Goal: Task Accomplishment & Management: Manage account settings

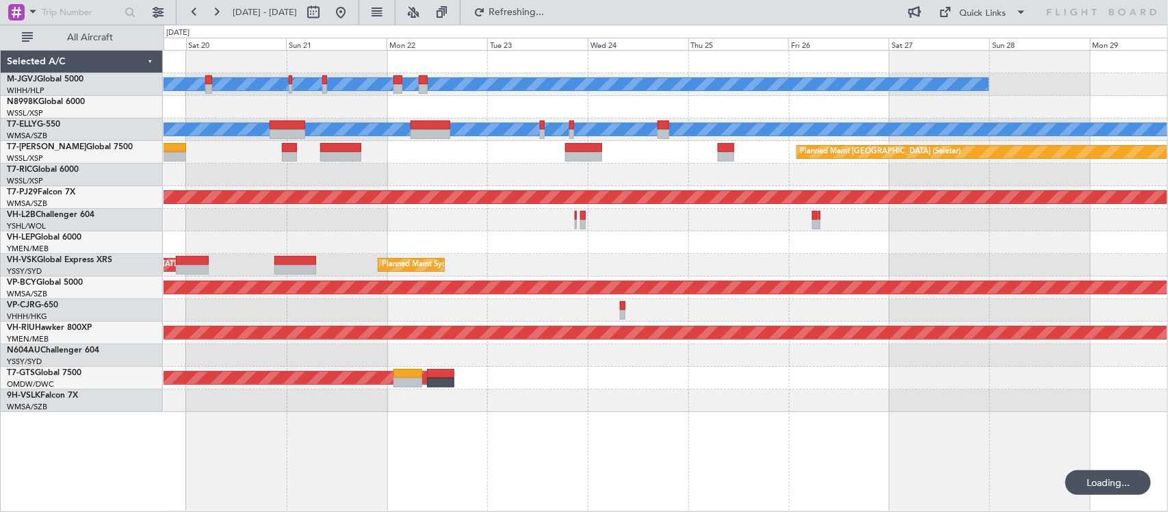
click at [746, 223] on div "Unplanned Maint [GEOGRAPHIC_DATA] ([GEOGRAPHIC_DATA])" at bounding box center [666, 220] width 1004 height 23
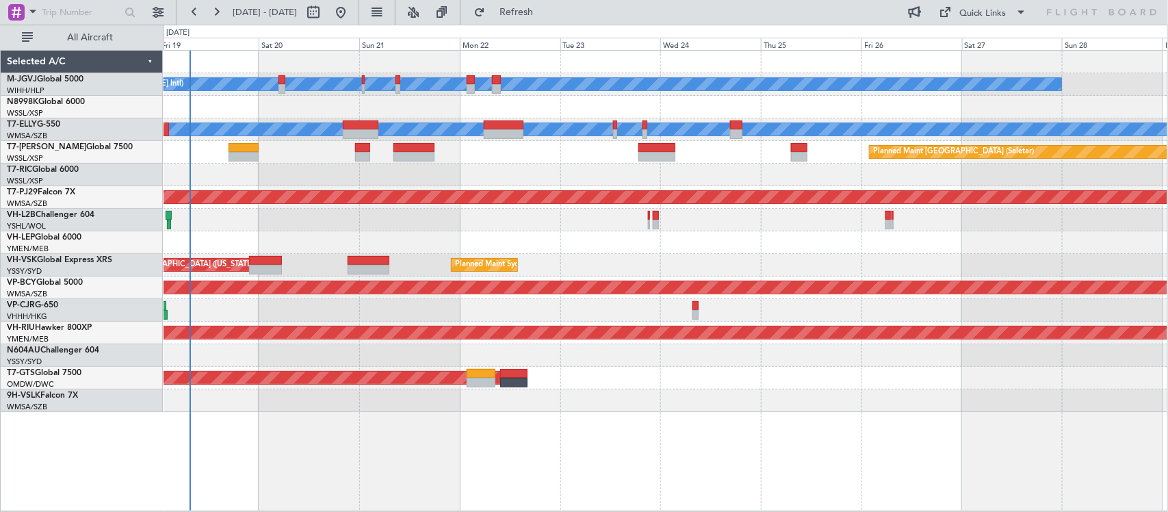
click at [623, 233] on div at bounding box center [666, 242] width 1004 height 23
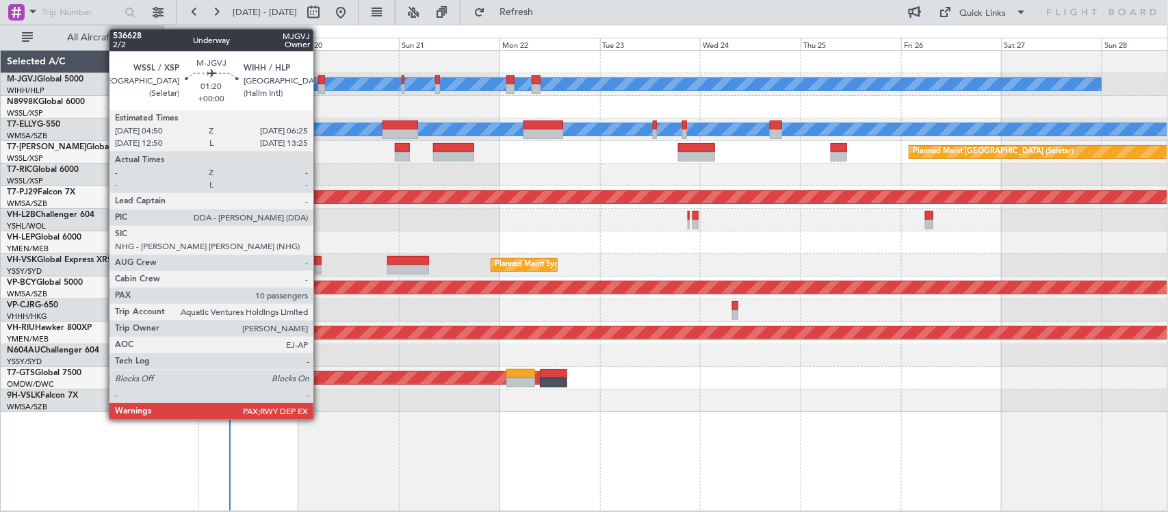
click at [320, 84] on div at bounding box center [321, 89] width 7 height 10
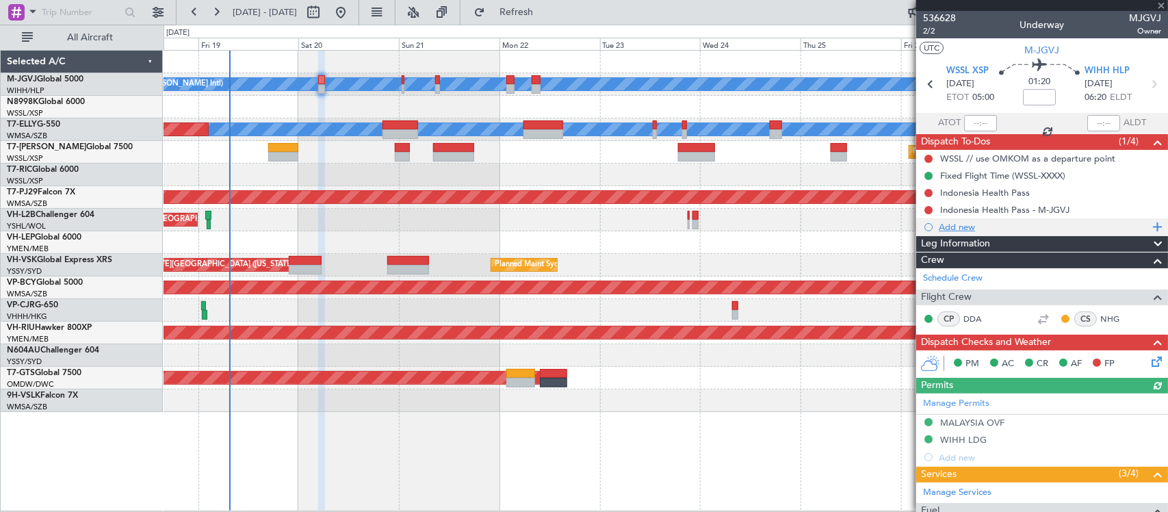
click at [951, 227] on div "Add new" at bounding box center [1044, 227] width 210 height 12
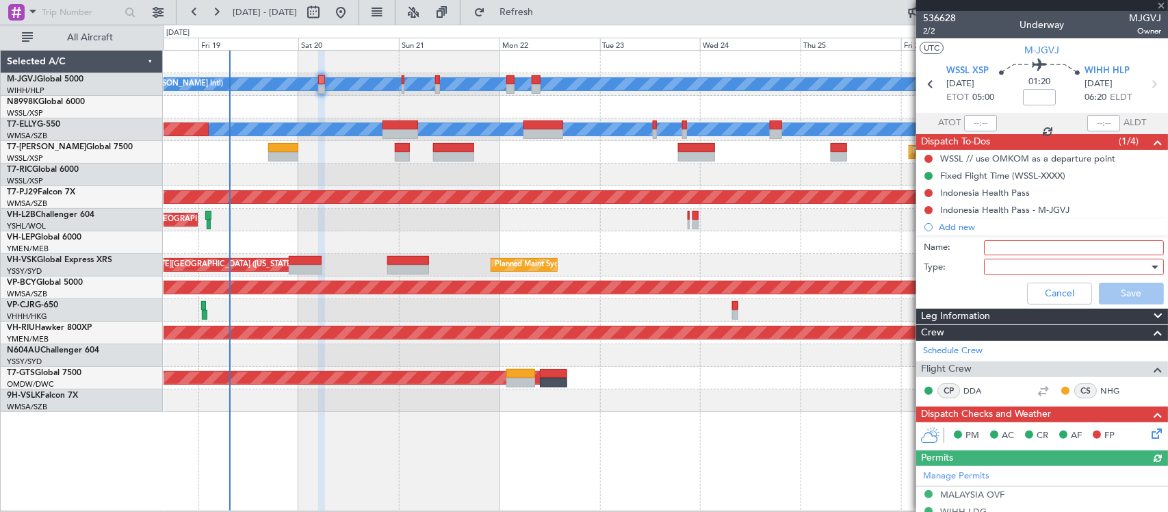
drag, startPoint x: 989, startPoint y: 244, endPoint x: 993, endPoint y: 250, distance: 7.4
click at [989, 244] on input "Name:" at bounding box center [1074, 247] width 180 height 15
type input "FPL"
click at [1001, 262] on div at bounding box center [1069, 267] width 159 height 21
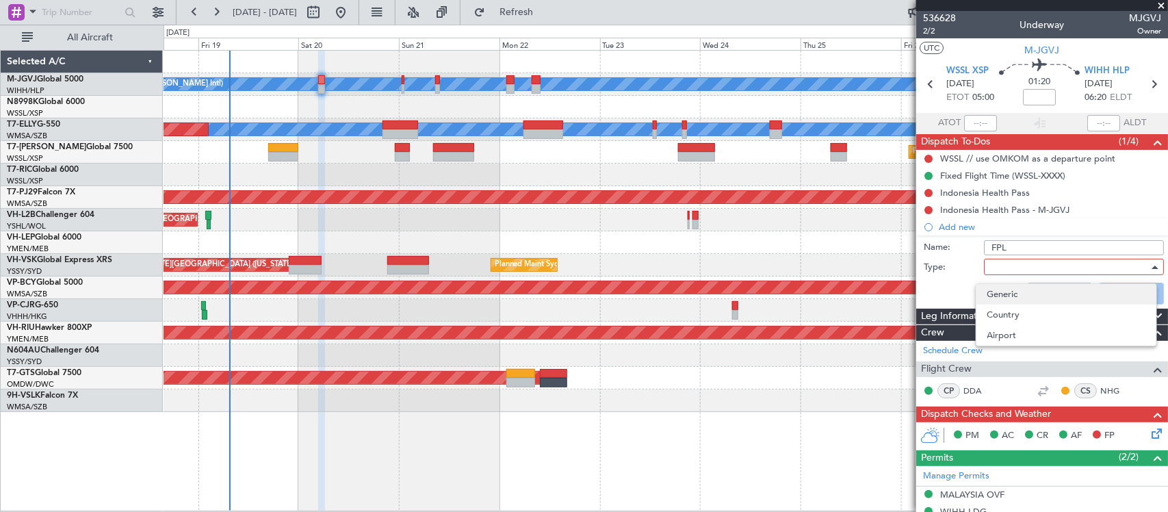
click at [1018, 286] on span "Generic" at bounding box center [1066, 294] width 158 height 21
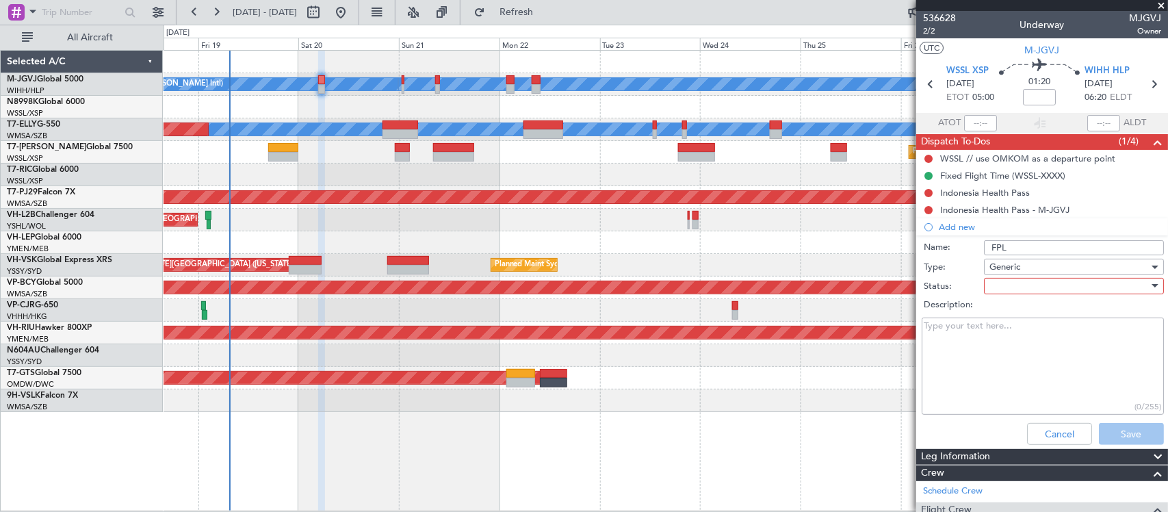
click at [1000, 281] on div at bounding box center [1069, 286] width 159 height 21
click at [1007, 302] on div "Not Started In Progress Completed Cancelled" at bounding box center [1066, 343] width 181 height 83
click at [1007, 309] on span "Not Started" at bounding box center [1066, 312] width 158 height 21
click at [955, 333] on textarea "Description:" at bounding box center [1043, 367] width 242 height 98
paste textarea "FL 410 Fuel 13 000lbs"
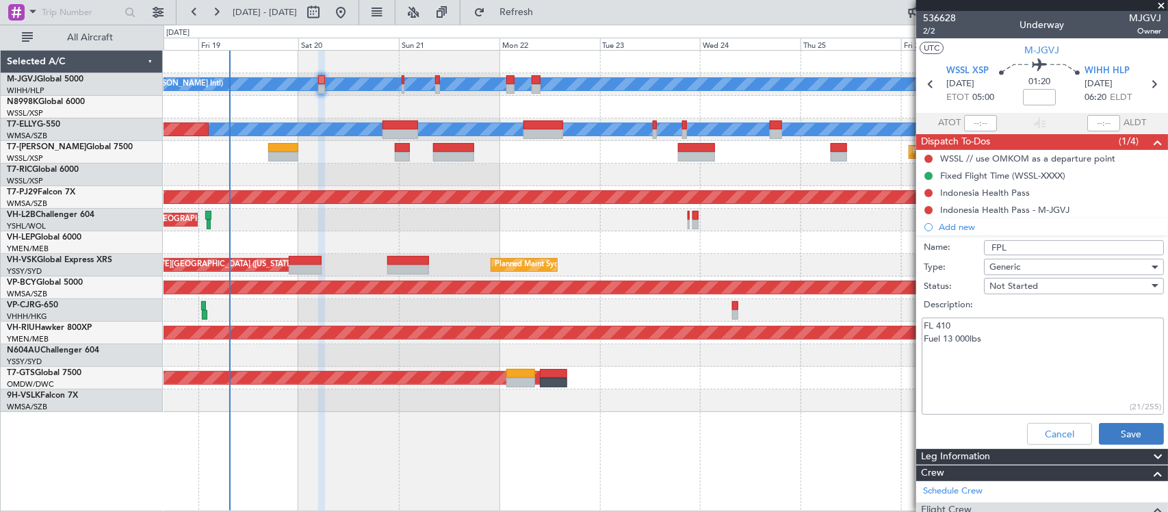
type textarea "FL 410 Fuel 13 000lbs"
click at [1113, 432] on button "Save" at bounding box center [1131, 434] width 65 height 22
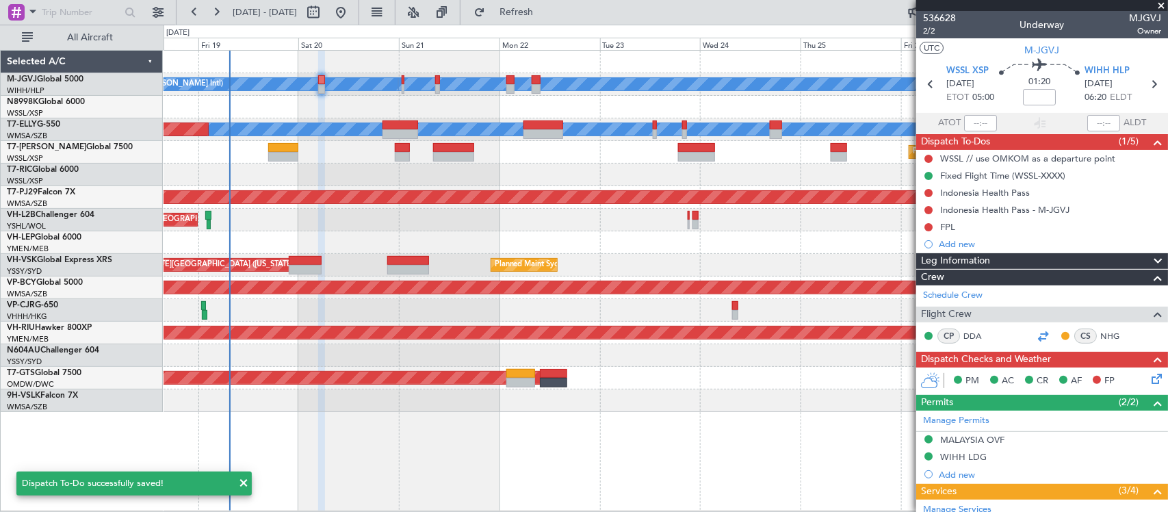
click at [1035, 332] on div at bounding box center [1043, 336] width 16 height 16
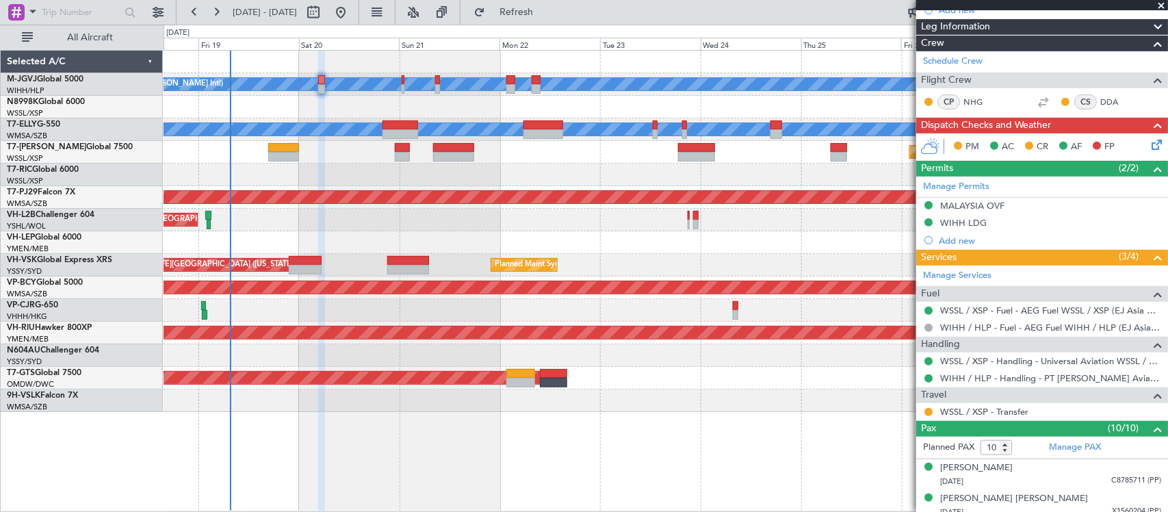
scroll to position [490, 0]
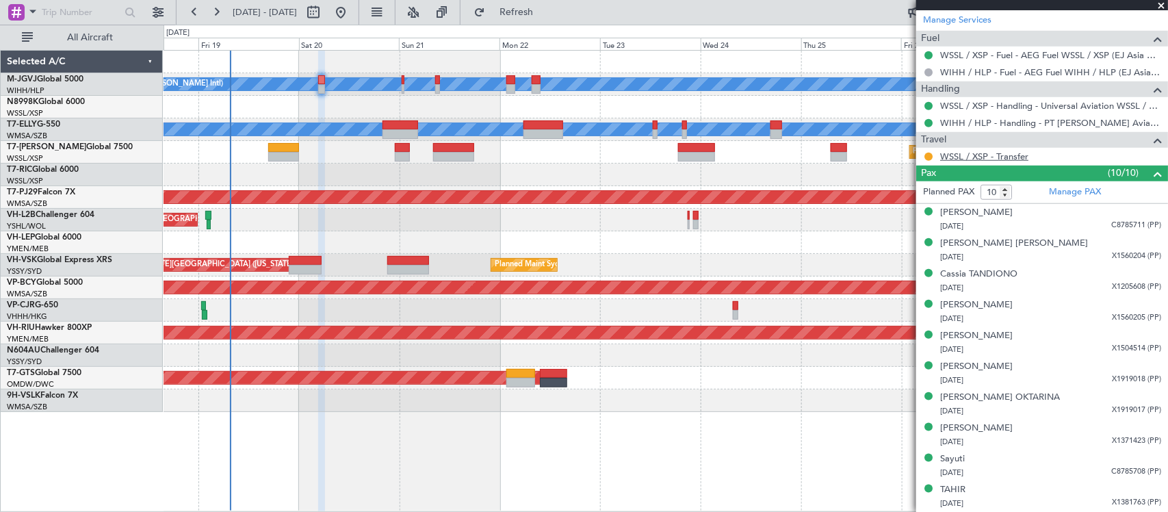
click at [977, 157] on link "WSSL / XSP - Transfer" at bounding box center [984, 157] width 88 height 12
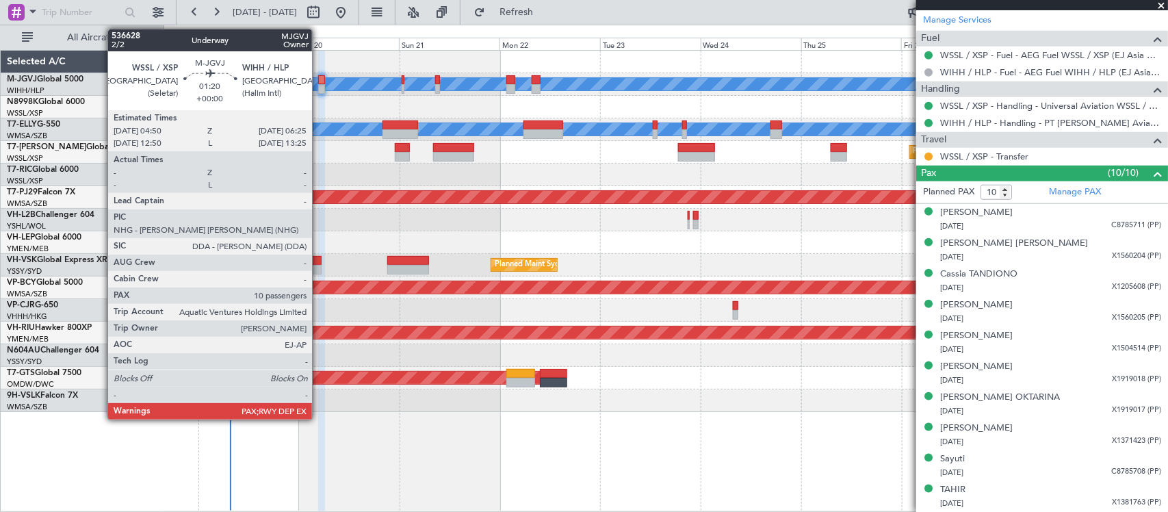
click at [319, 84] on div at bounding box center [321, 89] width 7 height 10
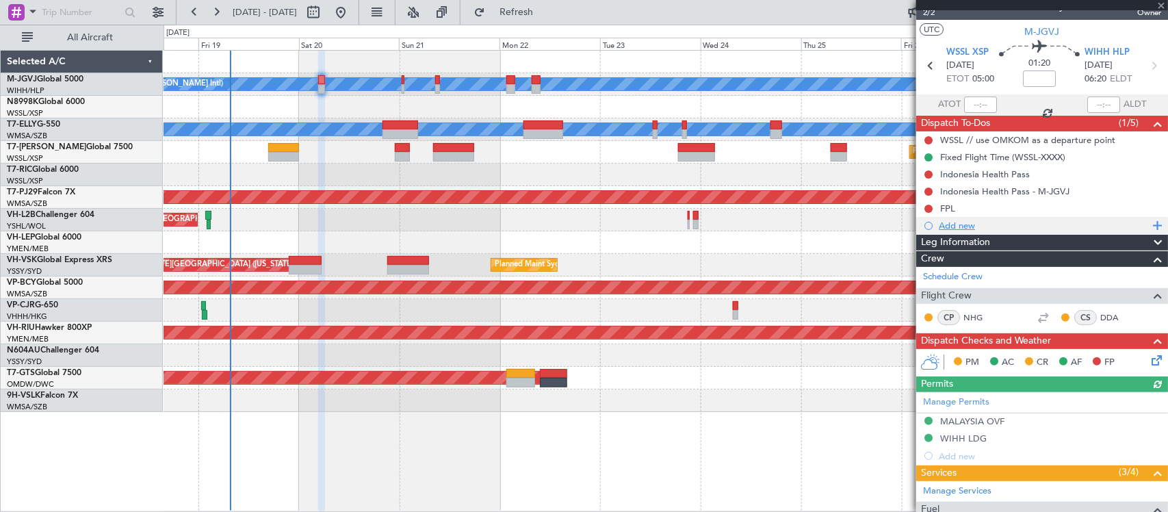
scroll to position [0, 0]
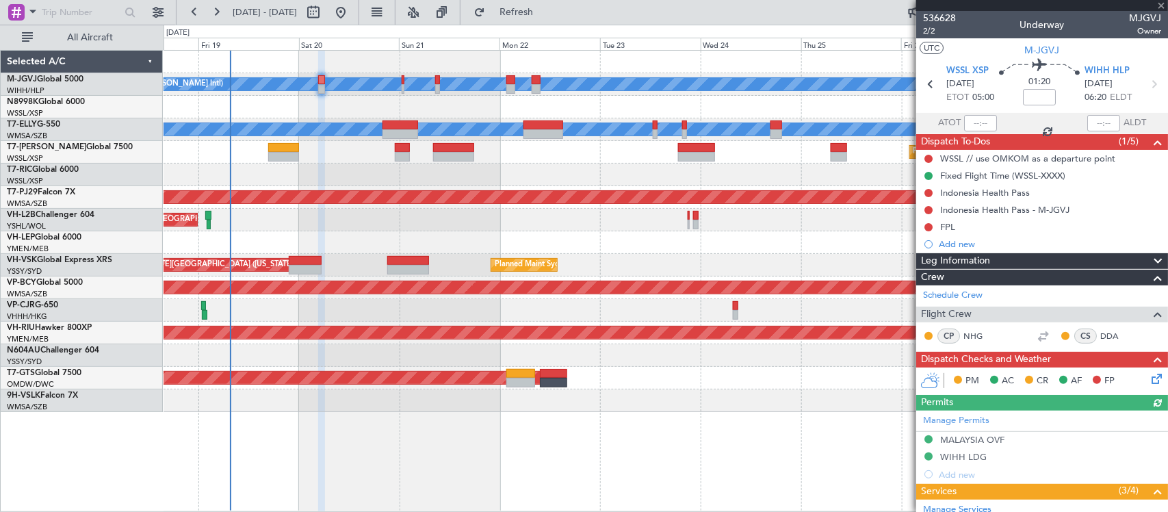
click at [945, 224] on div "FPL" at bounding box center [947, 227] width 15 height 12
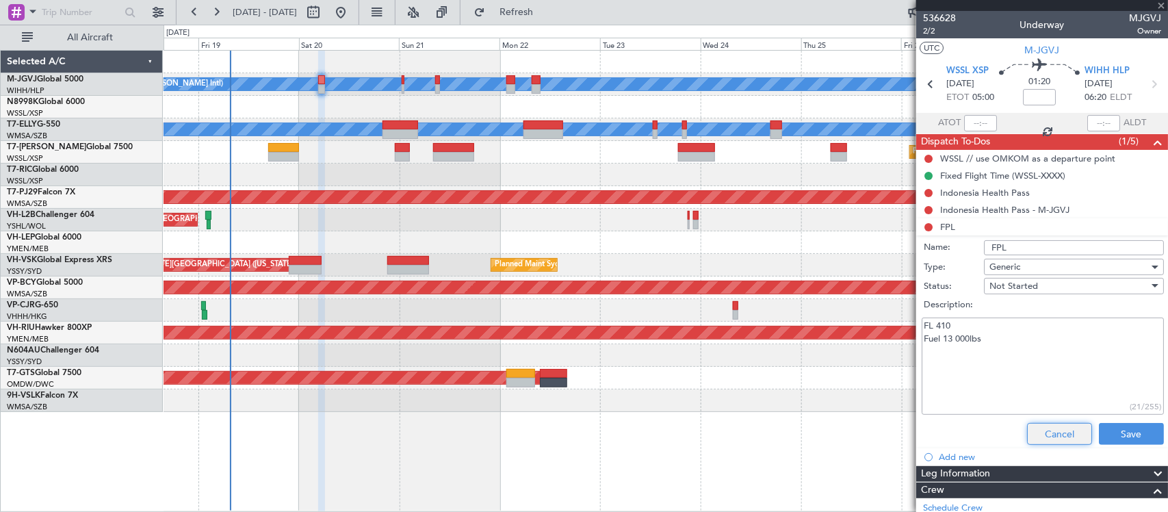
click at [1038, 435] on button "Cancel" at bounding box center [1059, 434] width 65 height 22
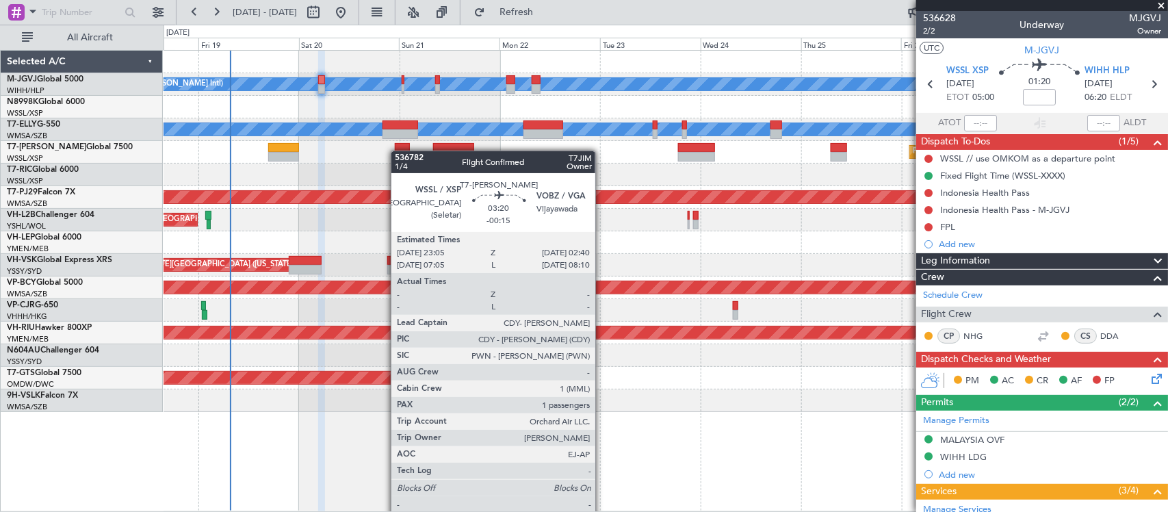
click at [441, 163] on div "[PERSON_NAME][GEOGRAPHIC_DATA] ([PERSON_NAME] Intl) [PERSON_NAME] Jakarta (Hali…" at bounding box center [666, 231] width 1004 height 361
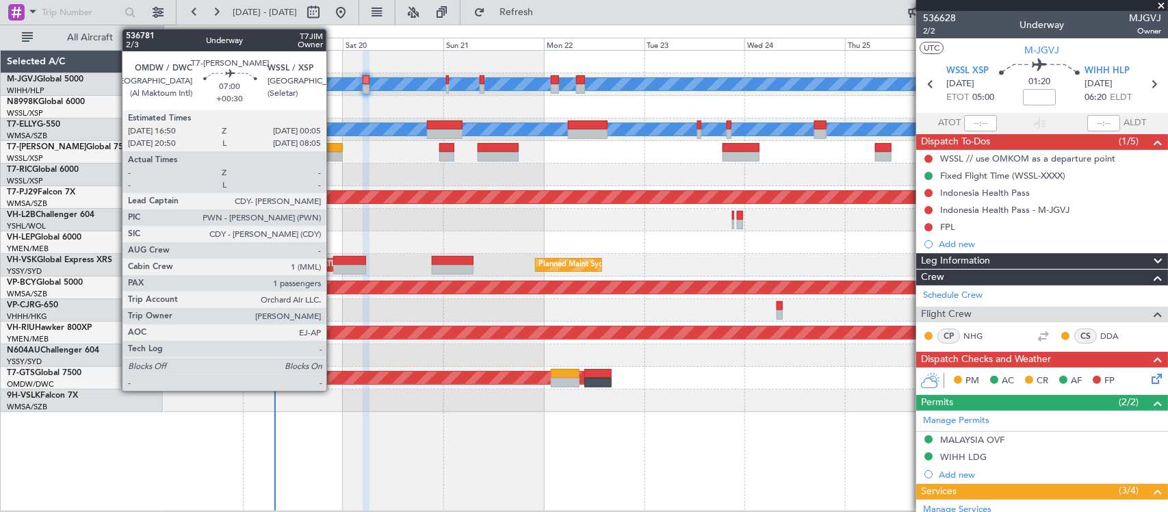
click at [333, 158] on div at bounding box center [328, 157] width 31 height 10
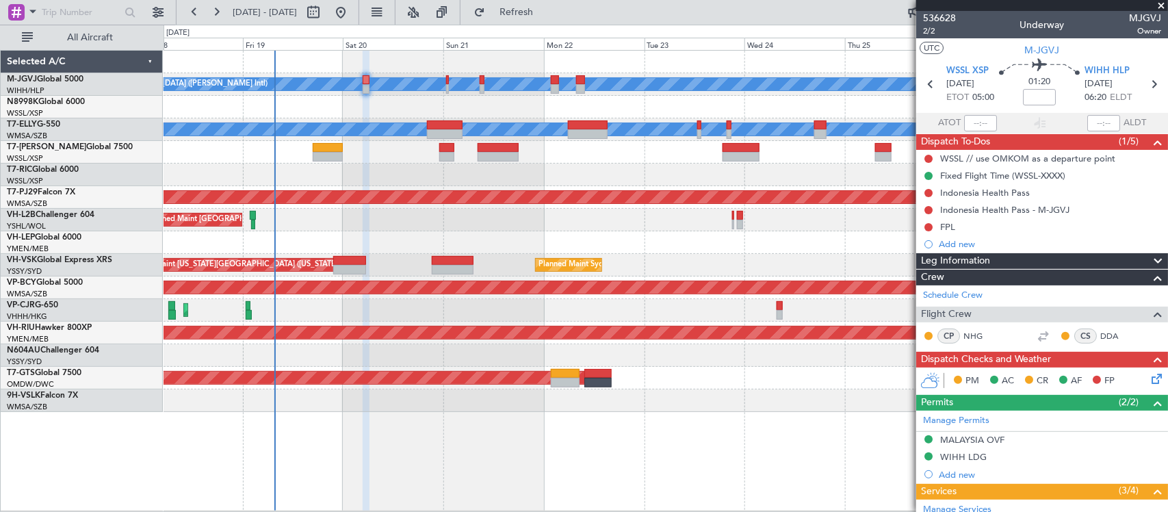
scroll to position [428, 0]
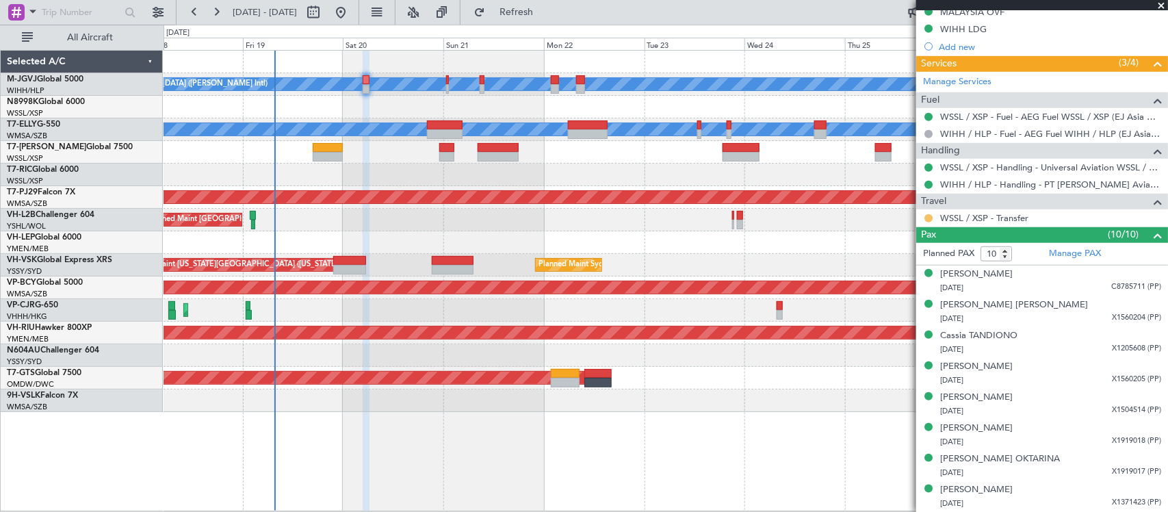
click at [927, 218] on button at bounding box center [929, 218] width 8 height 8
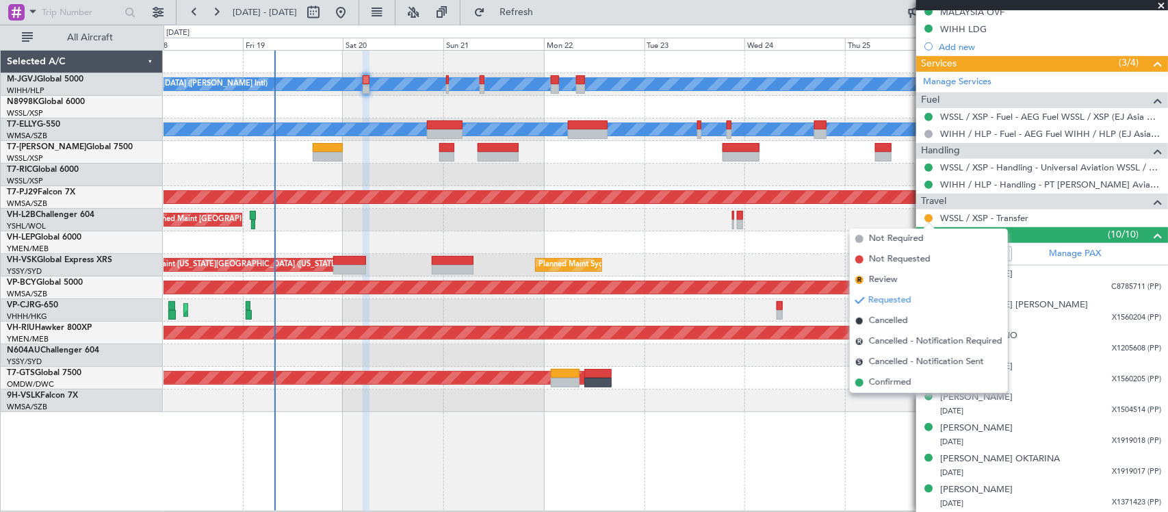
click at [361, 230] on div "Unplanned Maint [GEOGRAPHIC_DATA] ([GEOGRAPHIC_DATA])" at bounding box center [666, 220] width 1004 height 23
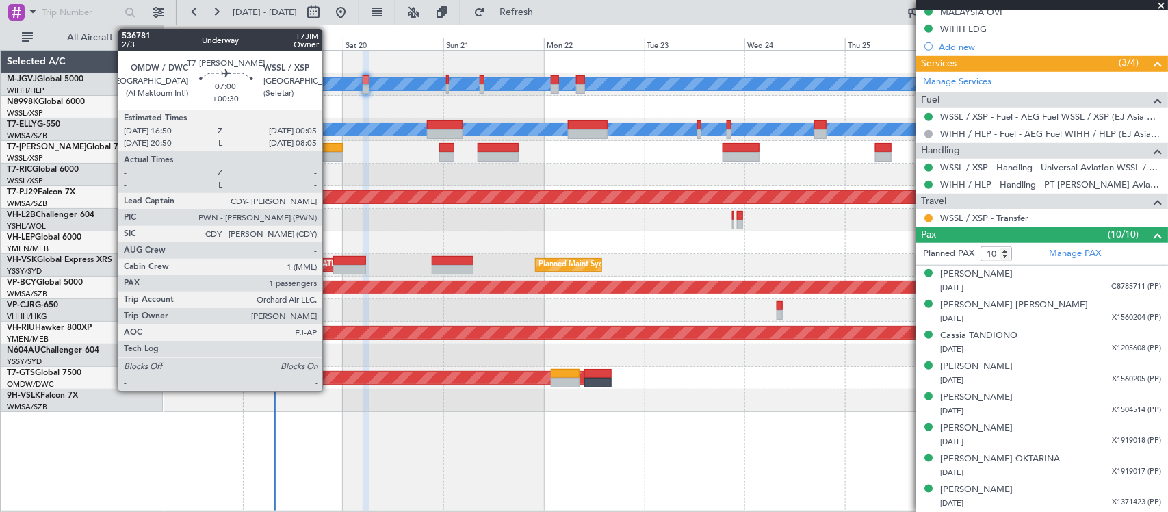
click at [329, 152] on div at bounding box center [328, 157] width 31 height 10
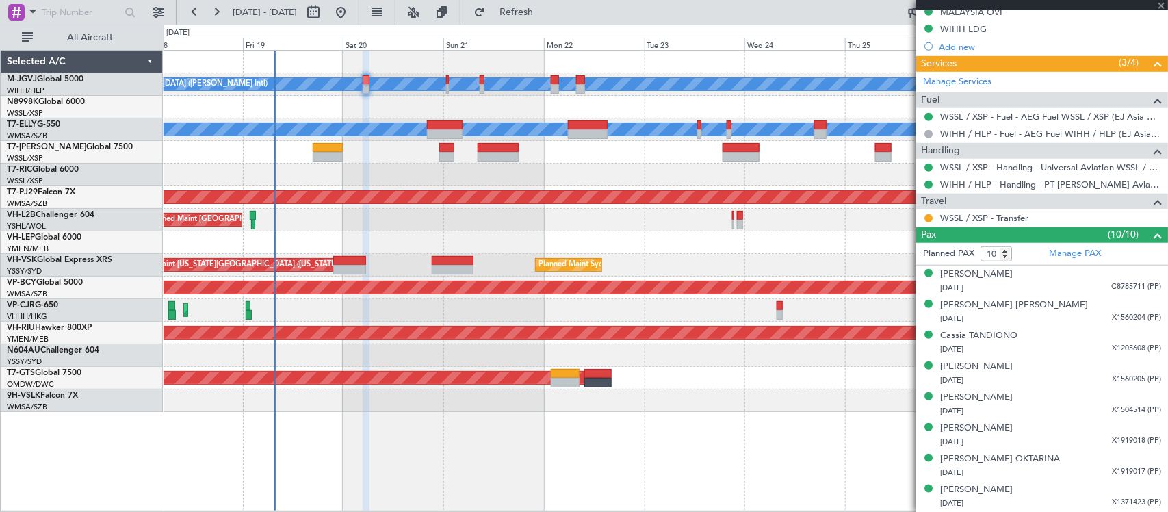
type input "+00:30"
type input "1"
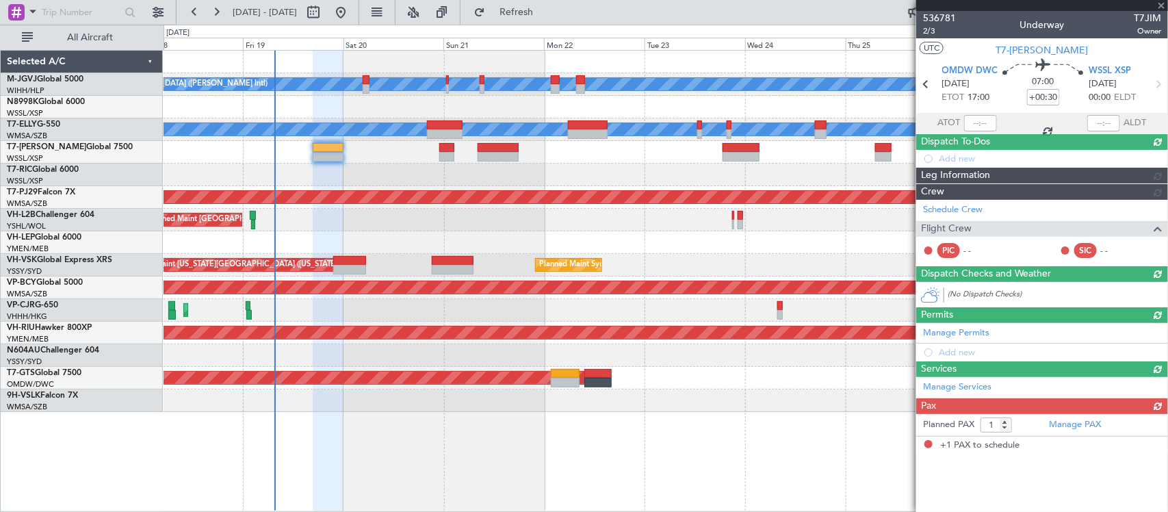
scroll to position [0, 0]
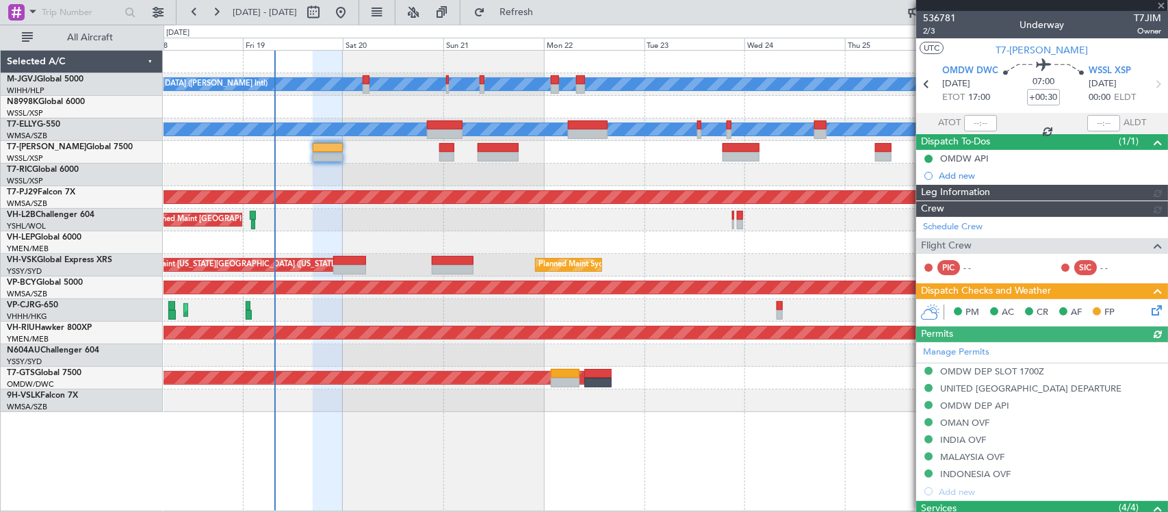
type input "[PERSON_NAME] (BTA)"
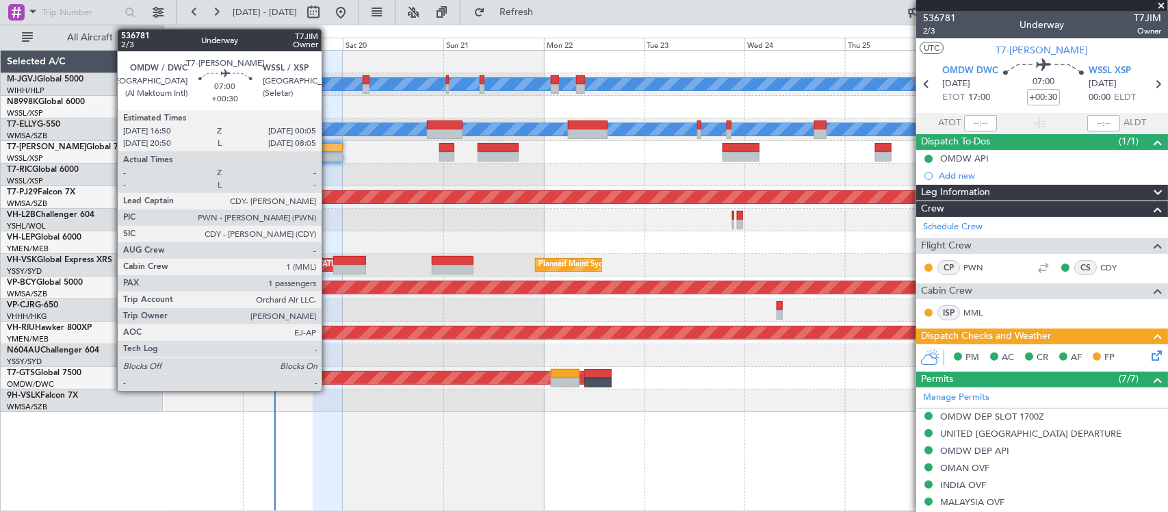
click at [328, 153] on div at bounding box center [328, 157] width 31 height 10
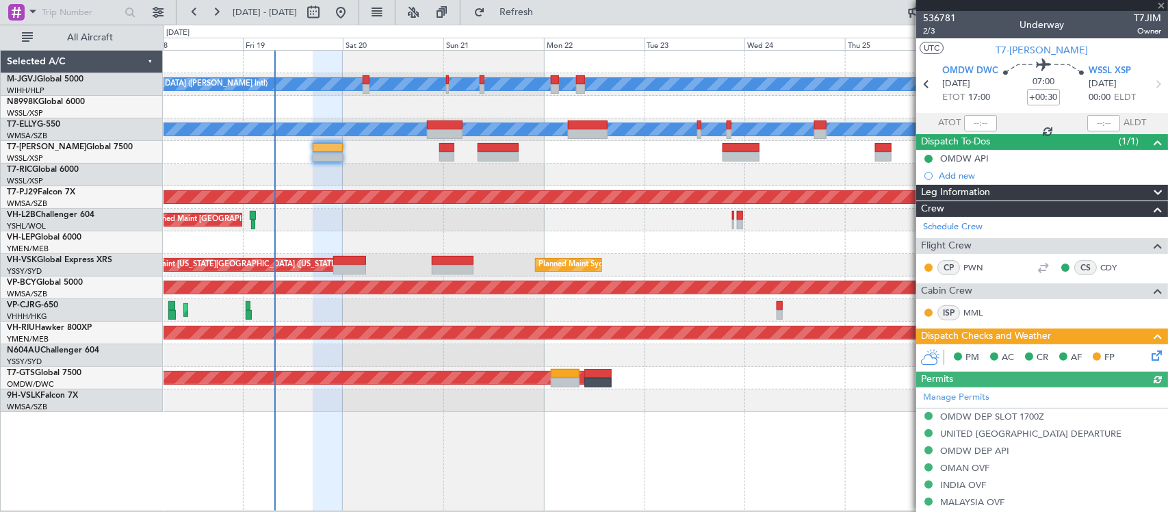
type input "[PERSON_NAME] (BTA)"
click at [1149, 359] on icon at bounding box center [1154, 353] width 11 height 11
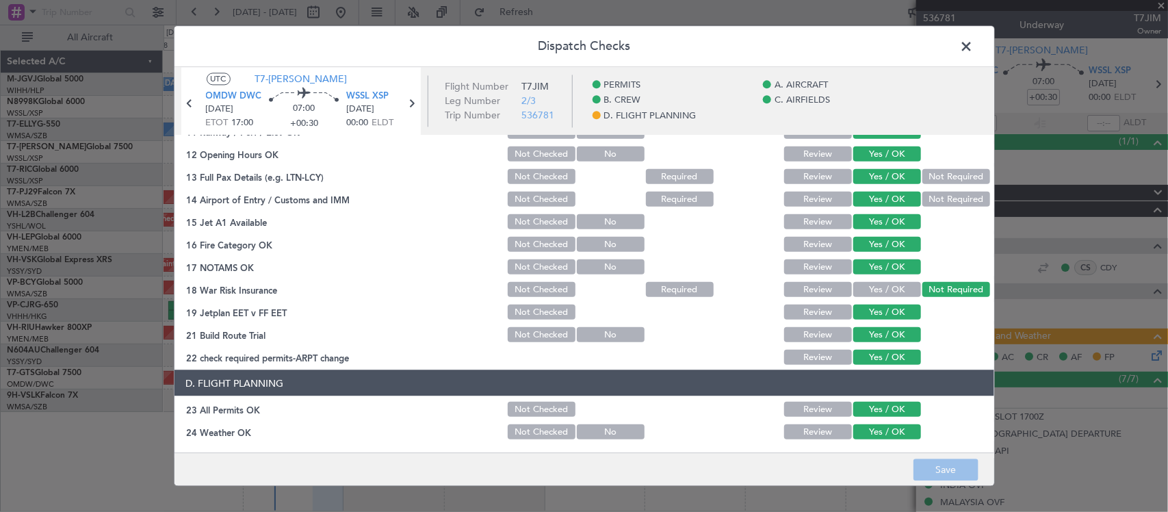
scroll to position [493, 0]
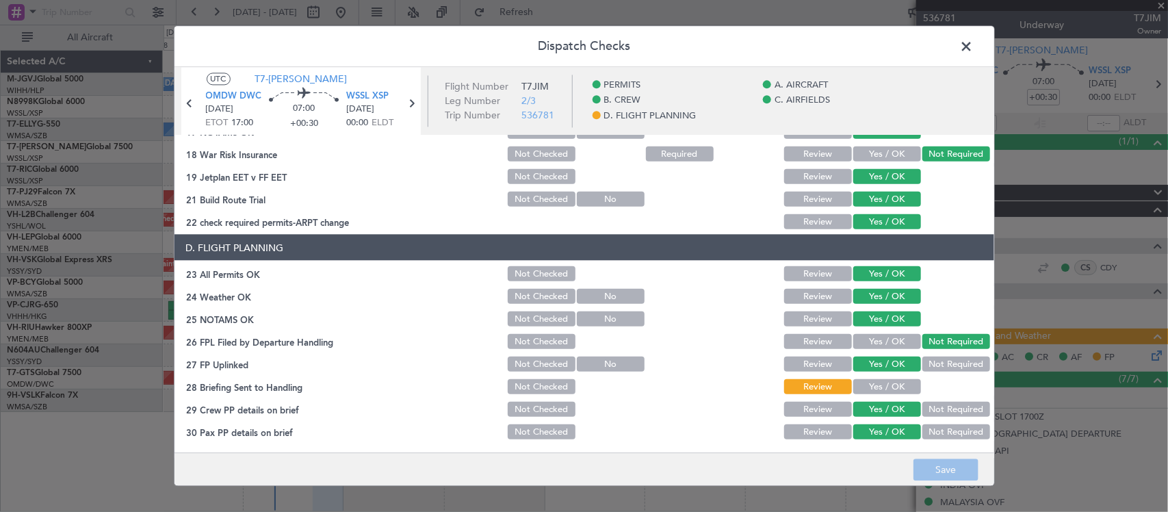
click at [869, 382] on button "Yes / OK" at bounding box center [887, 386] width 68 height 15
click at [929, 460] on button "Save" at bounding box center [946, 470] width 65 height 22
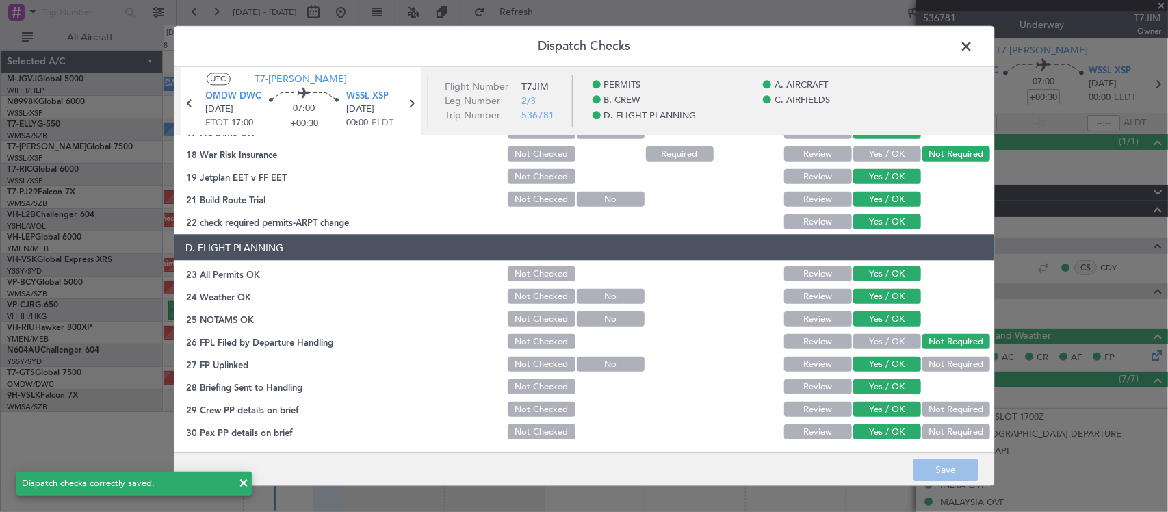
click at [974, 45] on span at bounding box center [974, 49] width 0 height 27
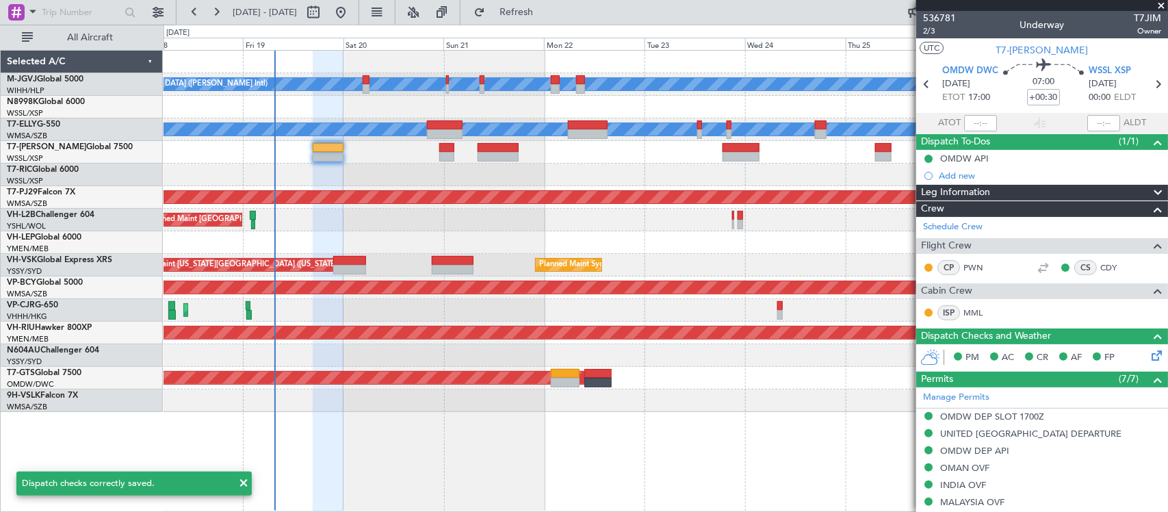
click at [688, 248] on div at bounding box center [666, 242] width 1004 height 23
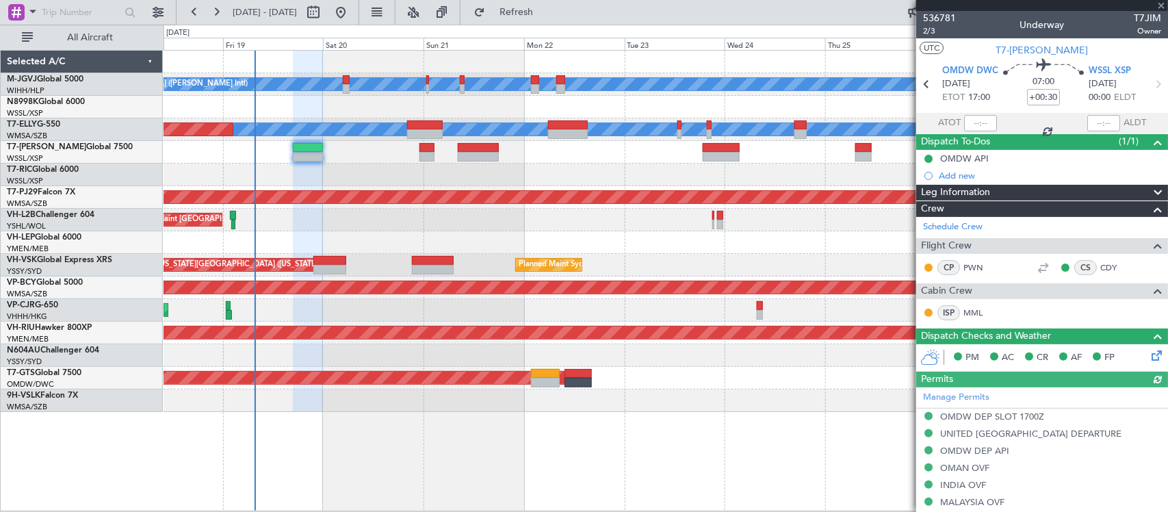
type input "[PERSON_NAME] (BTA)"
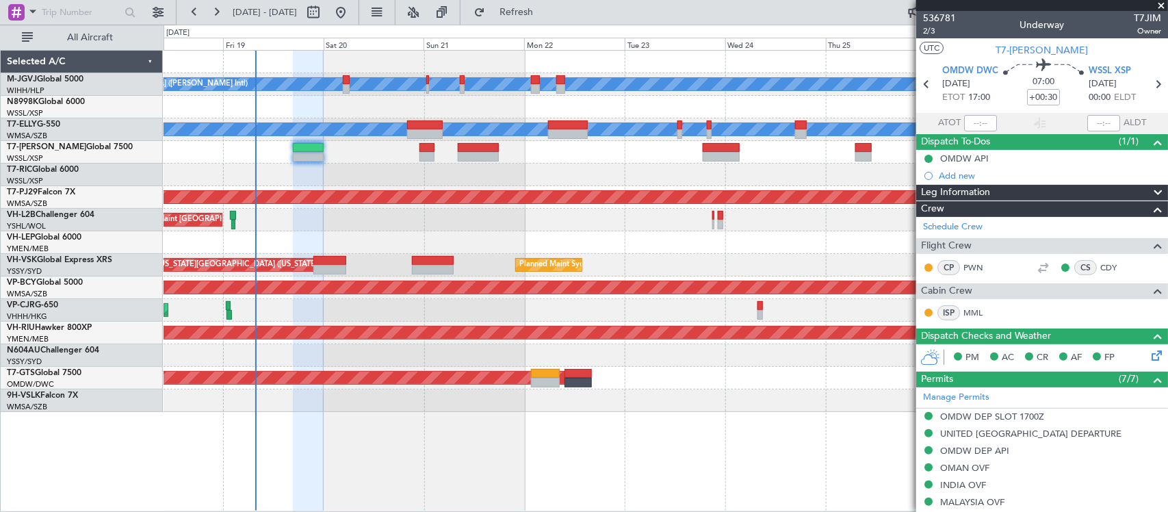
type input "[PERSON_NAME] (BTA)"
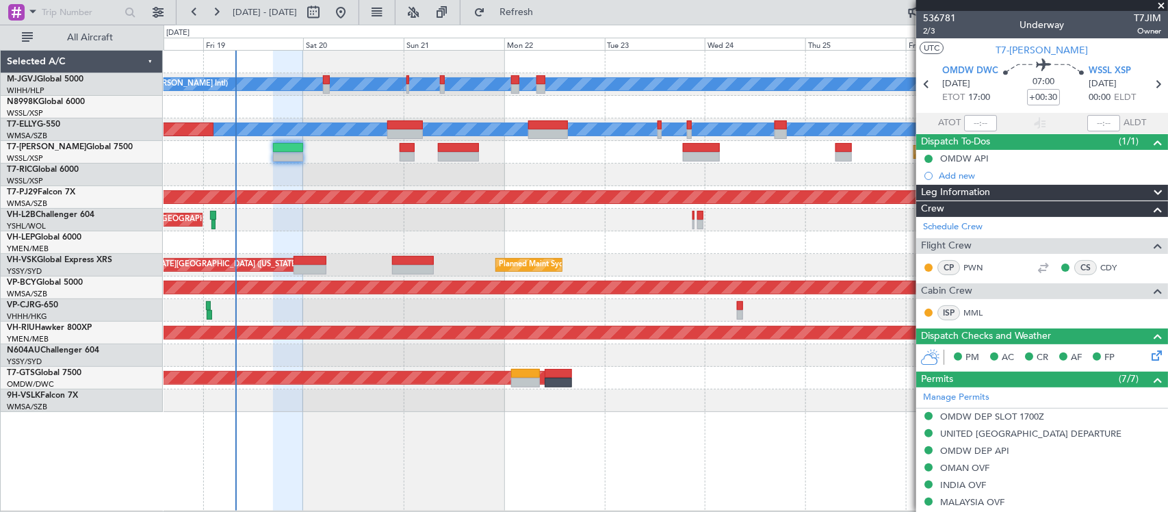
click at [593, 211] on div "[PERSON_NAME][GEOGRAPHIC_DATA] ([PERSON_NAME] Intl) [PERSON_NAME] Jakarta (Hali…" at bounding box center [666, 231] width 1004 height 361
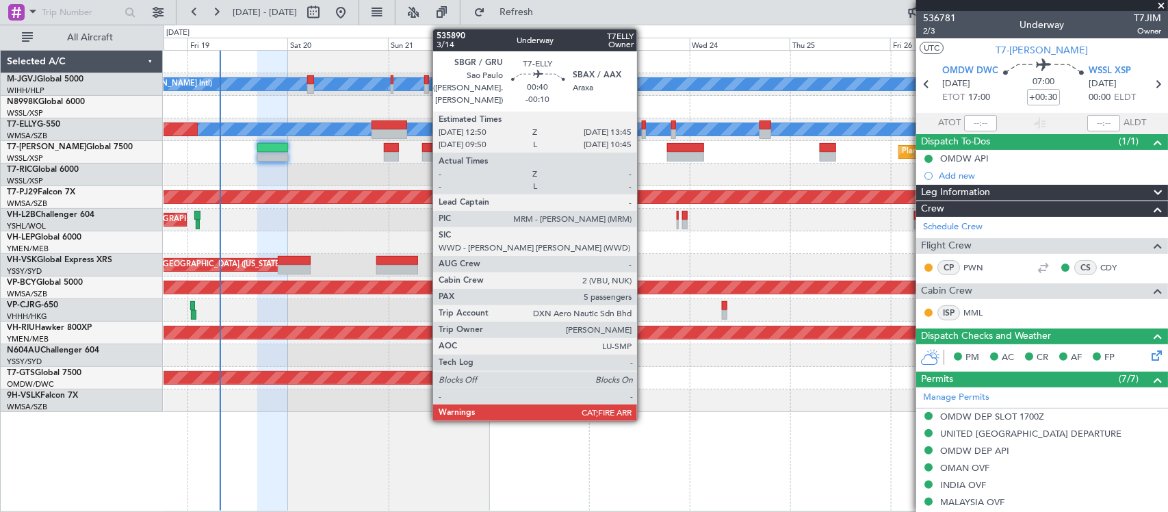
click at [644, 132] on div at bounding box center [644, 134] width 4 height 10
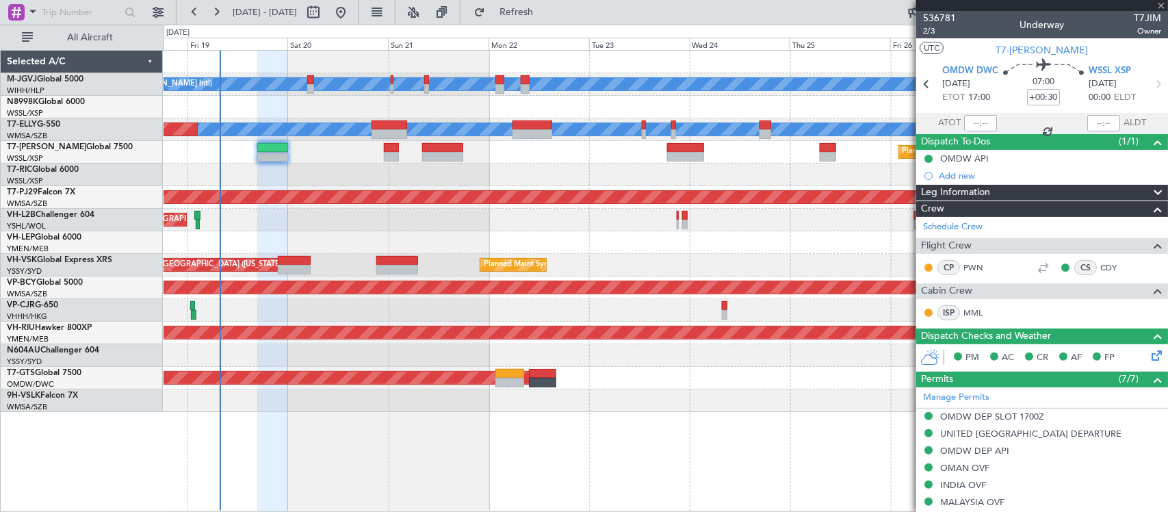
click at [599, 246] on div at bounding box center [666, 242] width 1004 height 23
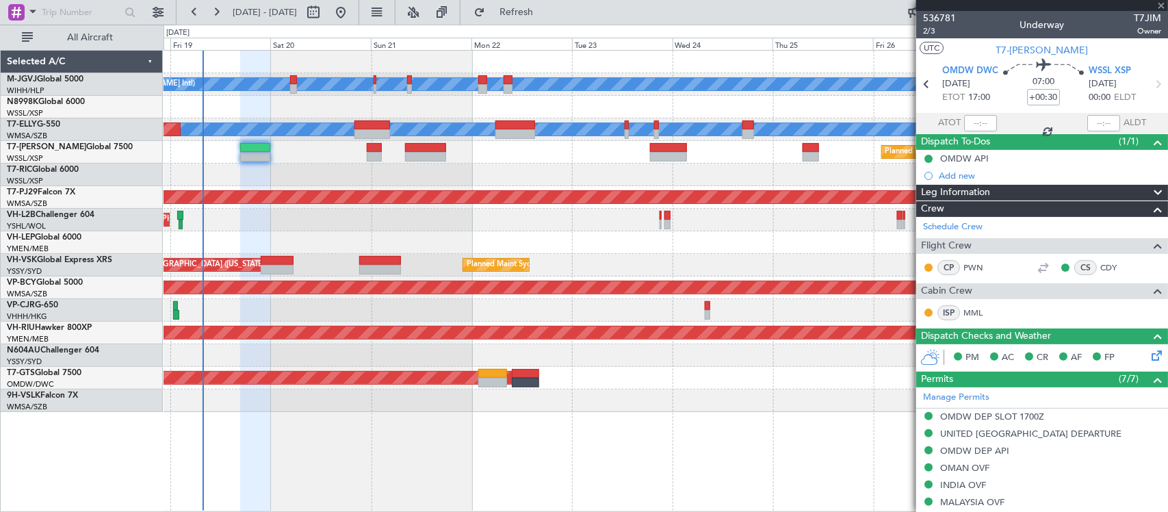
type input "-00:10"
type input "5"
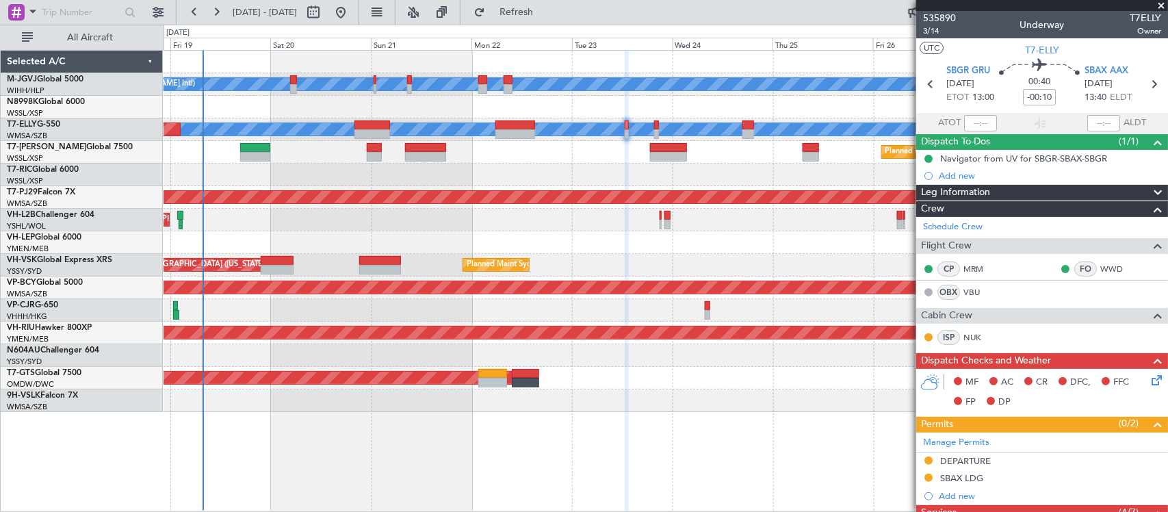
scroll to position [142, 0]
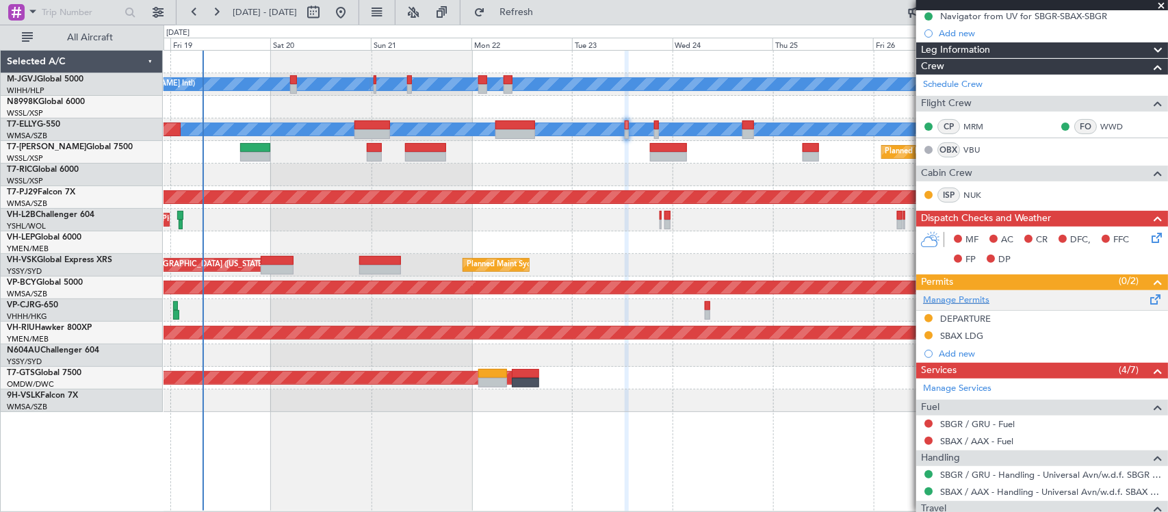
click at [972, 302] on link "Manage Permits" at bounding box center [956, 301] width 66 height 14
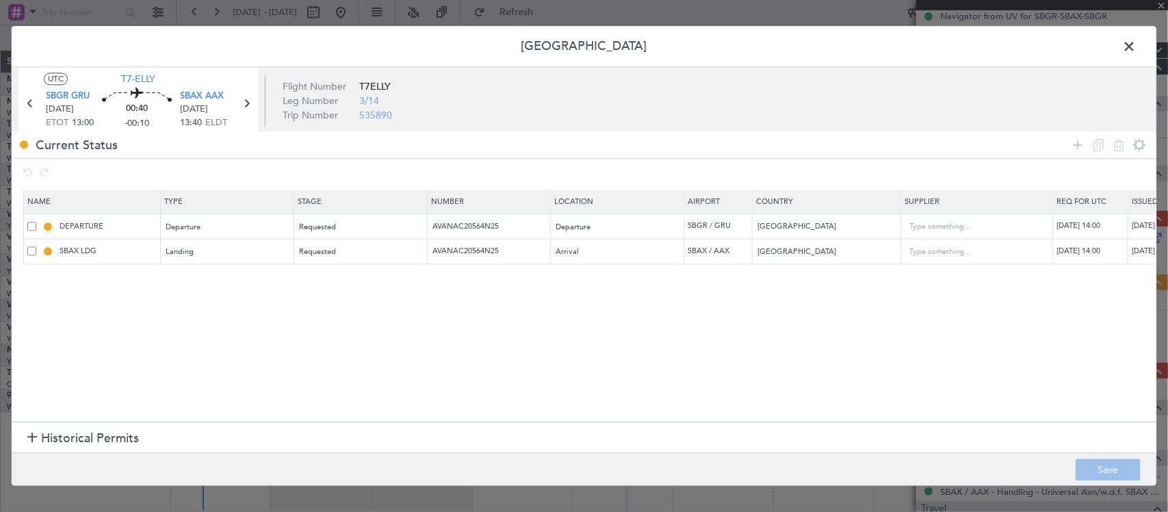
click at [1141, 229] on div "[DATE] 14:00" at bounding box center [1167, 227] width 71 height 12
select select "9"
select select "2025"
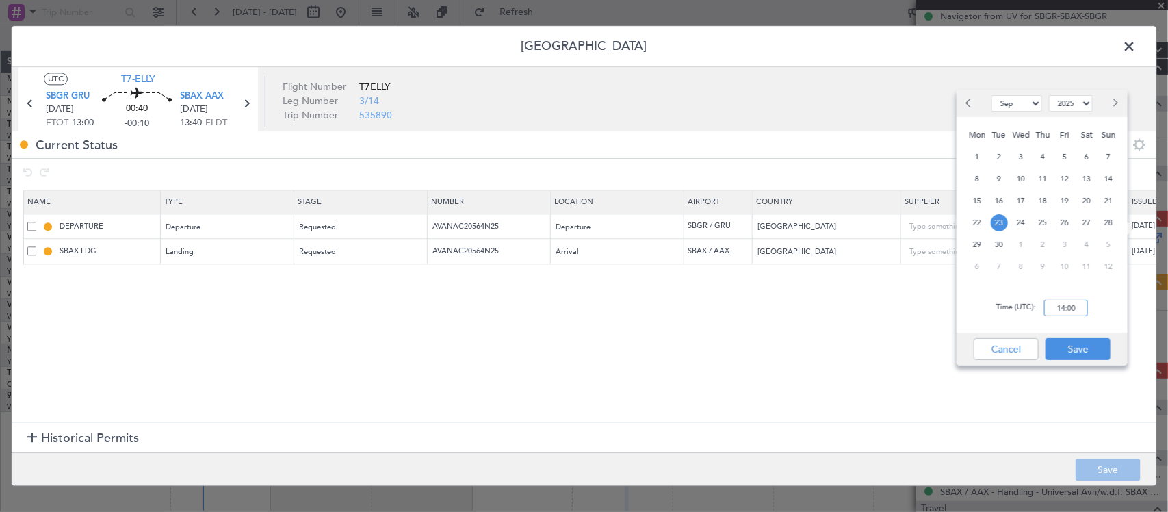
click at [1059, 308] on input "14:00" at bounding box center [1066, 308] width 44 height 16
type input "13:00"
click at [1074, 344] on button "Save" at bounding box center [1078, 349] width 65 height 22
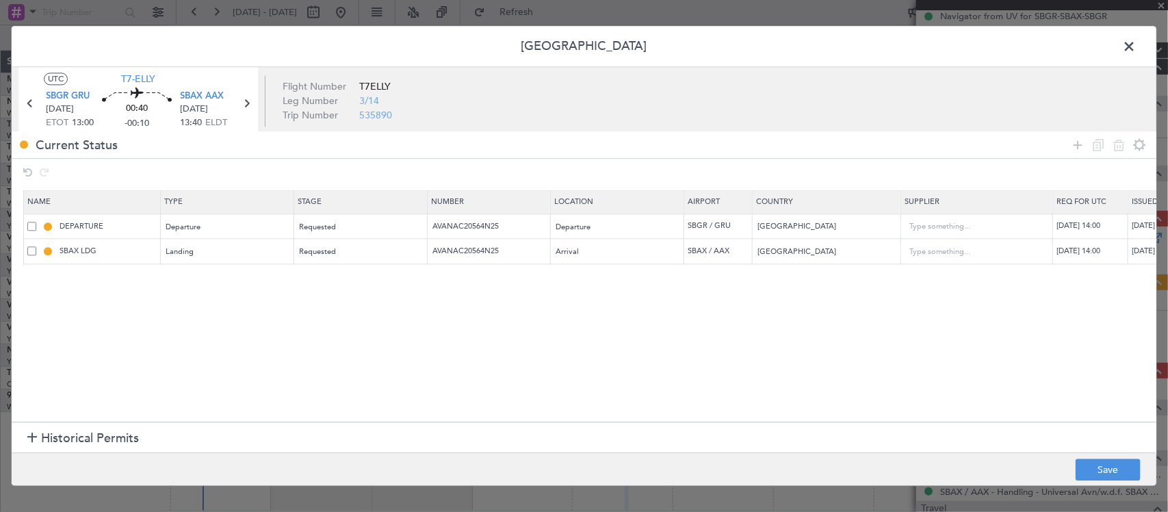
click at [1109, 230] on div "[DATE] 14:00" at bounding box center [1092, 227] width 71 height 12
select select "9"
select select "2025"
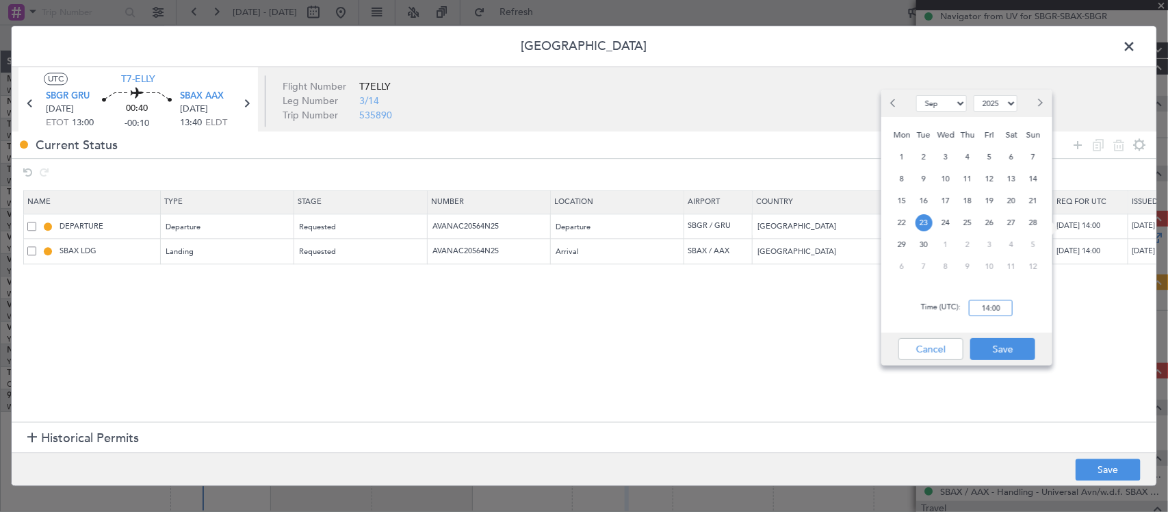
click at [1004, 300] on input "14:00" at bounding box center [991, 308] width 44 height 16
type input "13:00"
click at [1007, 349] on button "Save" at bounding box center [1002, 349] width 65 height 22
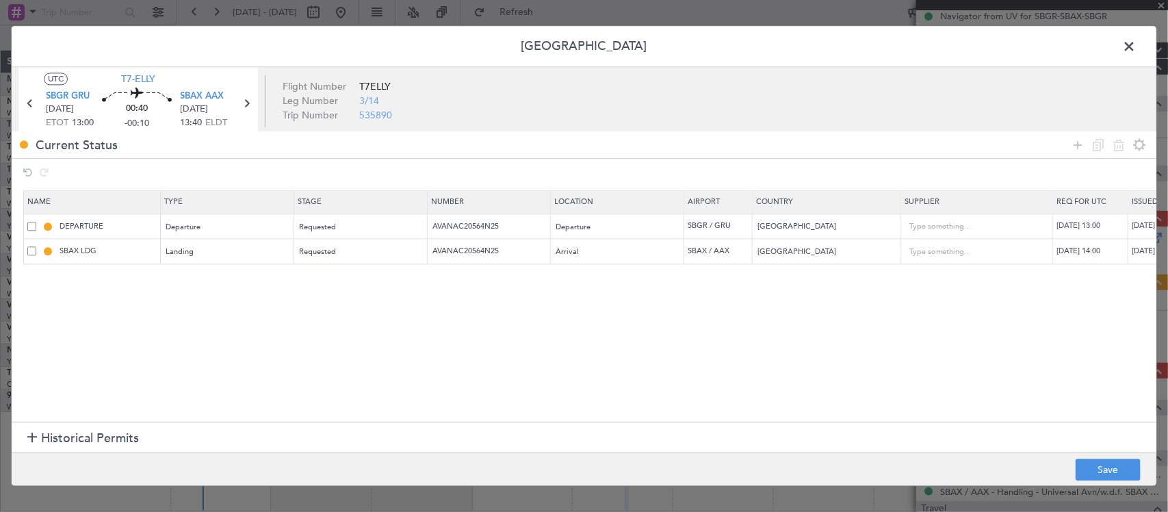
click at [1144, 253] on div "[DATE] 14:00" at bounding box center [1167, 252] width 71 height 12
select select "9"
select select "2025"
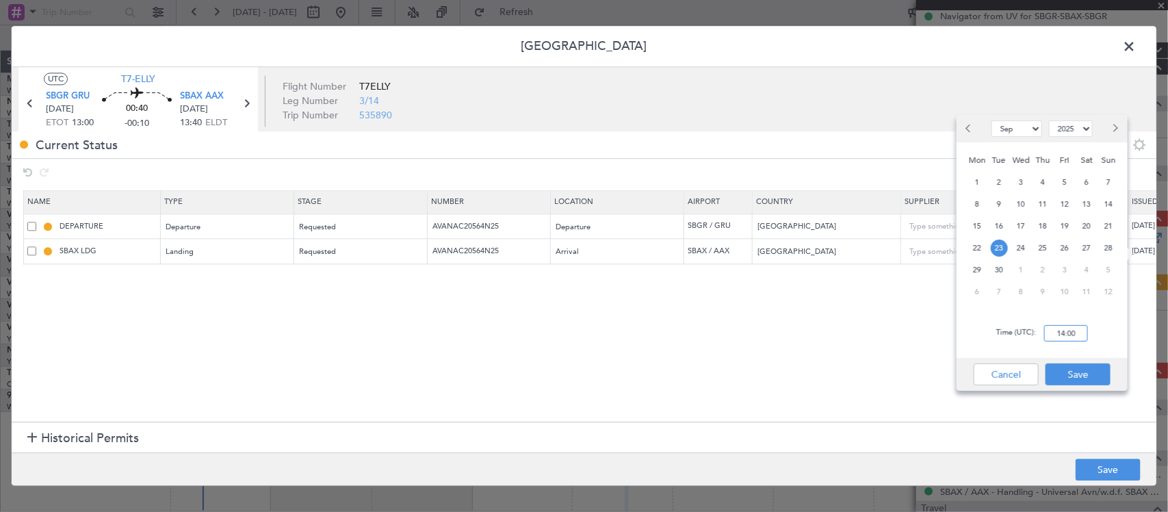
click at [1062, 330] on input "14:00" at bounding box center [1066, 333] width 44 height 16
type input "13:00"
click at [1070, 373] on button "Save" at bounding box center [1078, 374] width 65 height 22
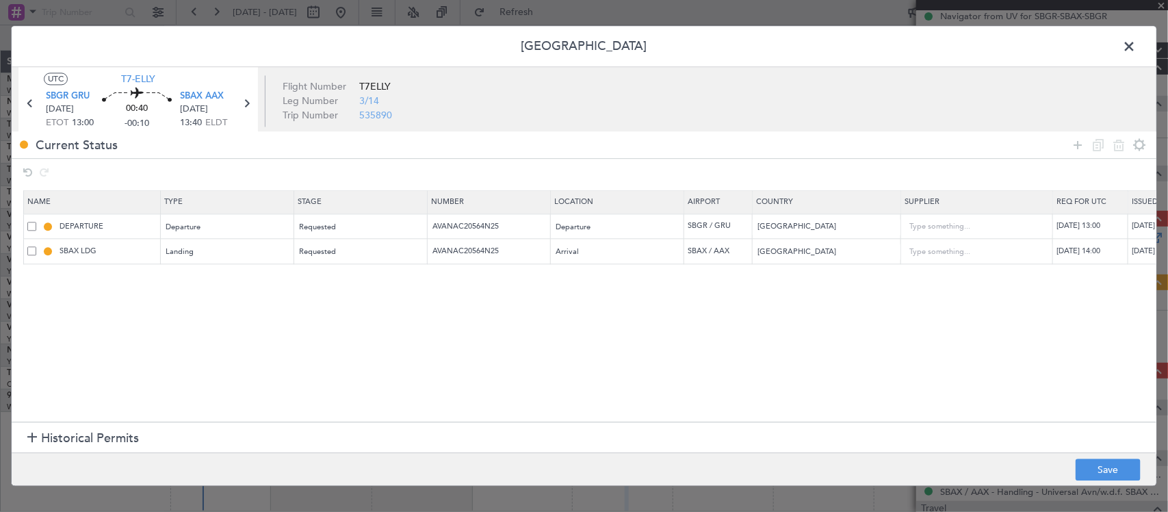
click at [1083, 254] on div "[DATE] 14:00" at bounding box center [1092, 252] width 71 height 12
select select "9"
select select "2025"
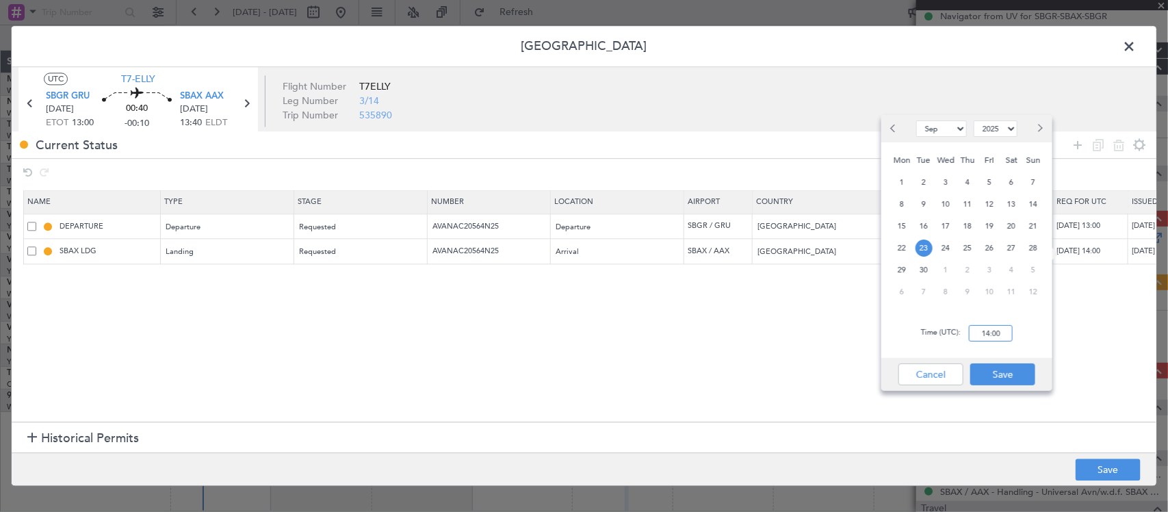
click at [996, 333] on input "14:00" at bounding box center [991, 333] width 44 height 16
click at [996, 337] on input "1400" at bounding box center [991, 333] width 44 height 16
click at [1017, 337] on div "Time (UTC): 1300" at bounding box center [966, 333] width 171 height 49
type input "13:00"
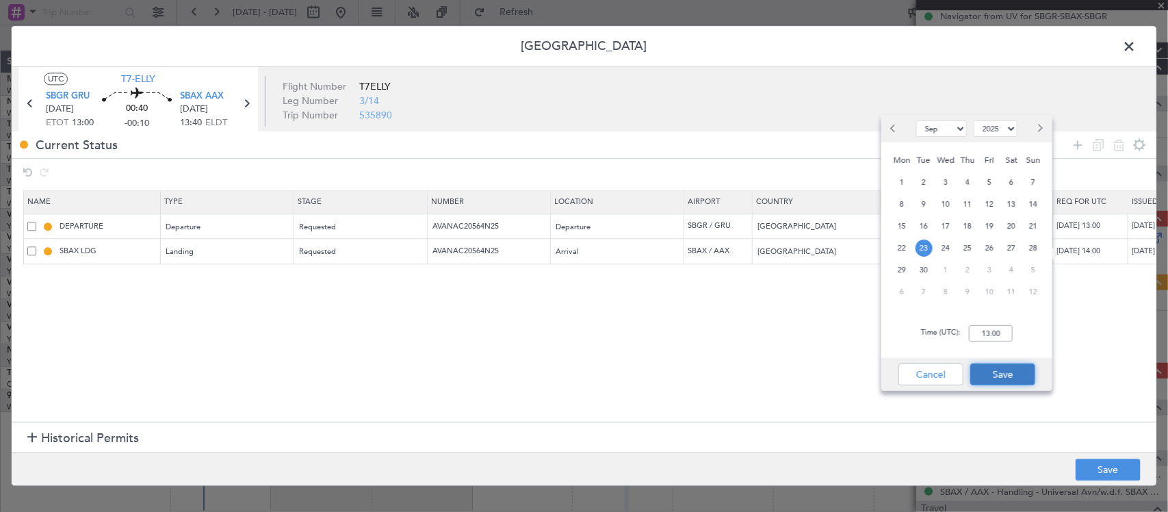
click at [1010, 375] on button "Save" at bounding box center [1002, 374] width 65 height 22
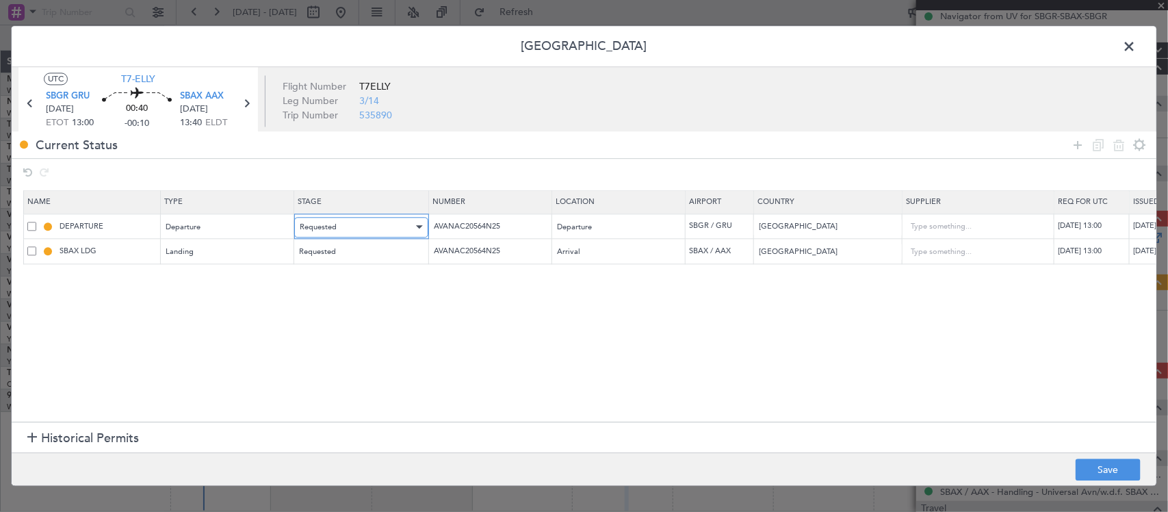
click at [404, 234] on div "Requested" at bounding box center [357, 227] width 114 height 21
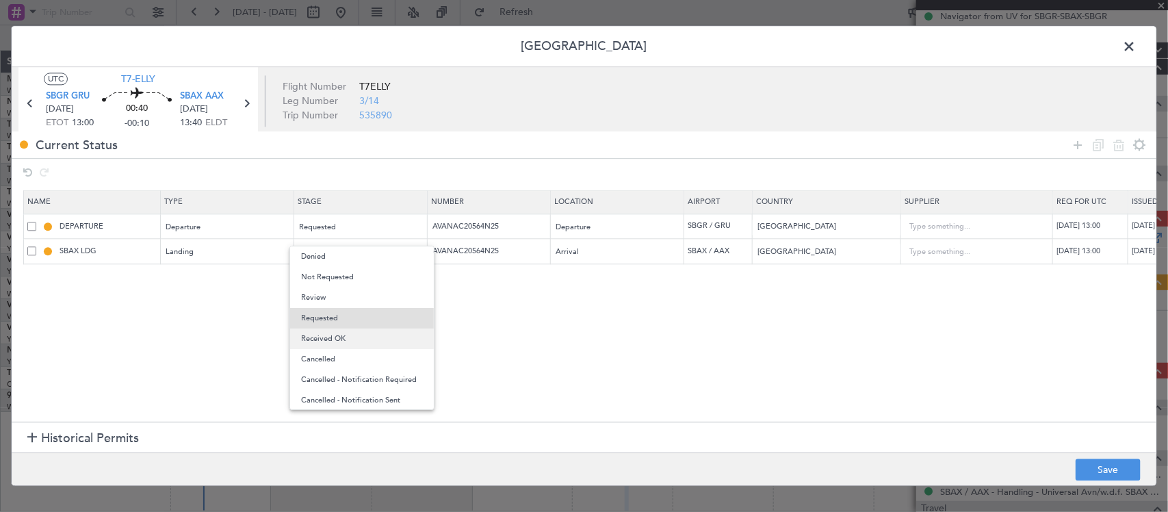
click at [390, 342] on span "Received OK" at bounding box center [362, 338] width 122 height 21
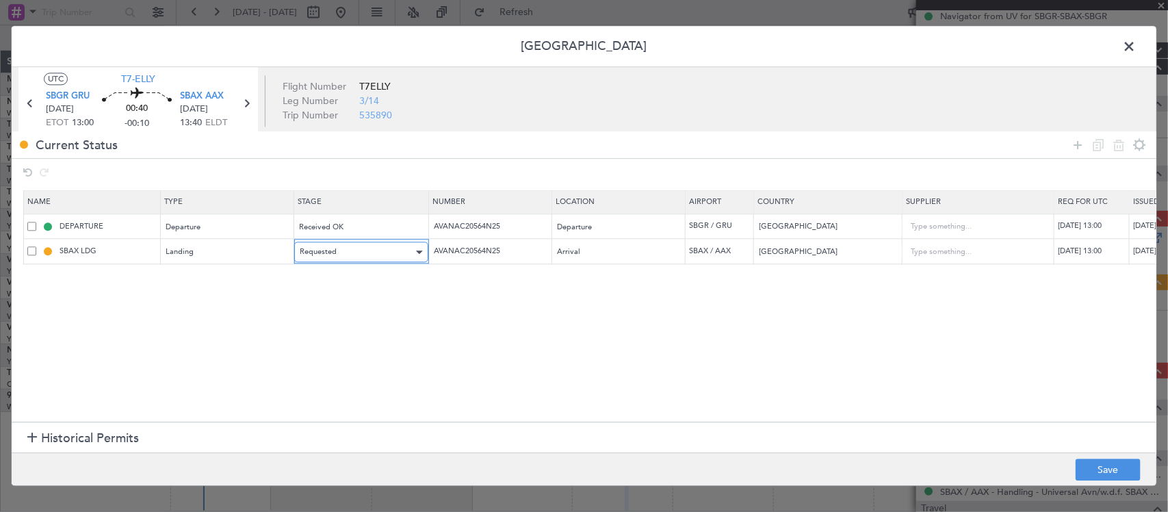
click at [389, 253] on div "Requested" at bounding box center [357, 252] width 114 height 21
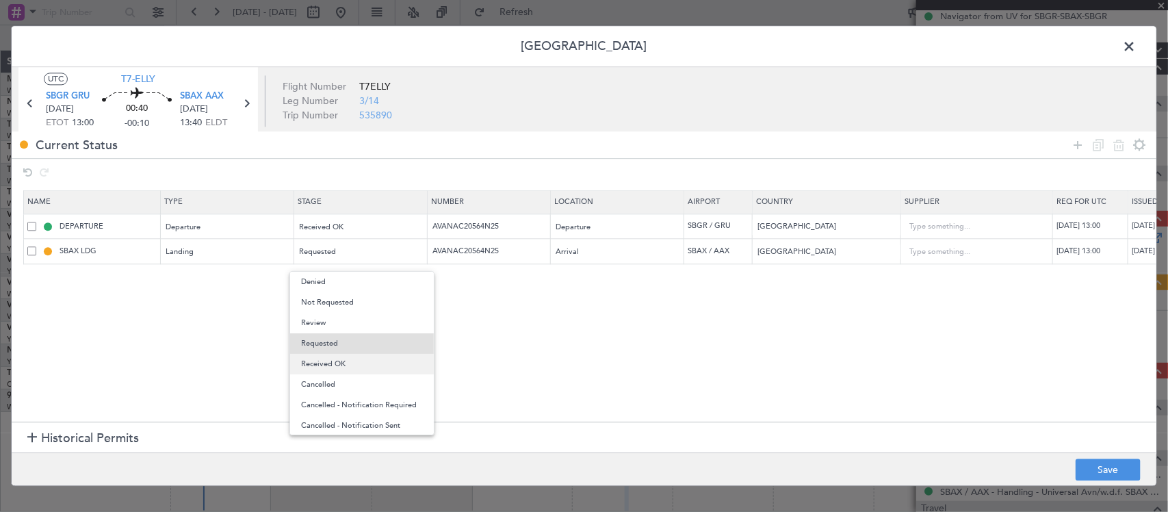
click at [387, 358] on span "Received OK" at bounding box center [362, 364] width 122 height 21
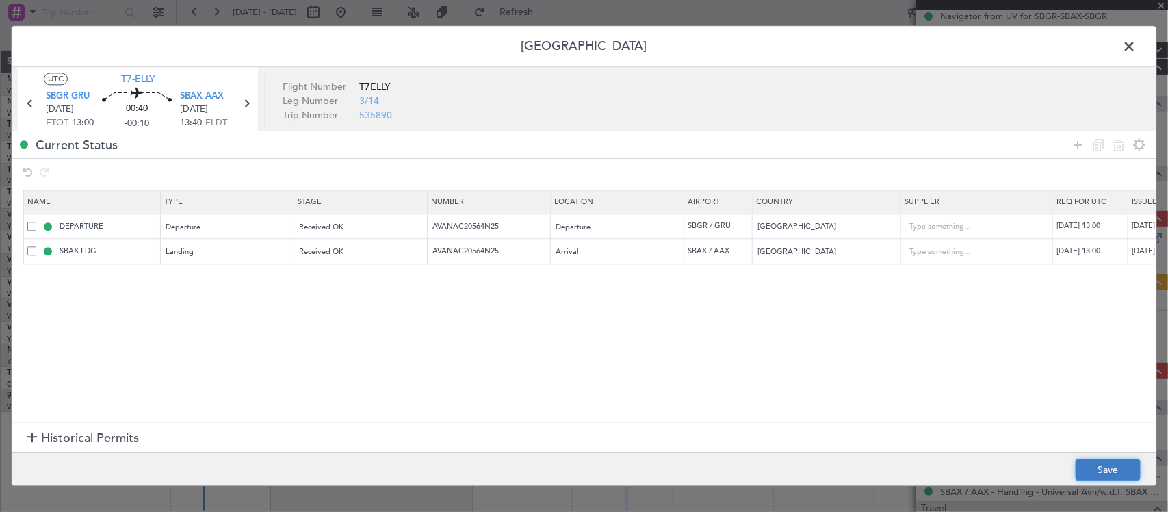
click at [1092, 466] on button "Save" at bounding box center [1108, 470] width 65 height 22
click at [1136, 49] on span at bounding box center [1136, 49] width 0 height 27
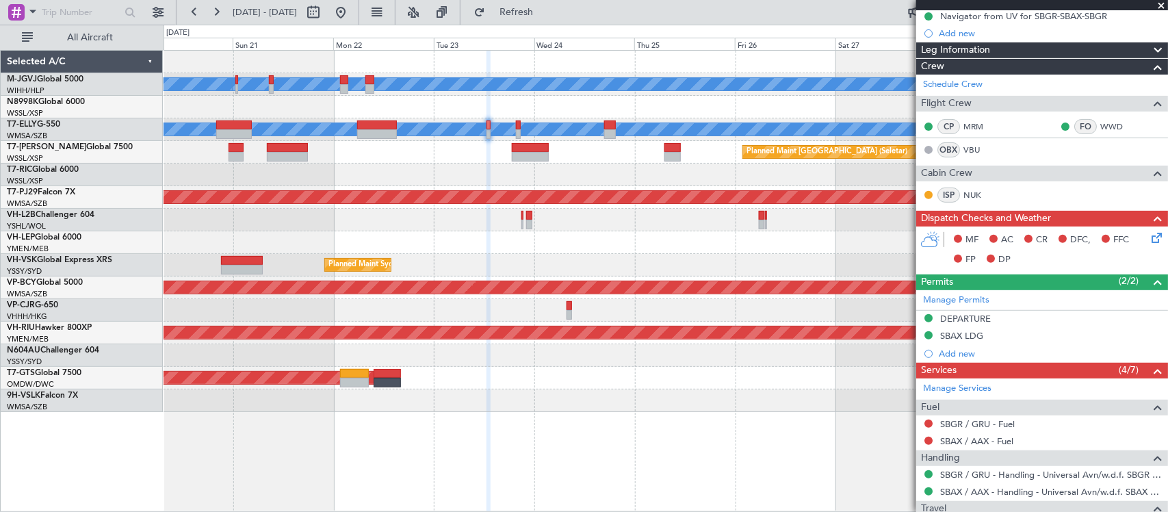
click at [445, 185] on div "[PERSON_NAME][GEOGRAPHIC_DATA] ([PERSON_NAME] Intl) [PERSON_NAME] Jakarta (Hali…" at bounding box center [666, 231] width 1004 height 361
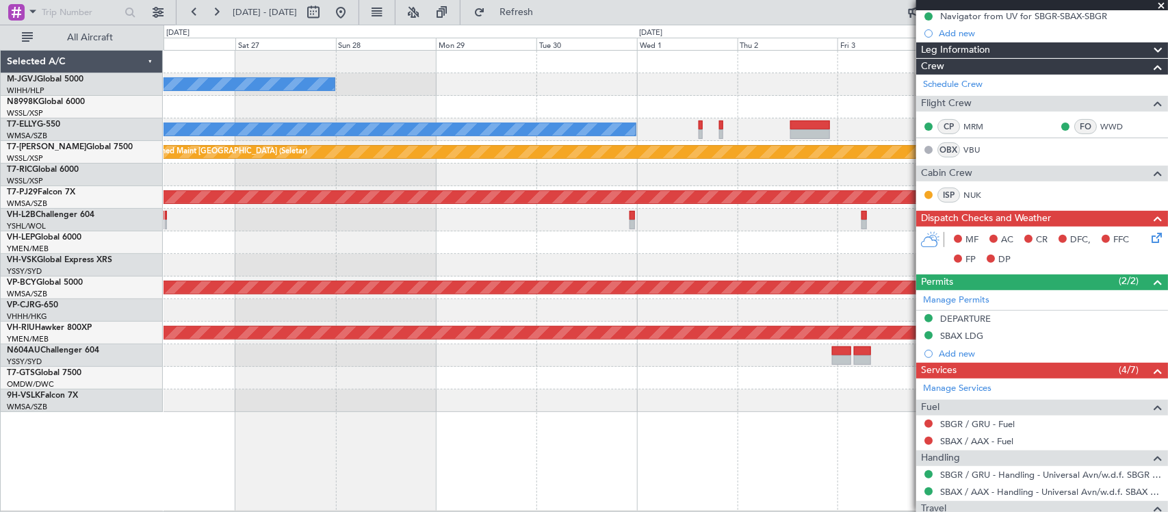
click at [316, 172] on div "[PERSON_NAME][GEOGRAPHIC_DATA] ([PERSON_NAME] Intl) [PERSON_NAME] Jakarta (Hali…" at bounding box center [666, 231] width 1004 height 361
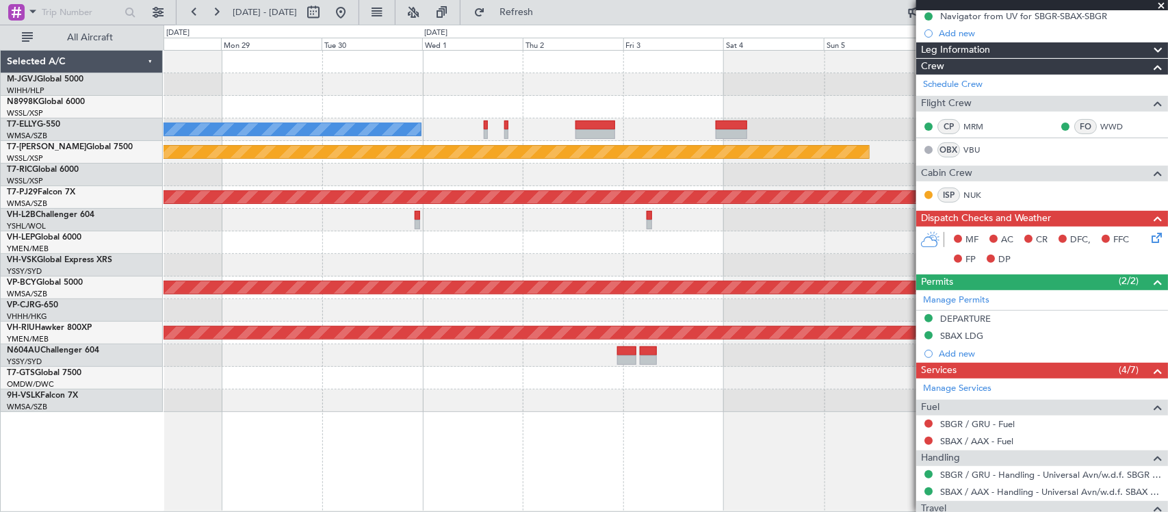
click at [459, 178] on div "[PERSON_NAME][GEOGRAPHIC_DATA] ([PERSON_NAME] Intl) [PERSON_NAME] Jakarta (Hali…" at bounding box center [666, 231] width 1004 height 361
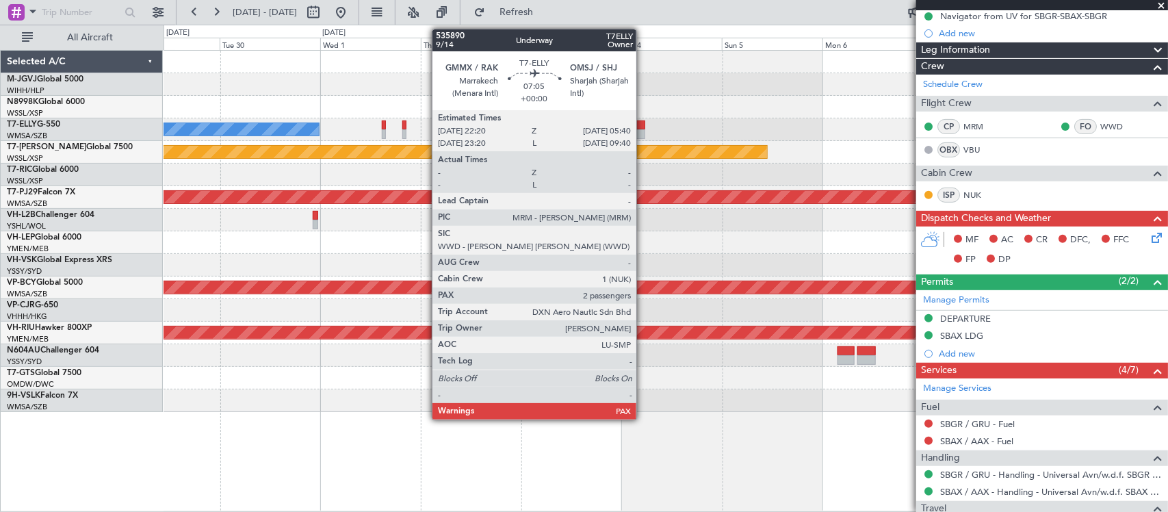
click at [643, 131] on div at bounding box center [629, 134] width 31 height 10
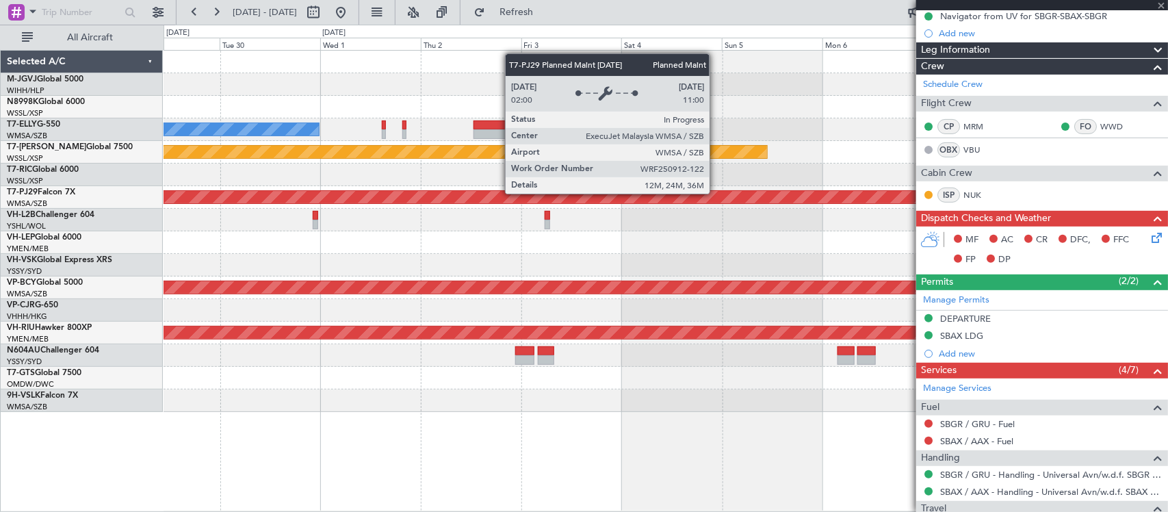
click at [672, 195] on div "Planned Maint [GEOGRAPHIC_DATA] (Sultan [PERSON_NAME] [PERSON_NAME] - Subang)" at bounding box center [114, 197] width 1908 height 12
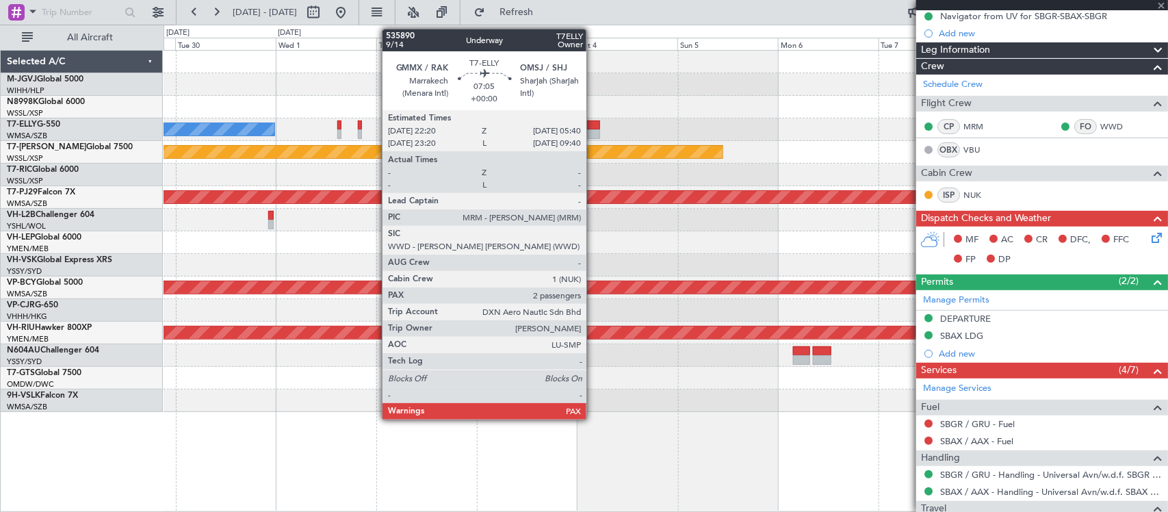
type input "2"
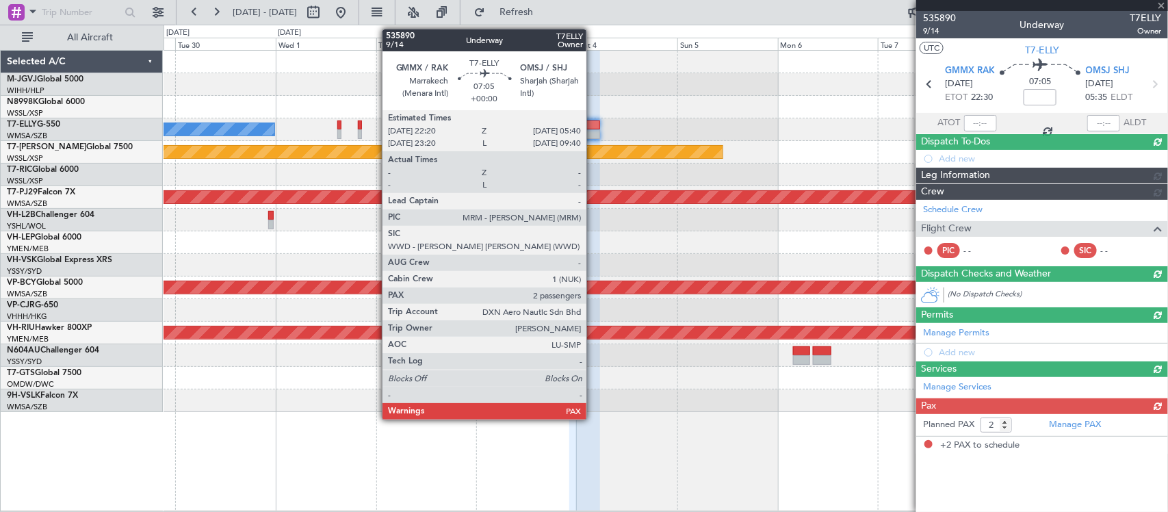
scroll to position [0, 0]
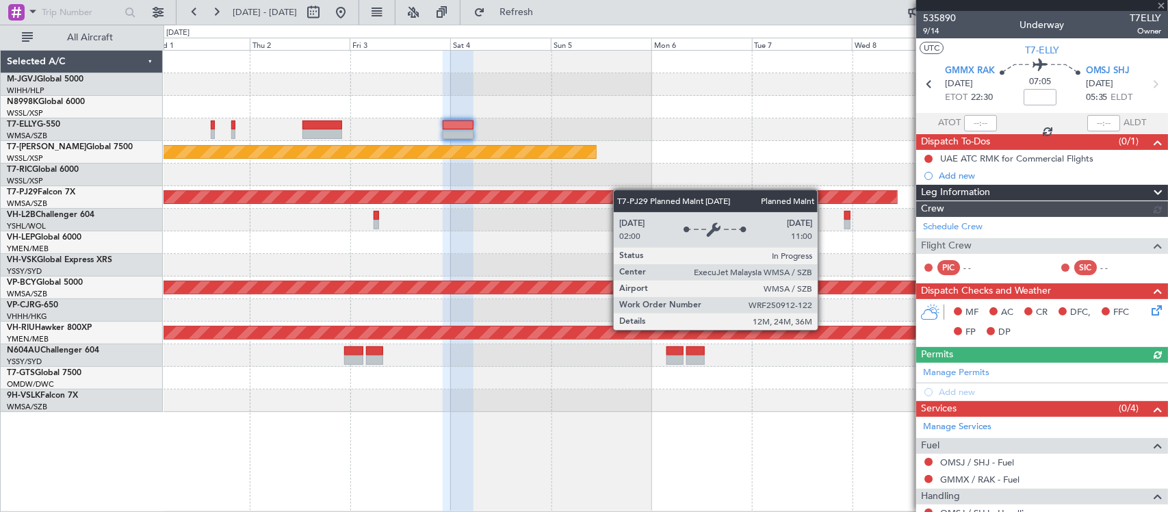
click at [566, 196] on div "[PERSON_NAME] Planned Maint [GEOGRAPHIC_DATA] (Seletar) Planned Maint [GEOGRAPH…" at bounding box center [666, 231] width 1004 height 361
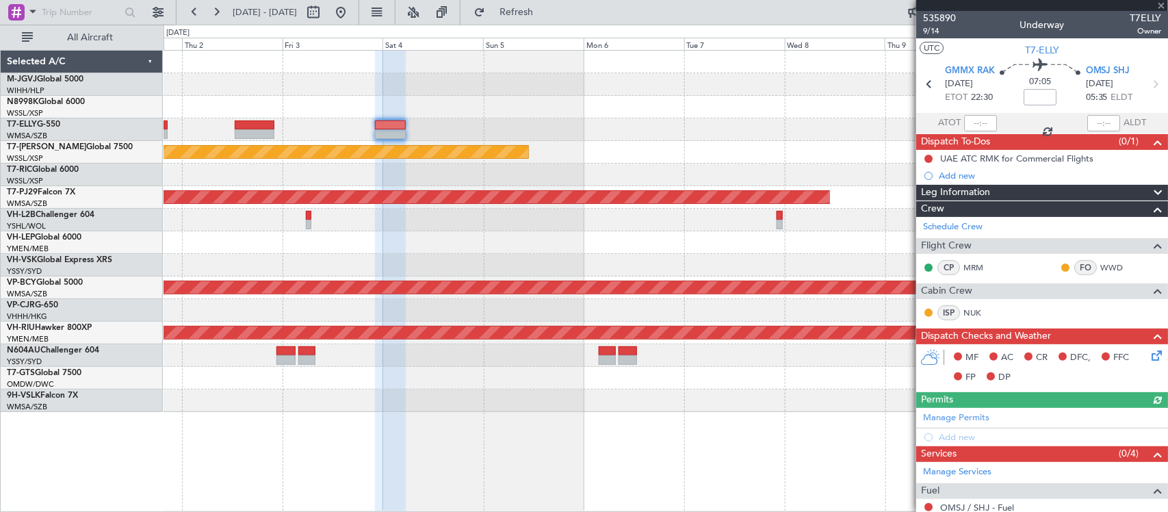
click at [658, 180] on div at bounding box center [666, 175] width 1004 height 23
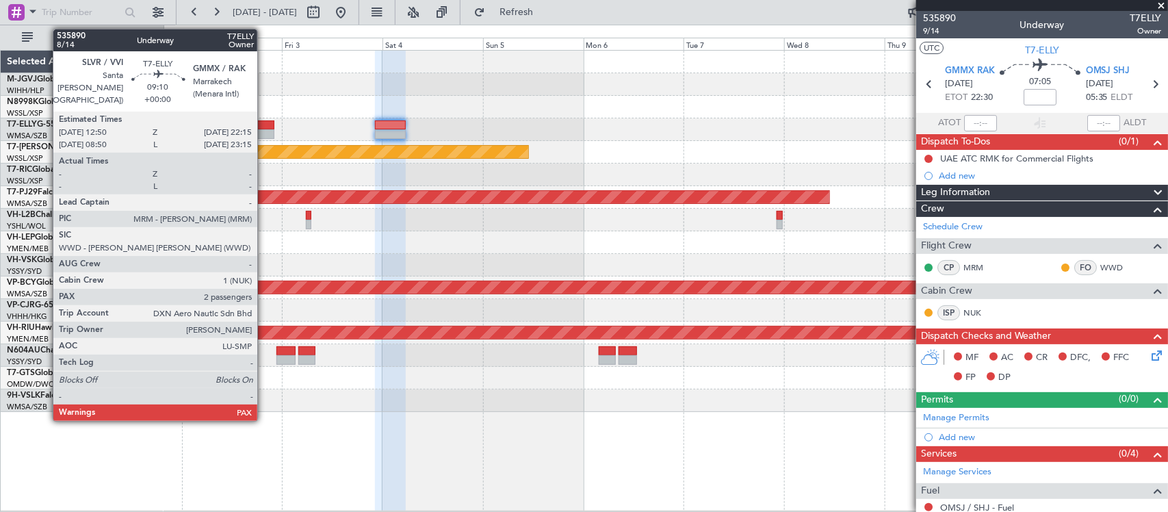
click at [264, 128] on div at bounding box center [255, 125] width 40 height 10
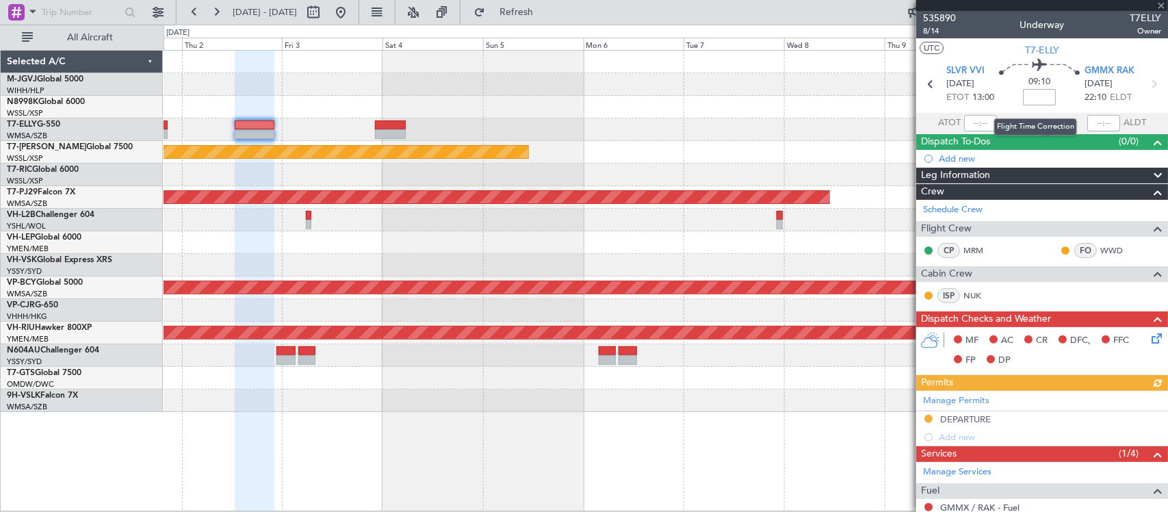
click at [1044, 99] on input at bounding box center [1039, 97] width 33 height 16
click at [1061, 103] on div "09:10 10" at bounding box center [1039, 84] width 90 height 51
type input "+00:10"
click at [668, 108] on div at bounding box center [666, 107] width 1004 height 23
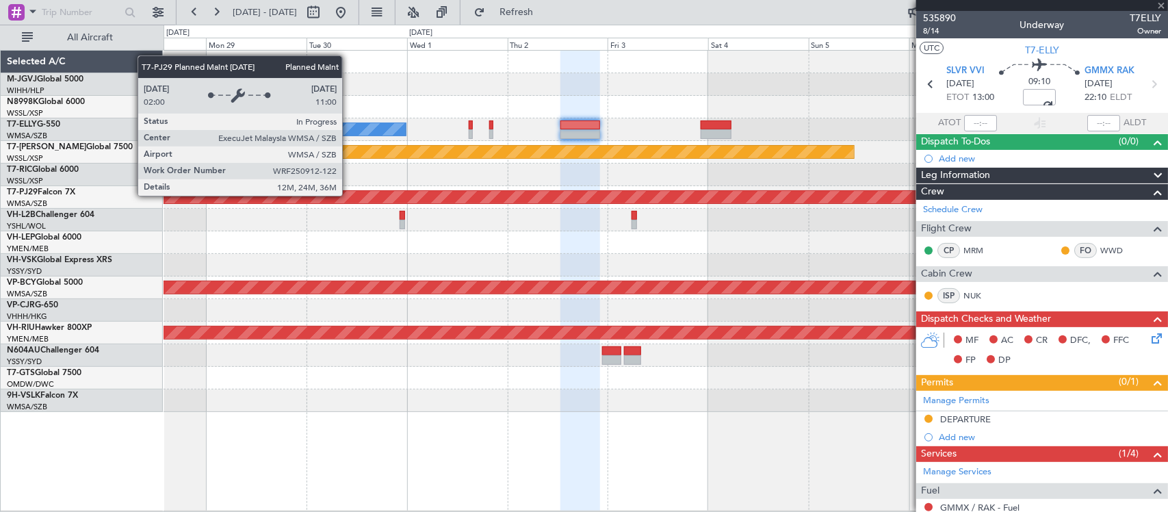
click at [837, 172] on div "[PERSON_NAME][GEOGRAPHIC_DATA] ([PERSON_NAME] Intl) [PERSON_NAME] Jakarta (Hali…" at bounding box center [666, 231] width 1004 height 361
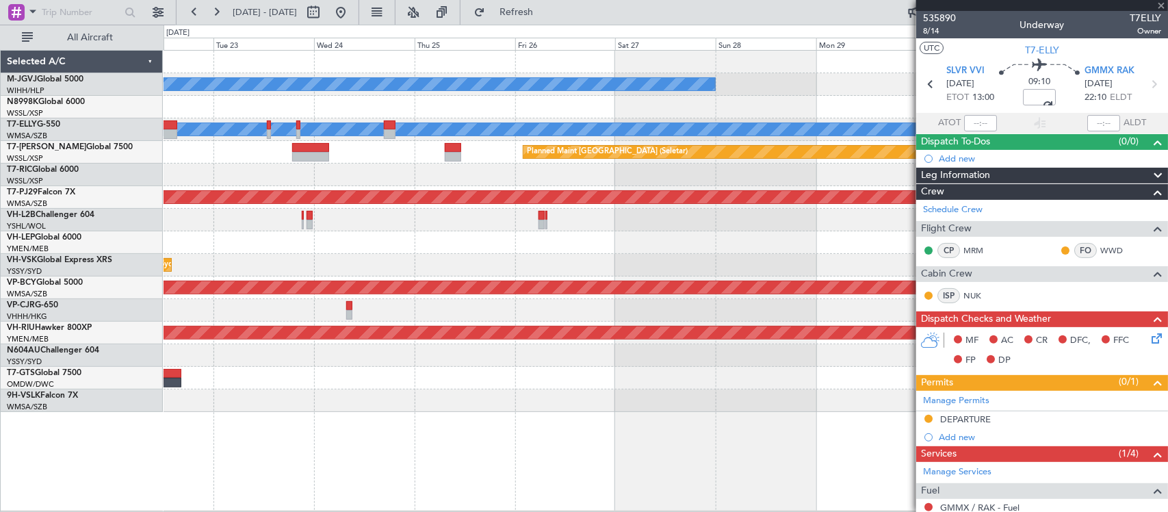
click at [689, 177] on div at bounding box center [666, 175] width 1004 height 23
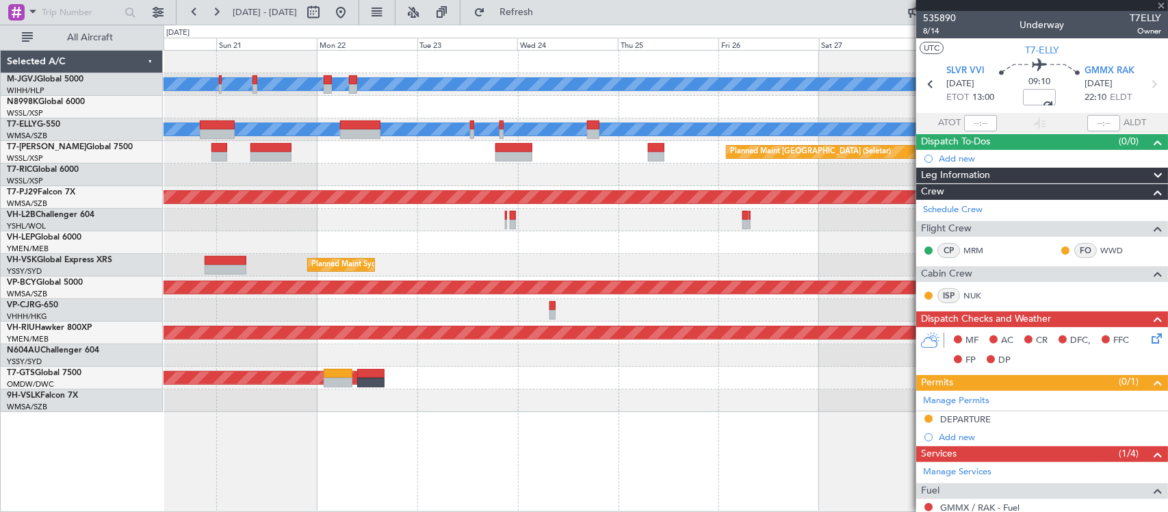
click at [794, 176] on div at bounding box center [666, 175] width 1004 height 23
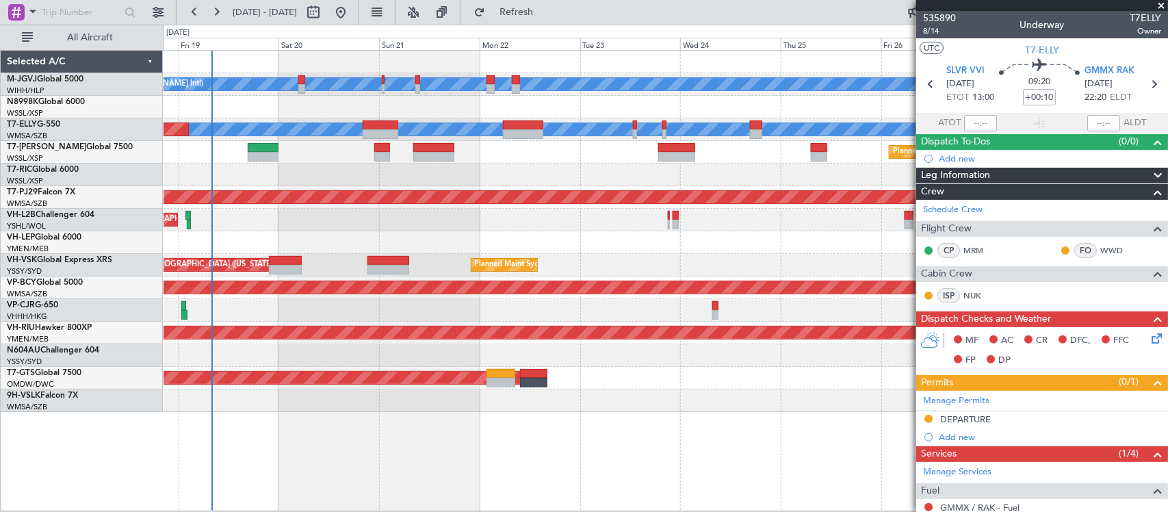
click at [1161, 4] on span at bounding box center [1161, 6] width 14 height 12
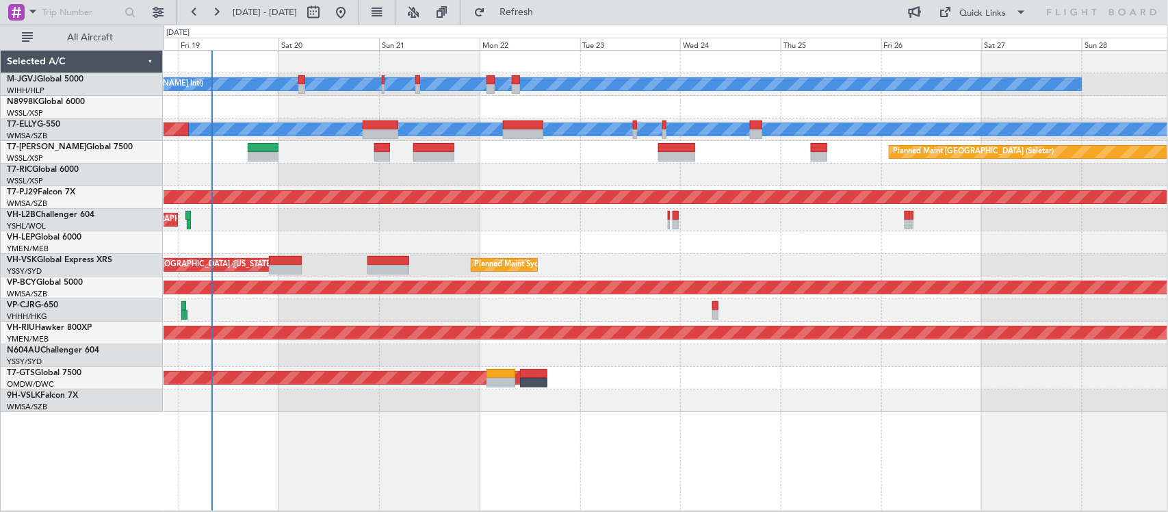
type input "0"
click at [989, 12] on div "Quick Links" at bounding box center [983, 14] width 47 height 14
click at [972, 38] on button "Trip Builder" at bounding box center [984, 45] width 103 height 33
click at [515, 9] on button "Refresh" at bounding box center [508, 12] width 82 height 22
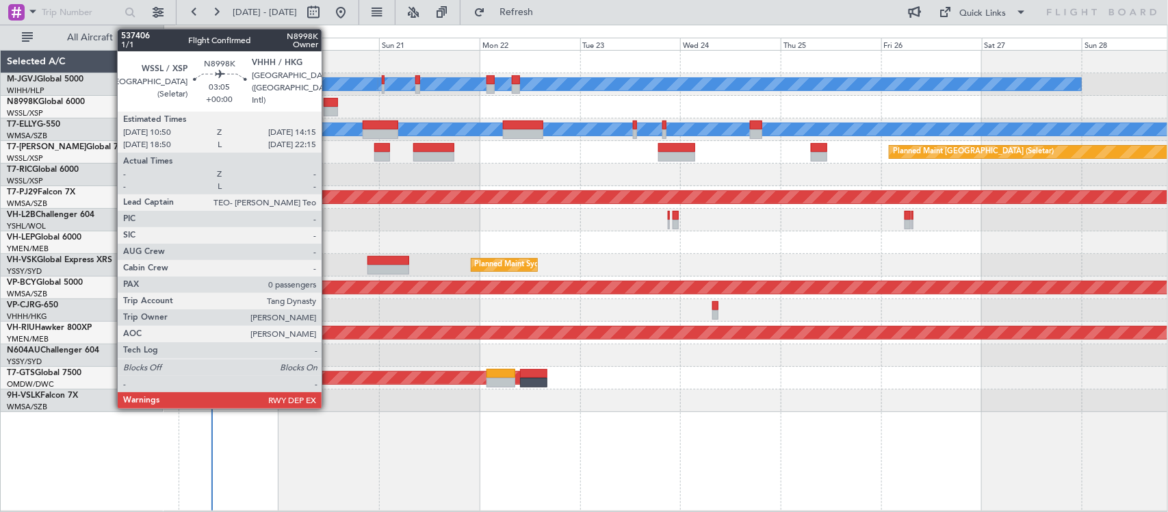
click at [328, 104] on div at bounding box center [331, 103] width 14 height 10
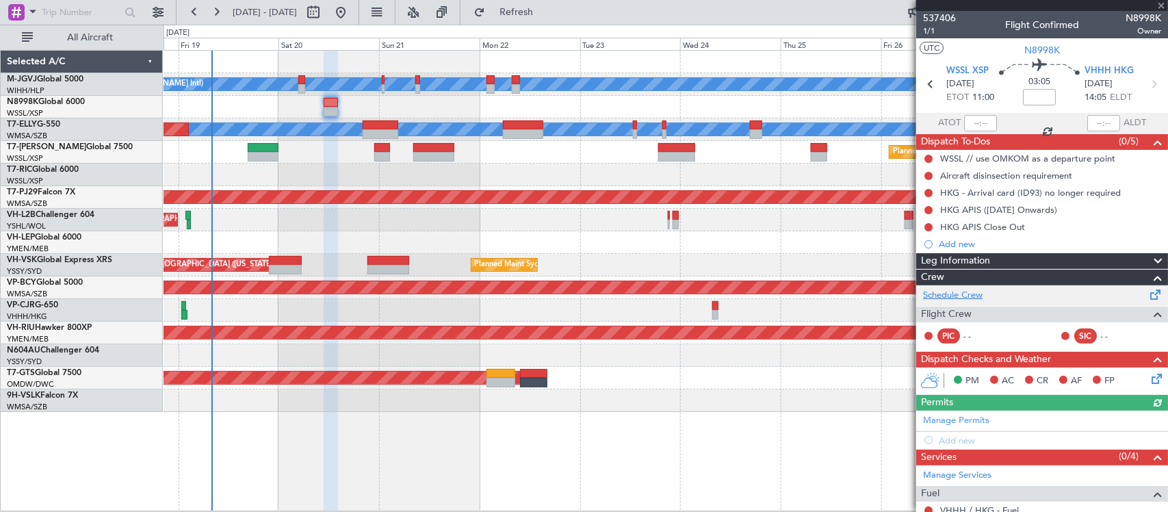
click at [962, 294] on link "Schedule Crew" at bounding box center [953, 296] width 60 height 14
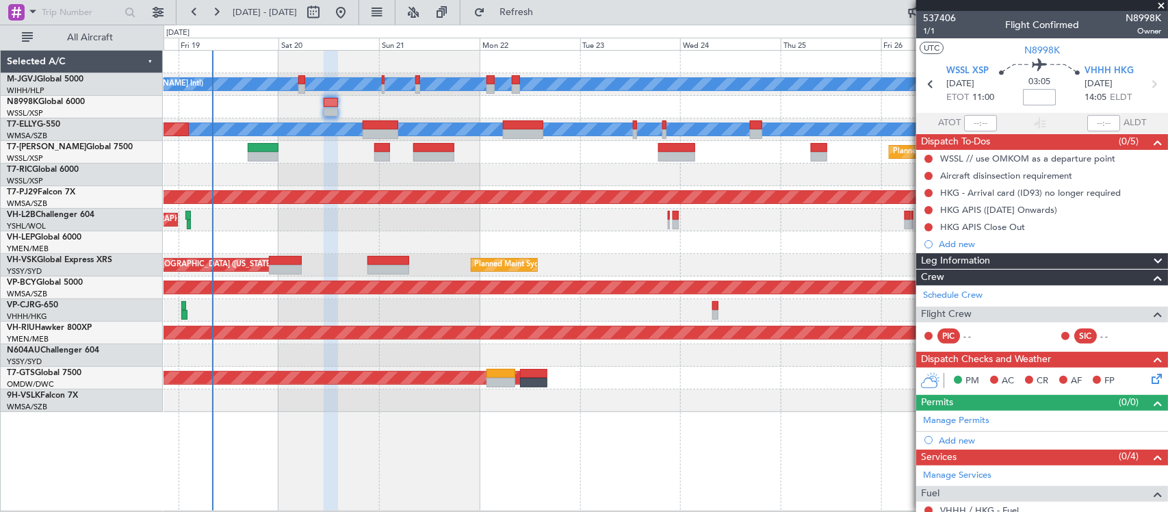
click at [1031, 96] on input at bounding box center [1039, 97] width 33 height 16
type input "+00:20"
click at [1092, 66] on span "VHHH HKG" at bounding box center [1109, 71] width 49 height 14
click at [926, 29] on span "1/1" at bounding box center [939, 31] width 33 height 12
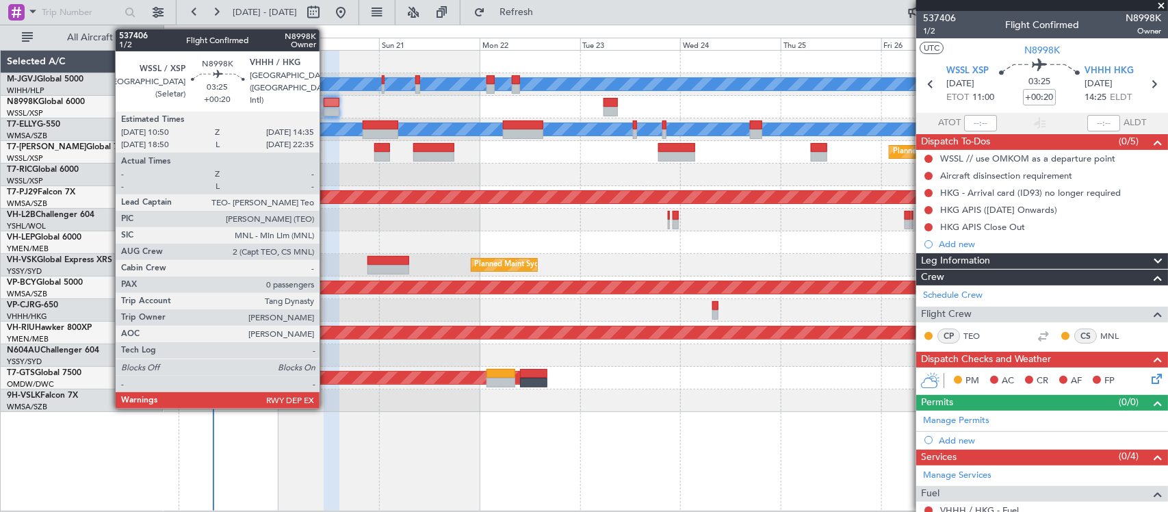
click at [326, 107] on div at bounding box center [332, 103] width 16 height 10
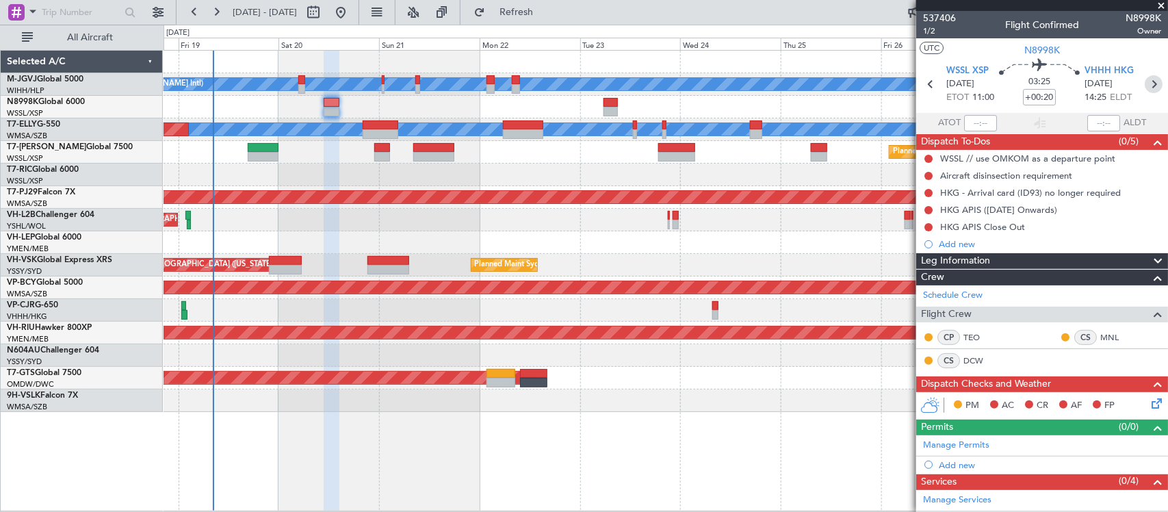
click at [1145, 83] on icon at bounding box center [1154, 84] width 18 height 18
click at [732, 302] on div "[PERSON_NAME][GEOGRAPHIC_DATA] ([PERSON_NAME] Intl) [PERSON_NAME] Jakarta (Hali…" at bounding box center [666, 231] width 1004 height 361
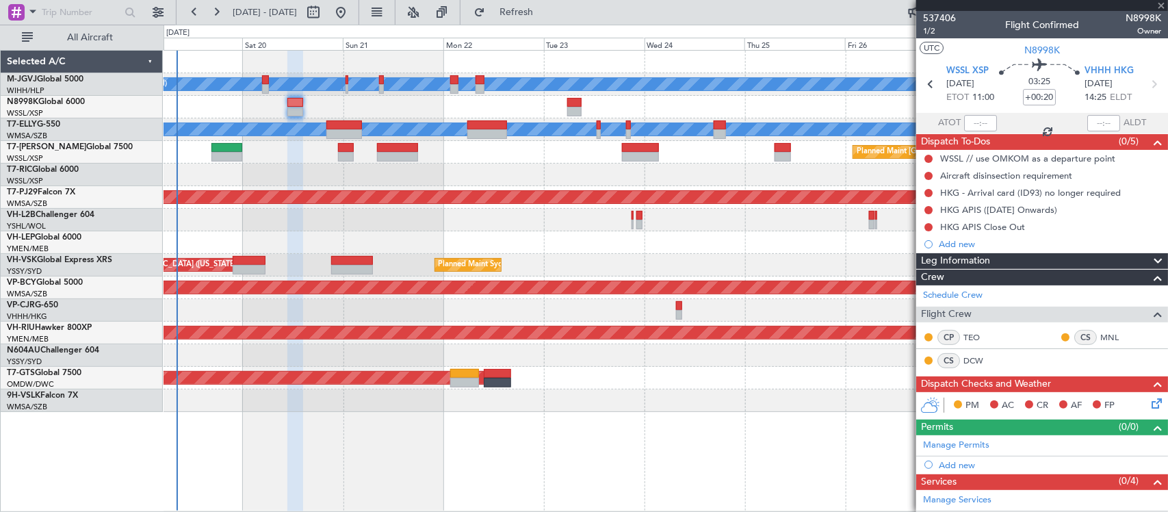
type input "3"
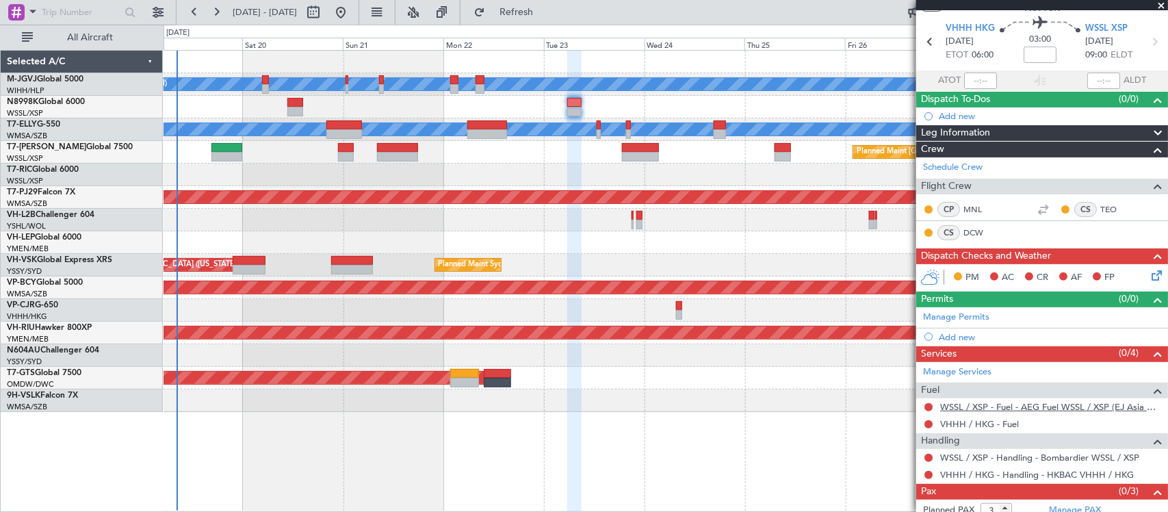
scroll to position [70, 0]
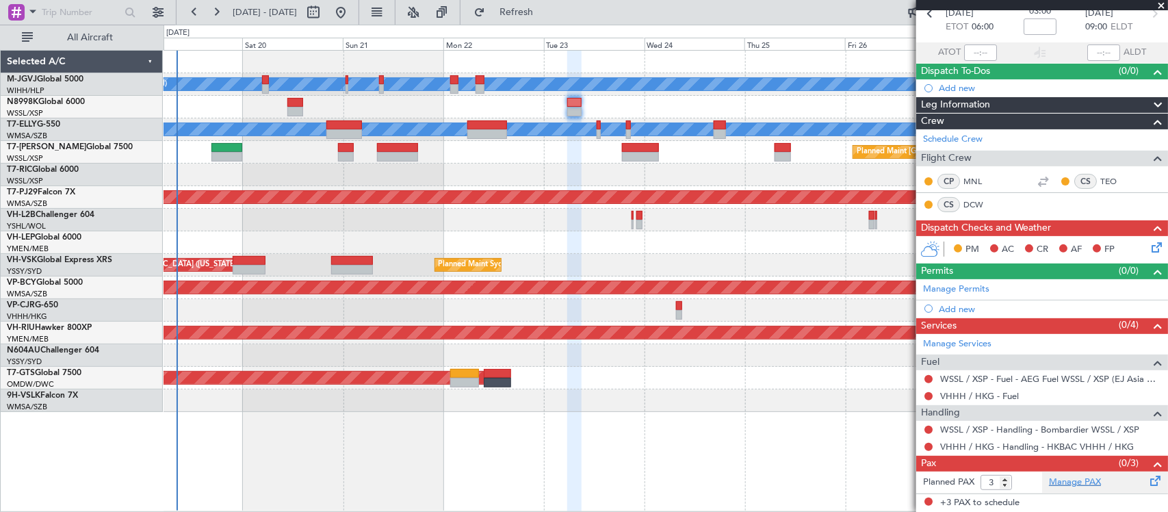
click at [1058, 480] on link "Manage PAX" at bounding box center [1075, 483] width 52 height 14
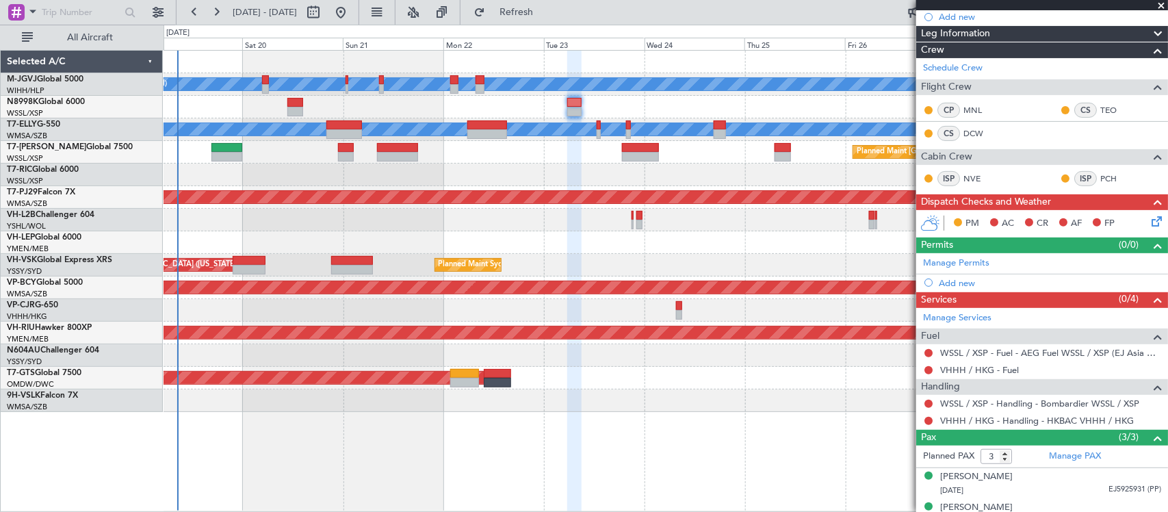
scroll to position [192, 0]
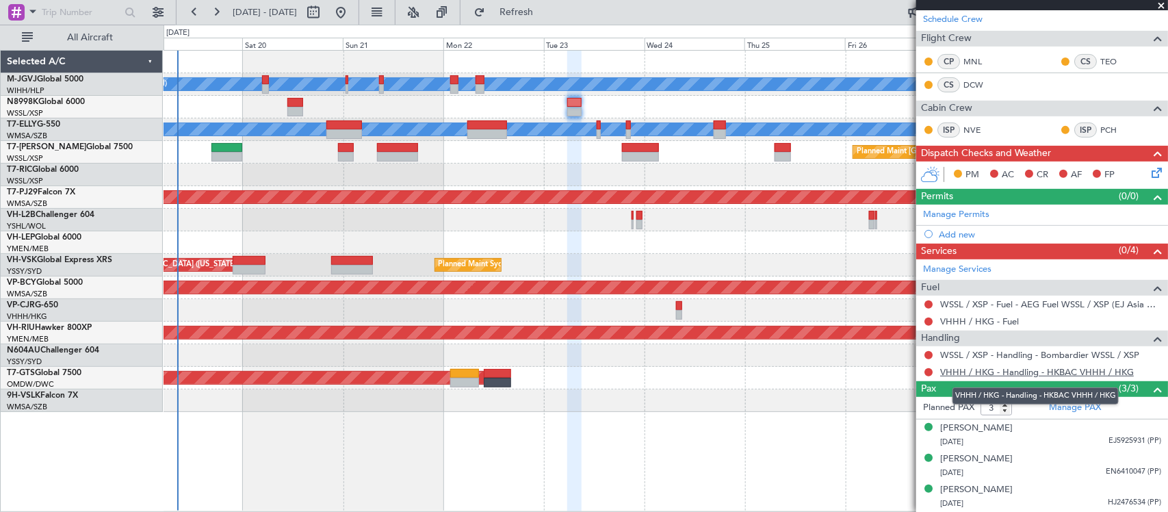
click at [981, 370] on link "VHHH / HKG - Handling - HKBAC VHHH / HKG" at bounding box center [1037, 372] width 194 height 12
click at [996, 352] on link "WSSL / XSP - Handling - Bombardier WSSL / XSP" at bounding box center [1039, 355] width 199 height 12
click at [975, 83] on link "DCW" at bounding box center [979, 85] width 31 height 12
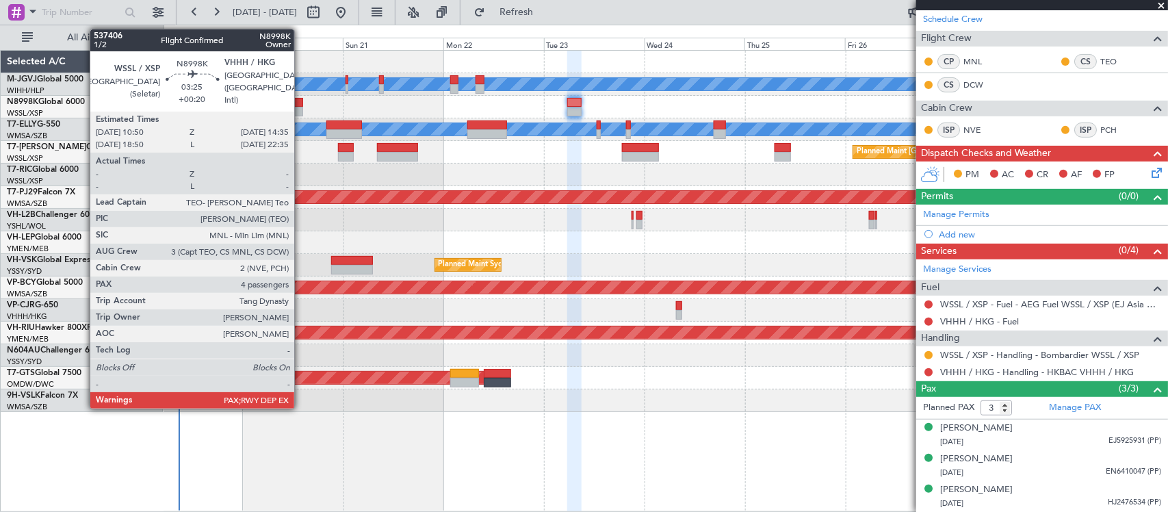
click at [293, 107] on div at bounding box center [295, 112] width 16 height 10
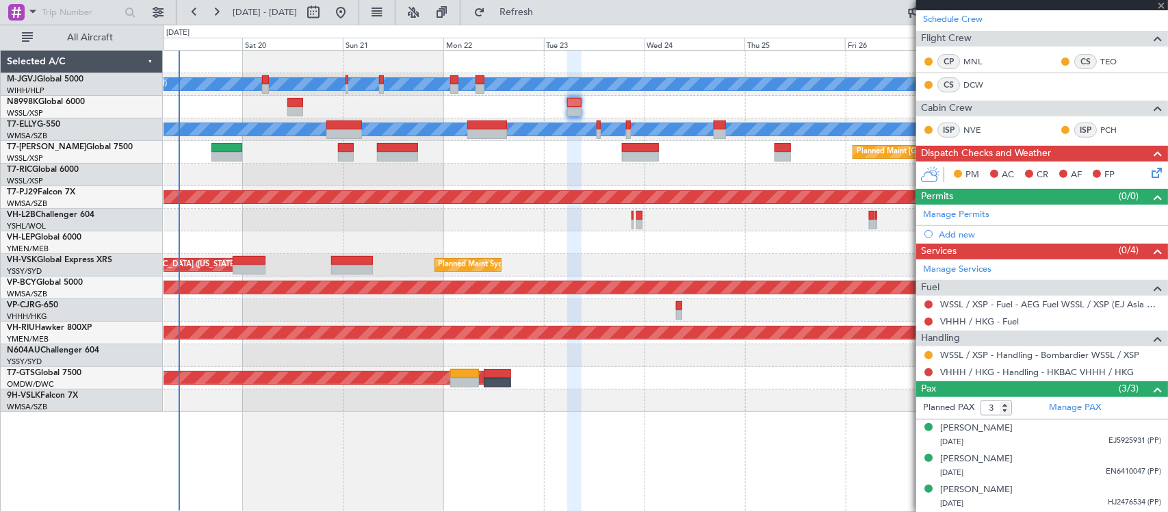
type input "+00:20"
type input "4"
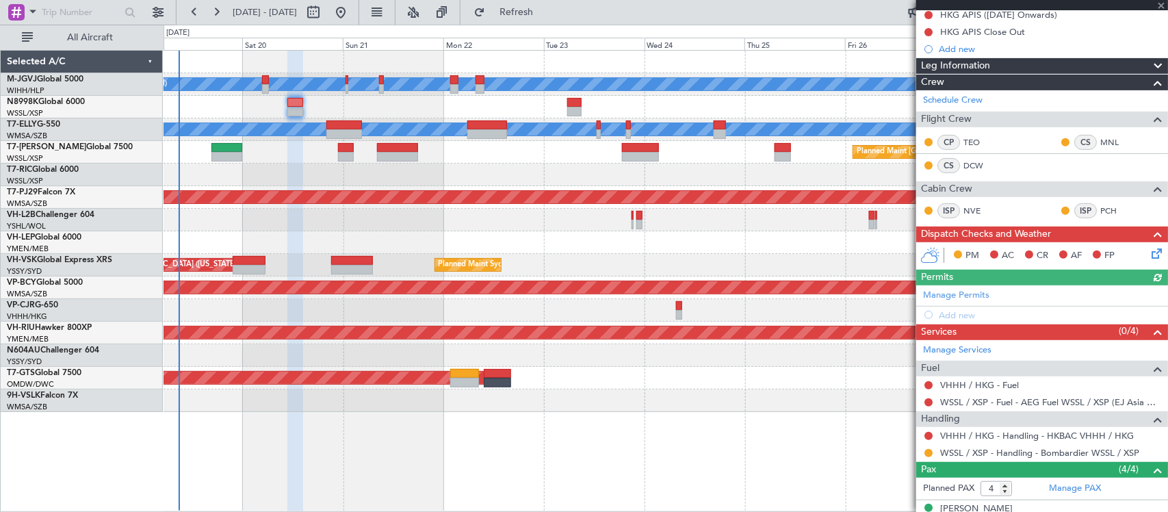
scroll to position [308, 0]
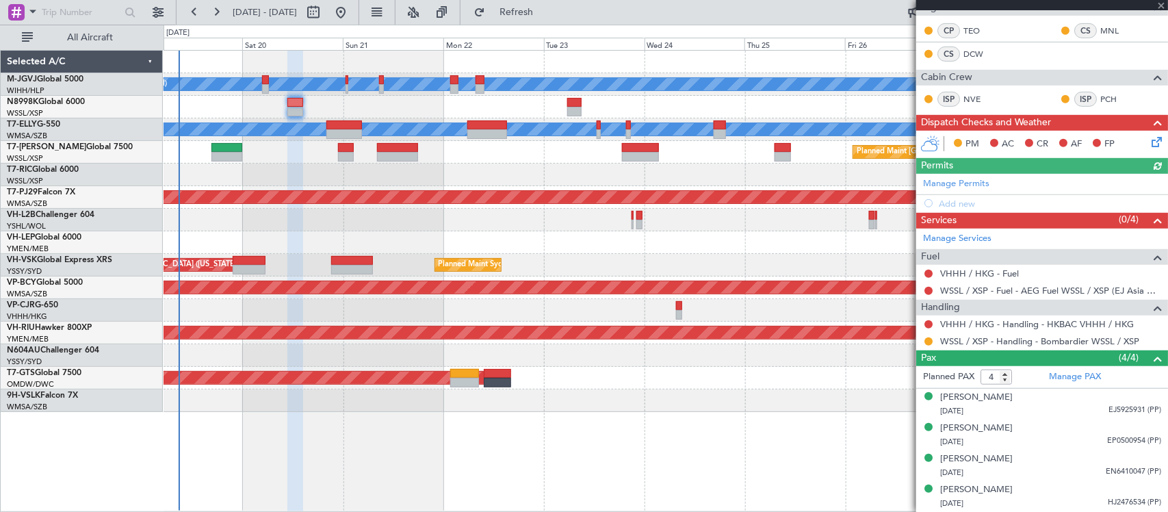
click at [972, 180] on div "Manage Permits Add new" at bounding box center [1042, 193] width 252 height 38
click at [929, 320] on mat-tooltip-component "Not Requested" at bounding box center [928, 312] width 77 height 36
click at [928, 320] on button at bounding box center [929, 324] width 8 height 8
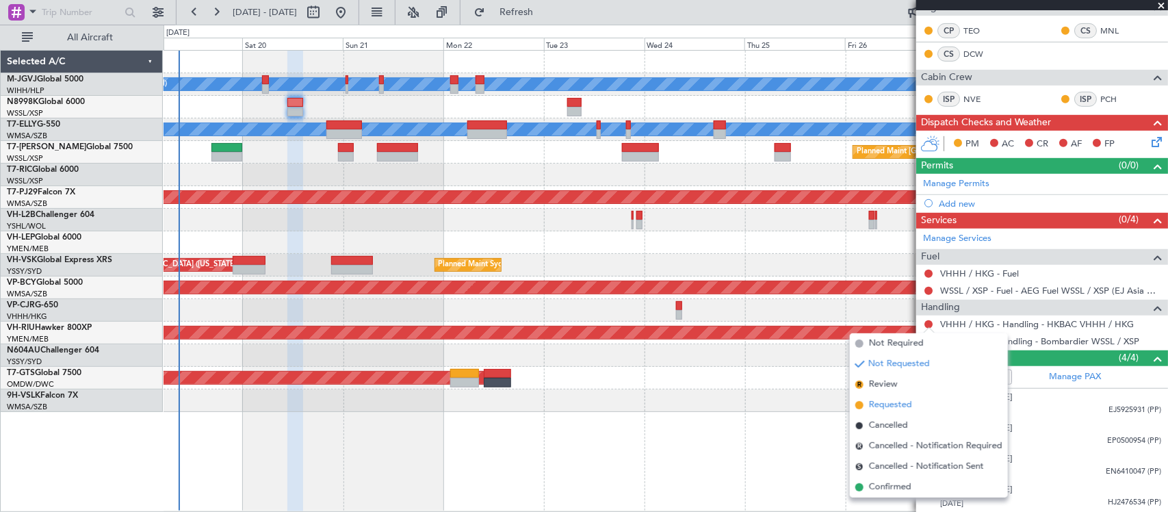
click at [888, 407] on span "Requested" at bounding box center [890, 405] width 43 height 14
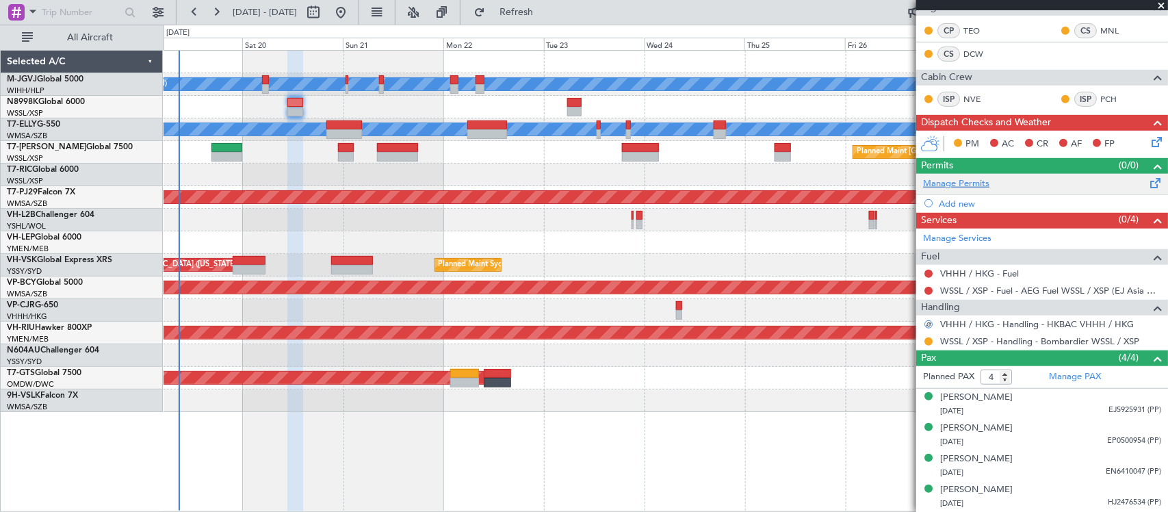
click at [950, 183] on link "Manage Permits" at bounding box center [956, 184] width 66 height 14
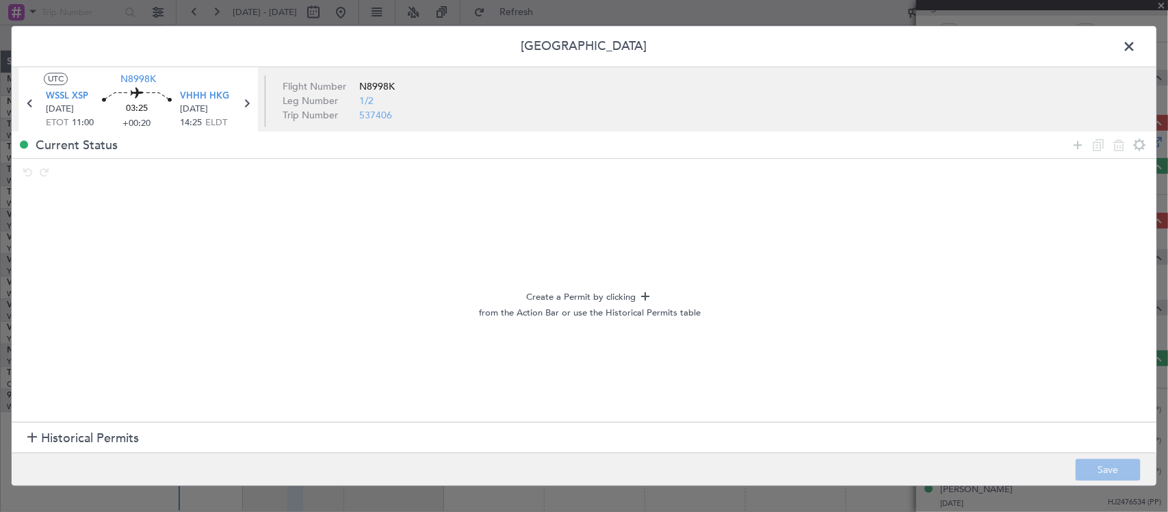
click at [62, 435] on span "Historical Permits" at bounding box center [90, 438] width 98 height 18
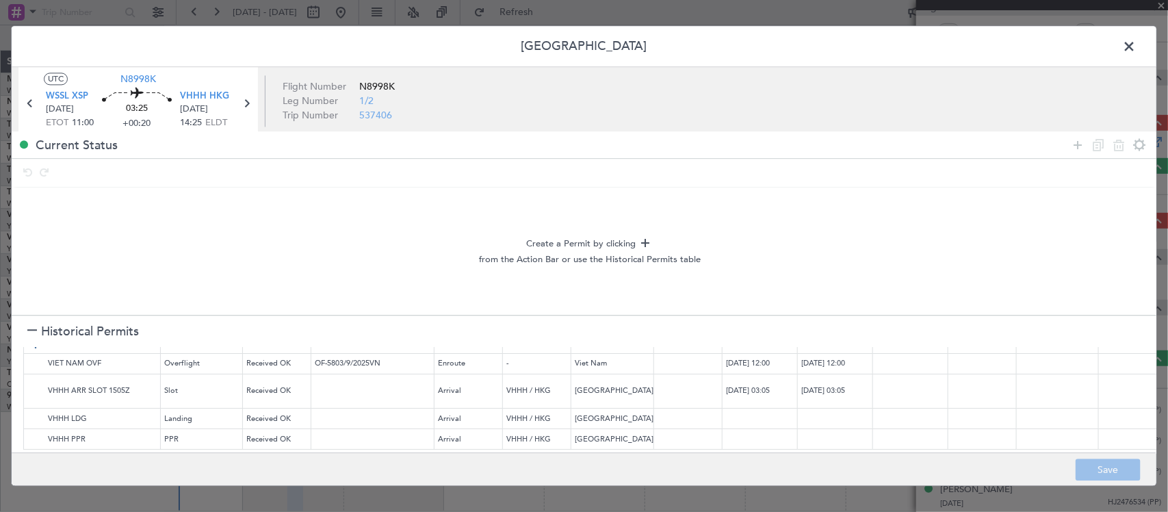
scroll to position [0, 0]
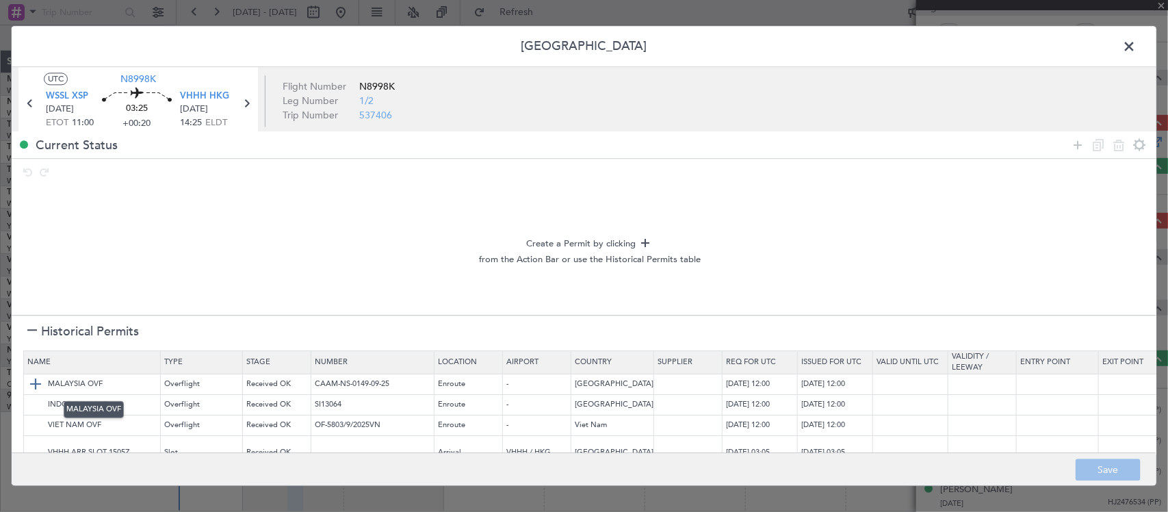
click at [35, 387] on img at bounding box center [35, 384] width 16 height 16
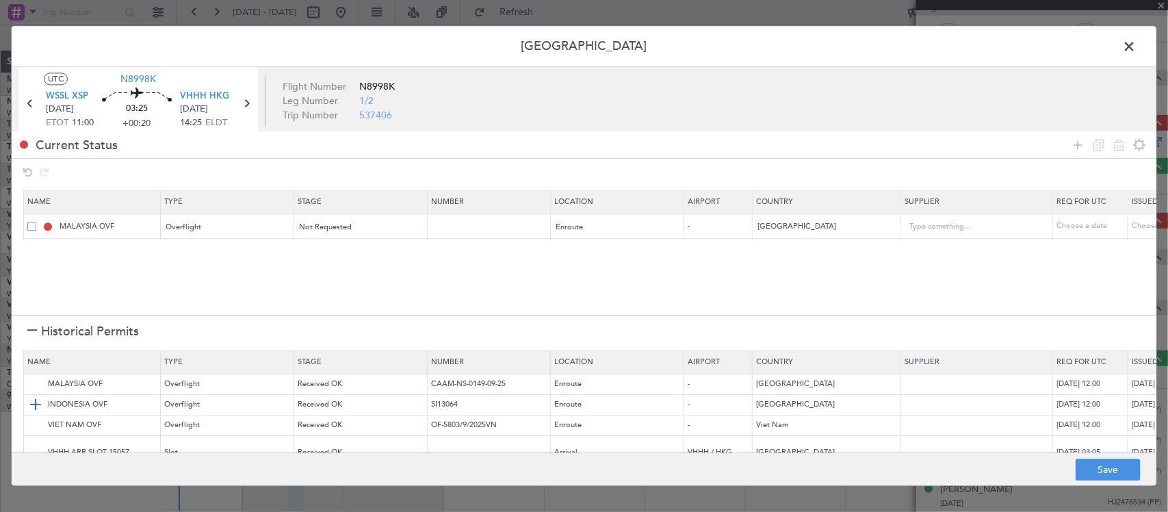
click at [36, 407] on img at bounding box center [35, 405] width 16 height 16
click at [32, 428] on img at bounding box center [35, 425] width 16 height 16
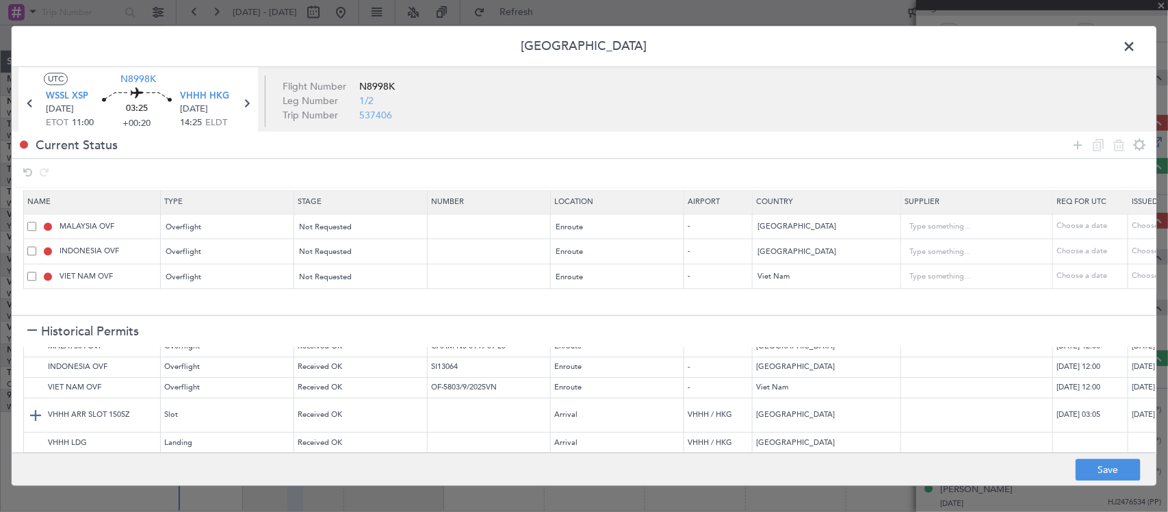
scroll to position [74, 0]
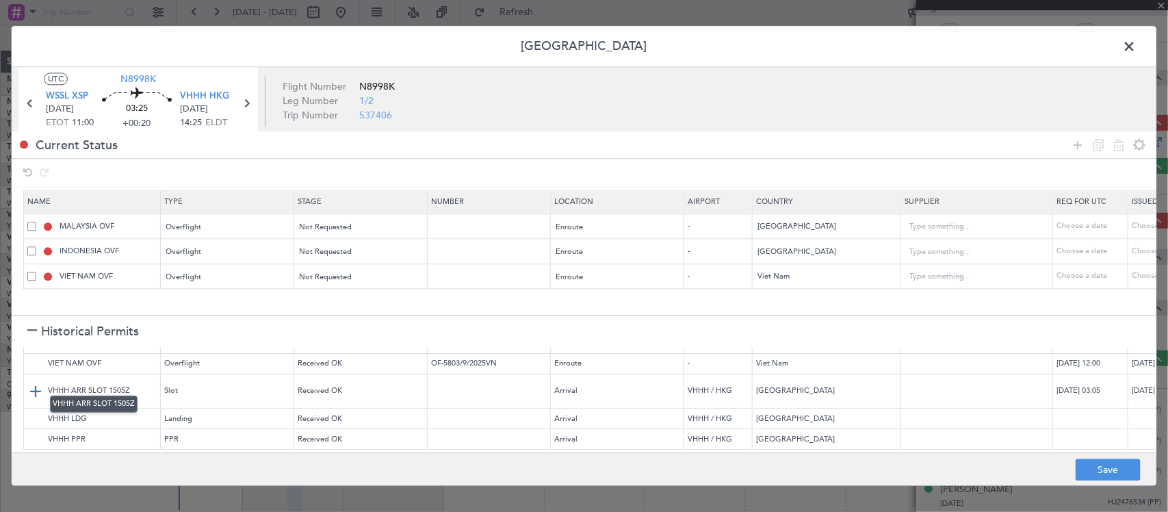
click at [32, 383] on img at bounding box center [35, 391] width 16 height 16
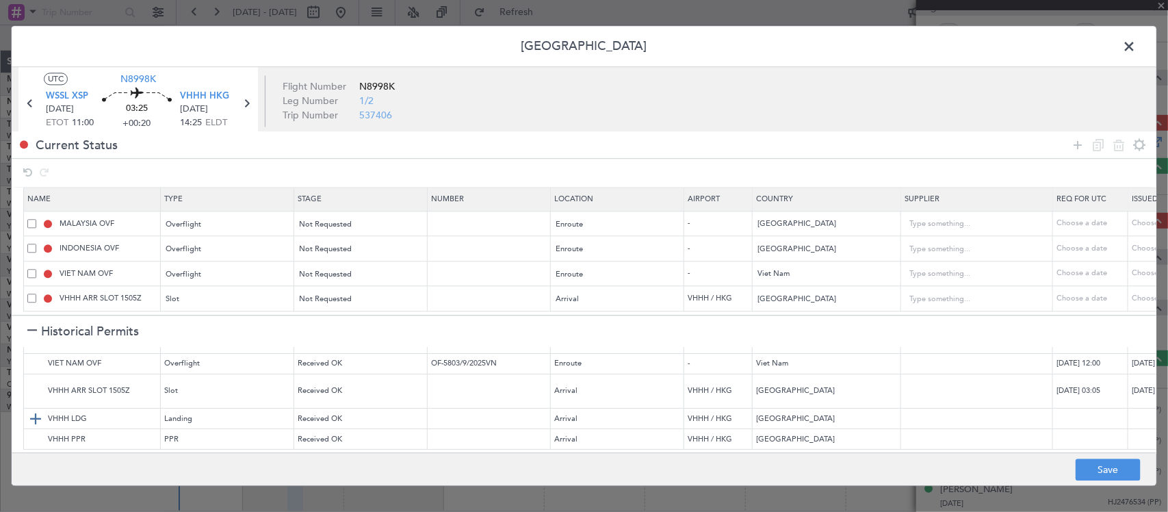
click at [33, 411] on img at bounding box center [35, 419] width 16 height 16
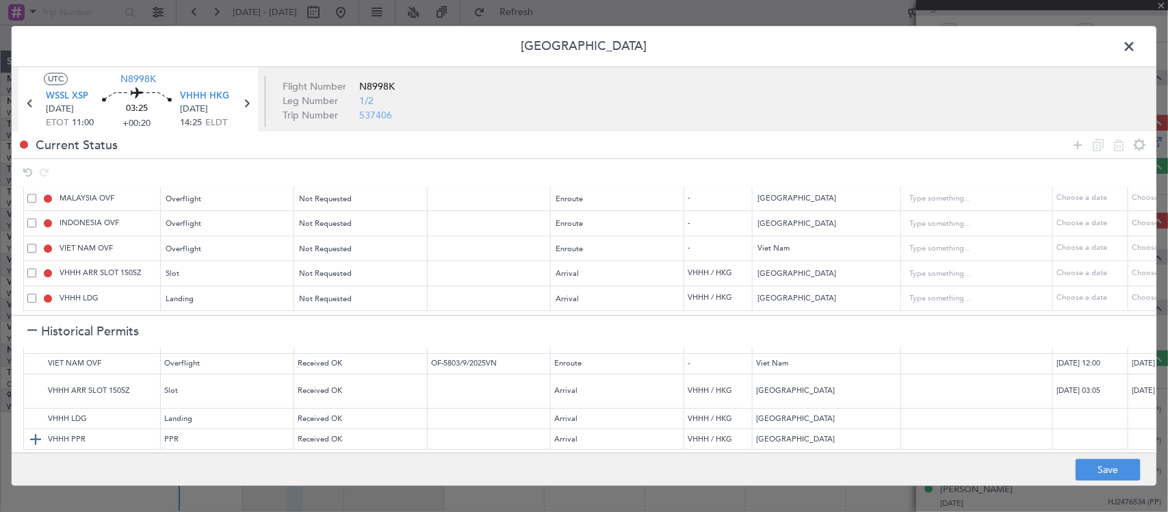
click at [35, 431] on img at bounding box center [35, 439] width 16 height 16
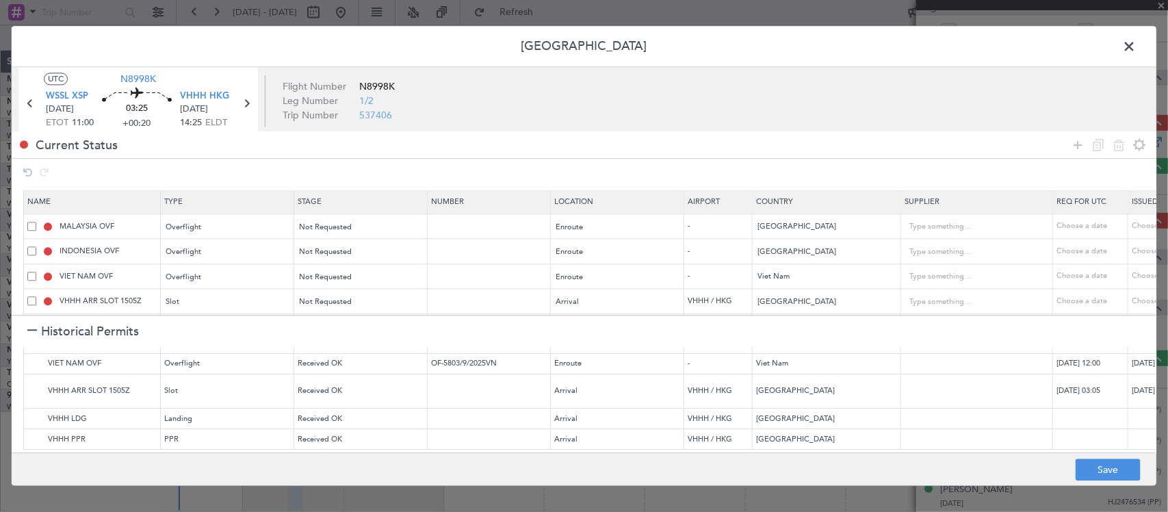
click at [31, 326] on h1 "Historical Permits" at bounding box center [83, 331] width 112 height 18
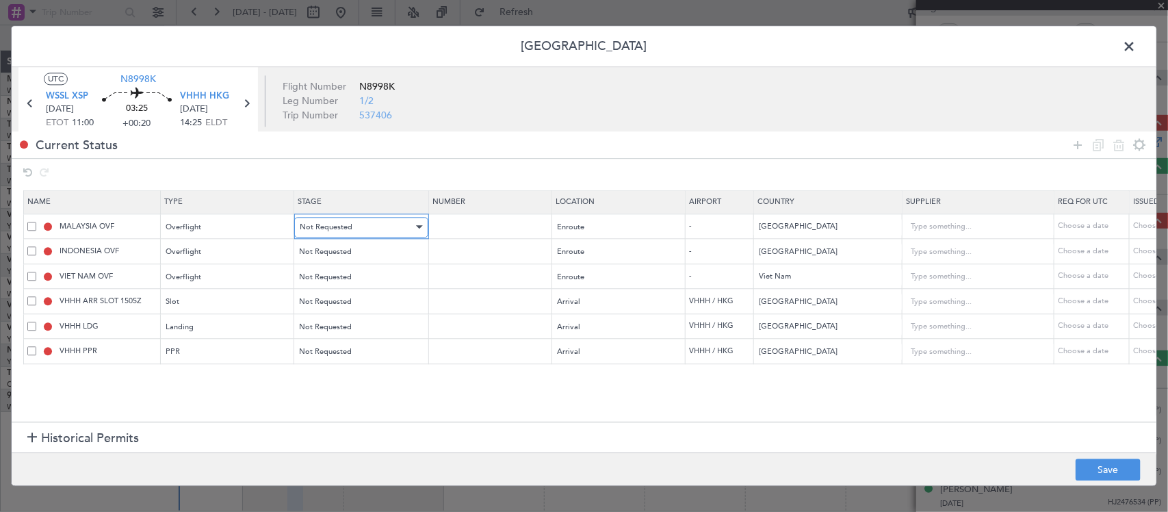
click at [346, 228] on span "Not Requested" at bounding box center [326, 227] width 53 height 10
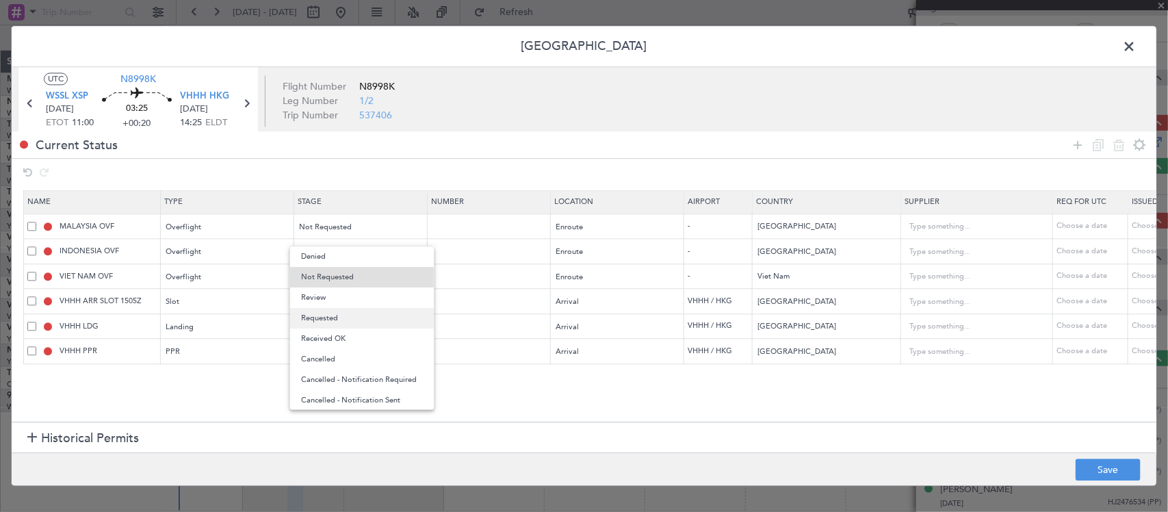
click at [347, 315] on span "Requested" at bounding box center [362, 318] width 122 height 21
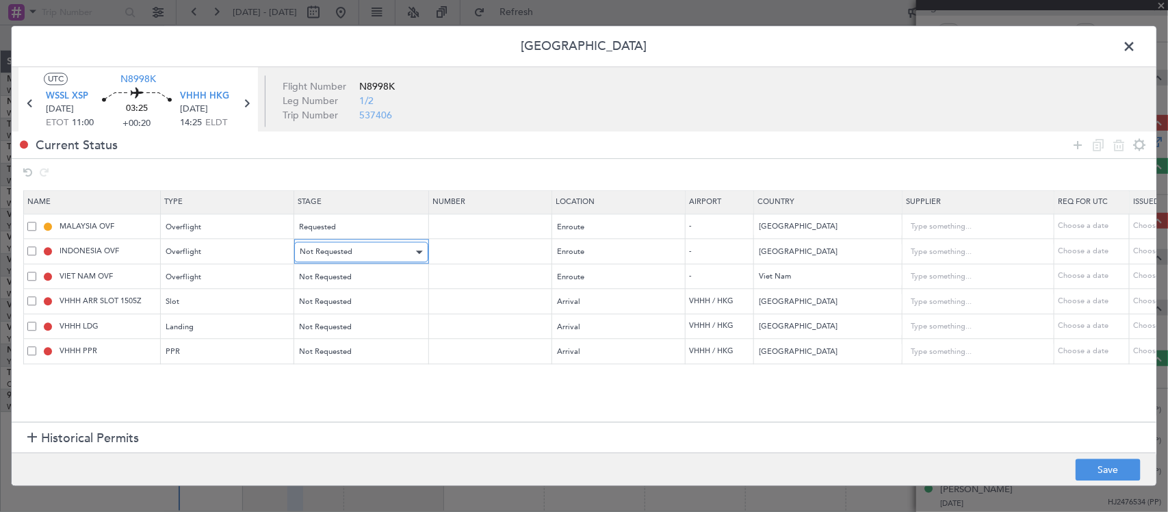
click at [359, 255] on div "Not Requested" at bounding box center [357, 252] width 114 height 21
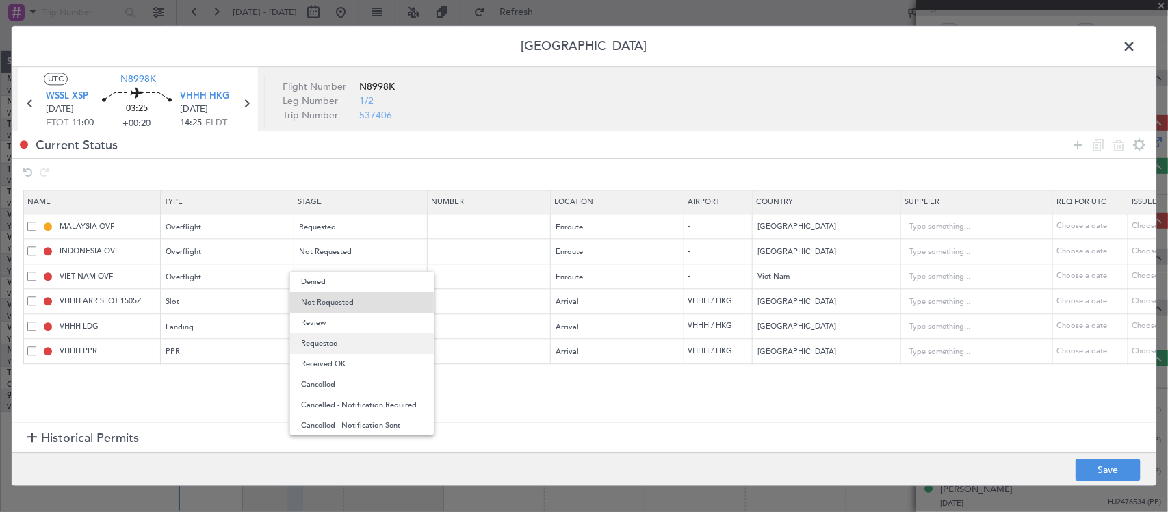
click at [354, 342] on span "Requested" at bounding box center [362, 343] width 122 height 21
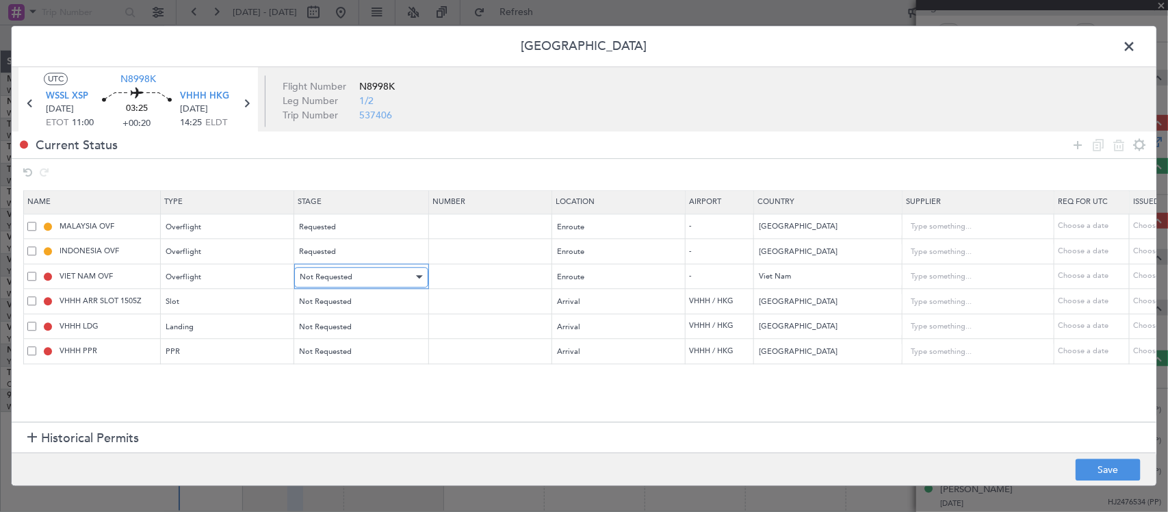
click at [357, 272] on div "Not Requested" at bounding box center [357, 277] width 114 height 21
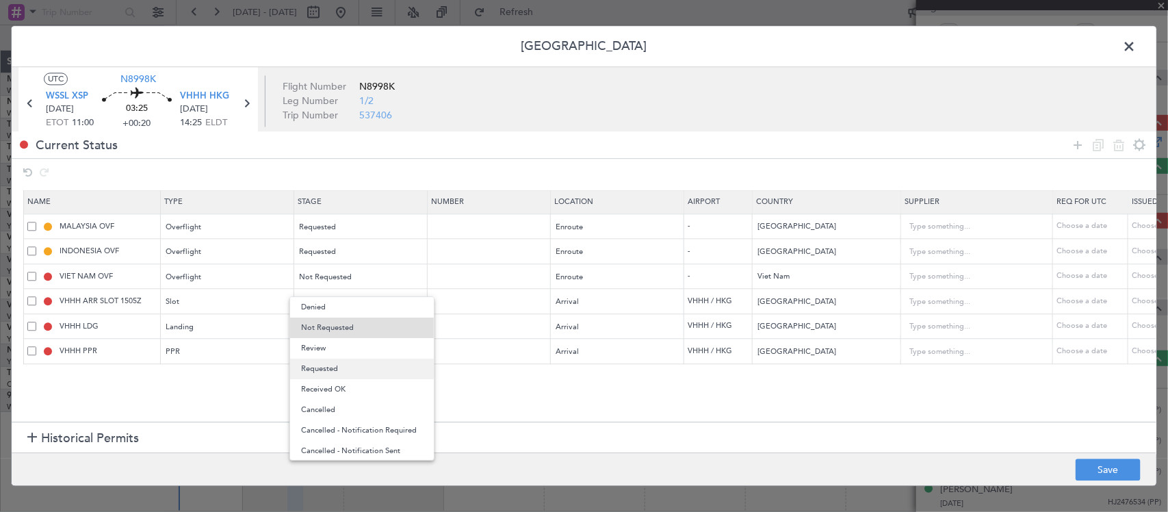
click at [344, 371] on span "Requested" at bounding box center [362, 369] width 122 height 21
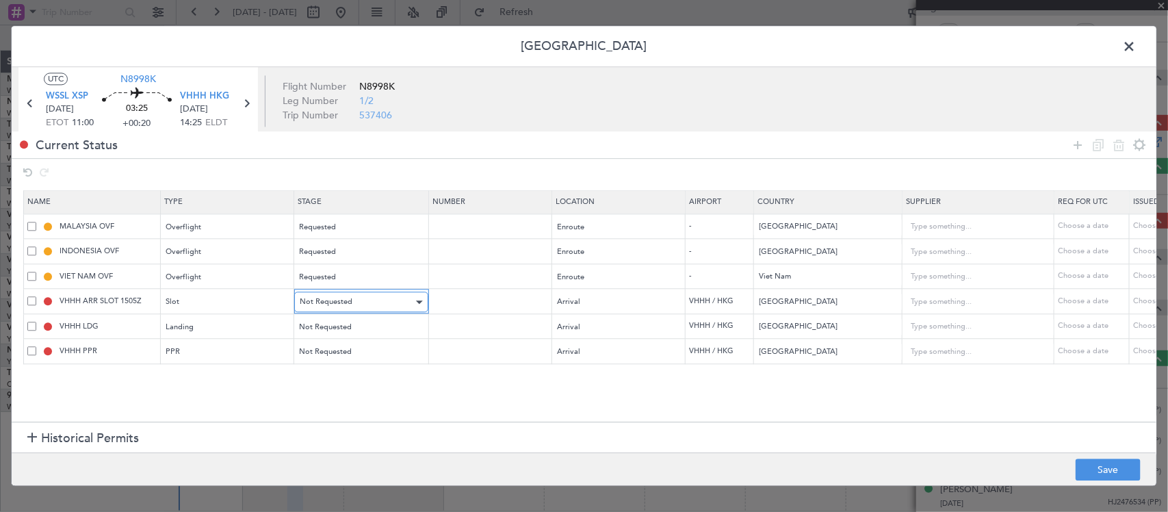
click at [340, 305] on span "Not Requested" at bounding box center [326, 302] width 53 height 10
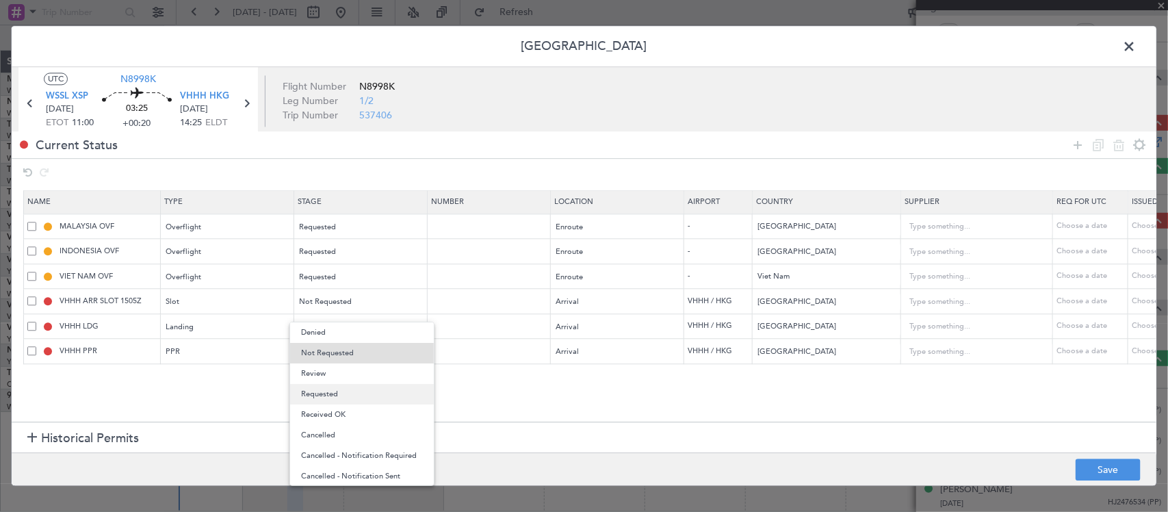
click at [336, 394] on span "Requested" at bounding box center [362, 394] width 122 height 21
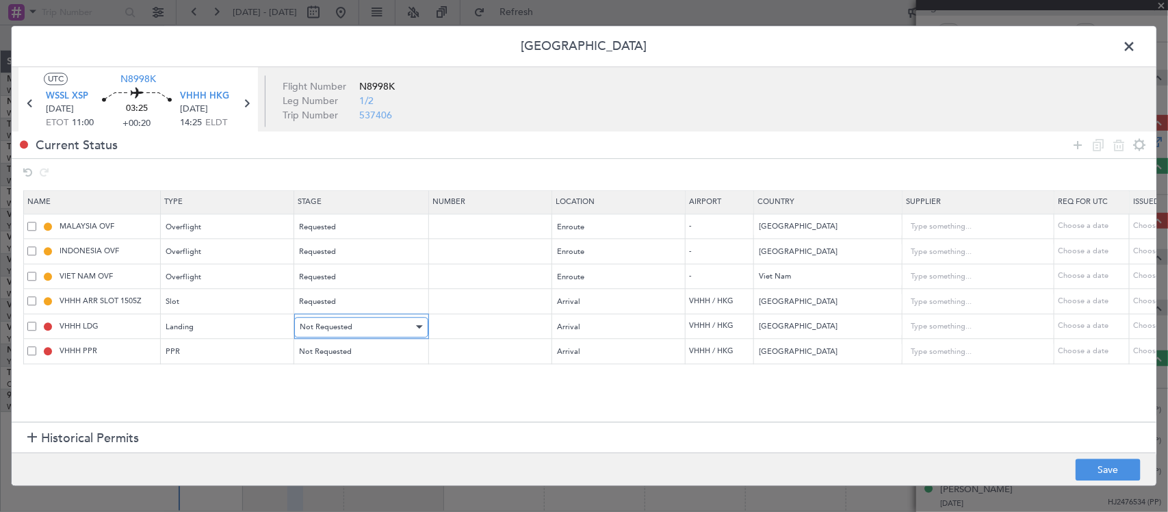
click at [349, 332] on span "Not Requested" at bounding box center [326, 327] width 53 height 10
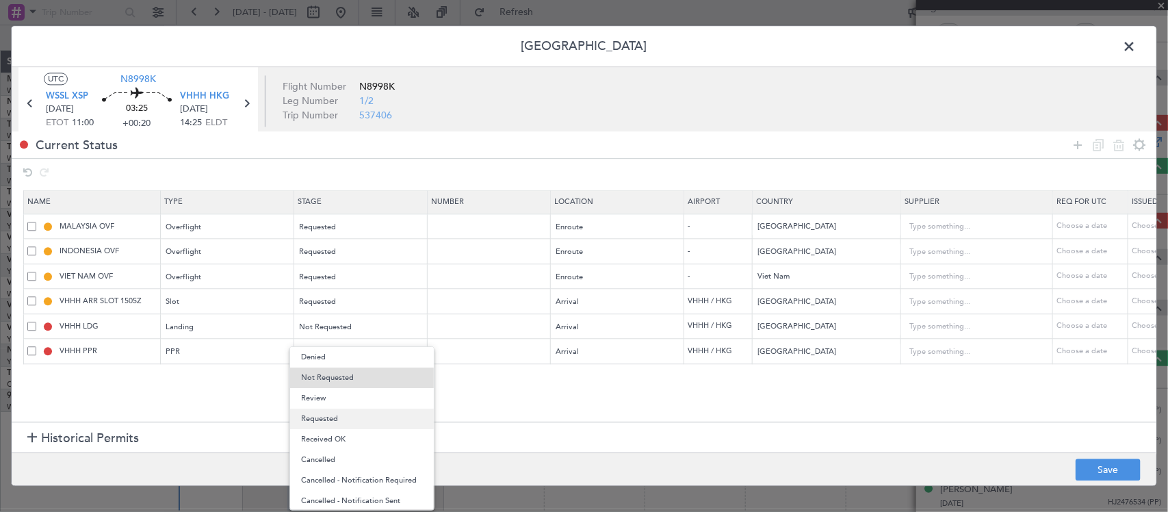
click at [334, 415] on span "Requested" at bounding box center [362, 419] width 122 height 21
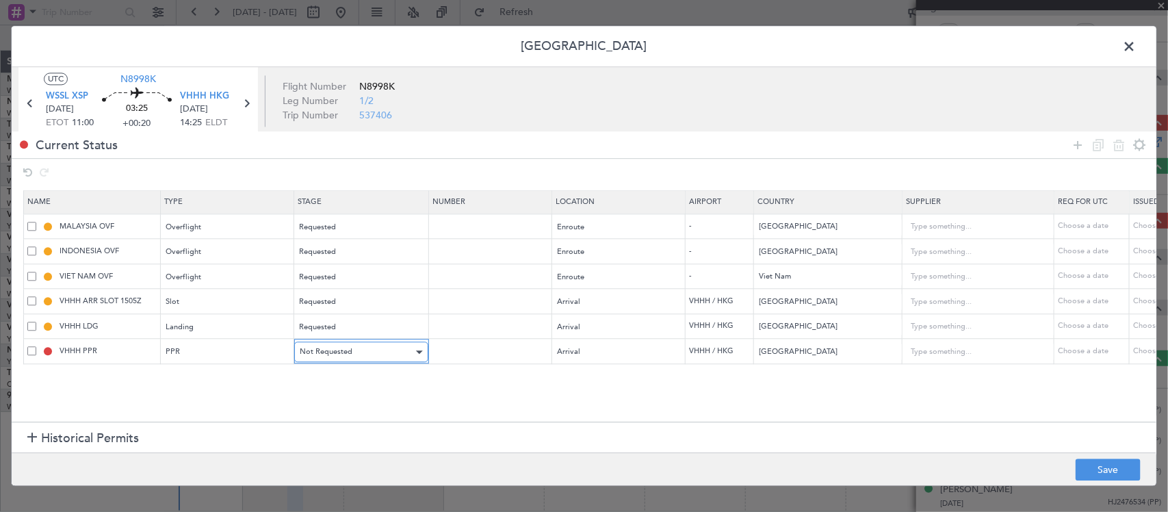
click at [342, 354] on span "Not Requested" at bounding box center [326, 352] width 53 height 10
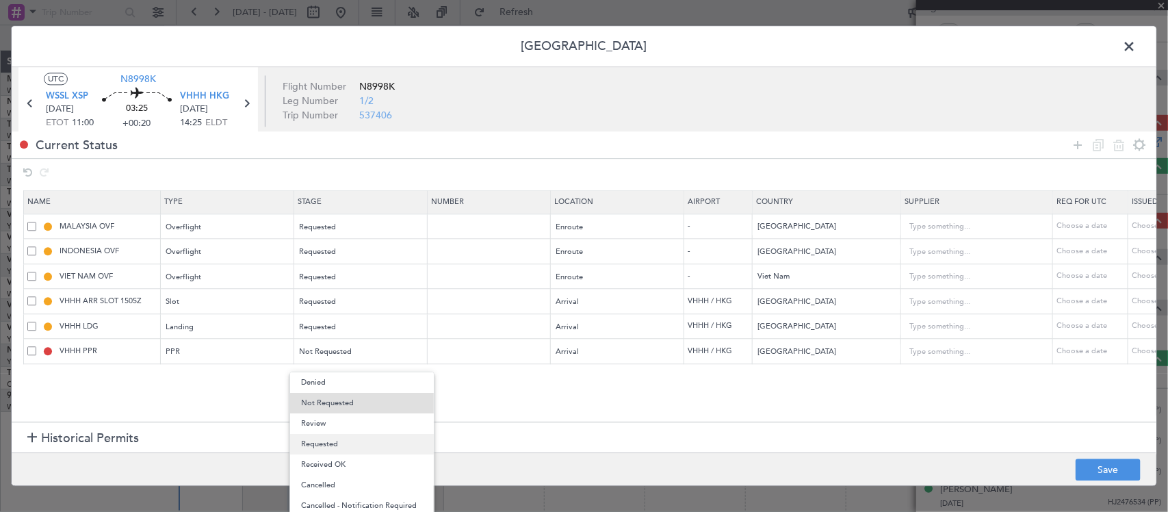
click at [339, 445] on span "Requested" at bounding box center [362, 444] width 122 height 21
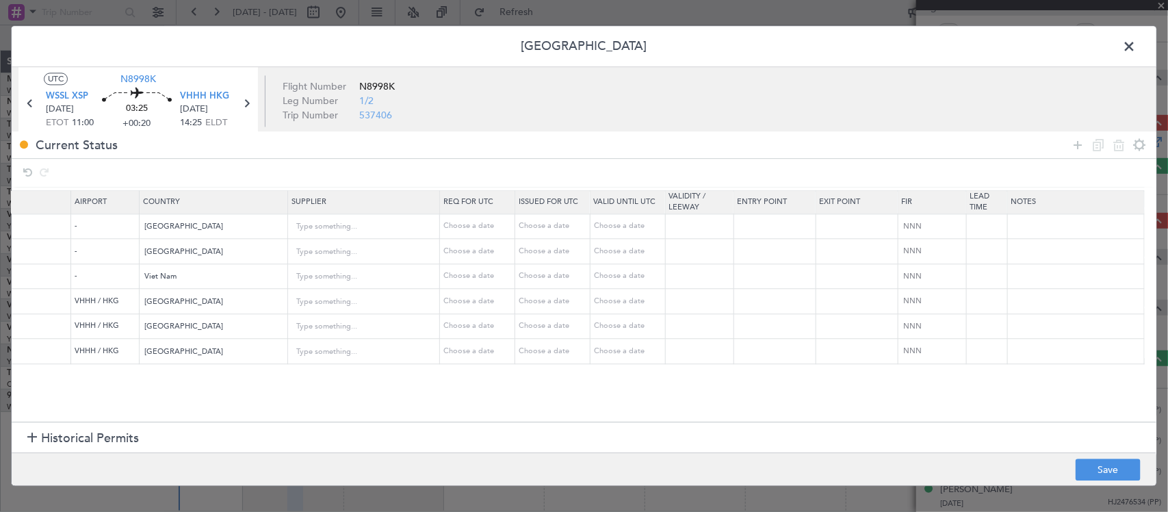
scroll to position [74, 615]
click at [1055, 353] on input "text" at bounding box center [1076, 351] width 136 height 21
paste input "2025004058"
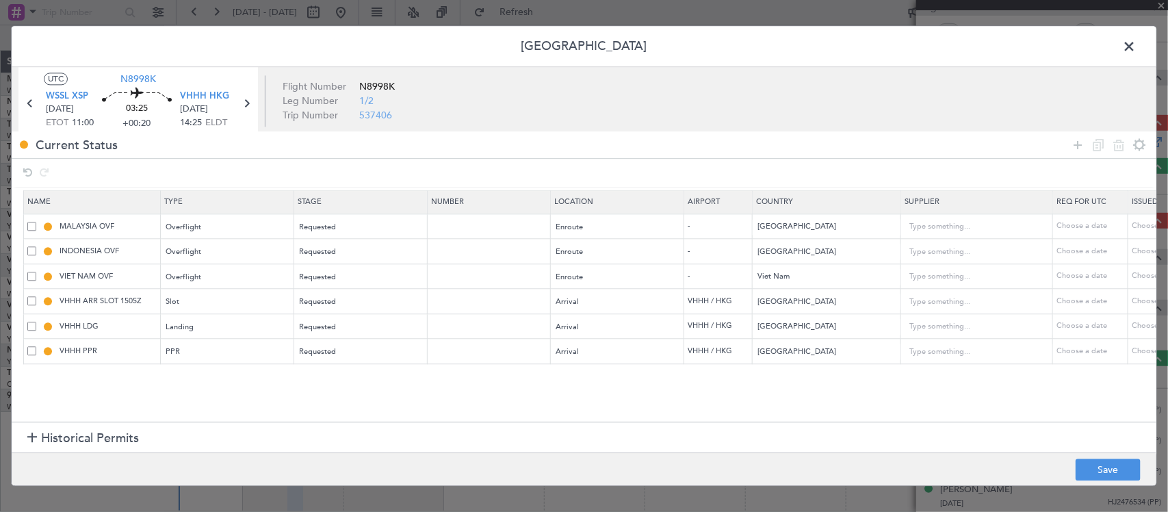
scroll to position [74, 614]
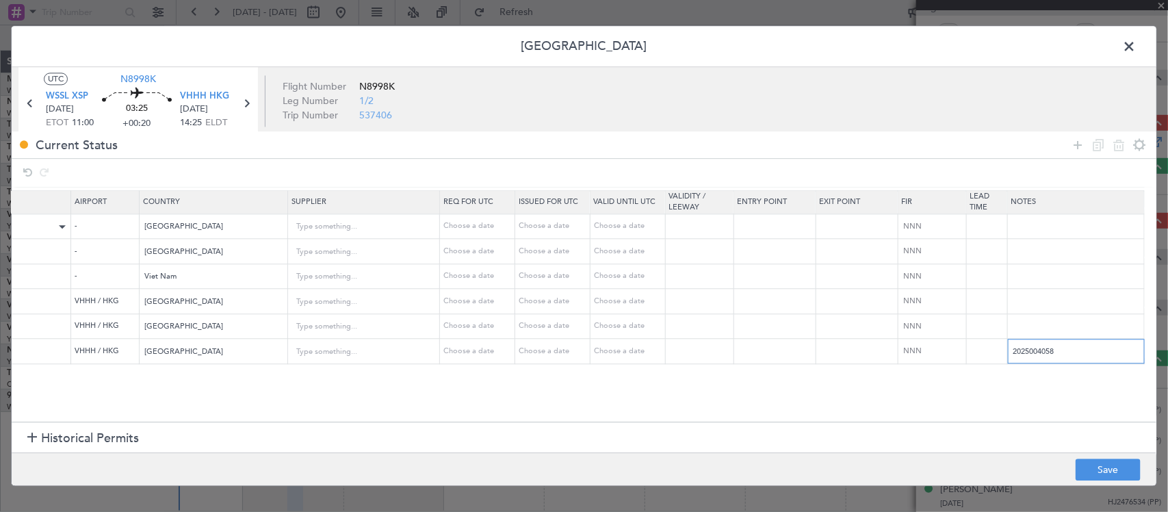
type input "2025004058"
click at [1046, 332] on input "text" at bounding box center [1076, 326] width 136 height 21
paste input "000000863466"
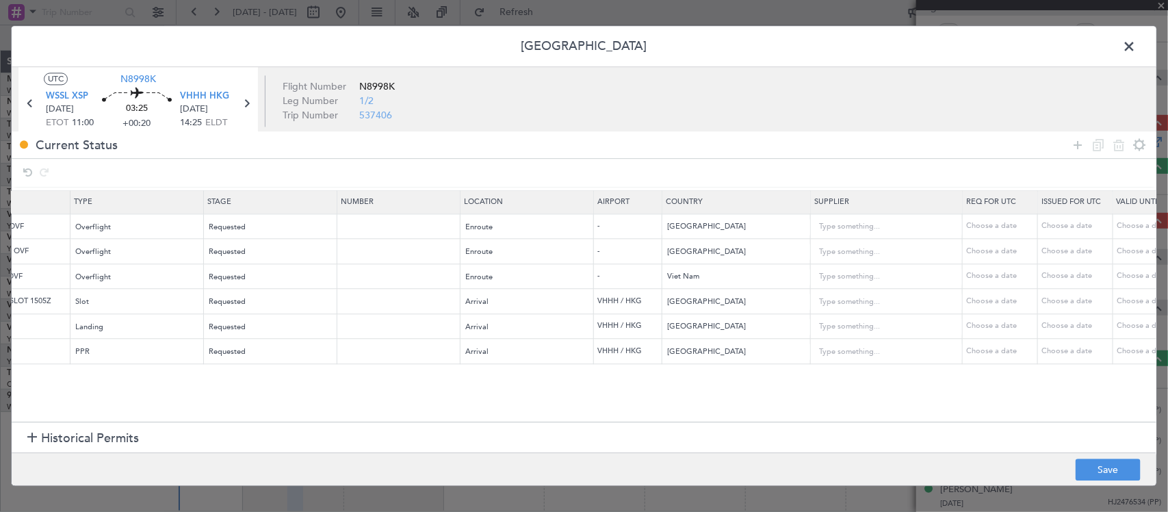
scroll to position [74, 0]
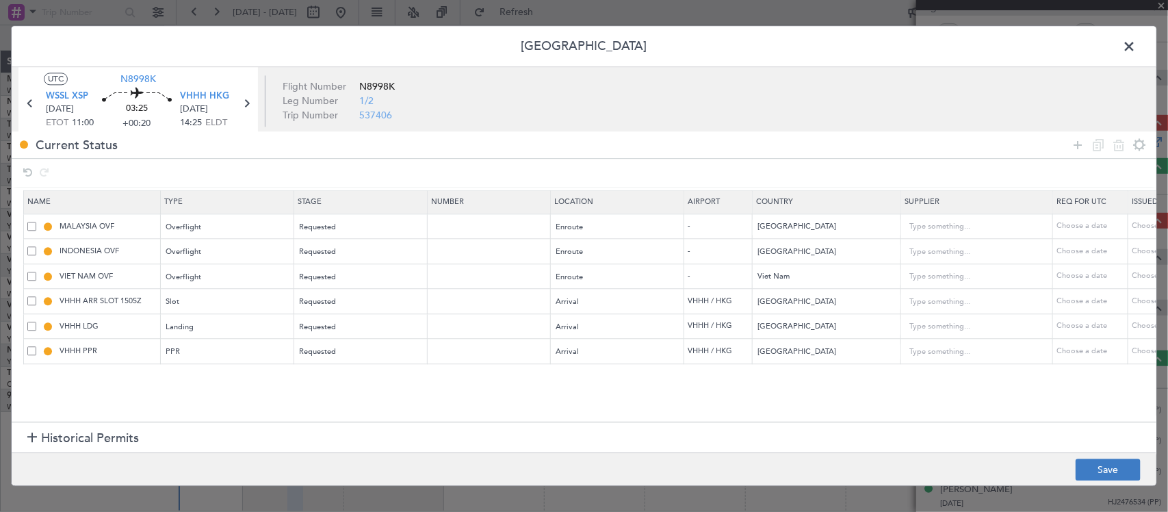
type input "000000863466"
click at [1095, 469] on button "Save" at bounding box center [1108, 470] width 65 height 22
type input "NNN"
type input "2"
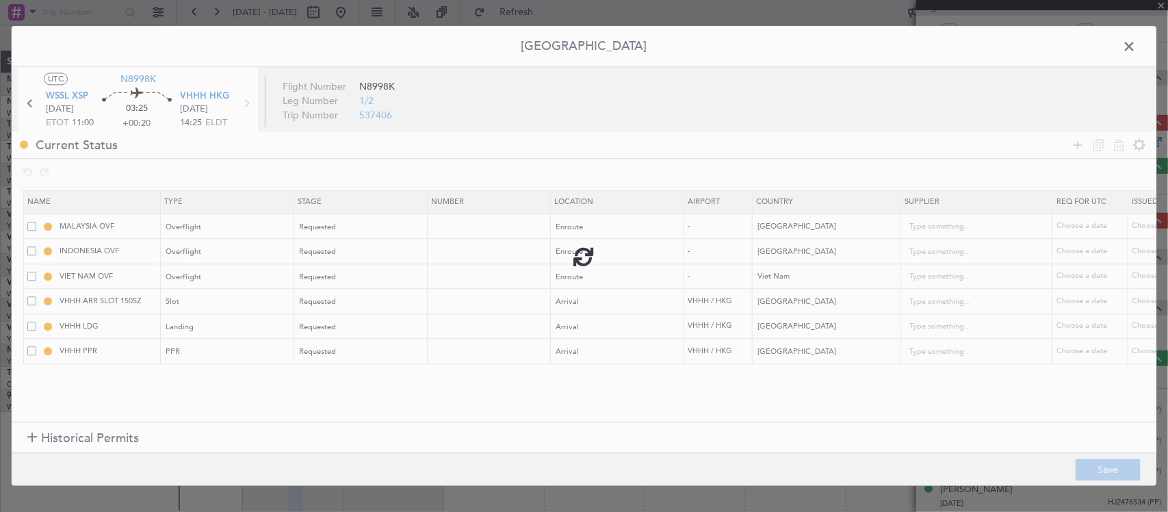
type input "NNN"
type input "VHHH ARR SLOT"
type input "NNN"
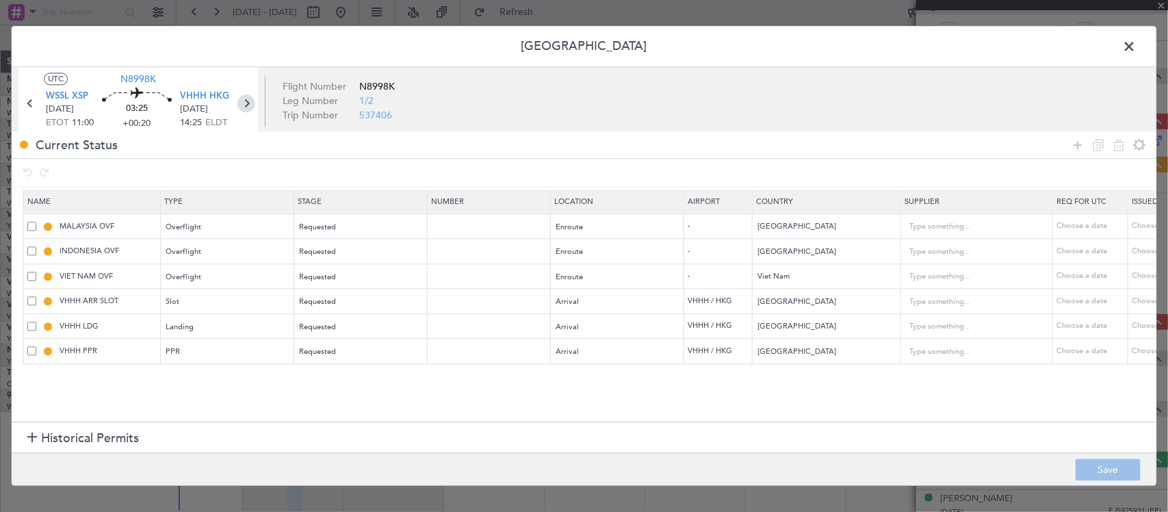
click at [242, 105] on icon at bounding box center [246, 104] width 18 height 18
type input "3"
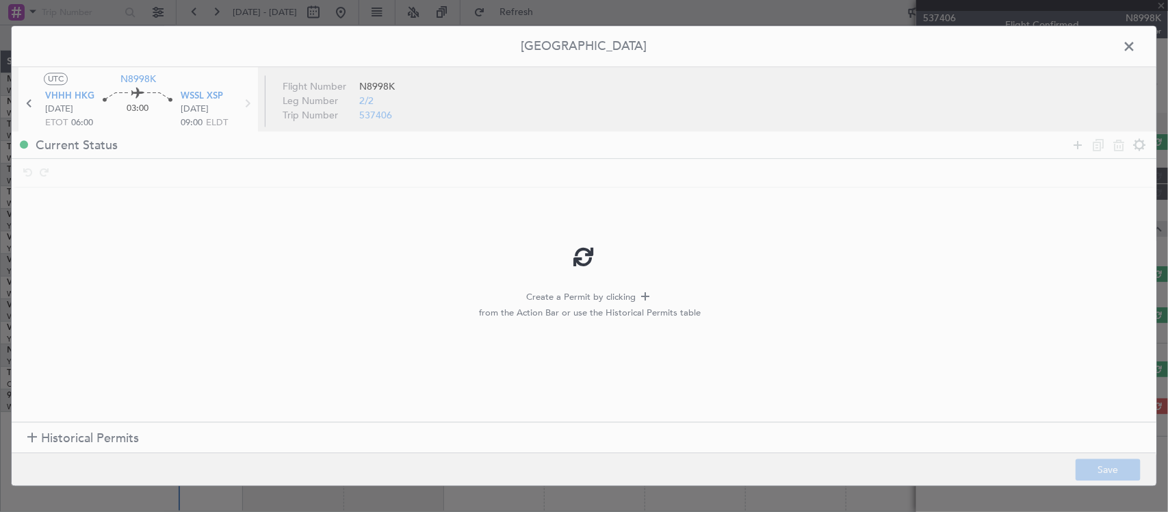
scroll to position [0, 0]
click at [90, 437] on span "Historical Permits" at bounding box center [90, 438] width 98 height 18
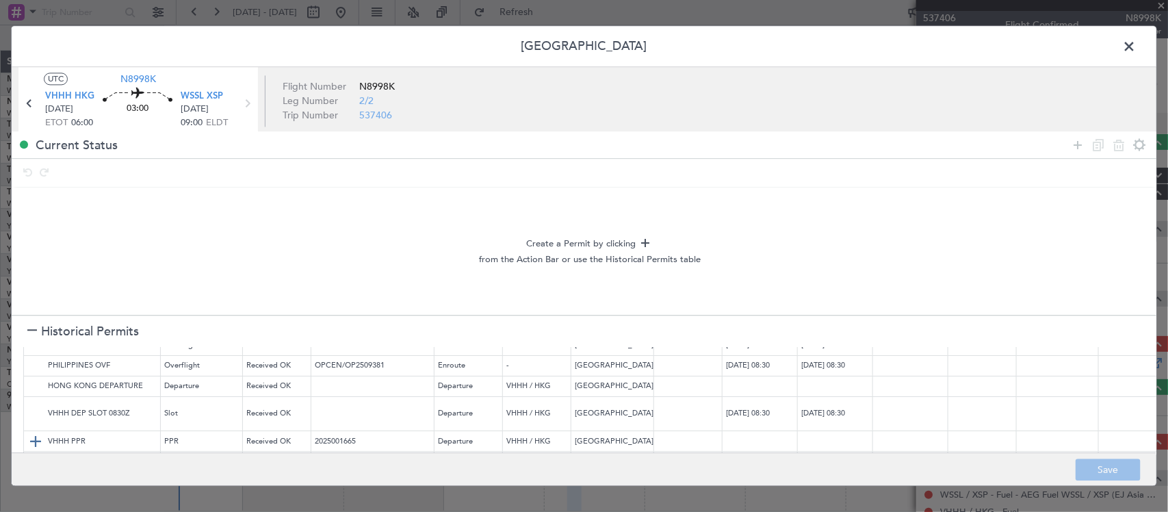
scroll to position [115, 0]
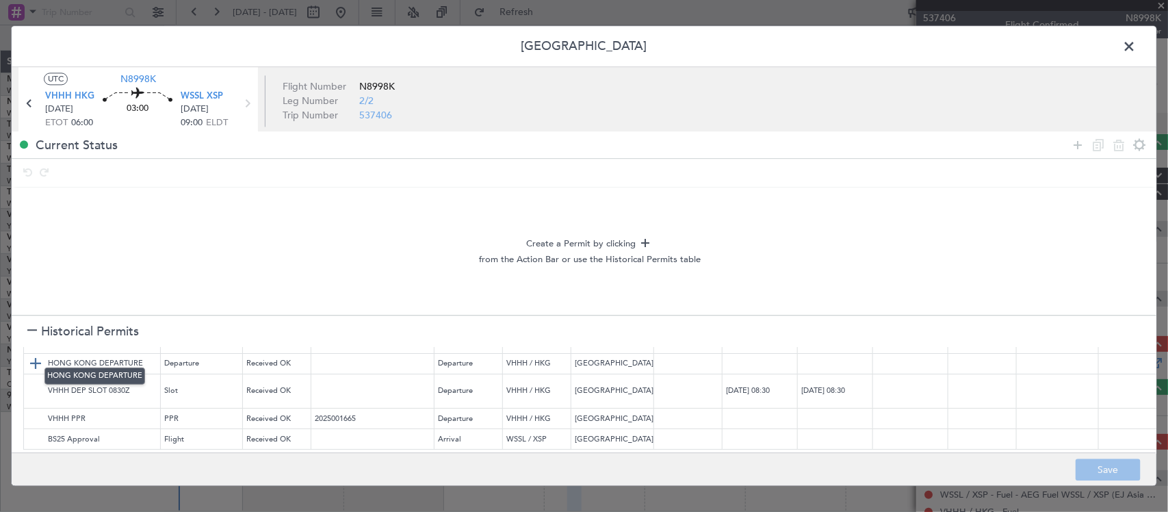
click at [36, 356] on img at bounding box center [35, 364] width 16 height 16
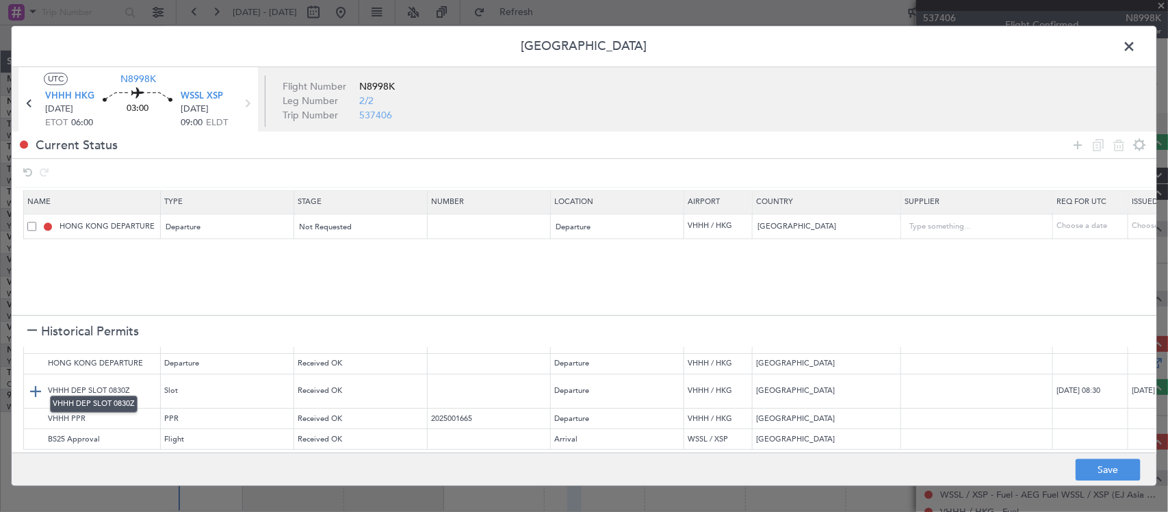
click at [36, 383] on img at bounding box center [35, 391] width 16 height 16
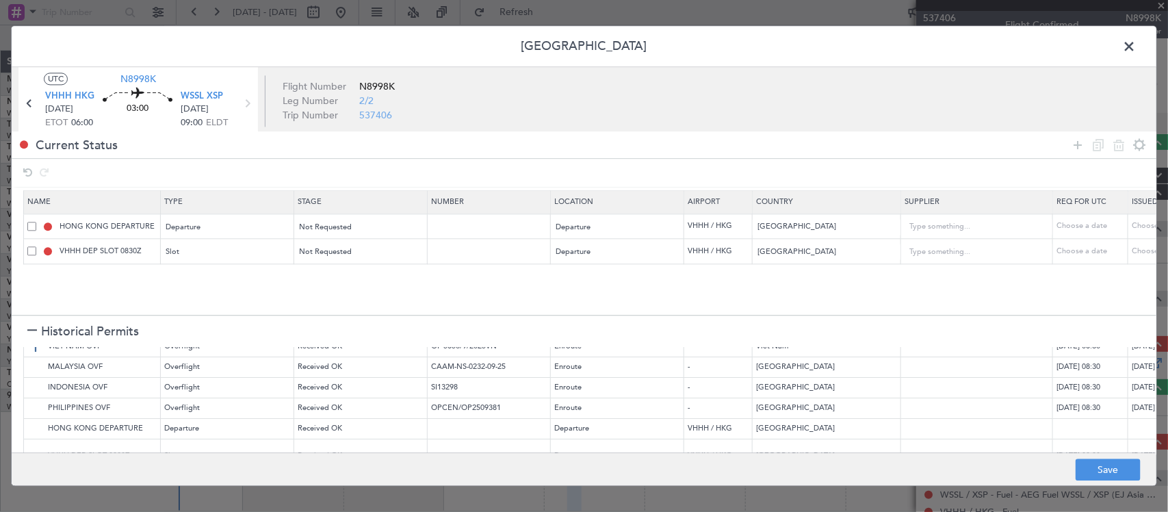
scroll to position [0, 0]
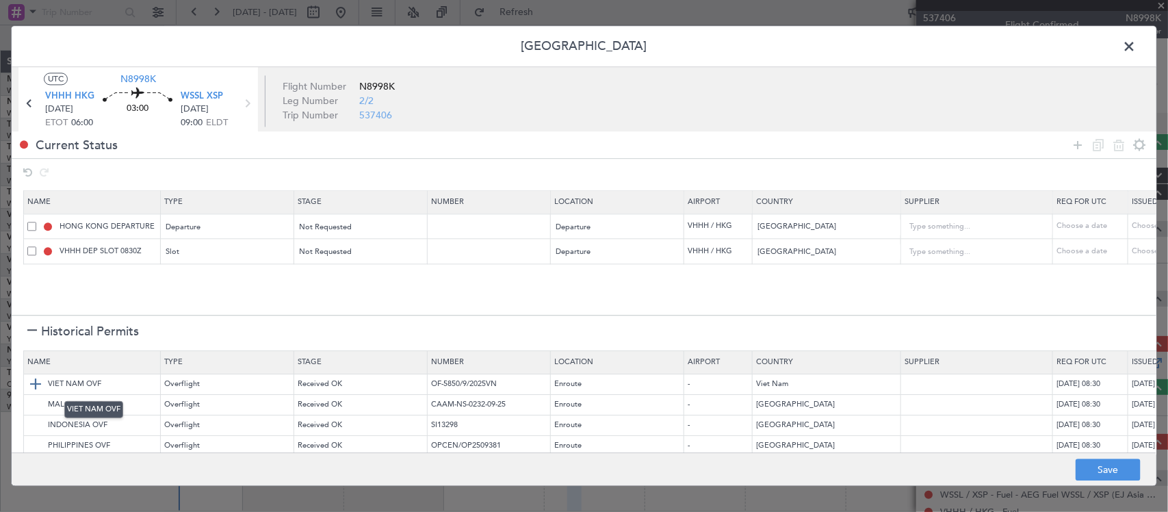
click at [39, 383] on img at bounding box center [35, 384] width 16 height 16
click at [40, 407] on img at bounding box center [35, 405] width 16 height 16
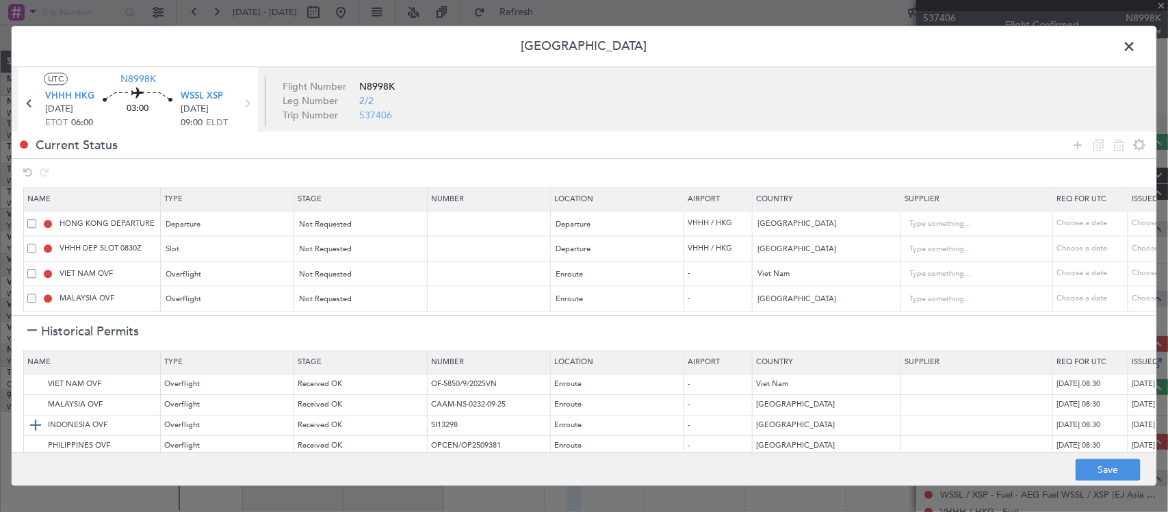
click at [36, 428] on img at bounding box center [35, 425] width 16 height 16
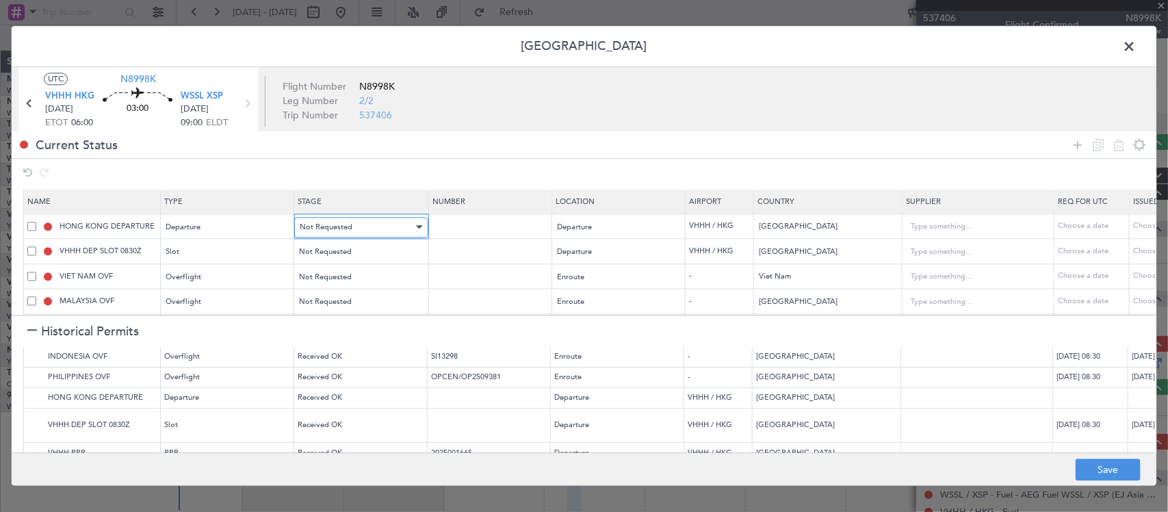
click at [354, 229] on div "Not Requested" at bounding box center [357, 227] width 114 height 21
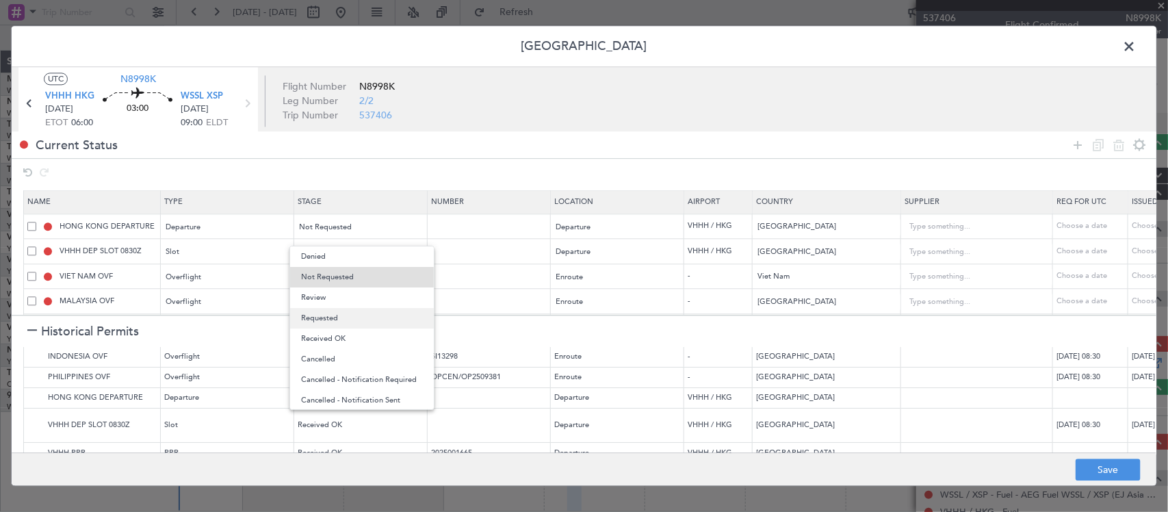
click at [348, 322] on span "Requested" at bounding box center [362, 318] width 122 height 21
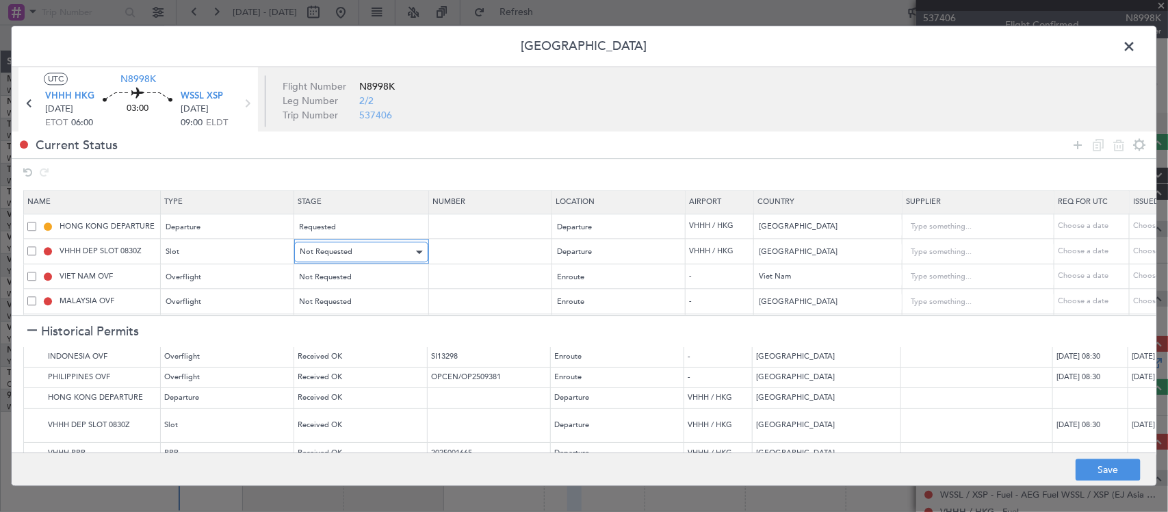
click at [349, 251] on span "Not Requested" at bounding box center [326, 252] width 53 height 10
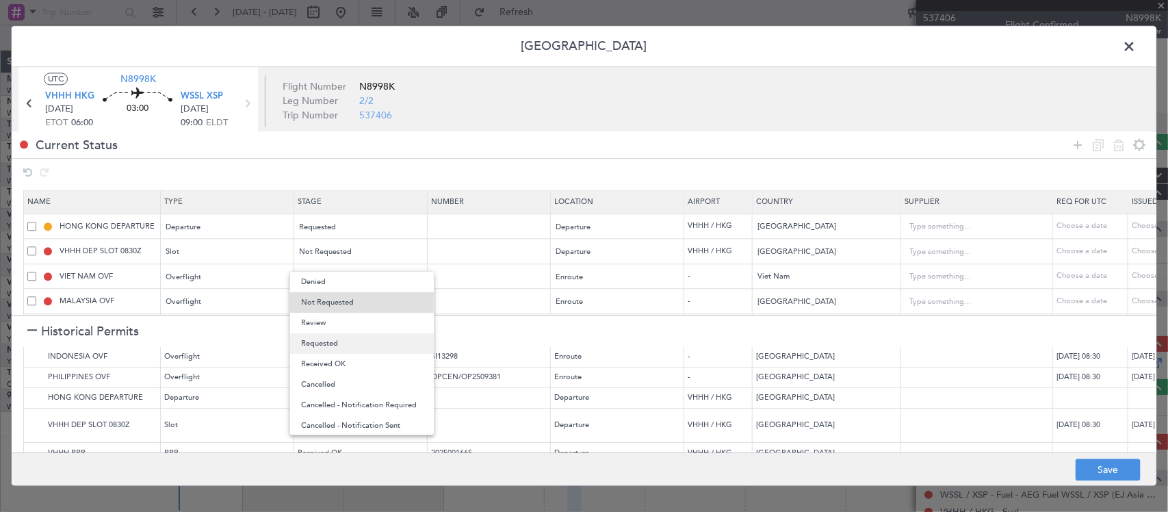
click at [351, 344] on span "Requested" at bounding box center [362, 343] width 122 height 21
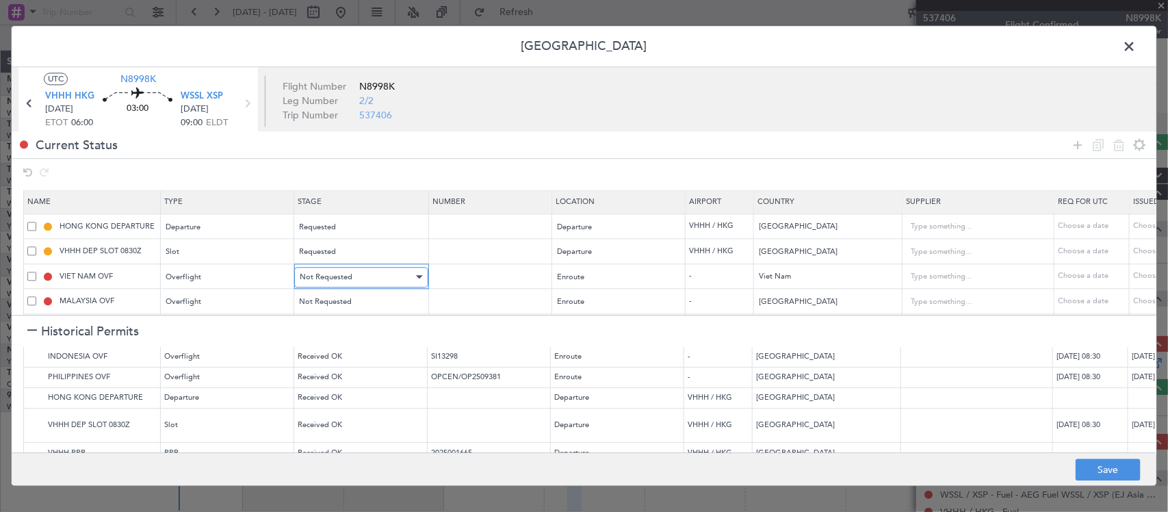
click at [360, 281] on div "Not Requested" at bounding box center [357, 277] width 114 height 21
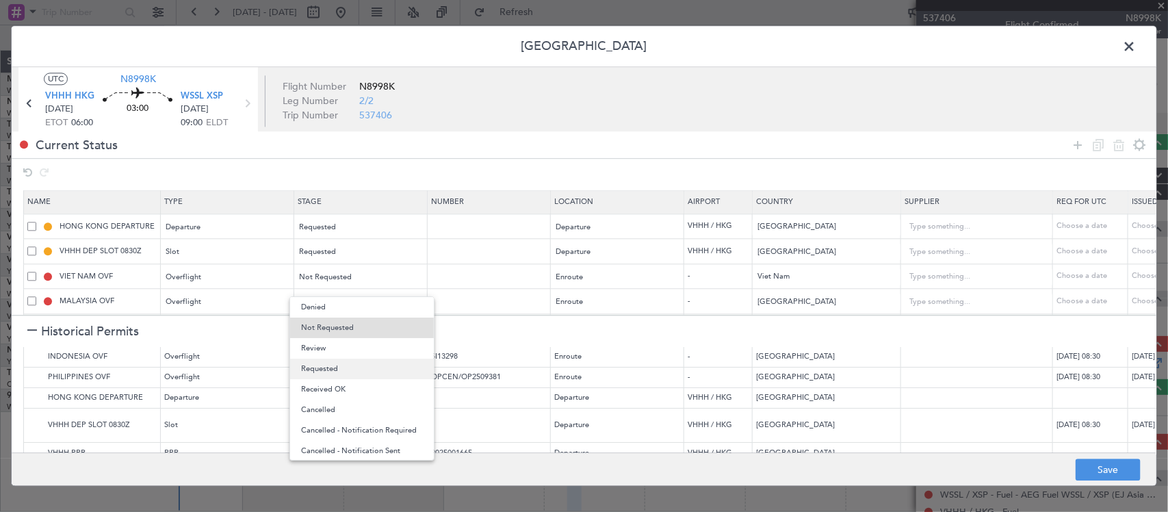
click at [357, 374] on span "Requested" at bounding box center [362, 369] width 122 height 21
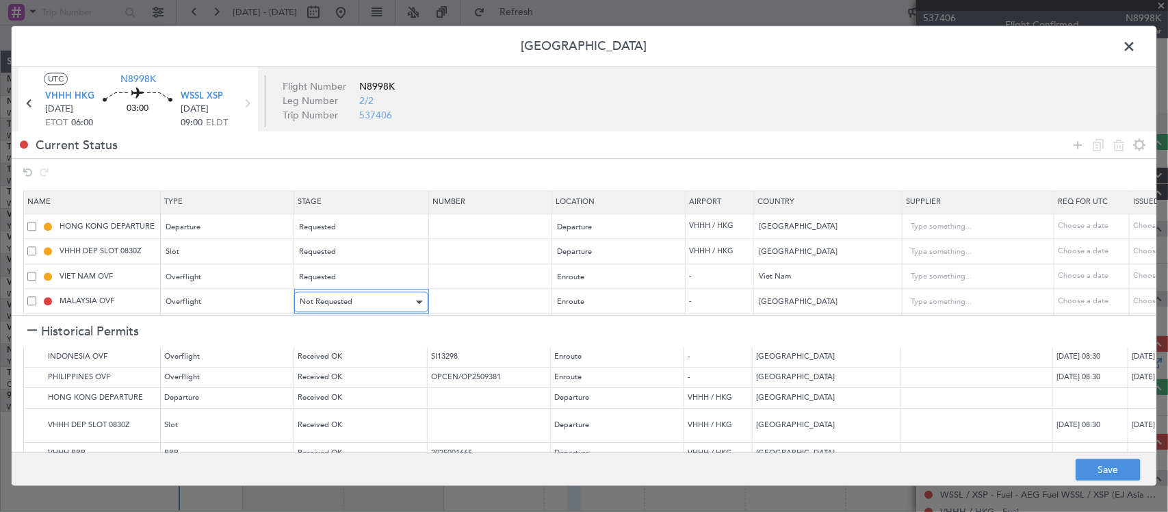
click at [354, 299] on div "Not Requested" at bounding box center [357, 302] width 114 height 21
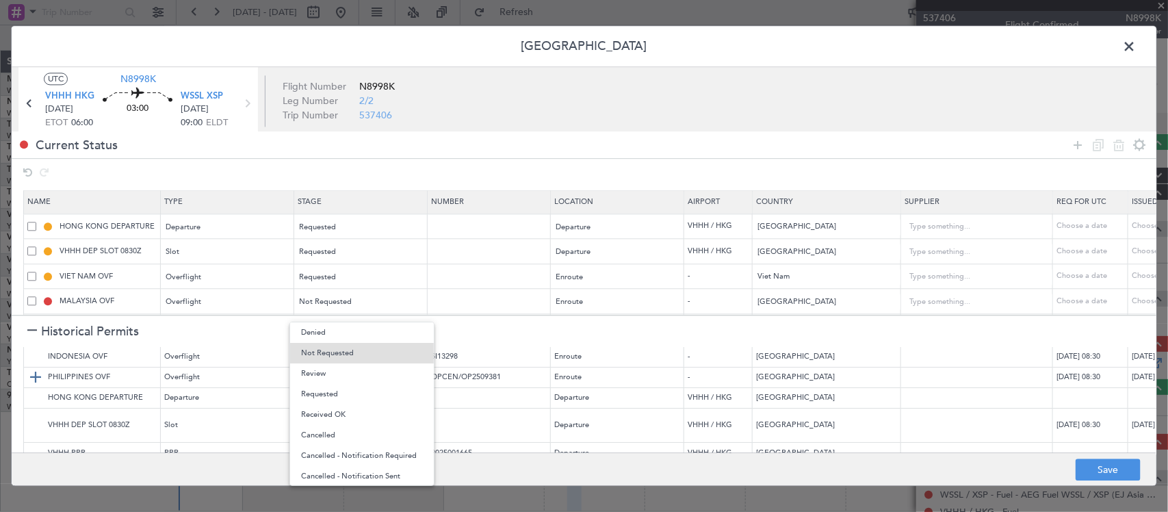
click at [357, 391] on span "Requested" at bounding box center [362, 394] width 122 height 21
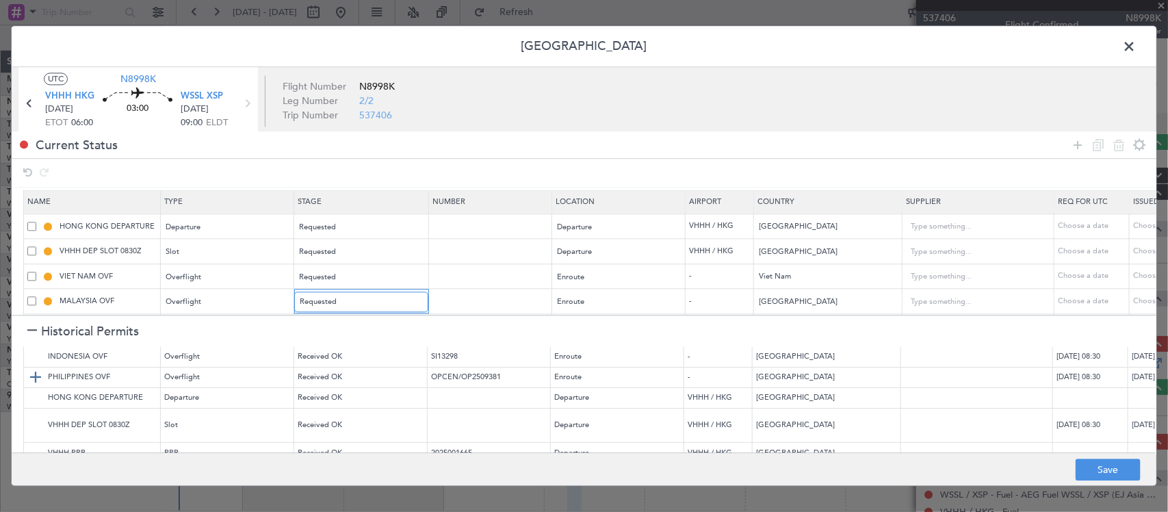
scroll to position [5, 0]
click at [49, 326] on span "Historical Permits" at bounding box center [90, 331] width 98 height 18
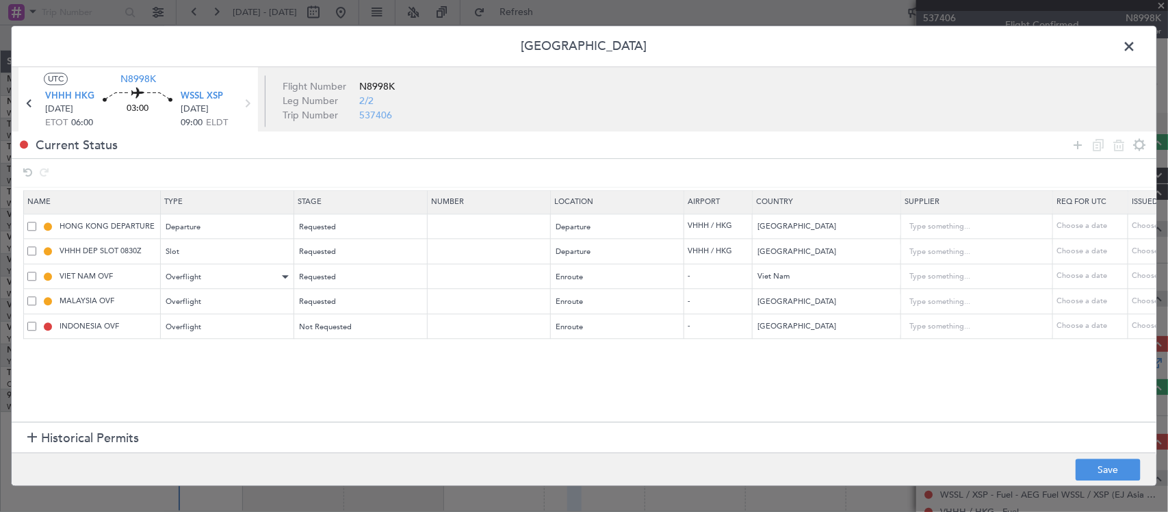
scroll to position [0, 0]
click at [328, 329] on span "Not Requested" at bounding box center [326, 327] width 53 height 10
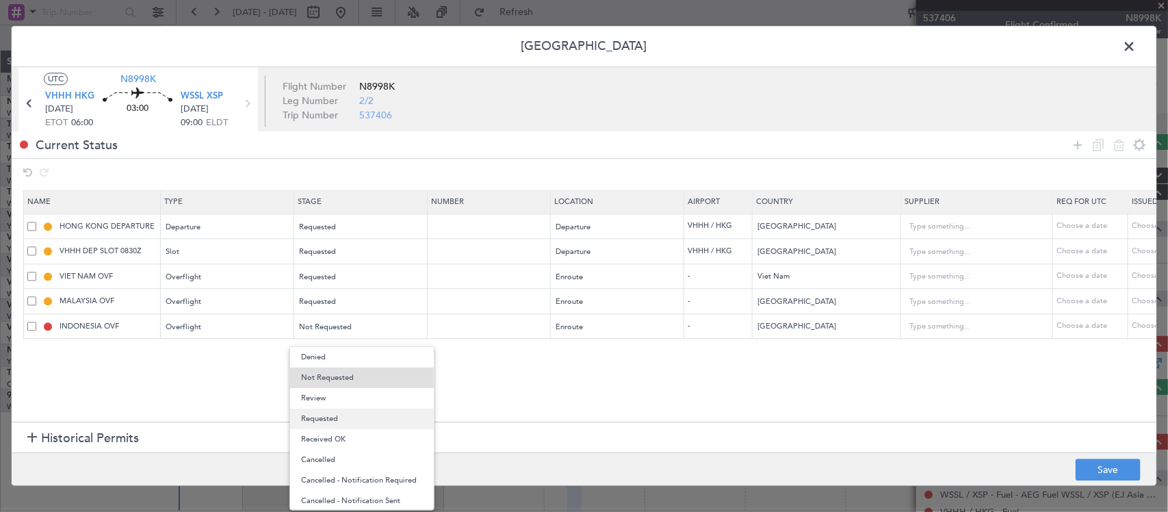
click at [329, 421] on span "Requested" at bounding box center [362, 419] width 122 height 21
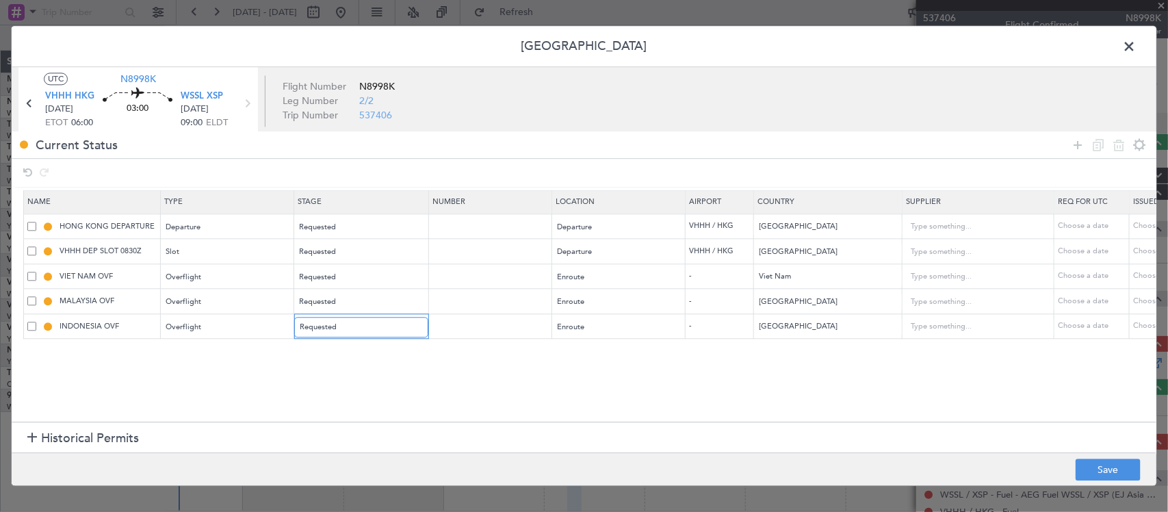
scroll to position [68, 616]
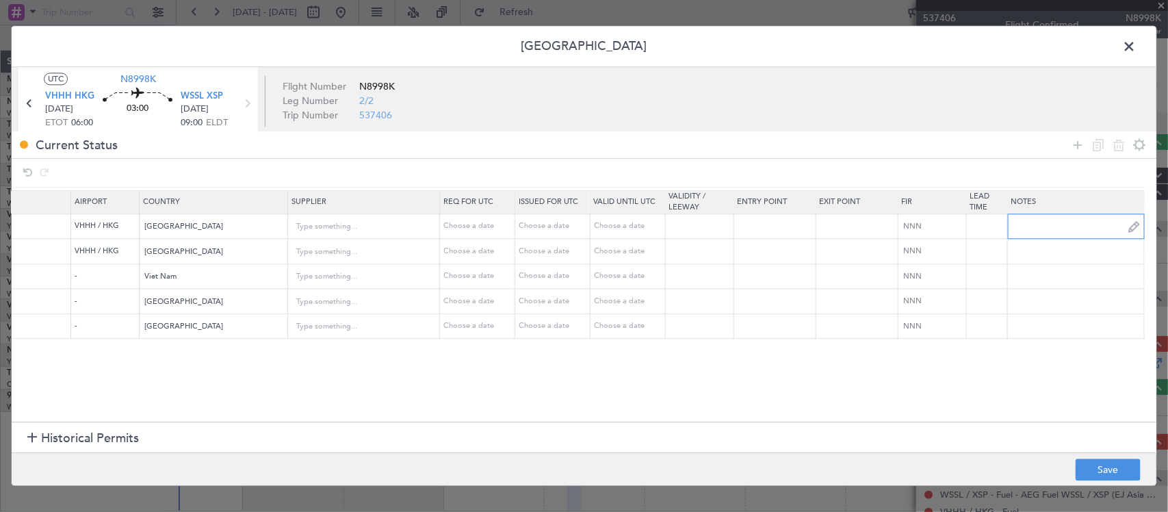
click at [1035, 226] on input "text" at bounding box center [1076, 226] width 136 height 21
paste input "000000863466"
type input "000000863466"
click at [1100, 467] on button "Save" at bounding box center [1108, 470] width 65 height 22
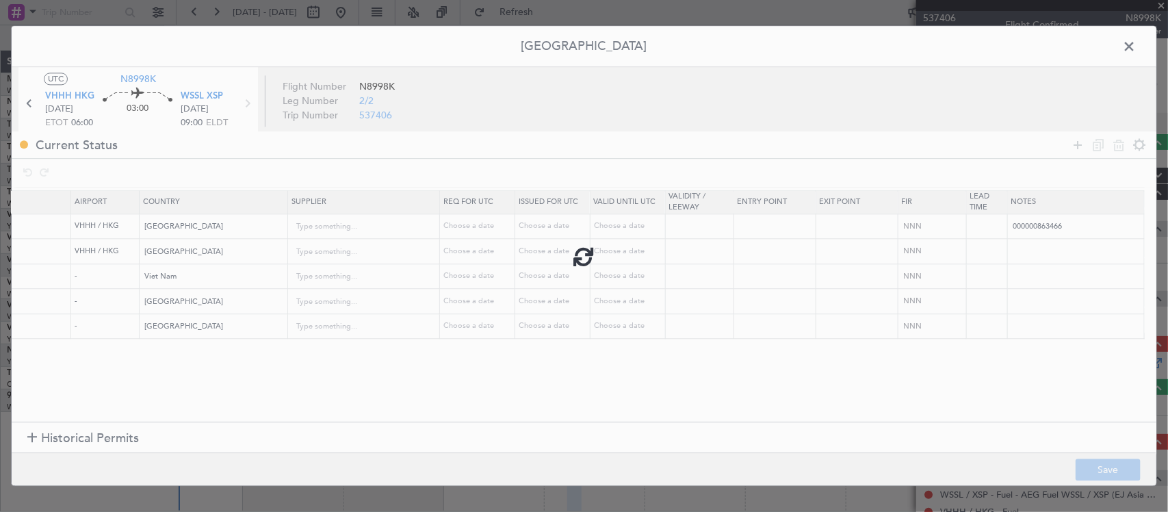
type input "NNN"
type input "VHHH DEP SLOT"
type input "NNN"
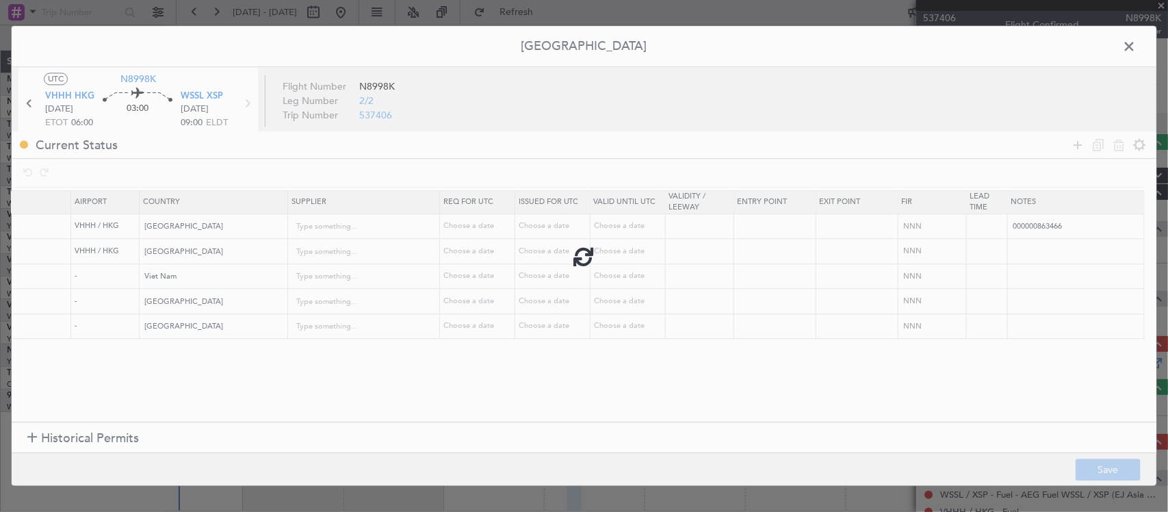
type input "NNN"
type input "2"
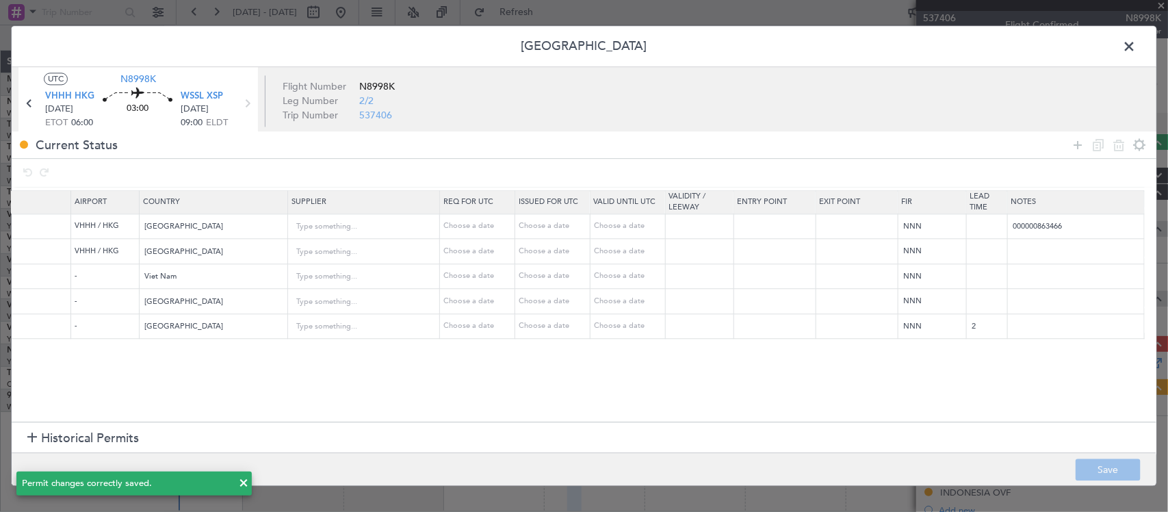
click at [1136, 46] on span at bounding box center [1136, 49] width 0 height 27
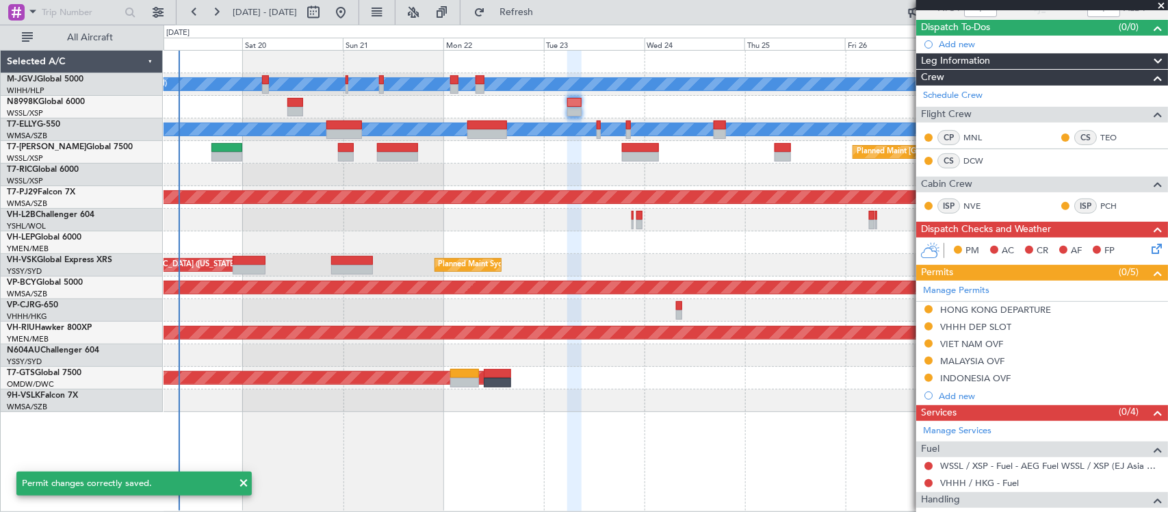
scroll to position [142, 0]
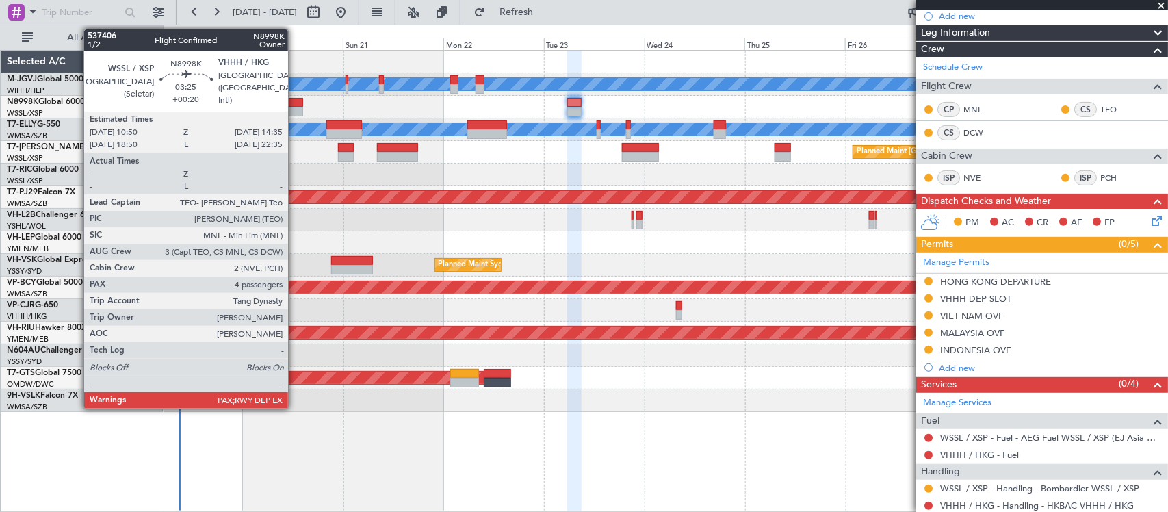
click at [295, 111] on div at bounding box center [295, 112] width 16 height 10
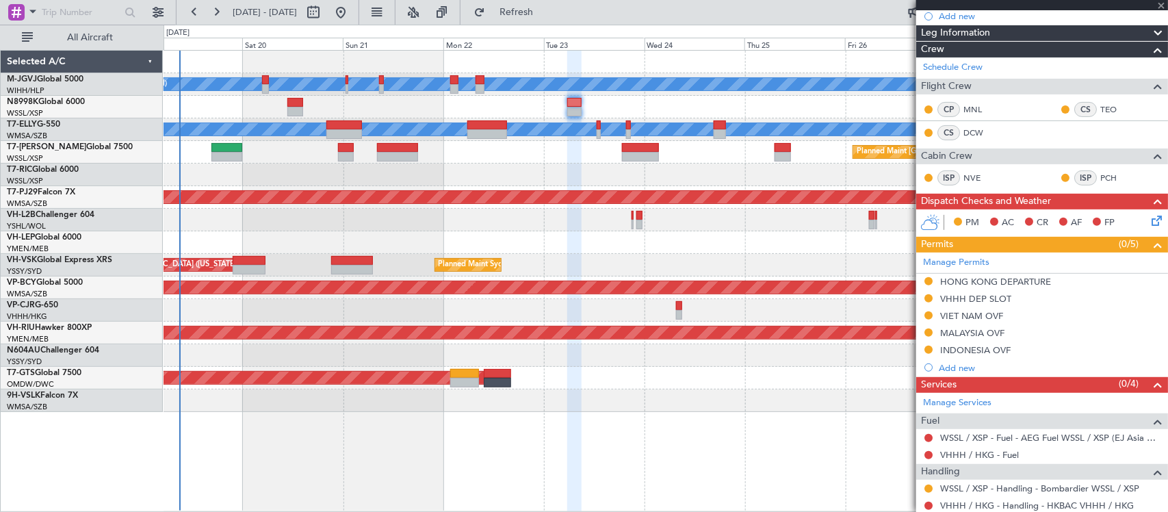
type input "+00:20"
type input "4"
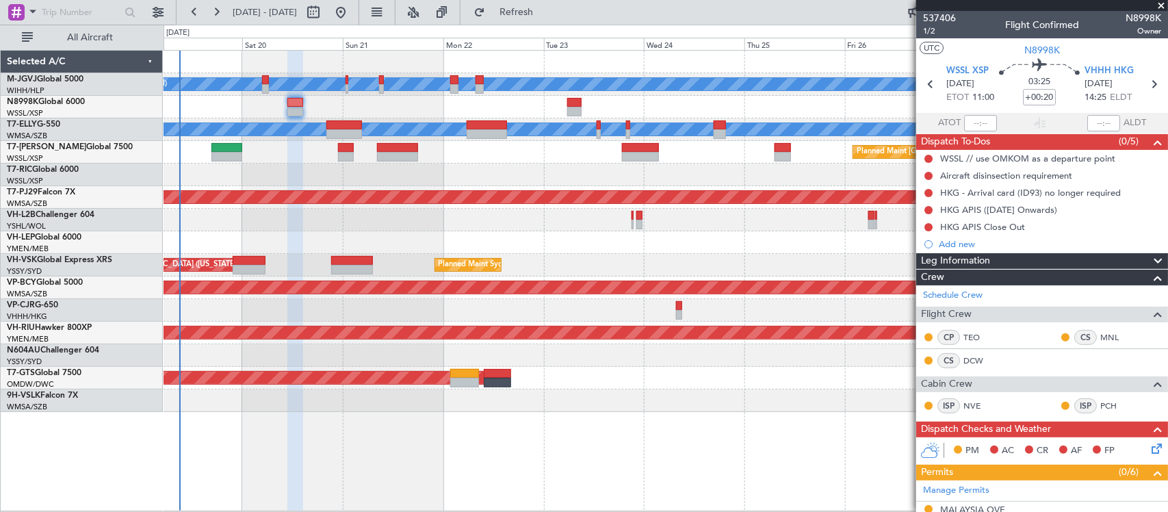
scroll to position [411, 0]
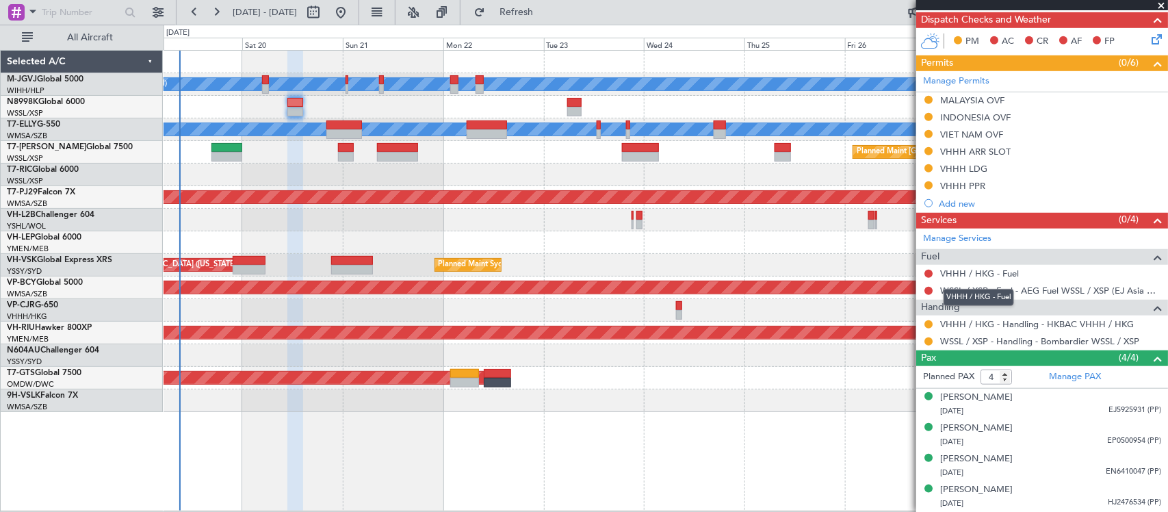
click at [957, 276] on link "VHHH / HKG - Fuel" at bounding box center [979, 274] width 79 height 12
click at [1051, 294] on link "WSSL / XSP - Fuel - AEG Fuel WSSL / XSP (EJ Asia Only)" at bounding box center [1050, 291] width 221 height 12
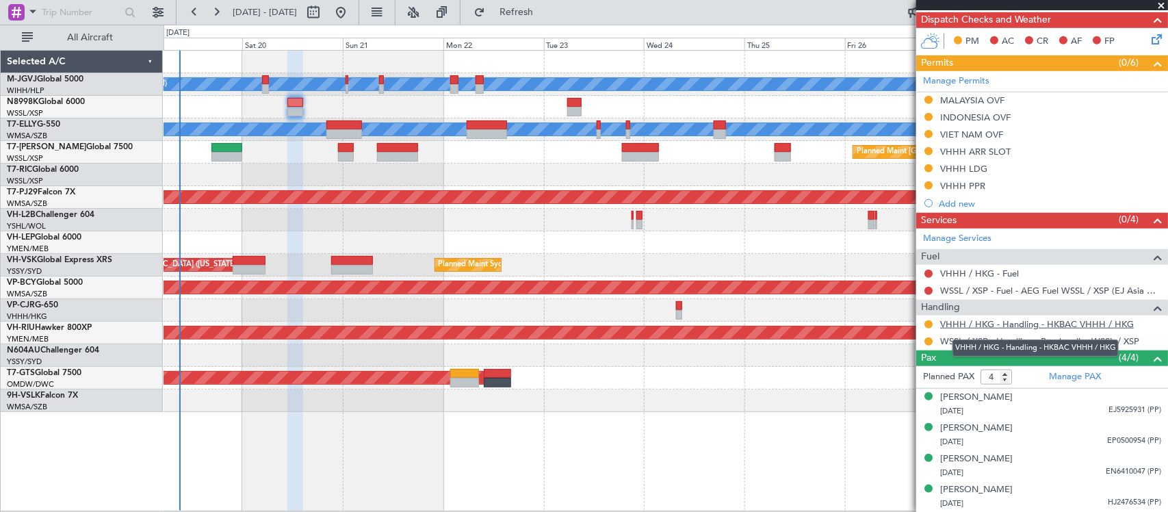
click at [968, 326] on link "VHHH / HKG - Handling - HKBAC VHHH / HKG" at bounding box center [1037, 324] width 194 height 12
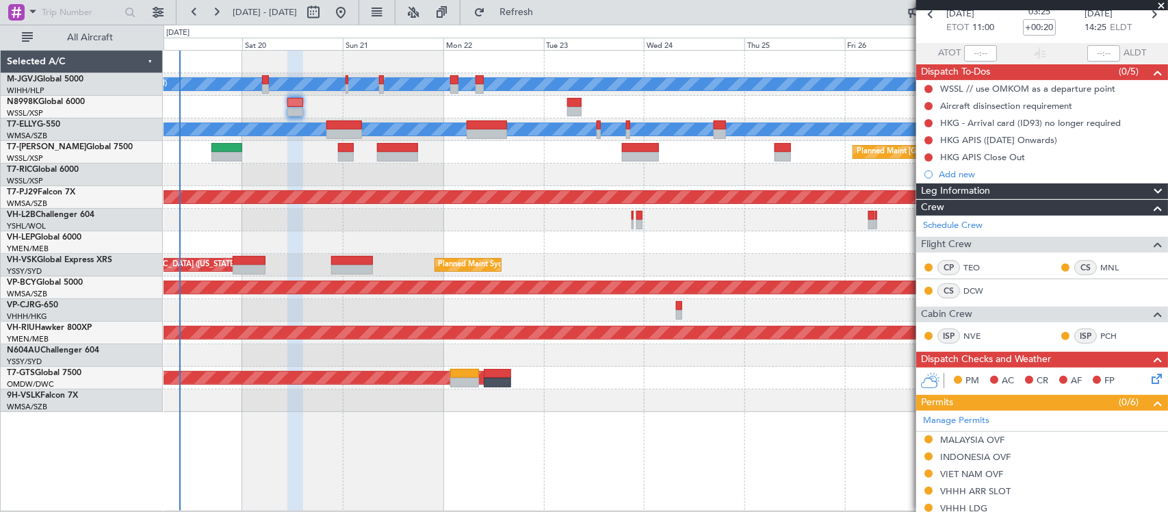
scroll to position [0, 0]
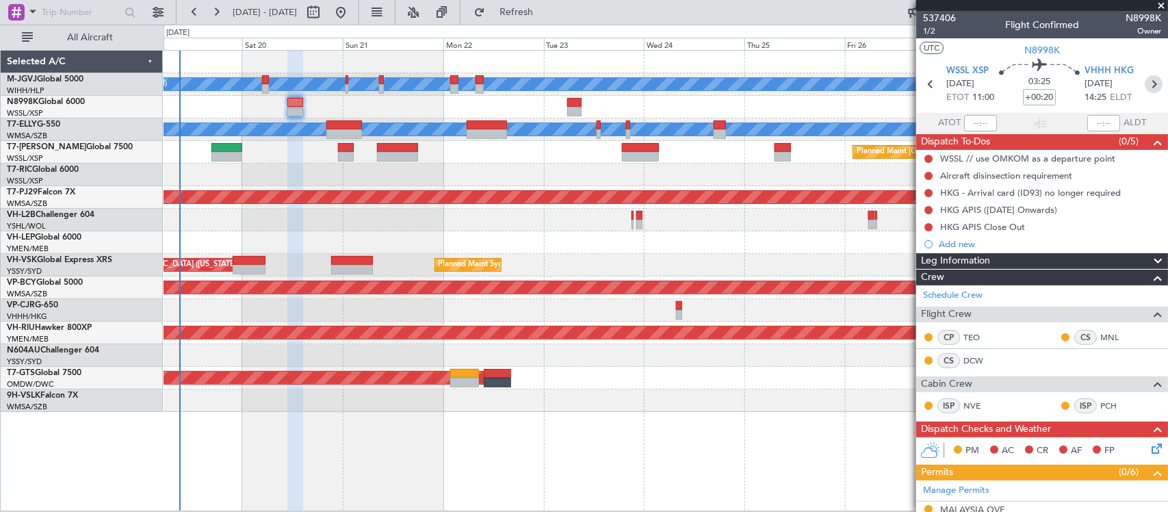
click at [1152, 75] on icon at bounding box center [1154, 84] width 18 height 18
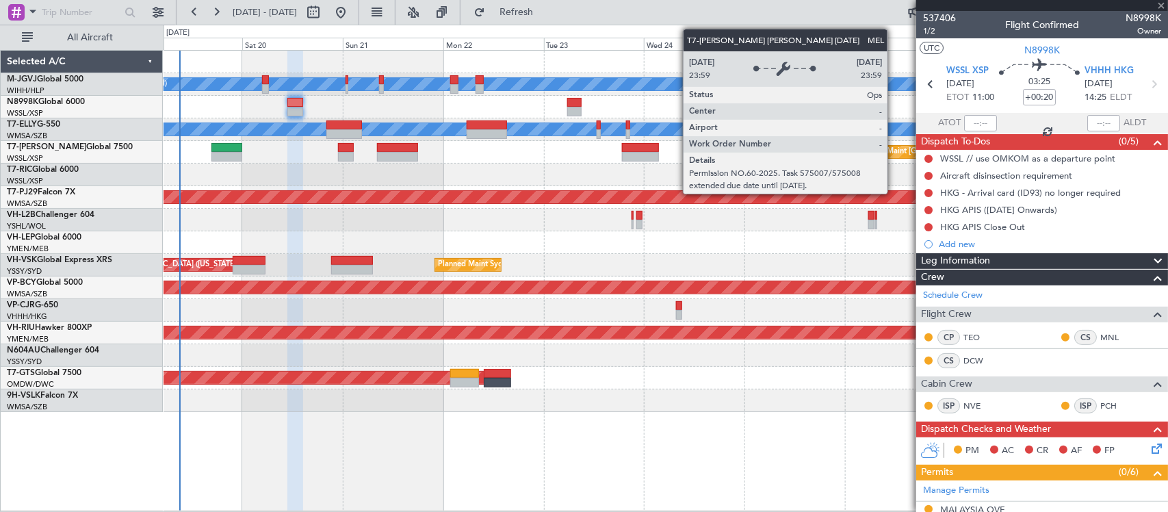
type input "3"
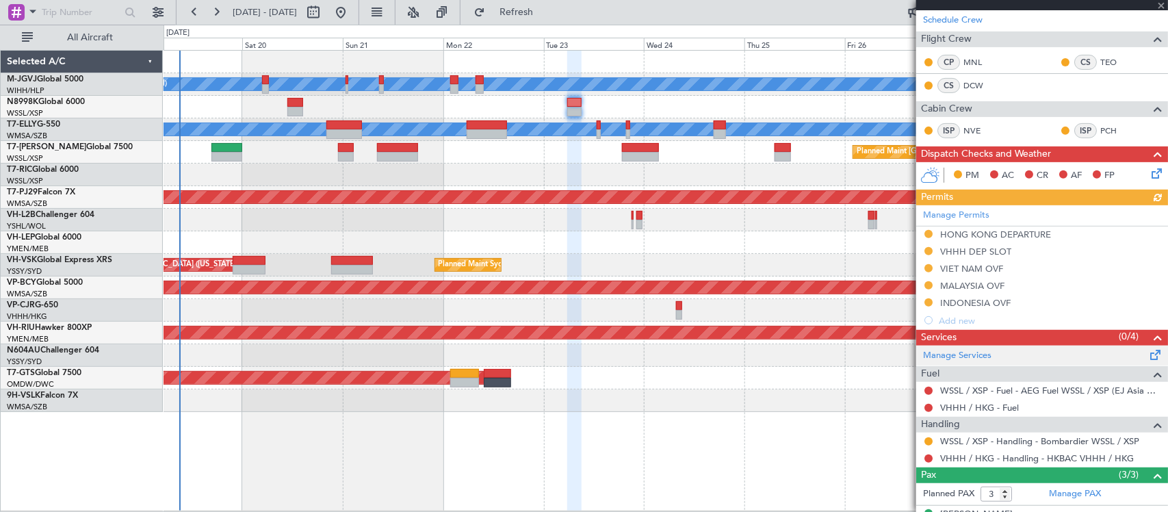
scroll to position [277, 0]
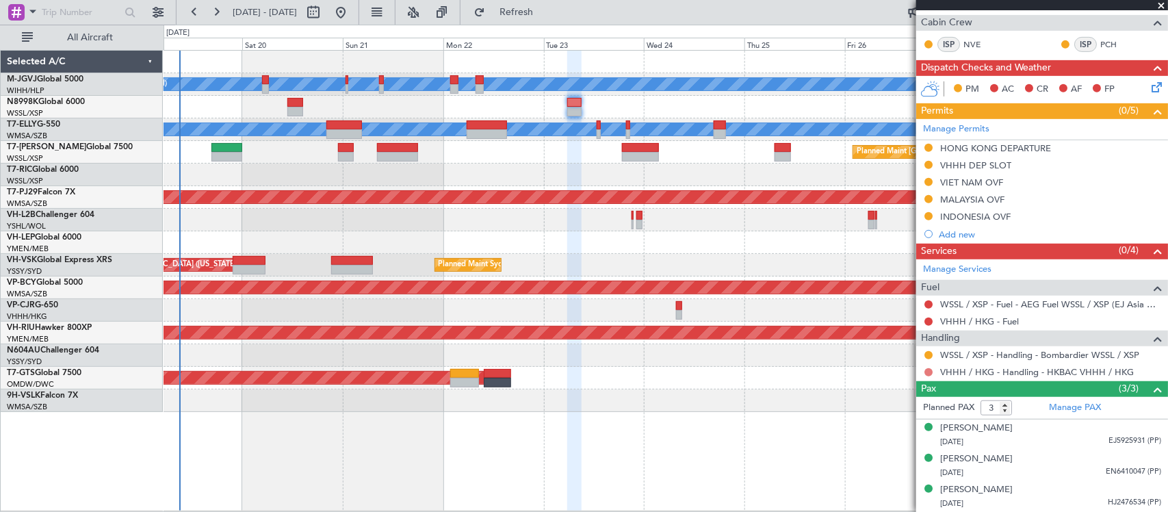
click at [931, 372] on button at bounding box center [929, 372] width 8 height 8
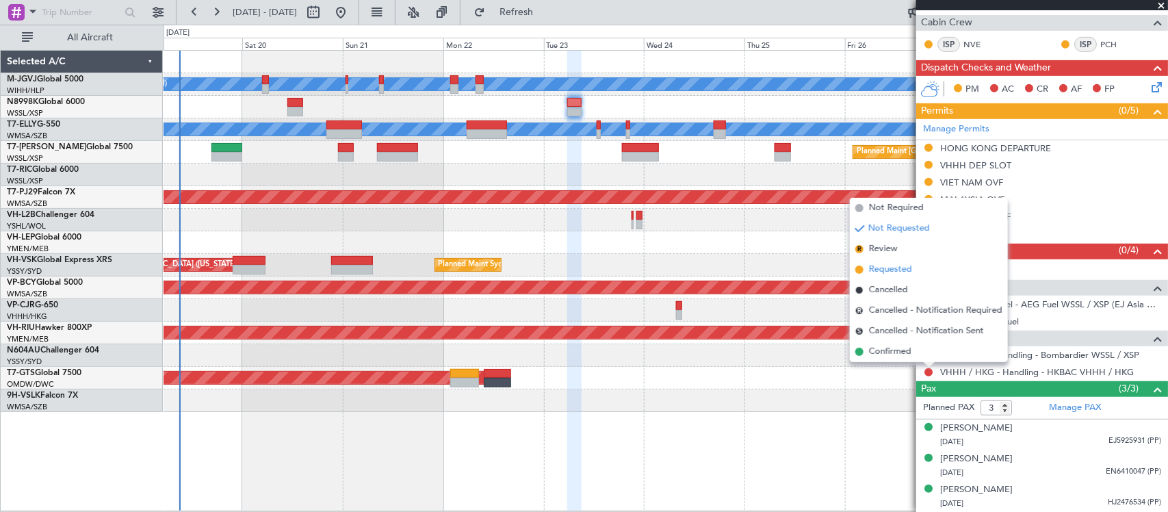
click at [881, 270] on span "Requested" at bounding box center [890, 270] width 43 height 14
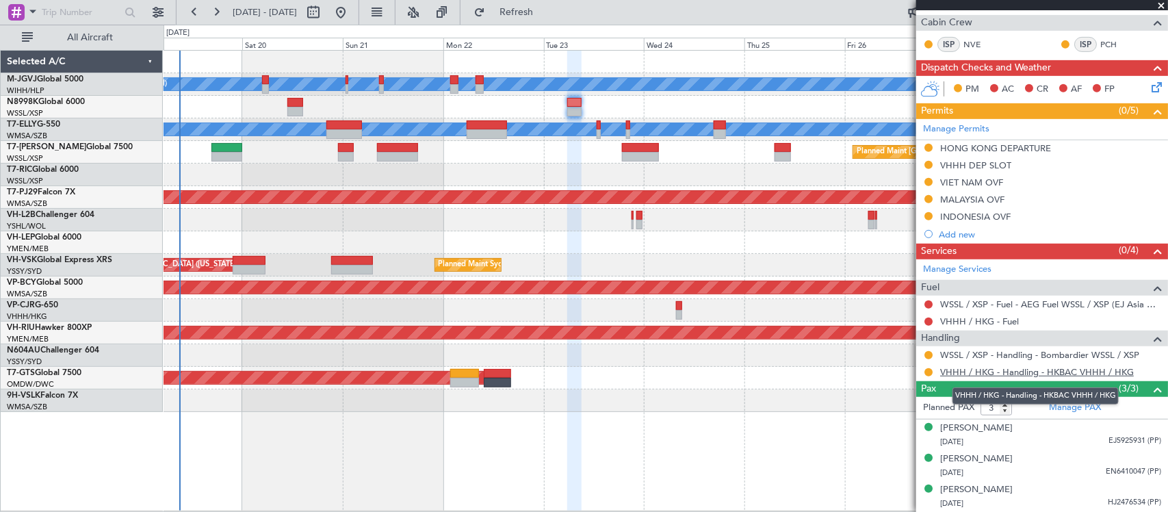
click at [983, 373] on link "VHHH / HKG - Handling - HKBAC VHHH / HKG" at bounding box center [1037, 372] width 194 height 12
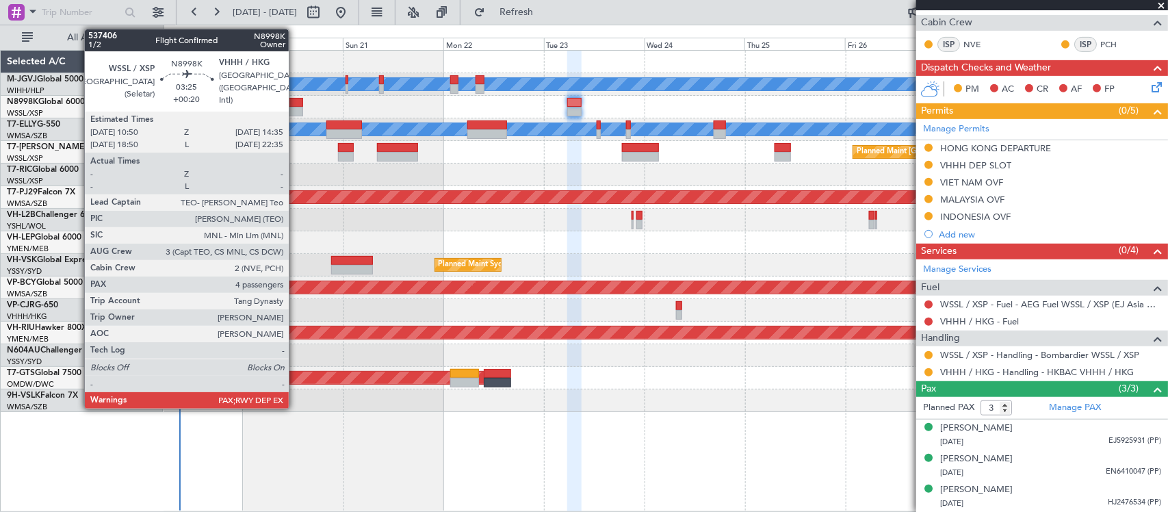
click at [296, 105] on div at bounding box center [295, 103] width 16 height 10
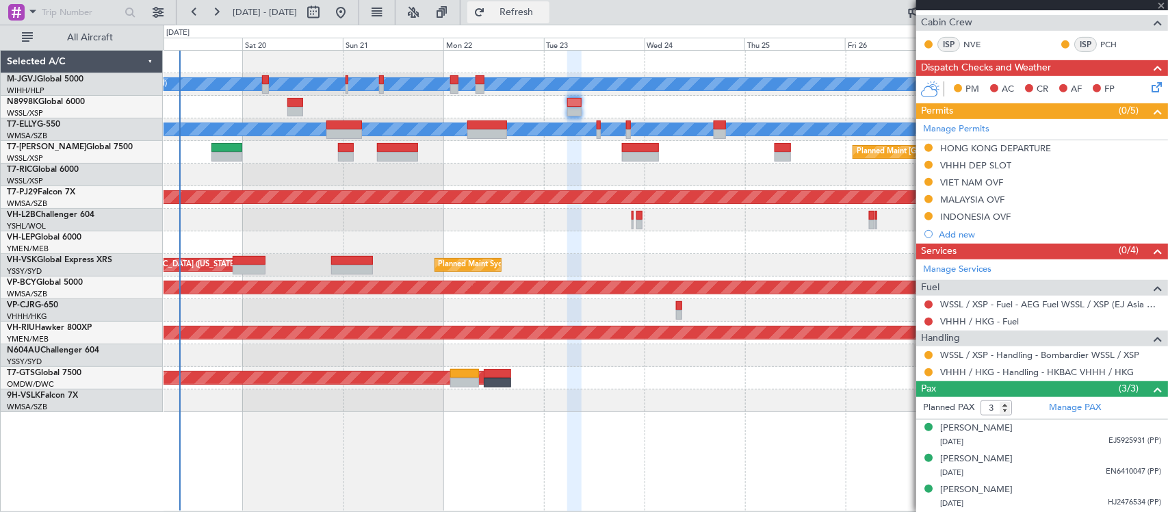
type input "+00:20"
type input "4"
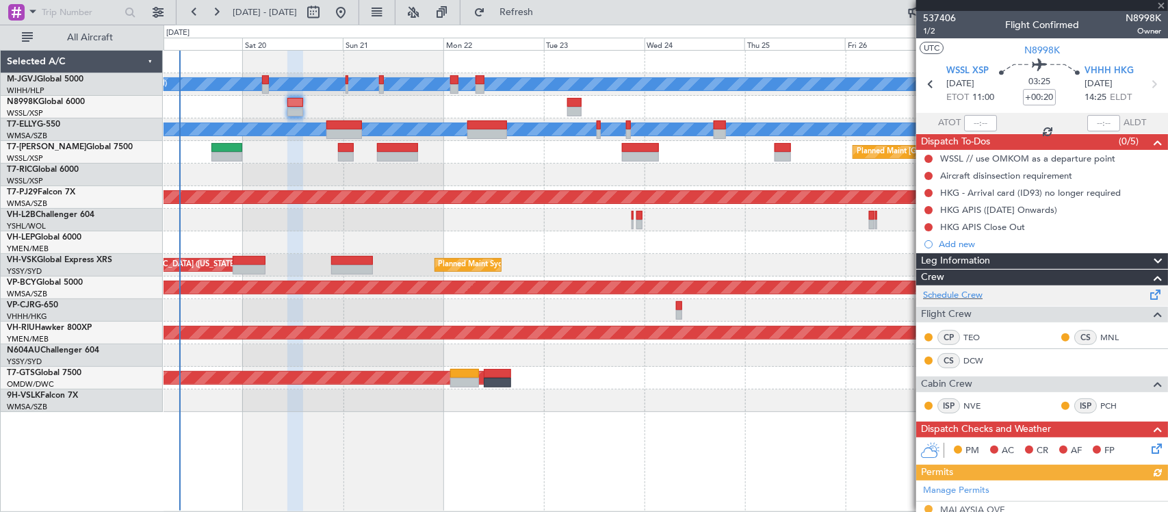
scroll to position [411, 0]
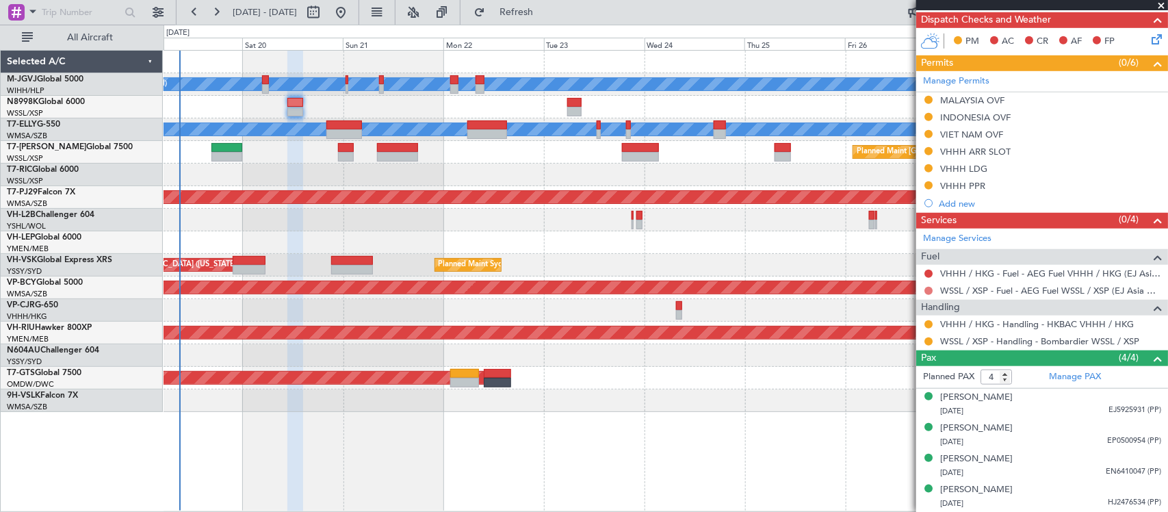
click at [925, 292] on button at bounding box center [929, 291] width 8 height 8
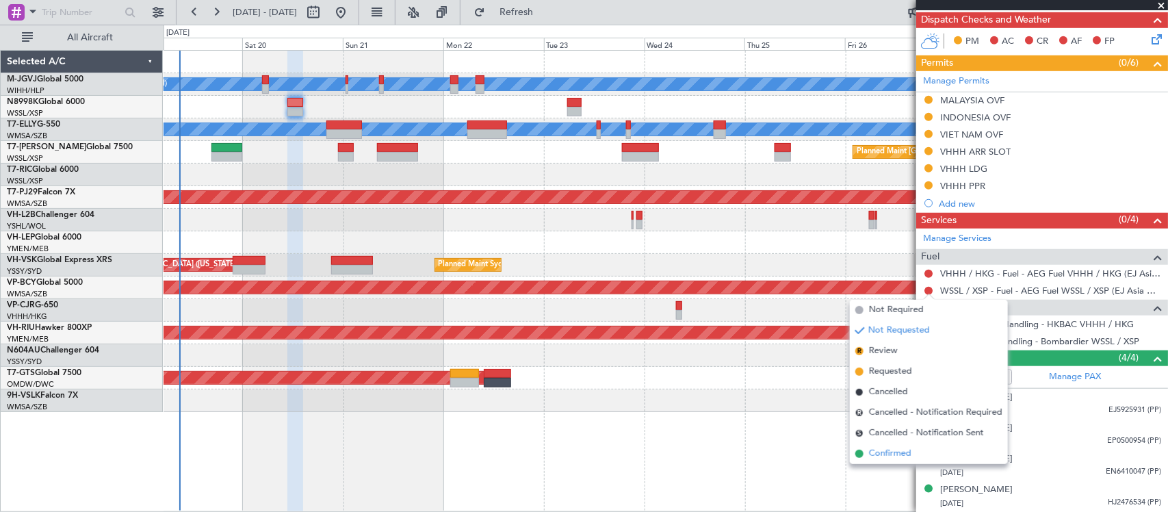
click at [901, 453] on span "Confirmed" at bounding box center [890, 454] width 42 height 14
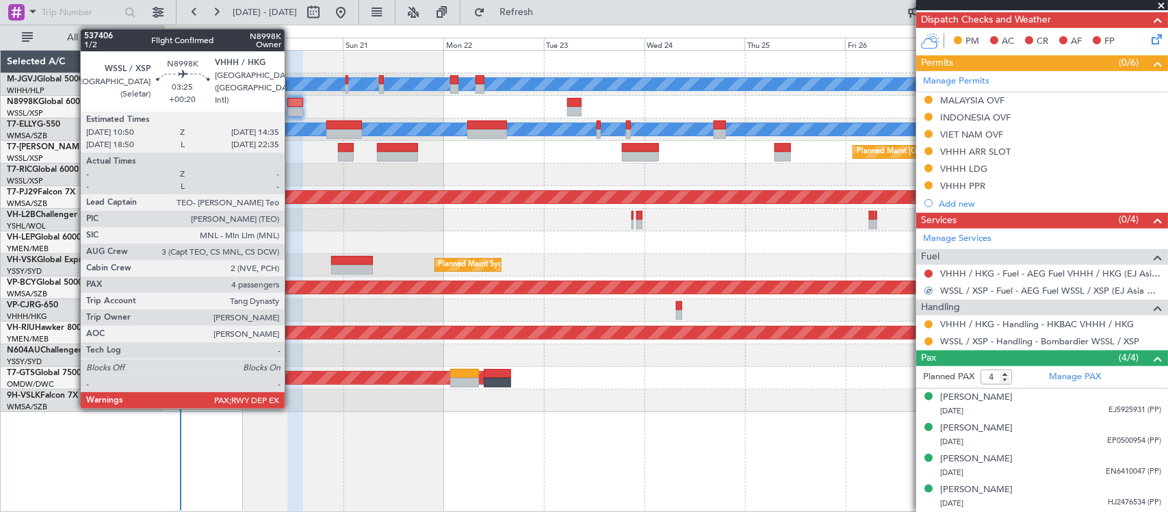
click at [292, 105] on div at bounding box center [295, 103] width 16 height 10
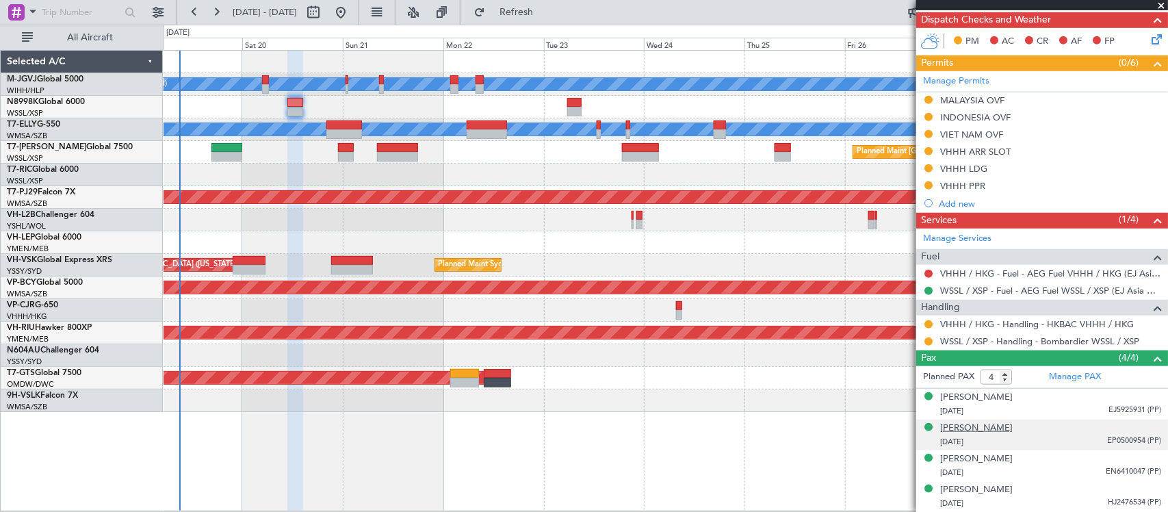
click at [961, 428] on div "[PERSON_NAME]" at bounding box center [976, 429] width 73 height 14
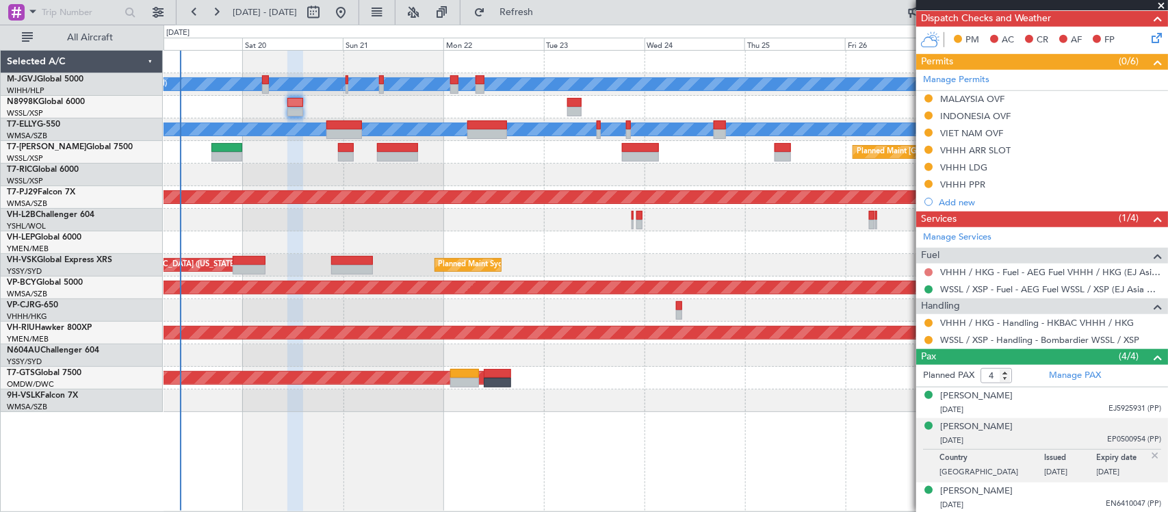
click at [927, 274] on button at bounding box center [929, 272] width 8 height 8
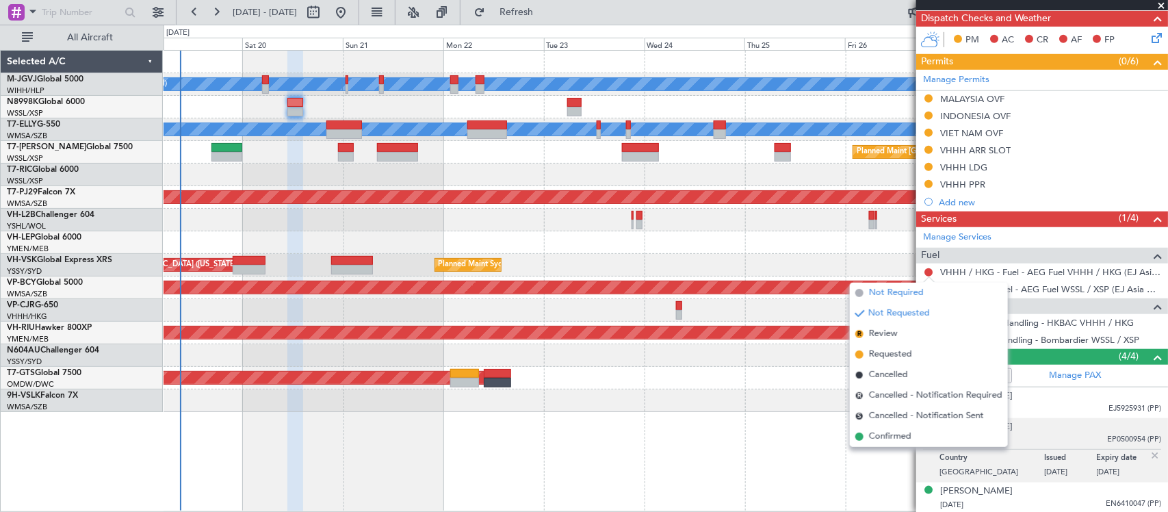
click at [881, 288] on span "Not Required" at bounding box center [896, 293] width 55 height 14
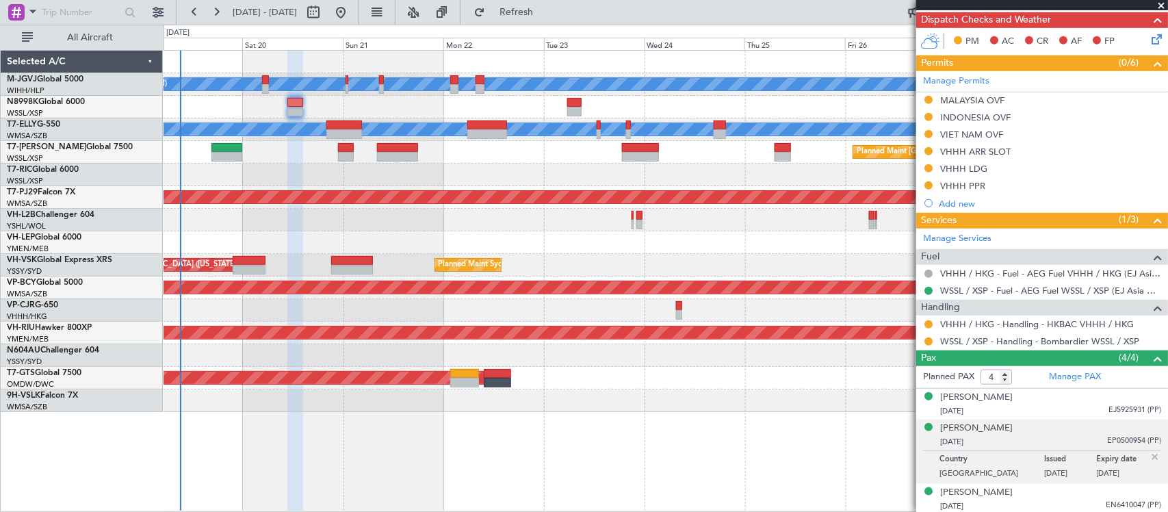
scroll to position [428, 0]
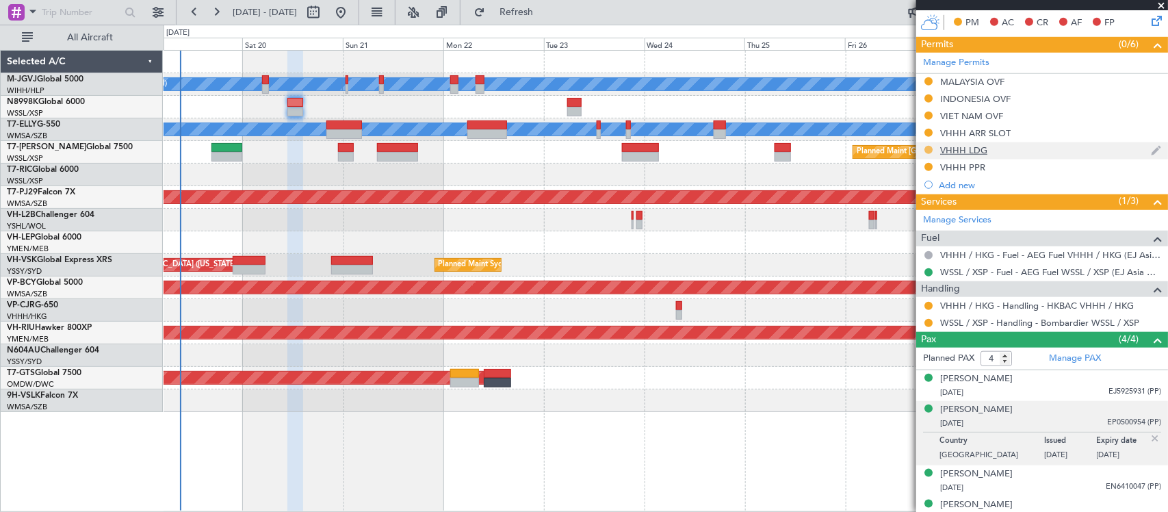
click at [928, 151] on button at bounding box center [929, 150] width 8 height 8
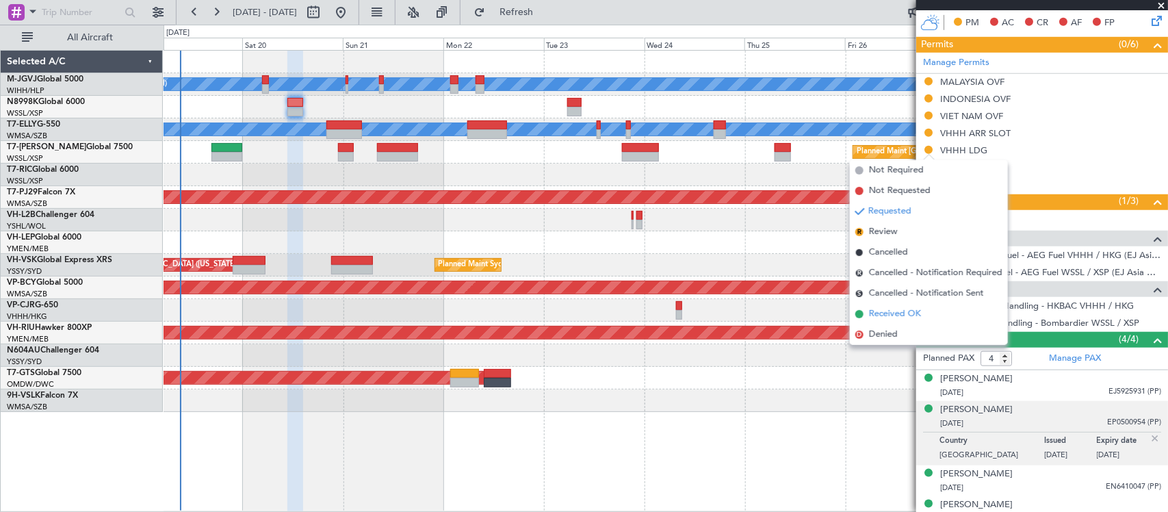
click at [912, 311] on span "Received OK" at bounding box center [895, 314] width 52 height 14
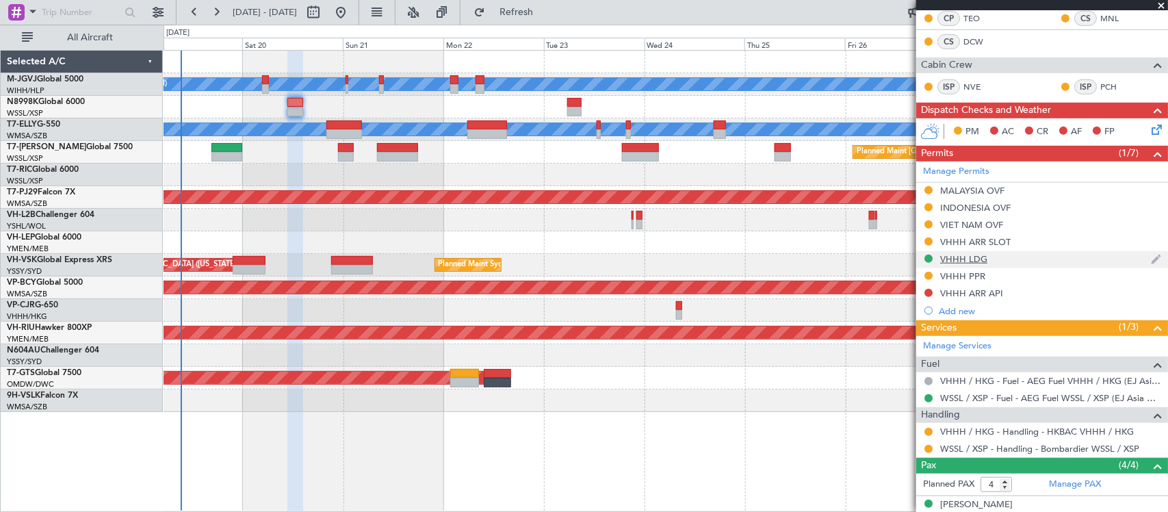
scroll to position [285, 0]
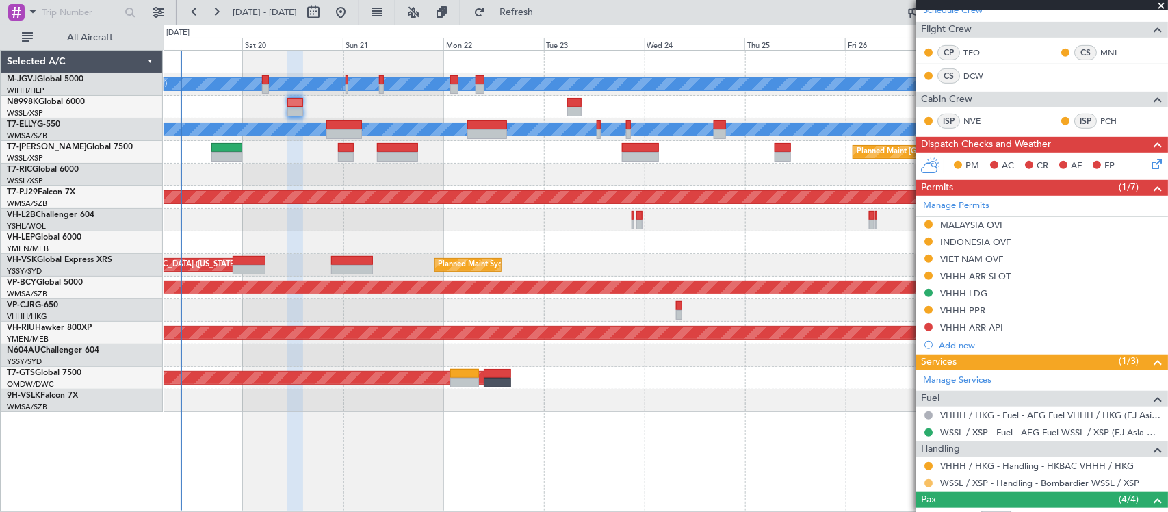
click at [928, 486] on button at bounding box center [929, 483] width 8 height 8
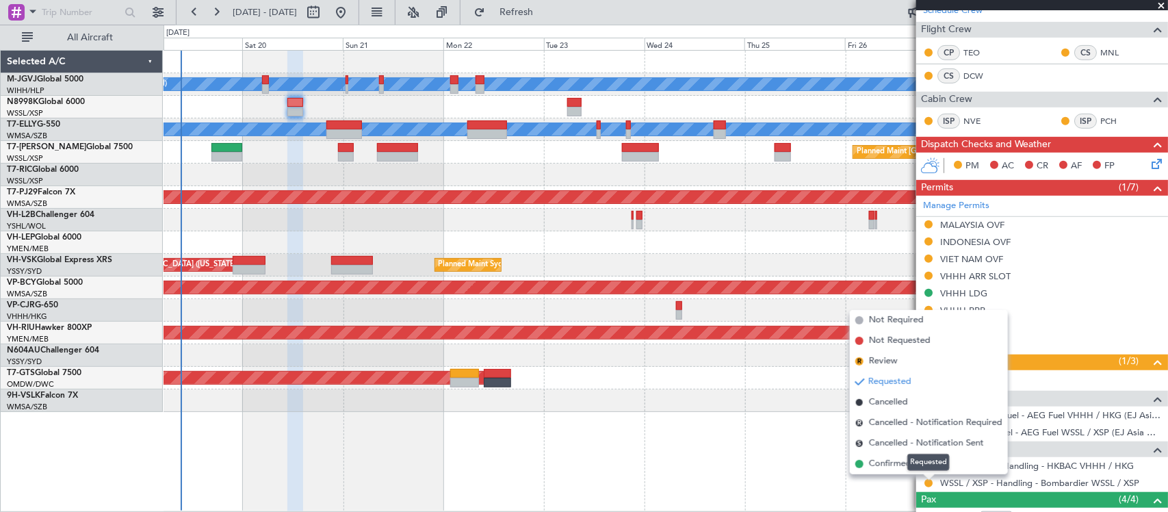
click at [925, 463] on div "Requested" at bounding box center [928, 462] width 42 height 17
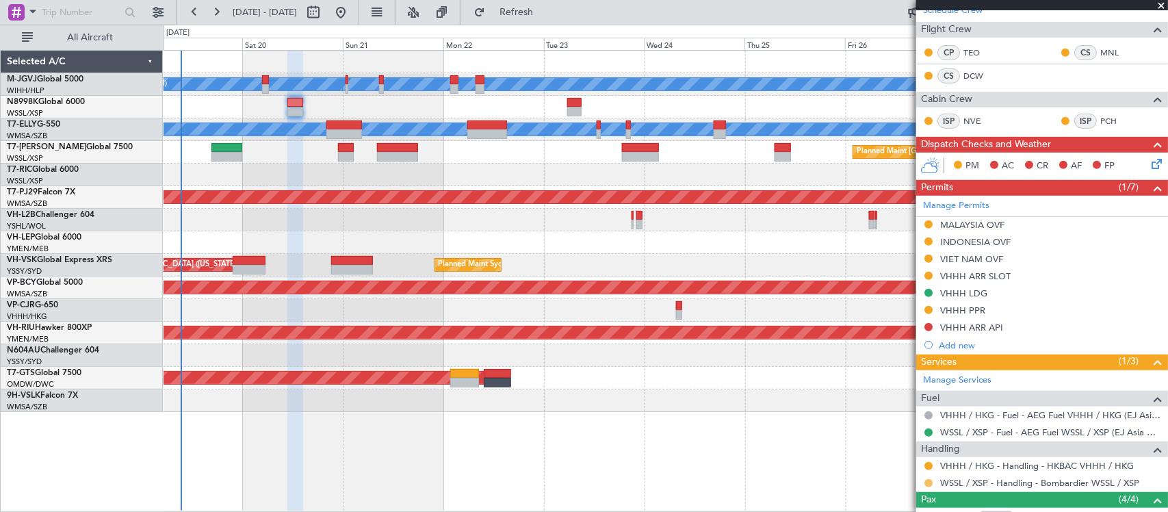
click at [927, 484] on button at bounding box center [929, 483] width 8 height 8
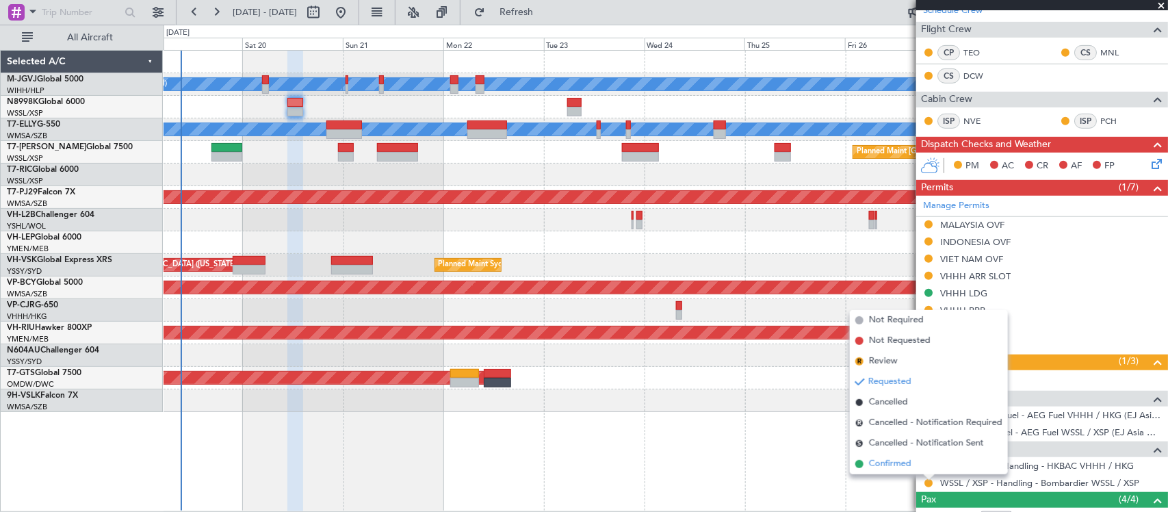
click at [883, 466] on span "Confirmed" at bounding box center [890, 464] width 42 height 14
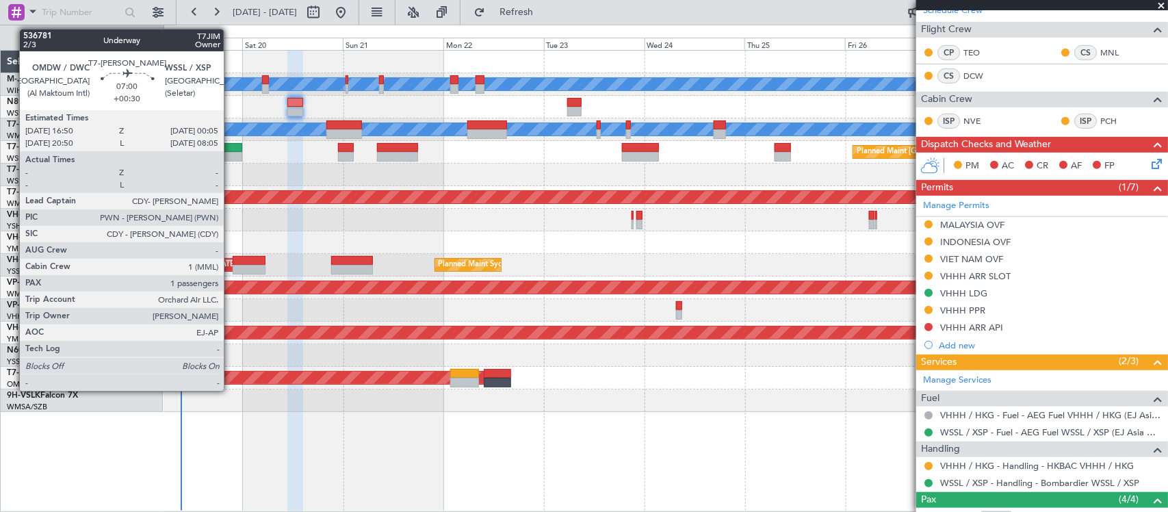
click at [231, 155] on div at bounding box center [226, 157] width 31 height 10
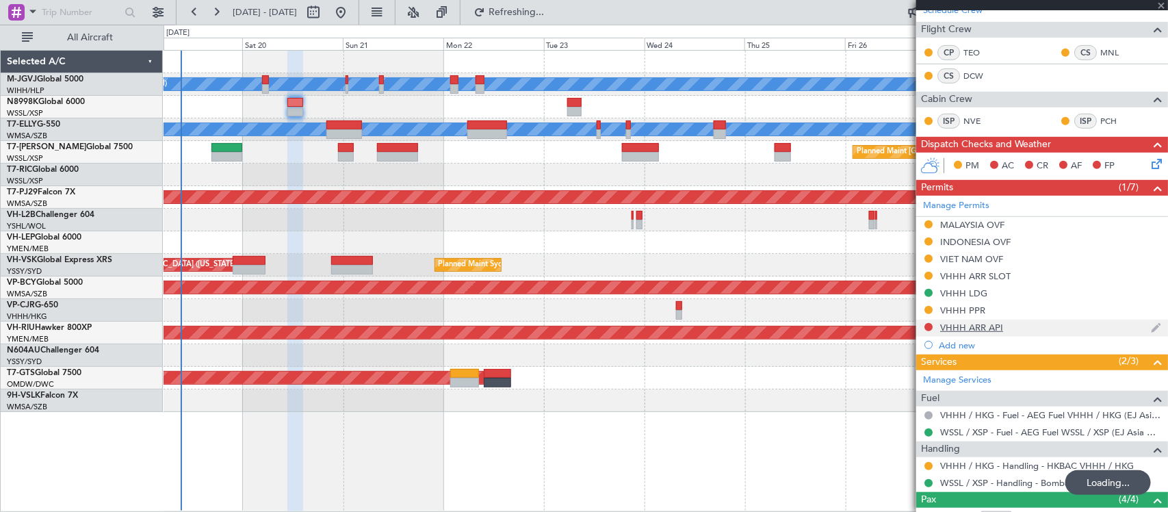
type input "+00:30"
type input "1"
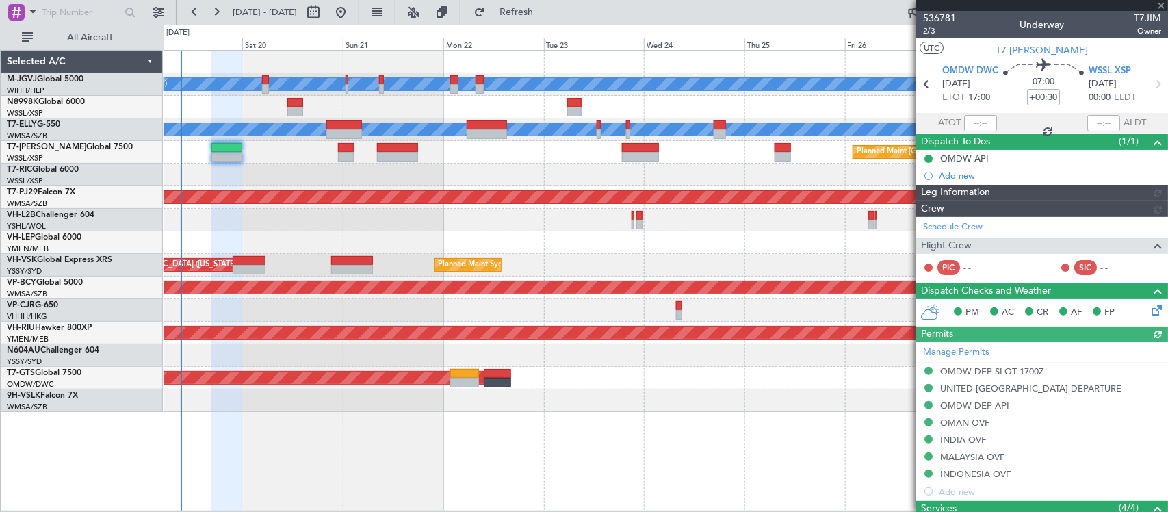
type input "[PERSON_NAME] (BTA)"
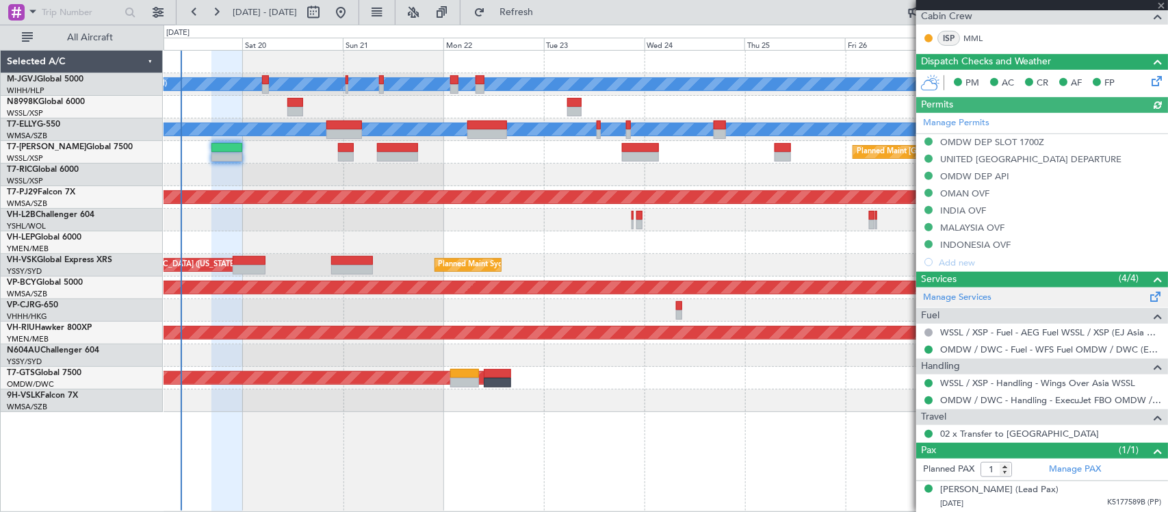
type input "+00:20"
type input "4"
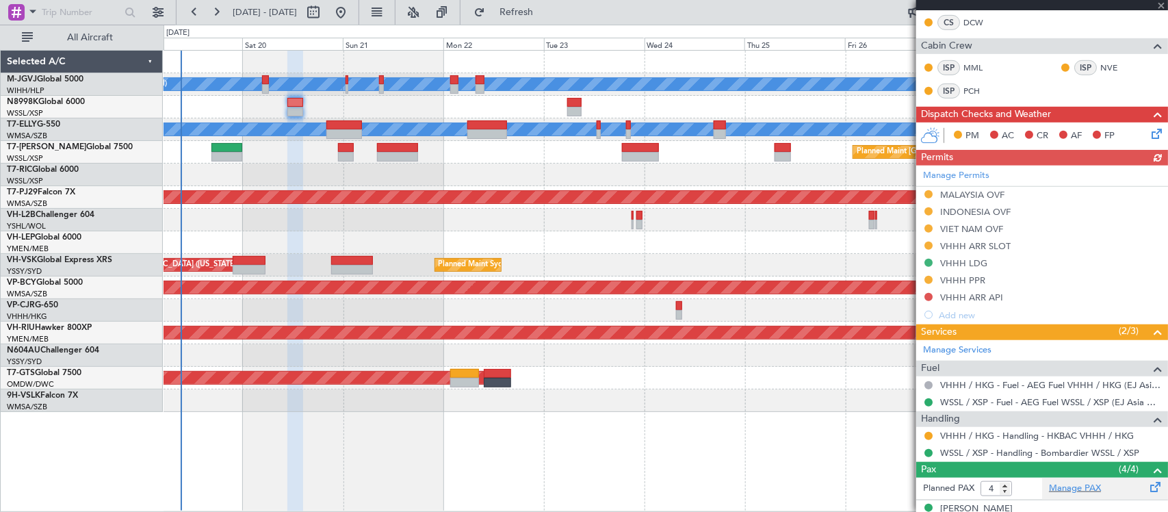
scroll to position [409, 0]
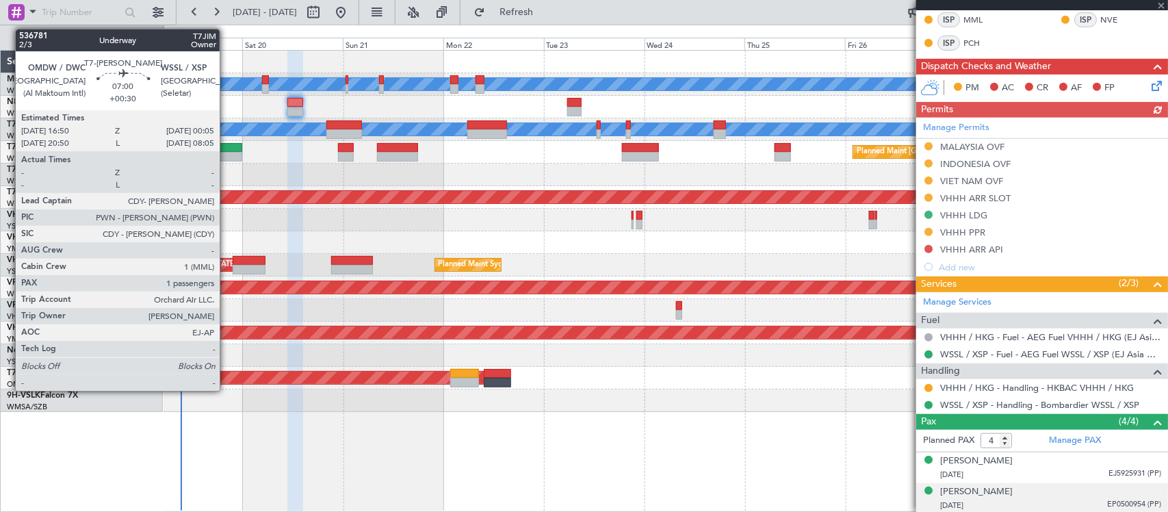
click at [227, 152] on div at bounding box center [226, 157] width 31 height 10
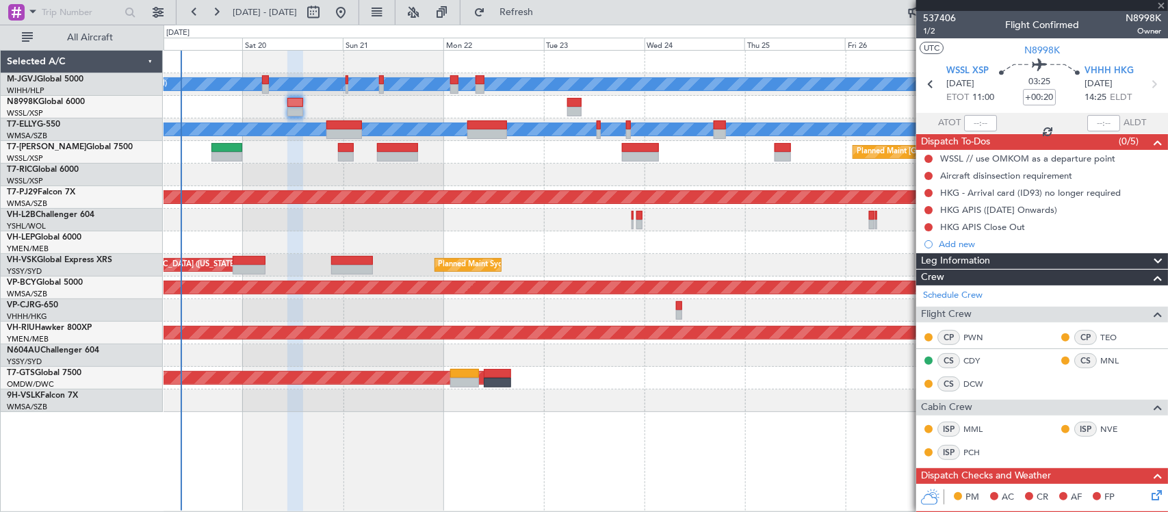
type input "+00:30"
type input "1"
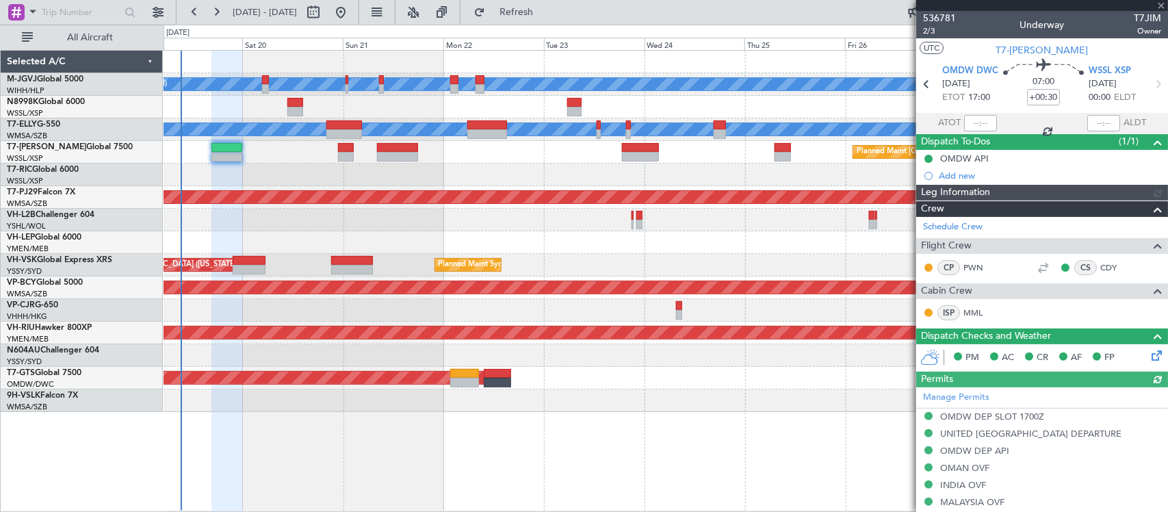
type input "[PERSON_NAME] (BTA)"
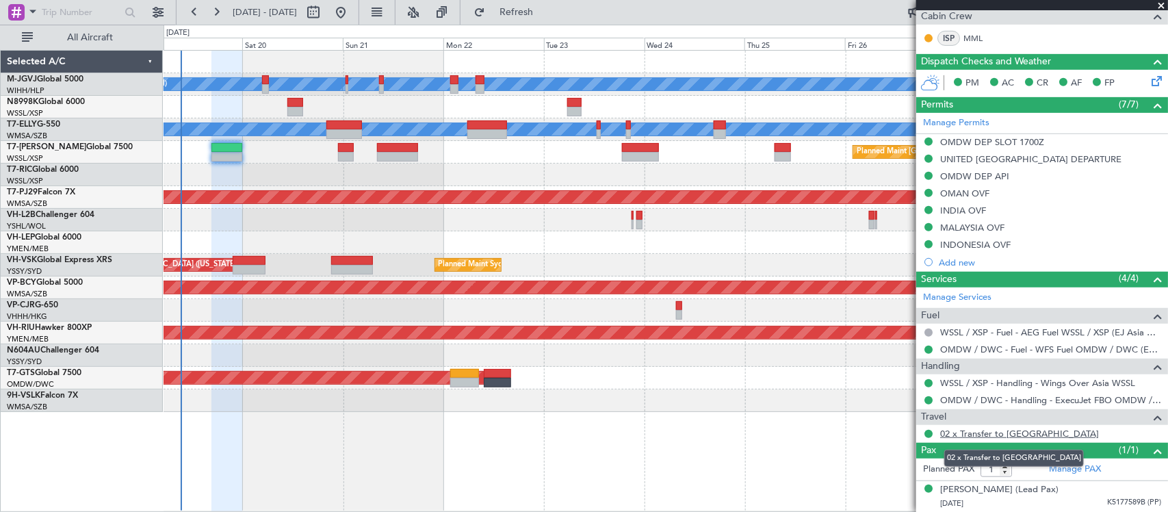
click at [975, 436] on link "02 x Transfer to [GEOGRAPHIC_DATA]" at bounding box center [1019, 434] width 159 height 12
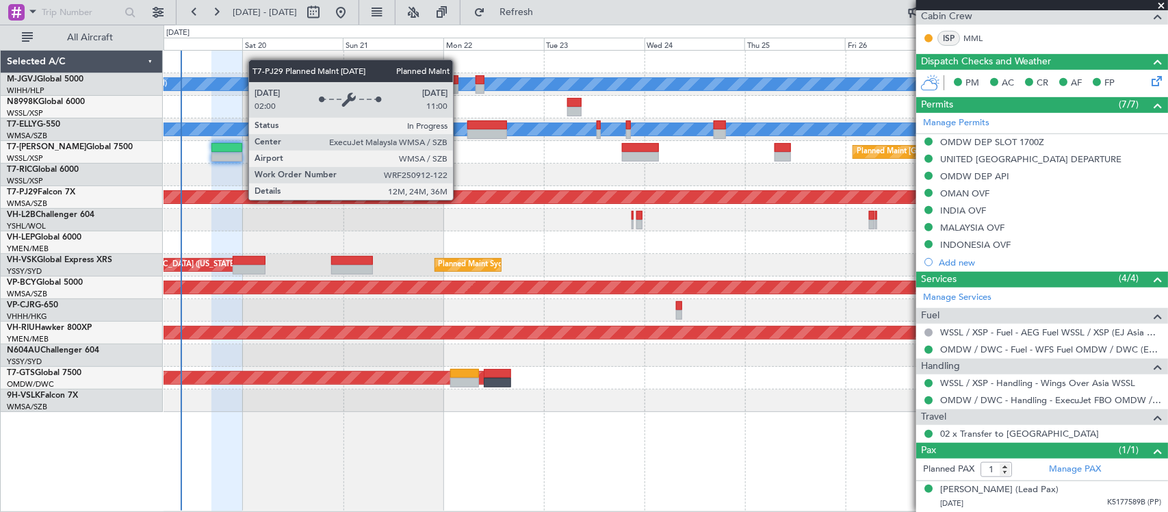
click at [562, 224] on div "Unplanned Maint [GEOGRAPHIC_DATA] ([GEOGRAPHIC_DATA])" at bounding box center [666, 220] width 1004 height 23
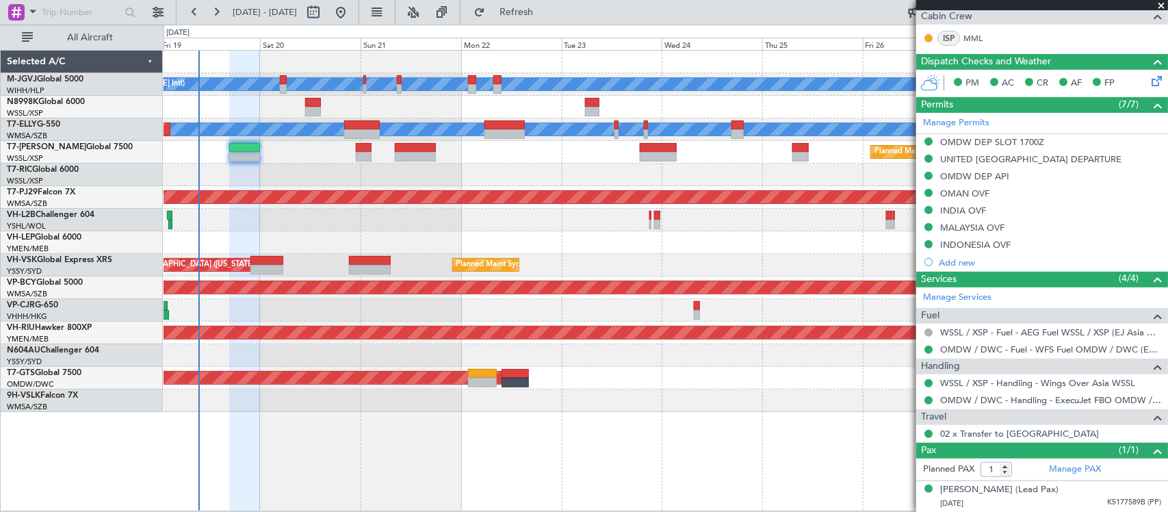
click at [488, 166] on div "[PERSON_NAME][GEOGRAPHIC_DATA] ([PERSON_NAME] Intl) [PERSON_NAME] Jakarta (Hali…" at bounding box center [666, 231] width 1004 height 361
click at [541, 158] on div "Planned Maint Singapore (Seletar) Planned Maint Singapore (Seletar)" at bounding box center [666, 152] width 1004 height 23
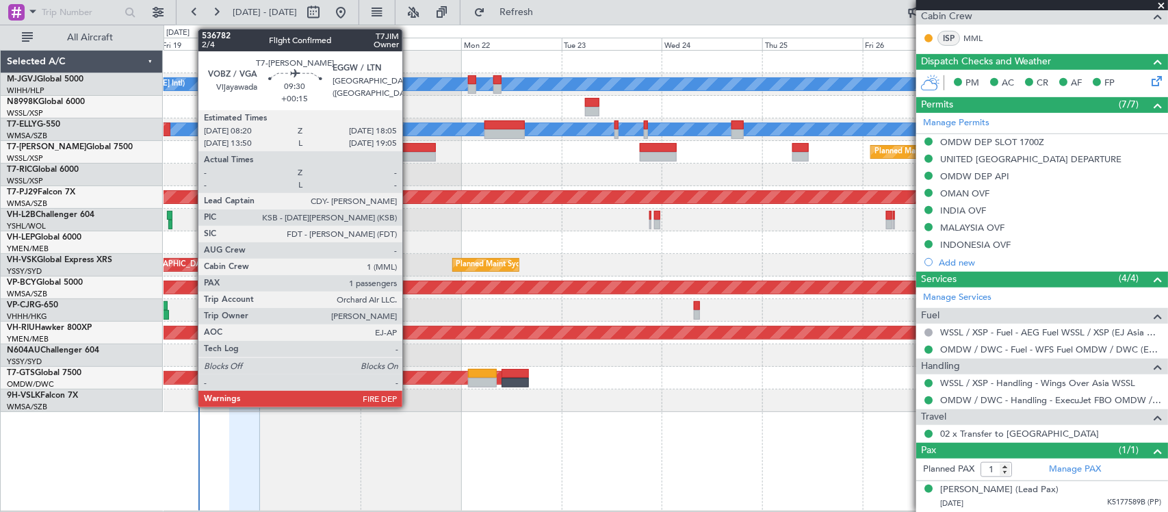
click at [409, 159] on div at bounding box center [415, 157] width 41 height 10
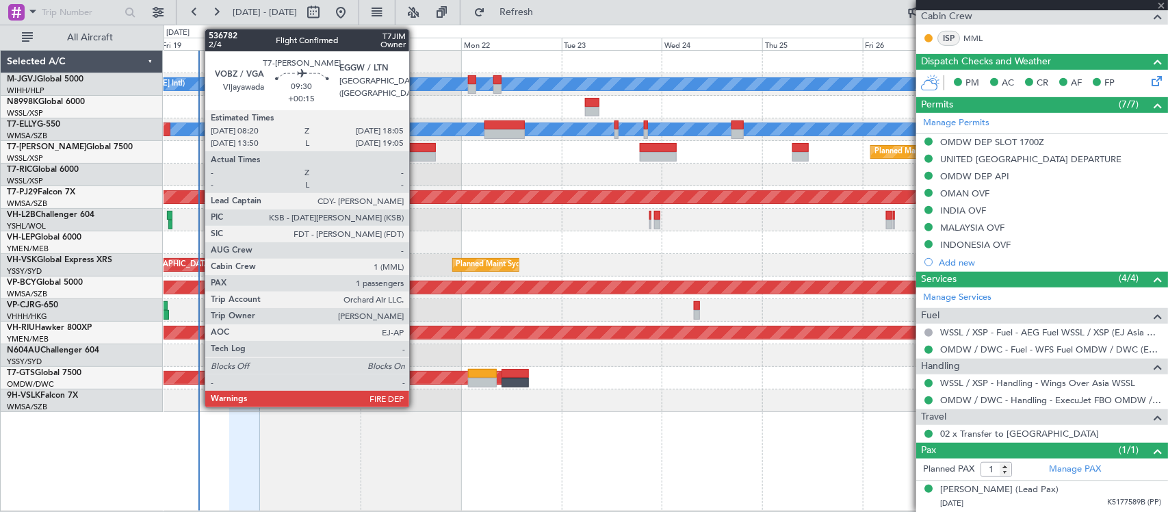
click at [416, 154] on div at bounding box center [415, 157] width 41 height 10
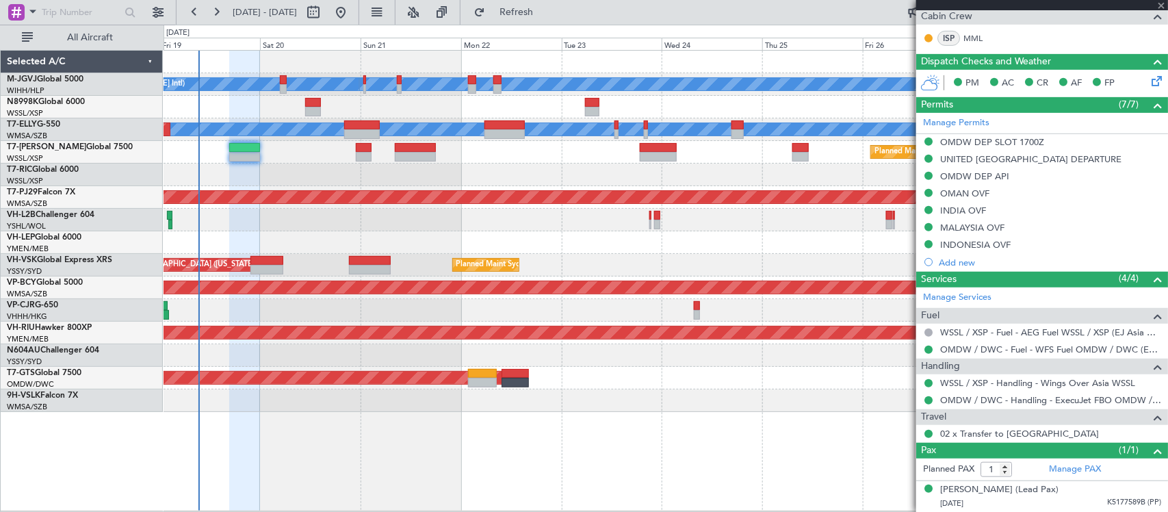
type input "+00:15"
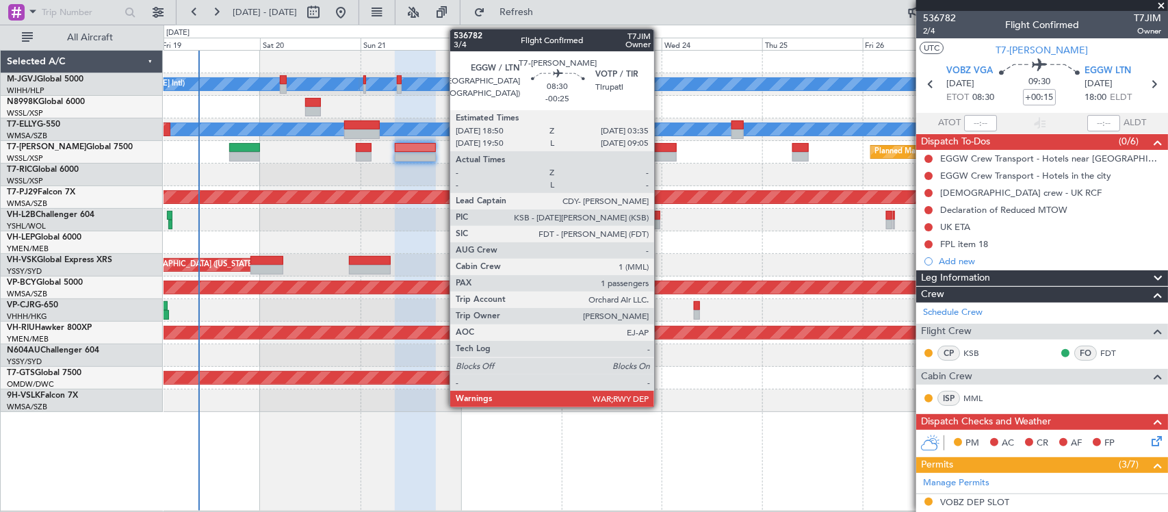
click at [661, 151] on div at bounding box center [658, 148] width 37 height 10
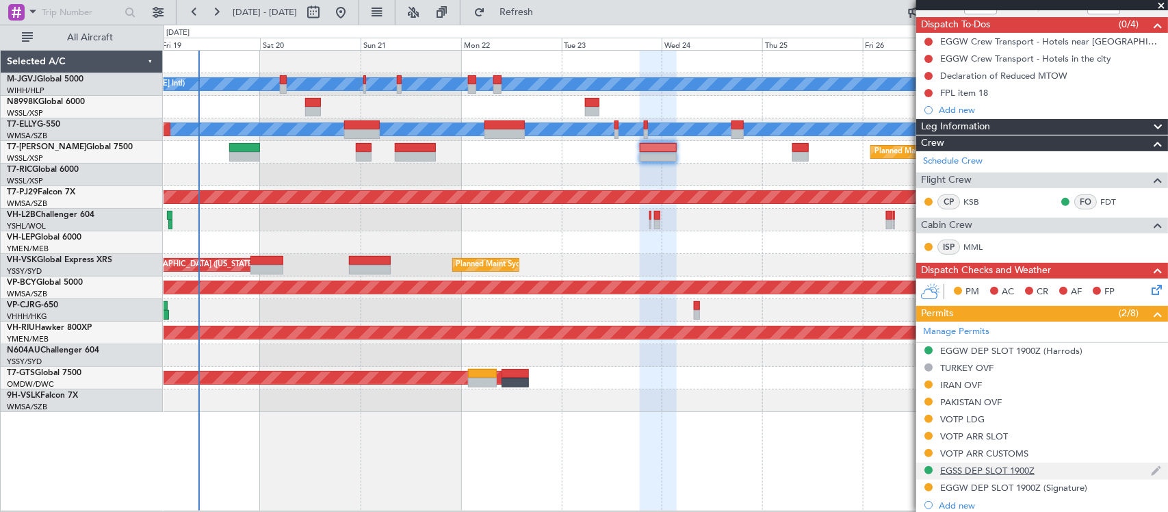
scroll to position [327, 0]
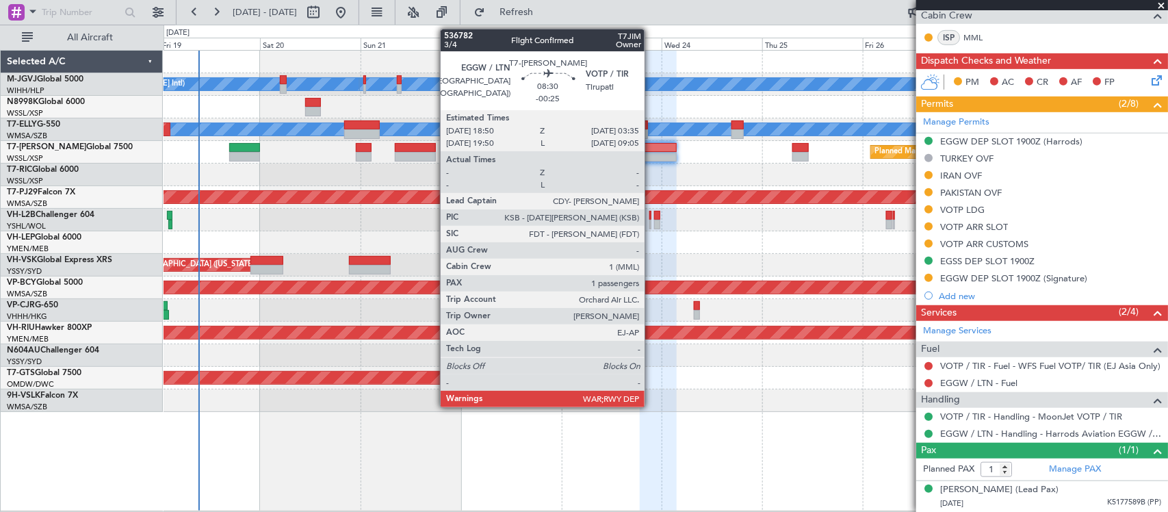
click at [655, 153] on div at bounding box center [658, 157] width 37 height 10
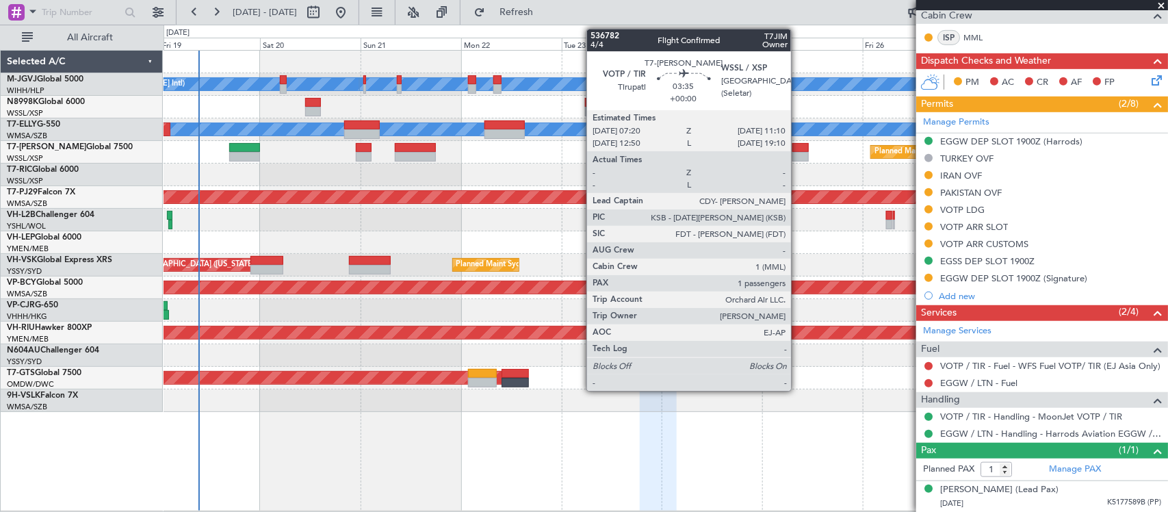
click at [798, 153] on div at bounding box center [800, 157] width 16 height 10
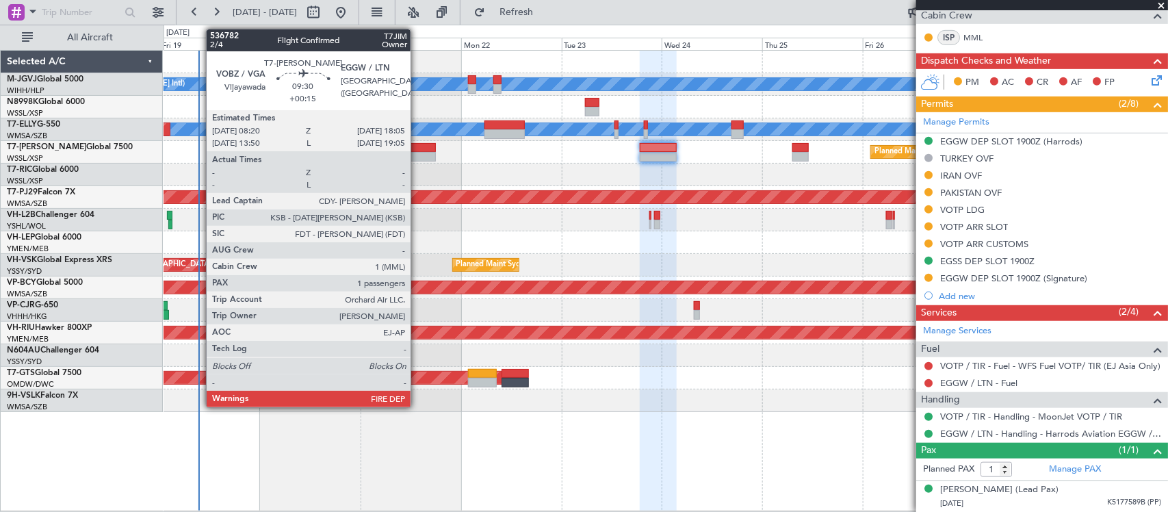
click at [417, 152] on div at bounding box center [415, 157] width 41 height 10
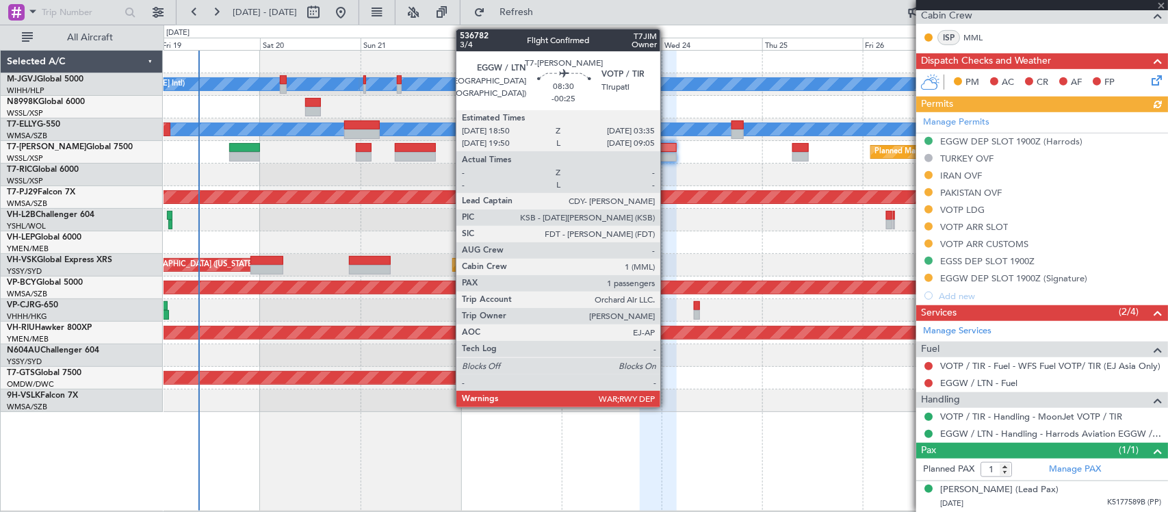
click at [667, 146] on div at bounding box center [658, 148] width 37 height 10
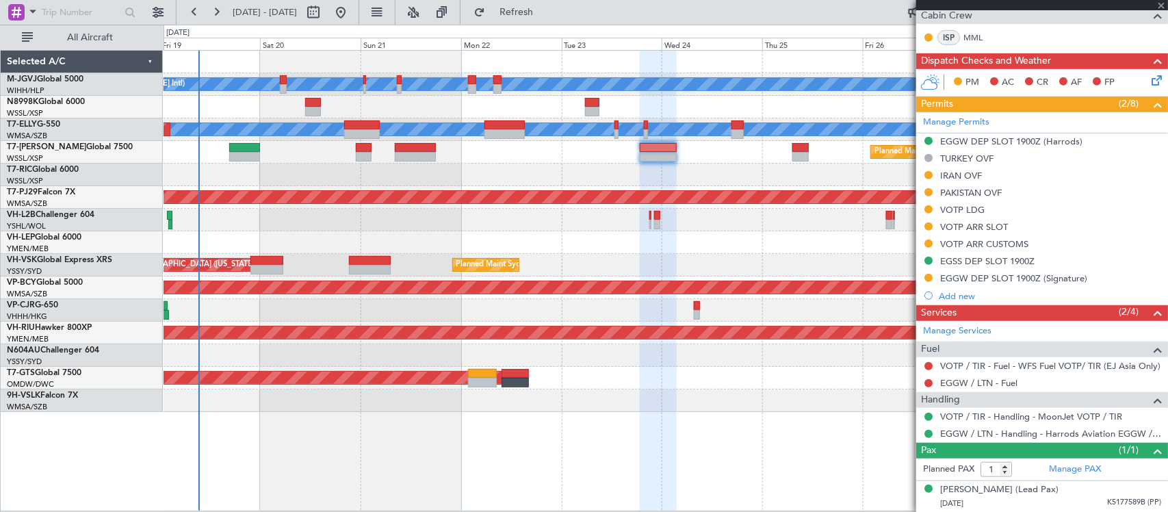
scroll to position [0, 0]
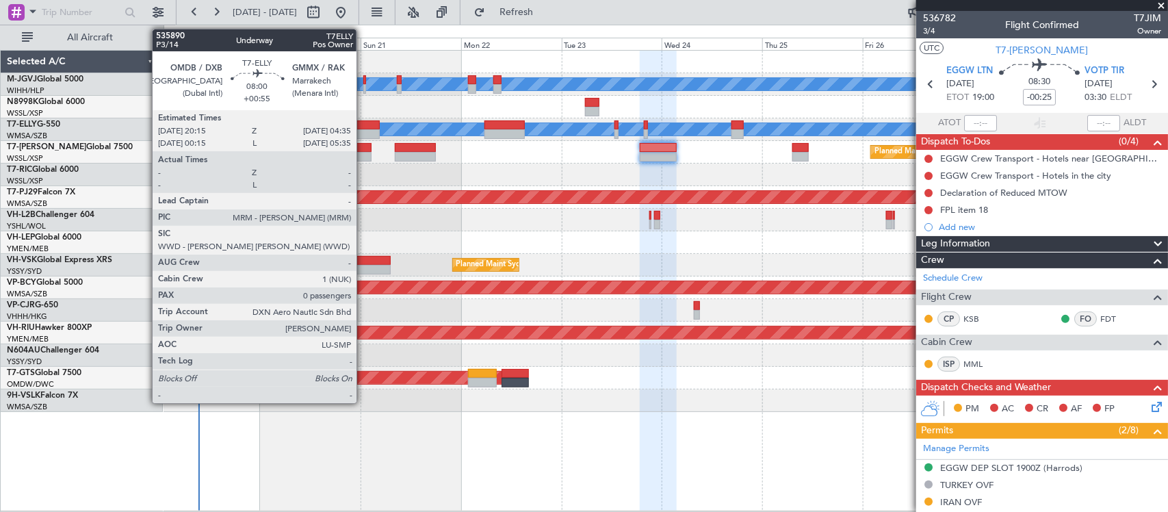
click at [363, 127] on div at bounding box center [361, 125] width 35 height 10
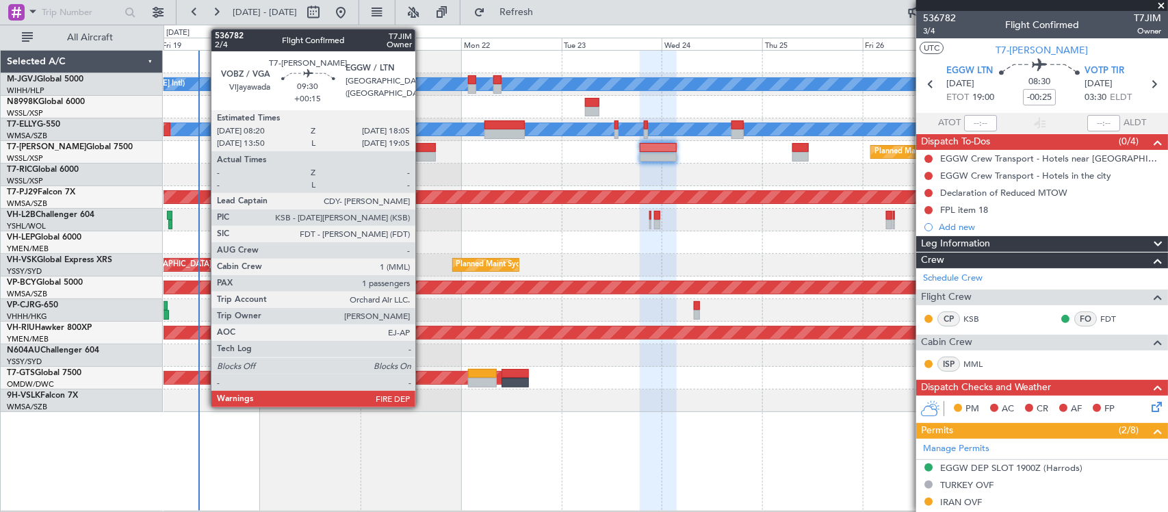
click at [527, 171] on div at bounding box center [666, 175] width 1004 height 23
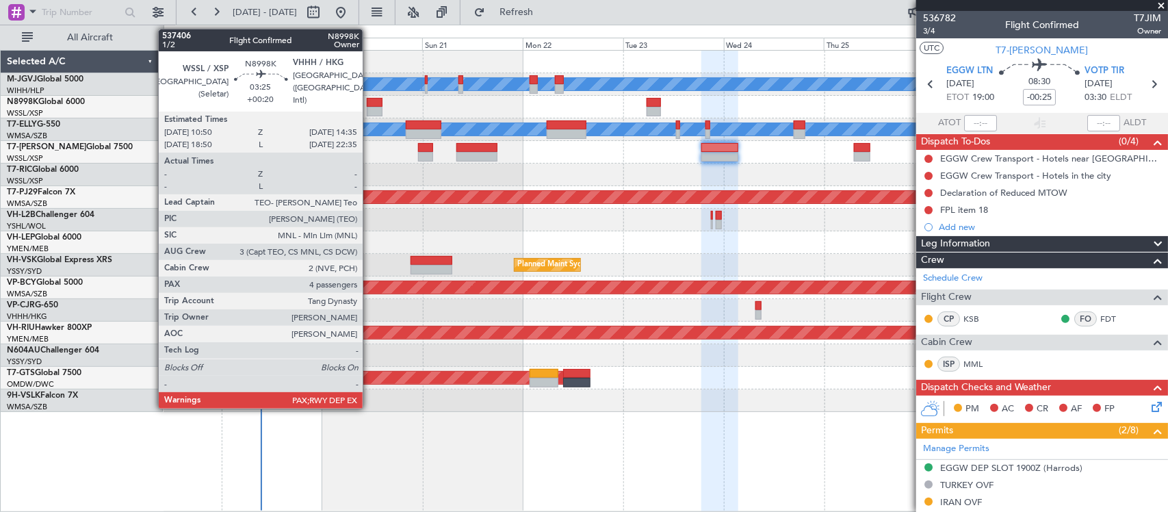
click at [370, 105] on div at bounding box center [375, 103] width 16 height 10
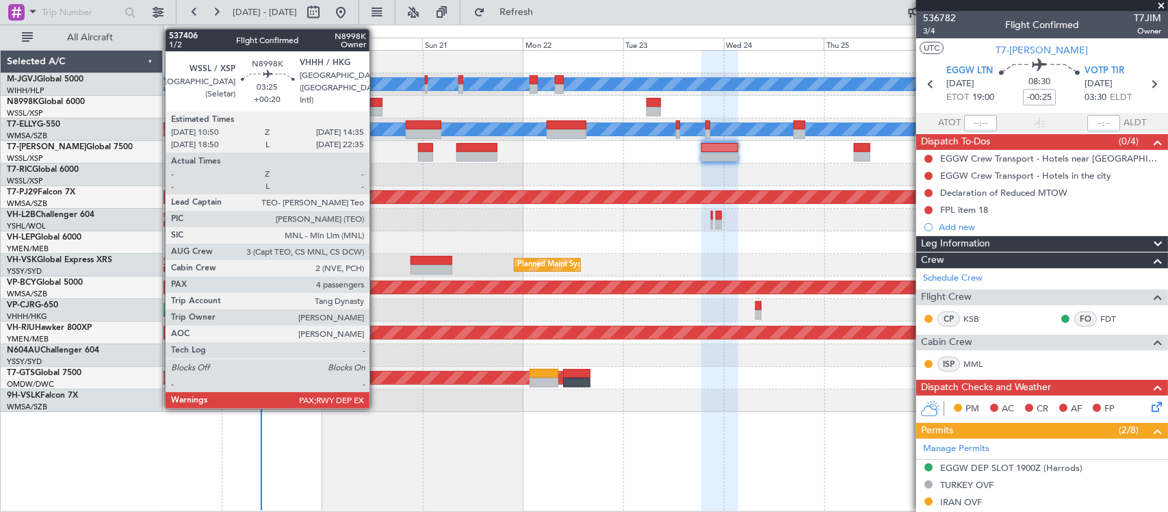
click at [376, 107] on div at bounding box center [375, 112] width 16 height 10
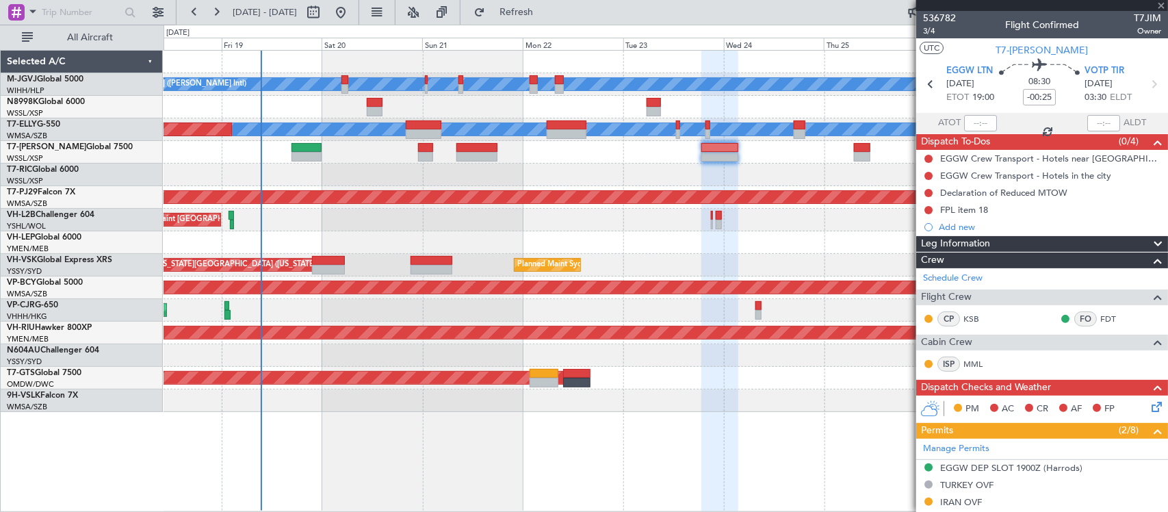
type input "+00:20"
type input "4"
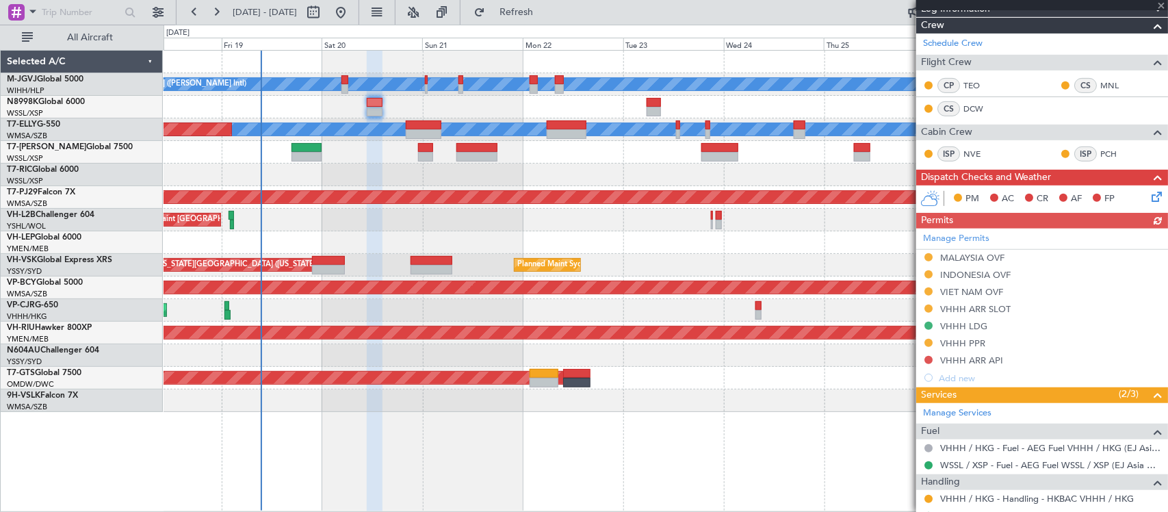
scroll to position [285, 0]
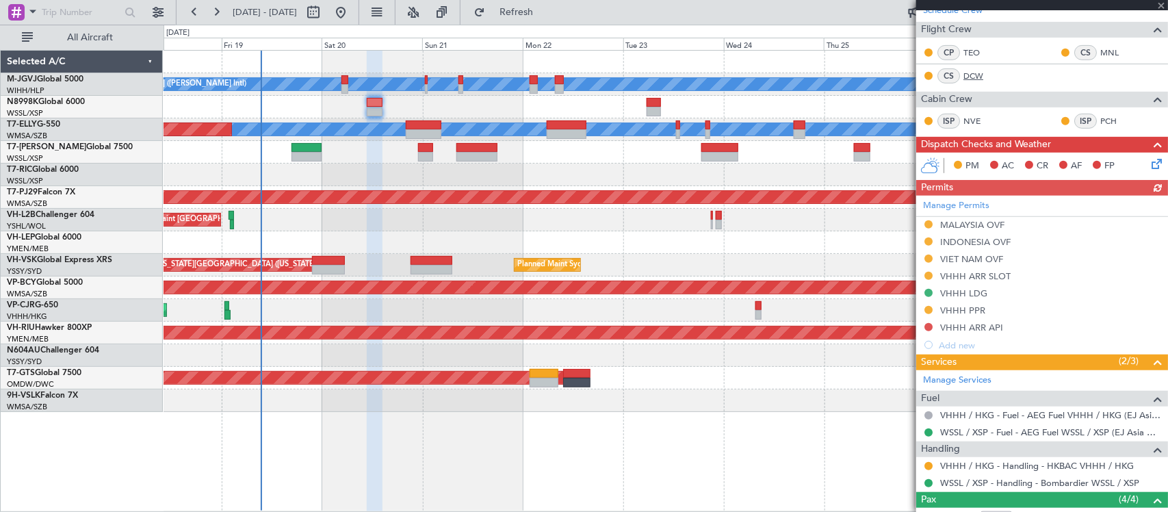
click at [970, 74] on link "DCW" at bounding box center [979, 76] width 31 height 12
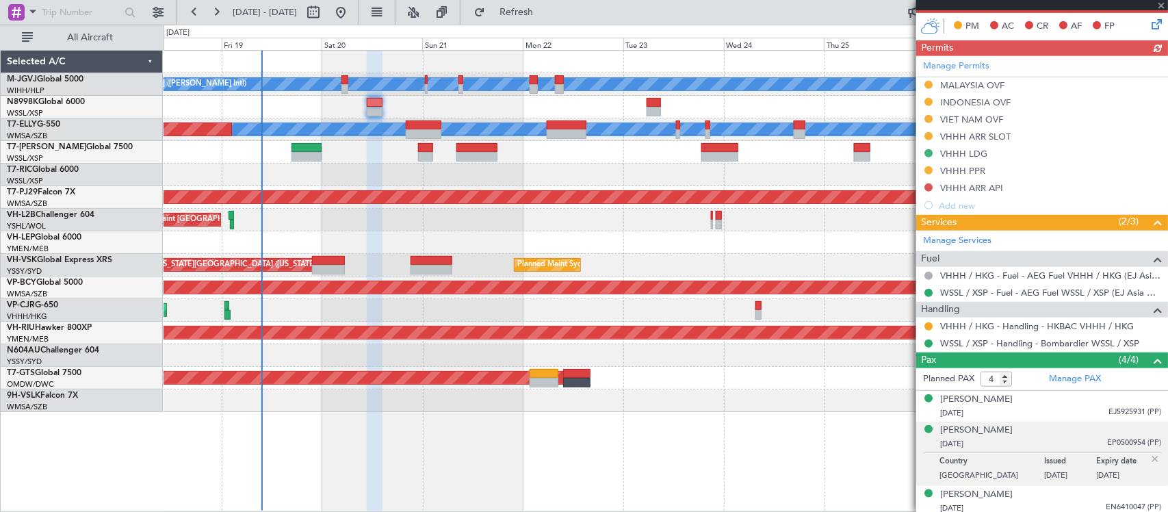
scroll to position [461, 0]
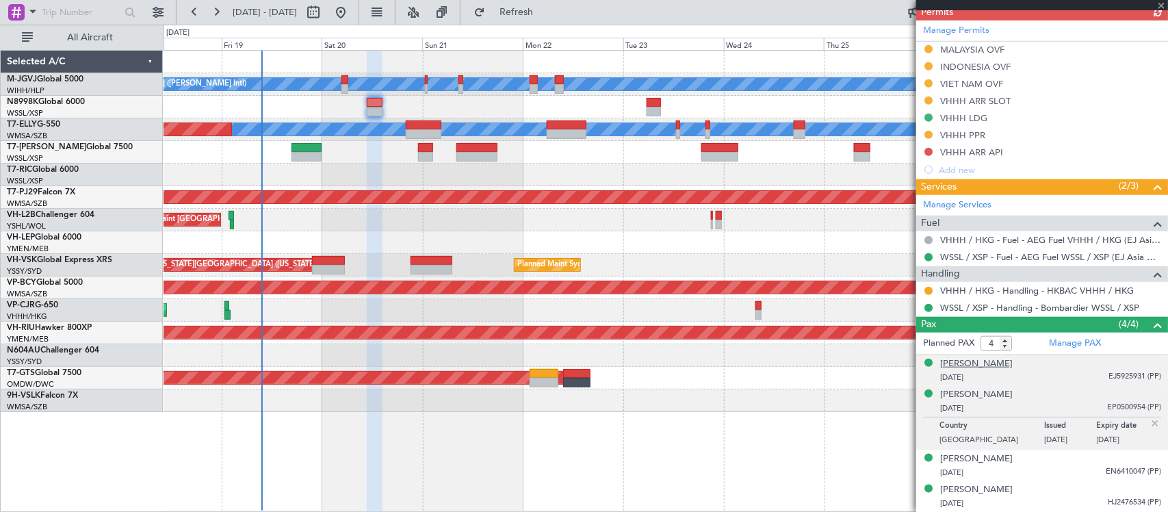
click at [976, 361] on div "[PERSON_NAME]" at bounding box center [976, 364] width 73 height 14
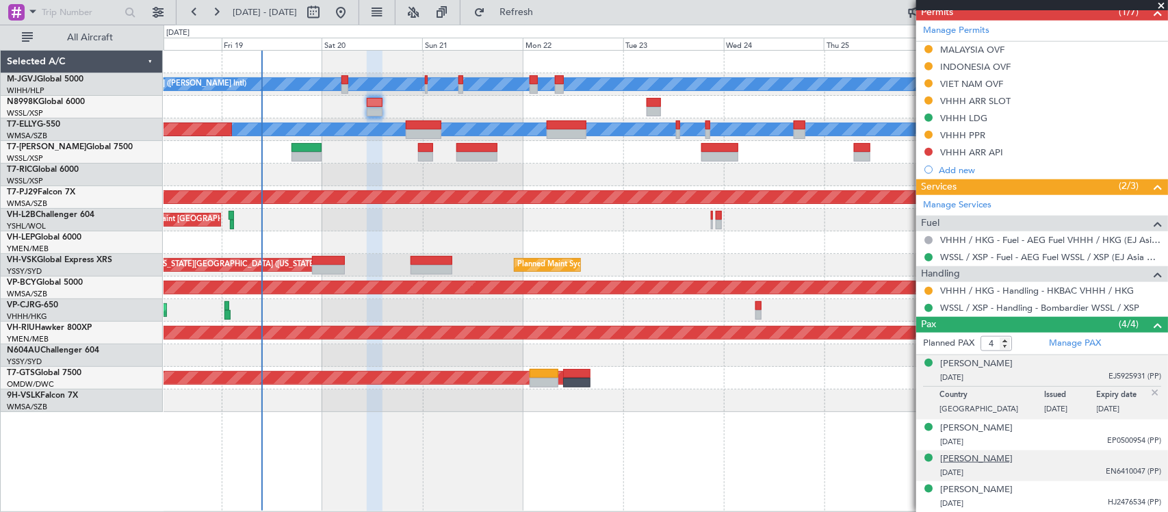
click at [979, 459] on div "[PERSON_NAME]" at bounding box center [976, 459] width 73 height 14
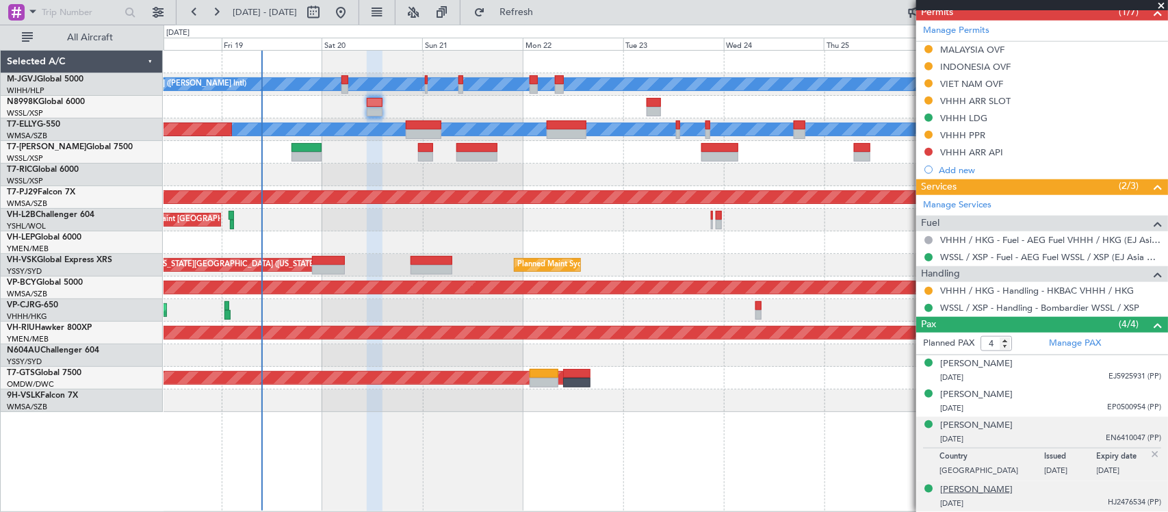
click at [983, 491] on div "[PERSON_NAME]" at bounding box center [976, 490] width 73 height 14
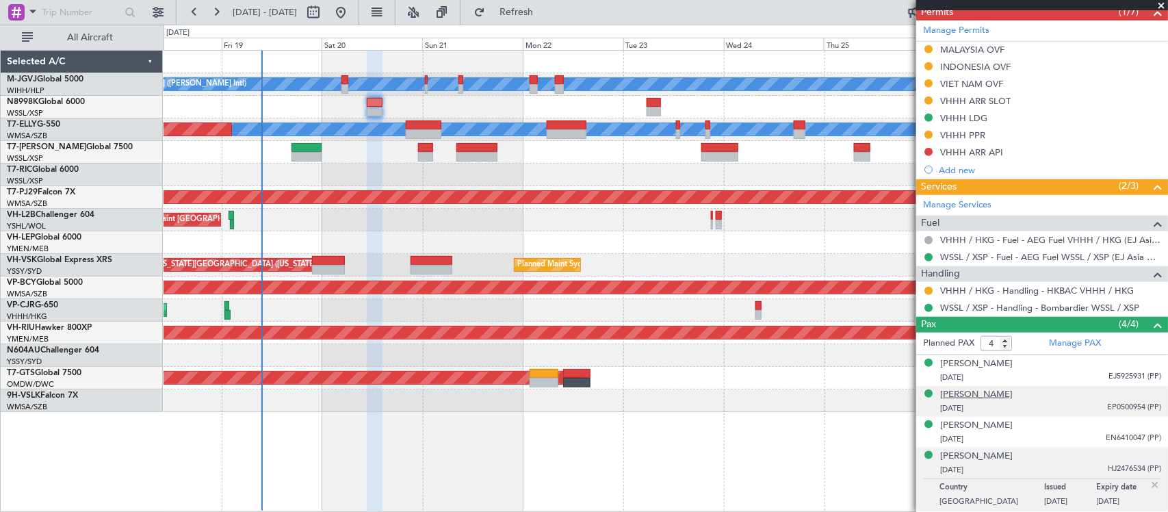
click at [970, 397] on div "[PERSON_NAME]" at bounding box center [976, 395] width 73 height 14
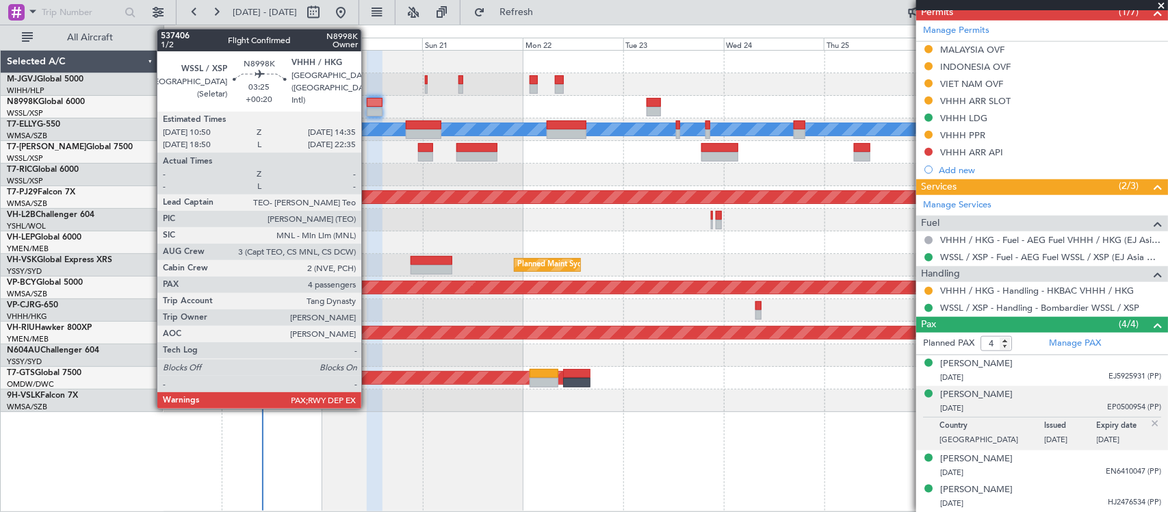
click at [368, 107] on div at bounding box center [375, 103] width 16 height 10
click at [367, 107] on div at bounding box center [375, 103] width 16 height 10
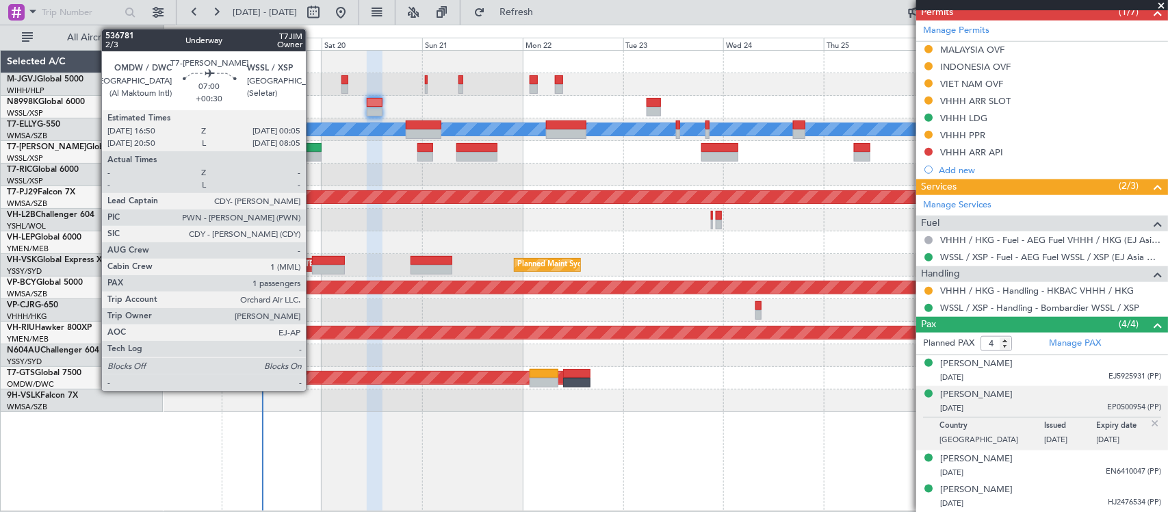
click at [313, 145] on div at bounding box center [306, 148] width 31 height 10
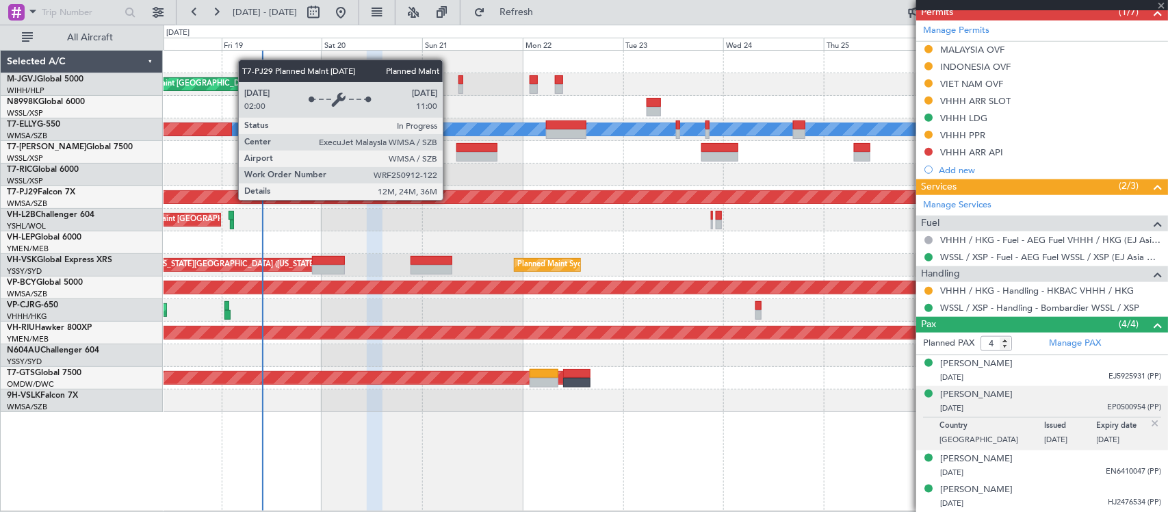
type input "+00:30"
type input "1"
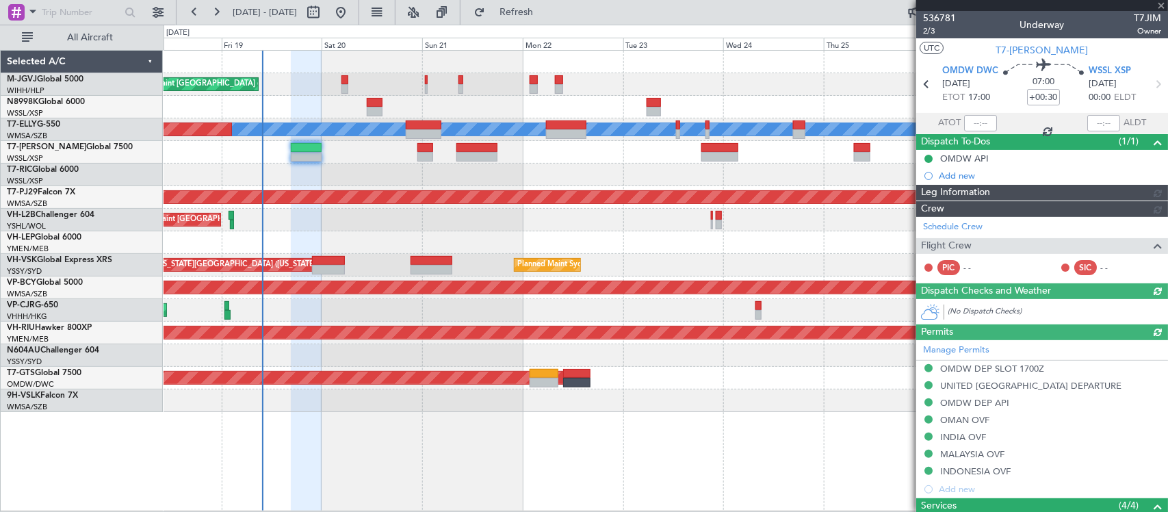
type input "[PERSON_NAME] (BTA)"
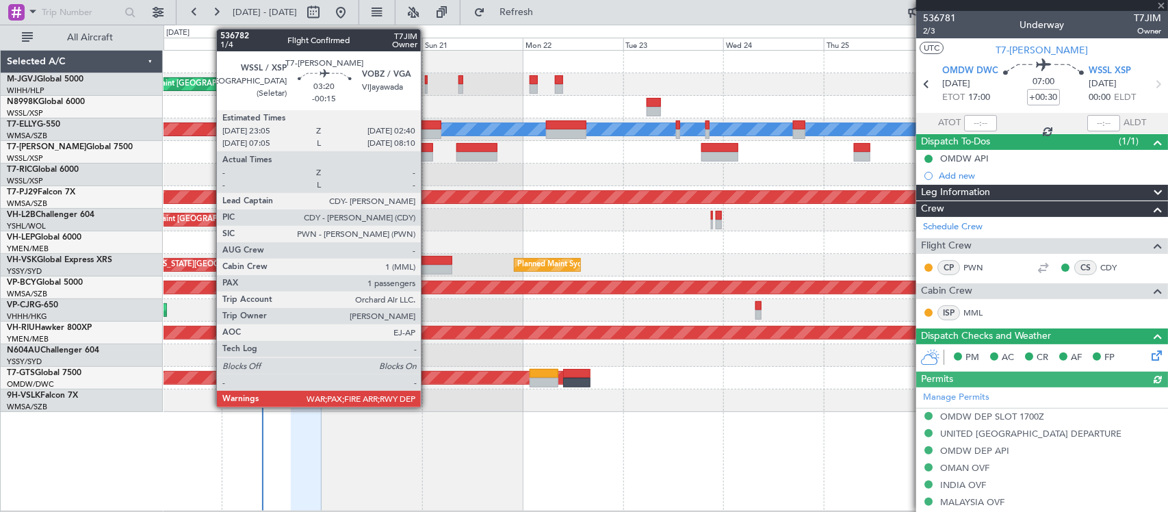
click at [428, 151] on div at bounding box center [424, 148] width 15 height 10
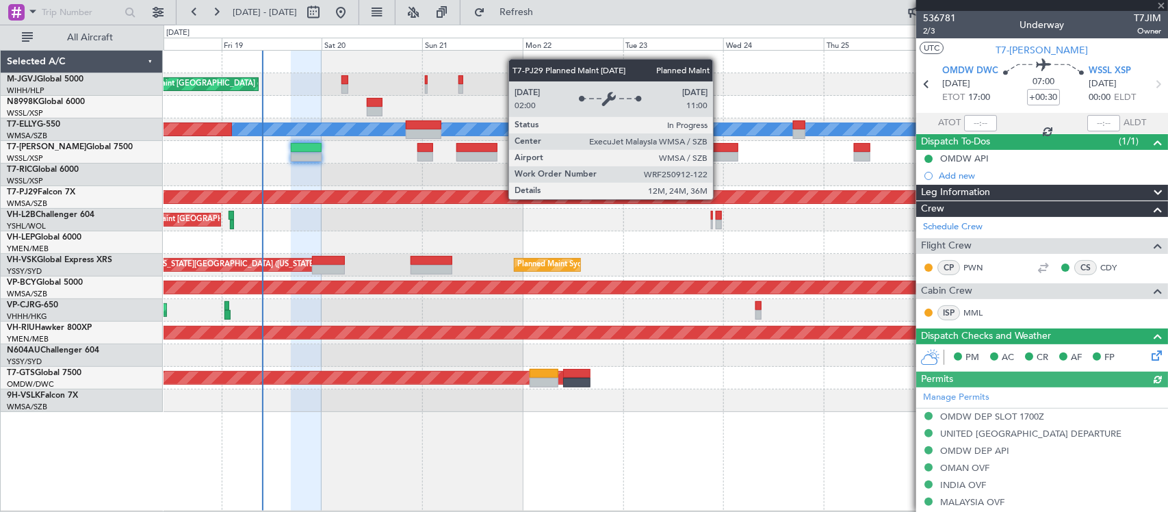
type input "-00:15"
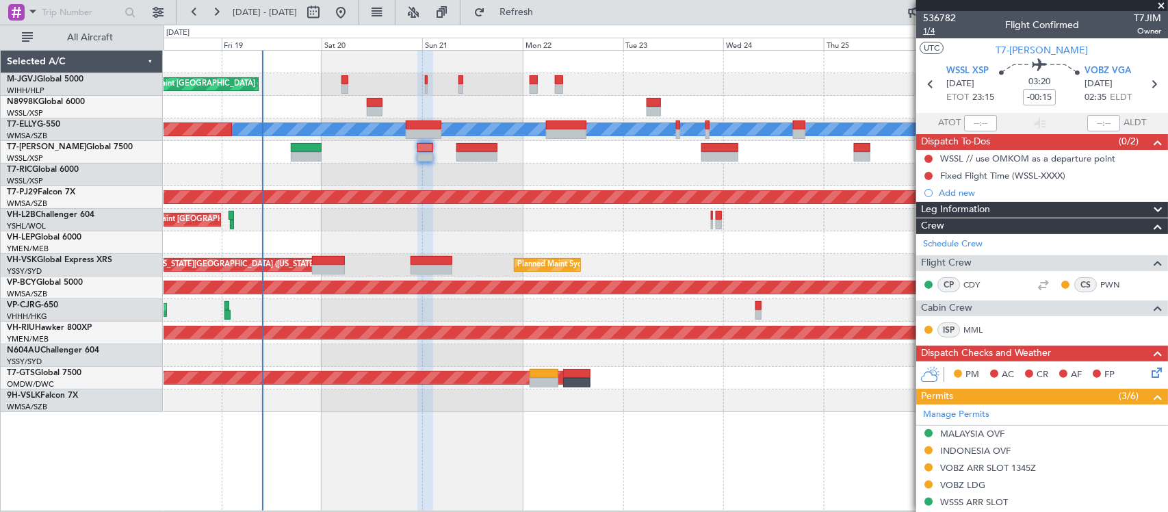
click at [931, 33] on span "1/4" at bounding box center [939, 31] width 33 height 12
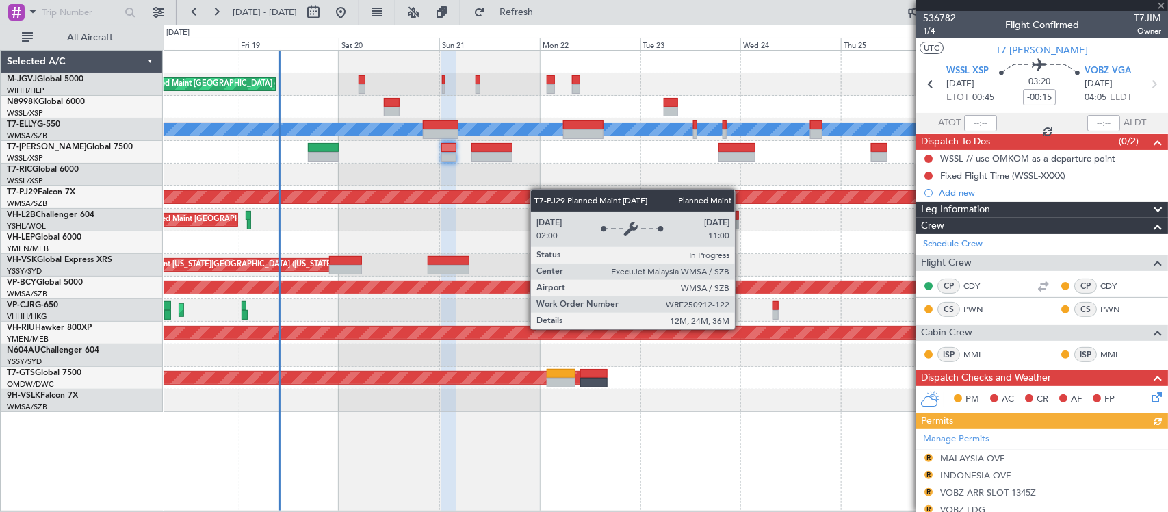
click at [566, 190] on div "Planned Maint [GEOGRAPHIC_DATA] (Sultan [PERSON_NAME] [PERSON_NAME] - Subang)" at bounding box center [666, 197] width 1004 height 23
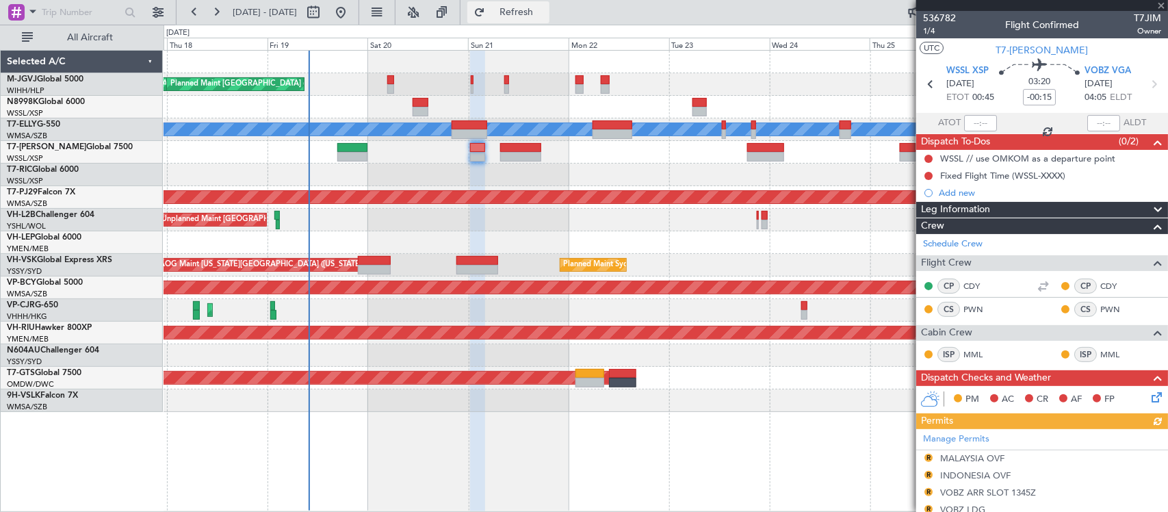
click at [545, 12] on span "Refresh" at bounding box center [516, 13] width 57 height 10
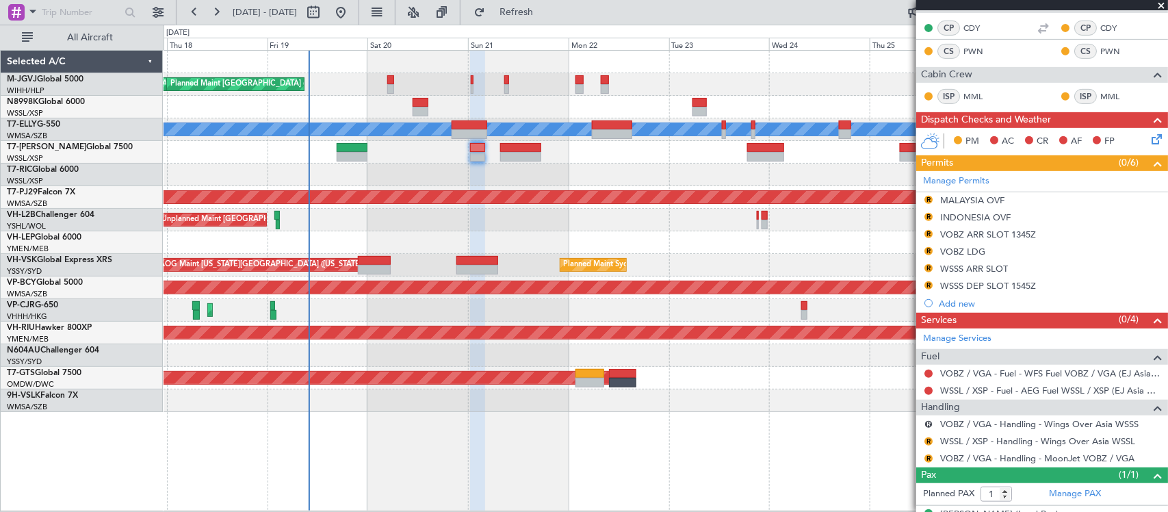
scroll to position [284, 0]
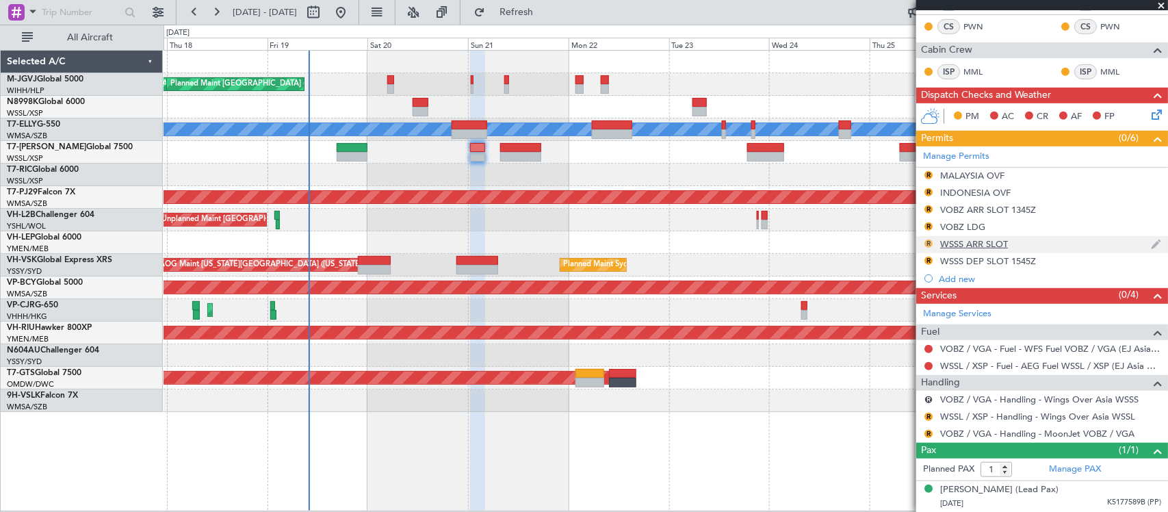
click at [929, 240] on button "R" at bounding box center [929, 244] width 8 height 8
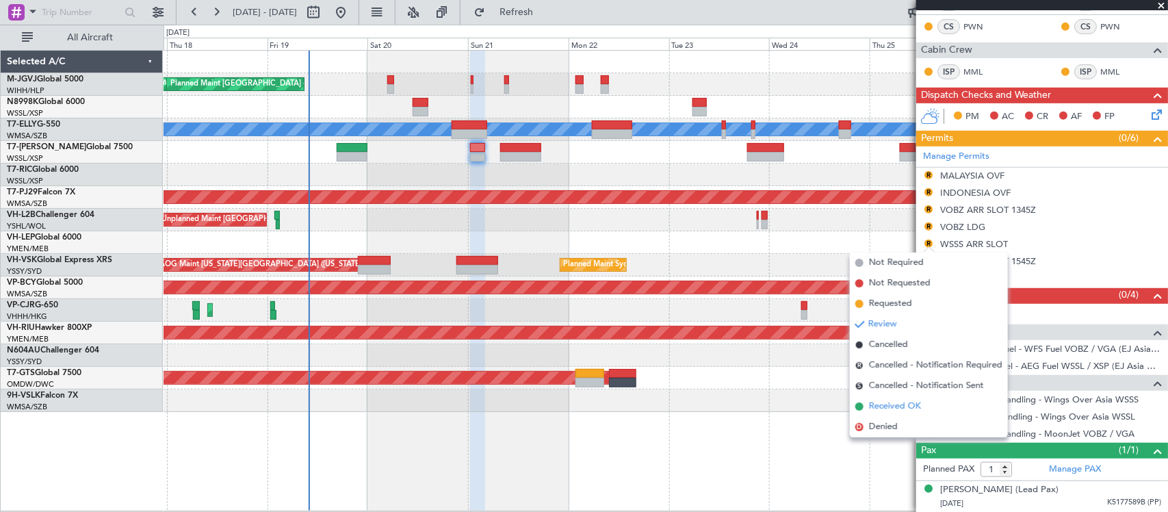
click at [883, 404] on span "Received OK" at bounding box center [895, 407] width 52 height 14
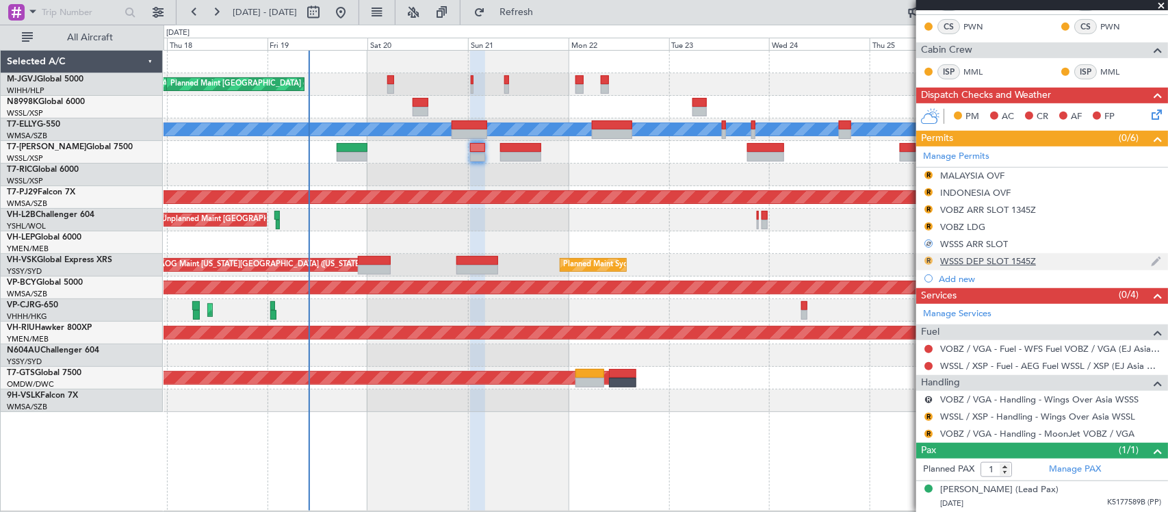
click at [926, 257] on button "R" at bounding box center [929, 261] width 8 height 8
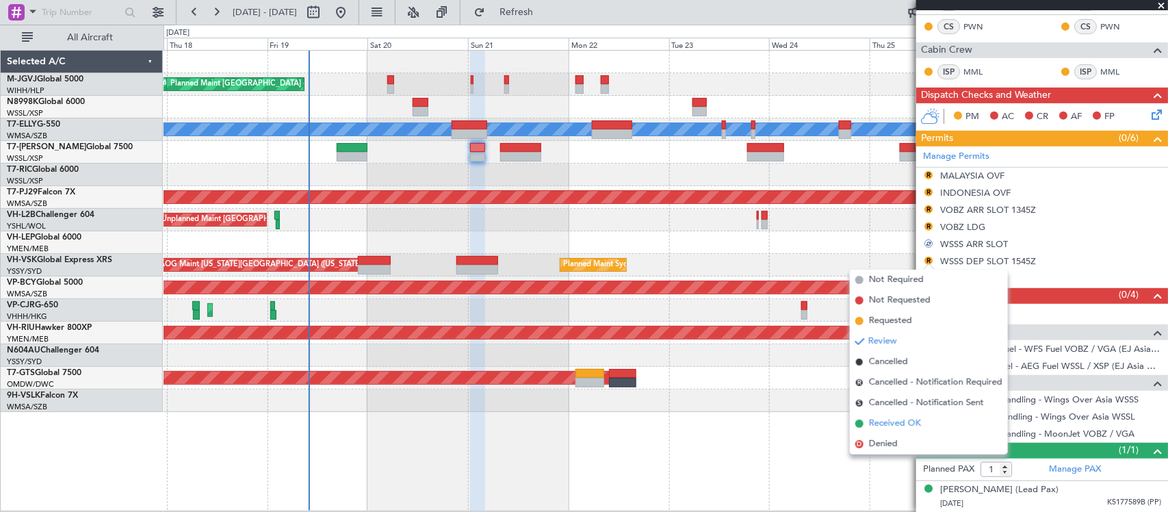
click at [887, 421] on span "Received OK" at bounding box center [895, 424] width 52 height 14
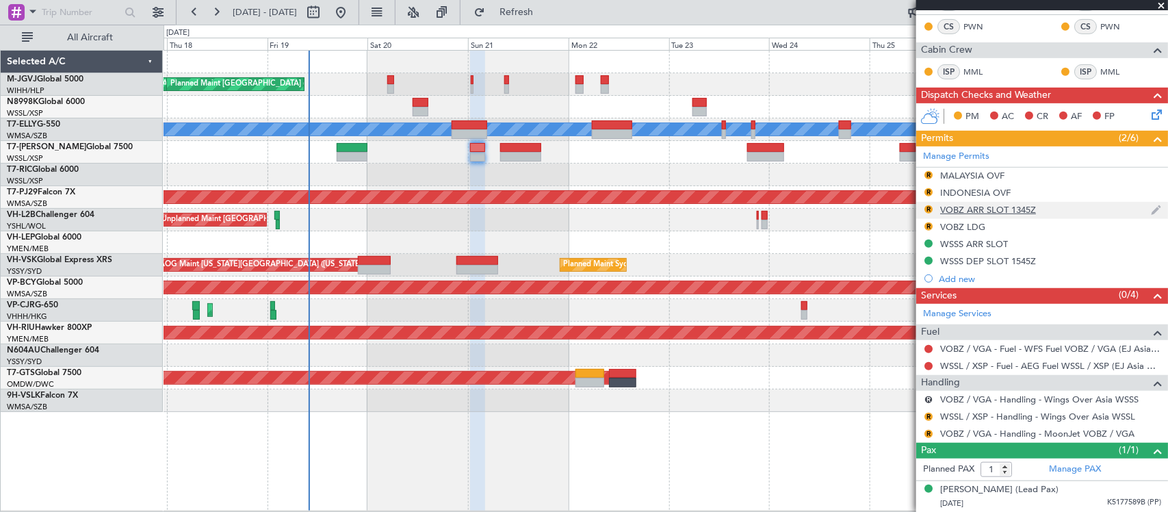
click at [986, 205] on div "VOBZ ARR SLOT 1345Z" at bounding box center [988, 210] width 96 height 12
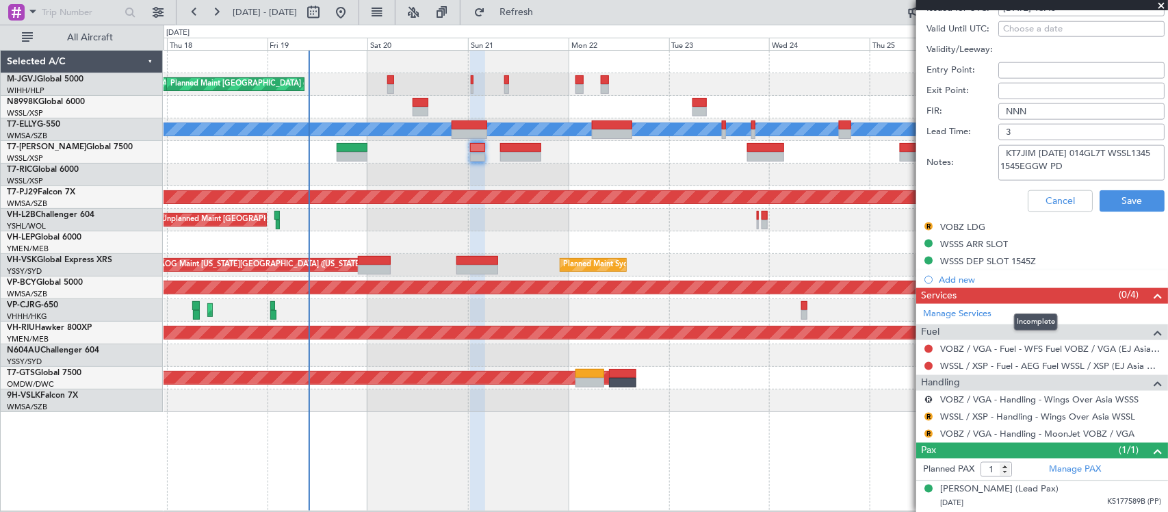
scroll to position [549, 0]
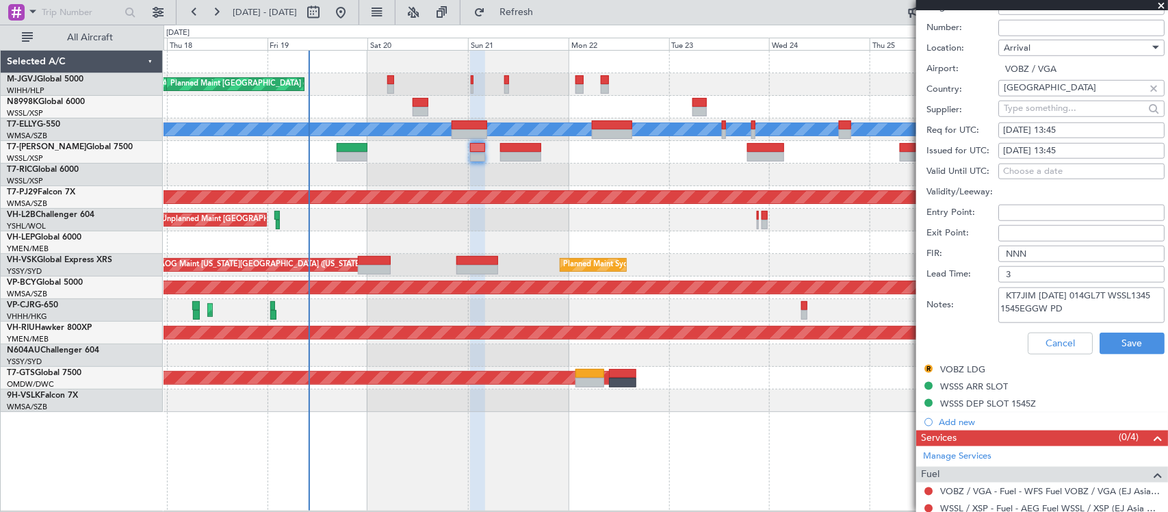
click at [1082, 306] on textarea "KT7JIM 21SEP 014GL7T WSSL1345 1545EGGW PD" at bounding box center [1081, 305] width 166 height 36
drag, startPoint x: 1081, startPoint y: 309, endPoint x: 985, endPoint y: 282, distance: 99.5
click at [987, 282] on form "Name: VOBZ ARR SLOT 1345Z Type: Slot Stage: Review Number: Location: Arrival Ai…" at bounding box center [1042, 157] width 252 height 409
click at [1075, 135] on div "21/09/2025 13:45" at bounding box center [1081, 131] width 157 height 14
select select "9"
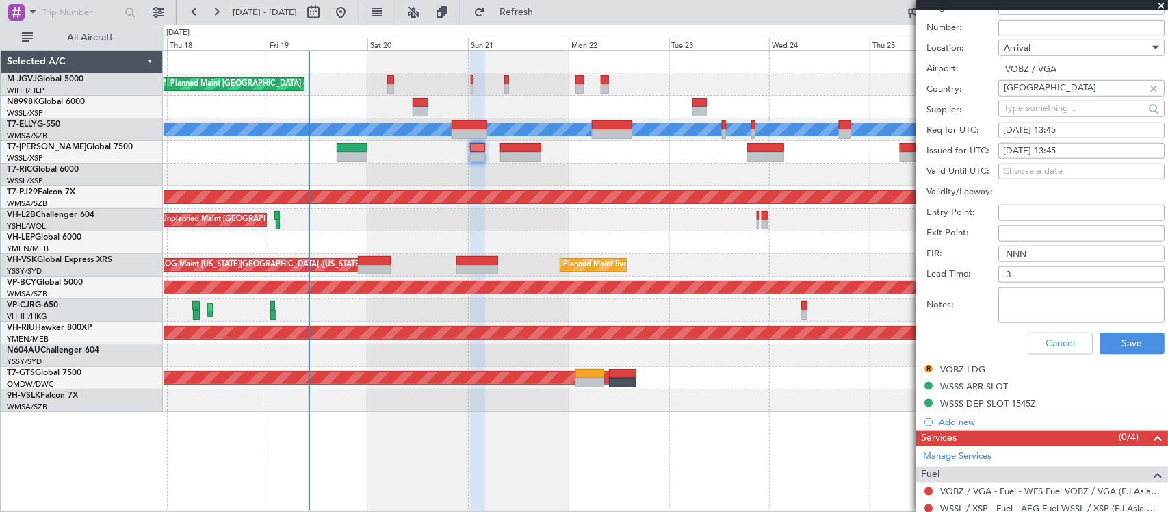
select select "2025"
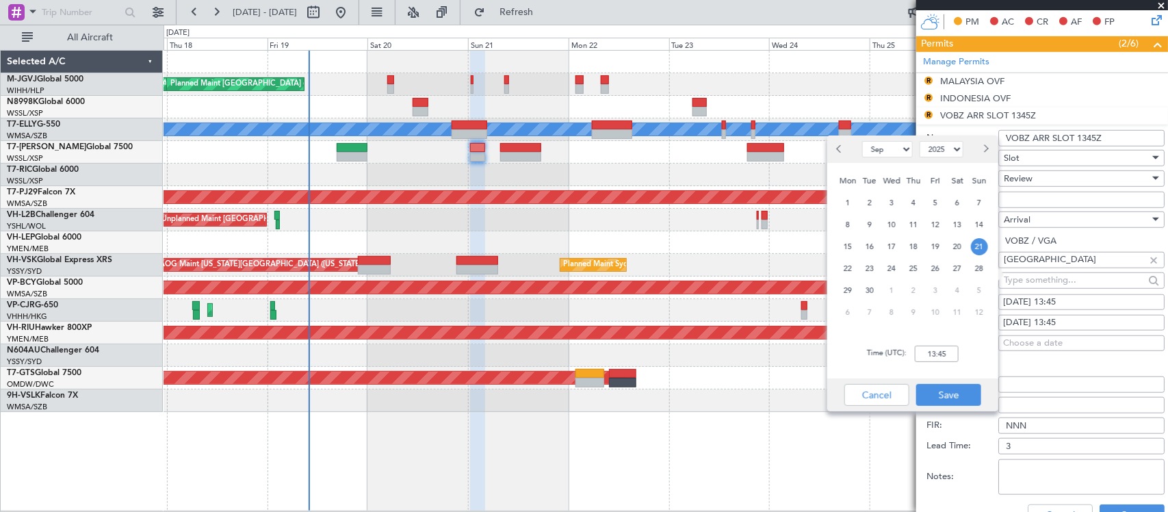
scroll to position [407, 0]
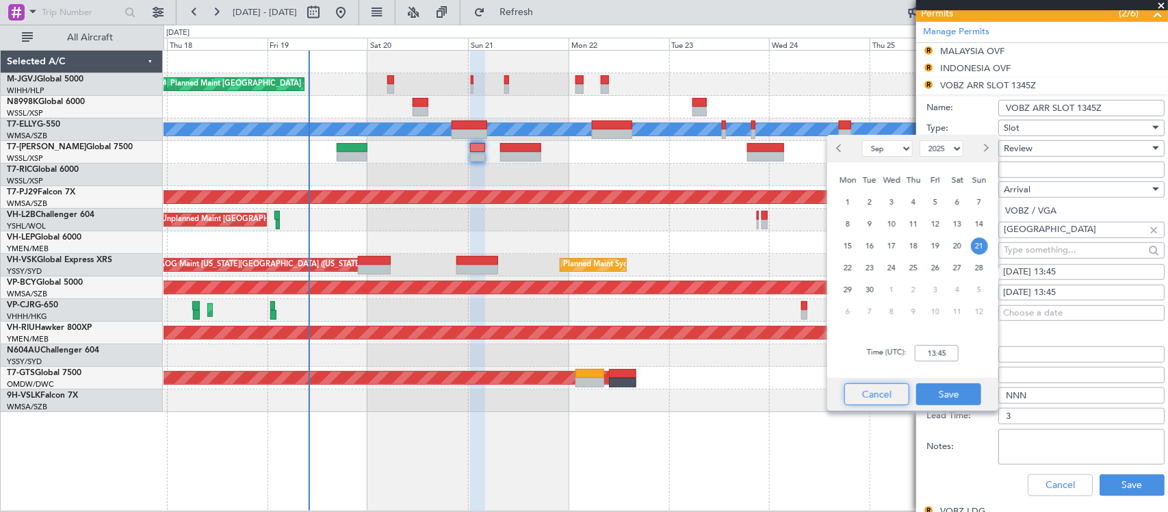
click at [864, 387] on button "Cancel" at bounding box center [876, 394] width 65 height 22
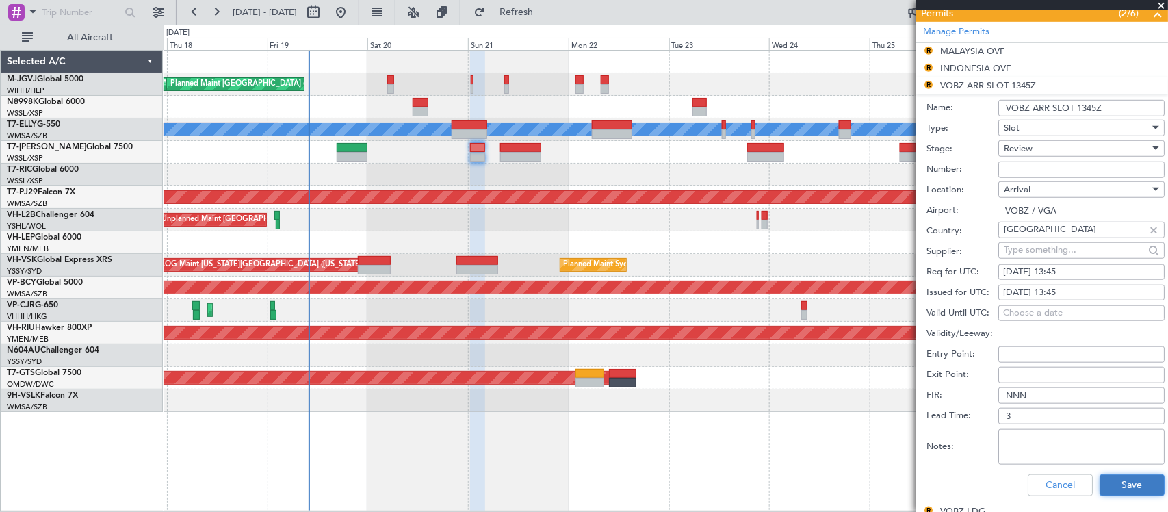
click at [1124, 481] on button "Save" at bounding box center [1132, 485] width 65 height 22
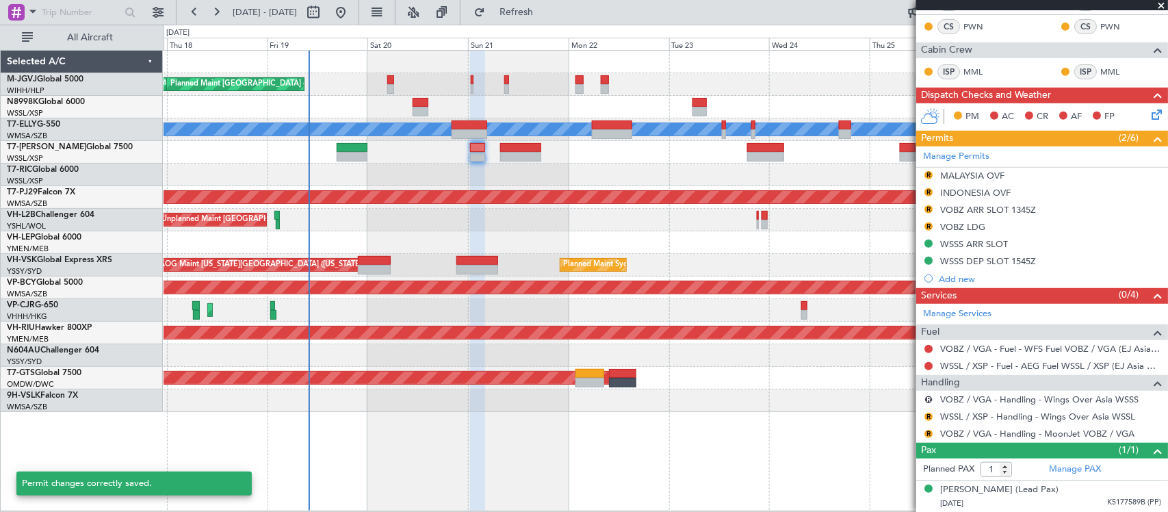
scroll to position [284, 0]
click at [977, 152] on link "Manage Permits" at bounding box center [956, 157] width 66 height 14
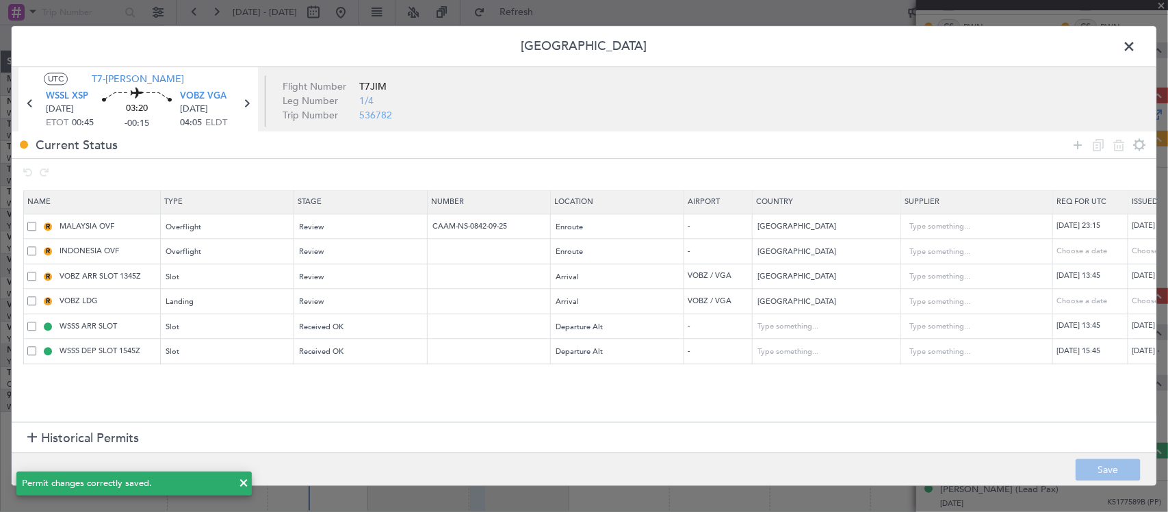
click at [29, 278] on span at bounding box center [31, 276] width 9 height 9
click at [37, 272] on input "checkbox" at bounding box center [37, 272] width 0 height 0
click at [1117, 145] on icon at bounding box center [1119, 145] width 16 height 16
type input "VOBZ LDG"
type input "WSSS ARR SLOT"
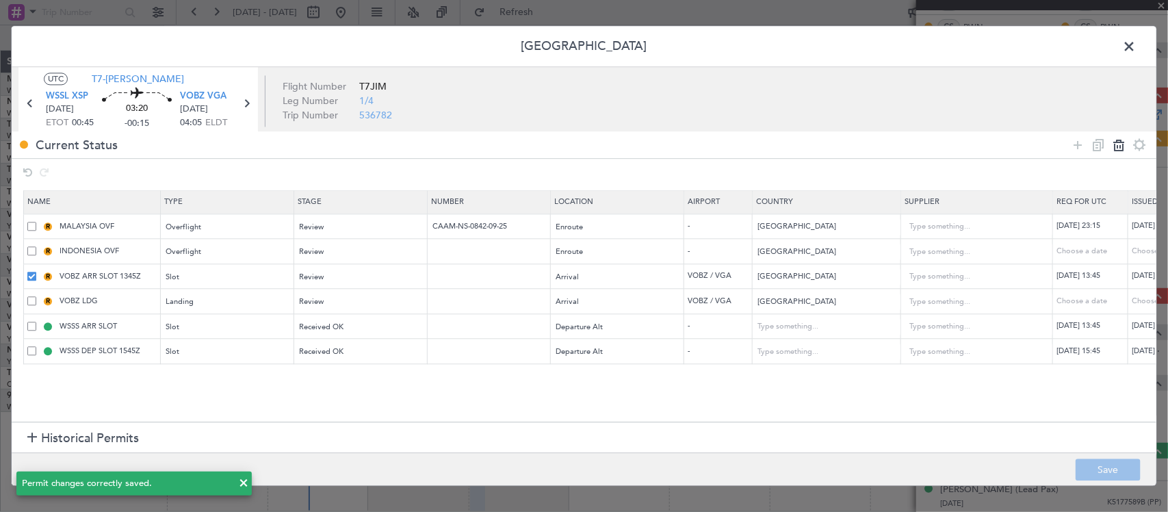
type input "WSSS DEP SLOT 1545Z"
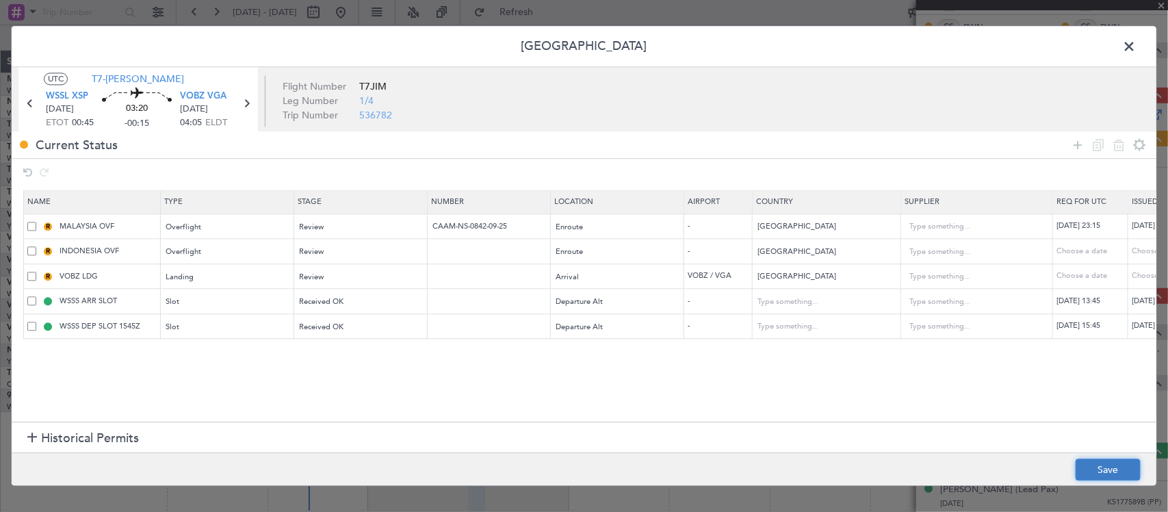
click at [1102, 469] on button "Save" at bounding box center [1108, 470] width 65 height 22
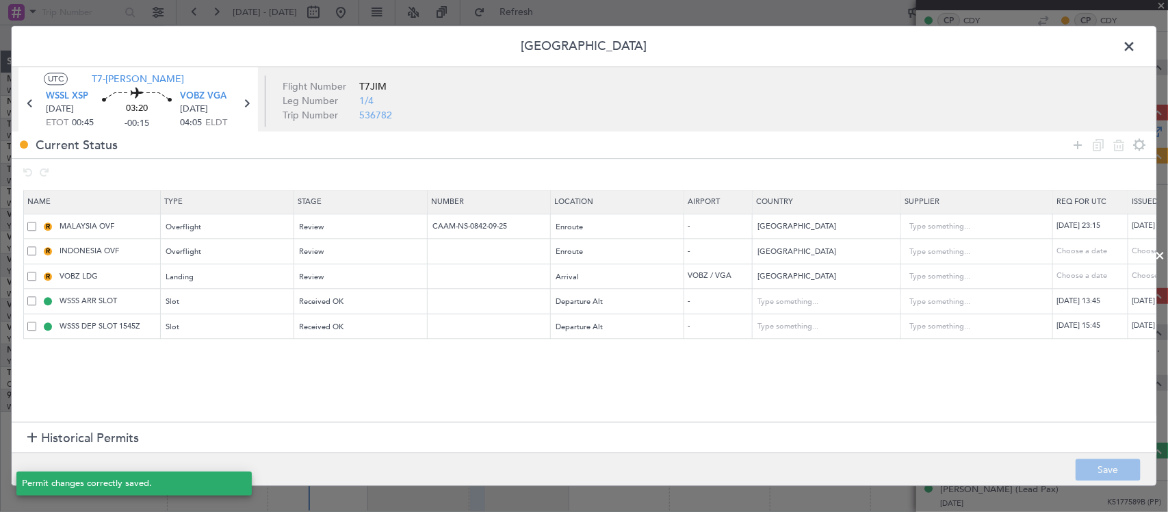
scroll to position [267, 0]
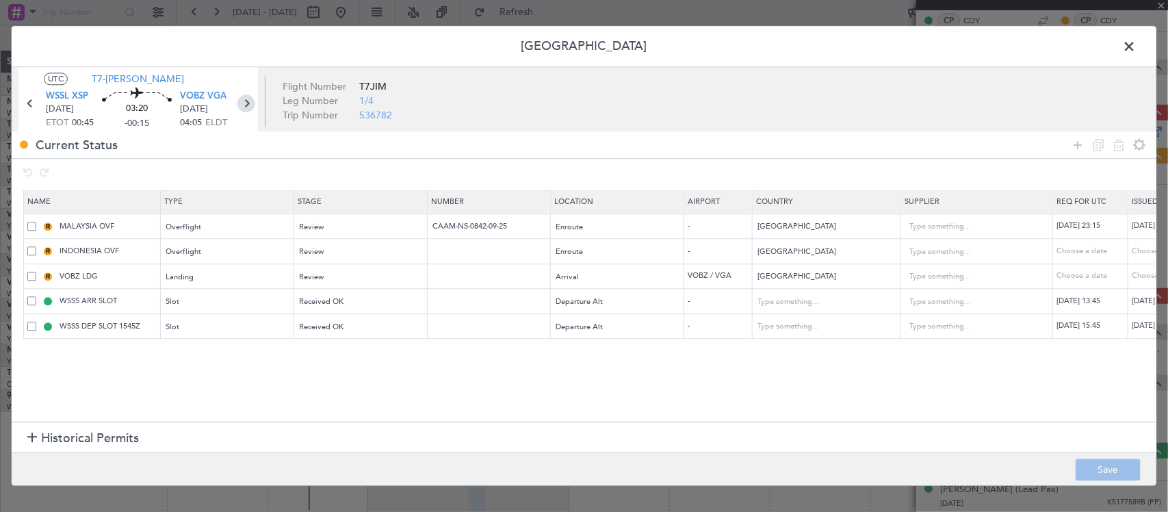
click at [250, 107] on icon at bounding box center [246, 104] width 18 height 18
type input "+00:15"
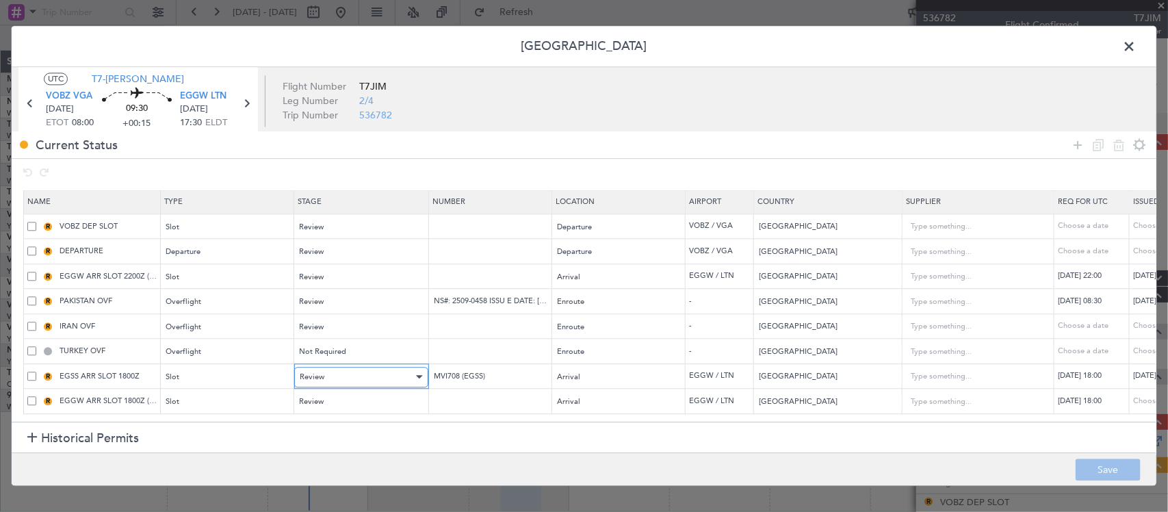
click at [329, 385] on div "Review" at bounding box center [357, 377] width 114 height 21
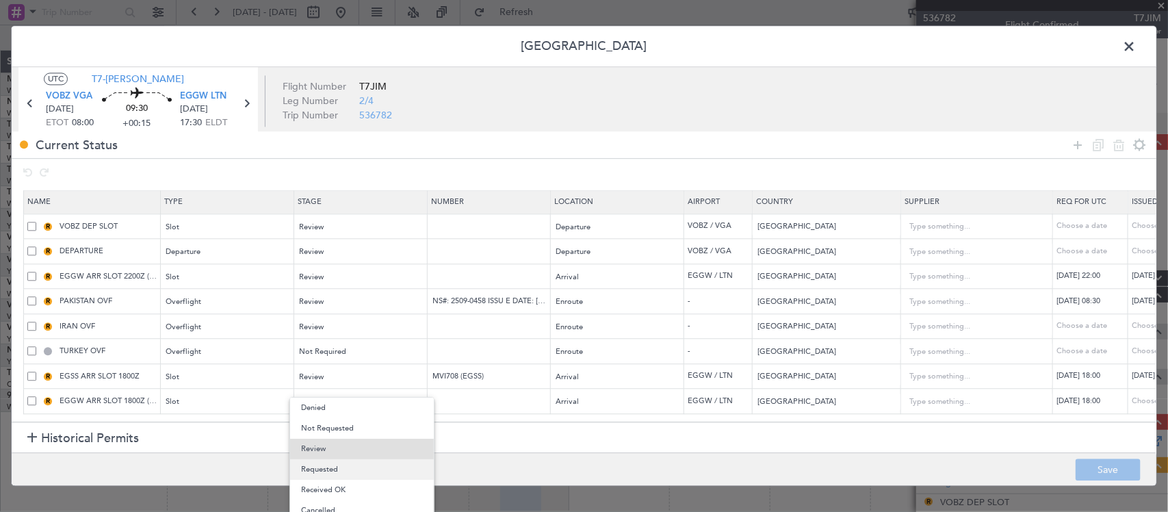
click at [346, 472] on span "Requested" at bounding box center [362, 469] width 122 height 21
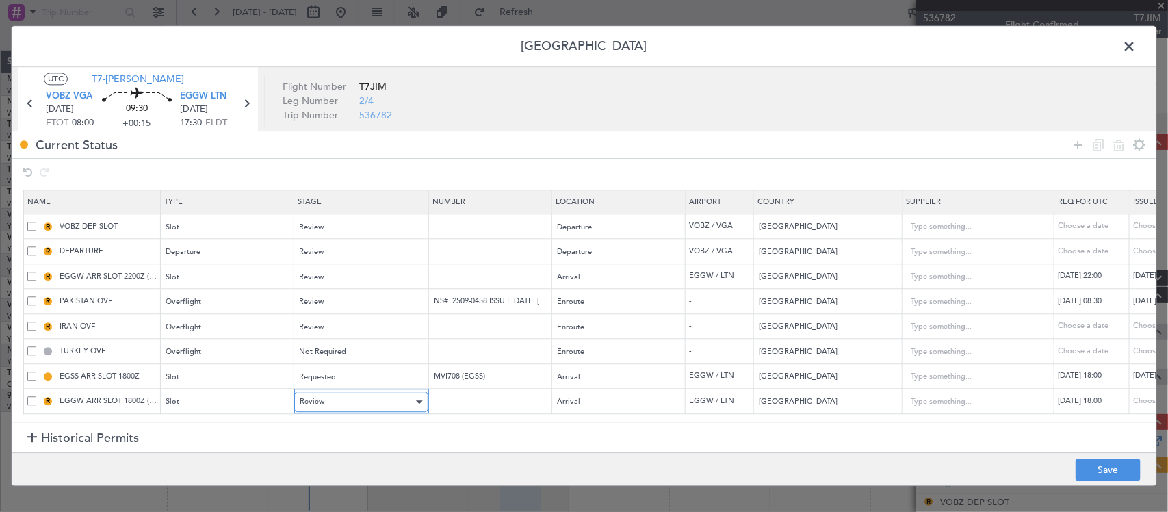
click at [357, 401] on div "Review" at bounding box center [357, 402] width 114 height 21
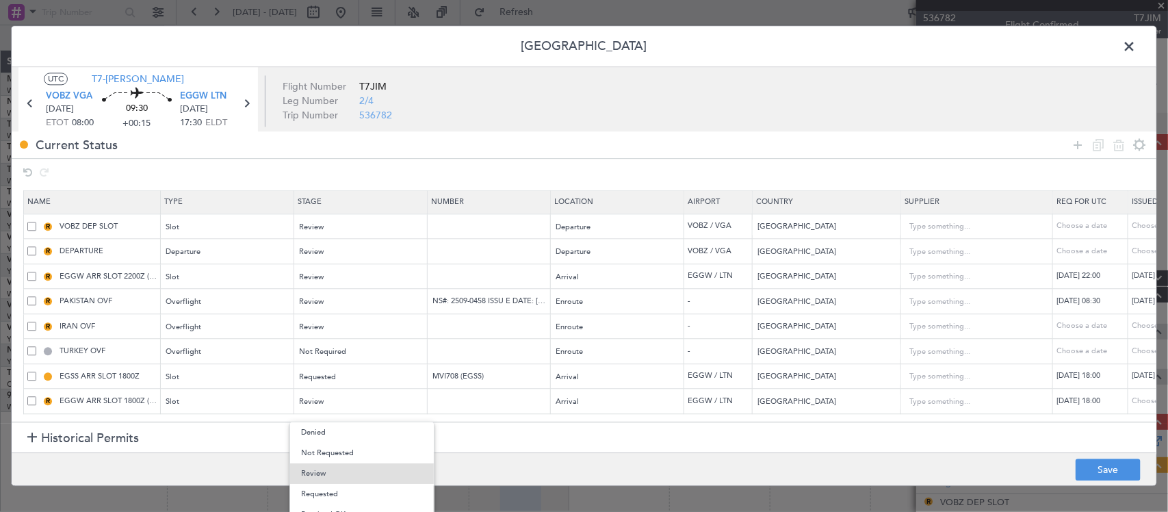
click at [357, 383] on div at bounding box center [584, 256] width 1168 height 512
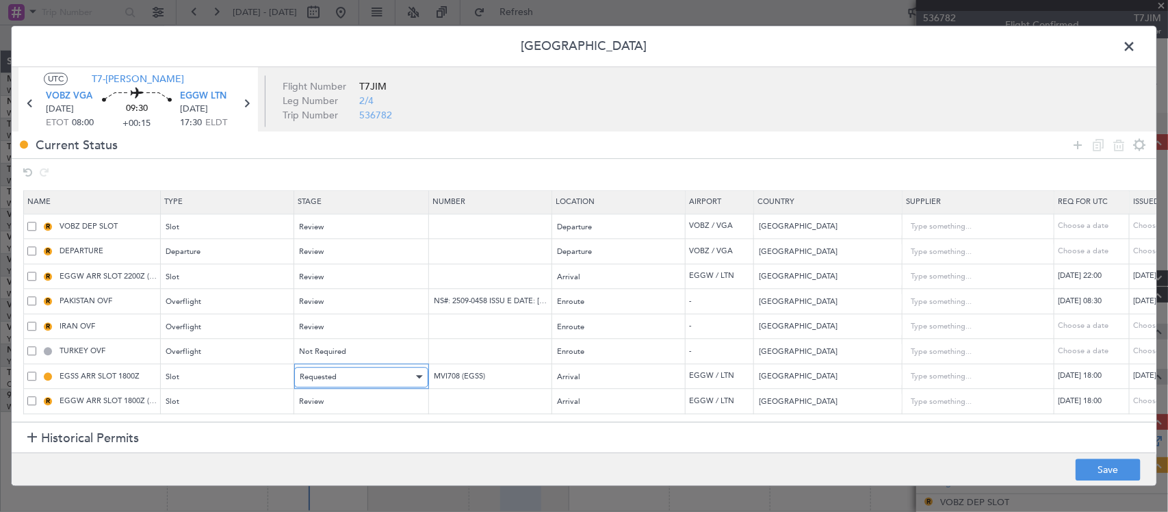
click at [357, 378] on div "Requested" at bounding box center [357, 377] width 114 height 21
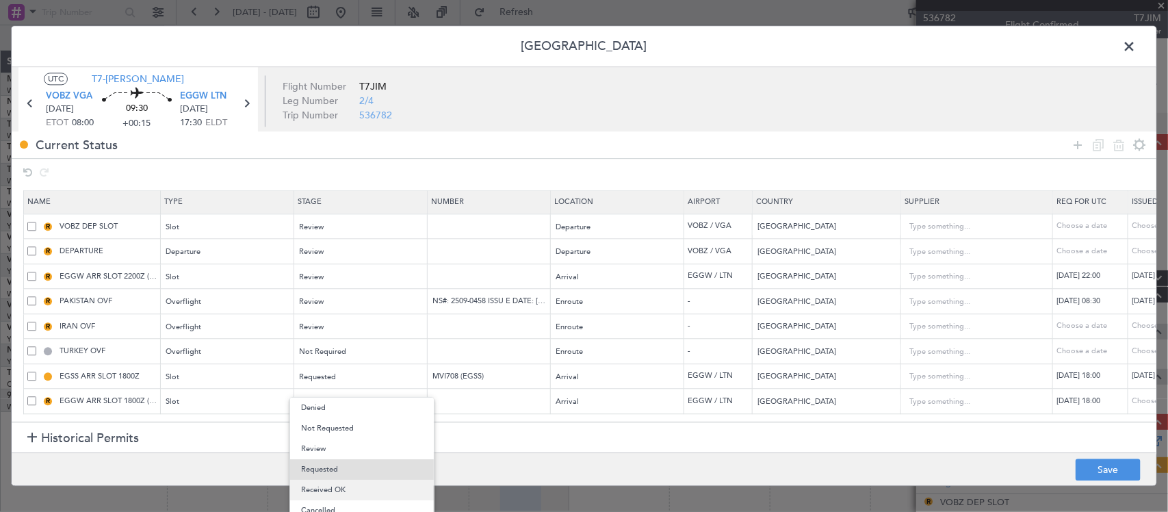
click at [352, 491] on span "Received OK" at bounding box center [362, 490] width 122 height 21
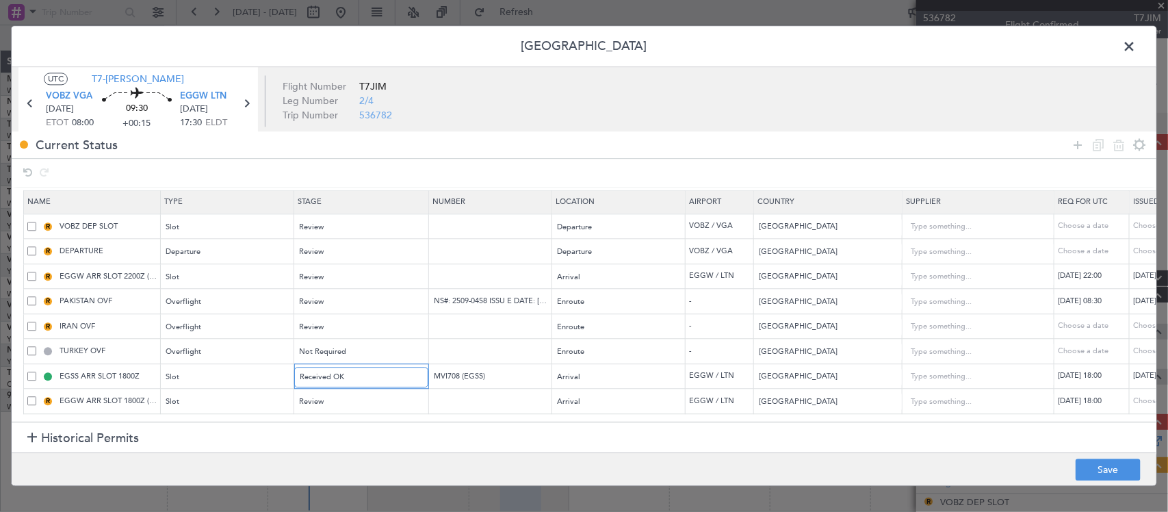
scroll to position [9, 0]
click at [370, 398] on div "Review" at bounding box center [357, 402] width 114 height 21
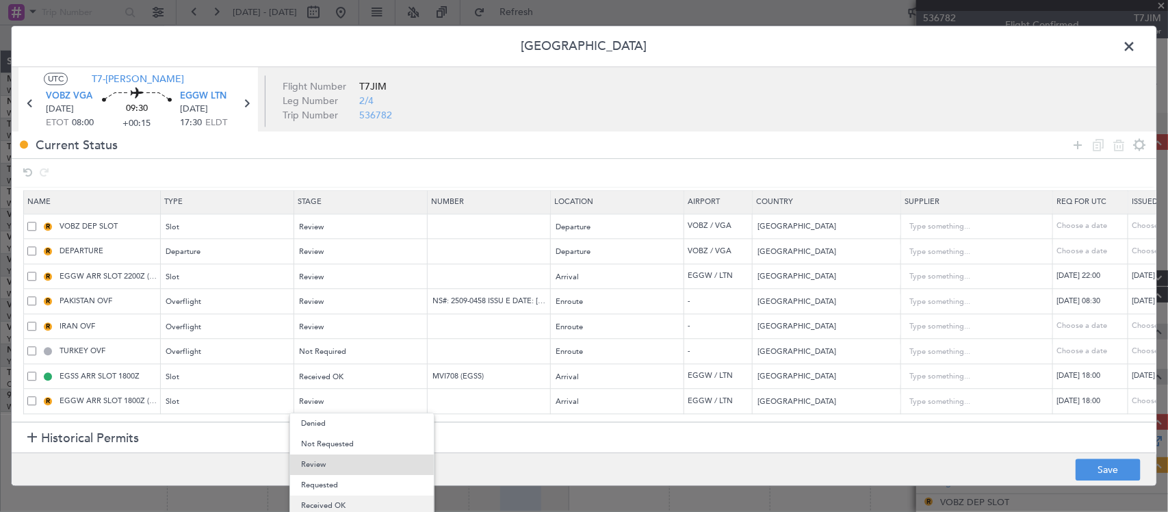
click at [351, 503] on span "Received OK" at bounding box center [362, 505] width 122 height 21
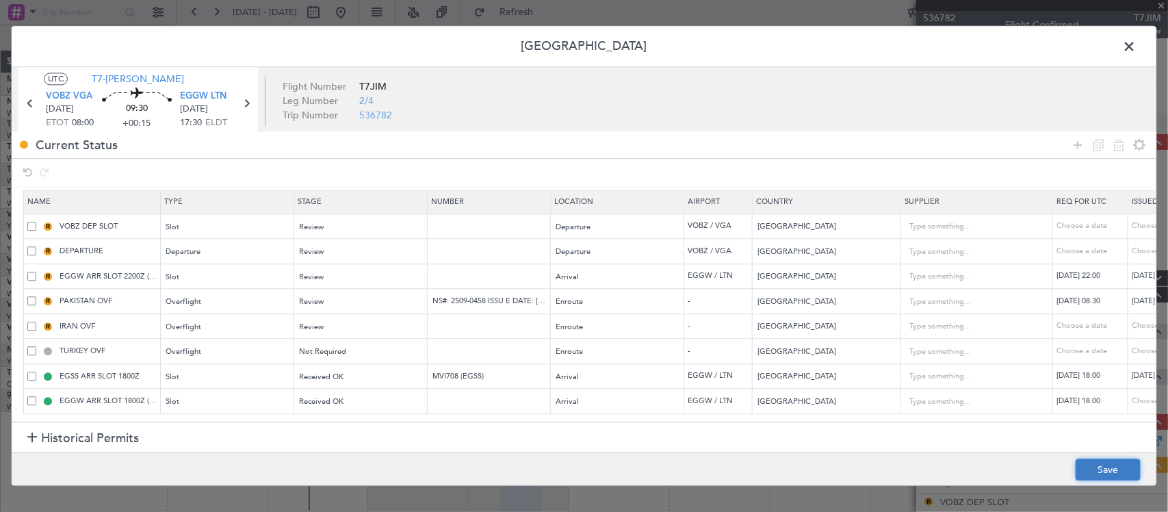
click at [1093, 473] on button "Save" at bounding box center [1108, 470] width 65 height 22
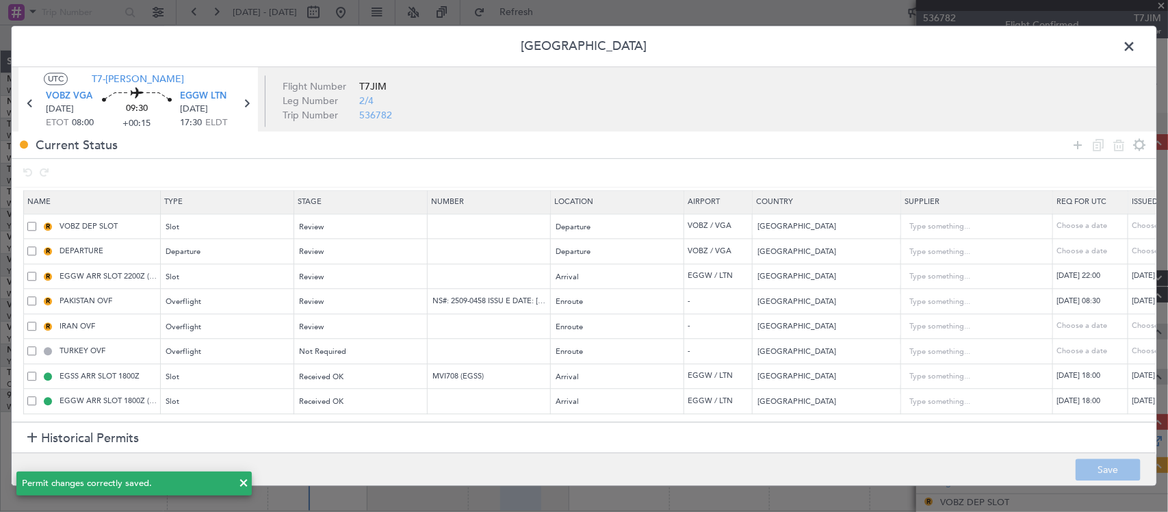
click at [25, 214] on td "R VOBZ DEP SLOT" at bounding box center [92, 226] width 137 height 25
click at [31, 222] on span at bounding box center [31, 226] width 9 height 9
click at [37, 222] on input "checkbox" at bounding box center [37, 222] width 0 height 0
click at [1124, 145] on icon at bounding box center [1119, 145] width 16 height 16
type input "DEPARTURE"
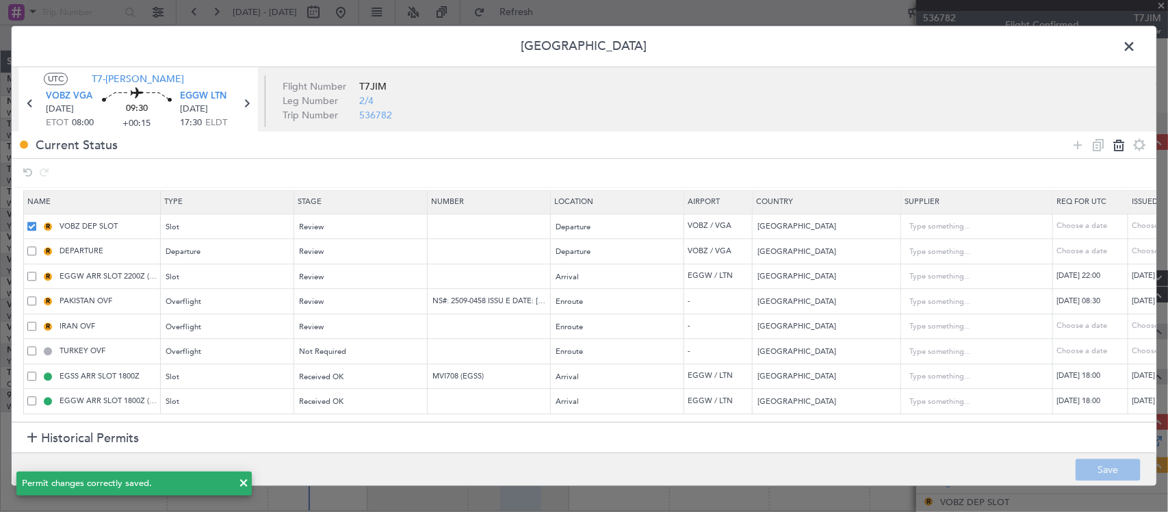
type input "EGGW ARR SLOT 2200Z (Harrods)"
type input "United Kingdom"
type input "2"
type input "PAKISTAN OVF"
type input "NS#: 2509-0458 ISSU E DATE: 18-SEP-2025"
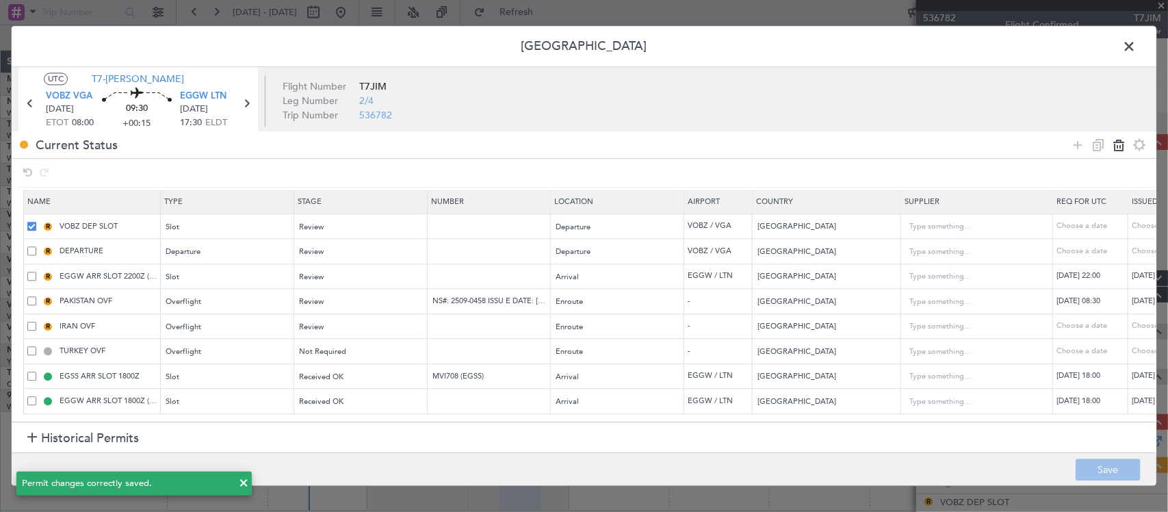
type input "Pakistan"
type input "IRAN OVF"
type input "Iran"
type input "2"
type input "TURKEY OVF"
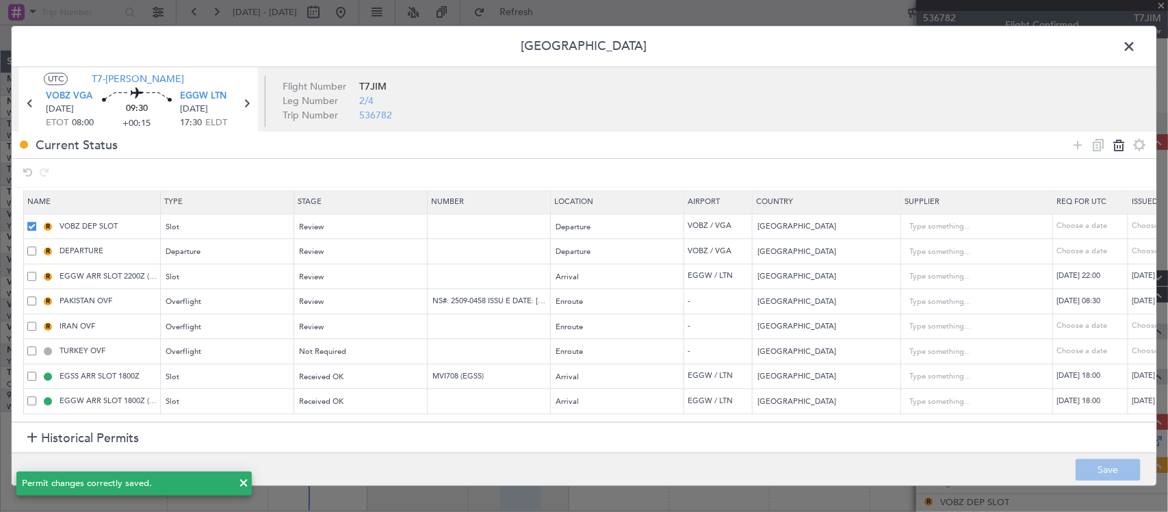
type input "Turkey"
type input "EGSS ARR SLOT 1800Z"
type input "MVI708 (EGSS)"
type input "United Kingdom"
type input "2"
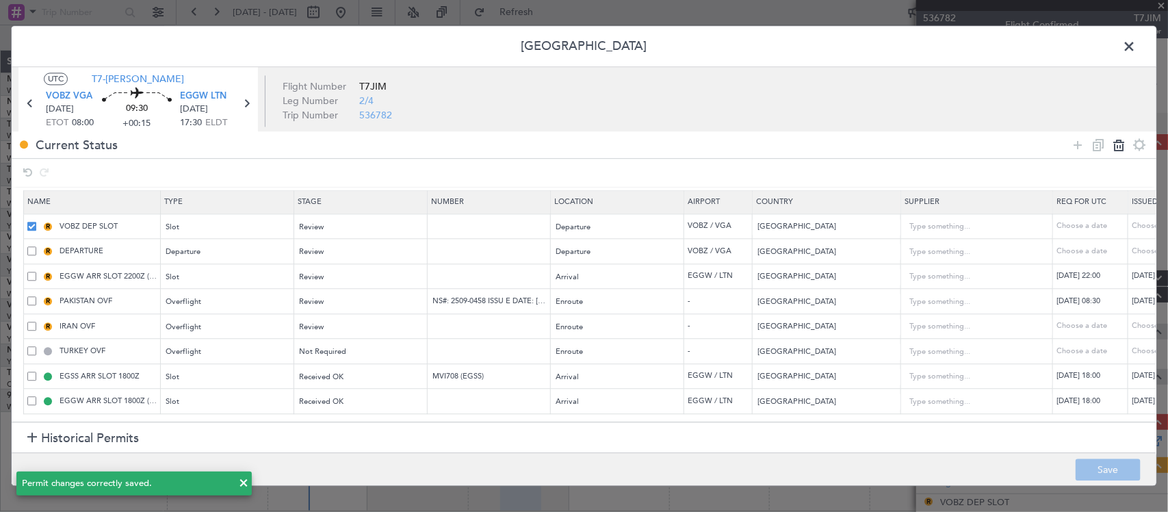
type input "EGGW ARR SLOT 1800Z (Signature)"
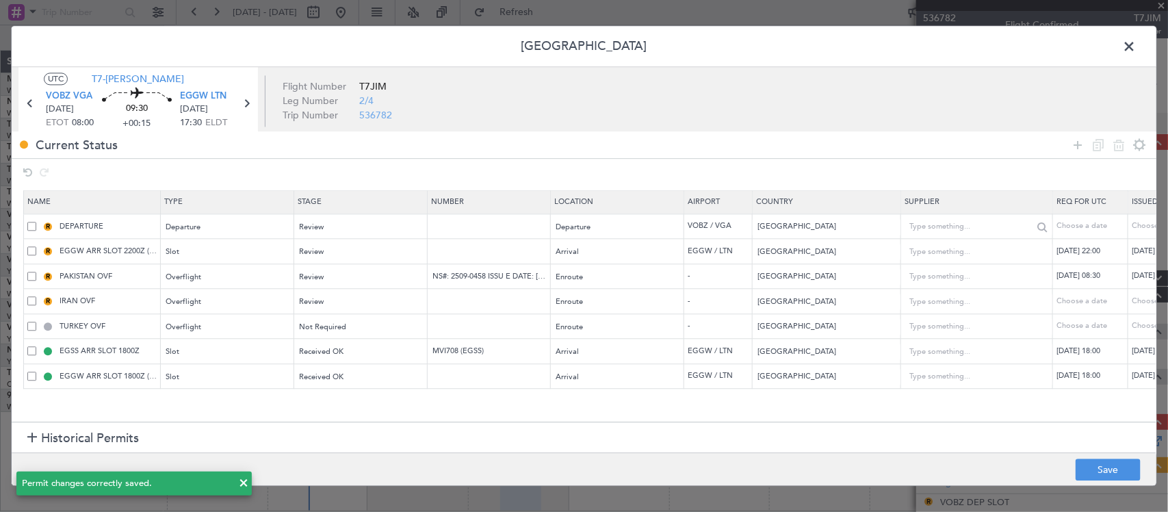
scroll to position [0, 0]
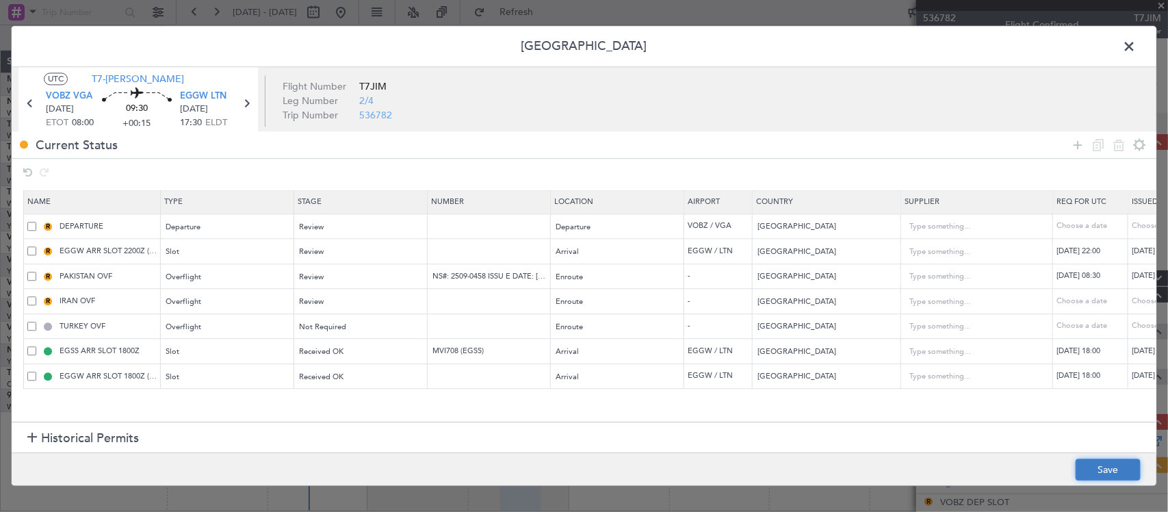
click at [1102, 463] on button "Save" at bounding box center [1108, 470] width 65 height 22
click at [1136, 45] on span at bounding box center [1136, 49] width 0 height 27
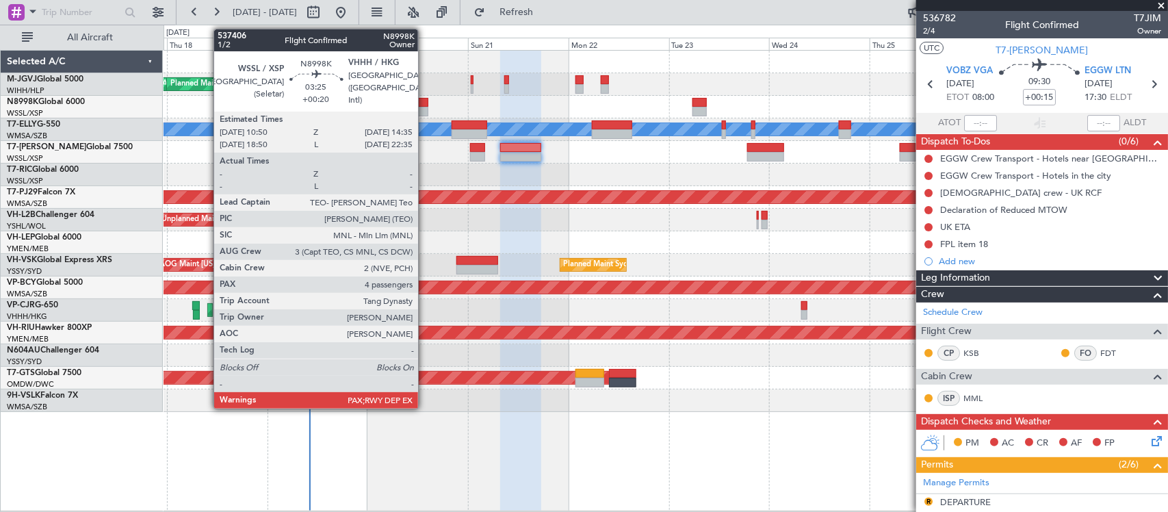
click at [425, 104] on div at bounding box center [421, 103] width 16 height 10
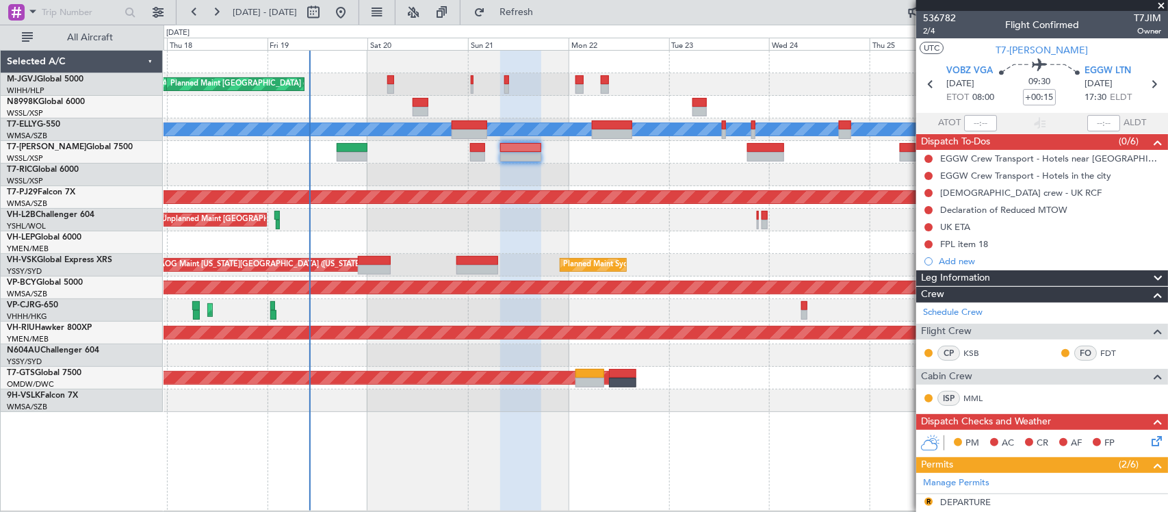
click at [829, 415] on div "MEL Jakarta (Halim Intl) MEL Jakarta (Halim Intl) MEL Jakarta (Halim Intl) Plan…" at bounding box center [666, 280] width 1005 height 461
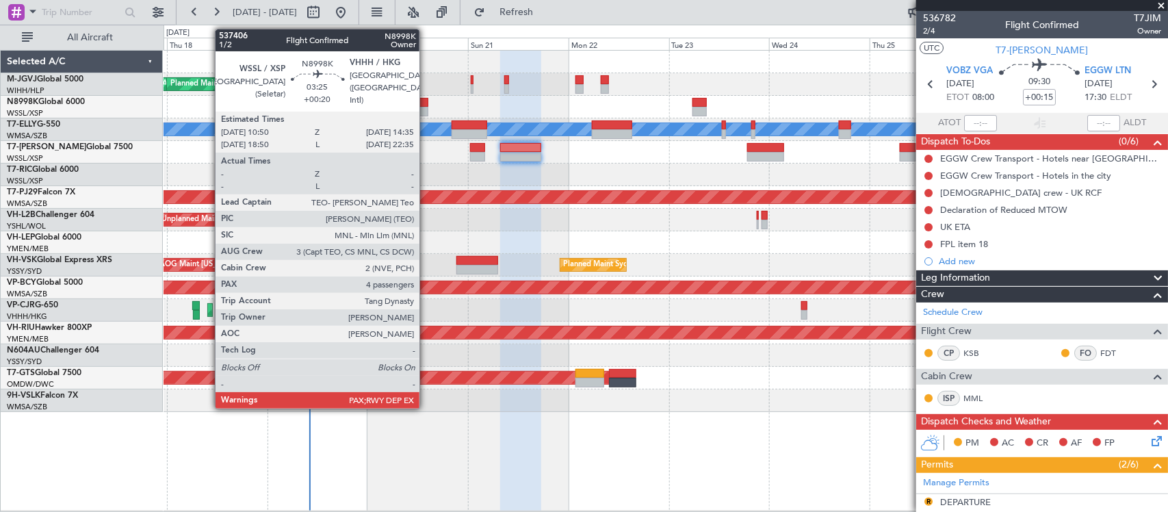
click at [426, 109] on div at bounding box center [421, 112] width 16 height 10
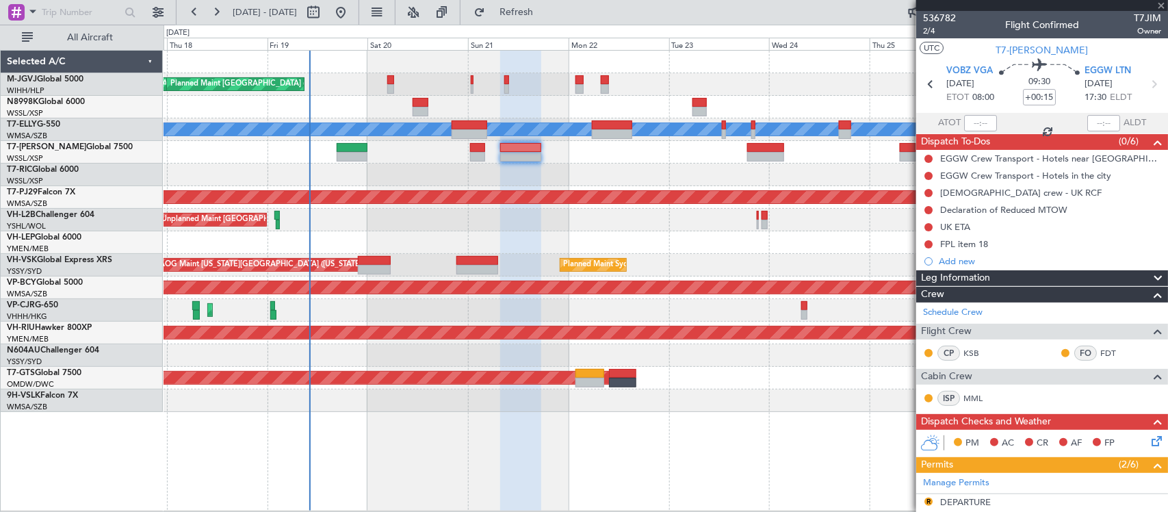
type input "+00:20"
type input "4"
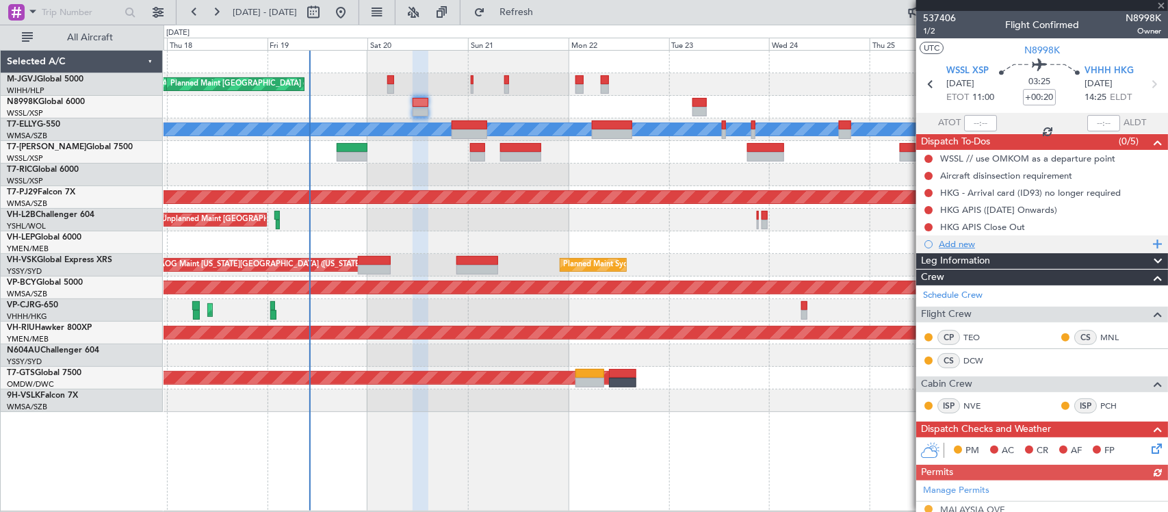
click at [949, 246] on div "Add new" at bounding box center [1044, 244] width 210 height 12
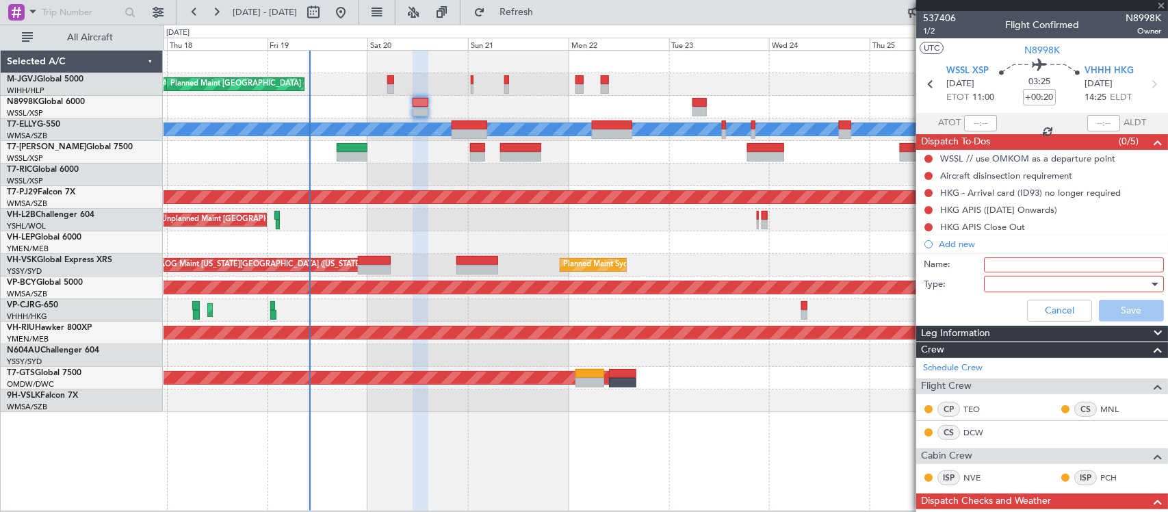
click at [1010, 265] on input "Name:" at bounding box center [1074, 264] width 180 height 15
type input "FPL"
click at [1017, 283] on div at bounding box center [1069, 284] width 159 height 21
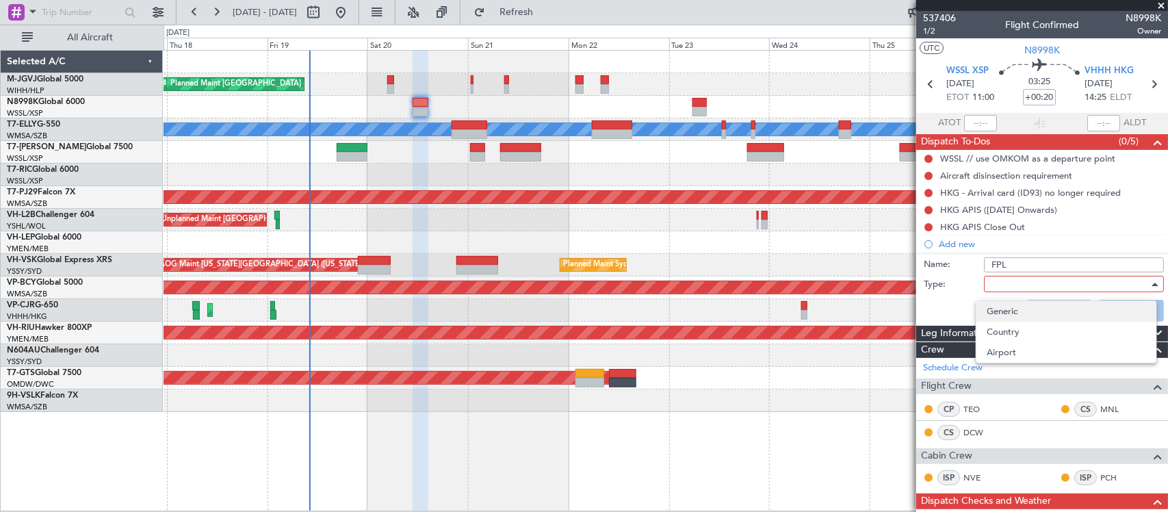
click at [1020, 313] on span "Generic" at bounding box center [1066, 311] width 158 height 21
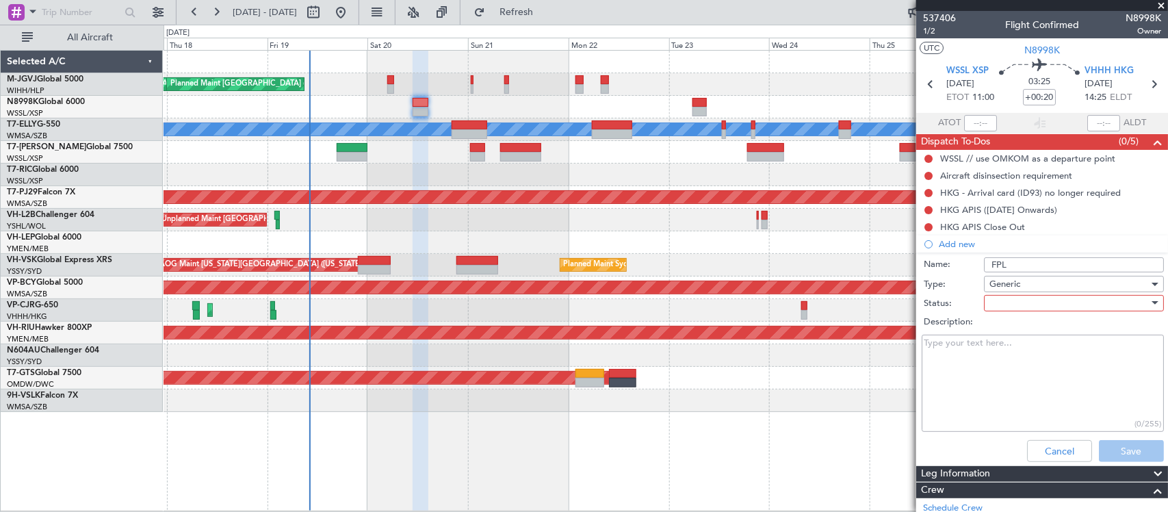
click at [1009, 308] on div at bounding box center [1069, 303] width 159 height 21
click at [1020, 329] on span "Not Started" at bounding box center [1066, 330] width 158 height 21
click at [968, 378] on textarea "Description:" at bounding box center [1043, 384] width 242 height 98
type textarea "20000lbs M85 FL410"
click at [1106, 449] on button "Save" at bounding box center [1131, 451] width 65 height 22
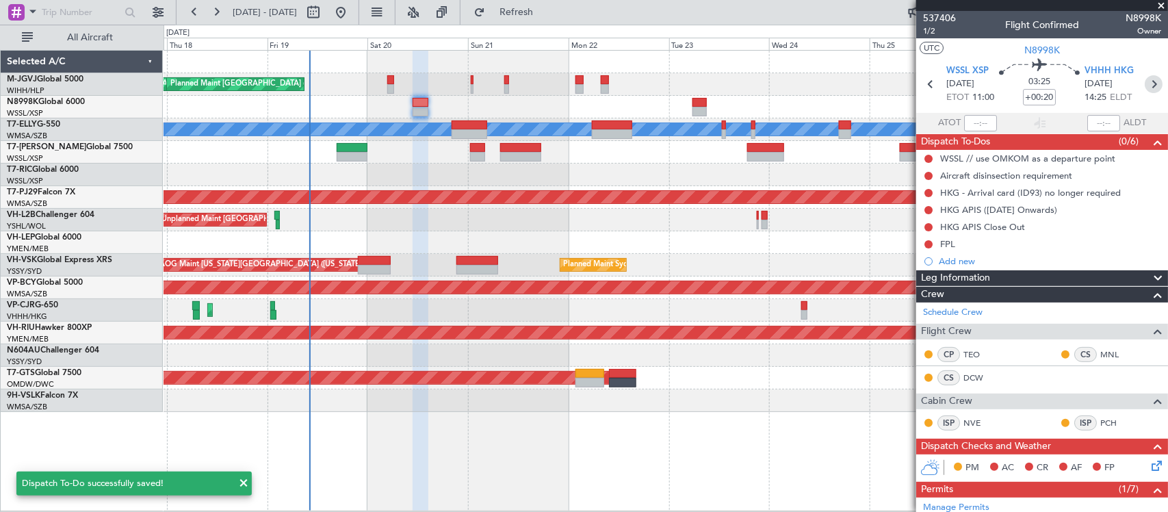
click at [1145, 79] on icon at bounding box center [1154, 84] width 18 height 18
click at [768, 313] on div "Planned Maint Hong Kong (Hong Kong Intl) Planned Maint Hong Kong (Hong Kong Int…" at bounding box center [666, 310] width 1004 height 23
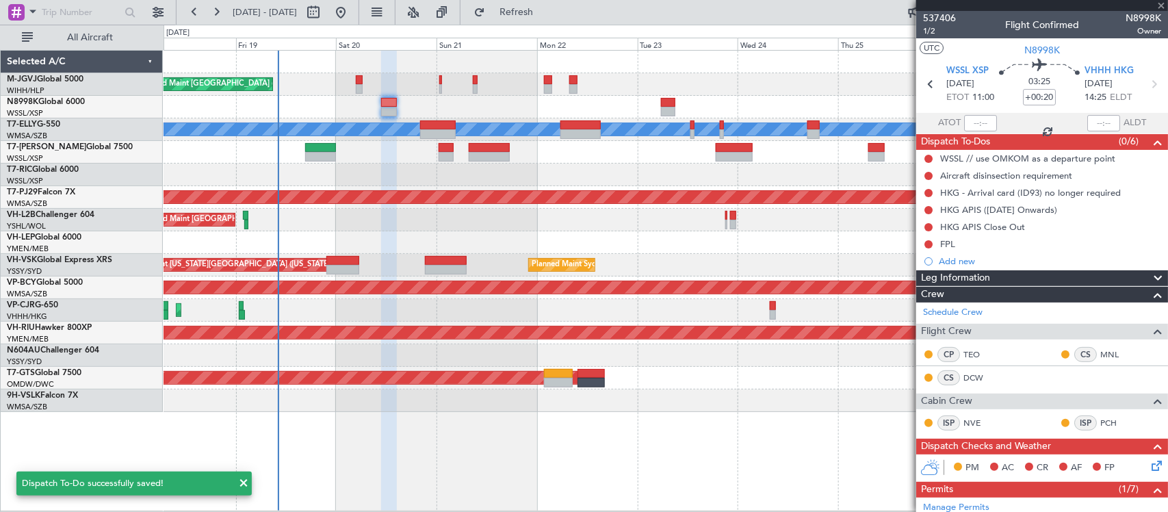
type input "3"
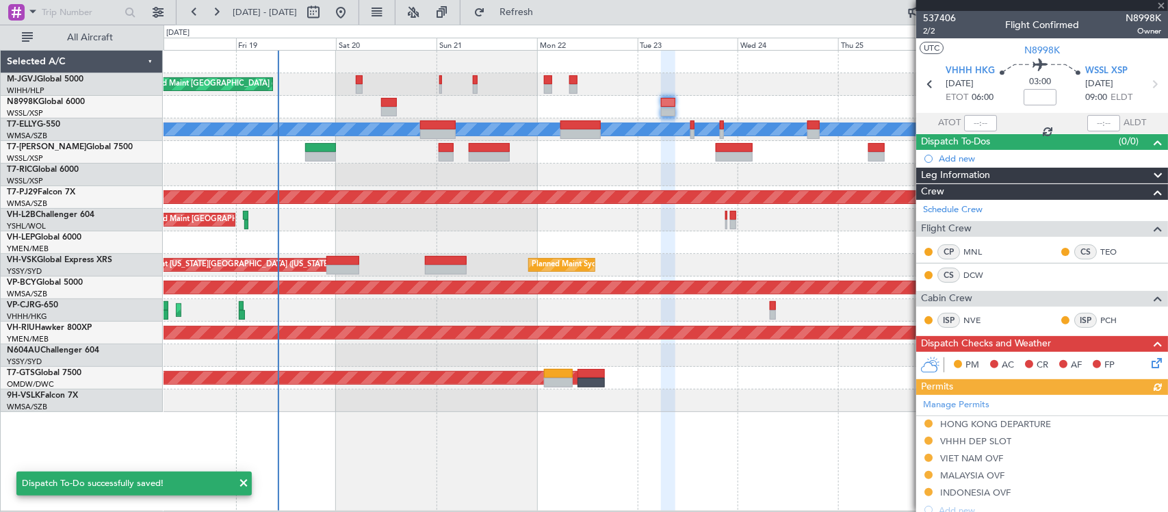
click at [969, 159] on div "Add new" at bounding box center [1050, 159] width 222 height 12
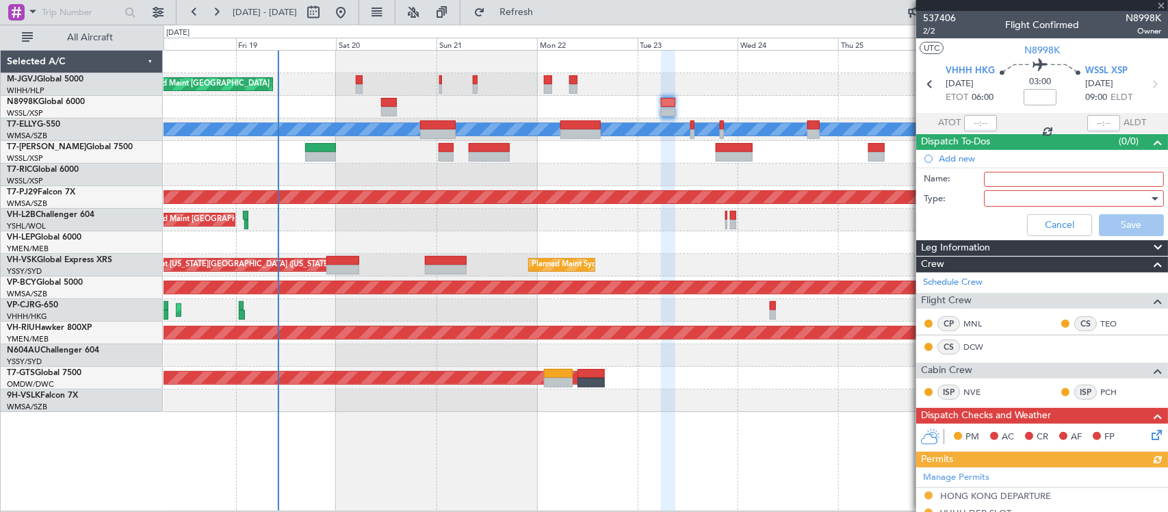
click at [1013, 179] on input "Name:" at bounding box center [1074, 179] width 180 height 15
type input "FPL"
click at [1001, 199] on div at bounding box center [1069, 198] width 159 height 21
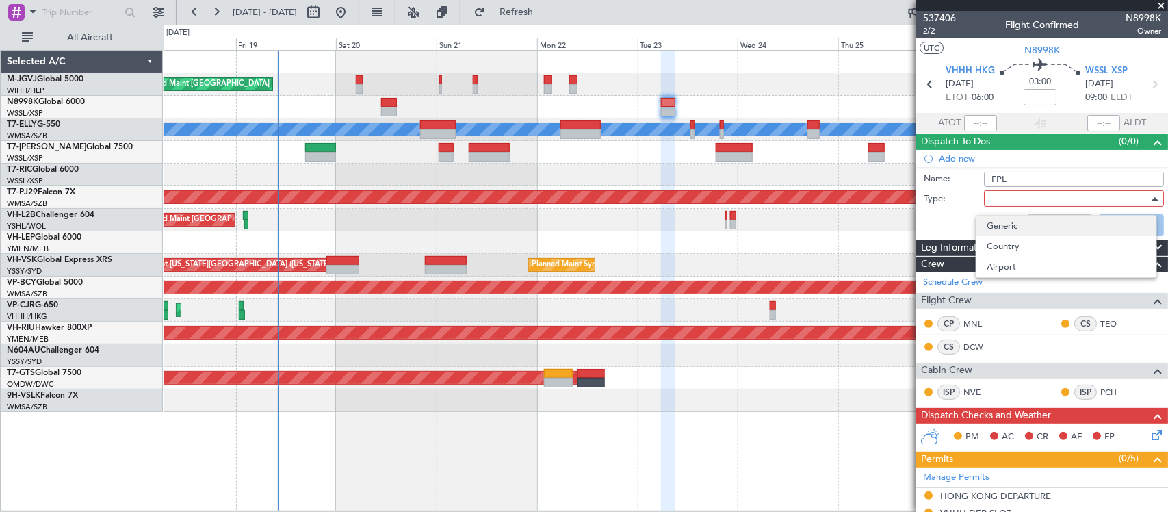
click at [1007, 220] on span "Generic" at bounding box center [1066, 226] width 158 height 21
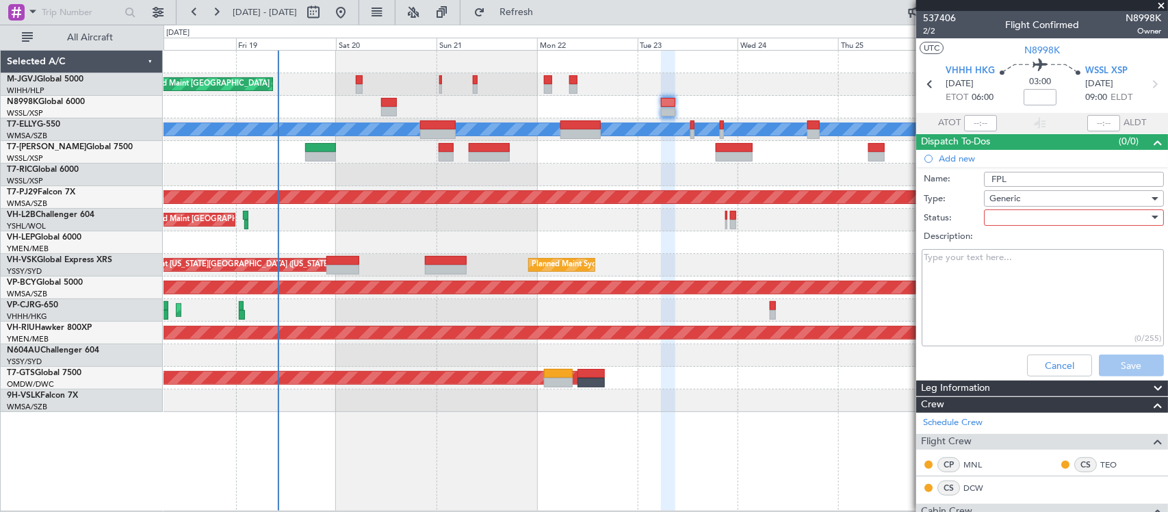
click at [1000, 220] on div at bounding box center [1069, 217] width 159 height 21
click at [1005, 248] on span "Not Started" at bounding box center [1066, 244] width 158 height 21
click at [933, 289] on textarea "Description:" at bounding box center [1043, 298] width 242 height 98
paste textarea "20000lbs M85 FL410"
click at [936, 272] on textarea "20000lbs M85 FL410" at bounding box center [1043, 298] width 242 height 98
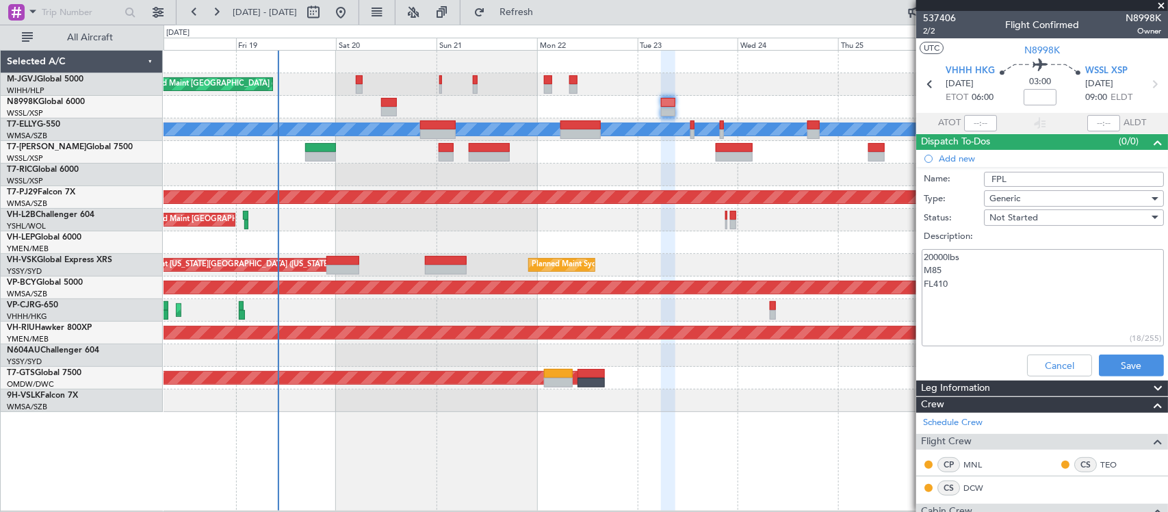
click at [938, 282] on textarea "20000lbs M85 FL410" at bounding box center [1043, 298] width 242 height 98
type textarea "20000lbs M85 FL400"
click at [1121, 367] on button "Save" at bounding box center [1131, 365] width 65 height 22
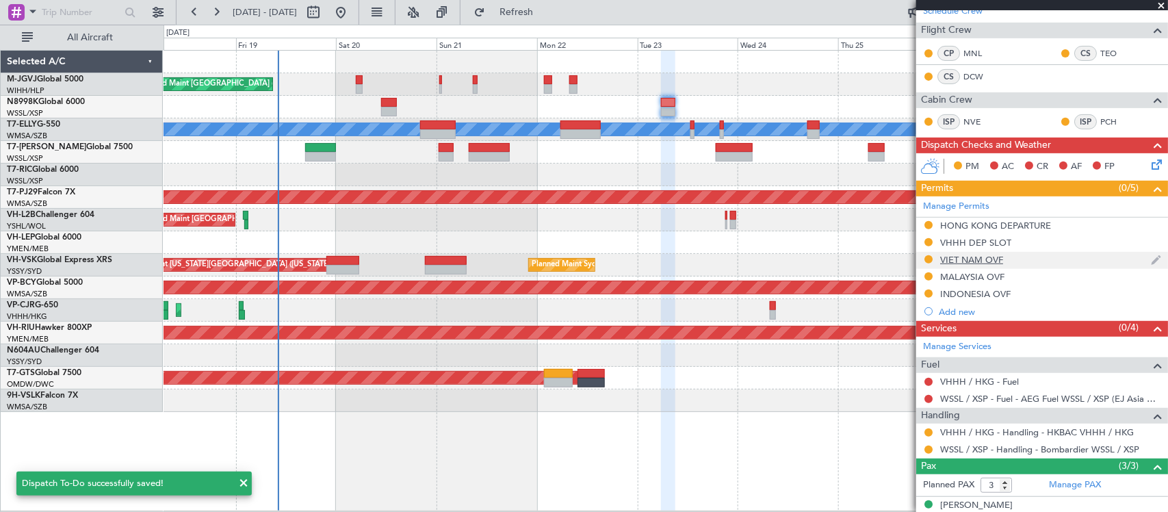
scroll to position [294, 0]
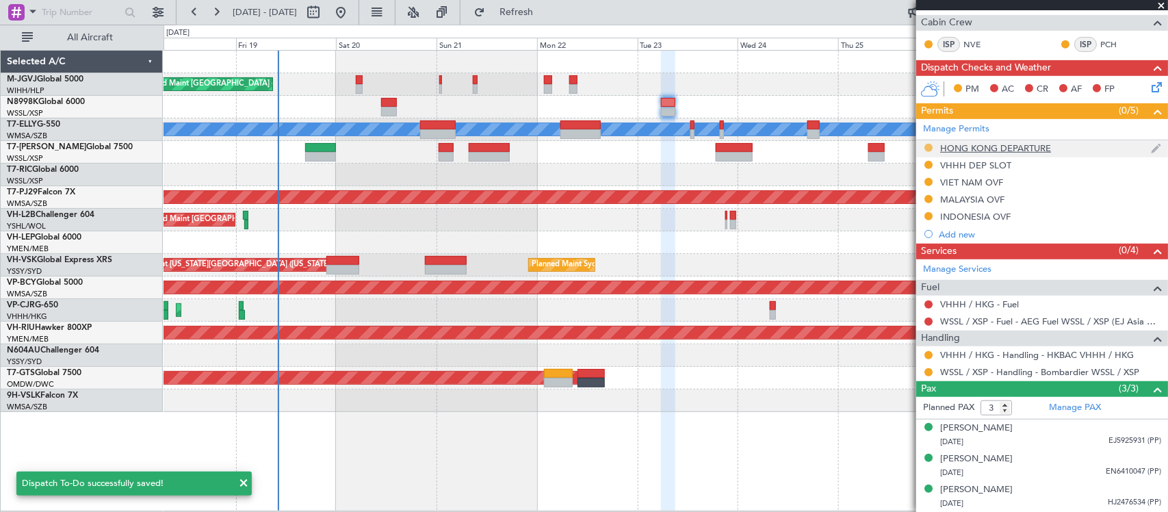
click at [931, 148] on button at bounding box center [929, 148] width 8 height 8
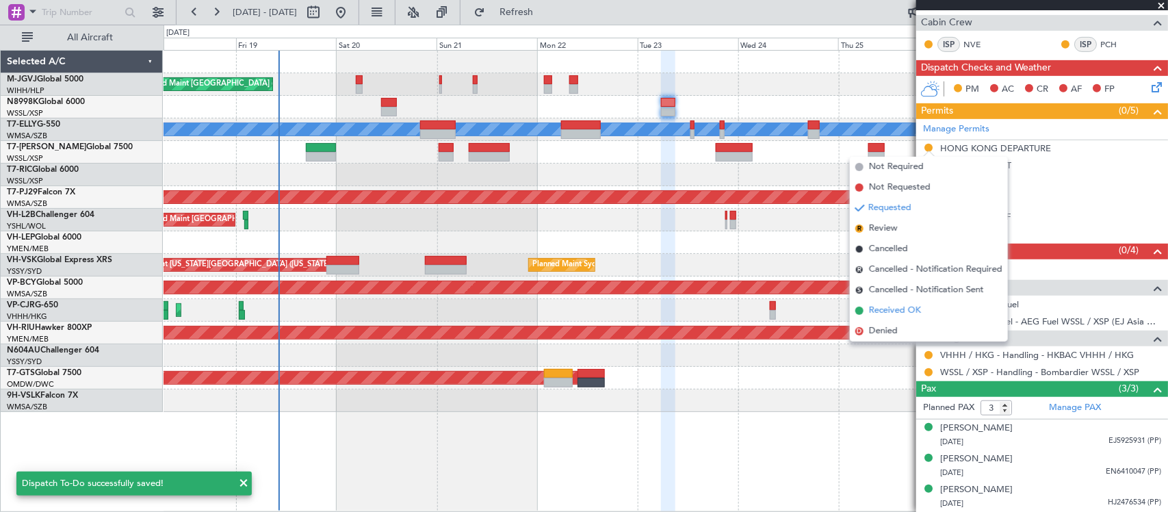
click at [914, 307] on span "Received OK" at bounding box center [895, 311] width 52 height 14
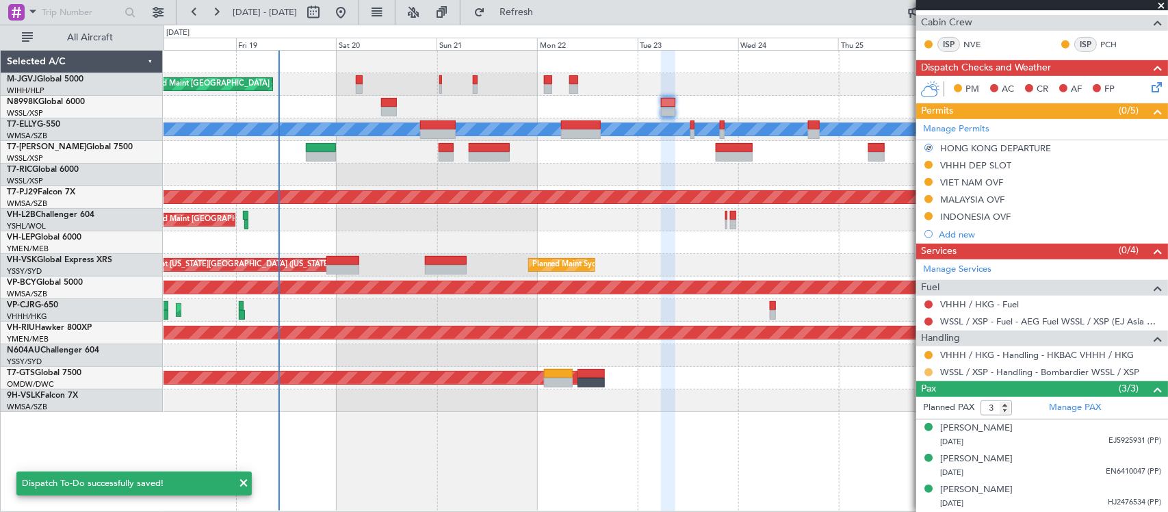
click at [926, 374] on button at bounding box center [929, 372] width 8 height 8
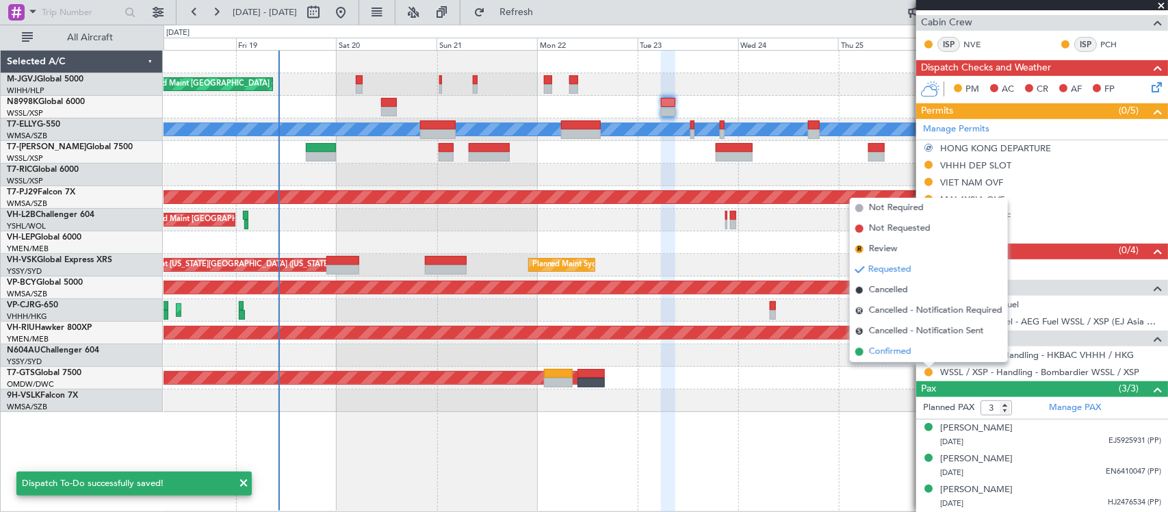
click at [909, 354] on span "Confirmed" at bounding box center [890, 352] width 42 height 14
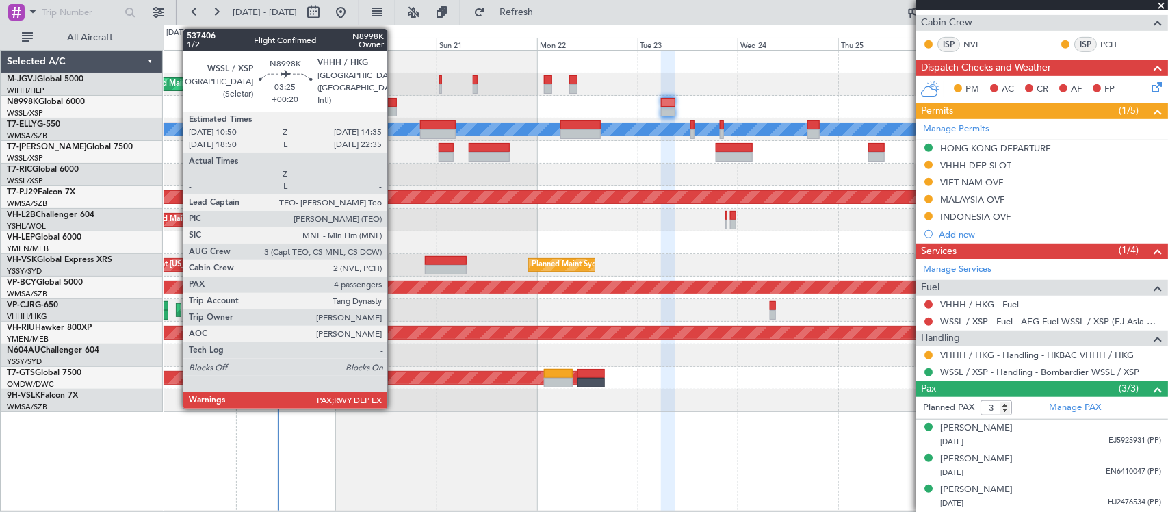
click at [394, 107] on div at bounding box center [389, 112] width 16 height 10
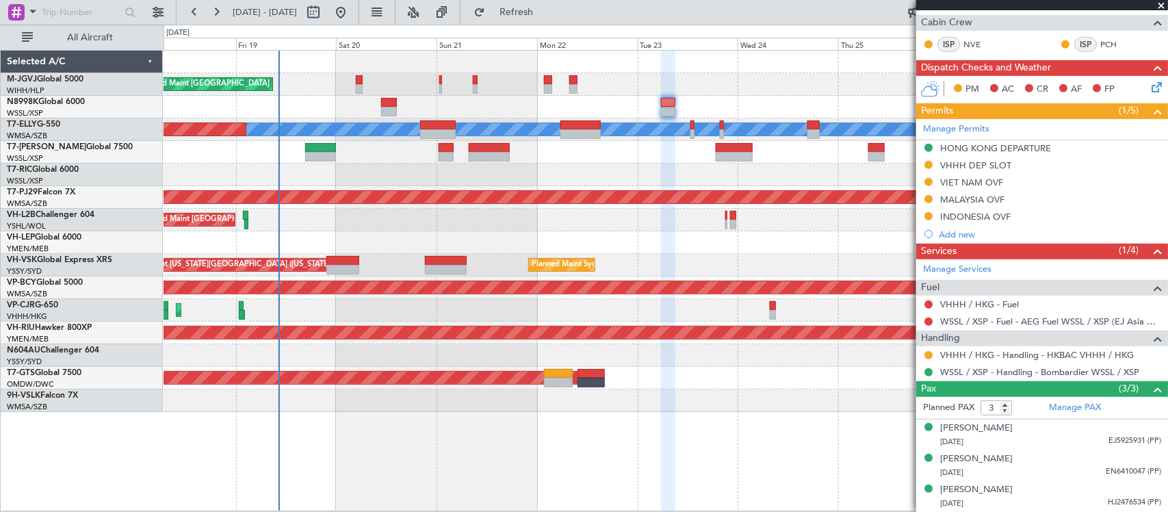
click at [884, 449] on div "MEL Jakarta (Halim Intl) MEL Jakarta (Halim Intl) MEL Jakarta (Halim Intl) Plan…" at bounding box center [666, 280] width 1005 height 461
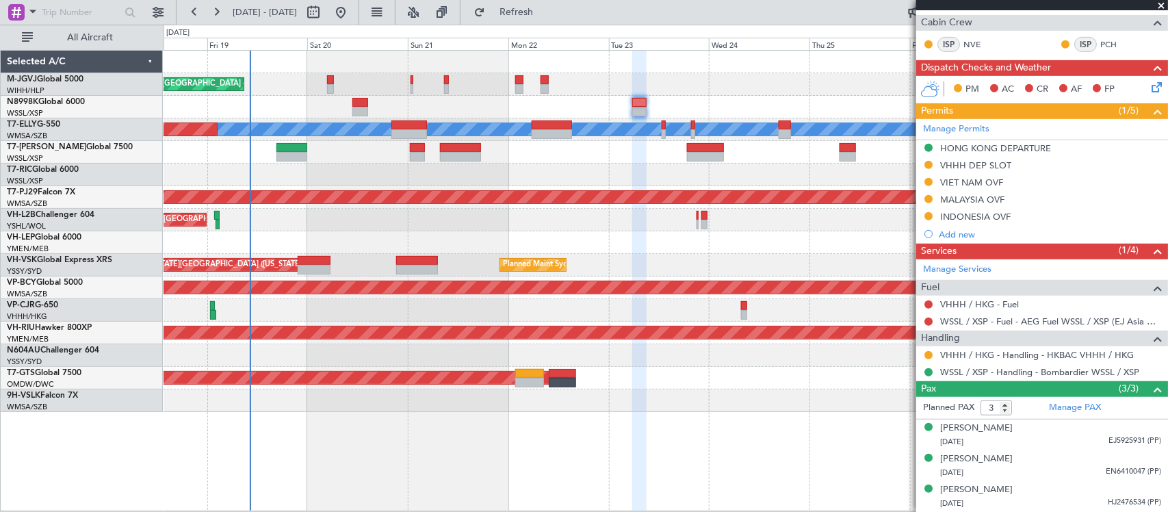
click at [751, 381] on div "AOG Maint [GEOGRAPHIC_DATA] (Seletar)" at bounding box center [666, 378] width 1004 height 23
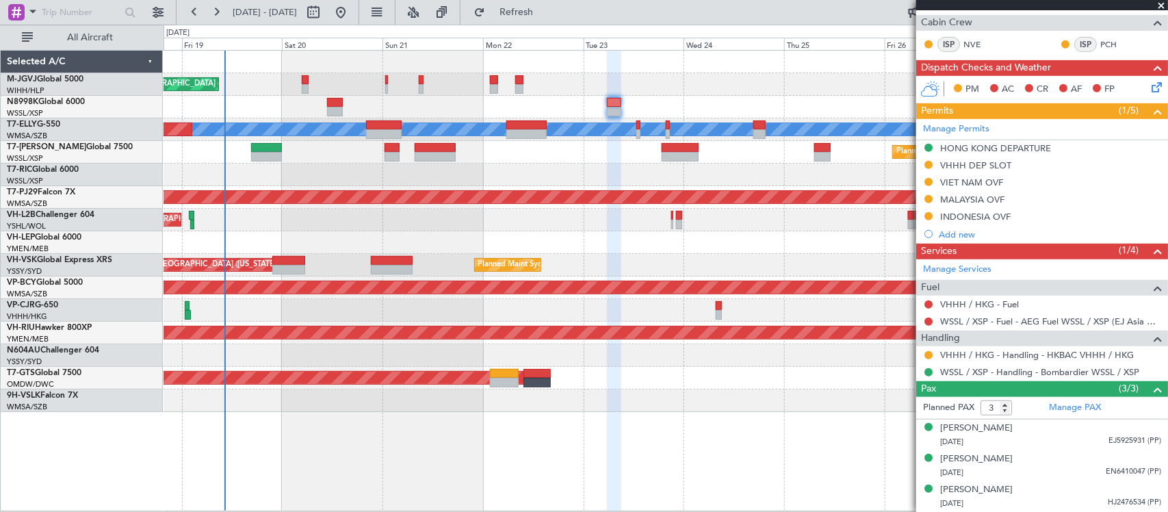
click at [678, 392] on div at bounding box center [666, 400] width 1004 height 23
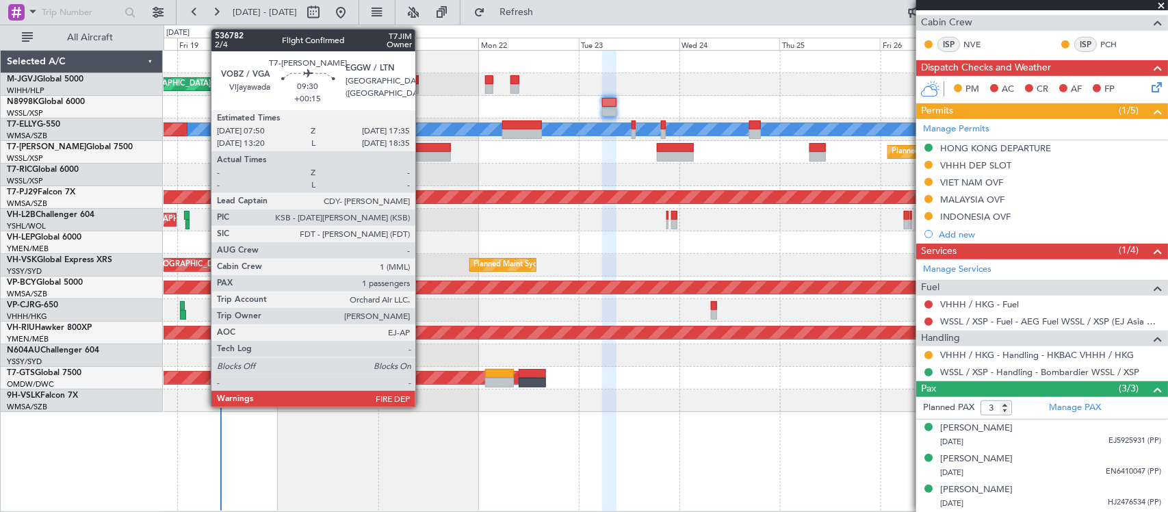
click at [422, 153] on div at bounding box center [430, 157] width 41 height 10
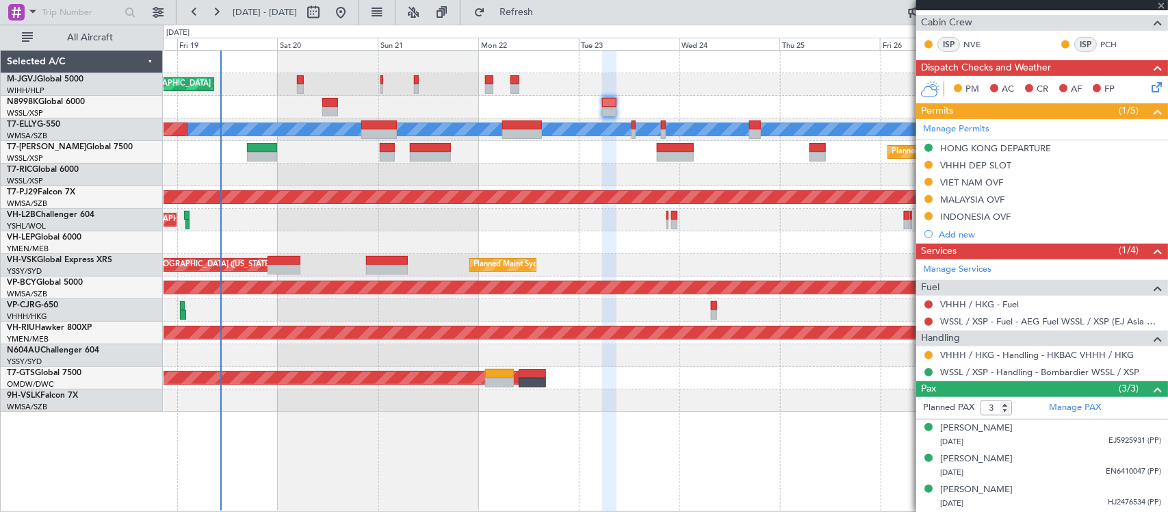
type input "+00:15"
type input "1"
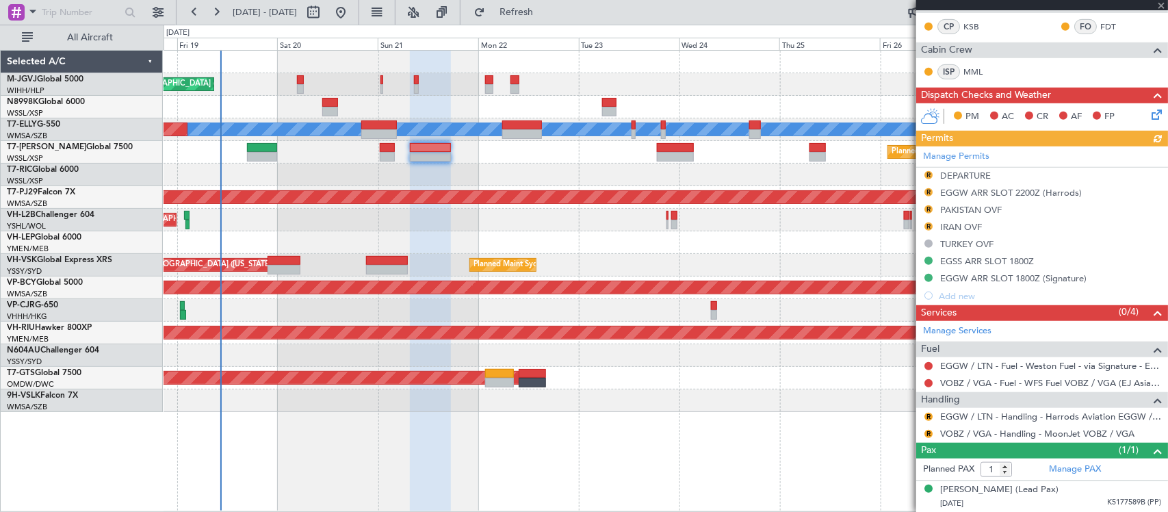
scroll to position [327, 0]
click at [962, 154] on div "Manage Permits R DEPARTURE R EGGW ARR SLOT 2200Z (Harrods) R PAKISTAN OVF R IRA…" at bounding box center [1042, 225] width 252 height 158
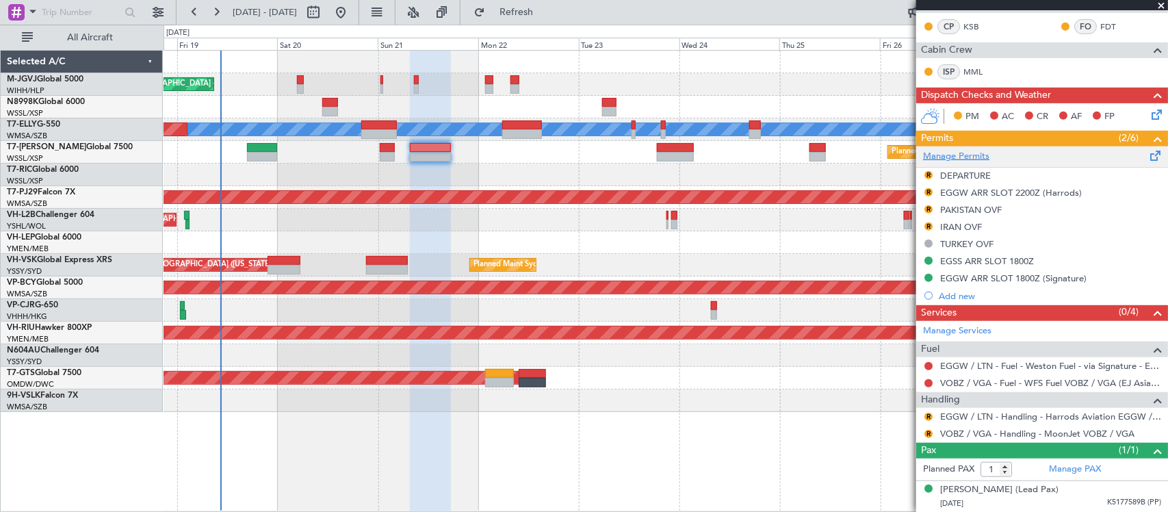
click at [950, 155] on link "Manage Permits" at bounding box center [956, 157] width 66 height 14
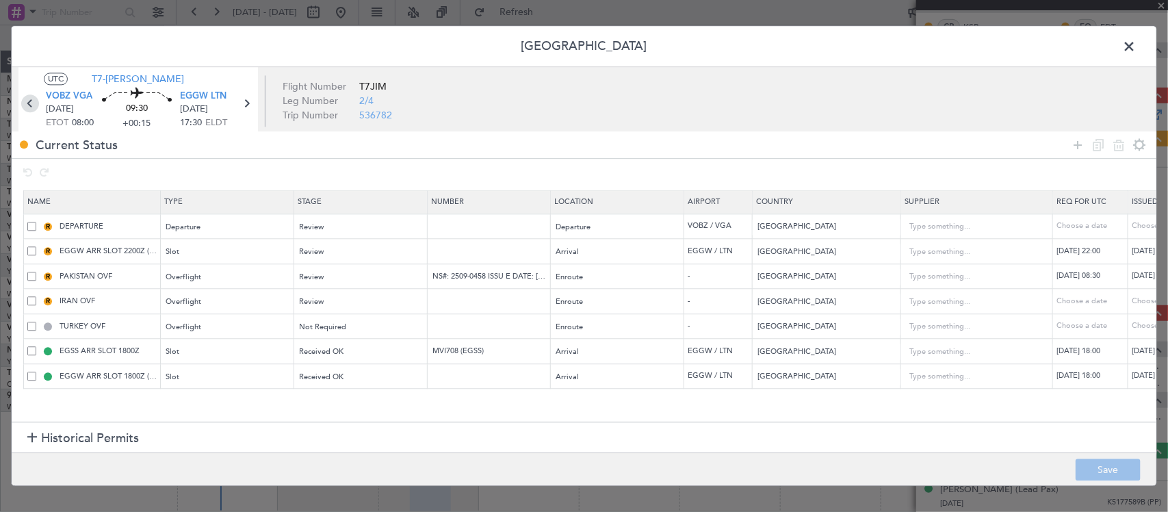
click at [29, 104] on icon at bounding box center [30, 104] width 18 height 18
type input "-00:15"
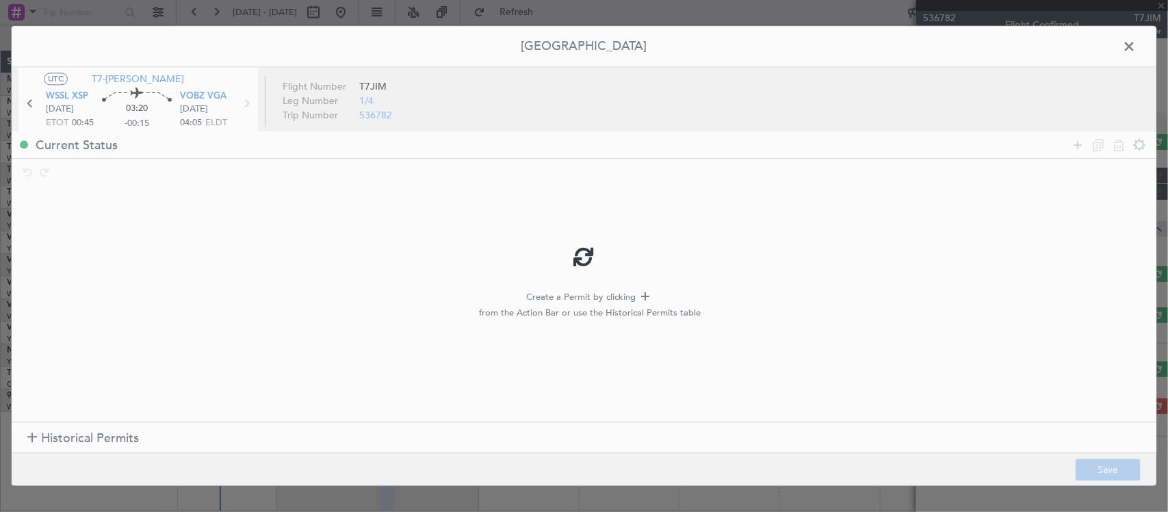
scroll to position [0, 0]
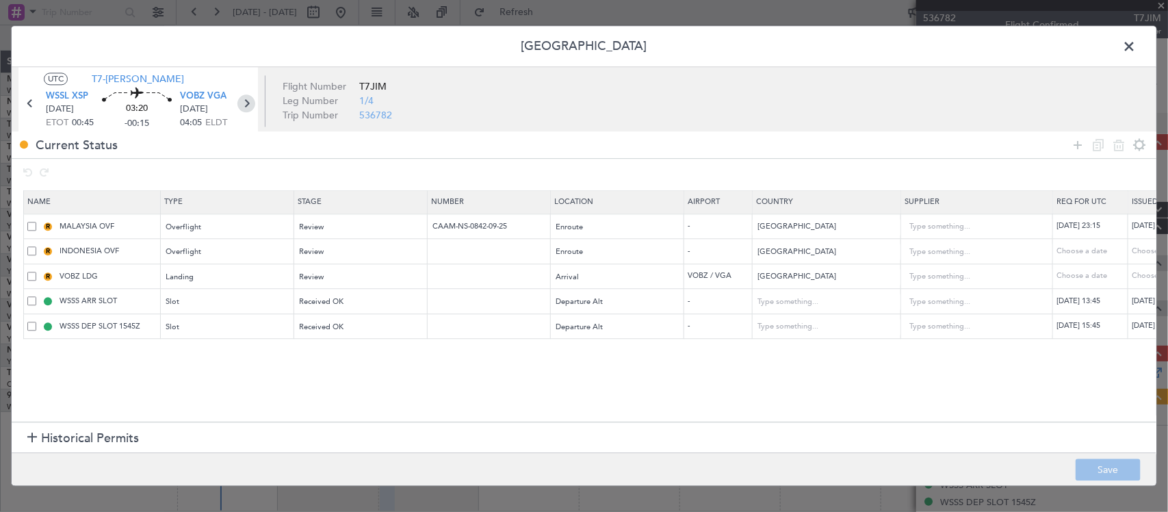
click at [248, 104] on icon at bounding box center [246, 104] width 18 height 18
type input "+00:15"
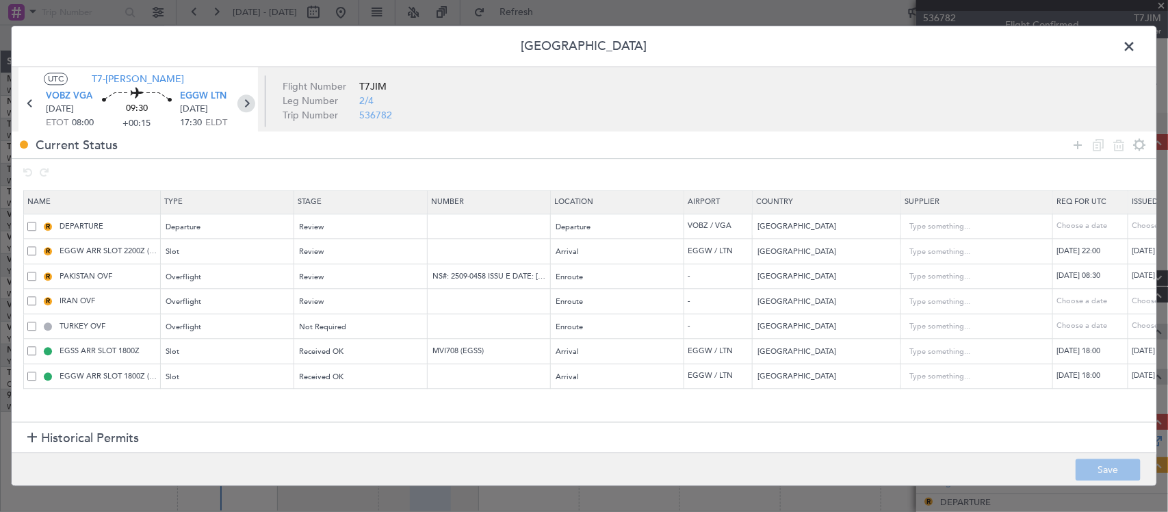
click at [247, 103] on icon at bounding box center [246, 104] width 18 height 18
type input "-00:25"
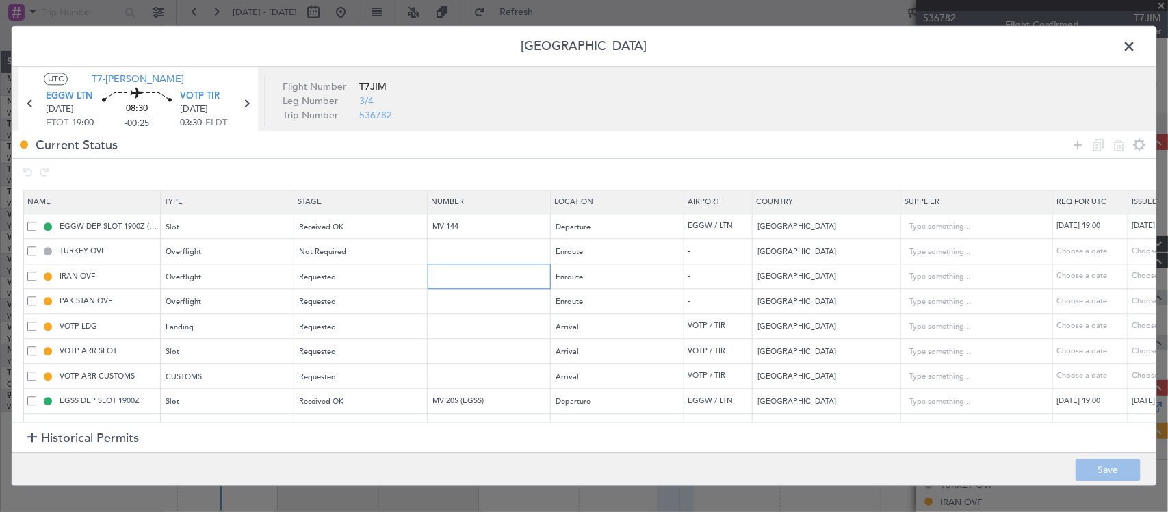
click at [457, 281] on input "text" at bounding box center [490, 276] width 119 height 12
paste input "YK/2H09N19064BAZ"
type input "YK/2H09N19064BAZ"
click at [1139, 279] on div "Choose a date" at bounding box center [1167, 277] width 71 height 12
select select "9"
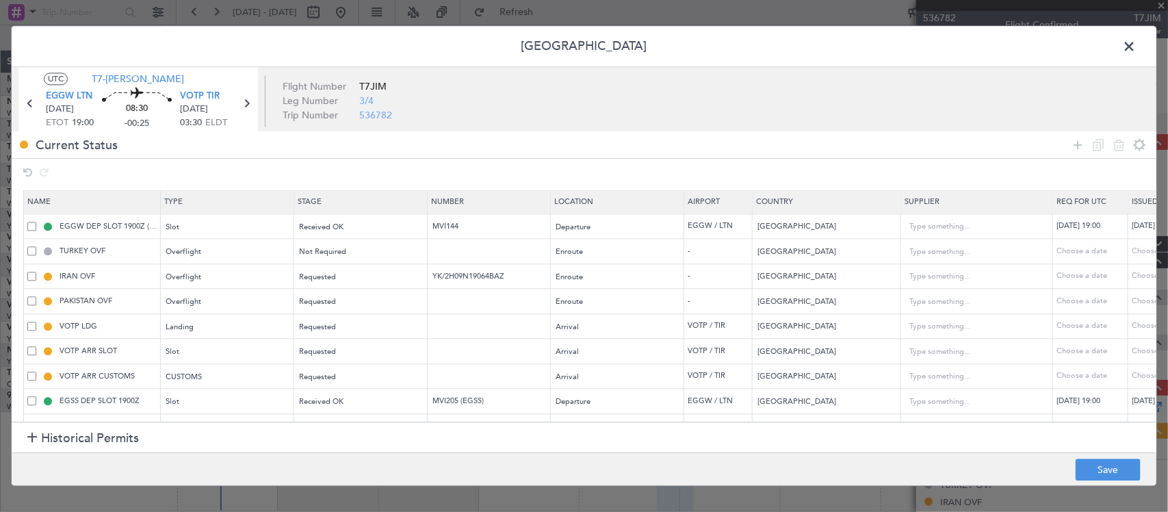
select select "2025"
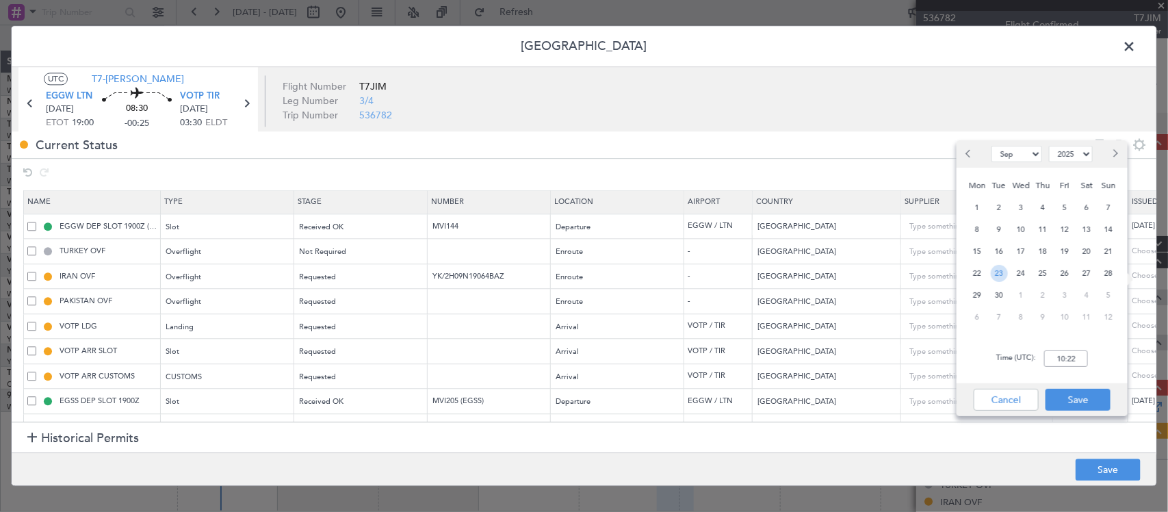
click at [994, 274] on span "23" at bounding box center [999, 273] width 17 height 17
click at [1075, 361] on input "00:00" at bounding box center [1066, 358] width 44 height 16
type input "19:00"
click at [1089, 395] on button "Save" at bounding box center [1078, 400] width 65 height 22
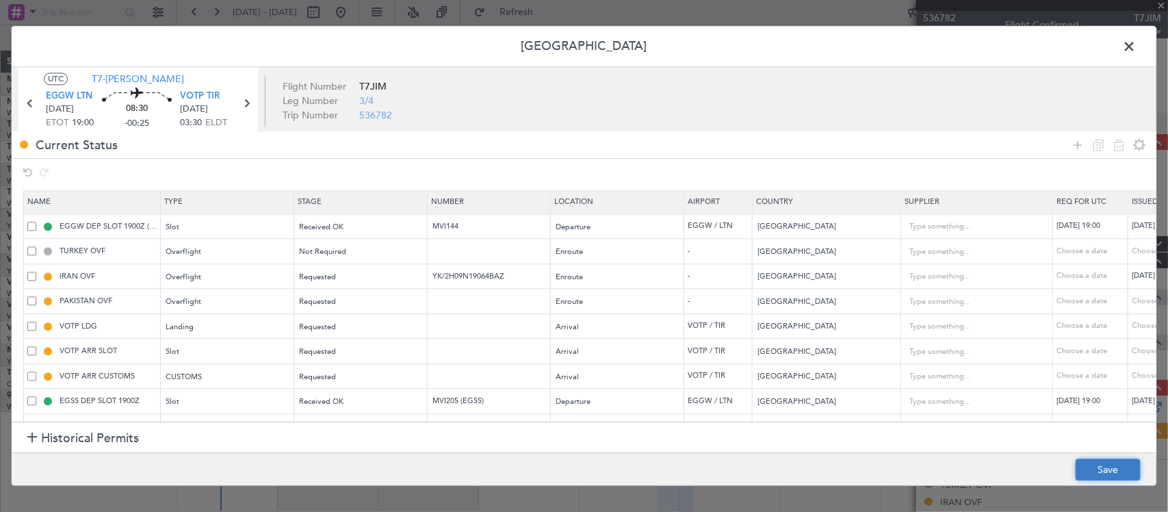
click at [1116, 467] on button "Save" at bounding box center [1108, 470] width 65 height 22
click at [1136, 45] on span at bounding box center [1136, 49] width 0 height 27
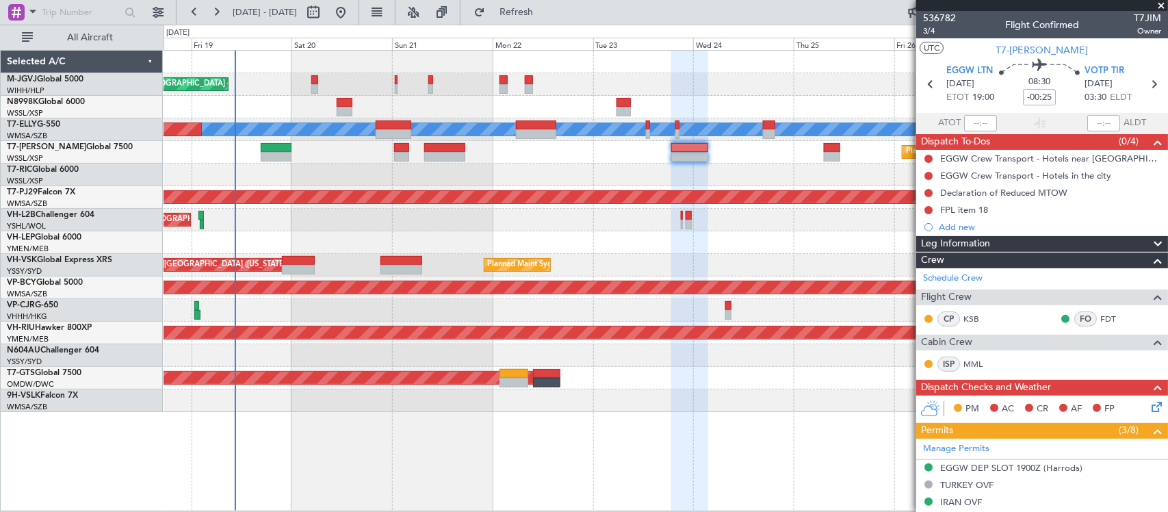
click at [407, 173] on div at bounding box center [666, 175] width 1004 height 23
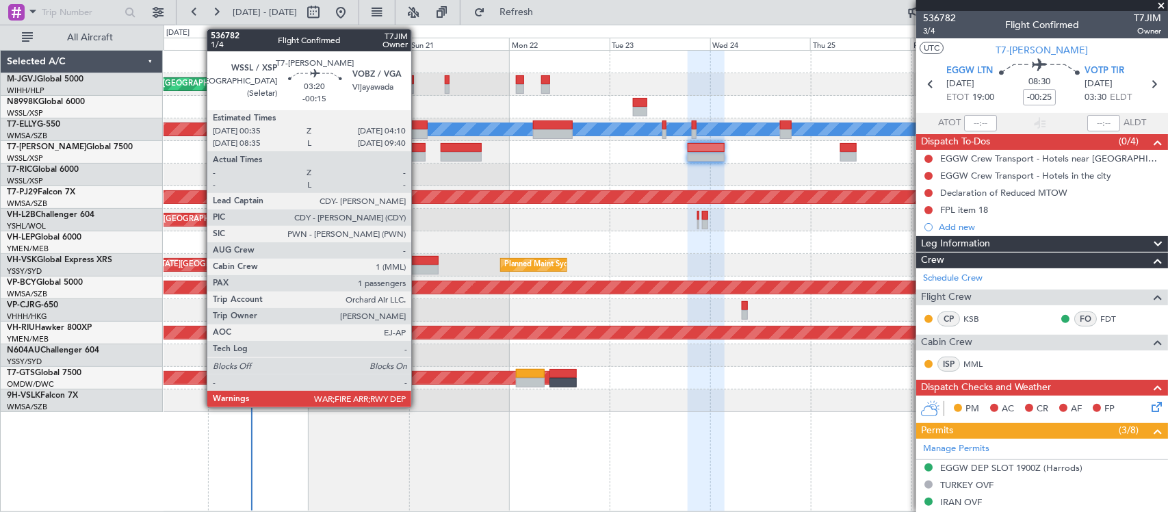
click at [418, 152] on div at bounding box center [418, 157] width 15 height 10
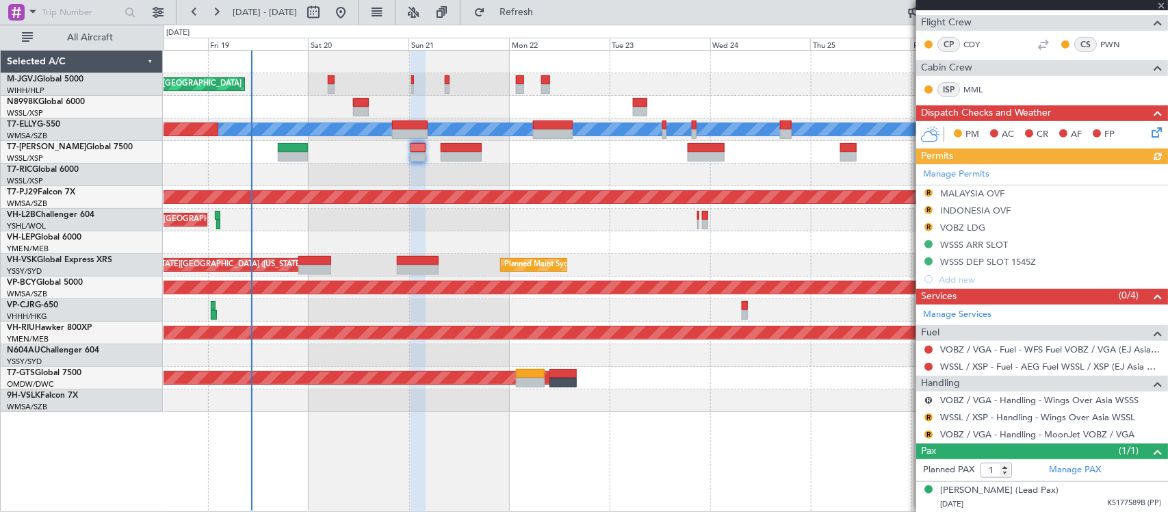
scroll to position [242, 0]
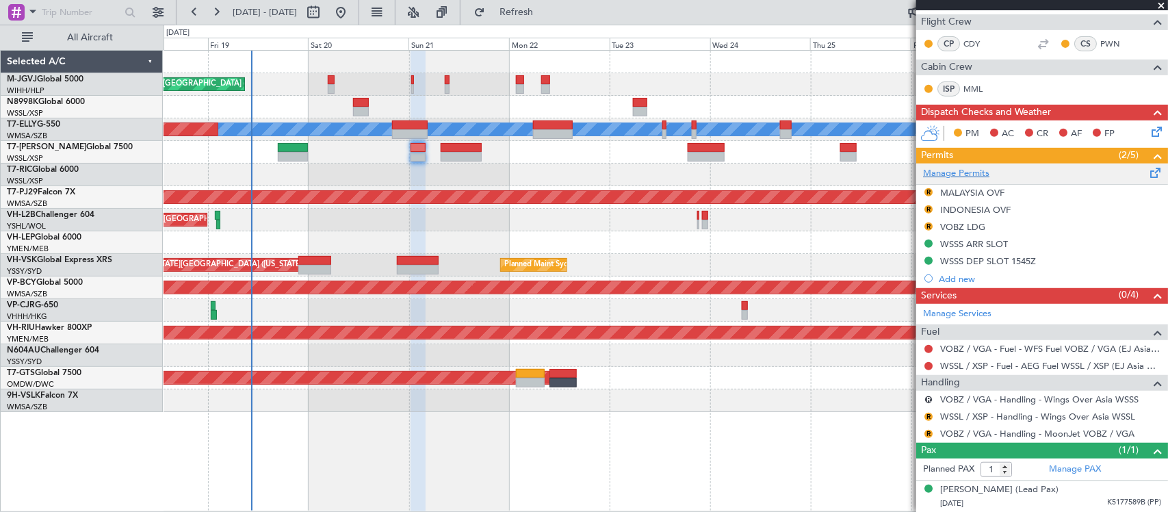
click at [983, 172] on link "Manage Permits" at bounding box center [956, 174] width 66 height 14
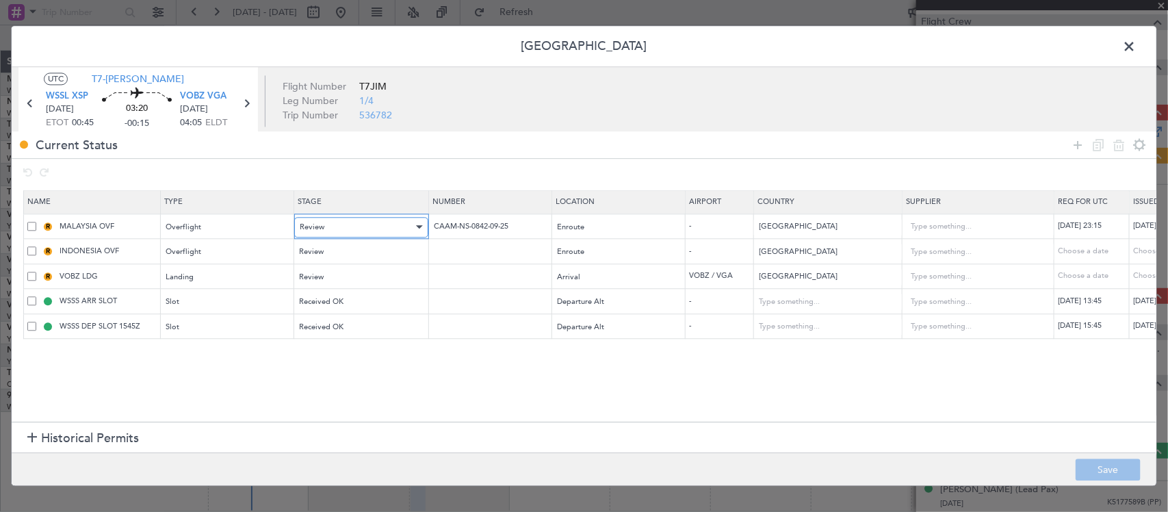
click at [378, 224] on div "Review" at bounding box center [357, 227] width 114 height 21
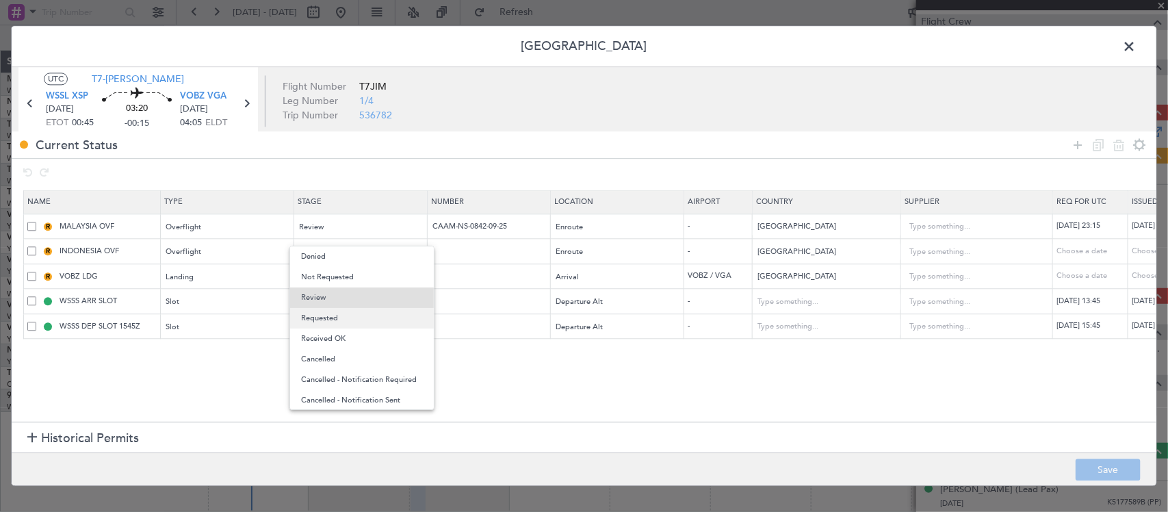
click at [364, 320] on span "Requested" at bounding box center [362, 318] width 122 height 21
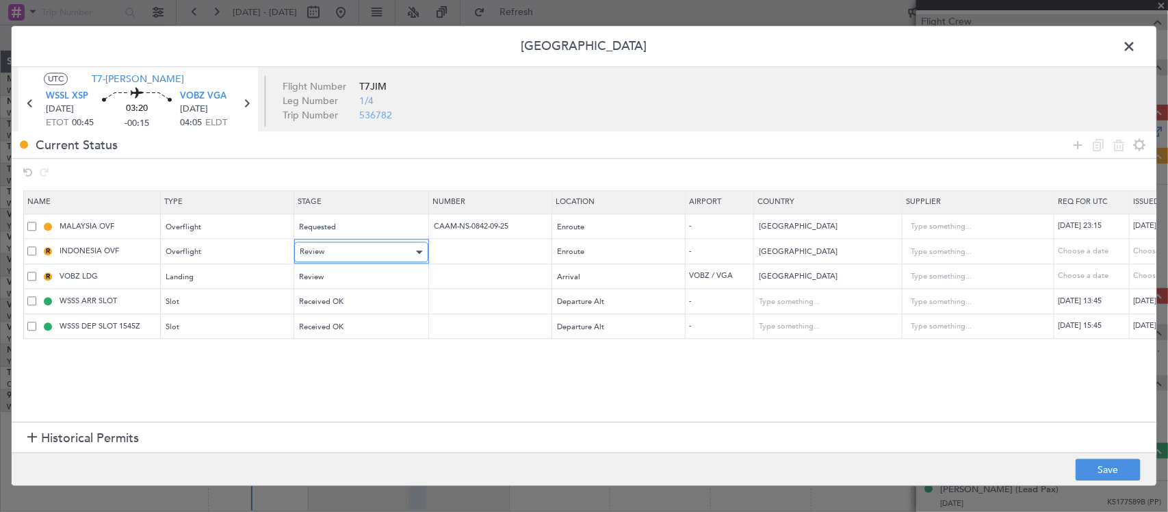
click at [364, 260] on div "Review" at bounding box center [357, 252] width 114 height 21
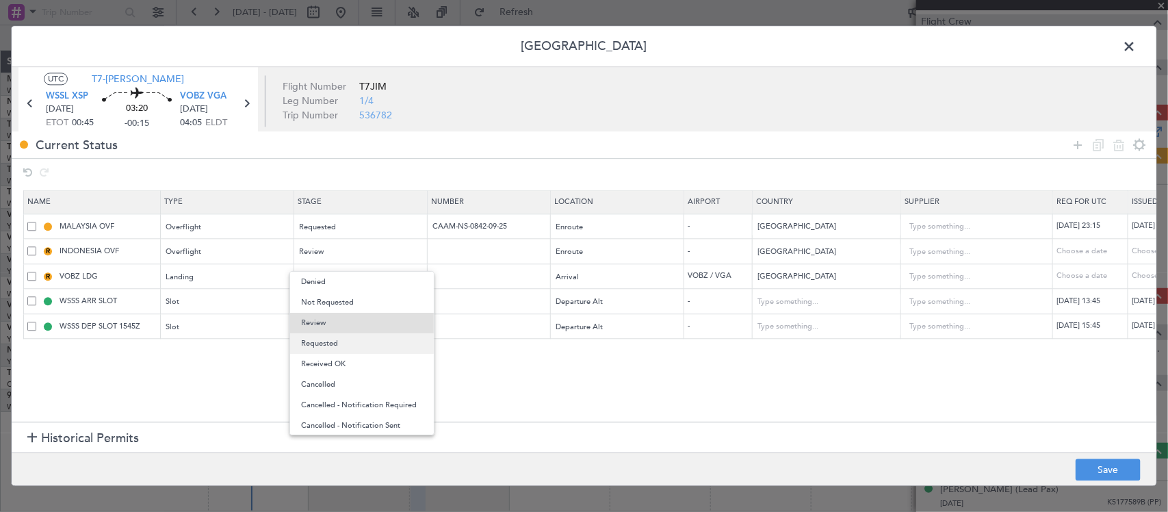
click at [358, 347] on span "Requested" at bounding box center [362, 343] width 122 height 21
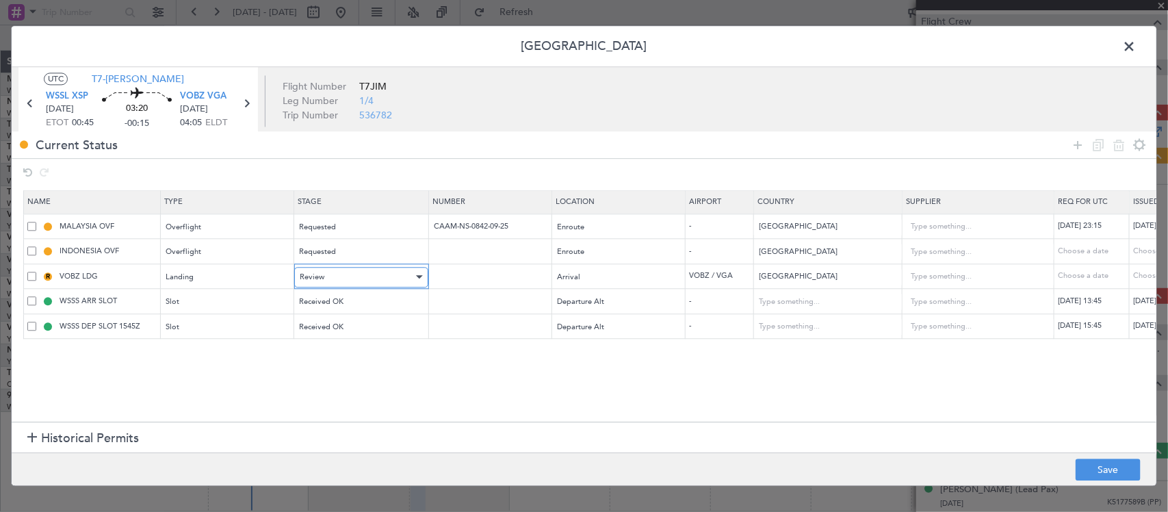
click at [364, 281] on div "Review" at bounding box center [357, 277] width 114 height 21
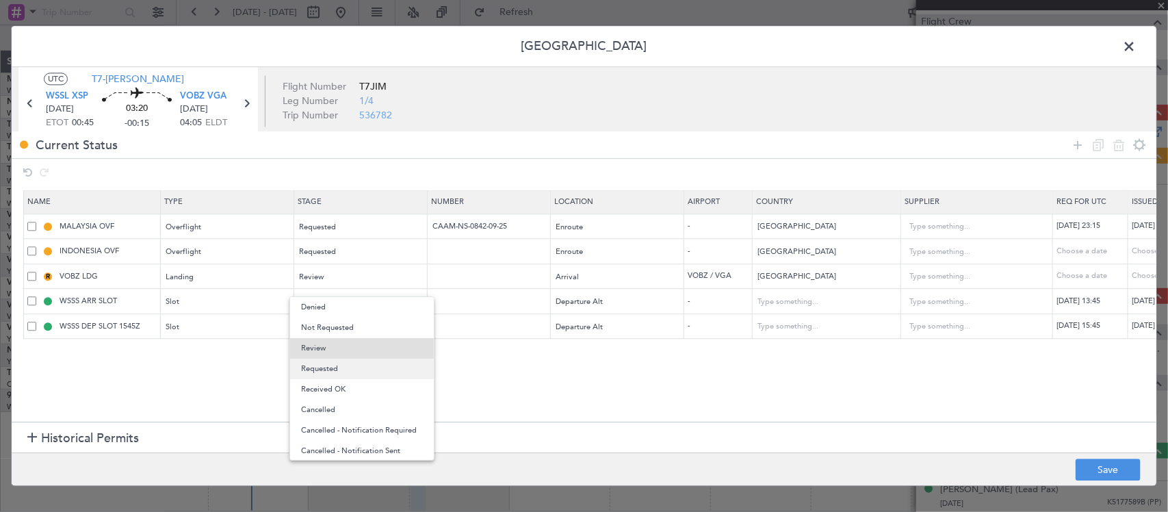
click at [368, 370] on span "Requested" at bounding box center [362, 369] width 122 height 21
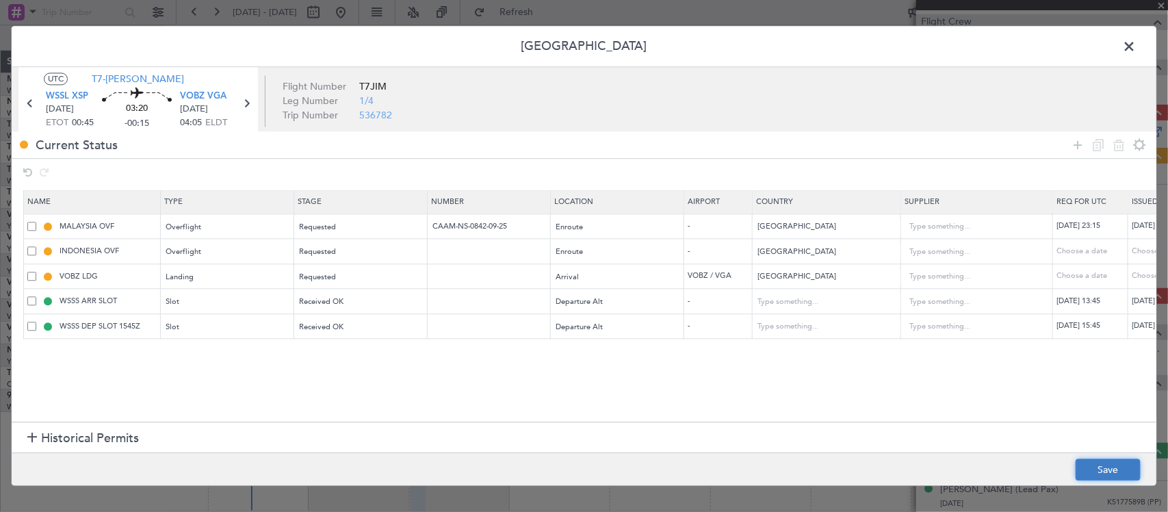
click at [1111, 467] on button "Save" at bounding box center [1108, 470] width 65 height 22
click at [251, 104] on icon at bounding box center [246, 104] width 18 height 18
type input "+00:15"
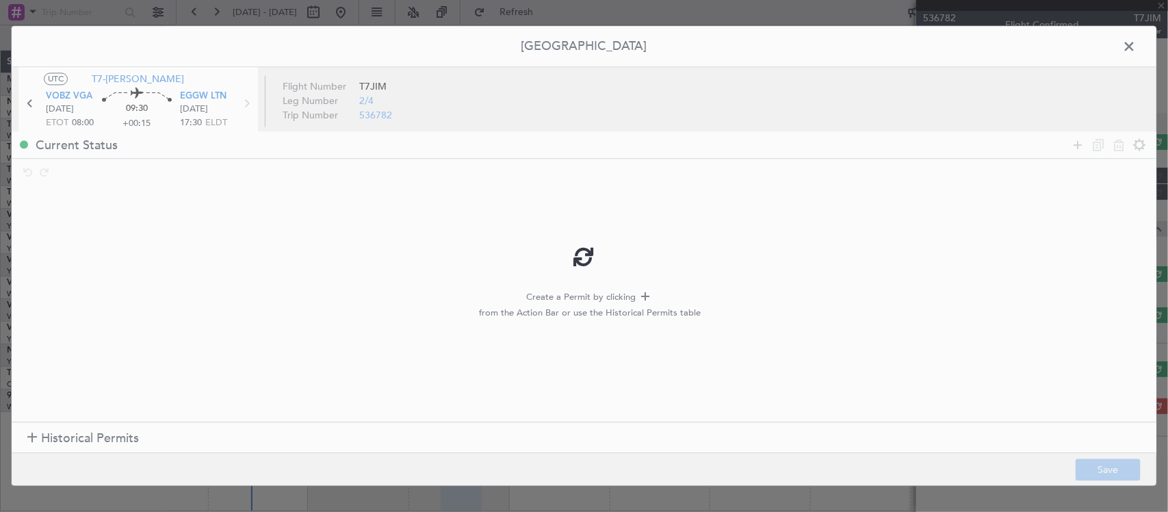
scroll to position [0, 0]
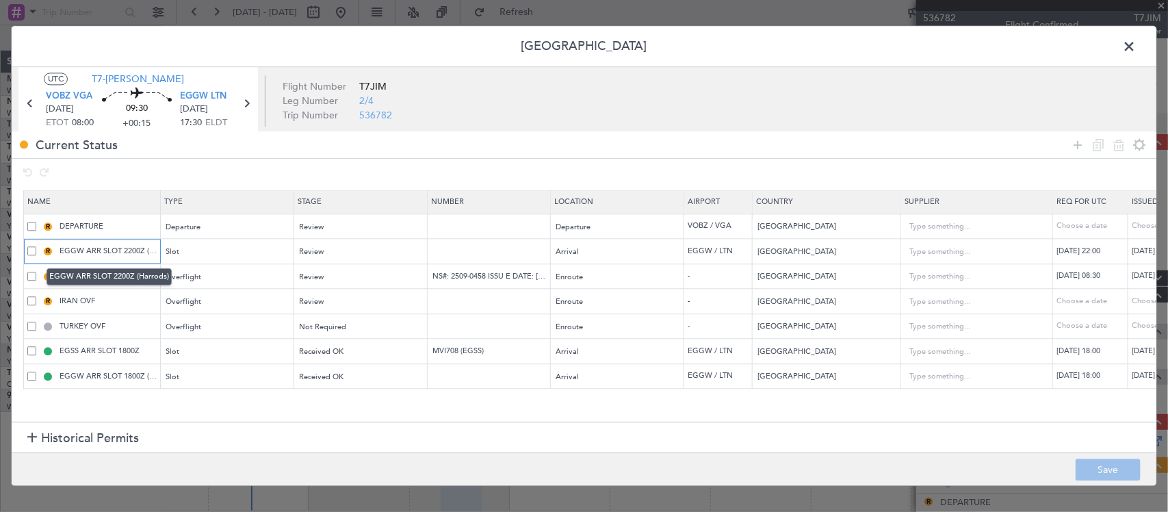
click at [128, 251] on input "EGGW ARR SLOT 2200Z (Harrods)" at bounding box center [108, 252] width 103 height 12
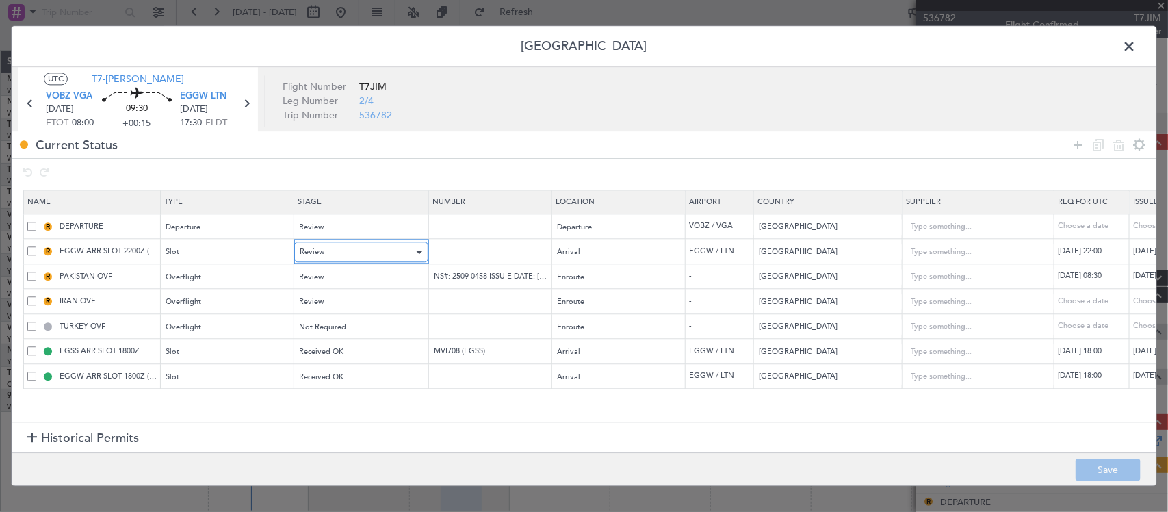
click at [344, 244] on div "Review" at bounding box center [357, 252] width 114 height 21
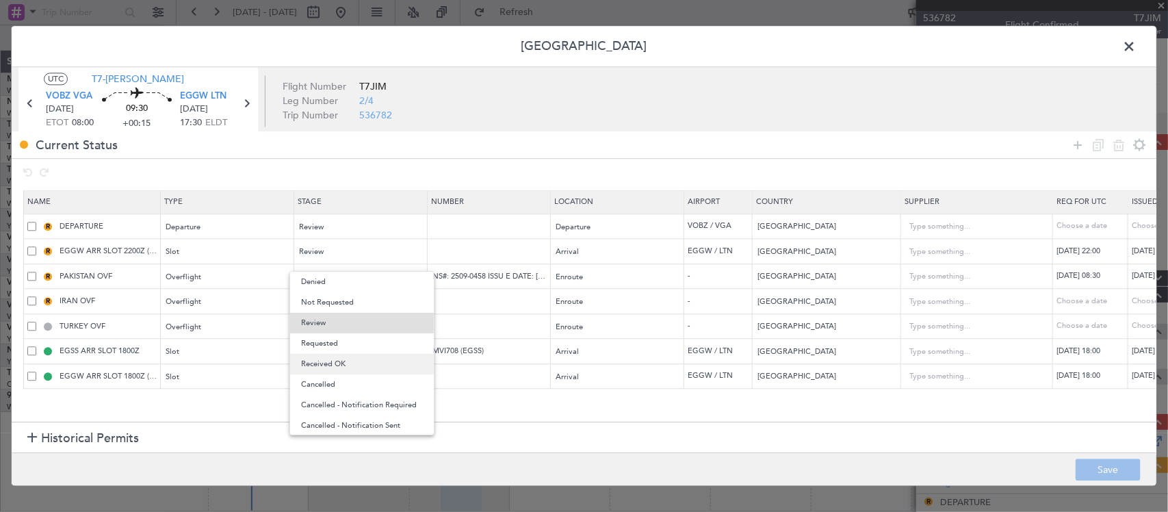
click at [376, 361] on span "Received OK" at bounding box center [362, 364] width 122 height 21
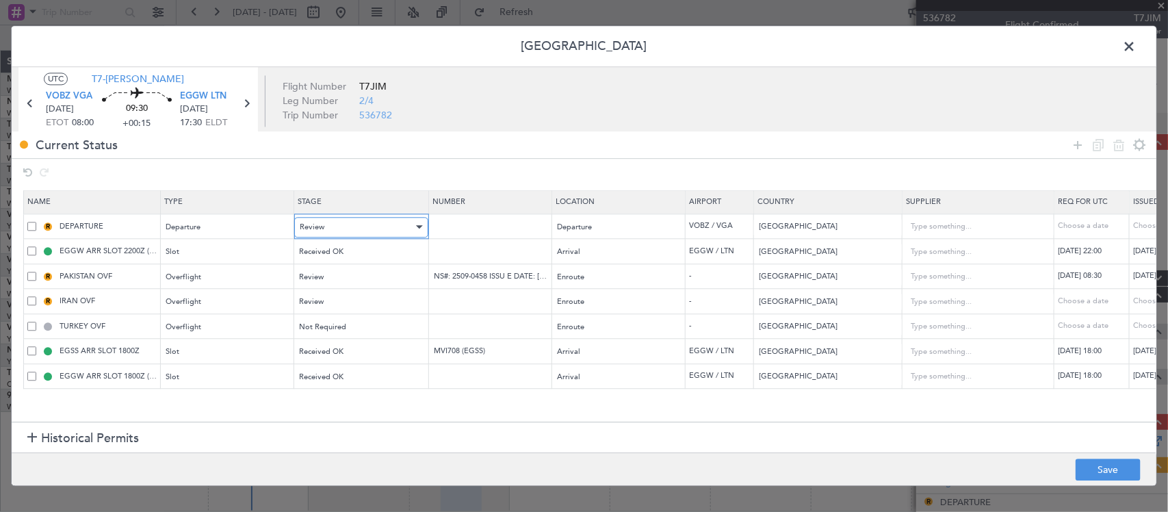
click at [357, 220] on div "Review" at bounding box center [357, 227] width 114 height 21
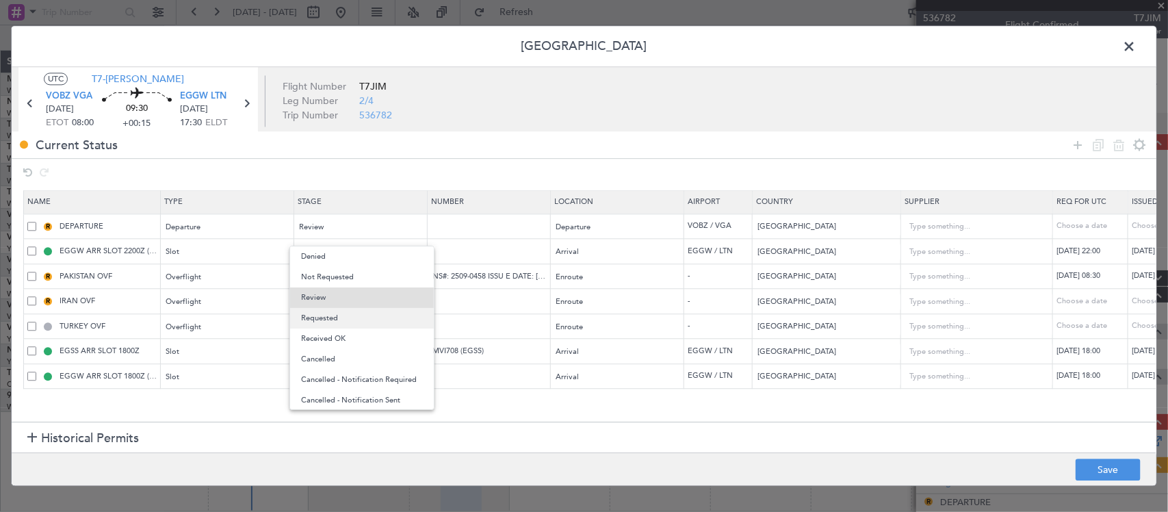
click at [372, 323] on span "Requested" at bounding box center [362, 318] width 122 height 21
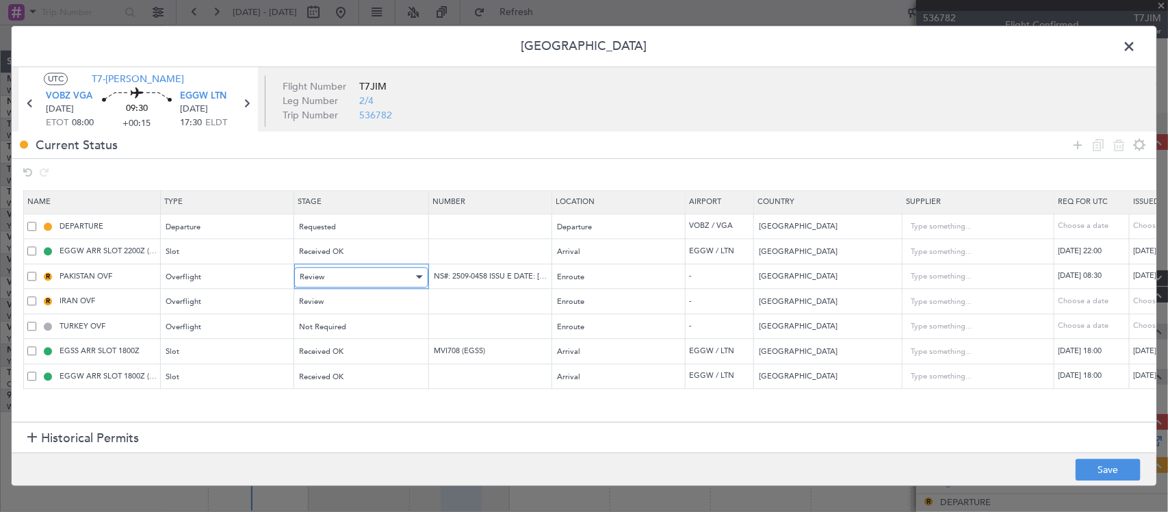
click at [367, 283] on div "Review" at bounding box center [357, 277] width 114 height 21
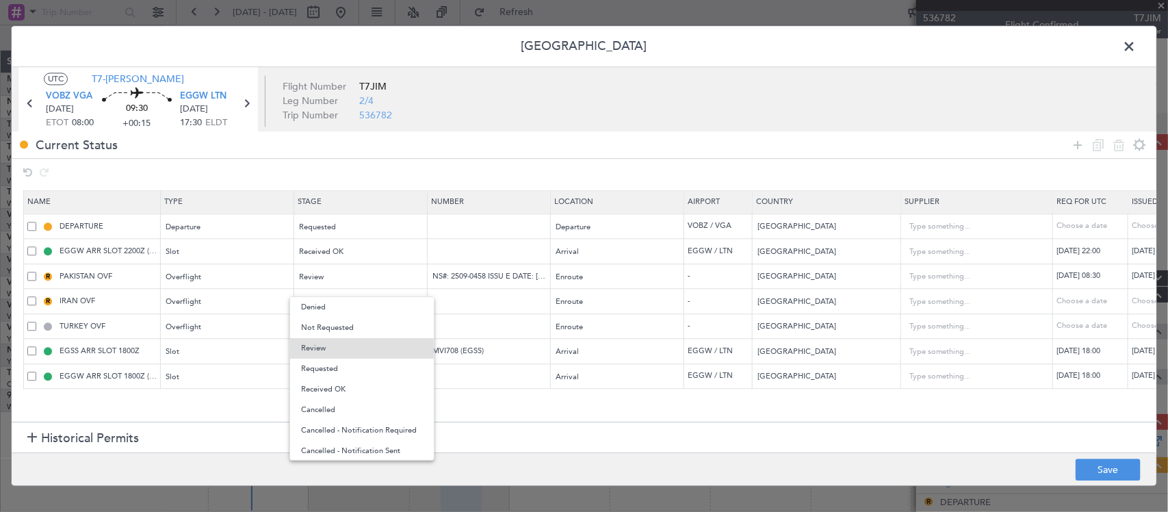
click at [476, 306] on div at bounding box center [584, 256] width 1168 height 512
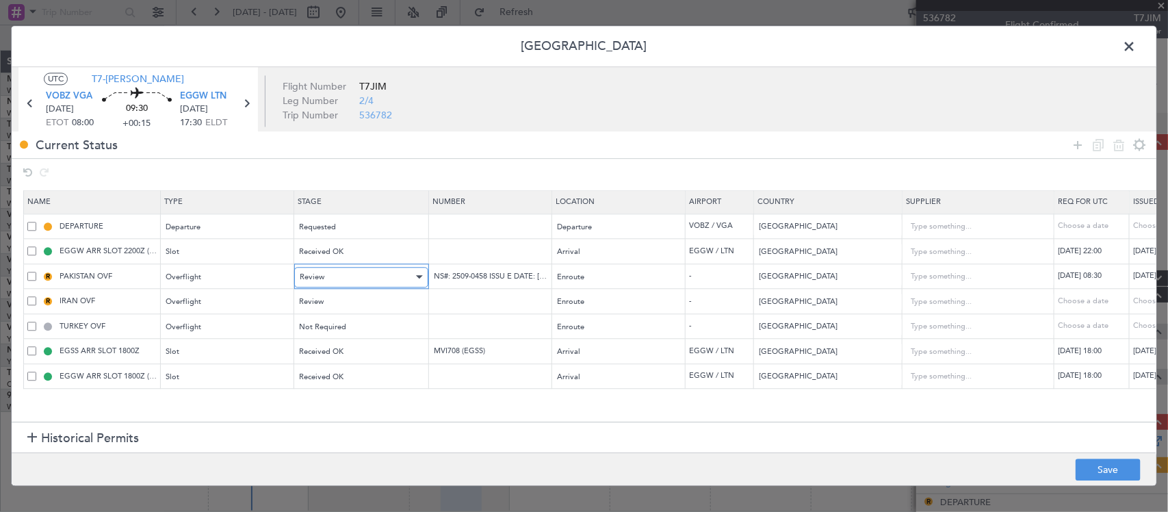
click at [385, 279] on div "Review" at bounding box center [357, 277] width 114 height 21
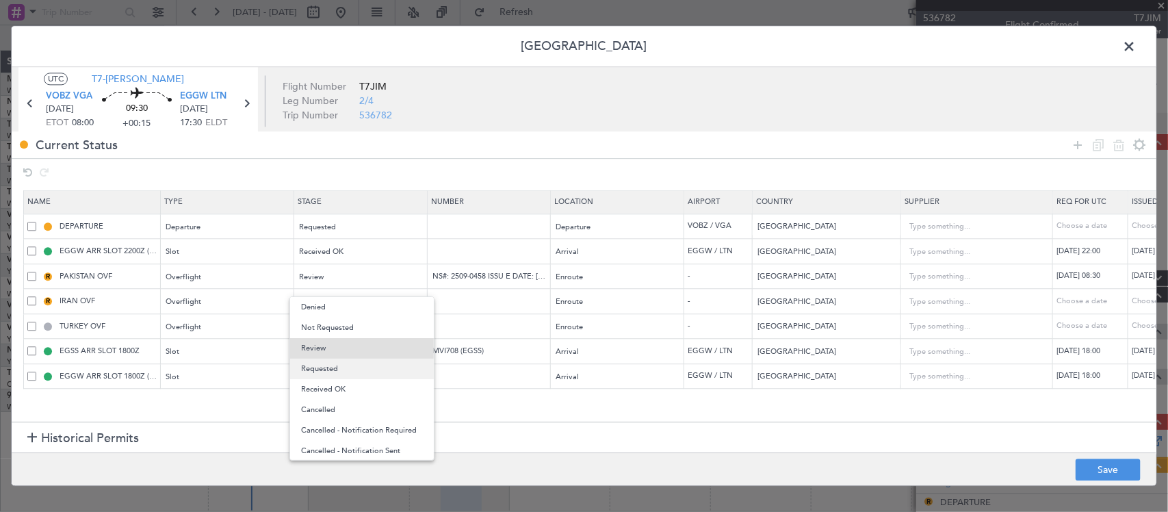
click at [361, 370] on span "Requested" at bounding box center [362, 369] width 122 height 21
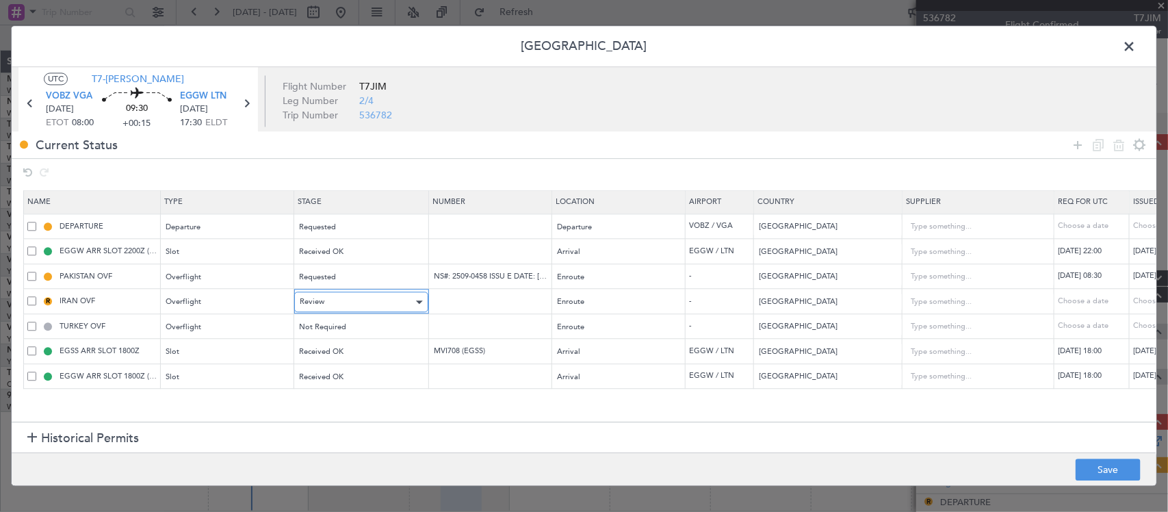
click at [361, 303] on div "Review" at bounding box center [357, 302] width 114 height 21
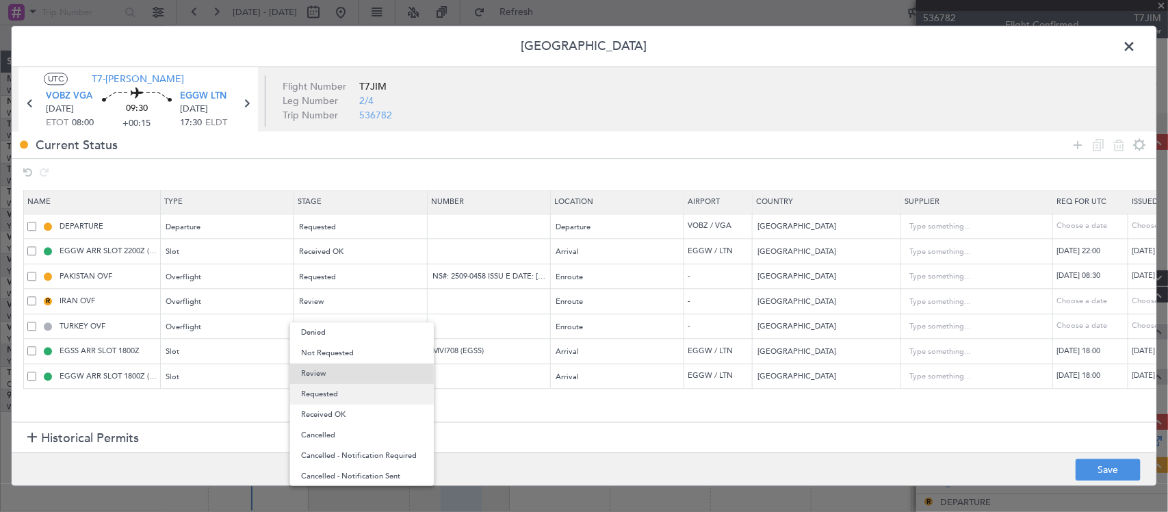
click at [360, 391] on span "Requested" at bounding box center [362, 394] width 122 height 21
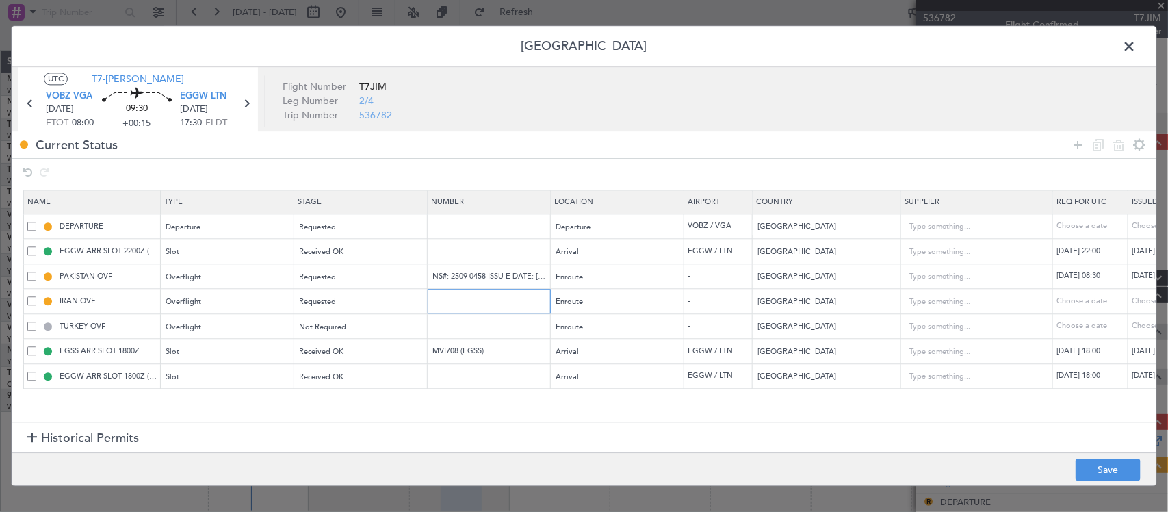
click at [527, 302] on input "text" at bounding box center [490, 302] width 119 height 12
paste input "YK/2H09N19064BAZ"
type input "YK/2H09N19064BAZ"
click at [1100, 467] on button "Save" at bounding box center [1108, 470] width 65 height 22
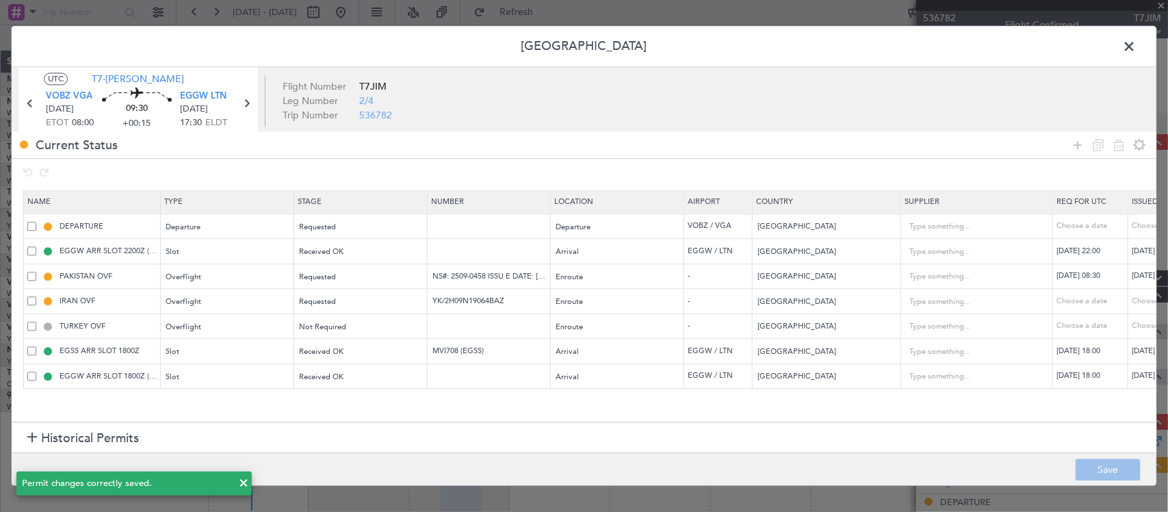
click at [1136, 42] on span at bounding box center [1136, 49] width 0 height 27
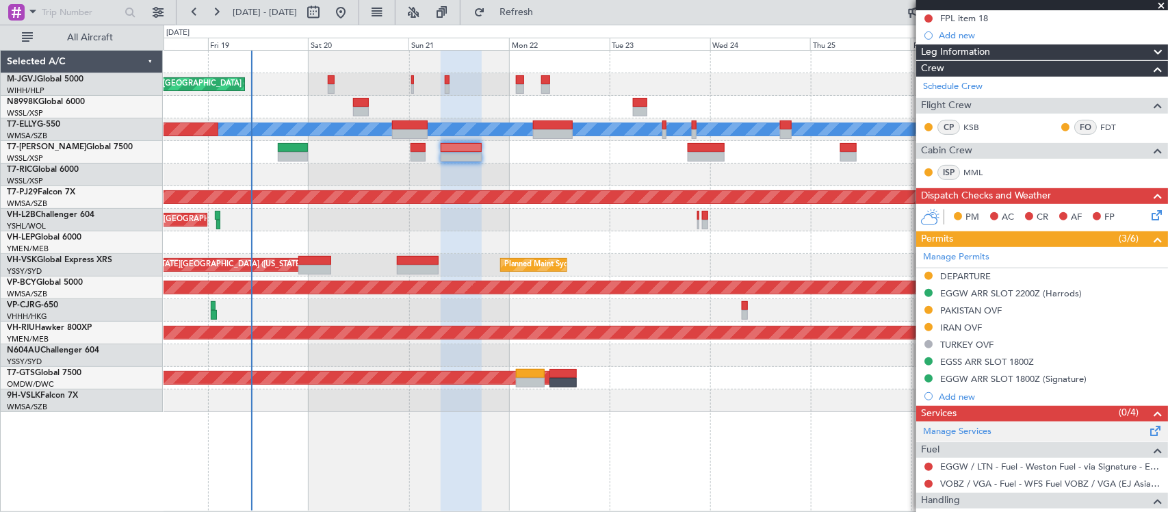
scroll to position [327, 0]
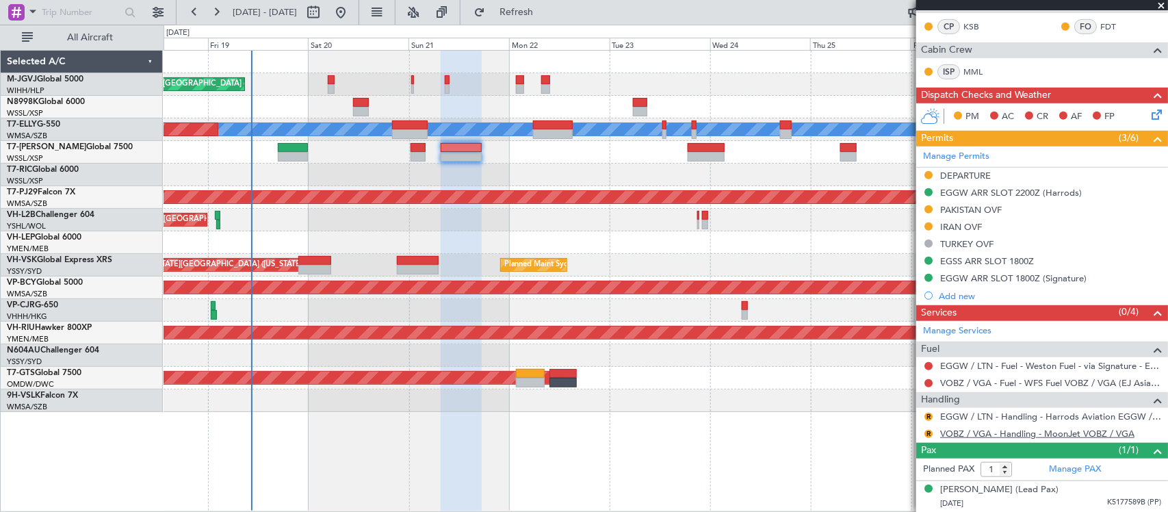
click at [959, 436] on link "VOBZ / VGA - Handling - MoonJet VOBZ / VGA" at bounding box center [1037, 434] width 194 height 12
click at [927, 433] on button "R" at bounding box center [929, 434] width 8 height 8
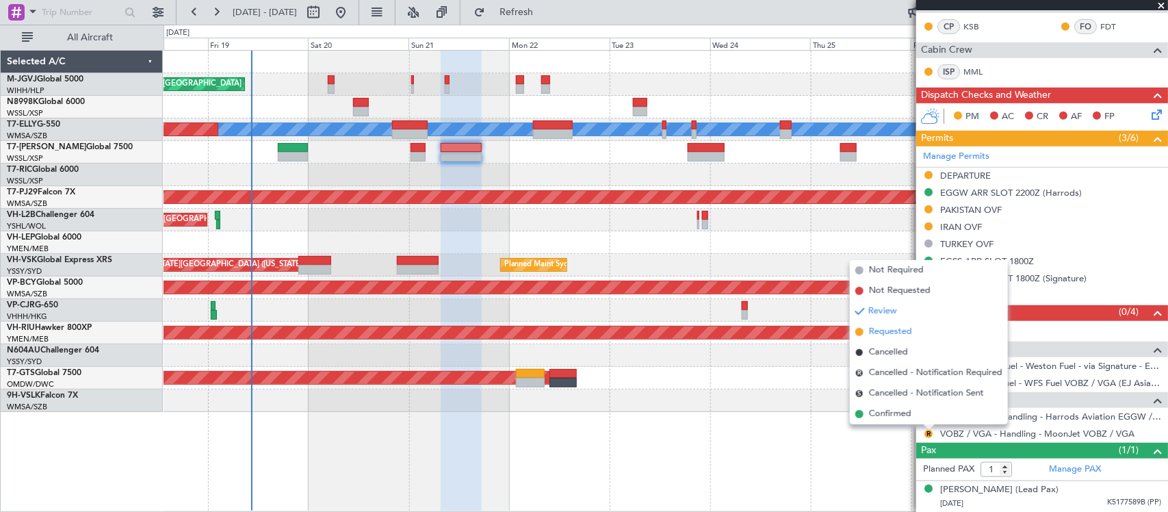
click at [869, 333] on span "Requested" at bounding box center [890, 332] width 43 height 14
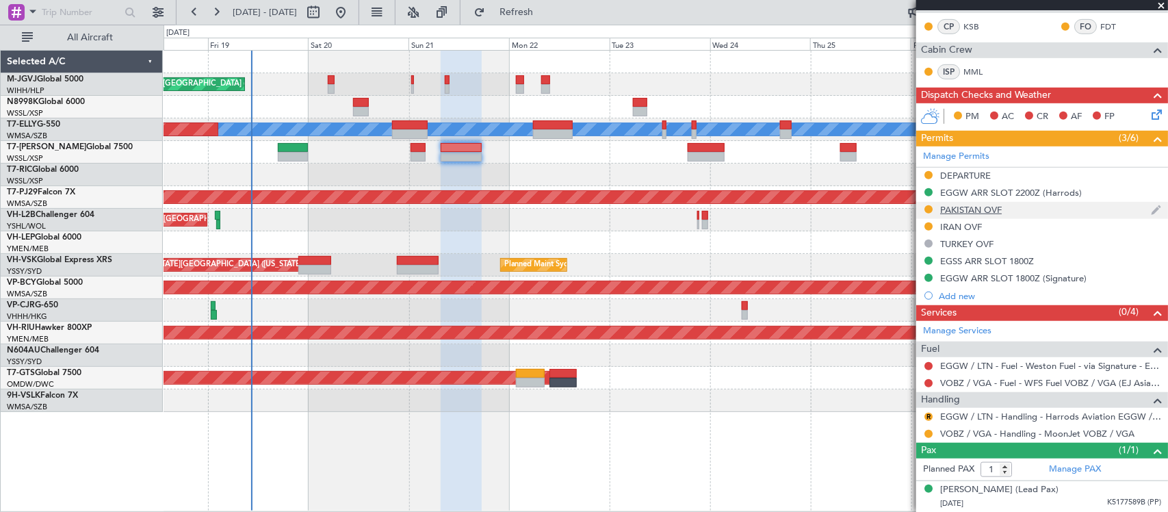
scroll to position [0, 0]
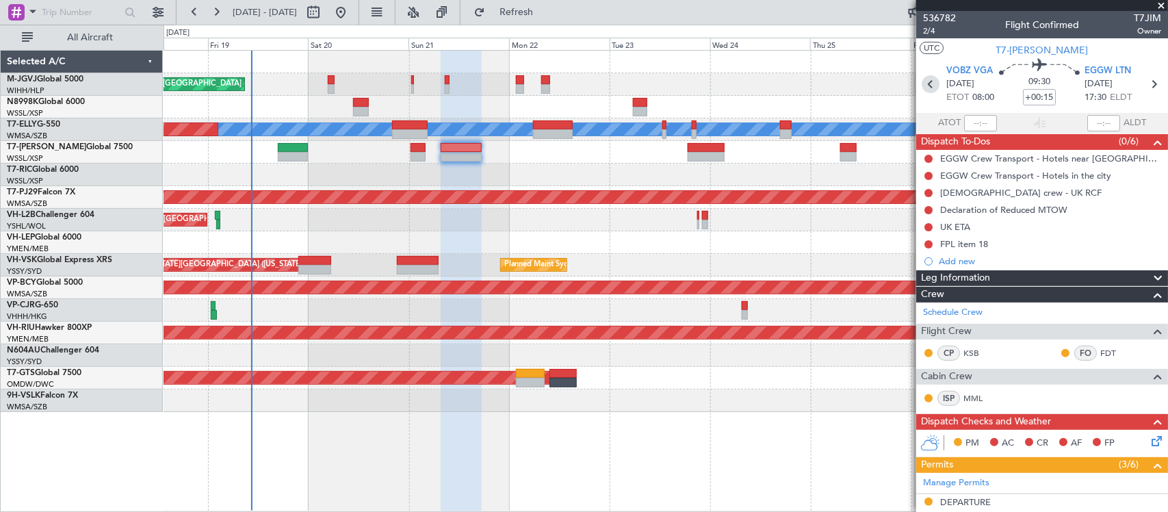
click at [929, 86] on icon at bounding box center [931, 84] width 18 height 18
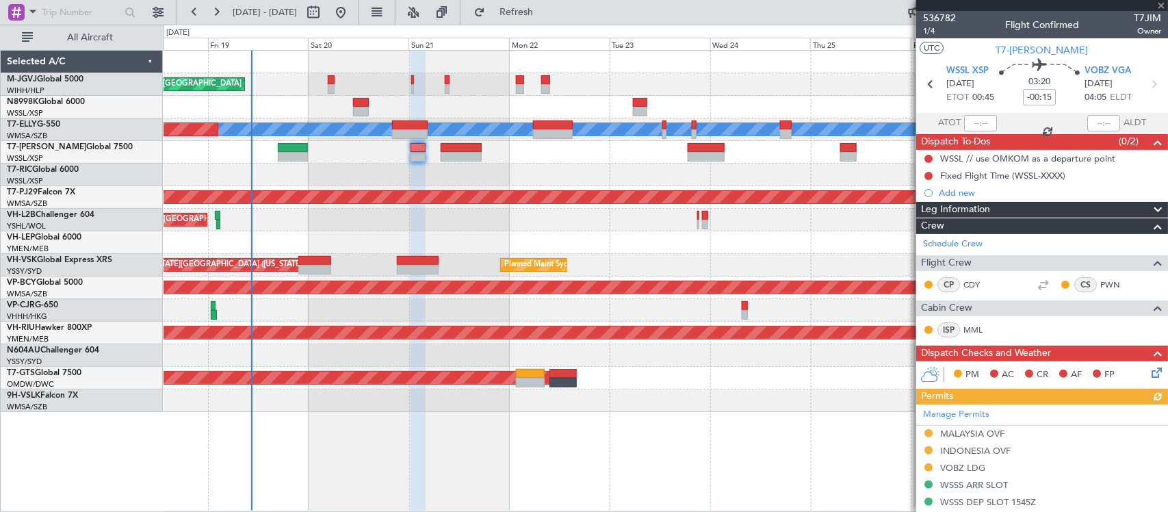
scroll to position [242, 0]
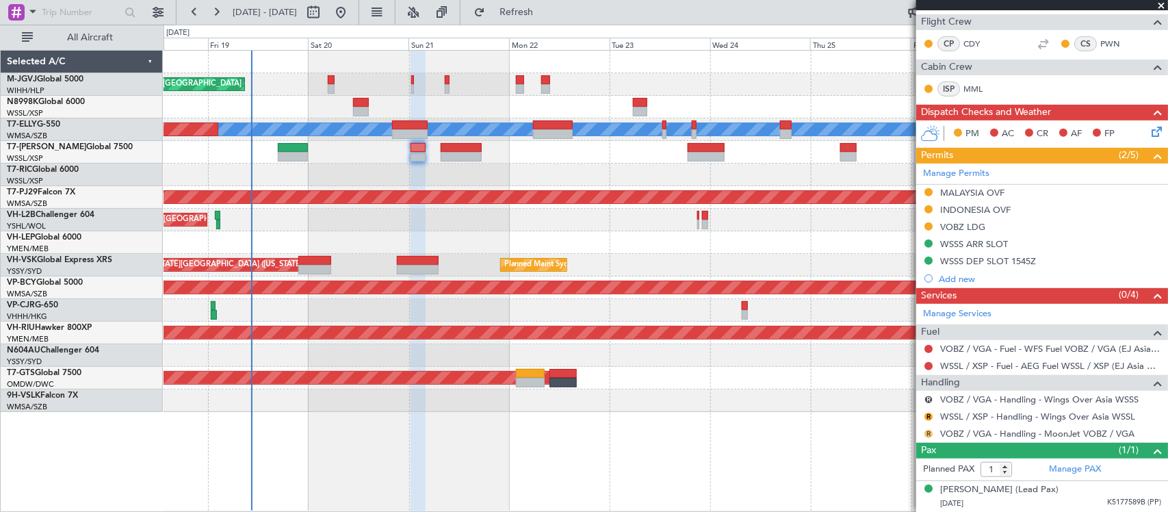
click at [926, 436] on button "R" at bounding box center [929, 434] width 8 height 8
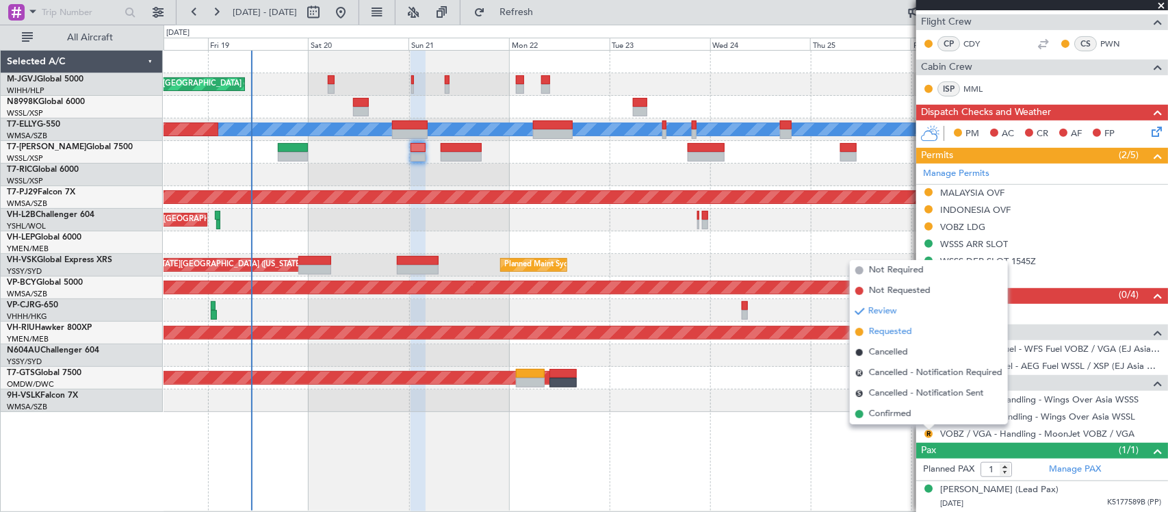
click at [902, 337] on span "Requested" at bounding box center [890, 332] width 43 height 14
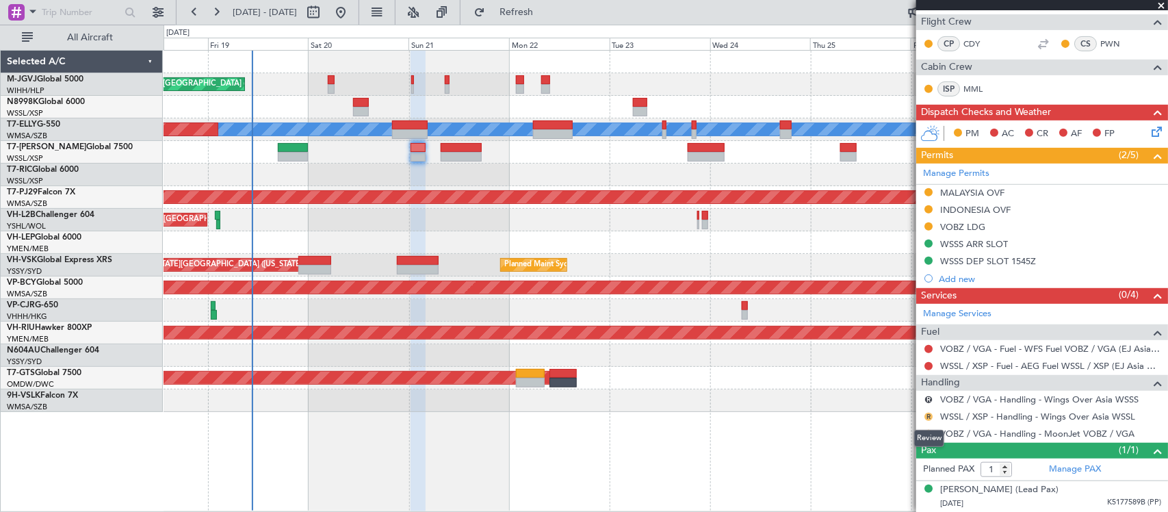
click at [929, 420] on mat-tooltip-component "Review" at bounding box center [929, 438] width 49 height 36
click at [929, 416] on button "R" at bounding box center [929, 417] width 8 height 8
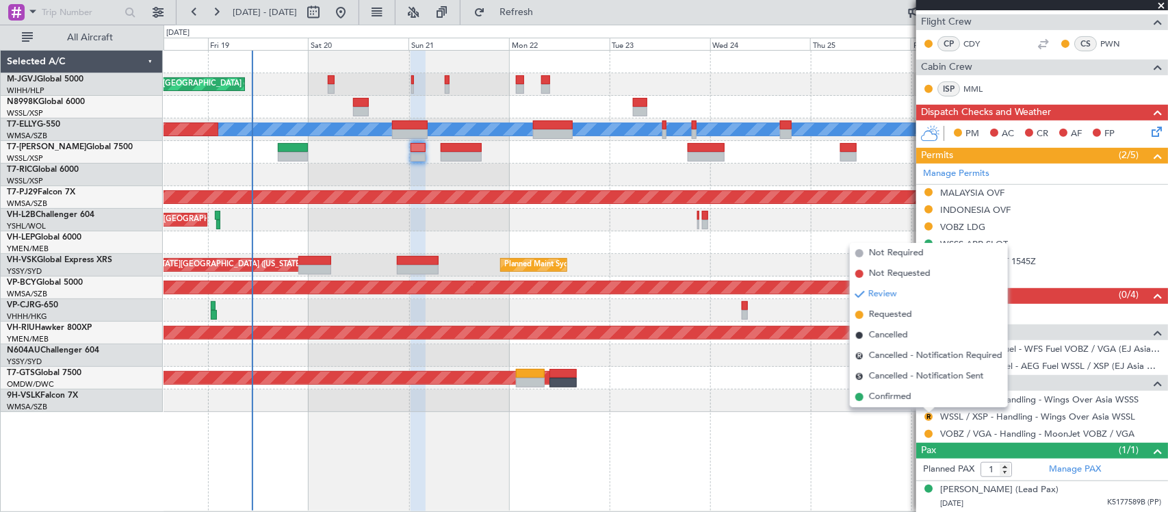
click at [888, 313] on span "Requested" at bounding box center [890, 315] width 43 height 14
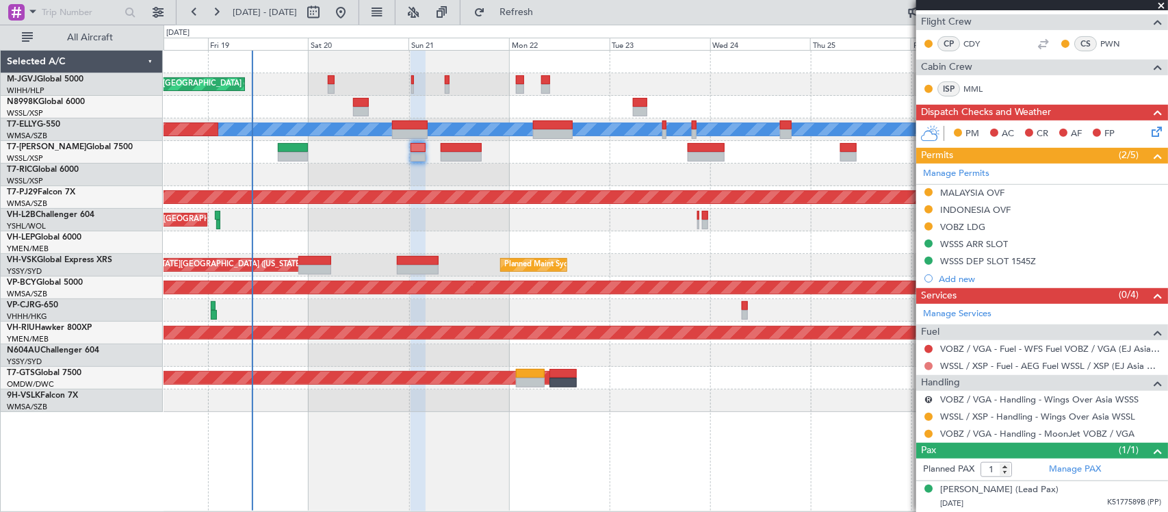
click at [925, 366] on button at bounding box center [929, 366] width 8 height 8
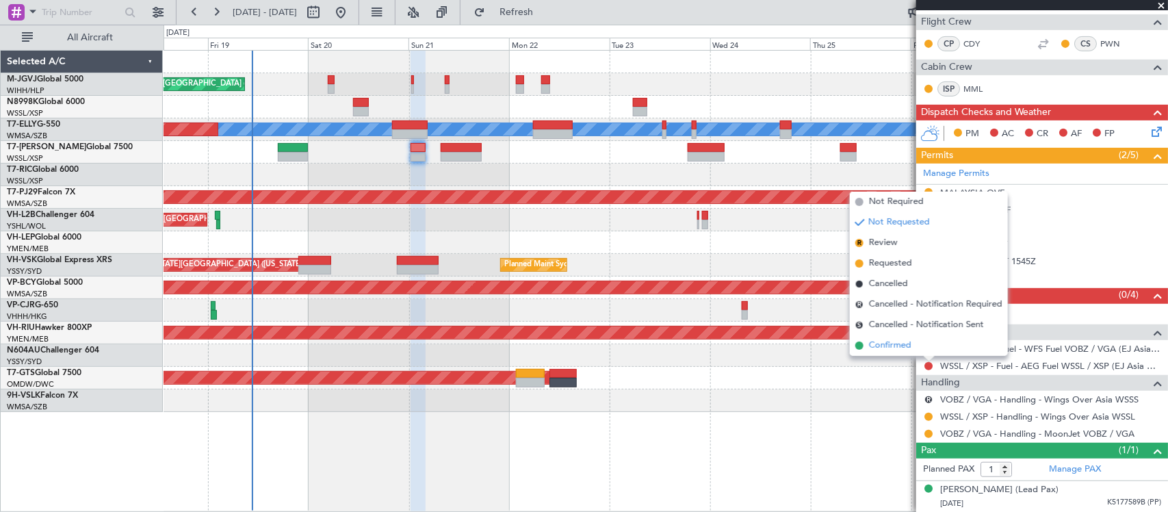
click at [863, 346] on span at bounding box center [859, 345] width 8 height 8
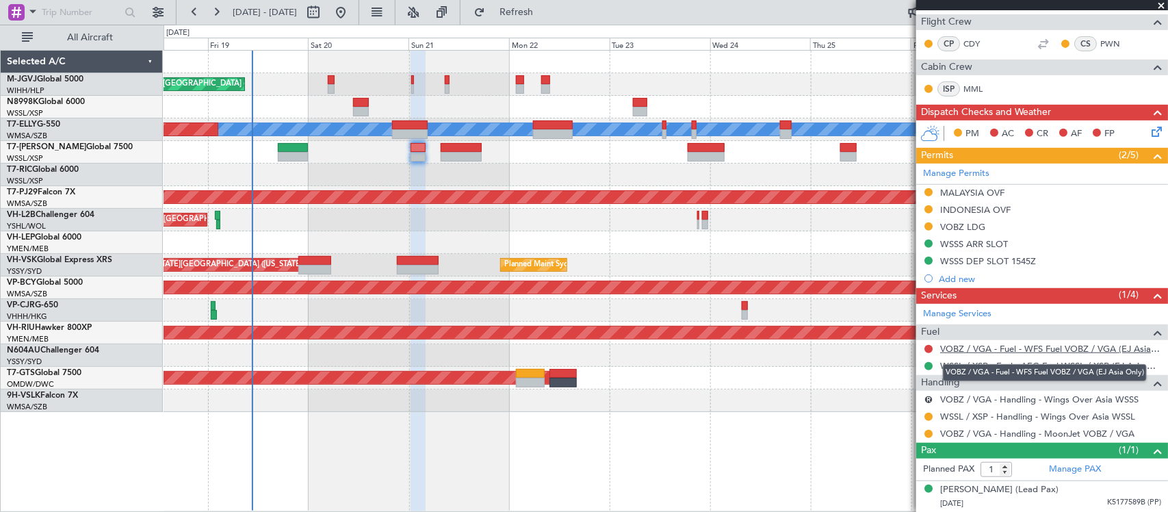
click at [993, 347] on link "VOBZ / VGA - Fuel - WFS Fuel VOBZ / VGA (EJ Asia Only)" at bounding box center [1050, 349] width 221 height 12
click at [958, 366] on link "WSSL / XSP - Fuel - AEG Fuel WSSL / XSP (EJ Asia Only)" at bounding box center [1050, 366] width 221 height 12
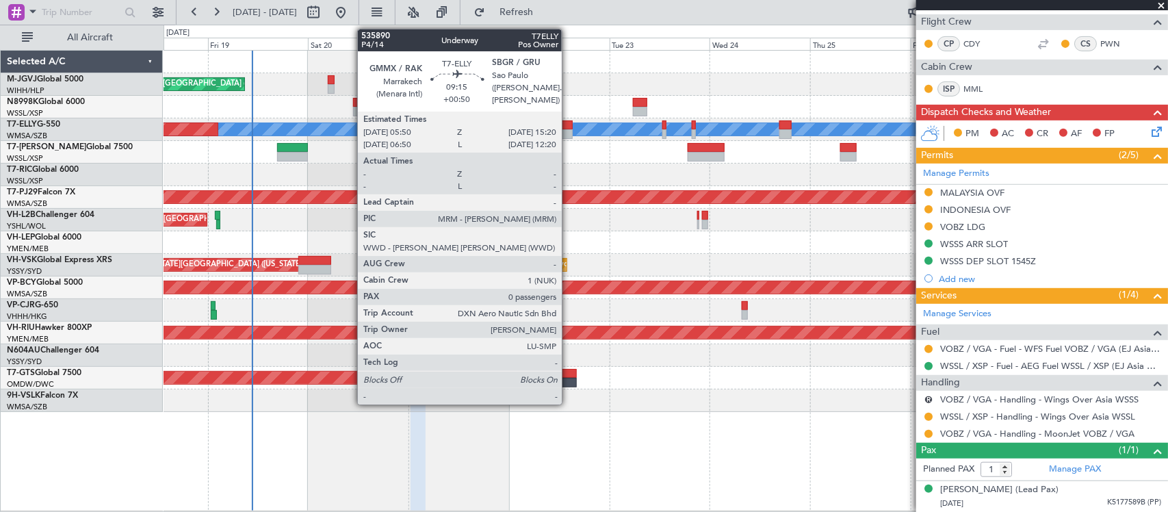
click at [569, 123] on div at bounding box center [552, 125] width 40 height 10
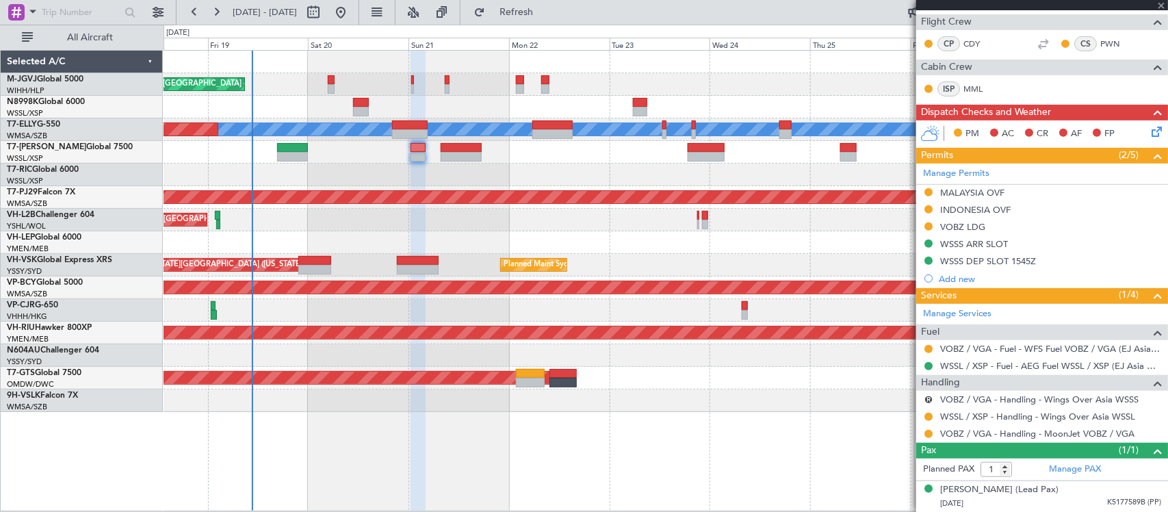
click at [597, 188] on div "Planned Maint [GEOGRAPHIC_DATA] (Sultan [PERSON_NAME] [PERSON_NAME] - Subang)" at bounding box center [666, 197] width 1004 height 23
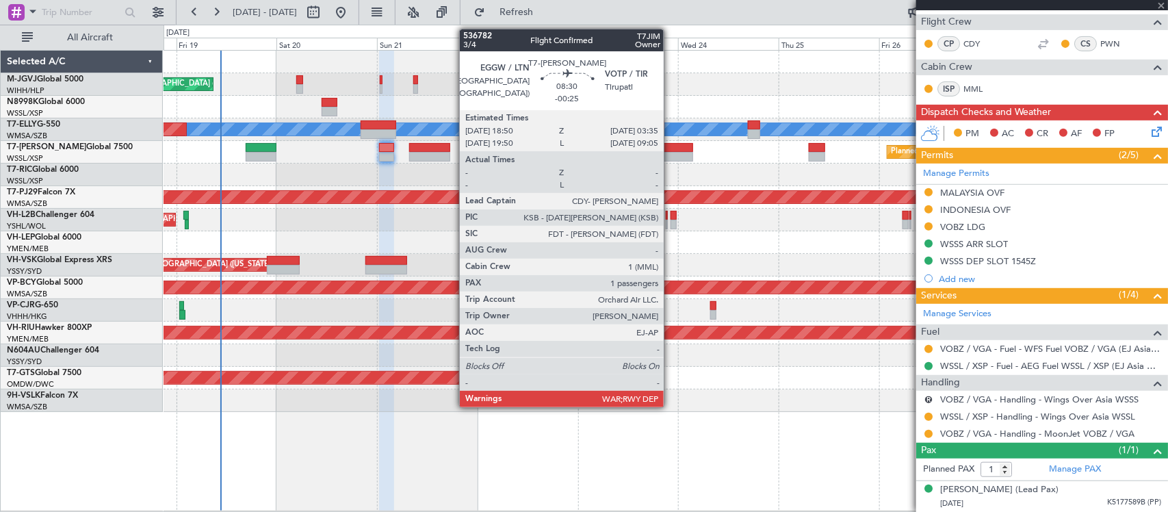
click at [671, 152] on div at bounding box center [674, 157] width 37 height 10
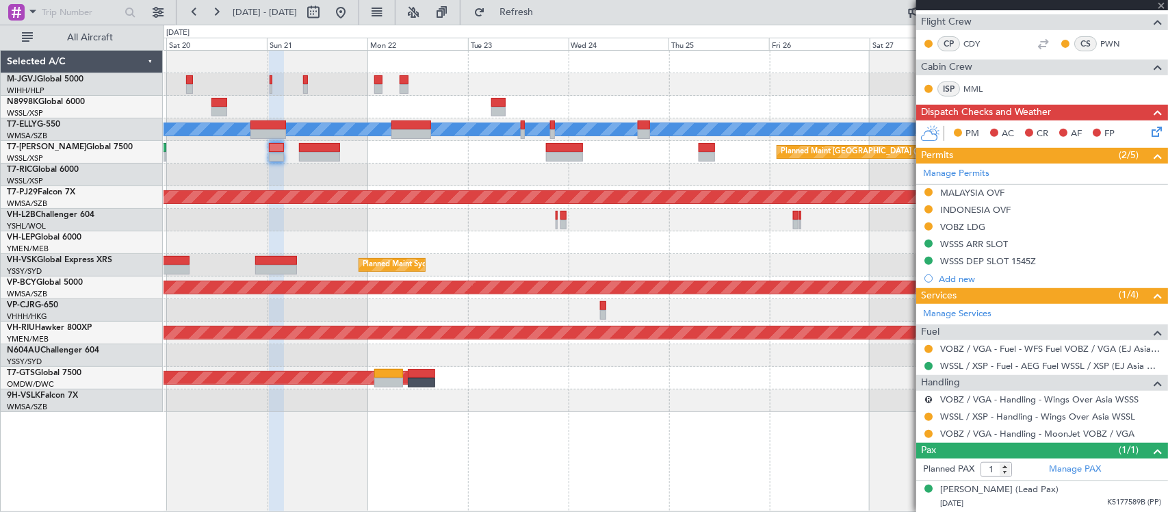
click at [657, 246] on div at bounding box center [666, 242] width 1004 height 23
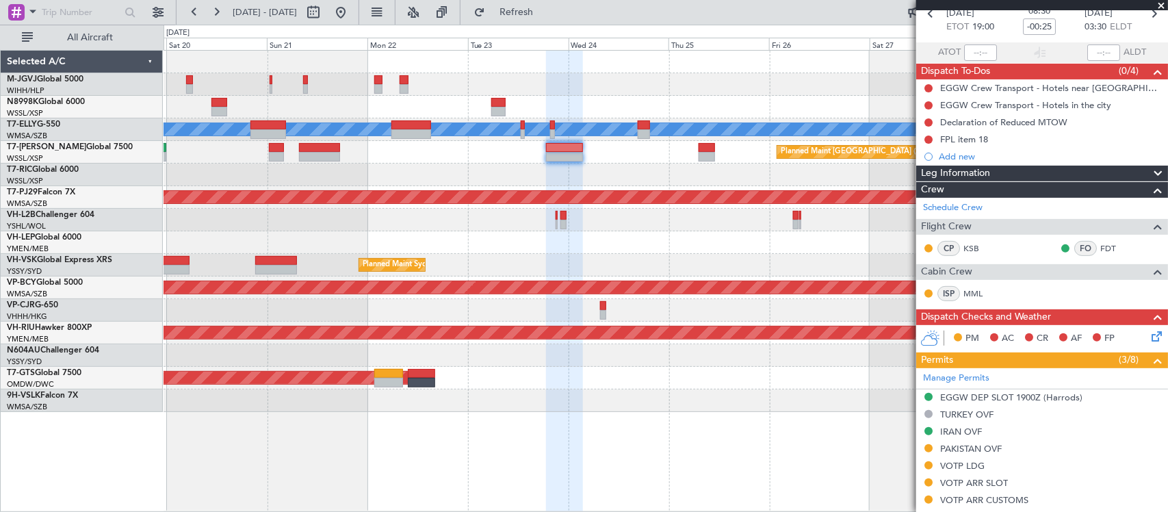
scroll to position [0, 0]
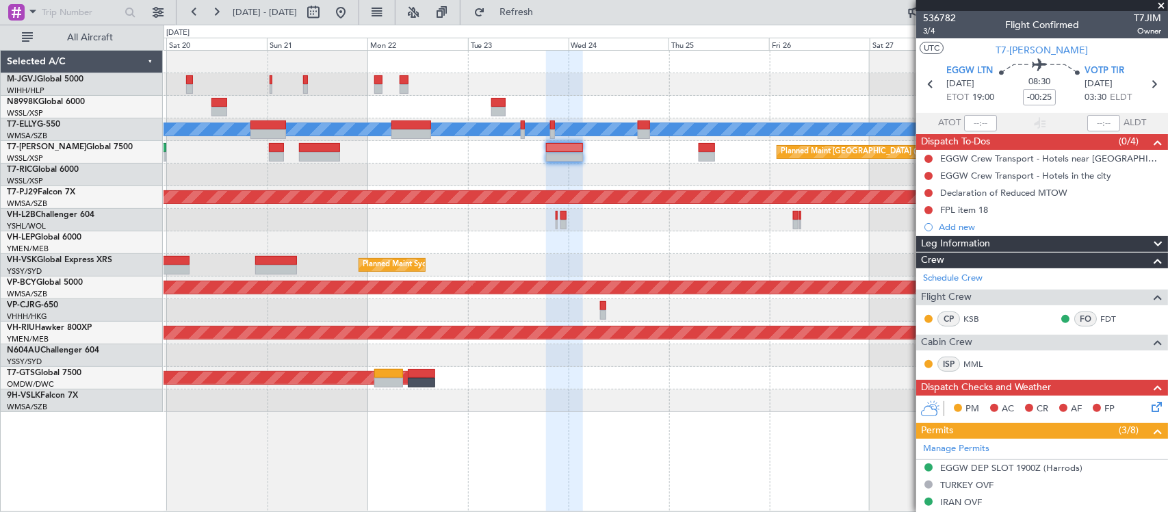
click at [649, 251] on div at bounding box center [666, 242] width 1004 height 23
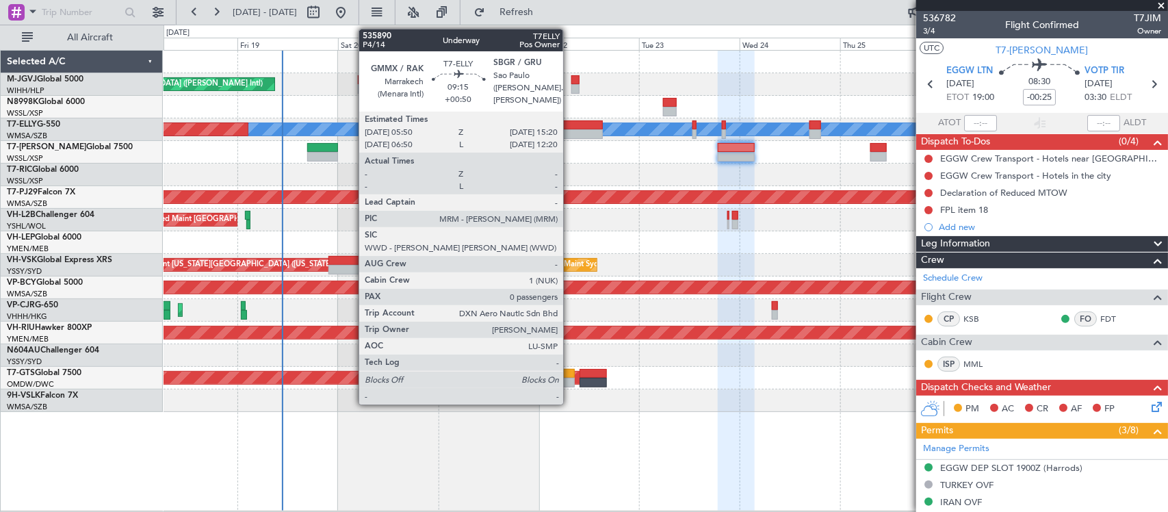
click at [570, 125] on div at bounding box center [583, 125] width 40 height 10
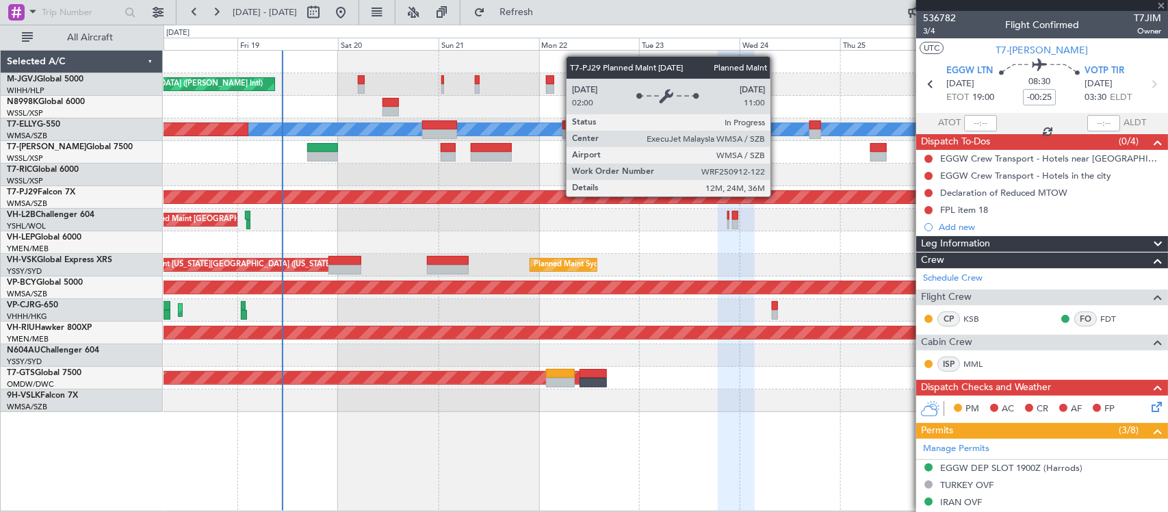
type input "+00:50"
type input "0"
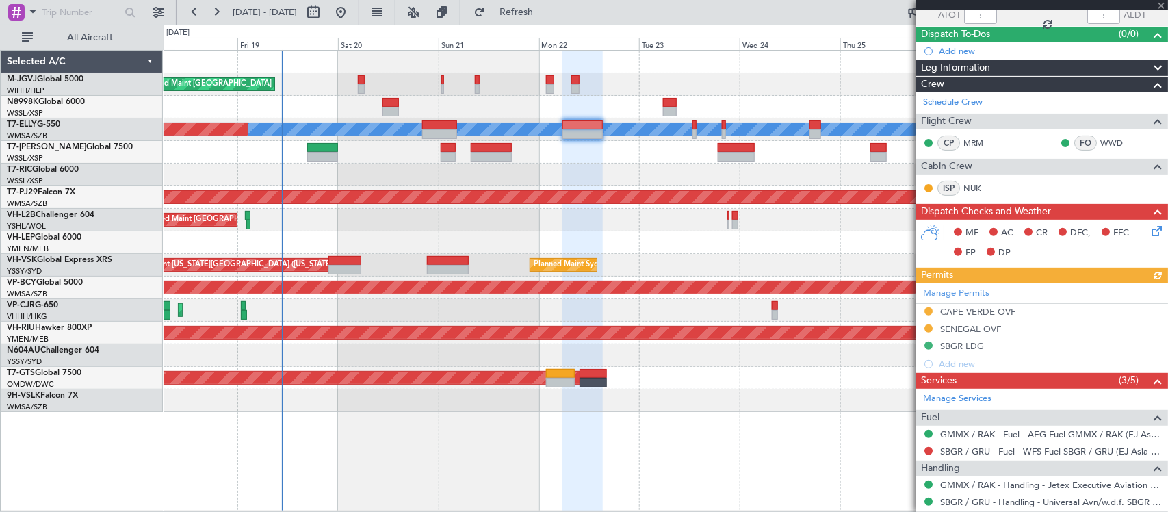
scroll to position [142, 0]
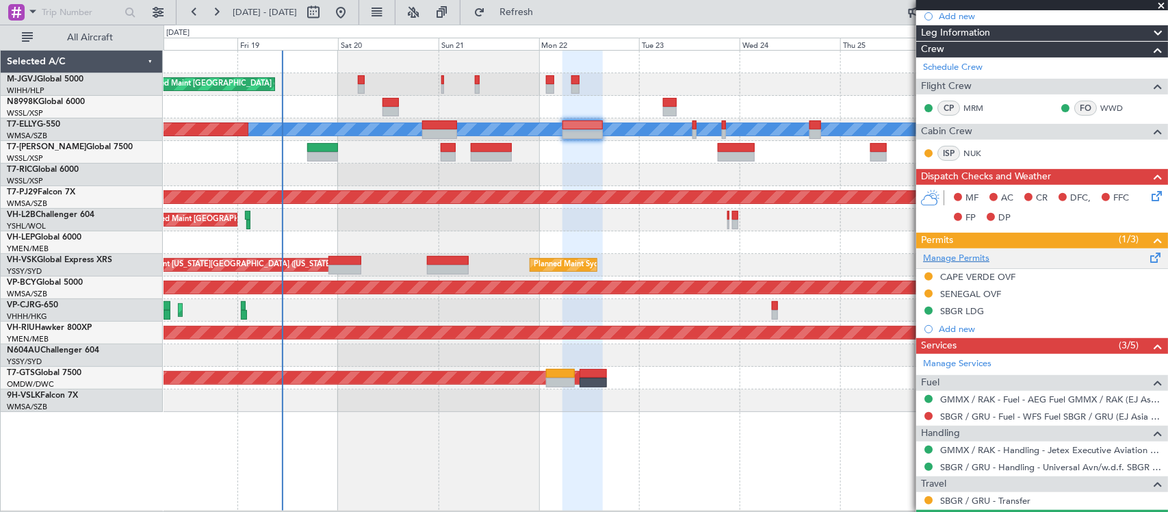
click at [970, 255] on link "Manage Permits" at bounding box center [956, 259] width 66 height 14
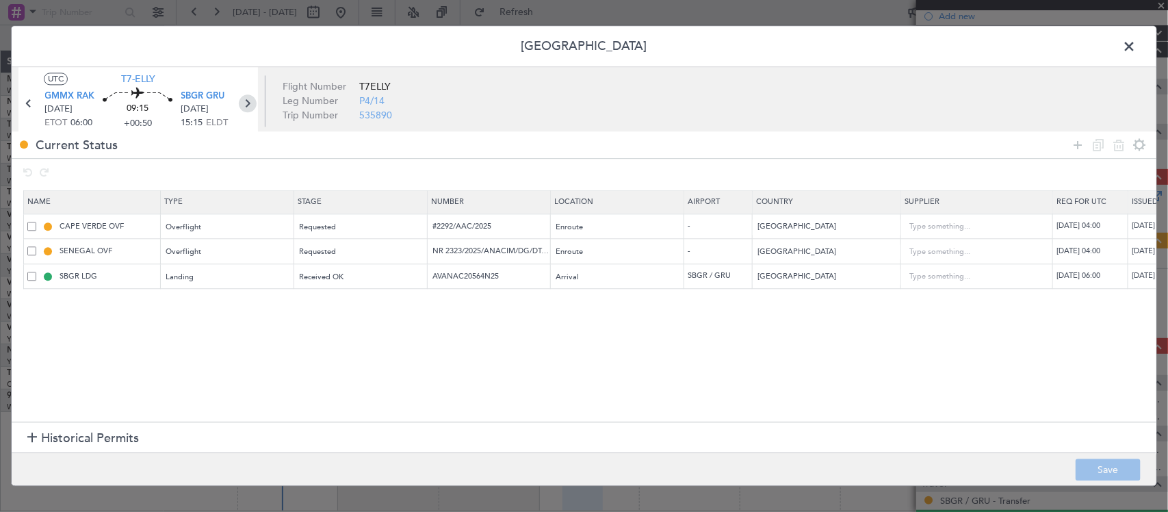
click at [255, 99] on icon at bounding box center [248, 104] width 18 height 18
type input "-00:10"
type input "5"
type input "-00:10"
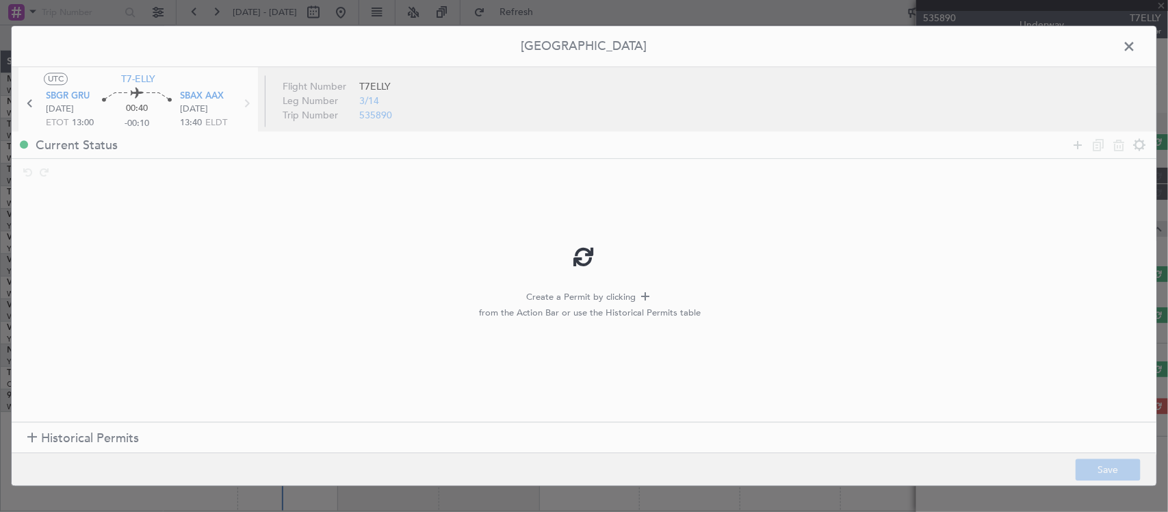
scroll to position [0, 0]
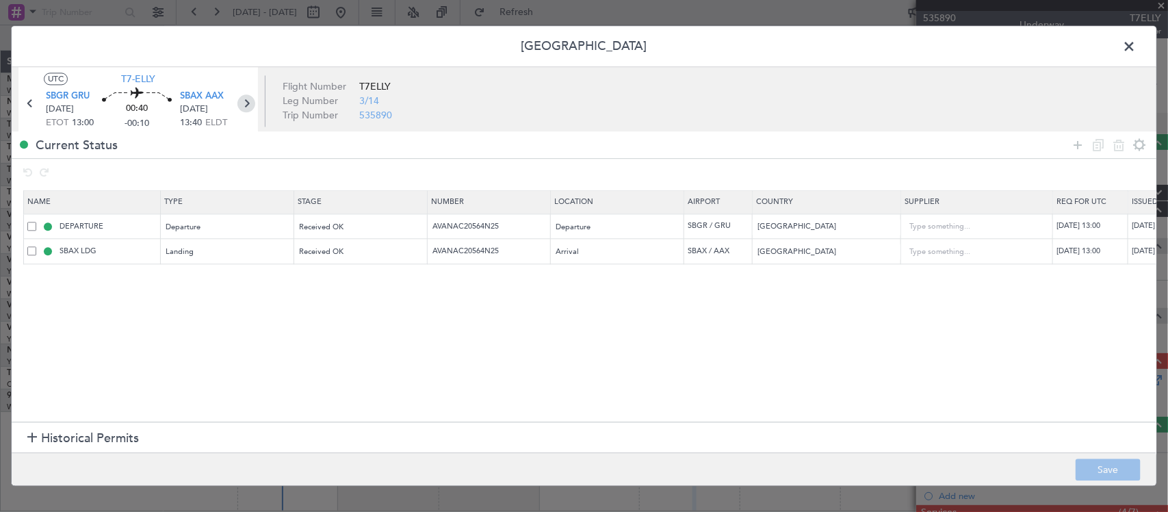
click at [247, 106] on icon at bounding box center [246, 104] width 18 height 18
type input "-00:05"
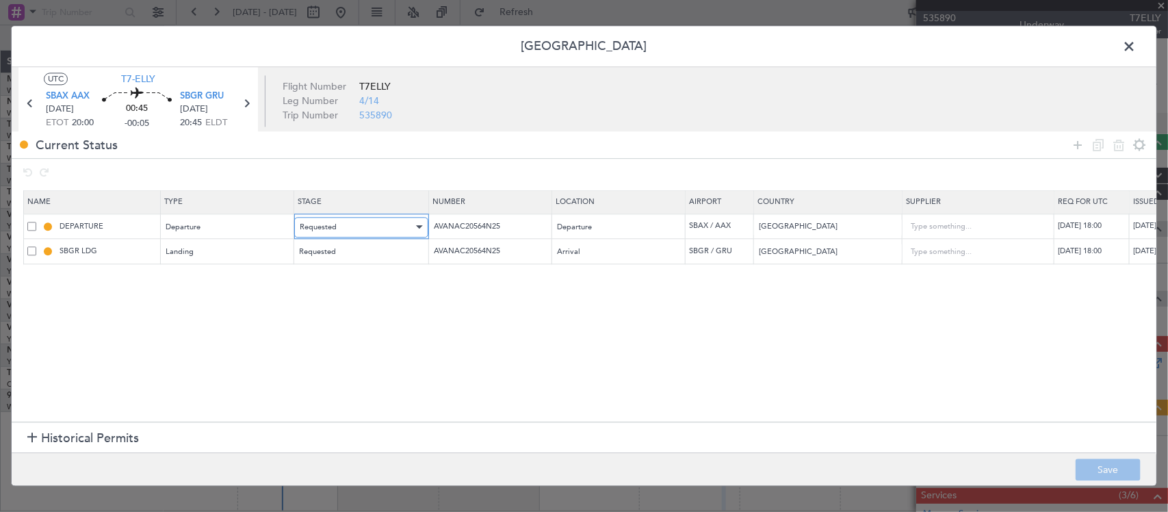
click at [368, 229] on div "Requested" at bounding box center [357, 227] width 114 height 21
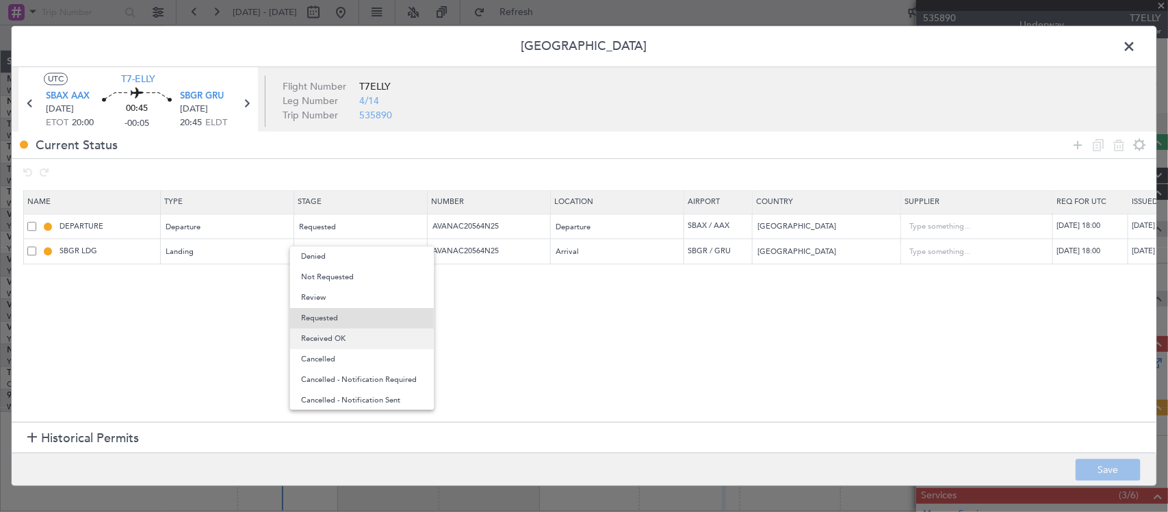
click at [378, 344] on span "Received OK" at bounding box center [362, 338] width 122 height 21
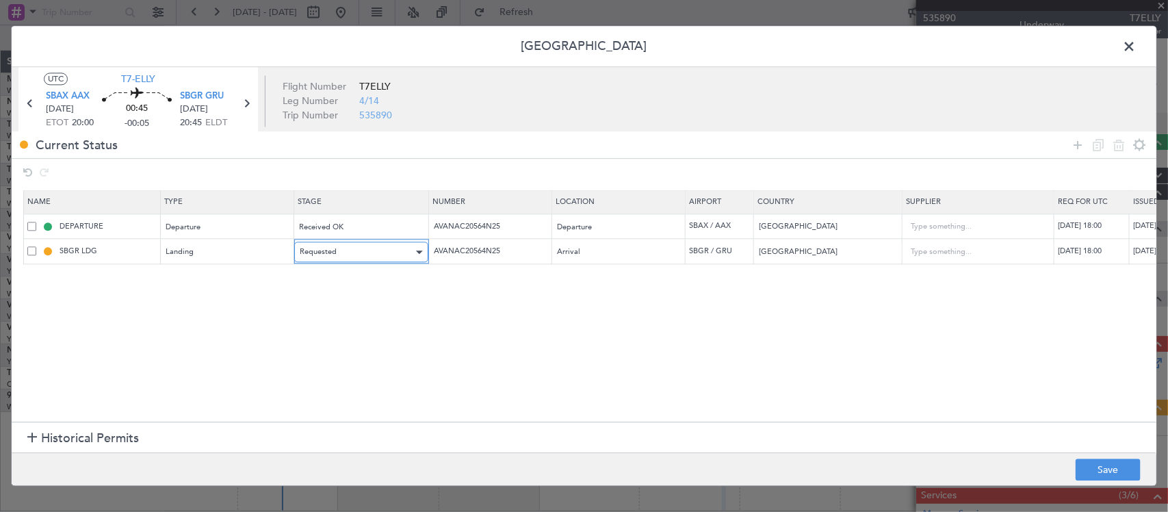
click at [390, 260] on div "Requested" at bounding box center [357, 252] width 114 height 21
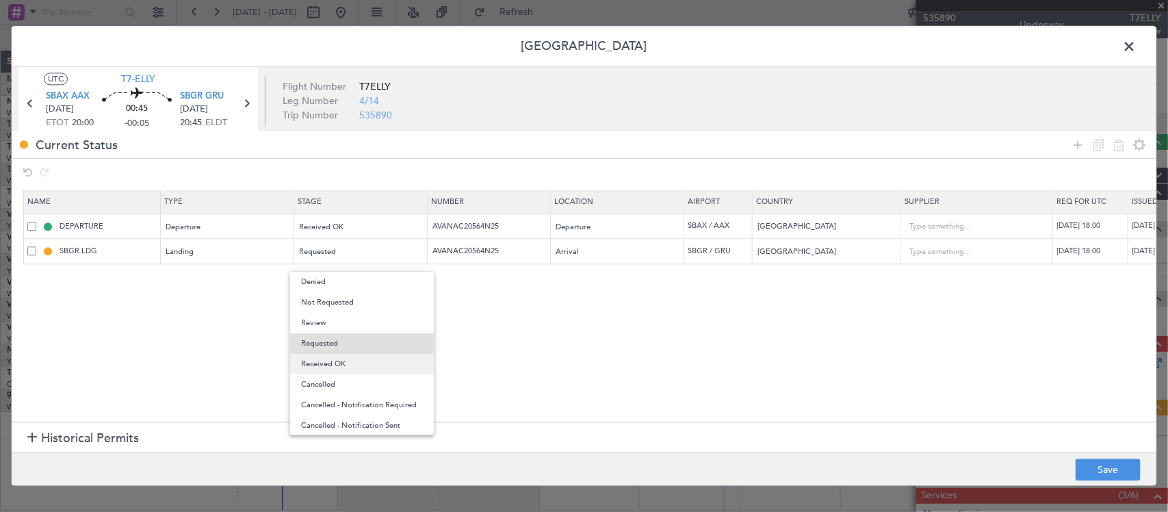
click at [381, 371] on span "Received OK" at bounding box center [362, 364] width 122 height 21
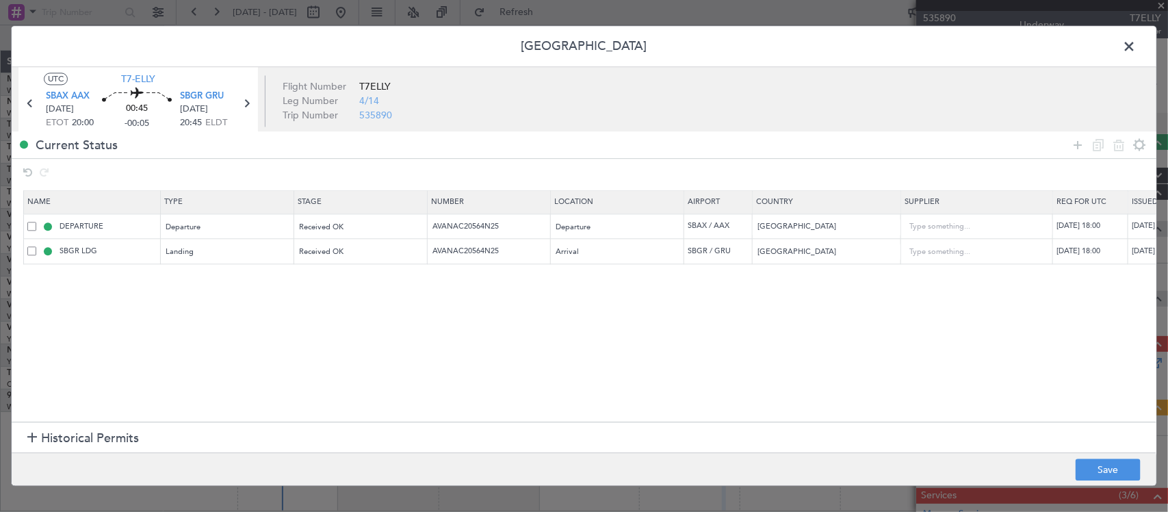
click at [1131, 230] on td "23/09/2025 18:00" at bounding box center [1165, 226] width 75 height 25
click at [1147, 231] on div "23/09/2025 18:00" at bounding box center [1167, 227] width 71 height 12
select select "9"
select select "2025"
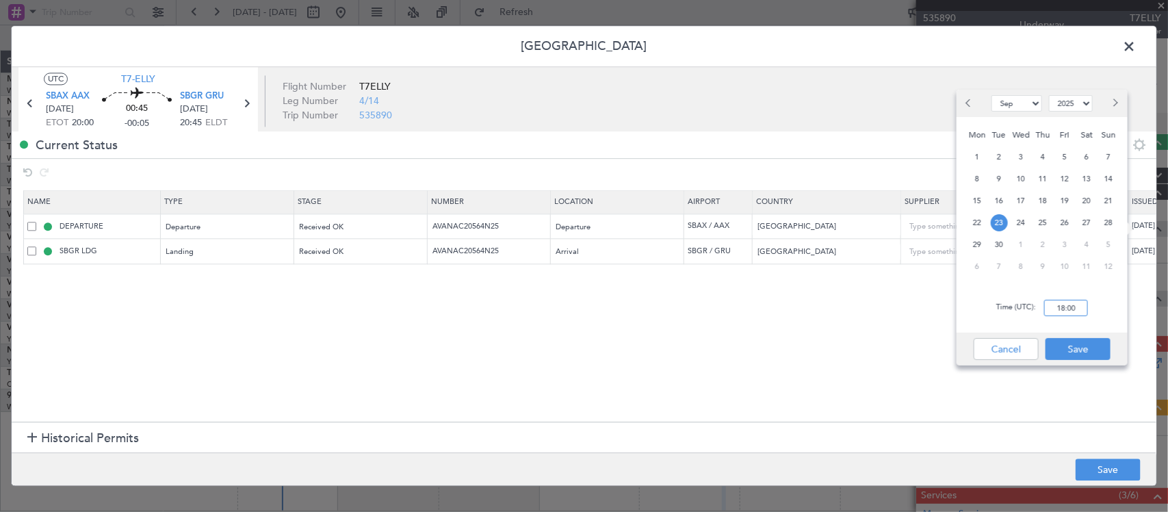
click at [1079, 308] on input "18:00" at bounding box center [1066, 308] width 44 height 16
type input "20:00"
click at [1071, 352] on button "Save" at bounding box center [1078, 349] width 65 height 22
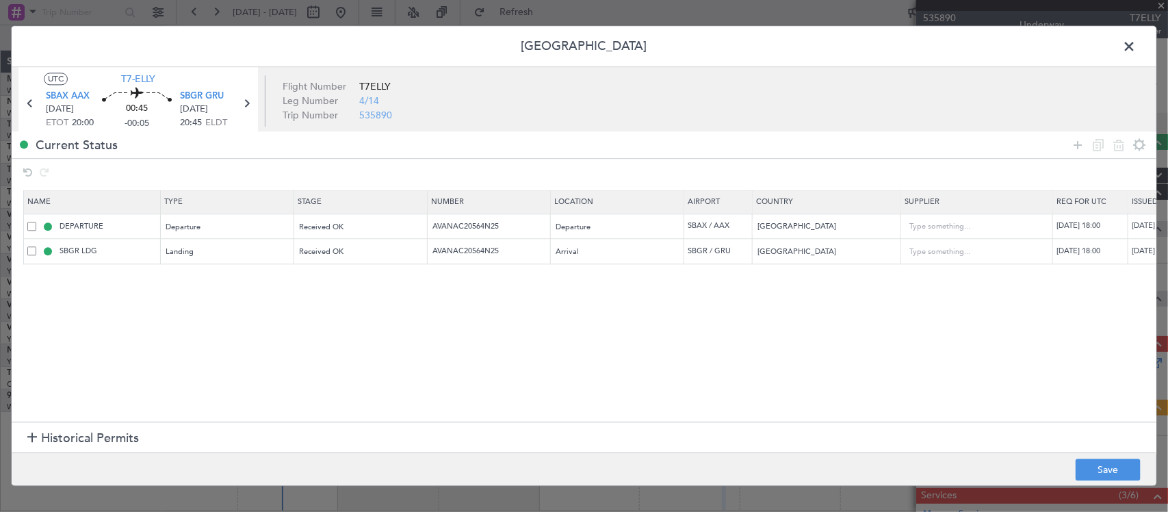
click at [1109, 228] on div "23/09/2025 18:00" at bounding box center [1092, 227] width 71 height 12
select select "9"
select select "2025"
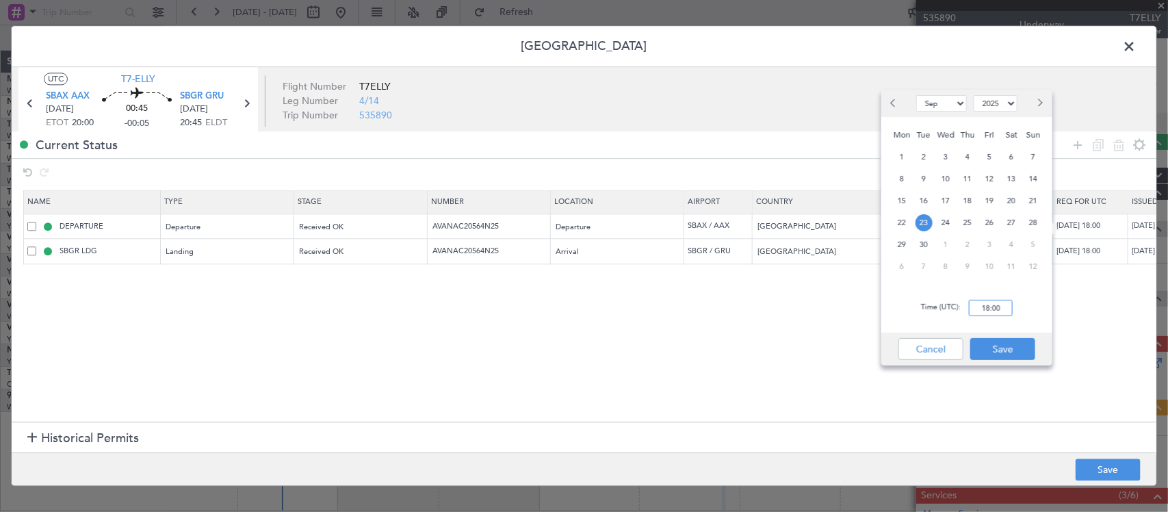
click at [1011, 306] on input "18:00" at bounding box center [991, 308] width 44 height 16
click at [1039, 309] on div "Time (UTC): 2000" at bounding box center [966, 307] width 171 height 49
type input "20:00"
click at [1013, 344] on button "Save" at bounding box center [1002, 349] width 65 height 22
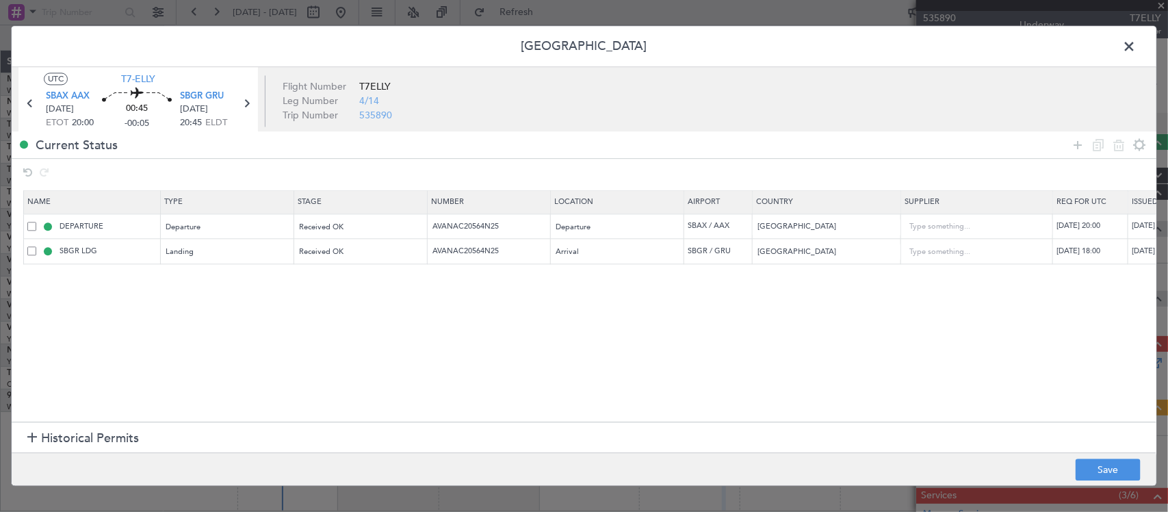
click at [1105, 253] on div "23/09/2025 18:00" at bounding box center [1092, 252] width 71 height 12
select select "9"
select select "2025"
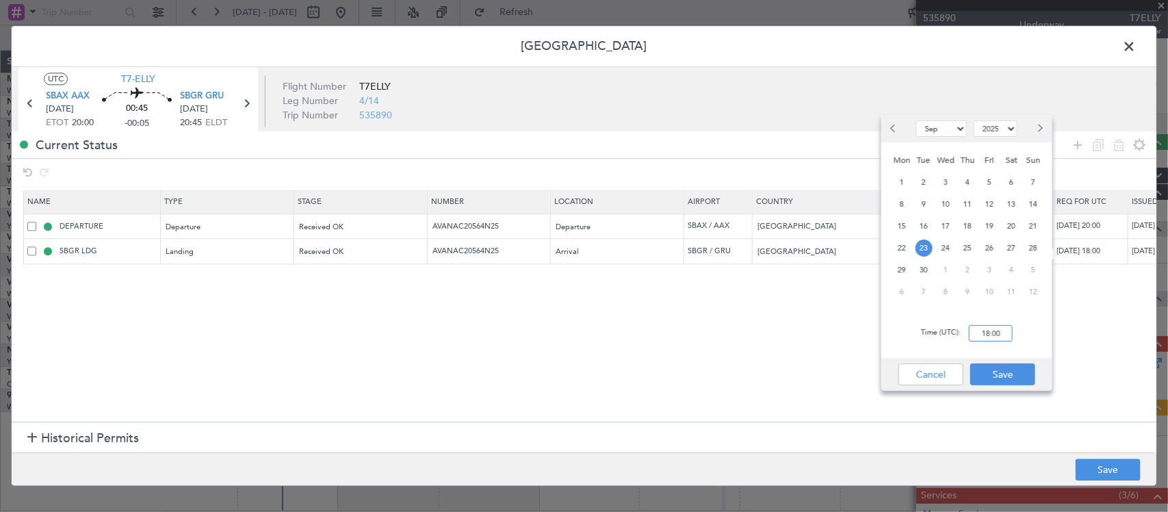
click at [997, 333] on input "18:00" at bounding box center [991, 333] width 44 height 16
click at [1033, 334] on div "Time (UTC): 2000" at bounding box center [966, 333] width 171 height 49
type input "20:00"
click at [1006, 368] on button "Save" at bounding box center [1002, 374] width 65 height 22
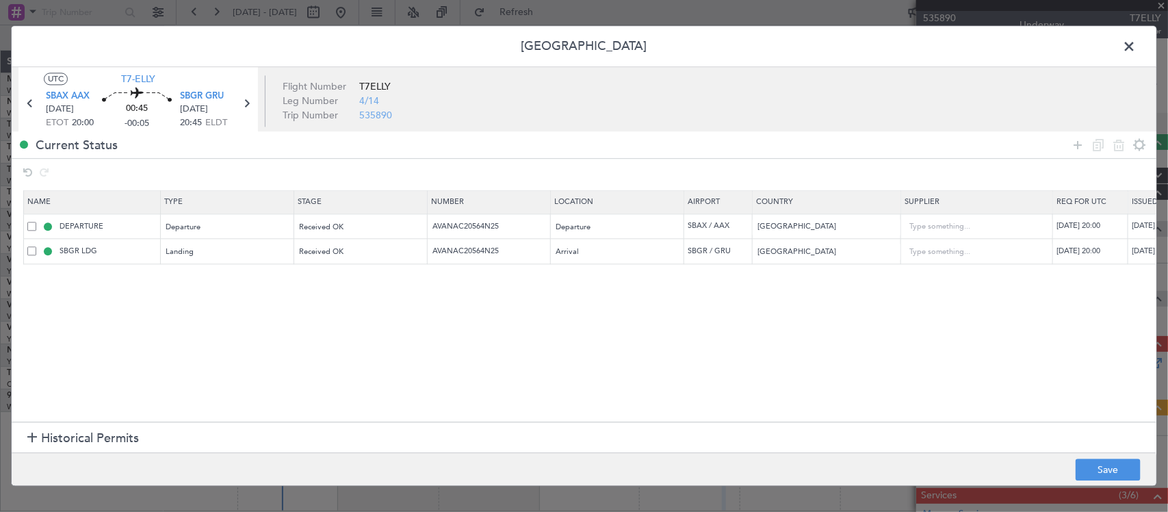
click at [1144, 255] on div "23/09/2025 18:00" at bounding box center [1167, 252] width 71 height 12
select select "9"
select select "2025"
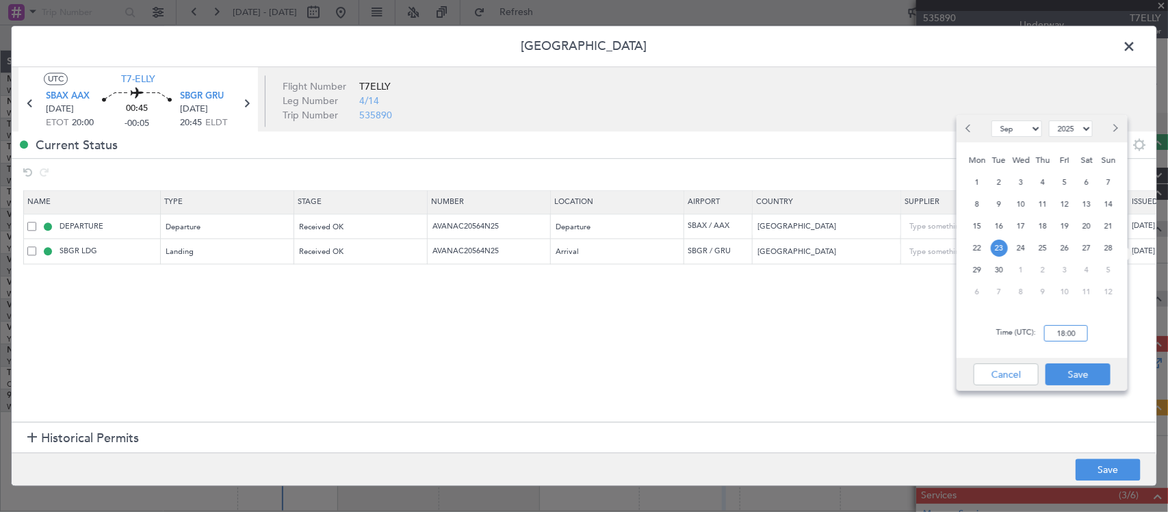
click at [1072, 330] on input "18:00" at bounding box center [1066, 333] width 44 height 16
type input "20:00"
click at [1088, 361] on div "Cancel Save" at bounding box center [1042, 374] width 171 height 33
click at [1088, 363] on button "Save" at bounding box center [1078, 374] width 65 height 22
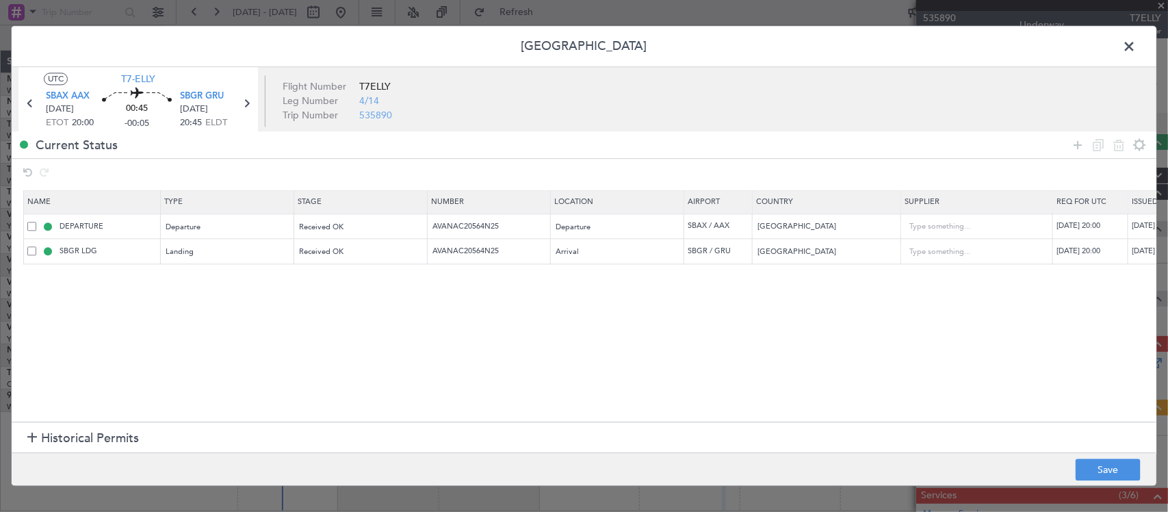
click at [1103, 485] on footer "Save" at bounding box center [584, 469] width 1145 height 33
click at [1105, 469] on button "Save" at bounding box center [1108, 470] width 65 height 22
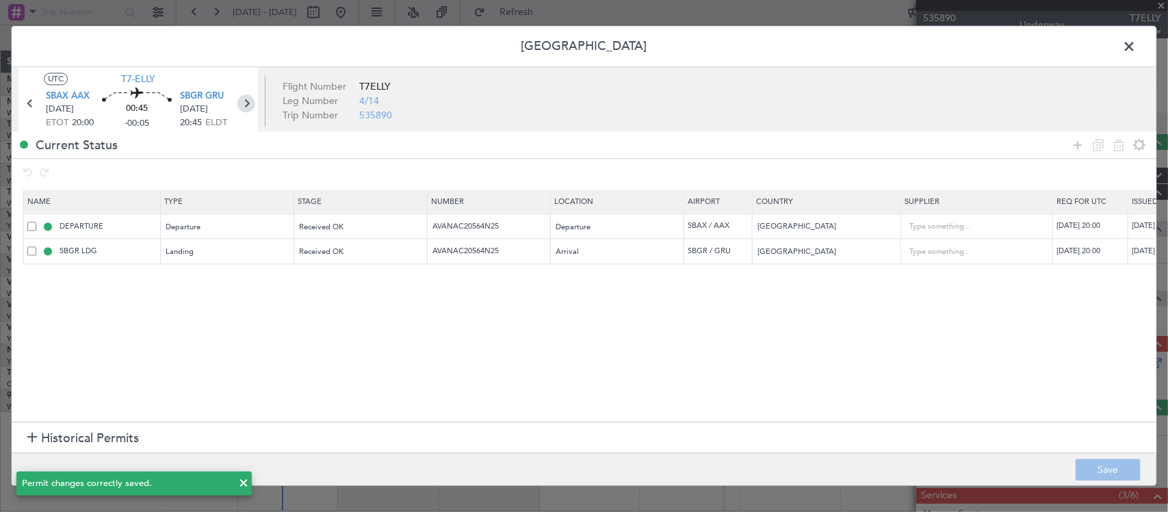
click at [244, 105] on icon at bounding box center [246, 104] width 18 height 18
type input "+00:05"
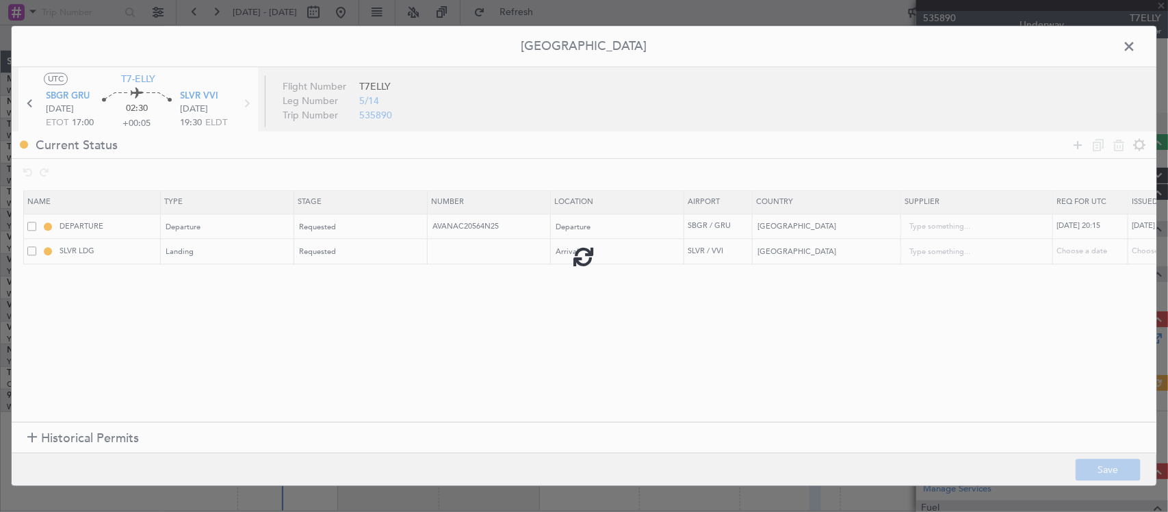
click at [491, 227] on div at bounding box center [584, 255] width 1145 height 459
click at [1150, 228] on div "23/09/2025 20:15" at bounding box center [1167, 227] width 71 height 12
select select "9"
select select "2025"
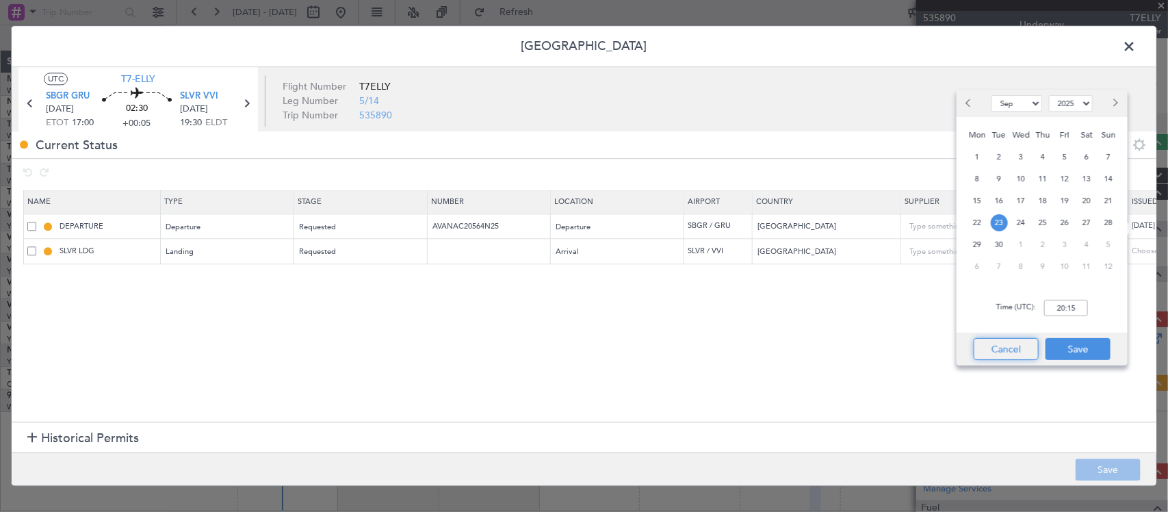
click at [1030, 357] on button "Cancel" at bounding box center [1006, 349] width 65 height 22
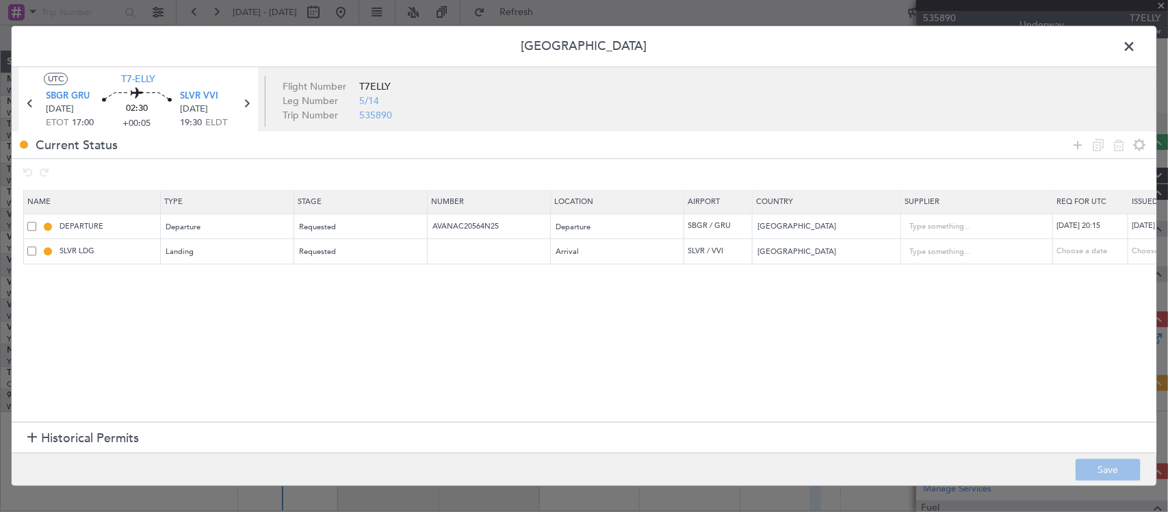
click at [1095, 231] on div "23/09/2025 20:15" at bounding box center [1092, 227] width 71 height 12
select select "9"
select select "2025"
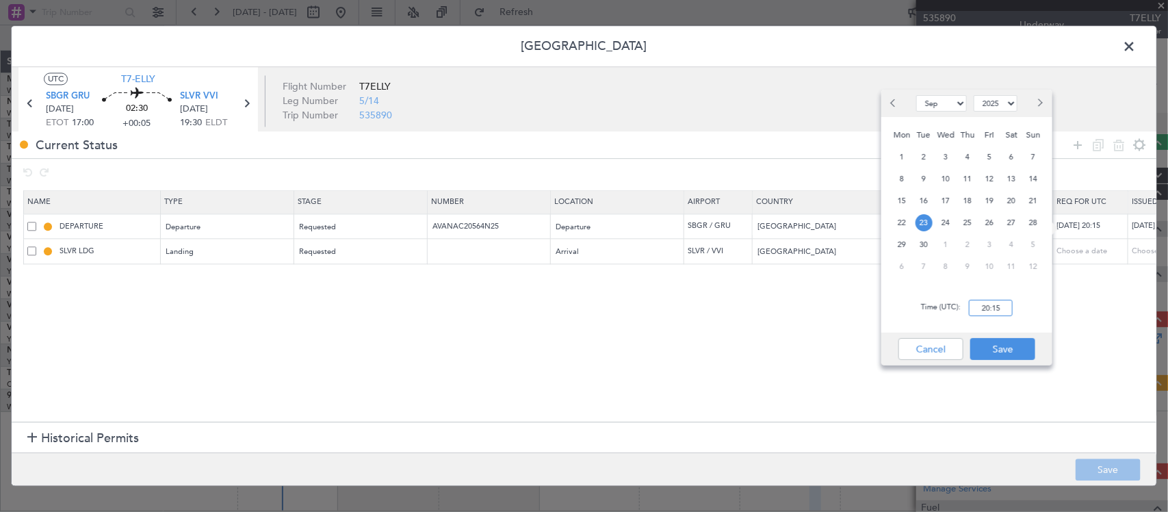
click at [1003, 306] on input "20:15" at bounding box center [991, 308] width 44 height 16
type input "17:00"
click at [1023, 344] on button "Save" at bounding box center [1002, 349] width 65 height 22
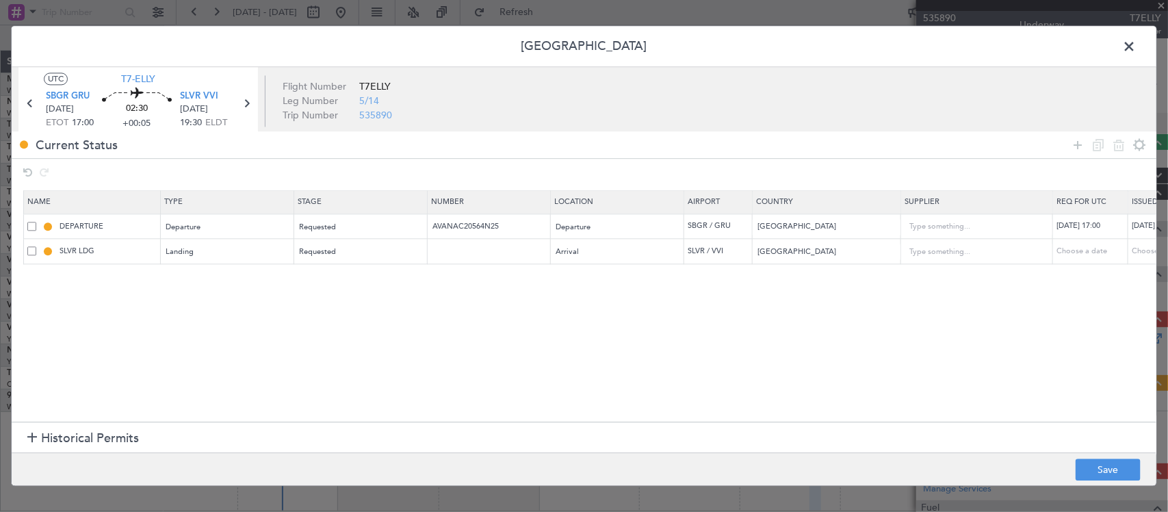
click at [1143, 228] on div "23/09/2025 20:15" at bounding box center [1167, 227] width 71 height 12
select select "9"
select select "2025"
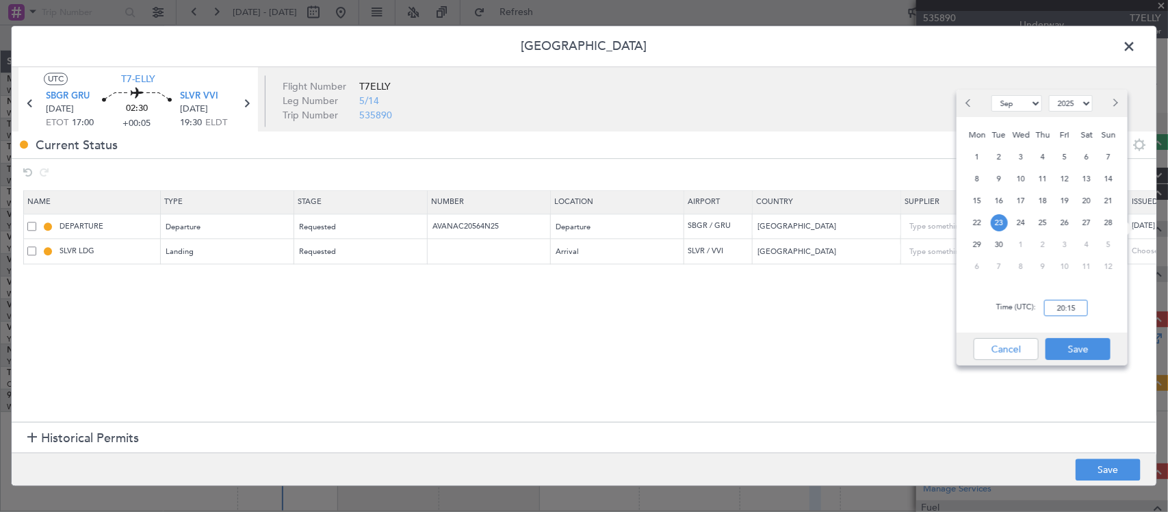
click at [1082, 305] on input "20:15" at bounding box center [1066, 308] width 44 height 16
type input "17:00"
click at [1072, 349] on button "Save" at bounding box center [1078, 349] width 65 height 22
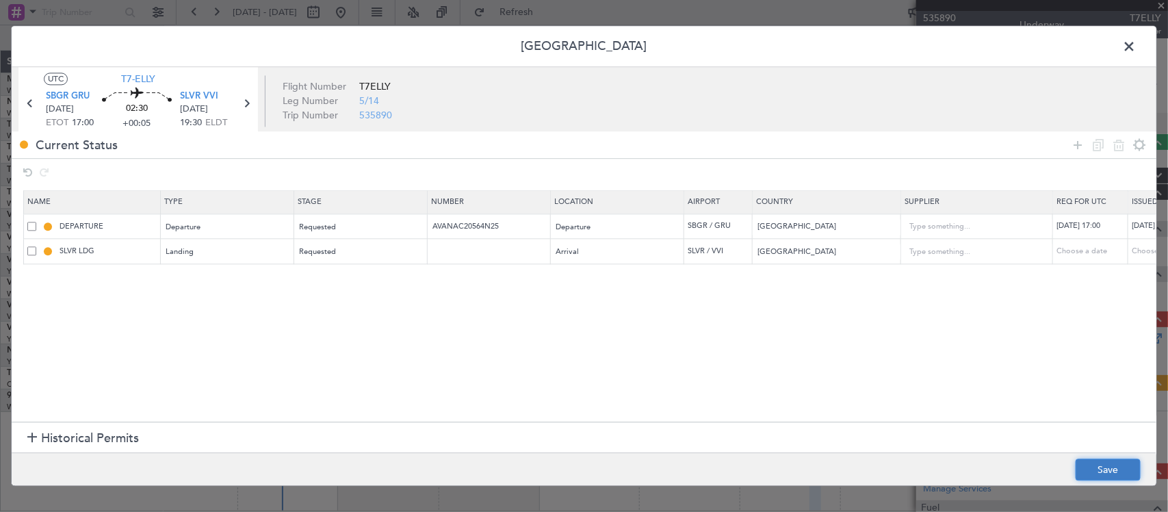
click at [1116, 466] on button "Save" at bounding box center [1108, 470] width 65 height 22
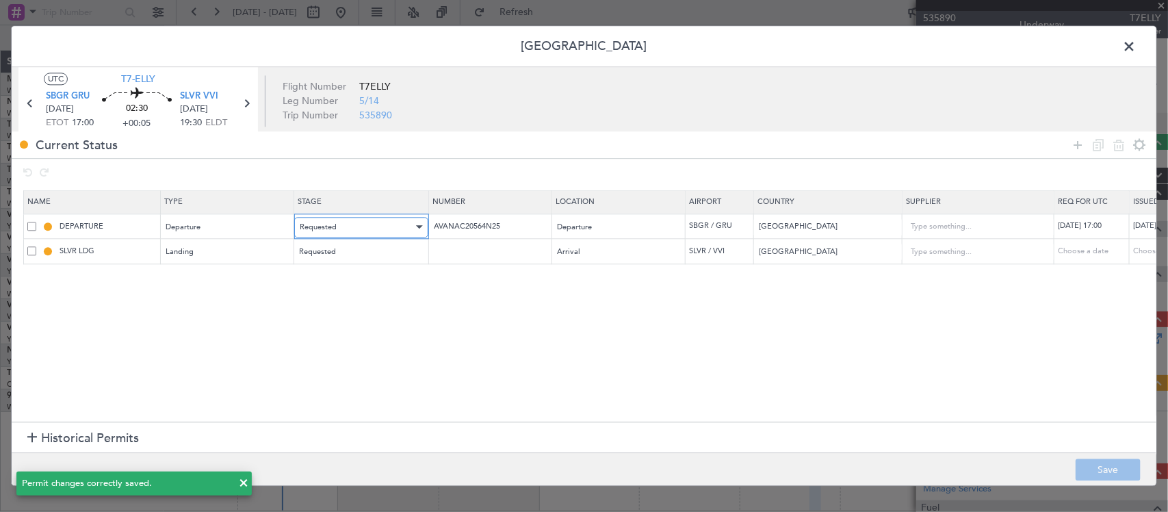
click at [350, 226] on div "Requested" at bounding box center [357, 227] width 114 height 21
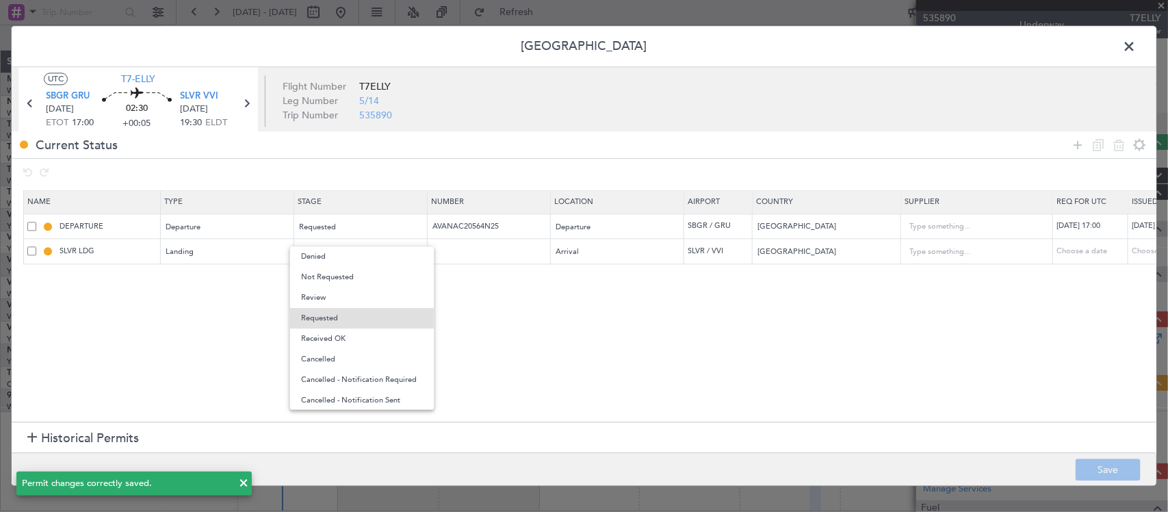
click at [364, 341] on span "Received OK" at bounding box center [362, 338] width 122 height 21
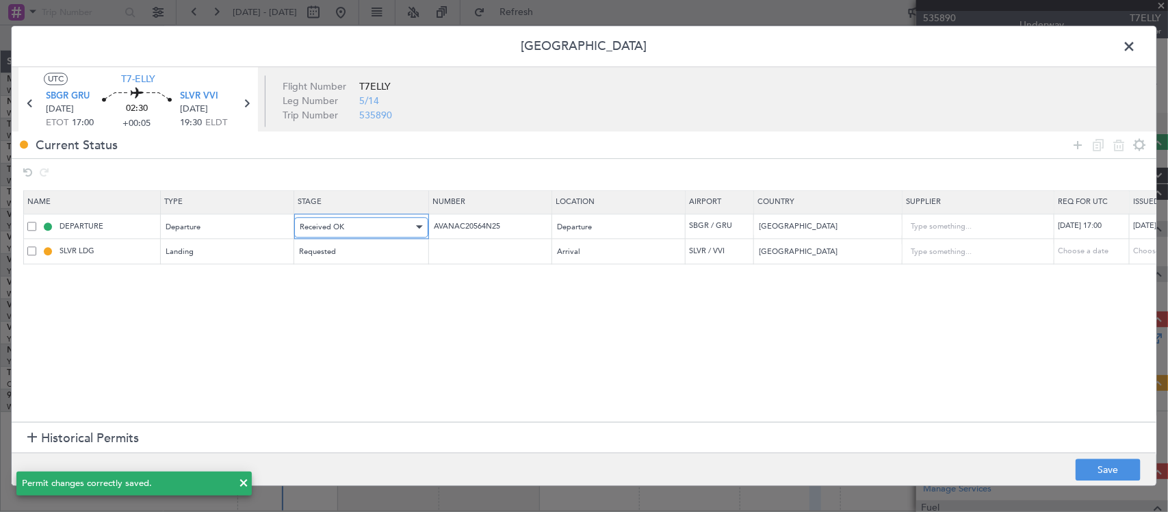
click at [375, 231] on div "Received OK" at bounding box center [357, 227] width 114 height 21
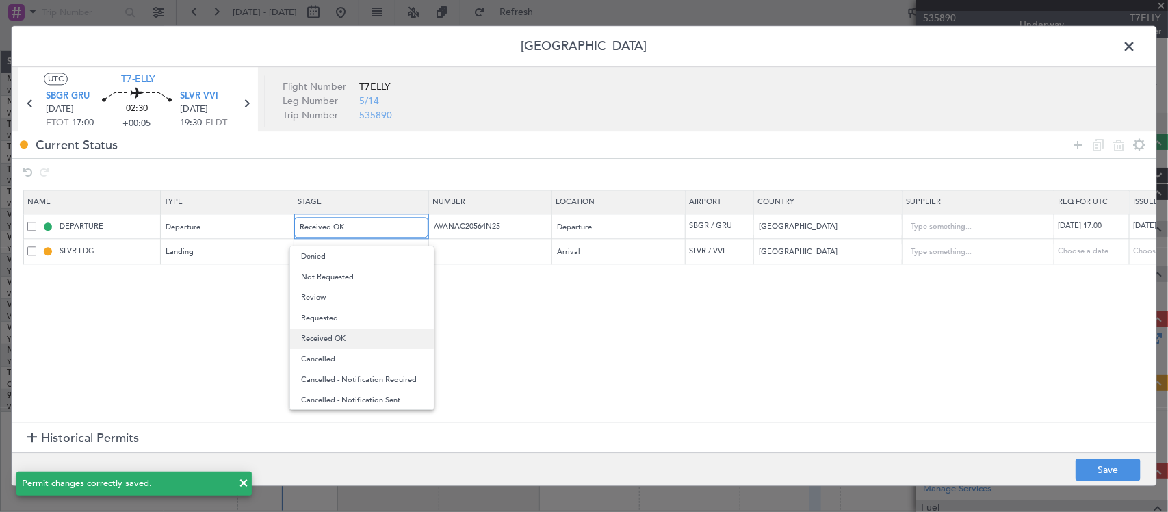
scroll to position [14, 0]
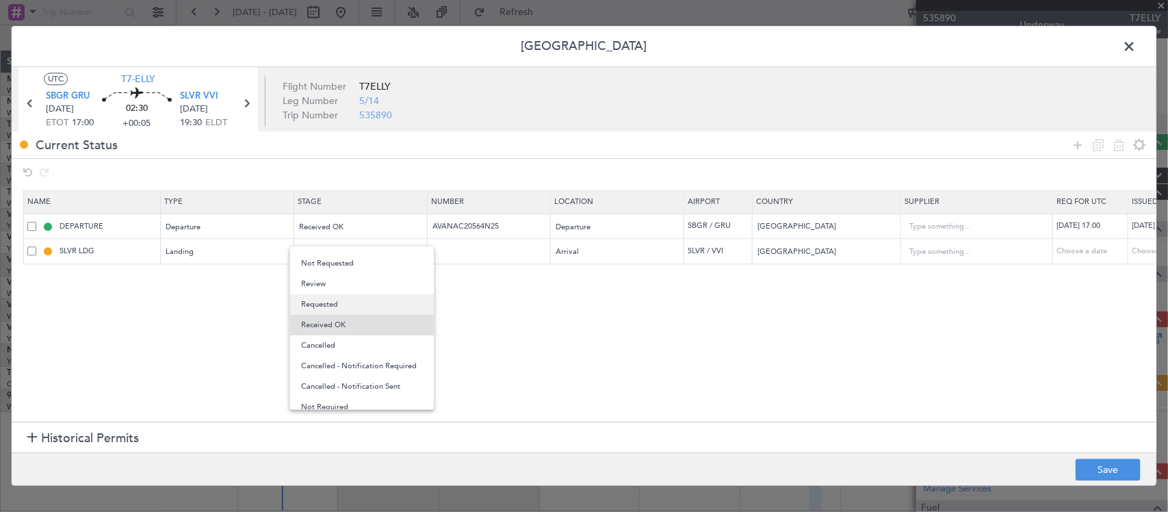
click at [358, 309] on span "Requested" at bounding box center [362, 304] width 122 height 21
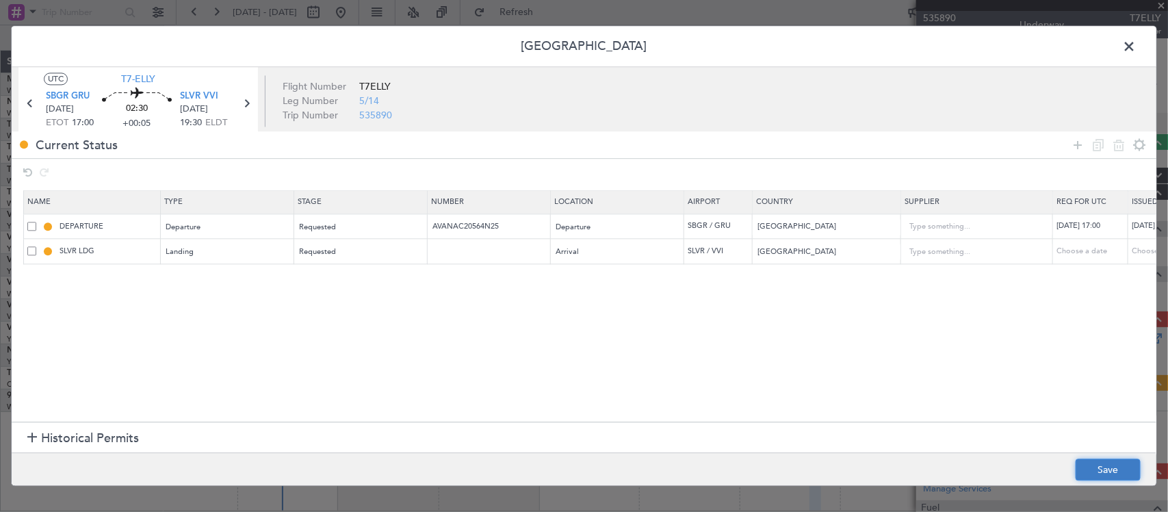
click at [1112, 473] on button "Save" at bounding box center [1108, 470] width 65 height 22
click at [1136, 42] on span at bounding box center [1136, 49] width 0 height 27
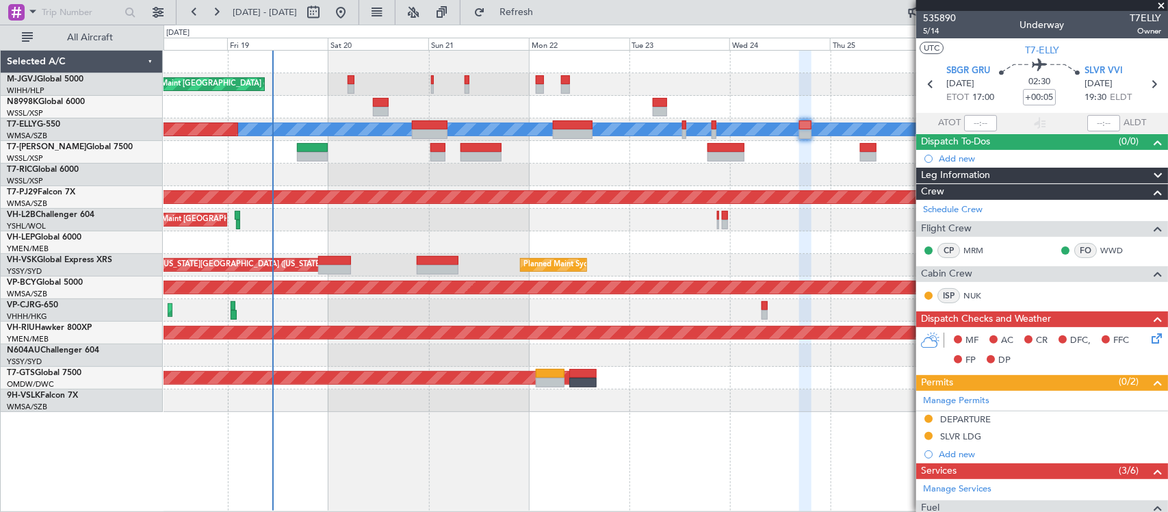
click at [662, 84] on div "MEL Jakarta (Halim Intl) MEL Jakarta (Halim Intl) MEL Jakarta (Halim Intl) Plan…" at bounding box center [666, 84] width 1004 height 23
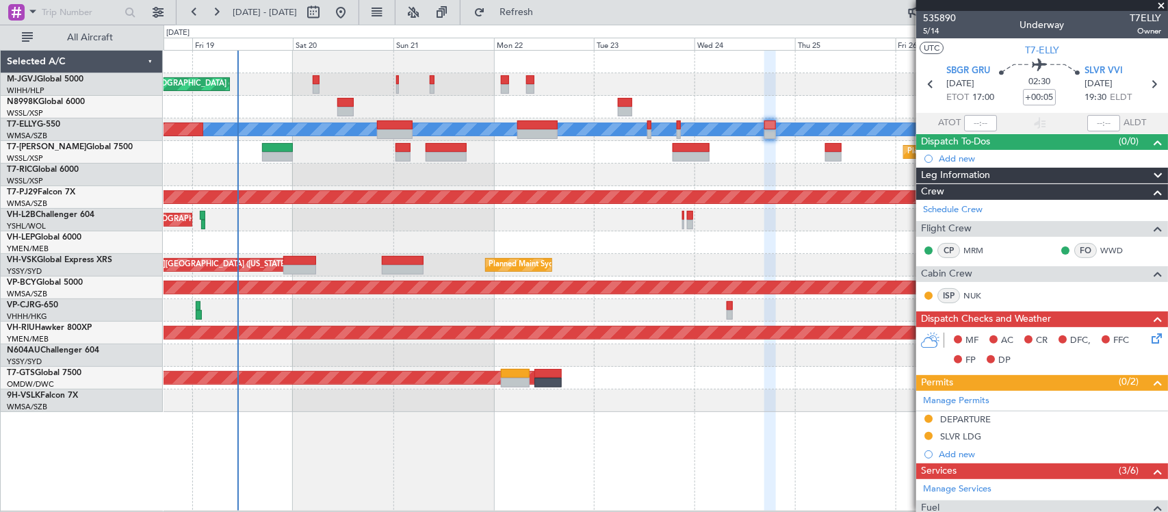
click at [472, 105] on div at bounding box center [666, 107] width 1004 height 23
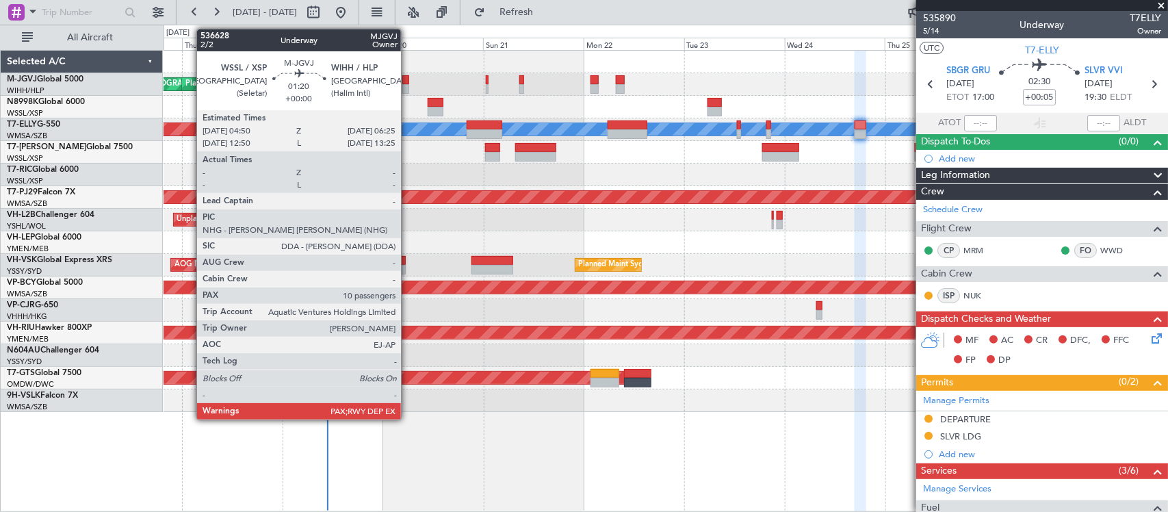
click at [408, 81] on div at bounding box center [405, 80] width 7 height 10
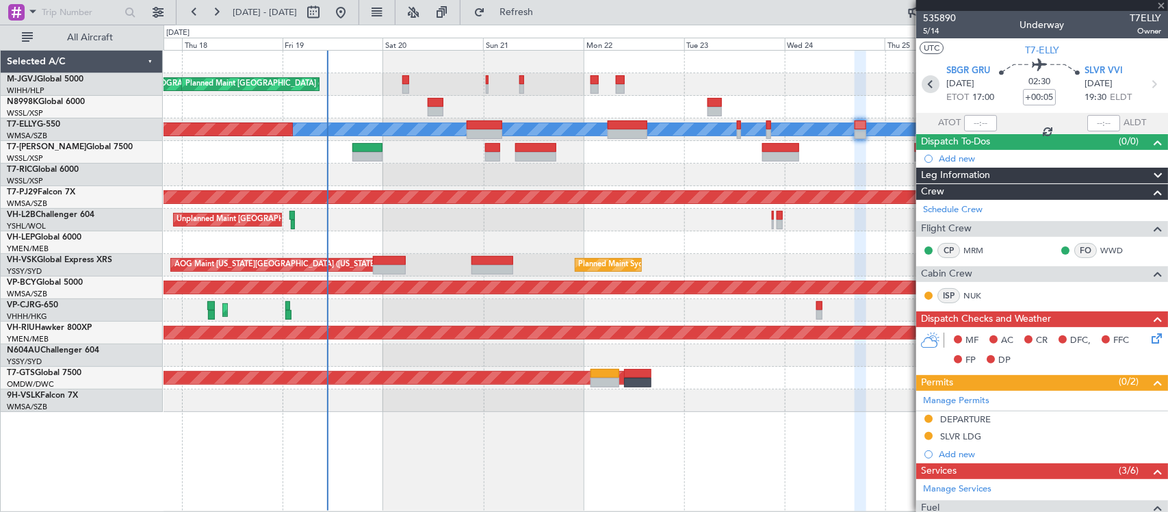
type input "10"
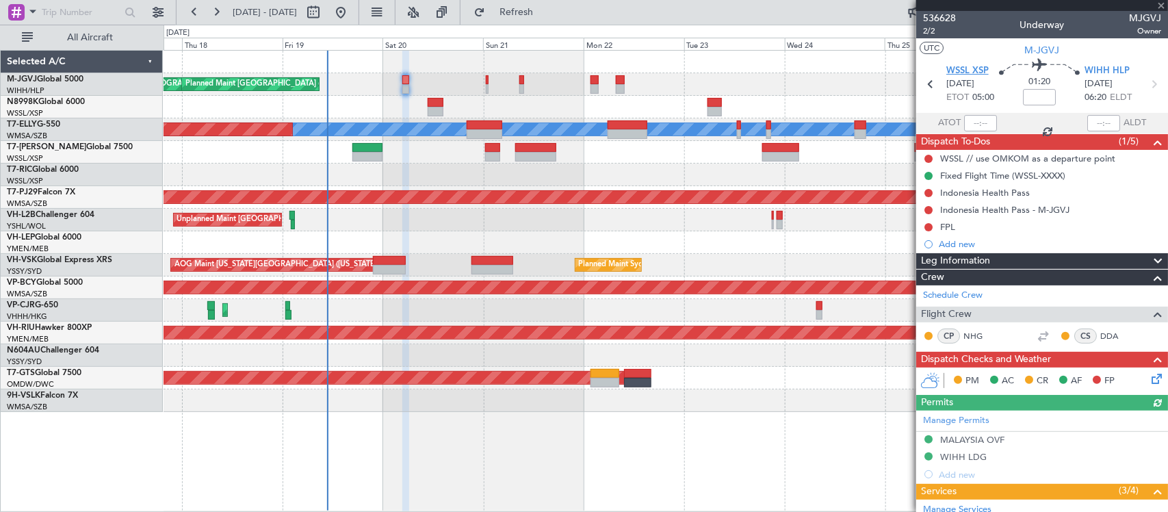
click at [979, 73] on span "WSSL XSP" at bounding box center [967, 71] width 42 height 14
click at [935, 31] on span "2/2" at bounding box center [939, 31] width 33 height 12
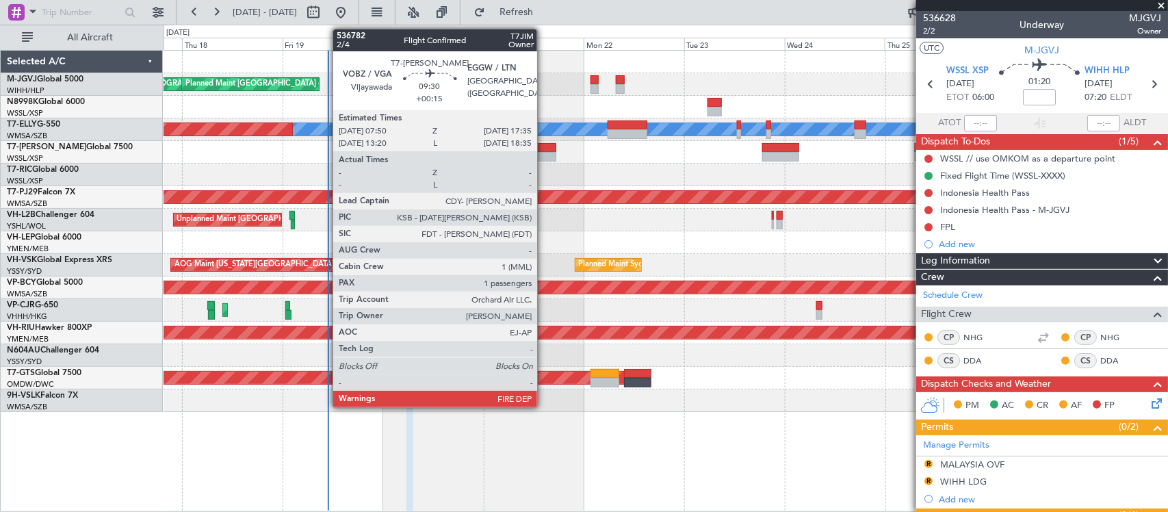
click at [544, 152] on div at bounding box center [535, 157] width 41 height 10
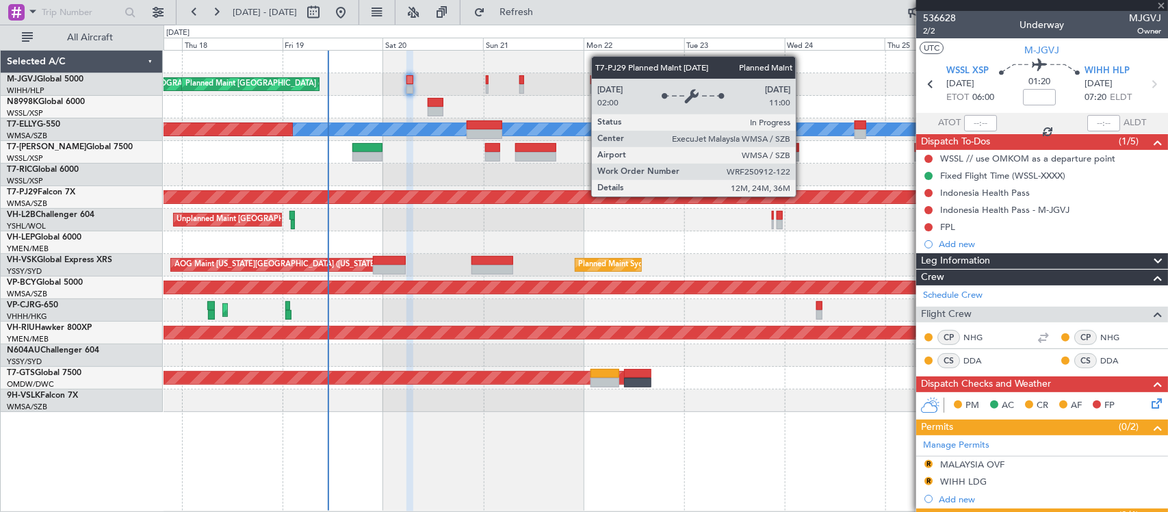
type input "+00:15"
type input "1"
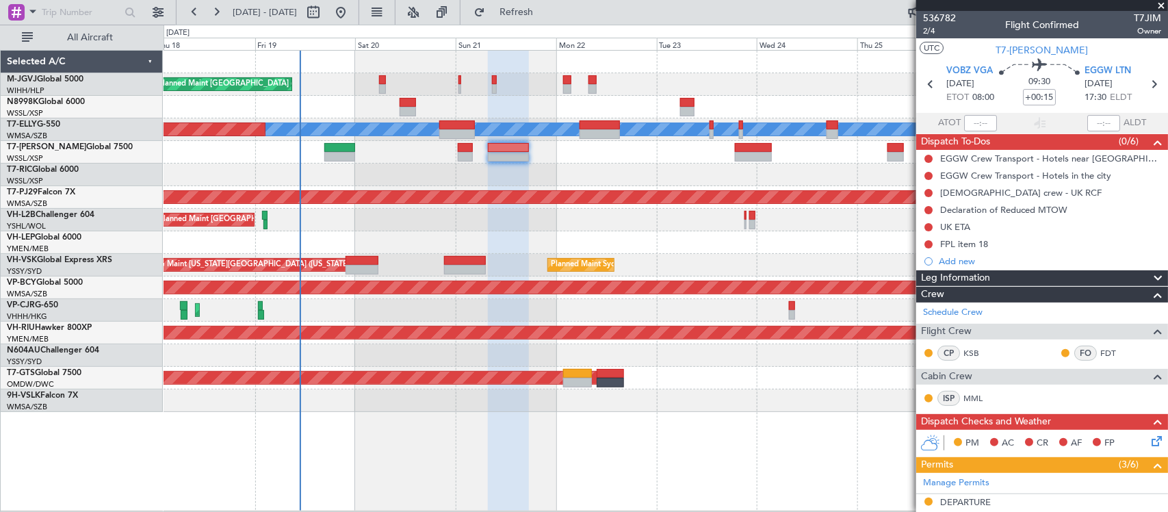
click at [635, 248] on div at bounding box center [666, 242] width 1004 height 23
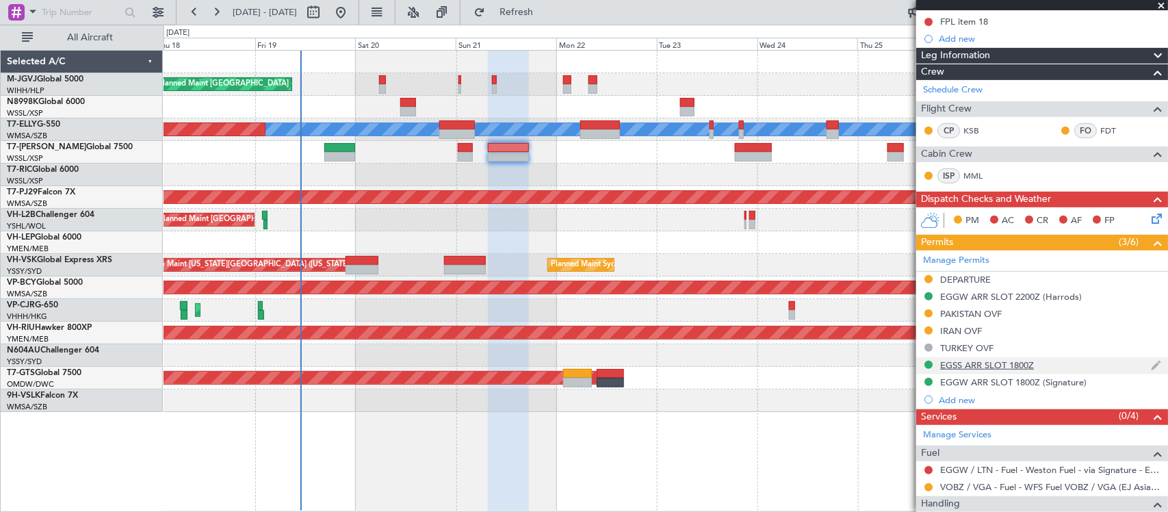
scroll to position [327, 0]
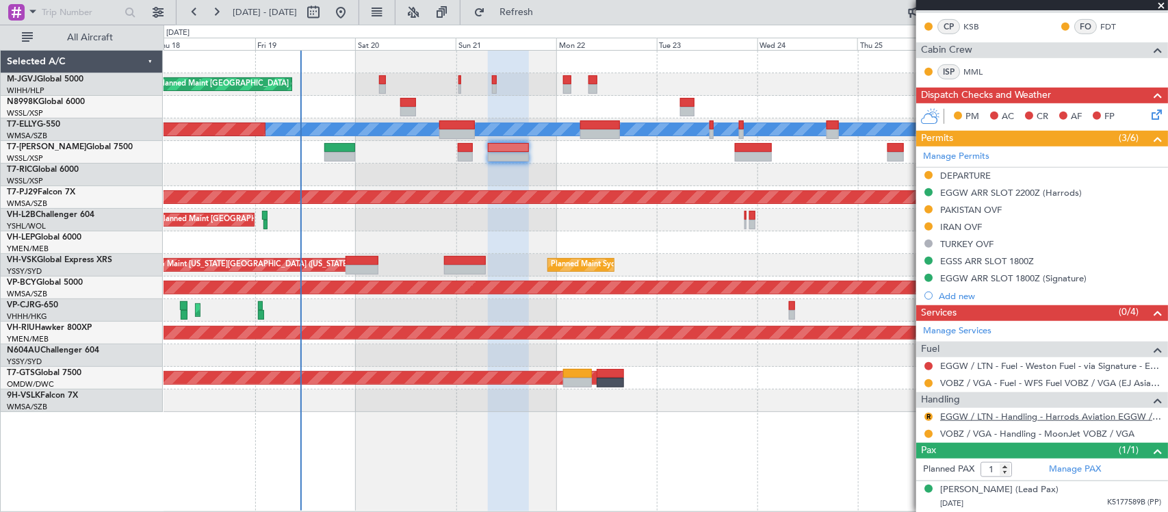
click at [972, 415] on link "EGGW / LTN - Handling - Harrods Aviation EGGW / LTN" at bounding box center [1050, 417] width 221 height 12
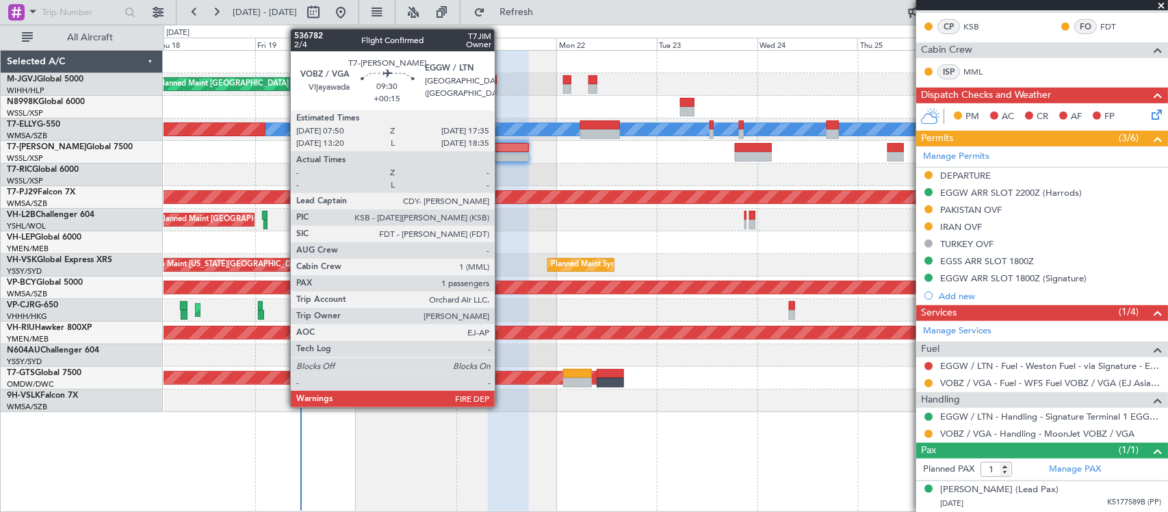
click at [502, 154] on div at bounding box center [508, 157] width 41 height 10
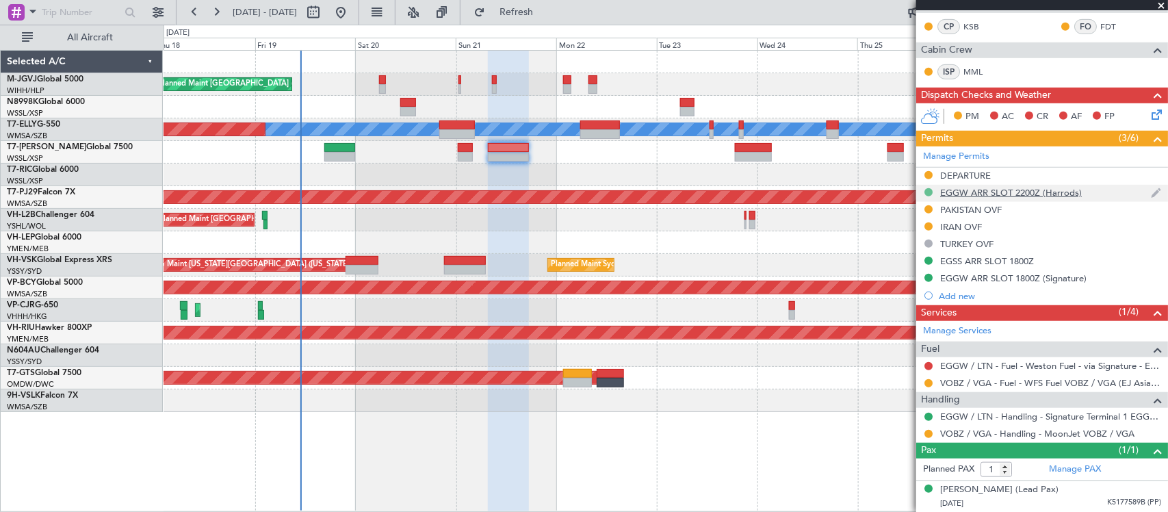
click at [927, 190] on button at bounding box center [929, 192] width 8 height 8
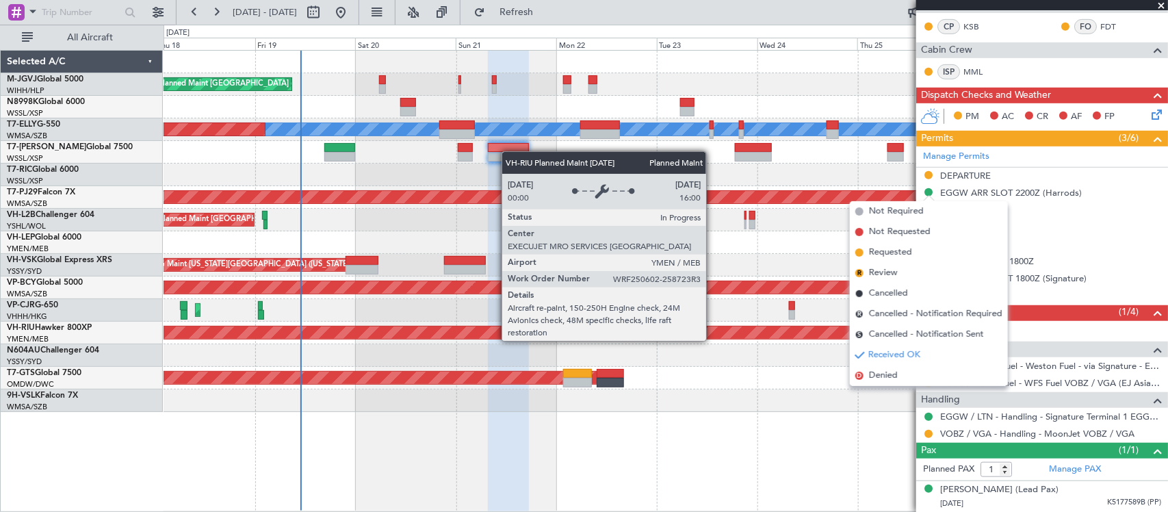
click at [713, 328] on div "Planned Maint [GEOGRAPHIC_DATA] ([GEOGRAPHIC_DATA])" at bounding box center [665, 332] width 3011 height 12
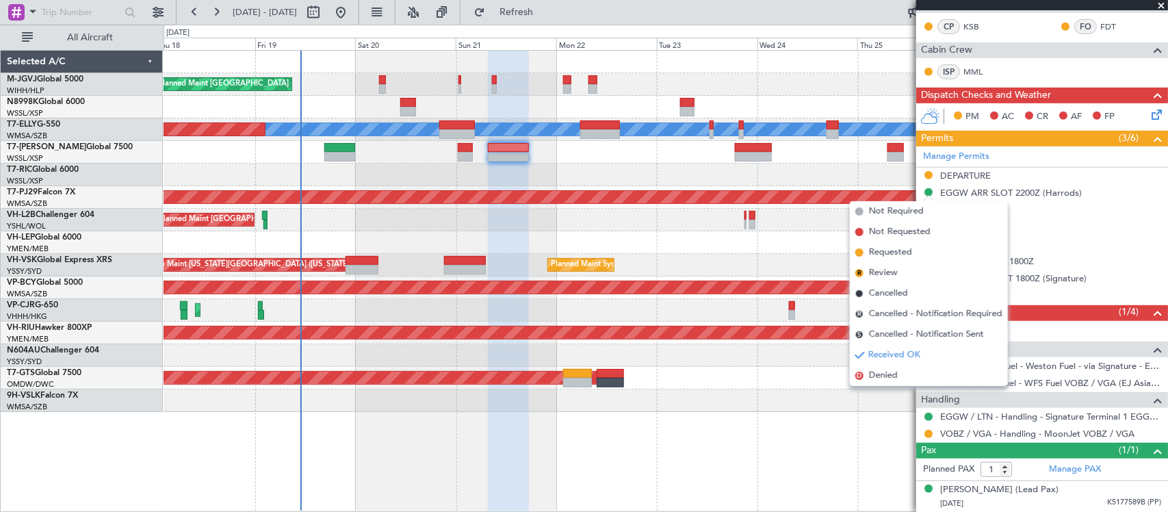
click at [782, 267] on div "Planned Maint Sydney (Kingsford Smith Intl) AOG Maint Kansas City (Kansas City …" at bounding box center [666, 265] width 1004 height 23
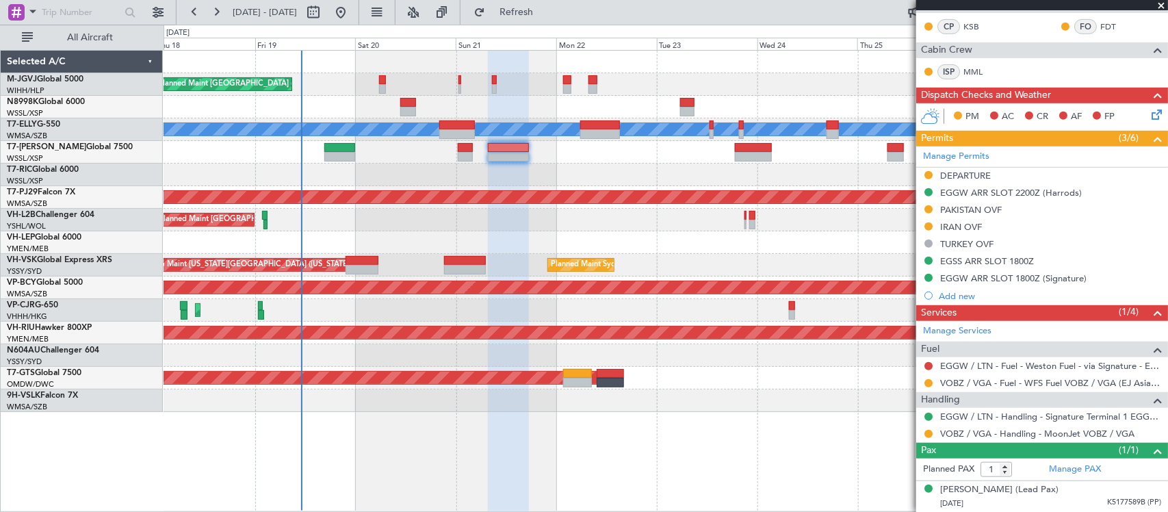
click at [593, 176] on div at bounding box center [666, 175] width 1004 height 23
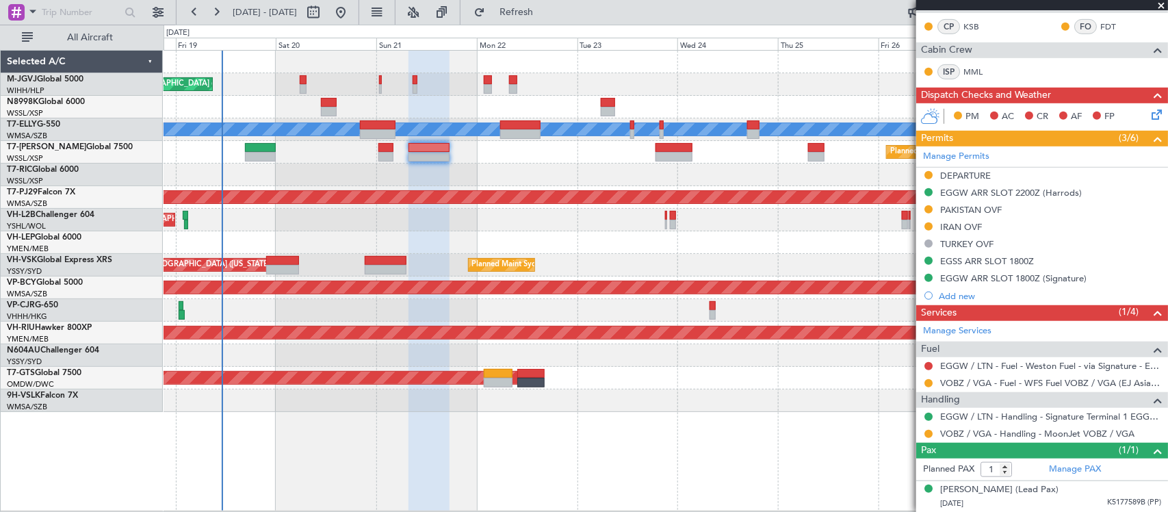
click at [408, 233] on div at bounding box center [666, 242] width 1004 height 23
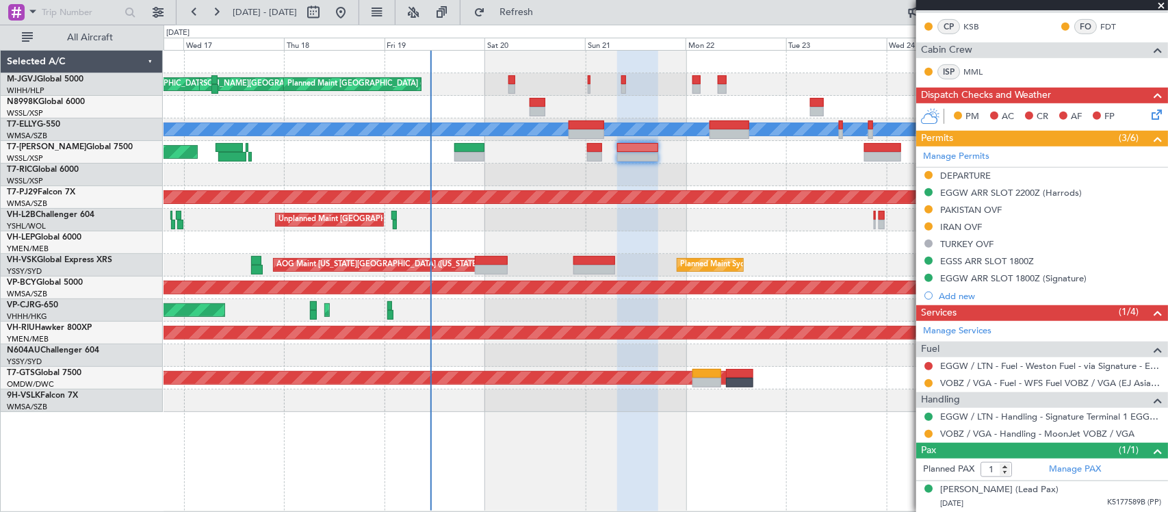
click at [586, 236] on div "MEL Jakarta (Halim Intl) MEL Jakarta (Halim Intl) MEL Jakarta (Halim Intl) Plan…" at bounding box center [666, 231] width 1004 height 361
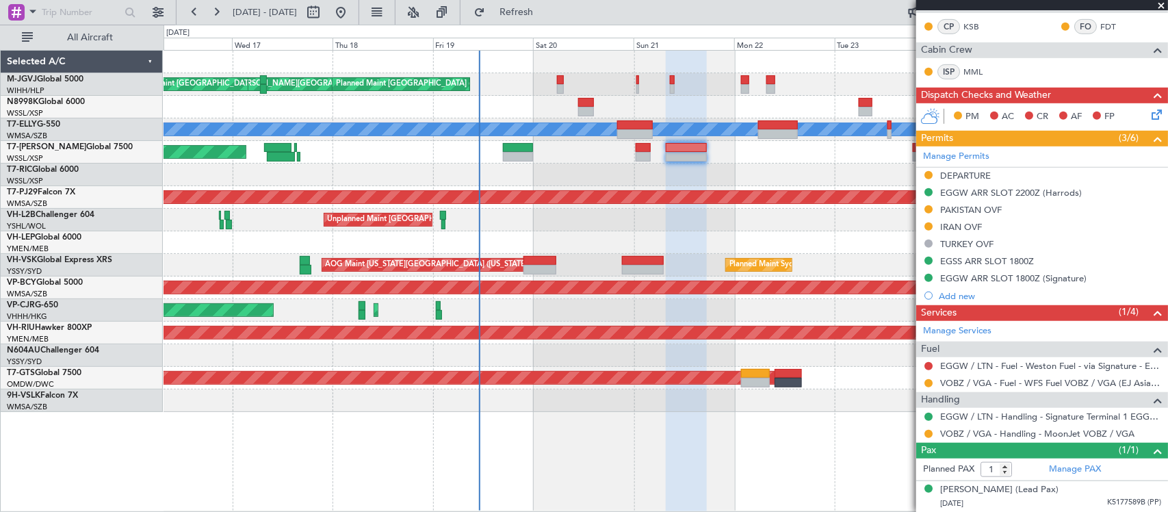
click at [423, 245] on div at bounding box center [666, 242] width 1004 height 23
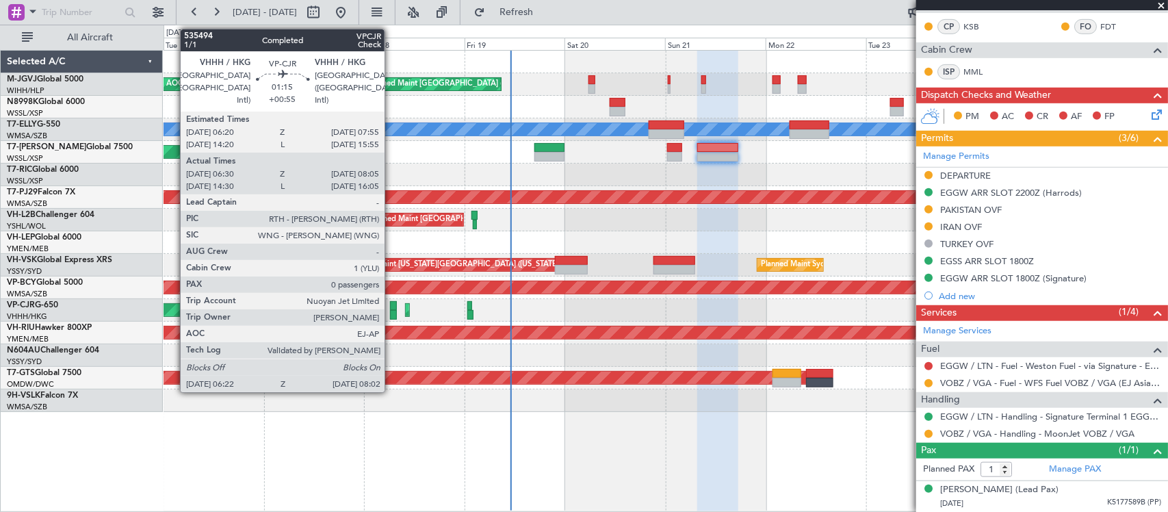
click at [391, 310] on div at bounding box center [394, 315] width 8 height 10
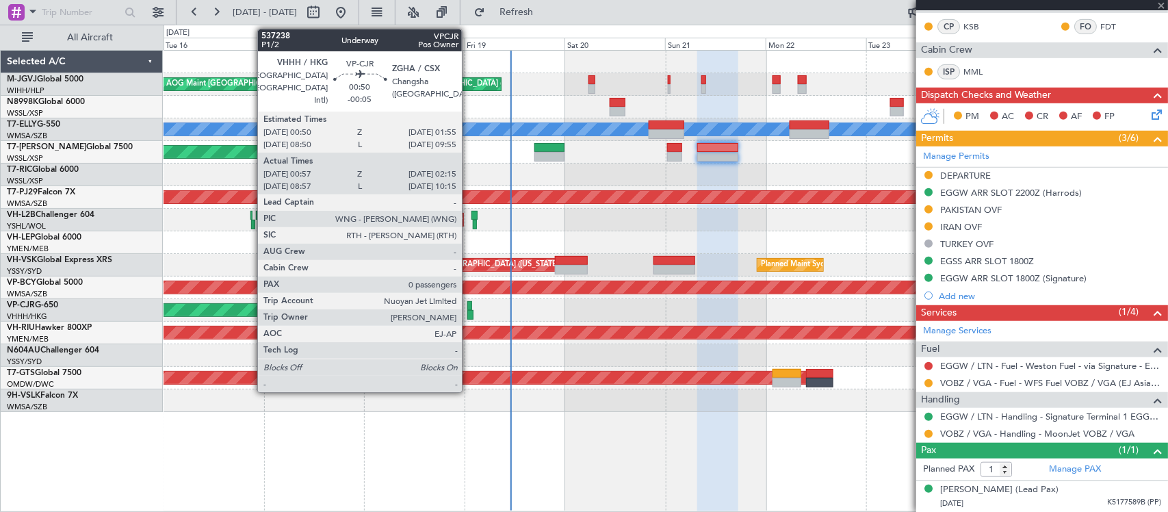
type input "+00:55"
type input "06:40"
type input "07:55"
type input "0"
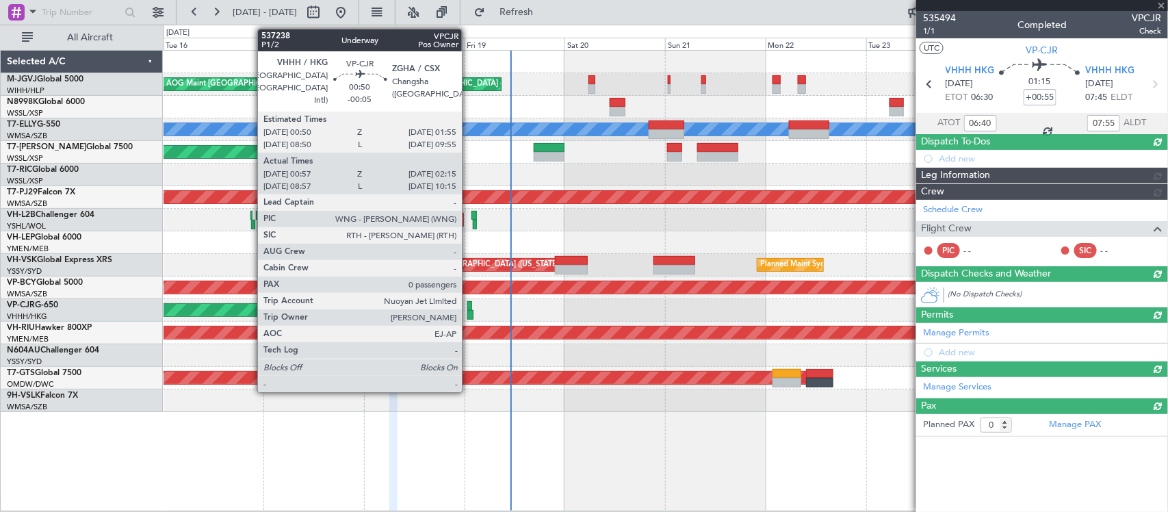
scroll to position [0, 0]
click at [469, 311] on div at bounding box center [469, 315] width 5 height 10
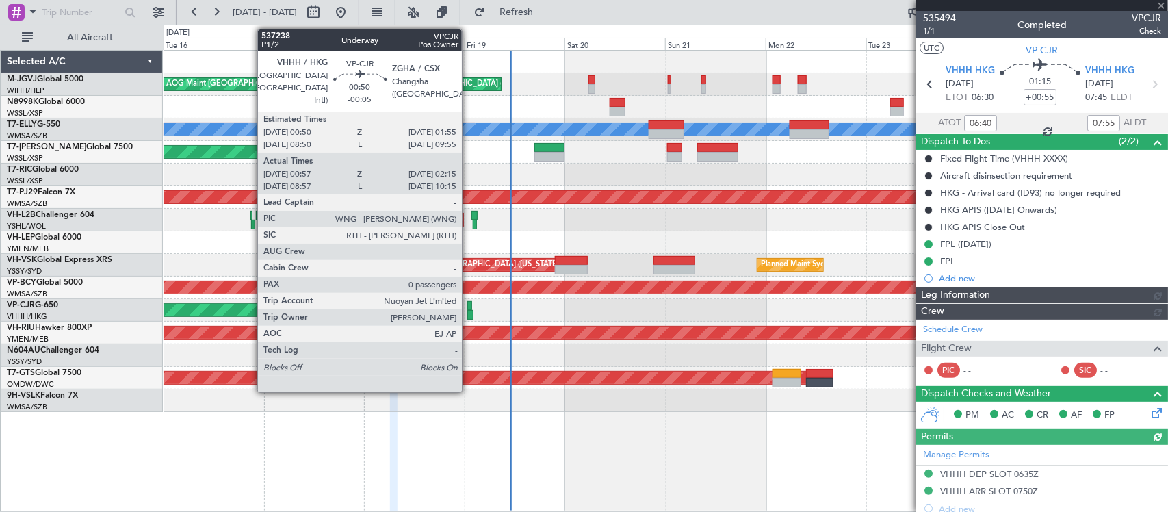
type input "Kennis Yau (KYA)"
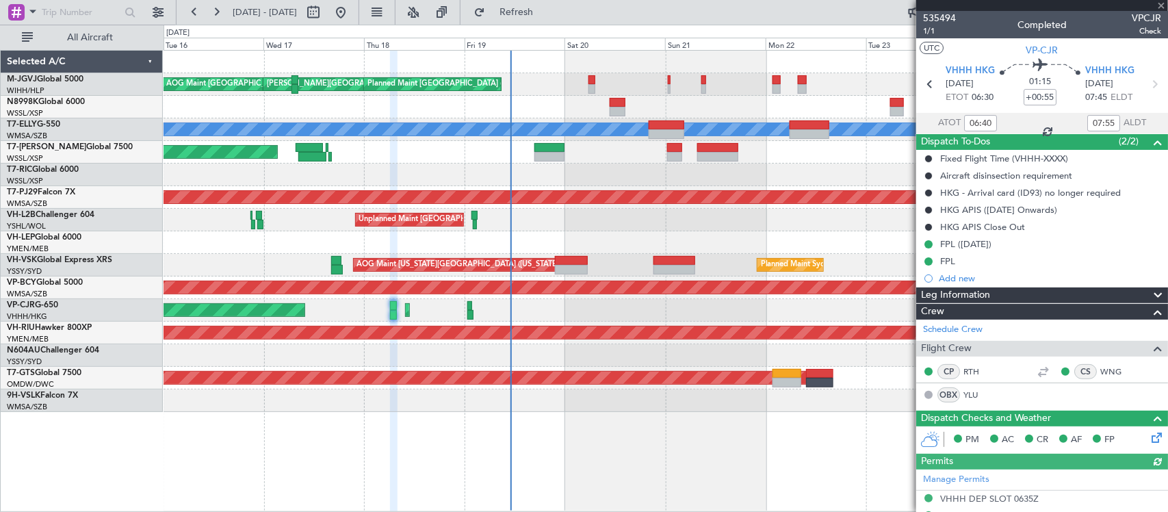
type input "-00:05"
type input "01:07"
type input "02:10"
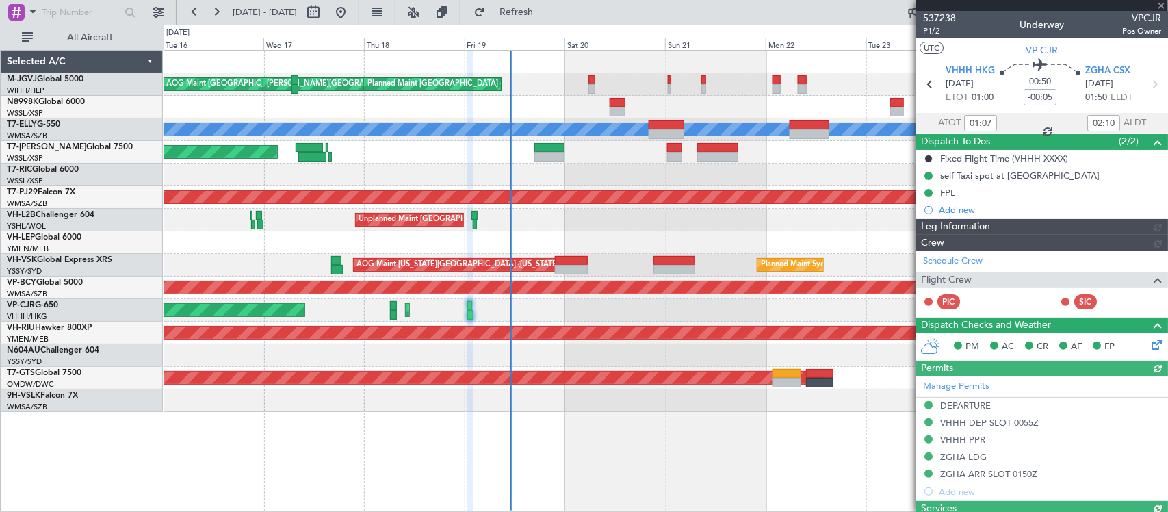
type input "Kennis Yau (KYA)"
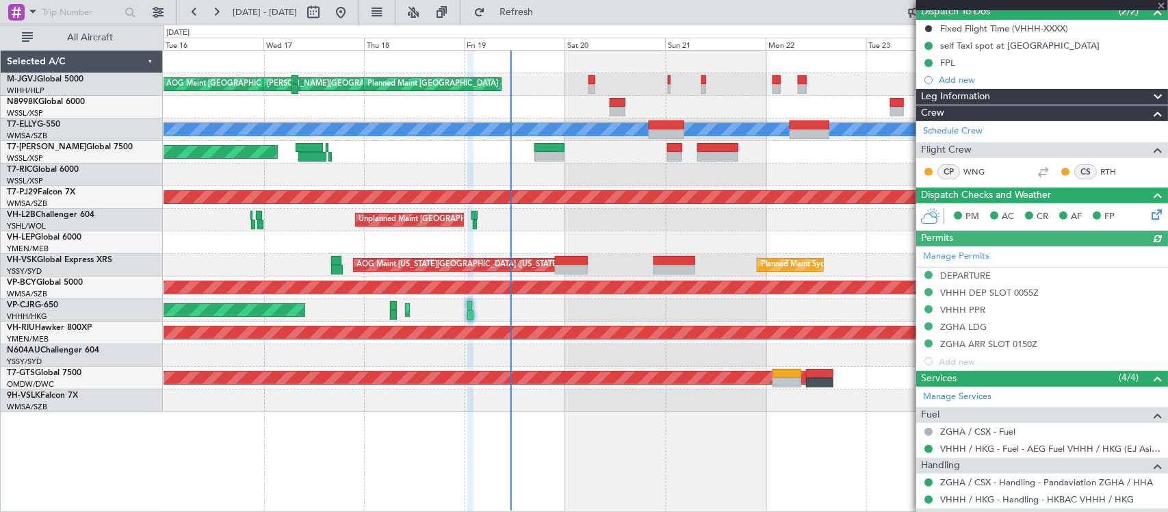
scroll to position [142, 0]
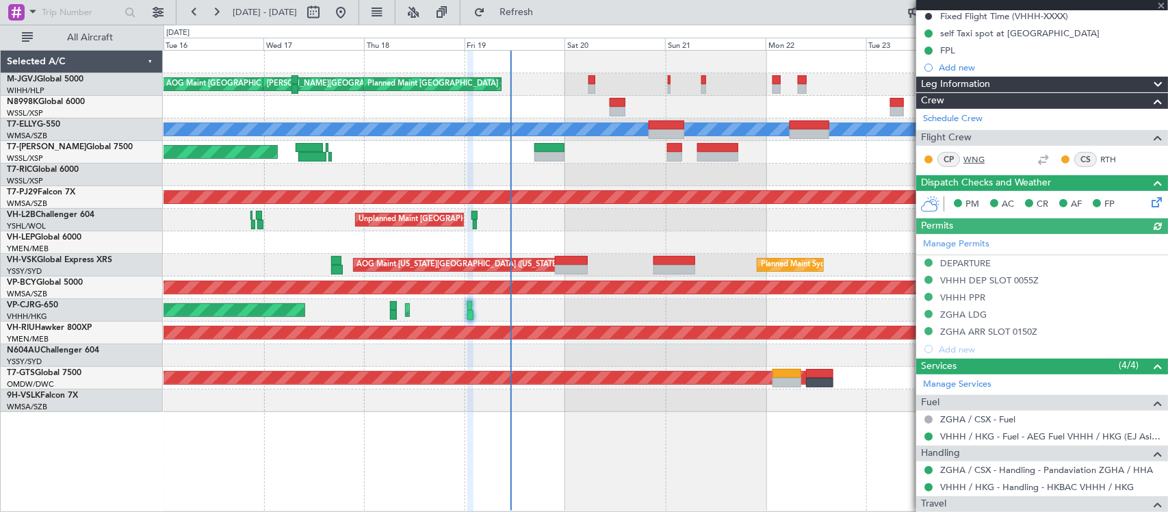
click at [975, 162] on link "WNG" at bounding box center [979, 159] width 31 height 12
click at [1100, 157] on link "RTH" at bounding box center [1115, 159] width 31 height 12
type input "Kennis Yau (KYA)"
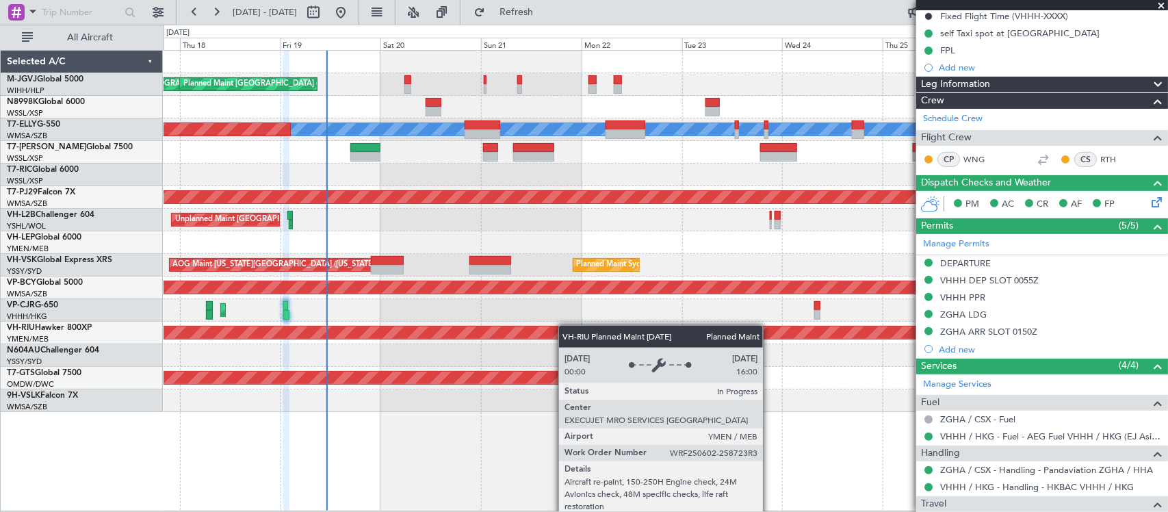
click at [524, 333] on div "MEL Jakarta (Halim Intl) MEL Jakarta (Halim Intl) MEL Jakarta (Halim Intl) Plan…" at bounding box center [666, 231] width 1004 height 361
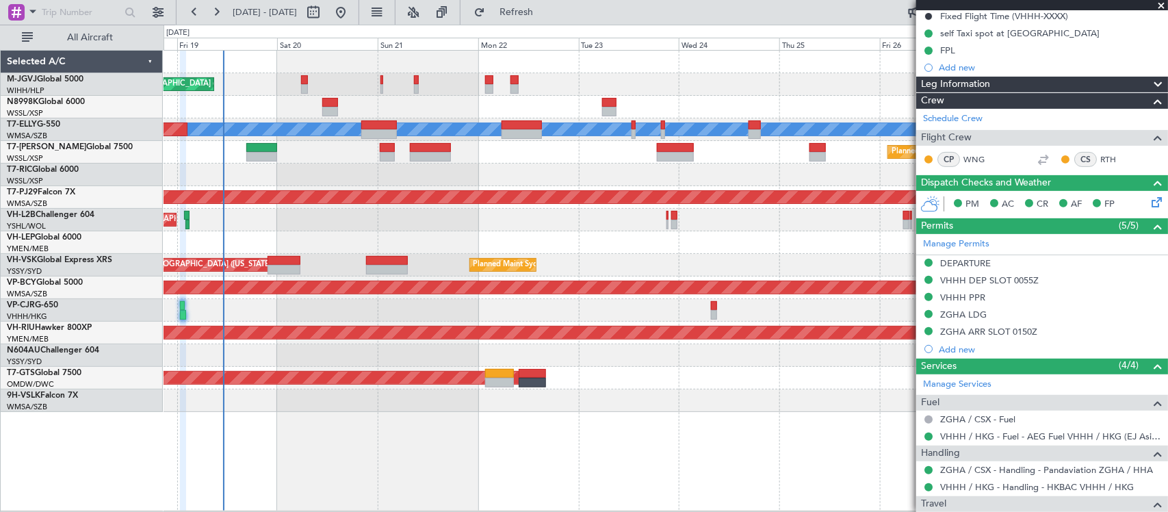
click at [522, 302] on div "Planned Maint Hong Kong (Hong Kong Intl) Planned Maint Hong Kong (Hong Kong Int…" at bounding box center [666, 310] width 1004 height 23
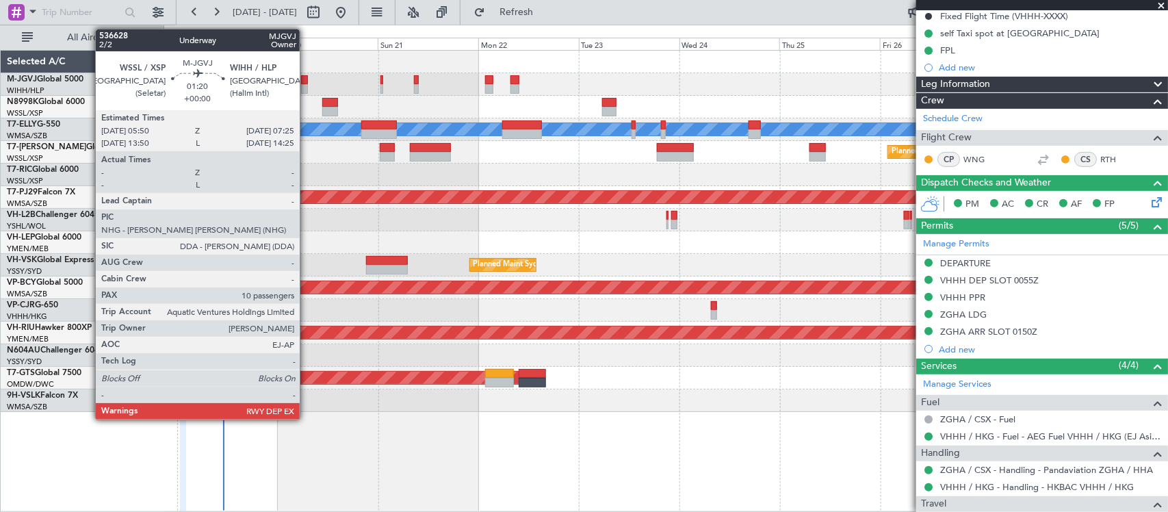
click at [307, 84] on div at bounding box center [304, 89] width 7 height 10
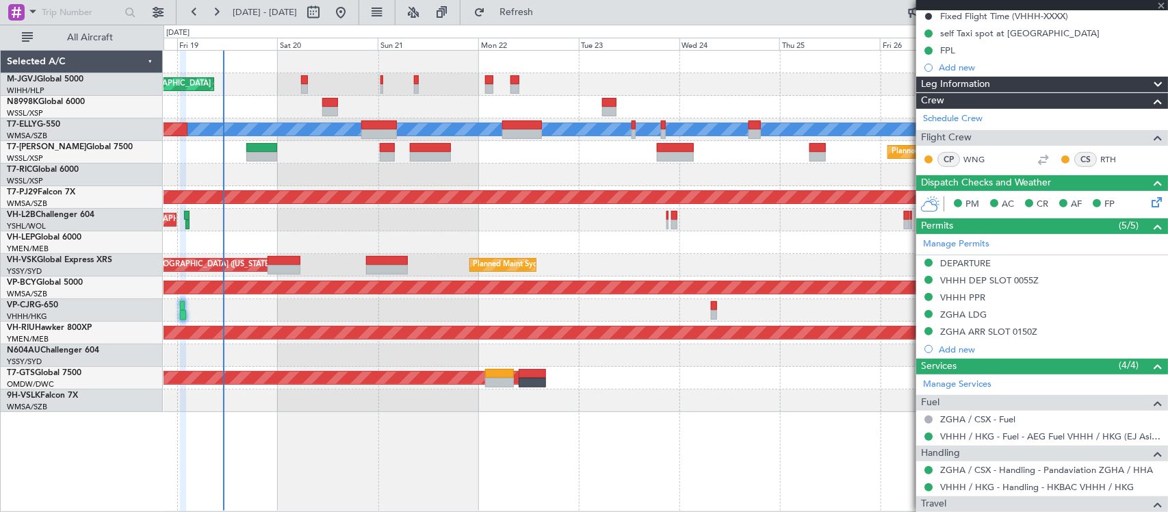
type input "10"
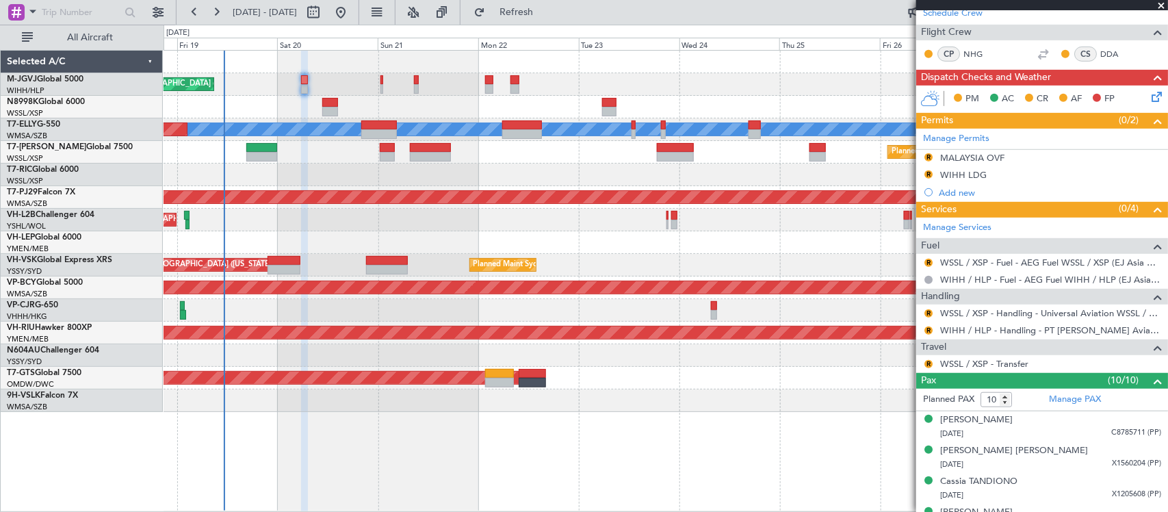
scroll to position [285, 0]
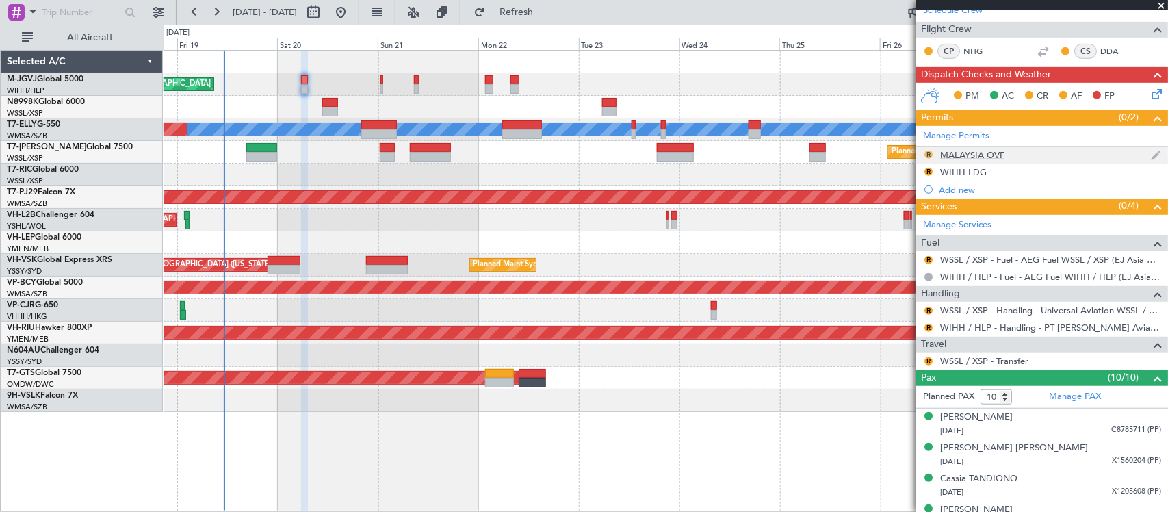
click at [925, 155] on button "R" at bounding box center [929, 155] width 8 height 8
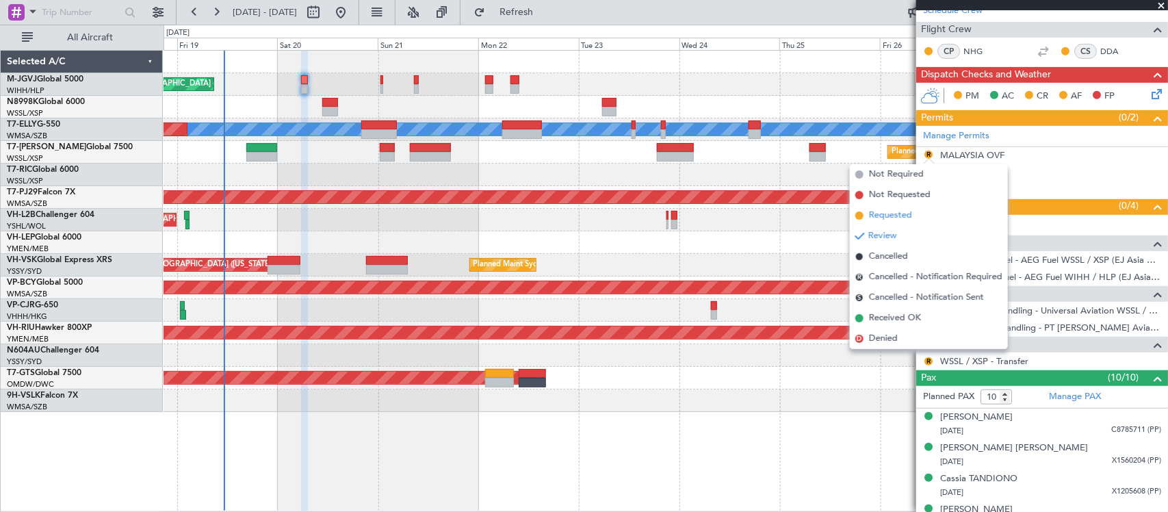
click at [909, 213] on span "Requested" at bounding box center [890, 216] width 43 height 14
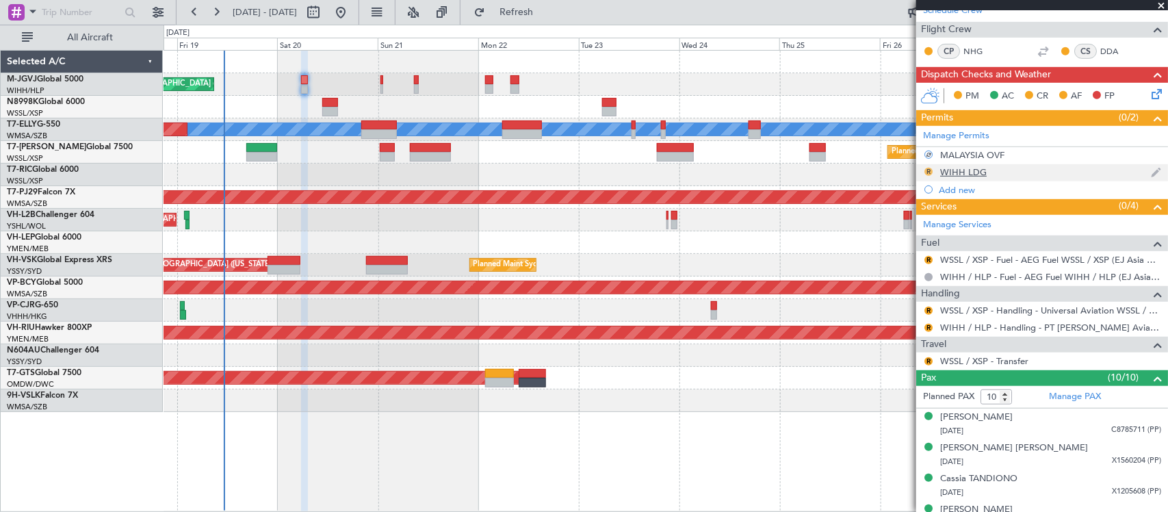
click at [929, 171] on button "R" at bounding box center [929, 172] width 8 height 8
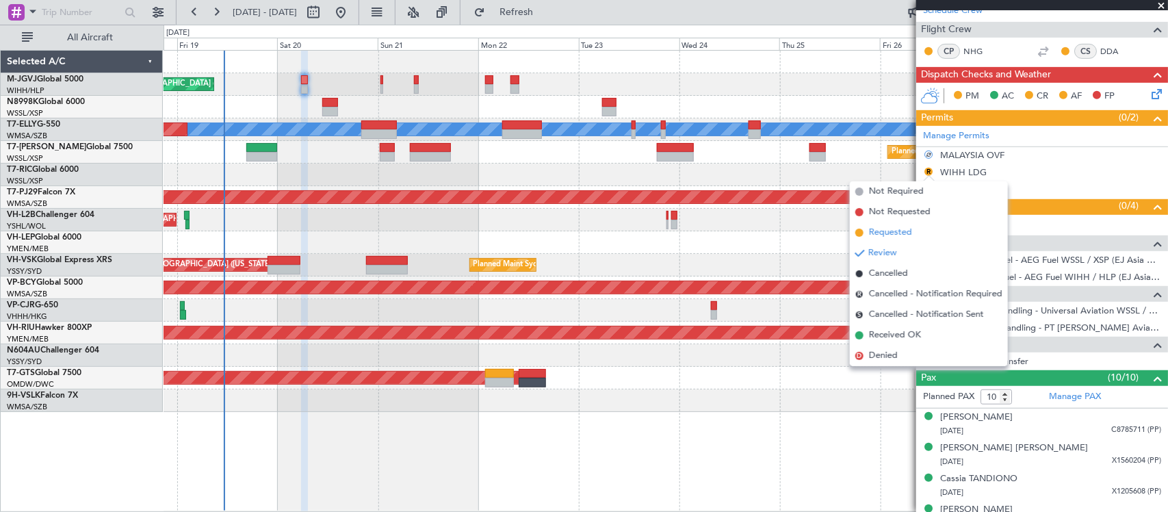
click at [904, 230] on span "Requested" at bounding box center [890, 233] width 43 height 14
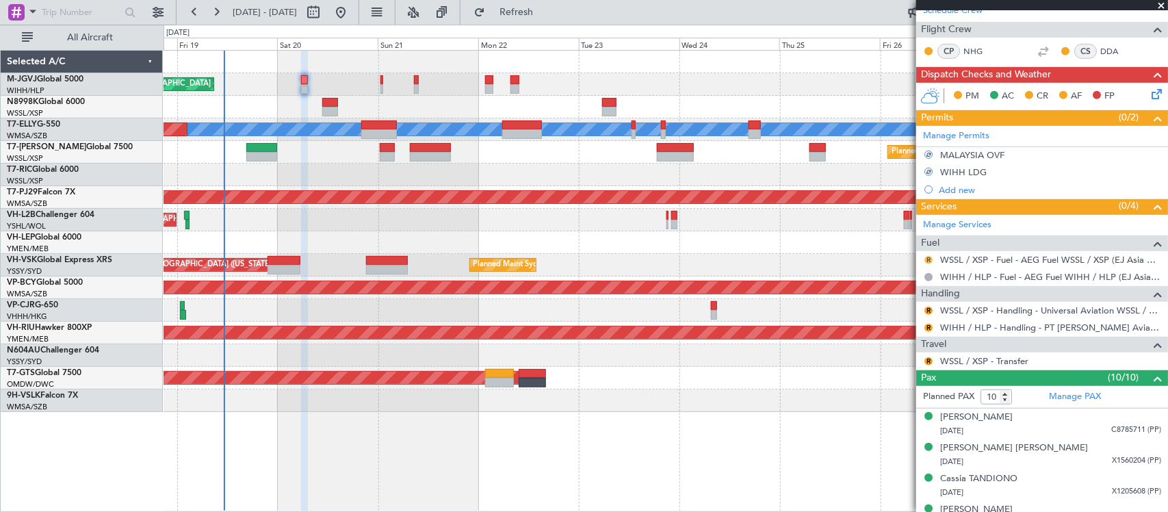
click at [929, 257] on button "R" at bounding box center [929, 260] width 8 height 8
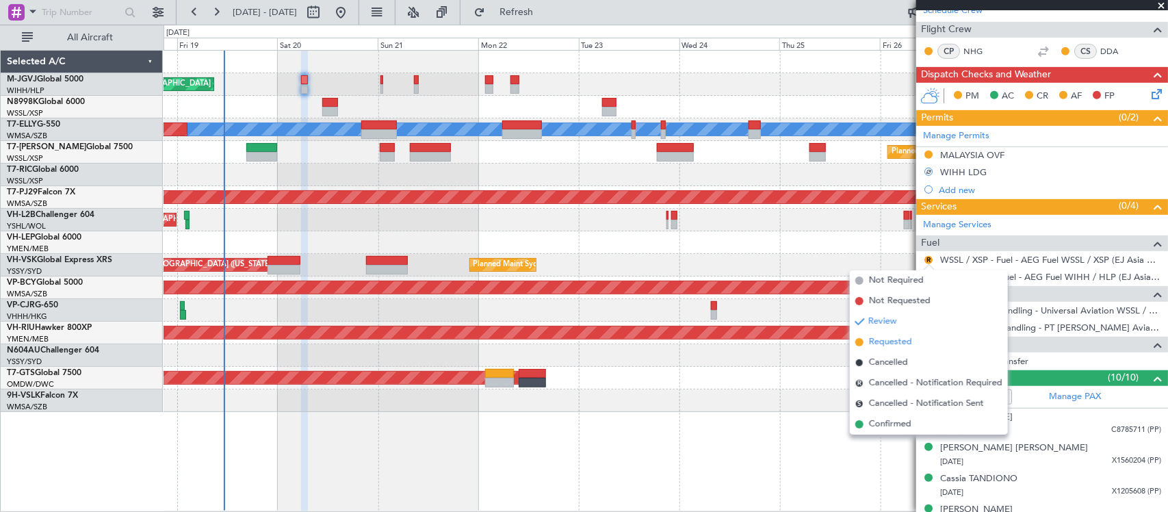
click at [904, 337] on span "Requested" at bounding box center [890, 342] width 43 height 14
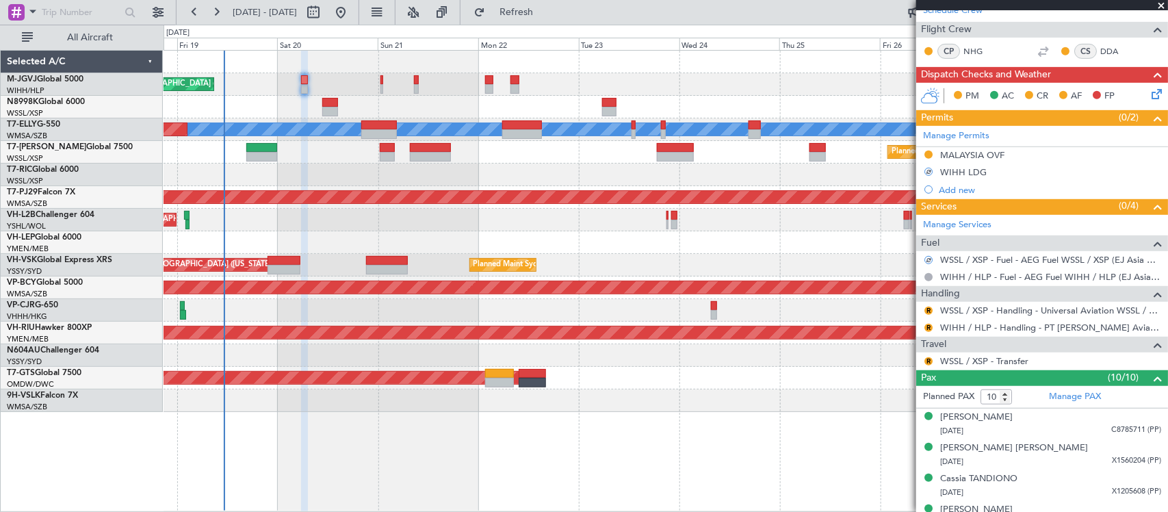
click at [929, 261] on div at bounding box center [929, 260] width 12 height 12
click at [929, 261] on button at bounding box center [929, 260] width 8 height 8
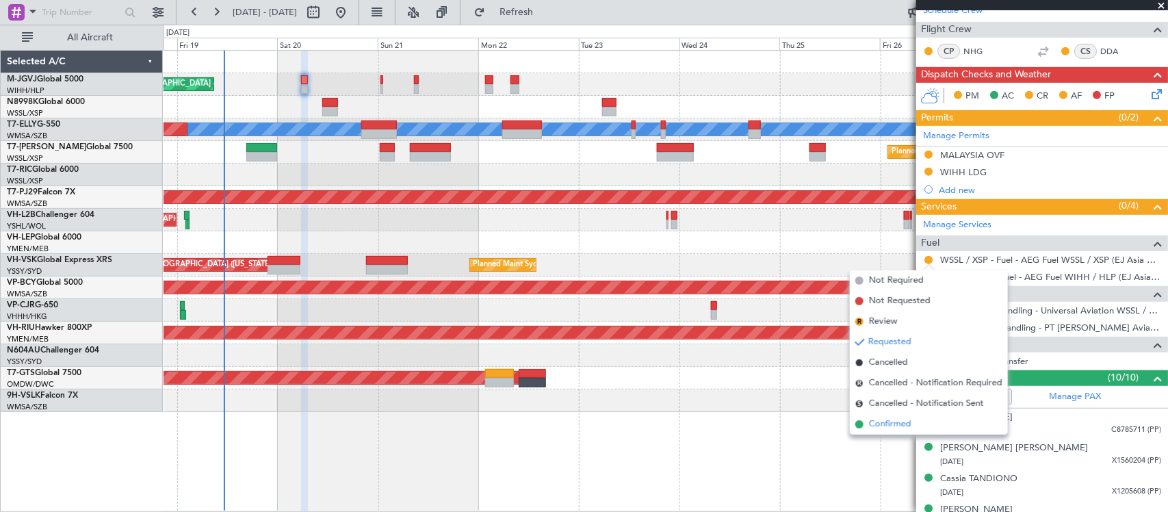
click at [893, 426] on span "Confirmed" at bounding box center [890, 424] width 42 height 14
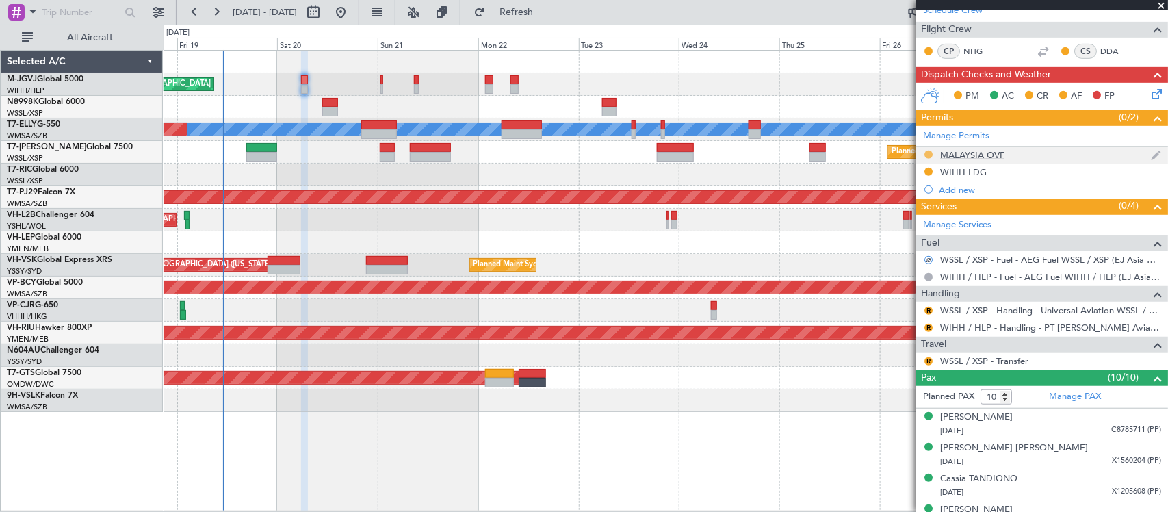
click at [928, 155] on button at bounding box center [929, 155] width 8 height 8
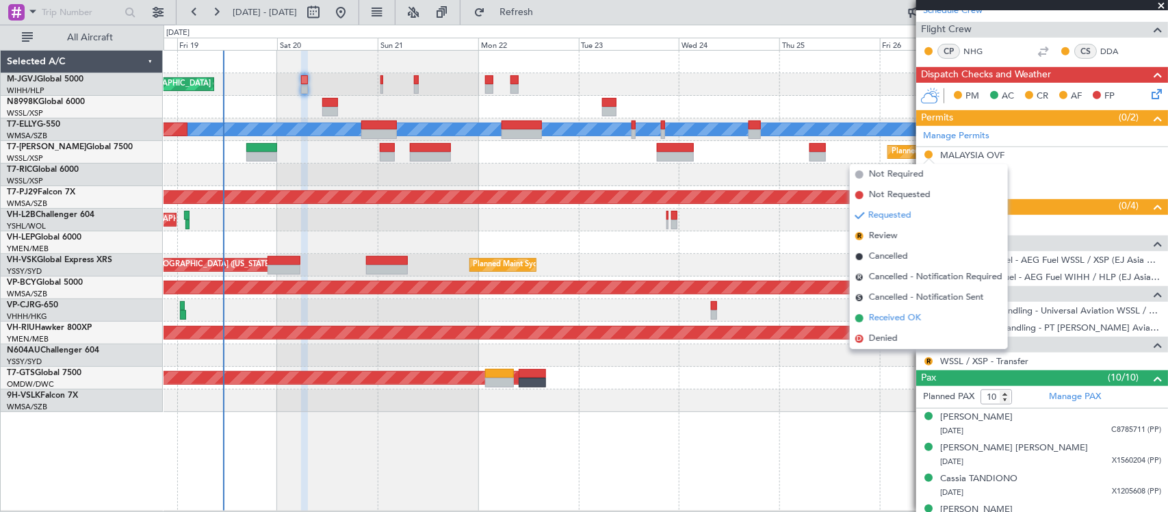
click at [904, 319] on span "Received OK" at bounding box center [895, 318] width 52 height 14
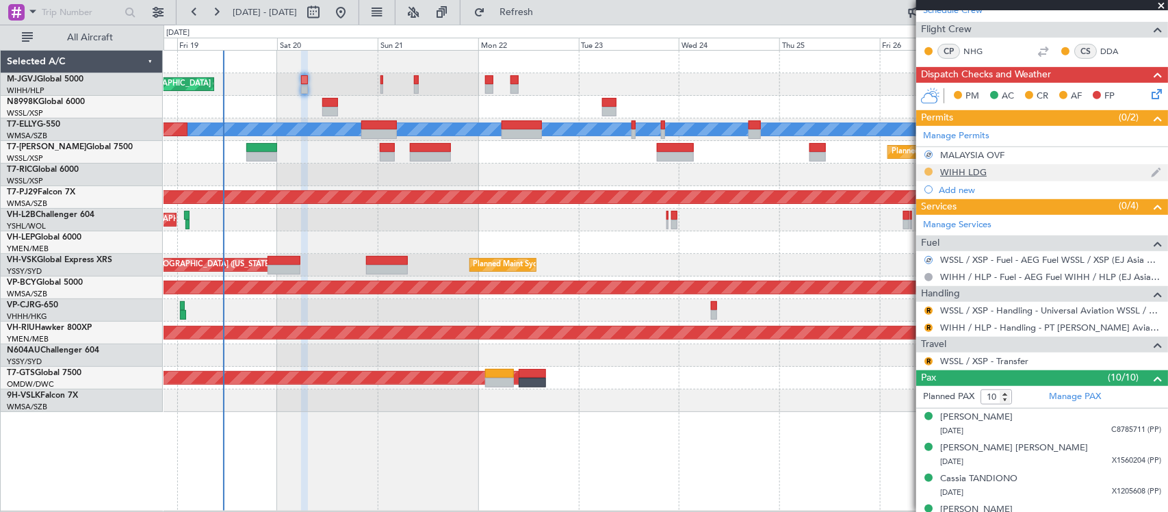
click at [926, 171] on button at bounding box center [929, 172] width 8 height 8
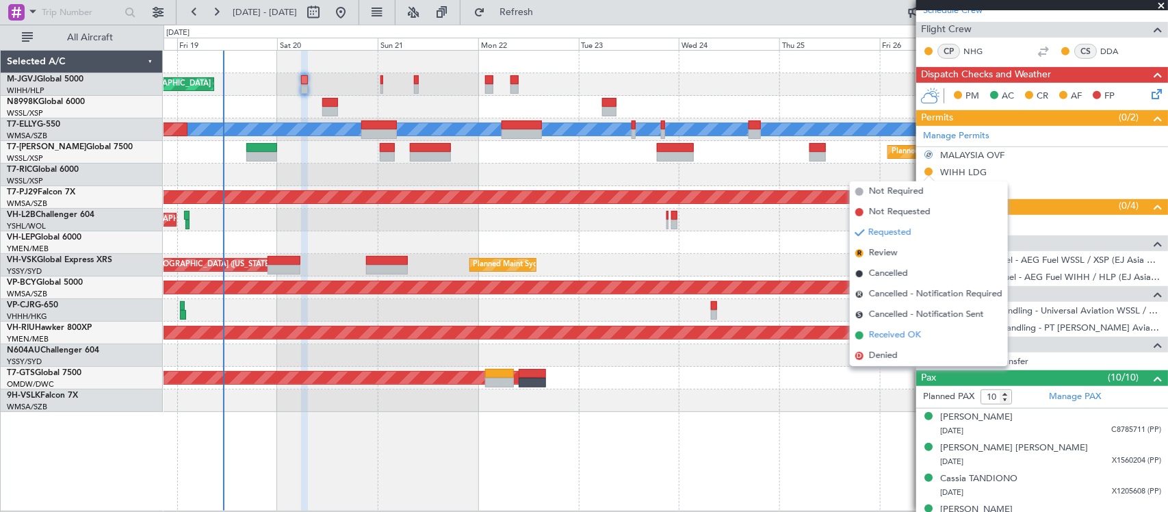
click at [898, 340] on span "Received OK" at bounding box center [895, 335] width 52 height 14
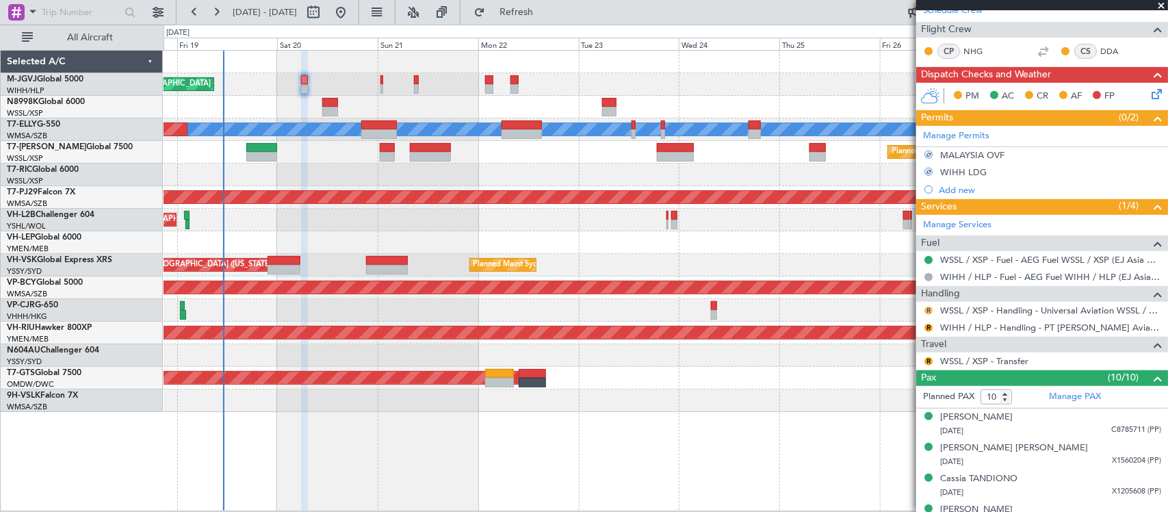
click at [925, 313] on button "R" at bounding box center [929, 311] width 8 height 8
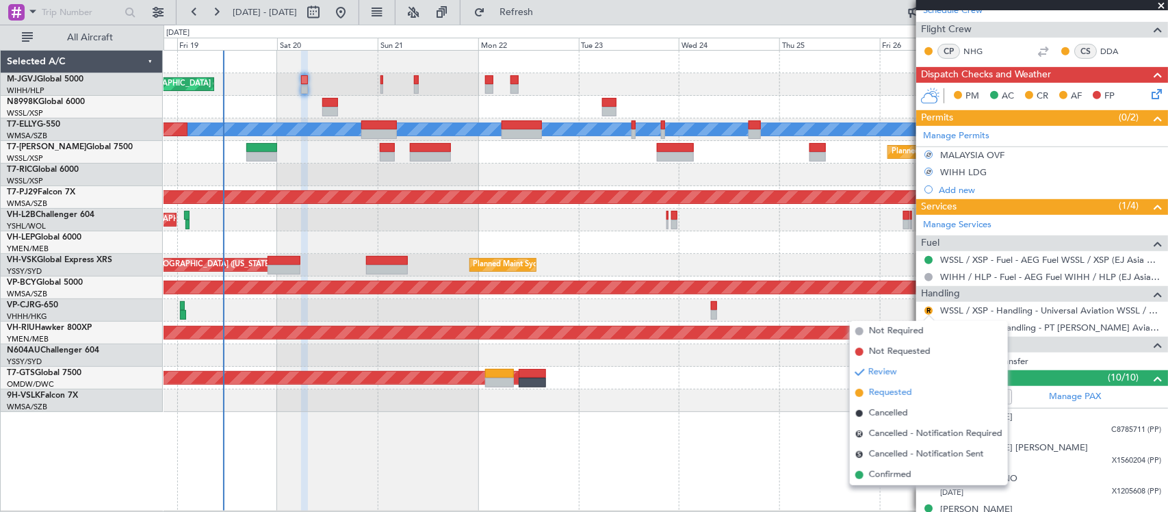
click at [896, 390] on span "Requested" at bounding box center [890, 393] width 43 height 14
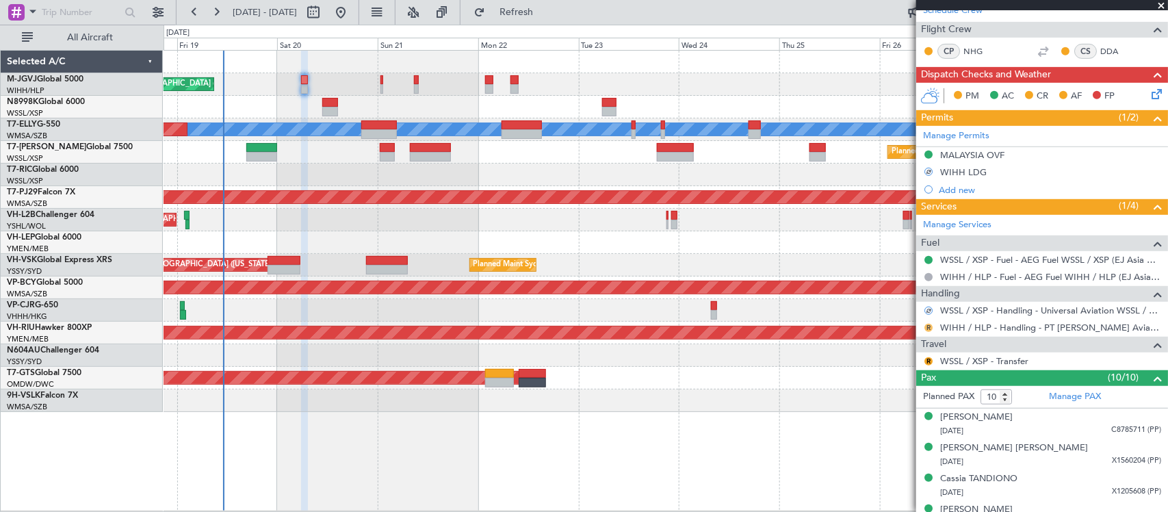
click at [929, 328] on button "R" at bounding box center [929, 328] width 8 height 8
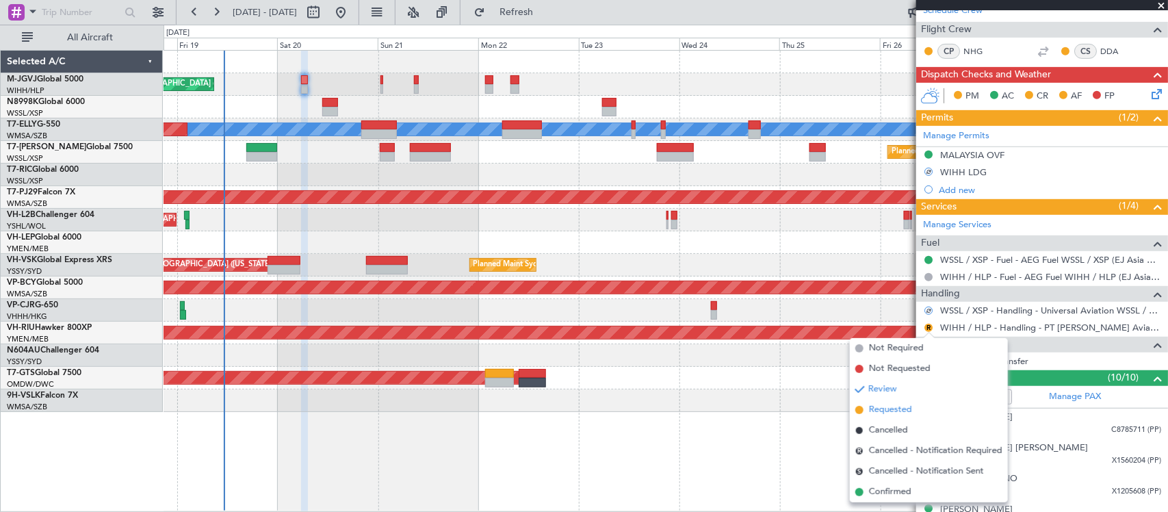
click at [900, 405] on span "Requested" at bounding box center [890, 410] width 43 height 14
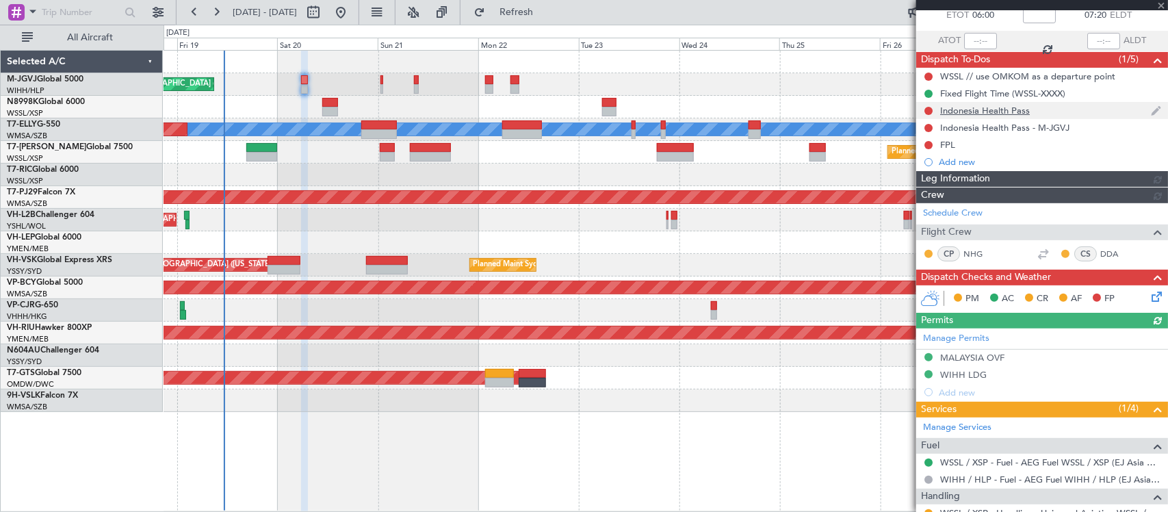
scroll to position [0, 0]
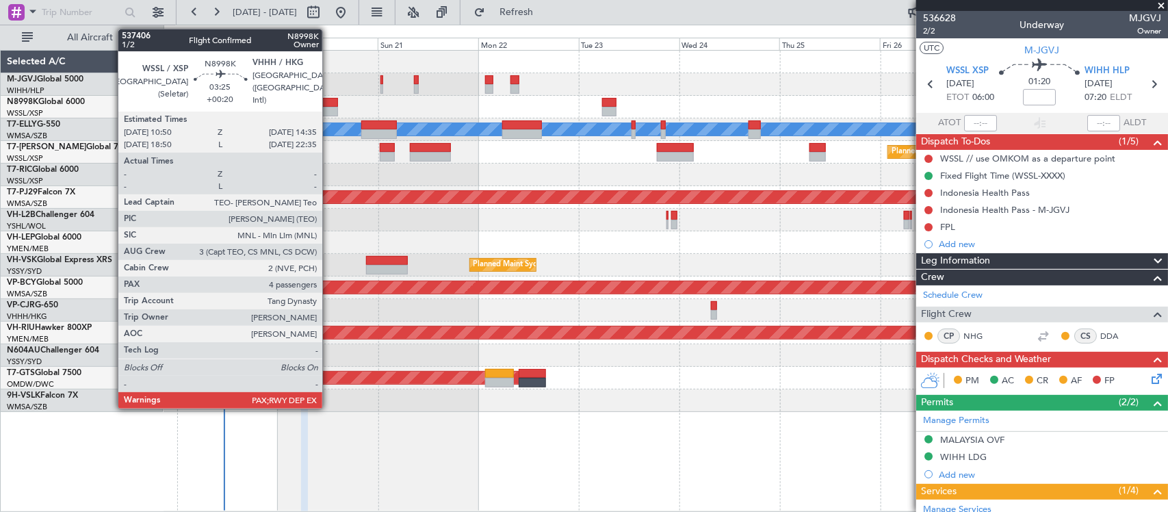
click at [329, 107] on div at bounding box center [330, 112] width 16 height 10
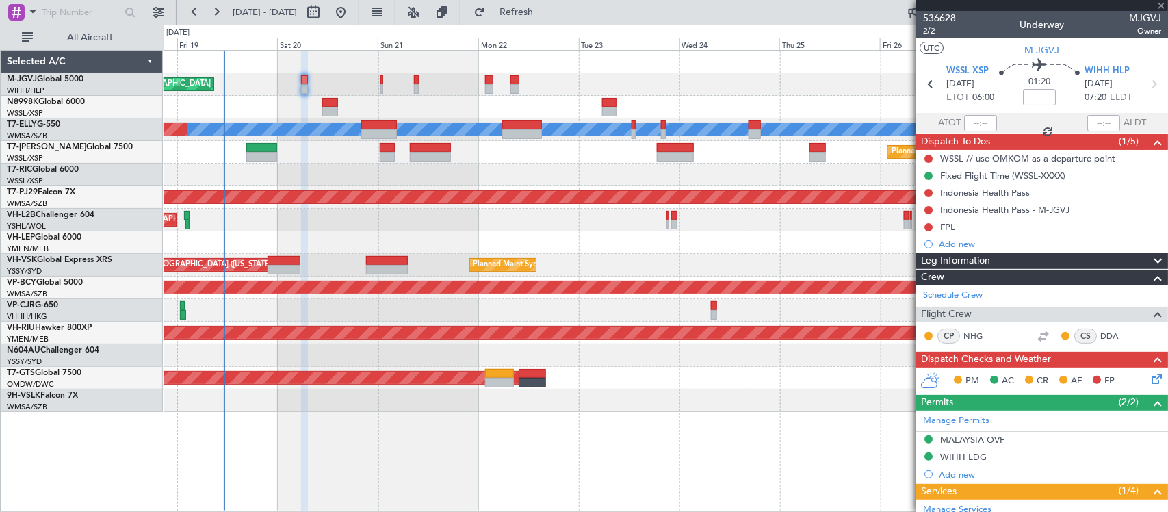
type input "+00:20"
type input "4"
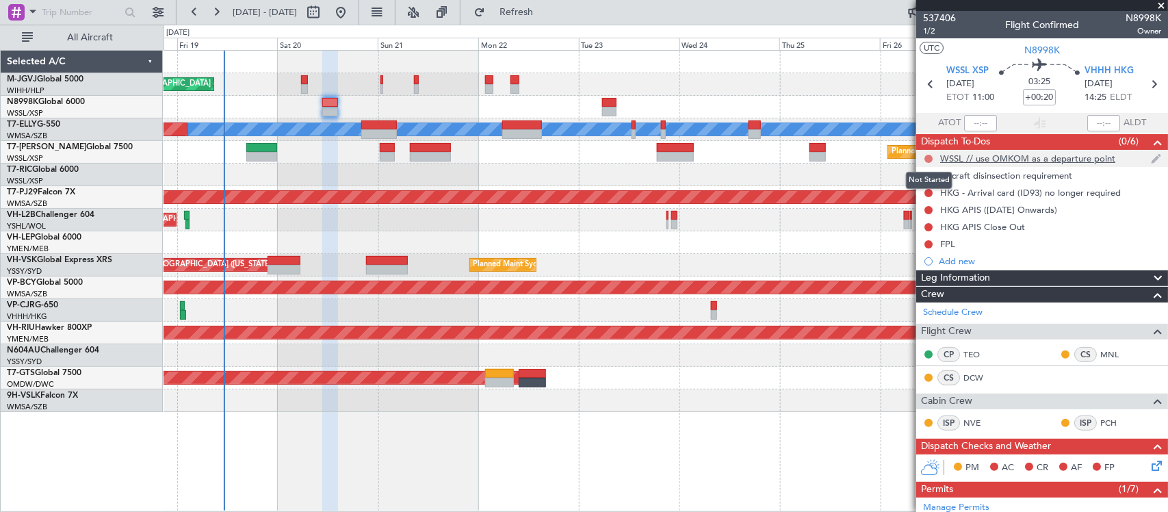
click at [928, 157] on button at bounding box center [929, 159] width 8 height 8
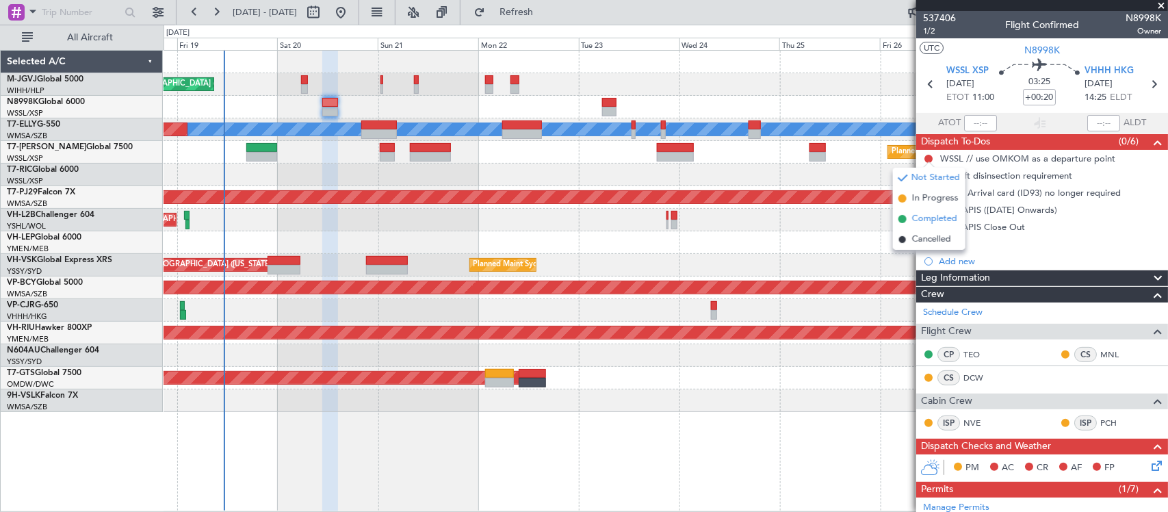
click at [914, 223] on span "Completed" at bounding box center [934, 219] width 45 height 14
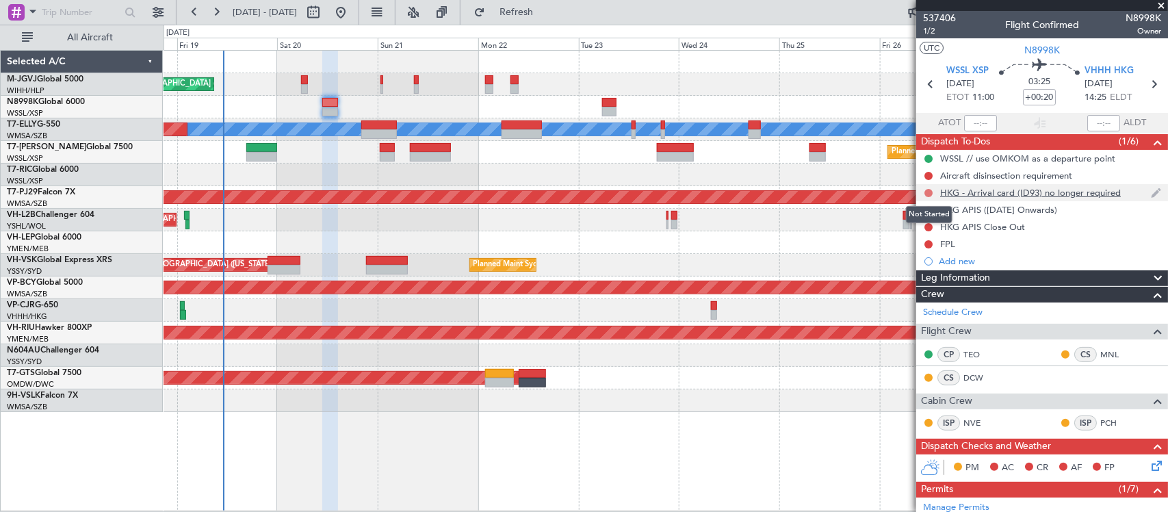
click at [931, 192] on button at bounding box center [929, 193] width 8 height 8
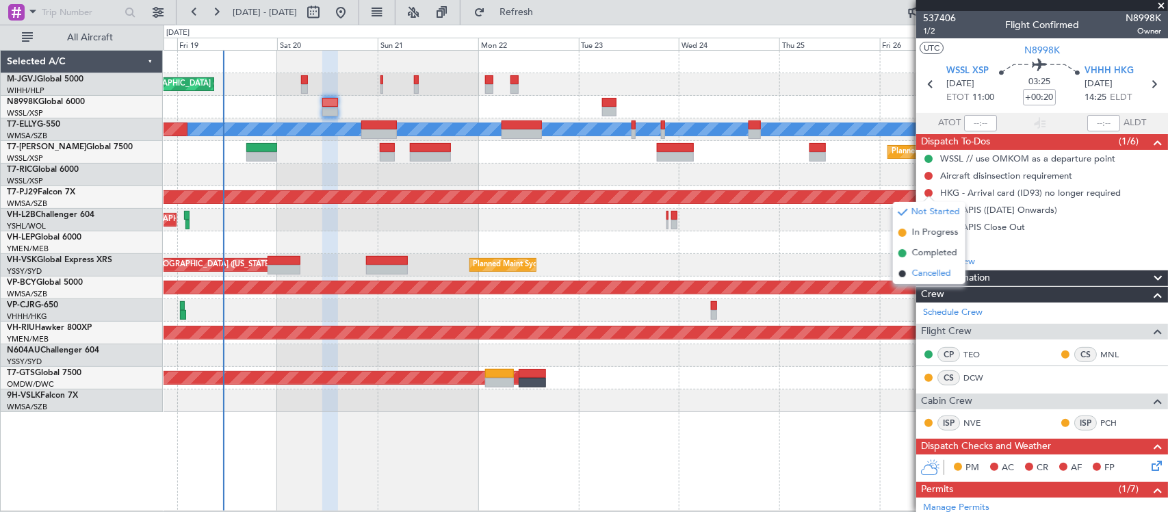
click at [915, 272] on span "Cancelled" at bounding box center [931, 274] width 39 height 14
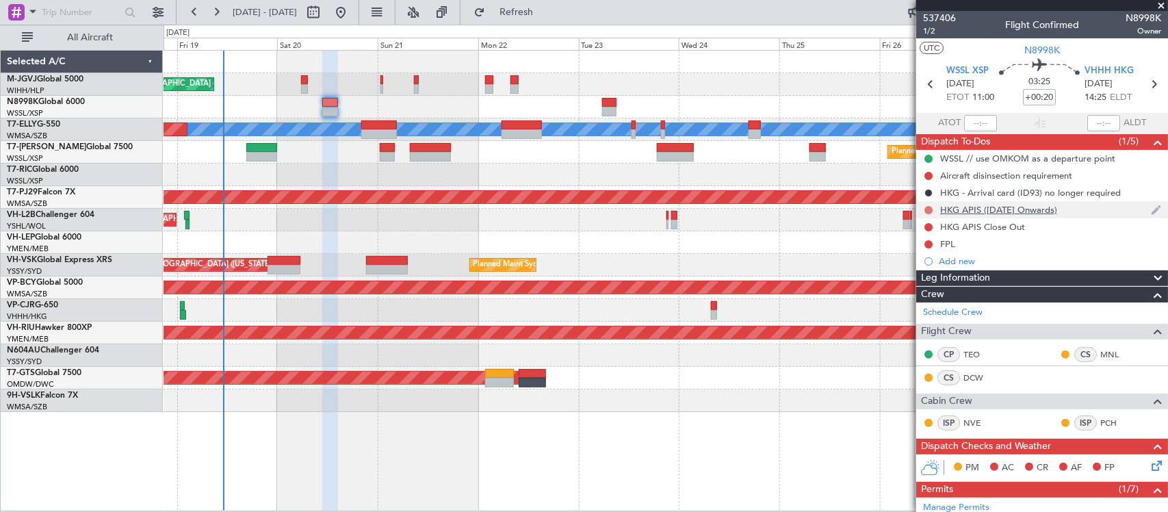
click at [928, 210] on button at bounding box center [929, 210] width 8 height 8
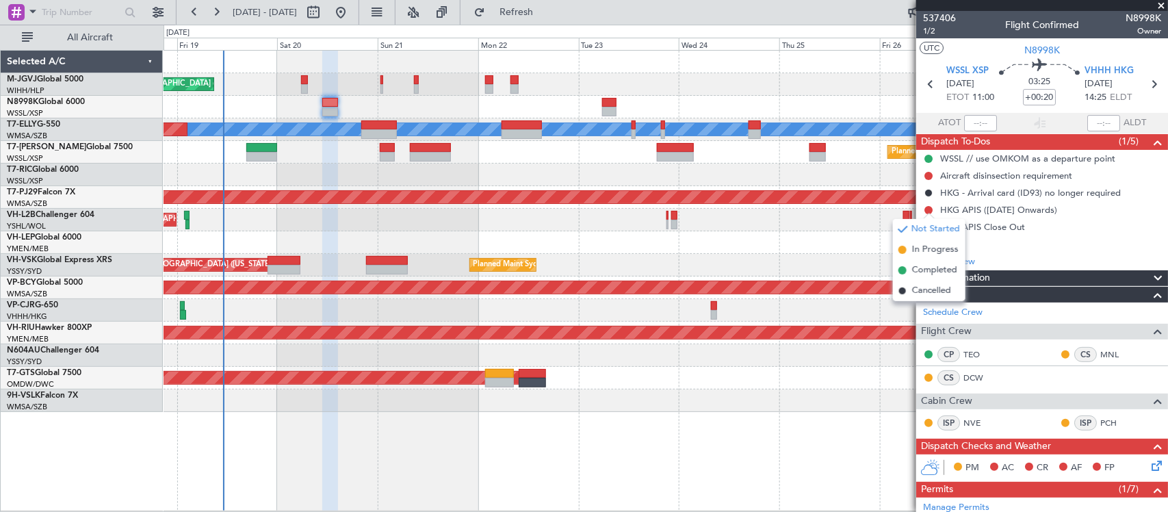
drag, startPoint x: 925, startPoint y: 274, endPoint x: 938, endPoint y: 271, distance: 14.0
click at [925, 274] on span "Completed" at bounding box center [934, 270] width 45 height 14
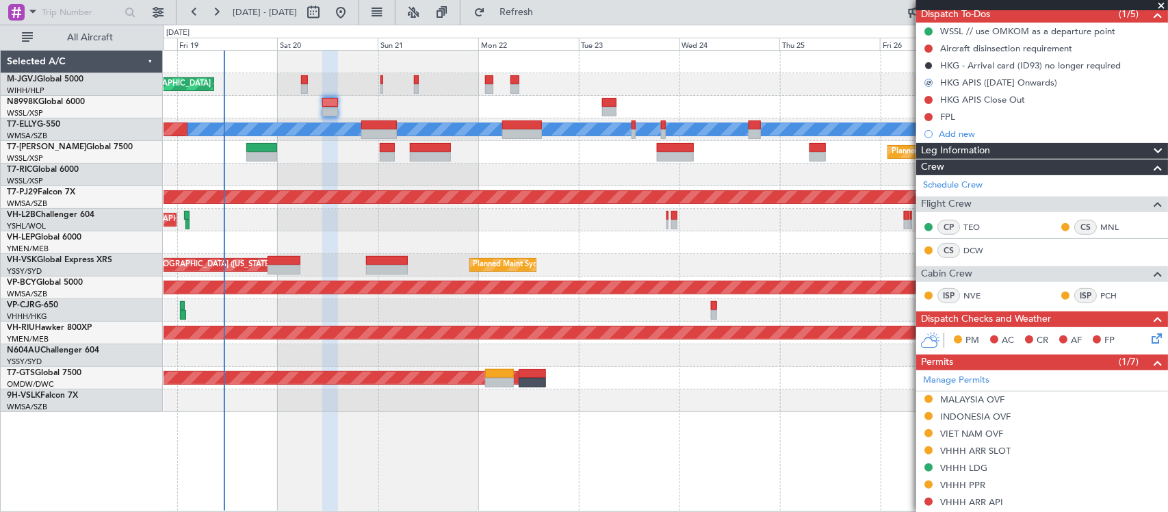
scroll to position [142, 0]
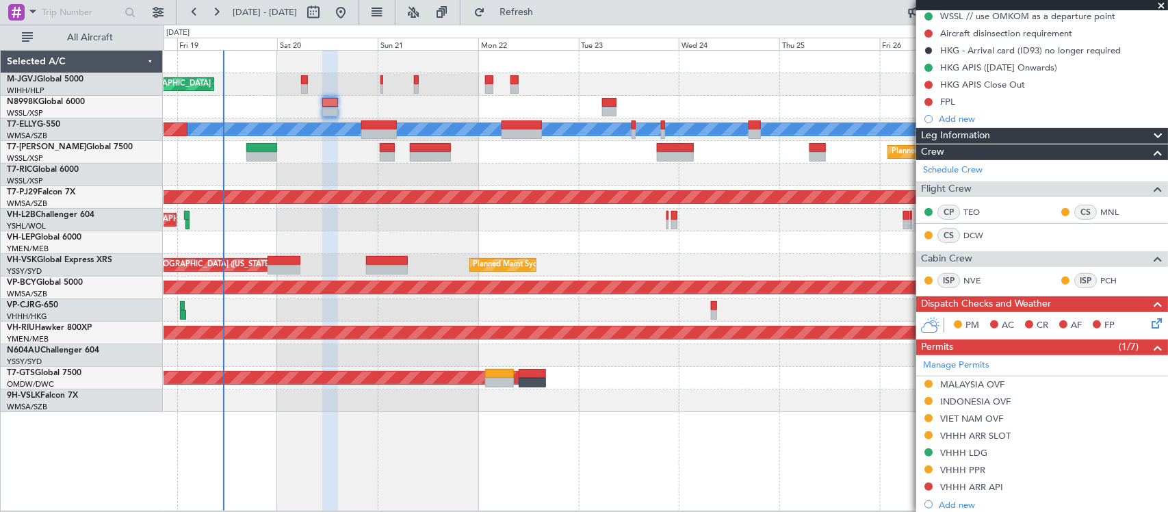
click at [1149, 322] on icon at bounding box center [1154, 320] width 11 height 11
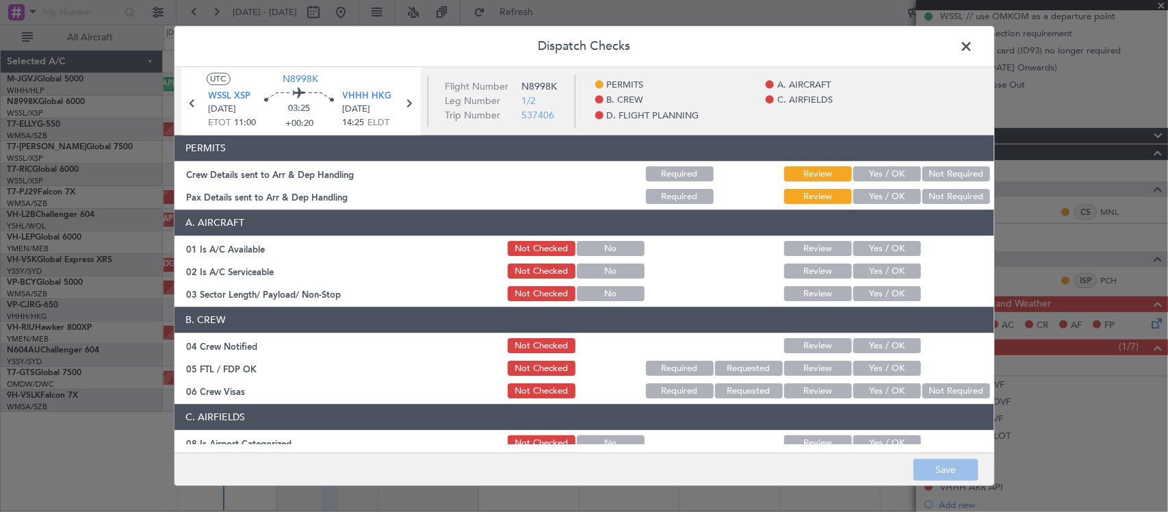
click at [883, 175] on button "Yes / OK" at bounding box center [887, 174] width 68 height 15
click at [890, 206] on div "Yes / OK" at bounding box center [885, 197] width 69 height 19
click at [887, 193] on button "Yes / OK" at bounding box center [887, 197] width 68 height 15
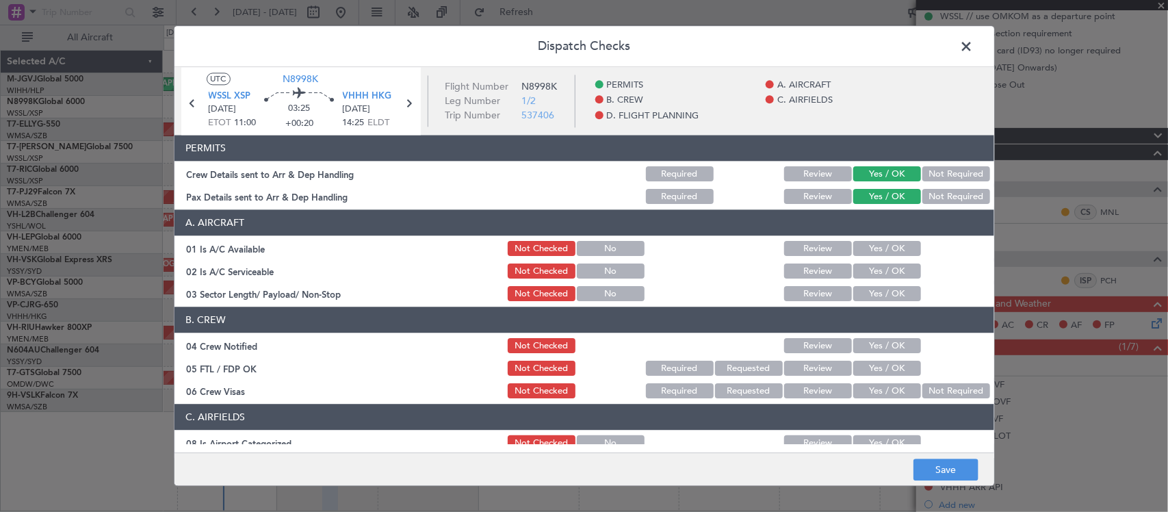
click at [881, 254] on button "Yes / OK" at bounding box center [887, 249] width 68 height 15
click at [883, 270] on button "Yes / OK" at bounding box center [887, 271] width 68 height 15
click at [888, 298] on button "Yes / OK" at bounding box center [887, 294] width 68 height 15
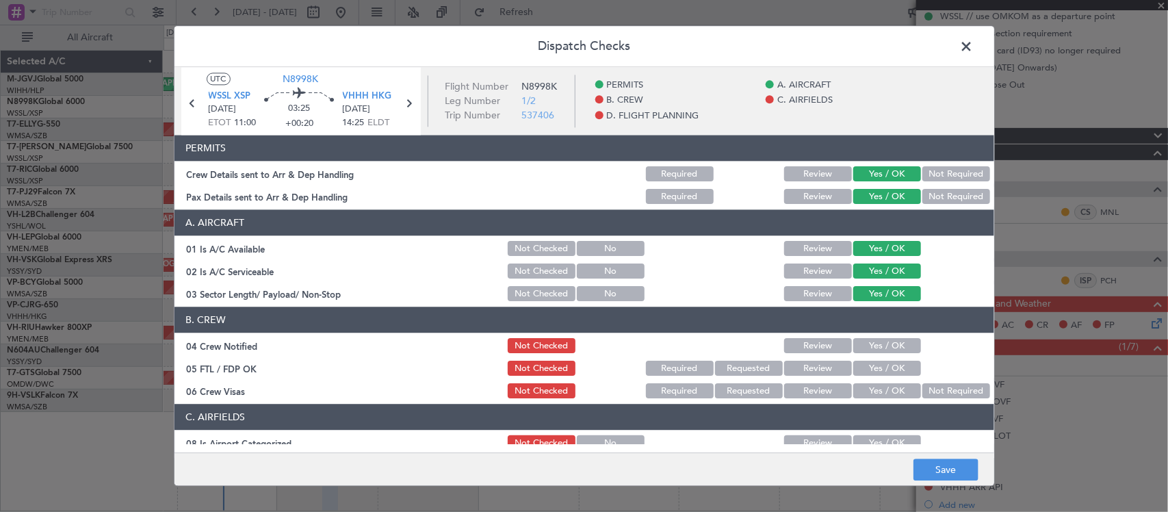
click at [886, 346] on button "Yes / OK" at bounding box center [887, 346] width 68 height 15
click at [894, 368] on button "Yes / OK" at bounding box center [887, 368] width 68 height 15
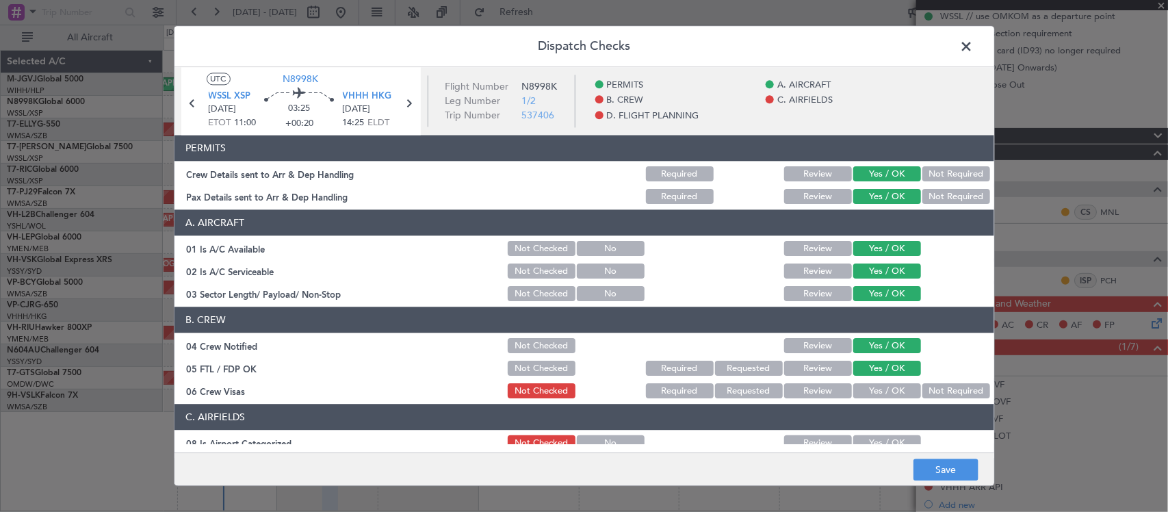
click at [935, 387] on button "Not Required" at bounding box center [956, 391] width 68 height 15
click at [877, 436] on button "Yes / OK" at bounding box center [887, 443] width 68 height 15
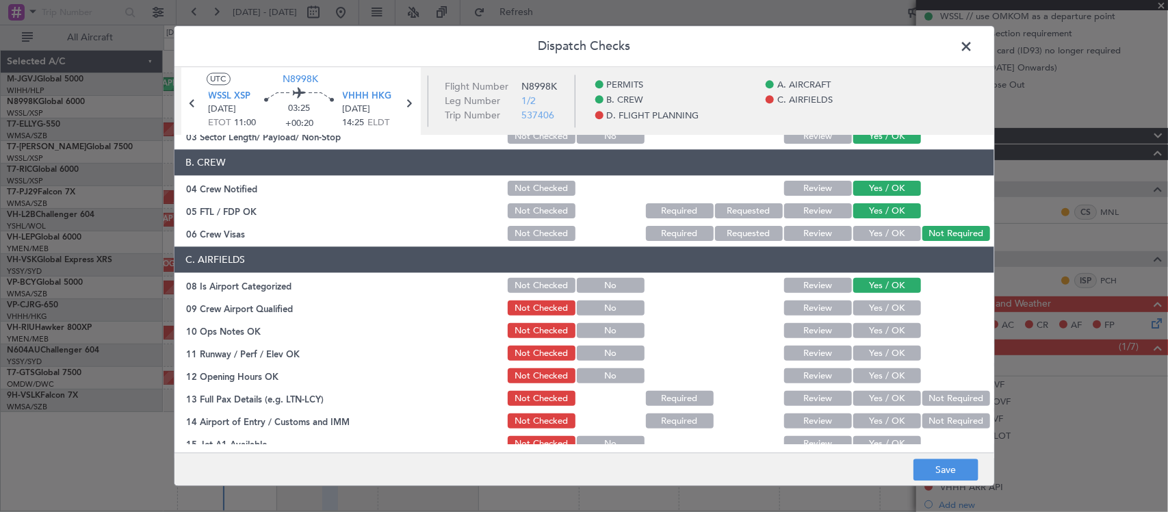
scroll to position [285, 0]
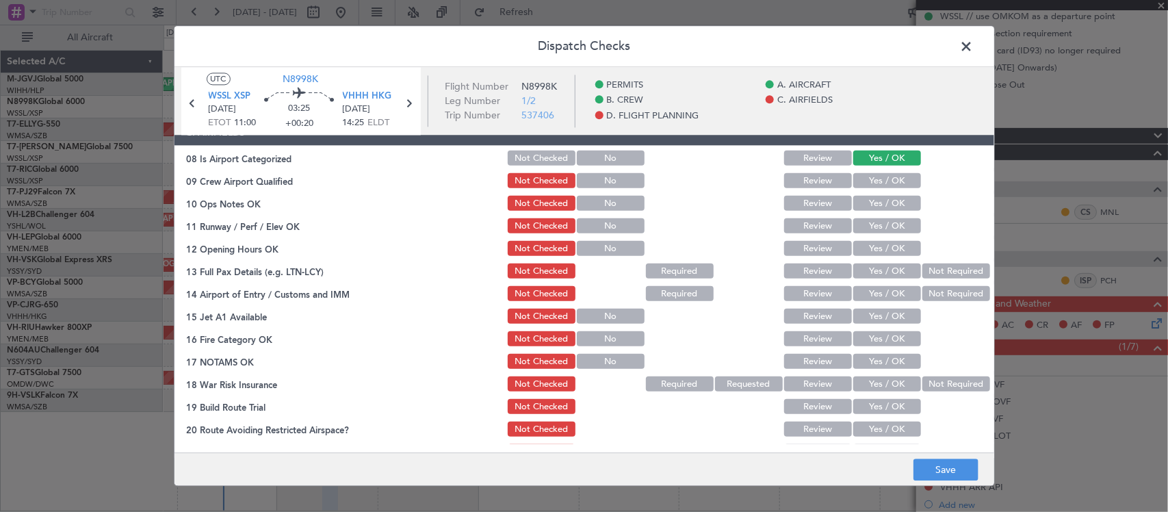
click at [863, 185] on button "Yes / OK" at bounding box center [887, 181] width 68 height 15
click at [870, 207] on button "Yes / OK" at bounding box center [887, 203] width 68 height 15
click at [873, 227] on button "Yes / OK" at bounding box center [887, 226] width 68 height 15
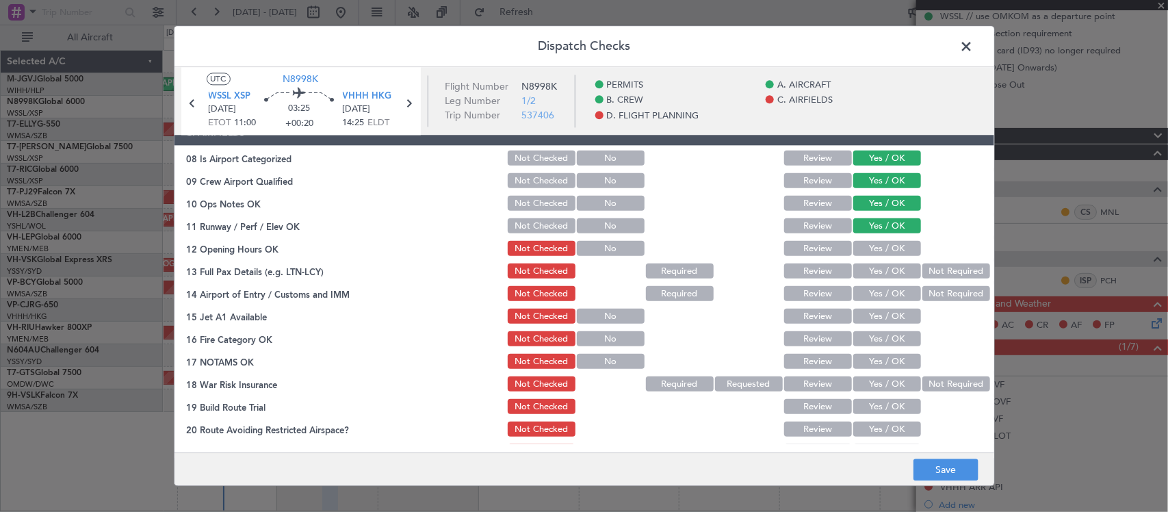
click at [877, 252] on button "Yes / OK" at bounding box center [887, 249] width 68 height 15
click at [883, 271] on button "Yes / OK" at bounding box center [887, 271] width 68 height 15
drag, startPoint x: 888, startPoint y: 292, endPoint x: 888, endPoint y: 309, distance: 16.4
click at [890, 292] on button "Yes / OK" at bounding box center [887, 294] width 68 height 15
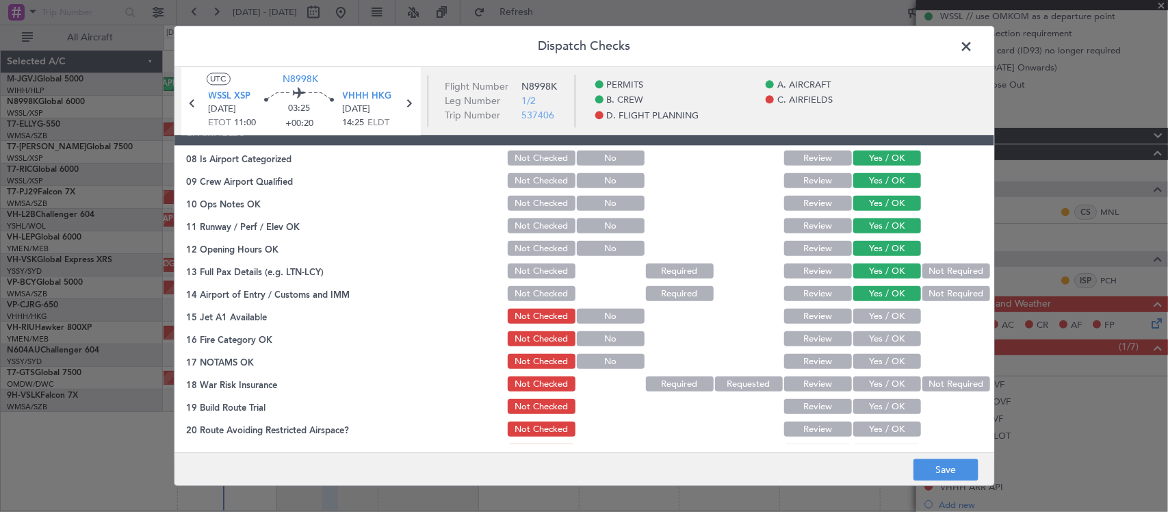
click at [883, 326] on div "Yes / OK" at bounding box center [885, 316] width 69 height 19
click at [881, 319] on button "Yes / OK" at bounding box center [887, 316] width 68 height 15
click at [880, 335] on button "Yes / OK" at bounding box center [887, 339] width 68 height 15
click at [888, 360] on button "Yes / OK" at bounding box center [887, 361] width 68 height 15
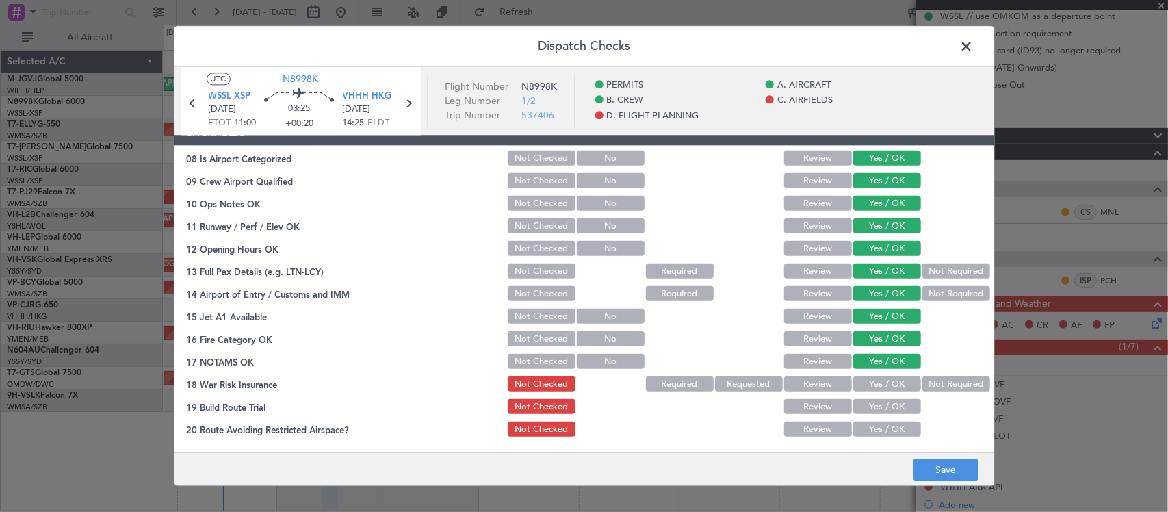
click at [926, 382] on button "Not Required" at bounding box center [956, 384] width 68 height 15
drag, startPoint x: 899, startPoint y: 405, endPoint x: 894, endPoint y: 431, distance: 26.4
click at [900, 406] on button "Yes / OK" at bounding box center [887, 407] width 68 height 15
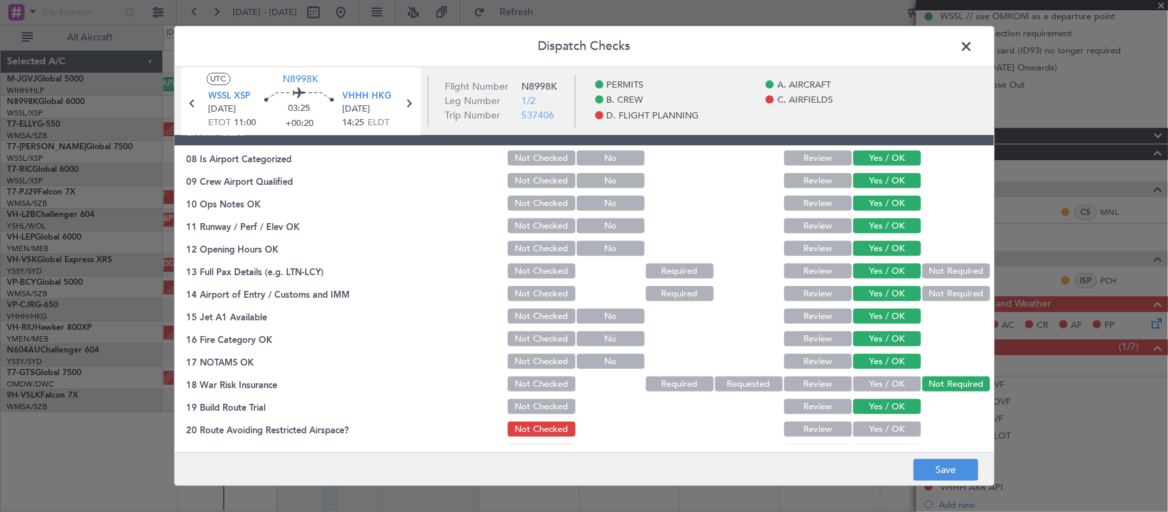
click at [893, 431] on button "Yes / OK" at bounding box center [887, 429] width 68 height 15
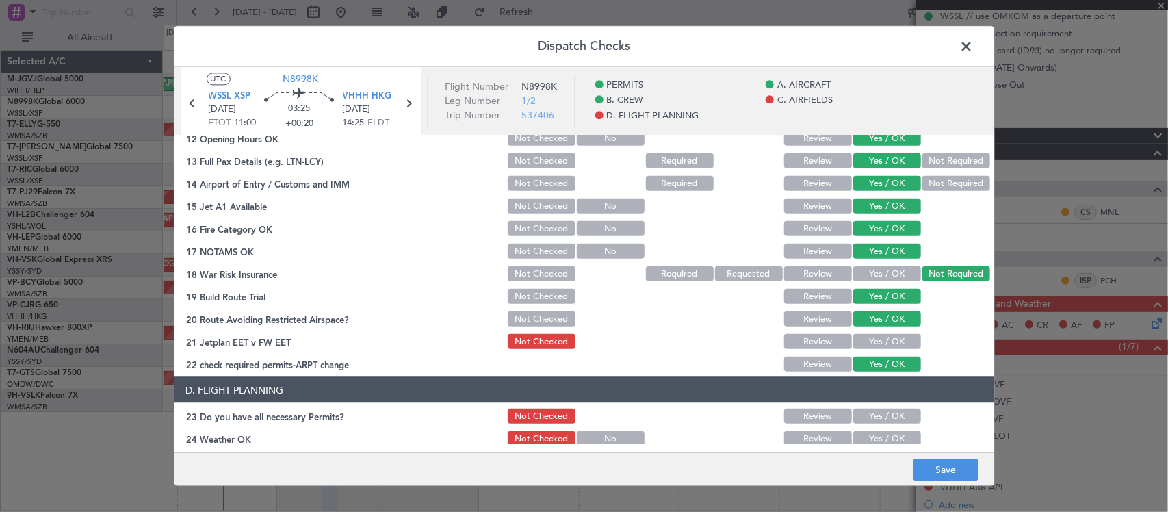
scroll to position [428, 0]
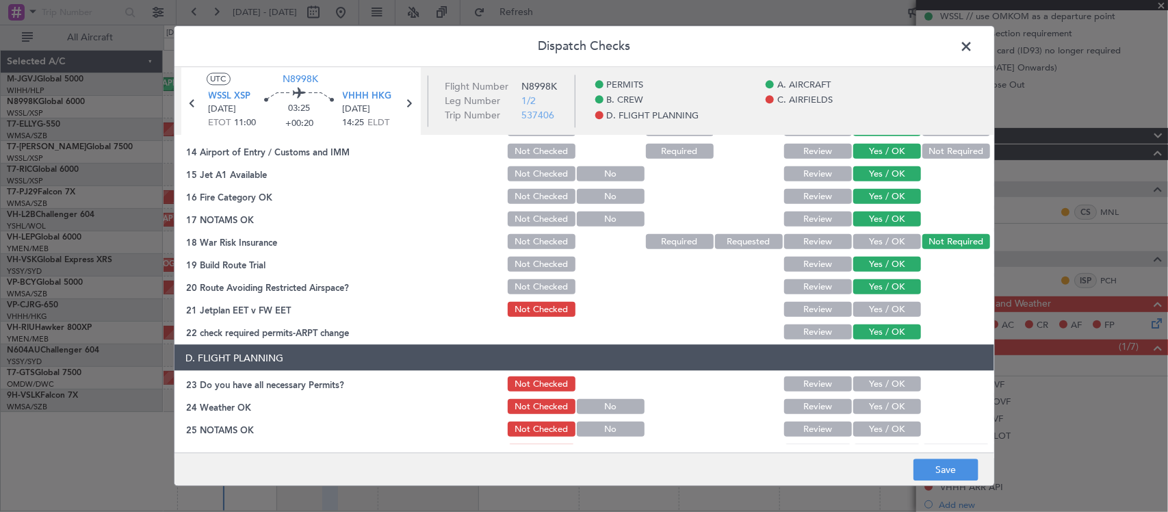
click at [888, 307] on button "Yes / OK" at bounding box center [887, 309] width 68 height 15
click at [938, 467] on button "Save" at bounding box center [946, 470] width 65 height 22
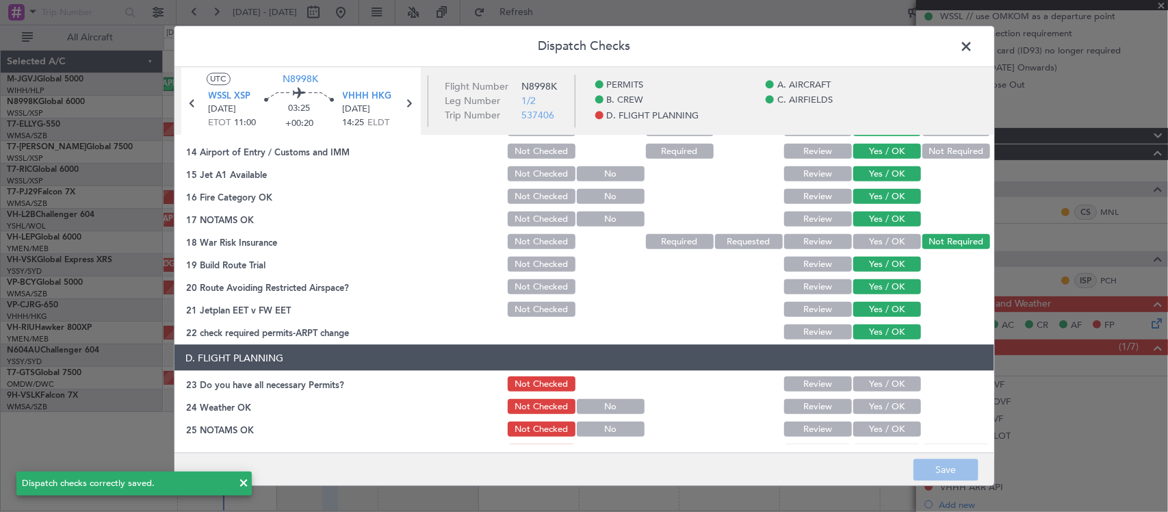
click at [974, 47] on span at bounding box center [974, 49] width 0 height 27
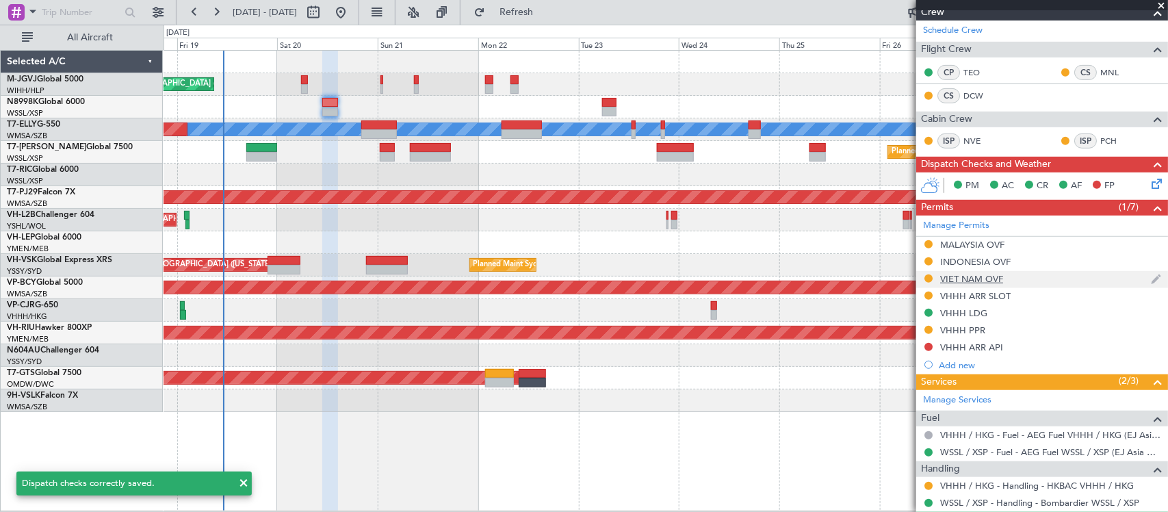
scroll to position [285, 0]
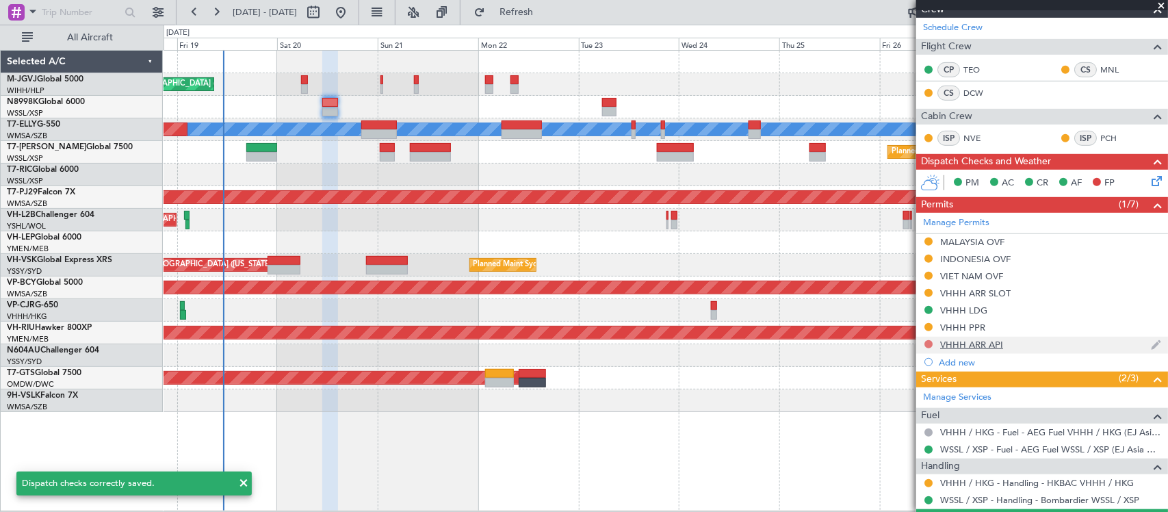
click at [929, 342] on button at bounding box center [929, 344] width 8 height 8
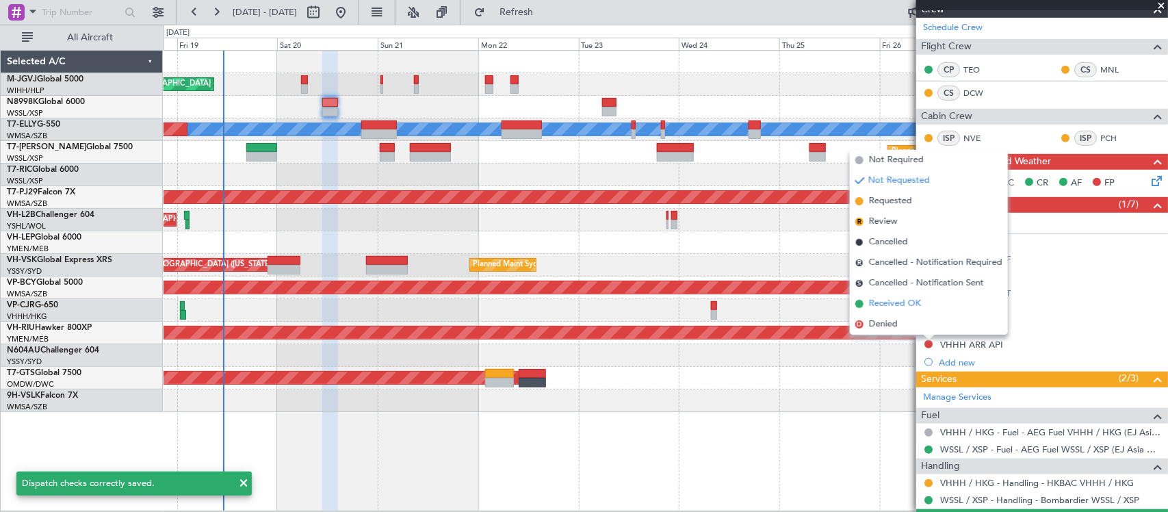
click at [901, 308] on span "Received OK" at bounding box center [895, 304] width 52 height 14
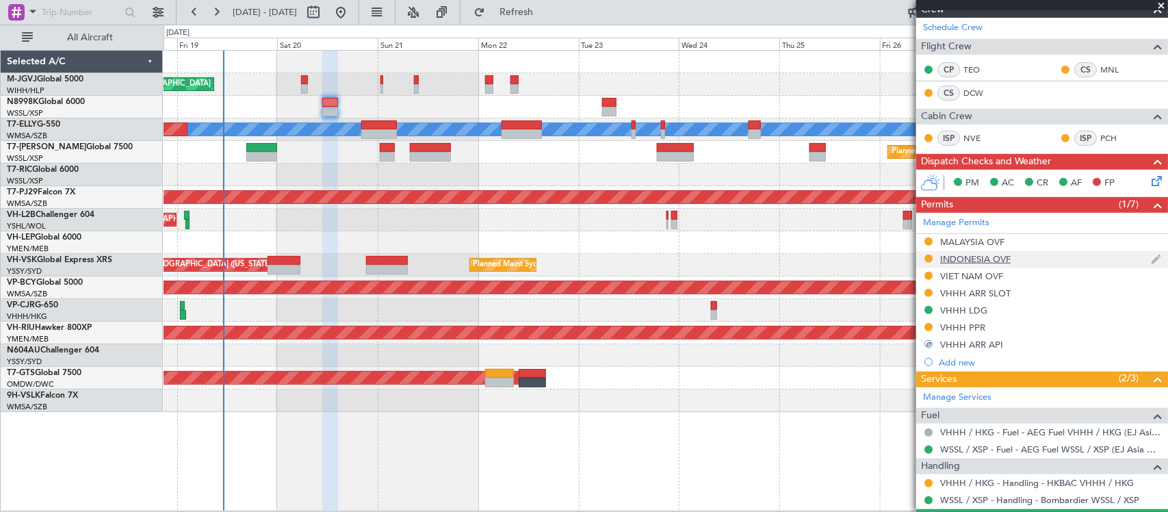
scroll to position [0, 0]
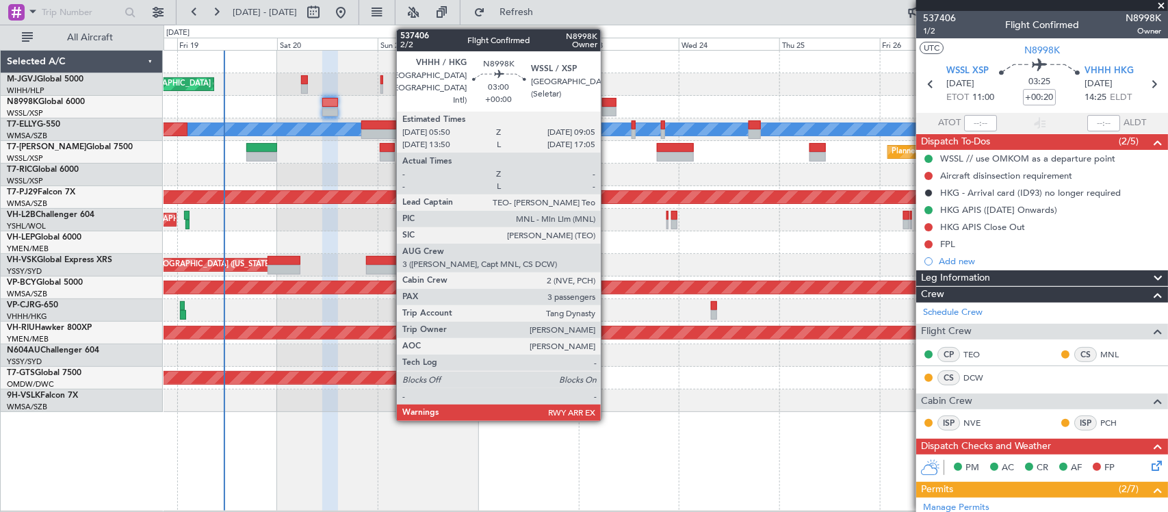
click at [608, 103] on div at bounding box center [609, 103] width 14 height 10
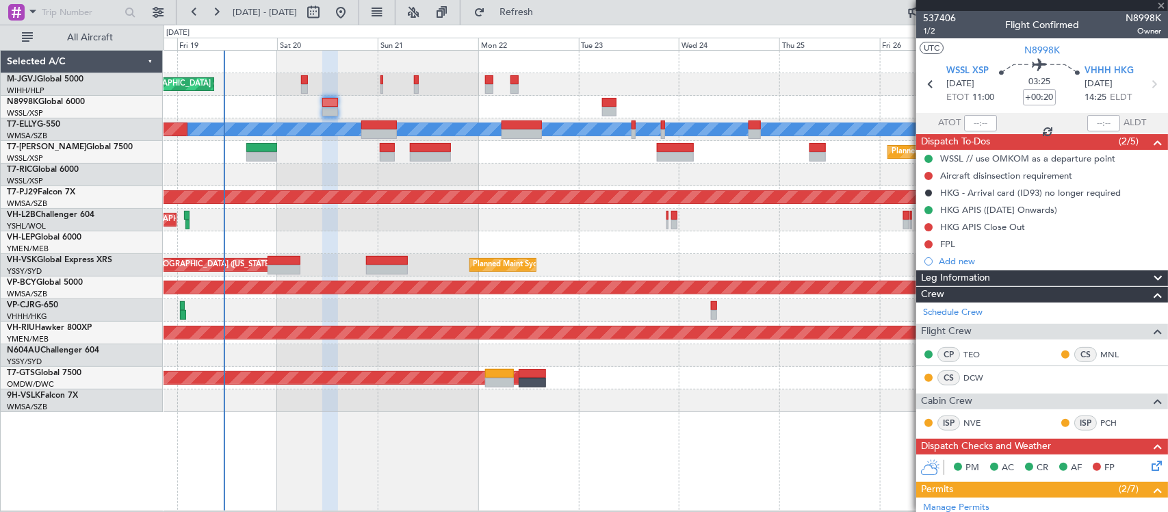
type input "3"
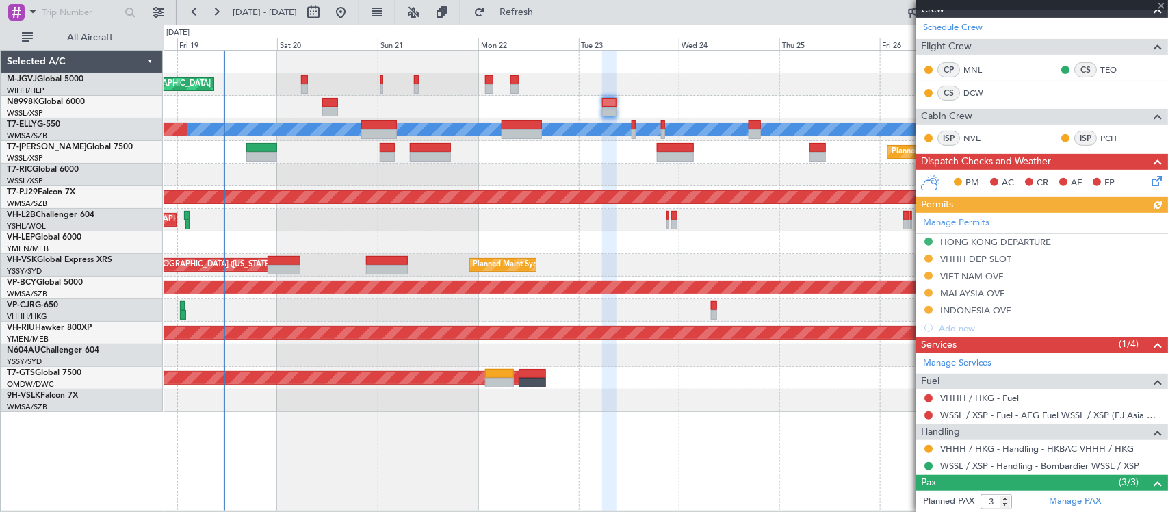
scroll to position [294, 0]
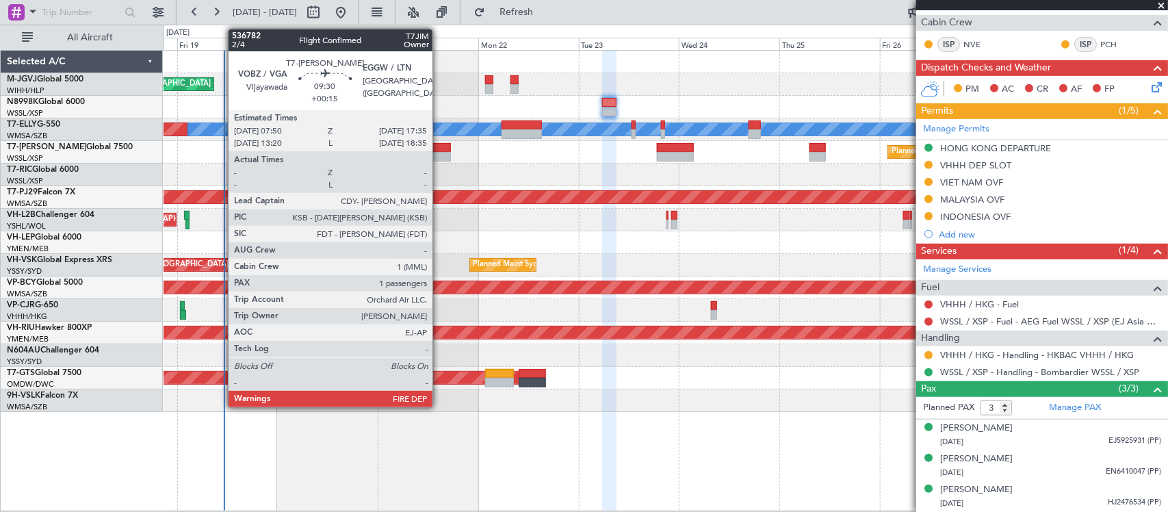
click at [439, 157] on div at bounding box center [430, 157] width 41 height 10
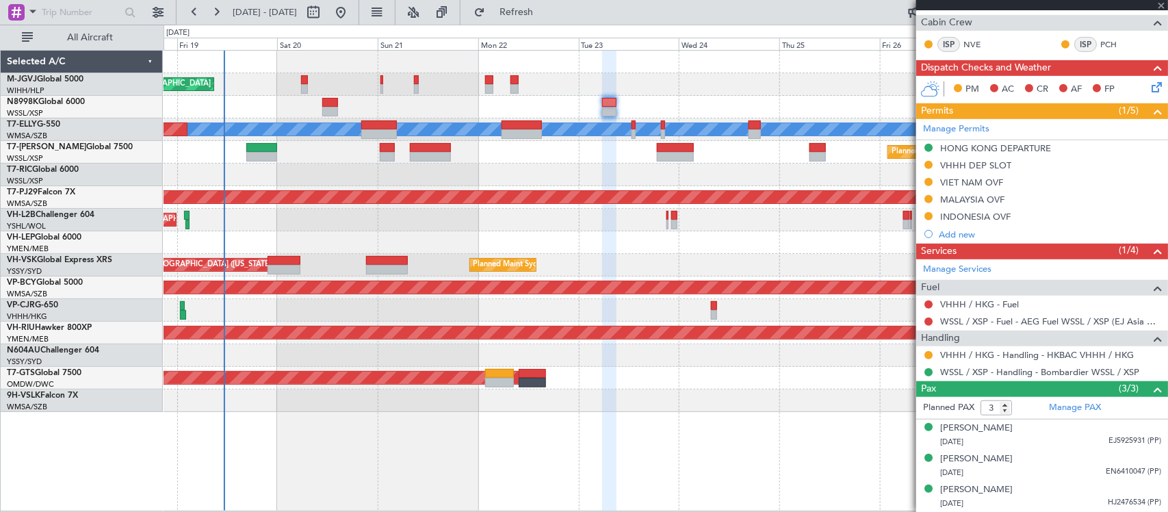
type input "+00:15"
type input "1"
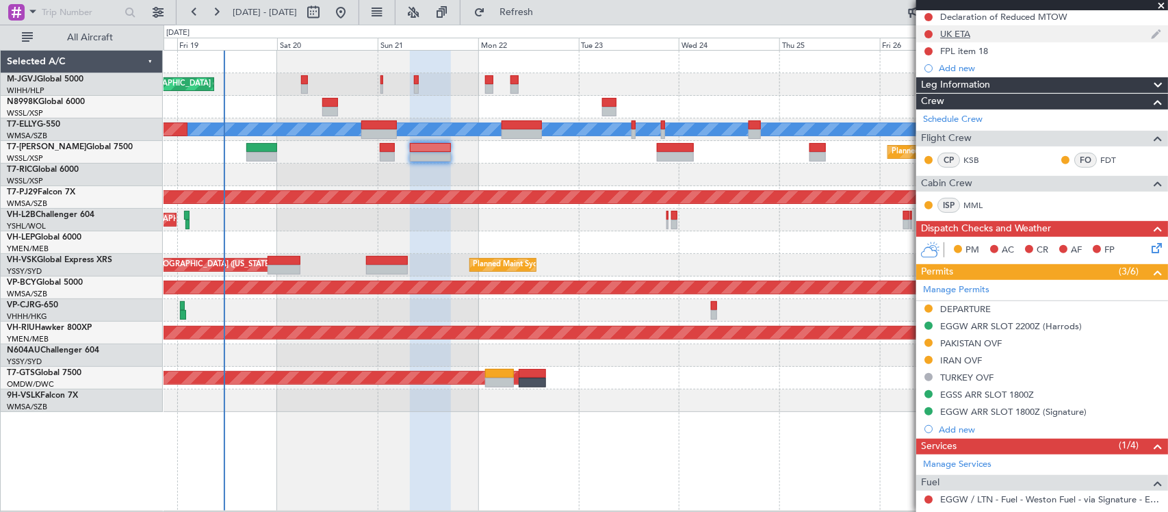
scroll to position [285, 0]
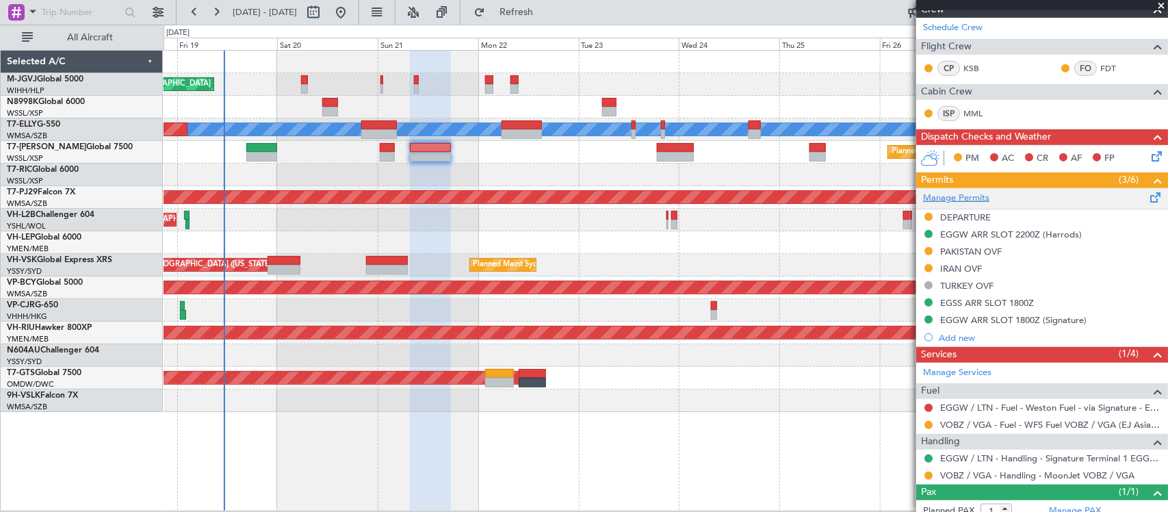
click at [961, 198] on link "Manage Permits" at bounding box center [956, 199] width 66 height 14
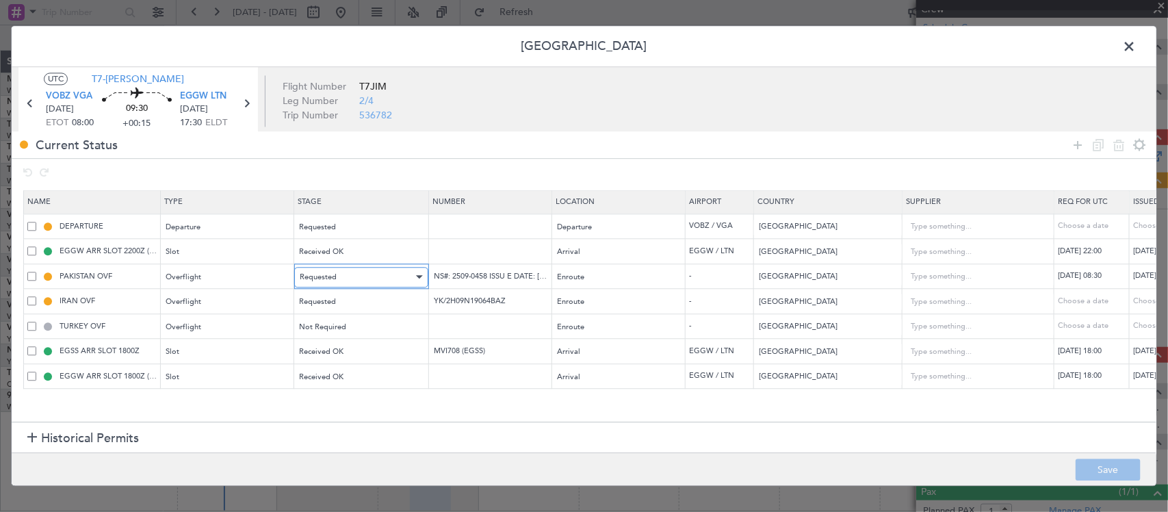
click at [348, 276] on div "Requested" at bounding box center [357, 277] width 114 height 21
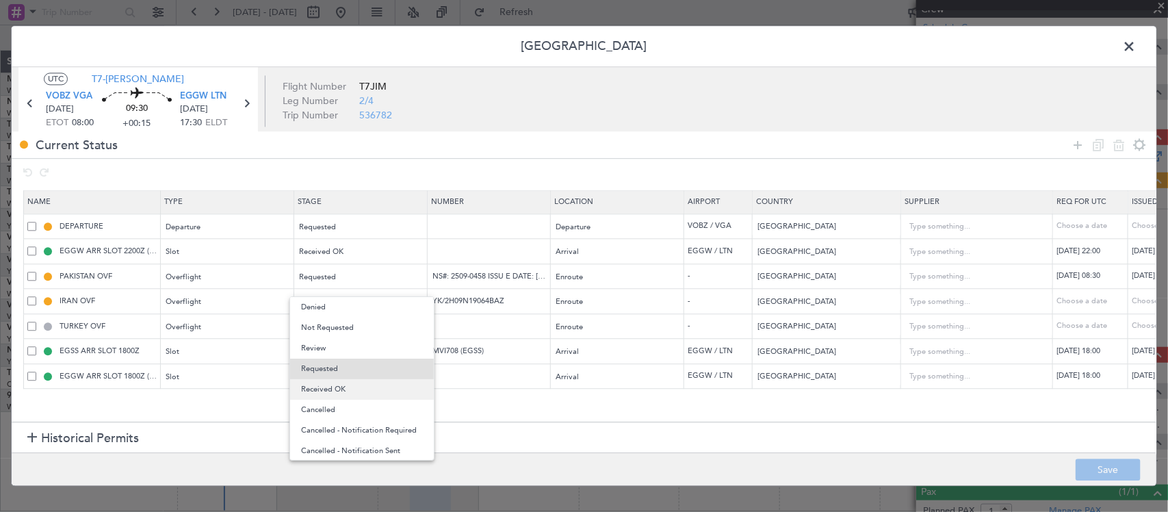
click at [368, 396] on span "Received OK" at bounding box center [362, 389] width 122 height 21
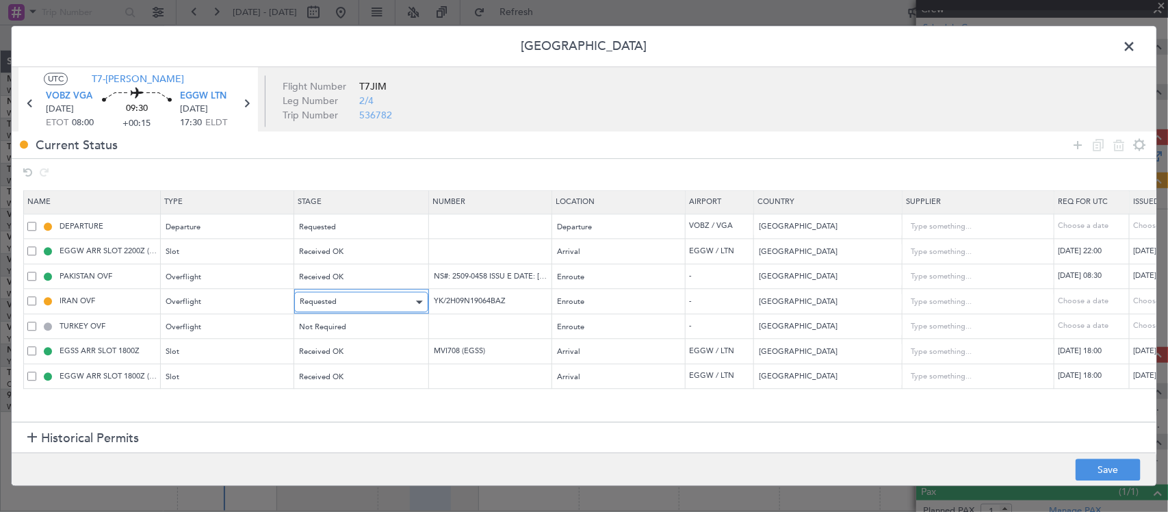
click at [364, 300] on div "Requested" at bounding box center [357, 302] width 114 height 21
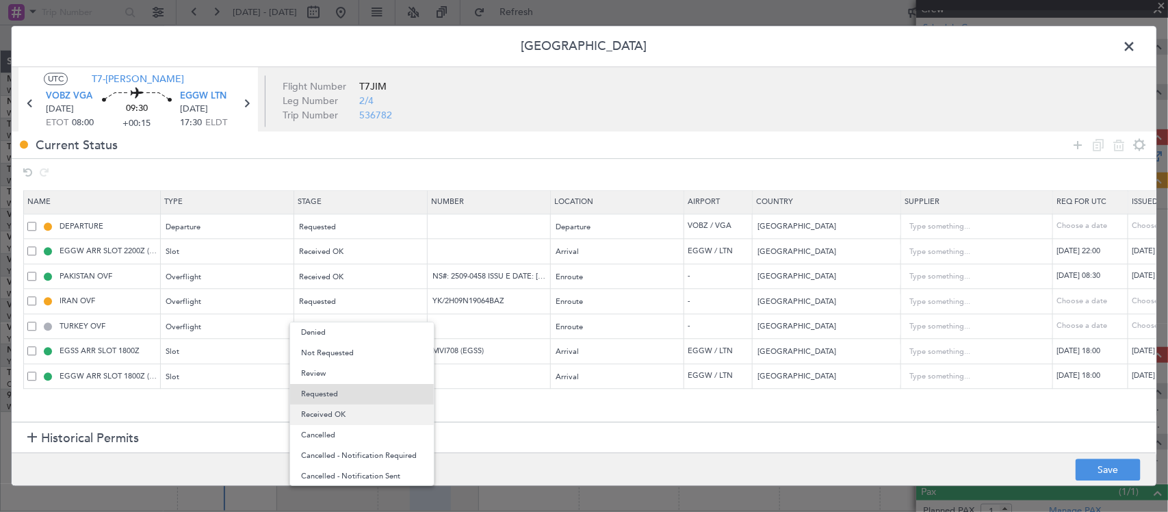
click at [375, 409] on span "Received OK" at bounding box center [362, 414] width 122 height 21
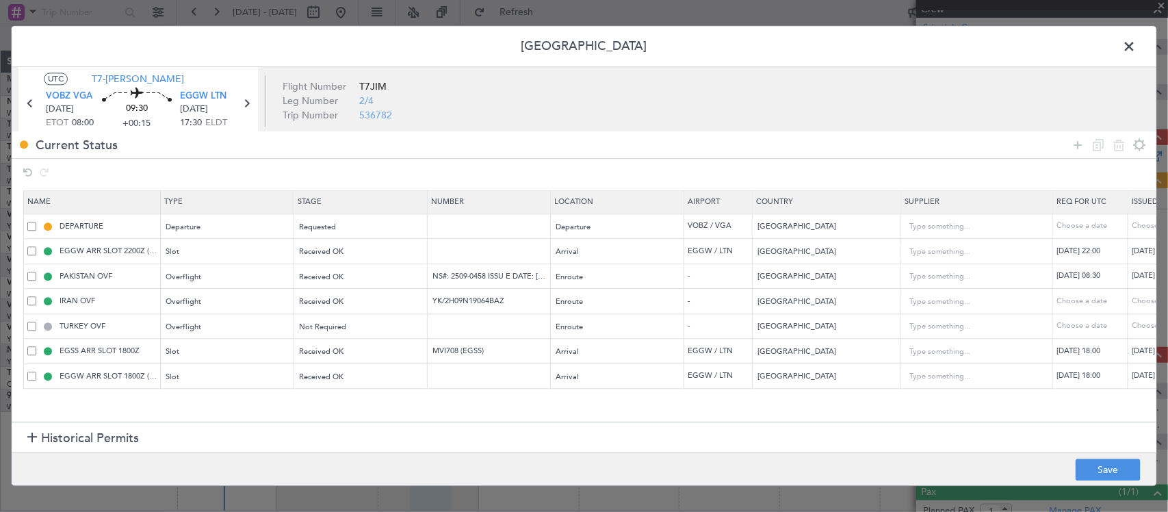
click at [1138, 301] on div "Choose a date" at bounding box center [1167, 302] width 71 height 12
select select "9"
select select "2025"
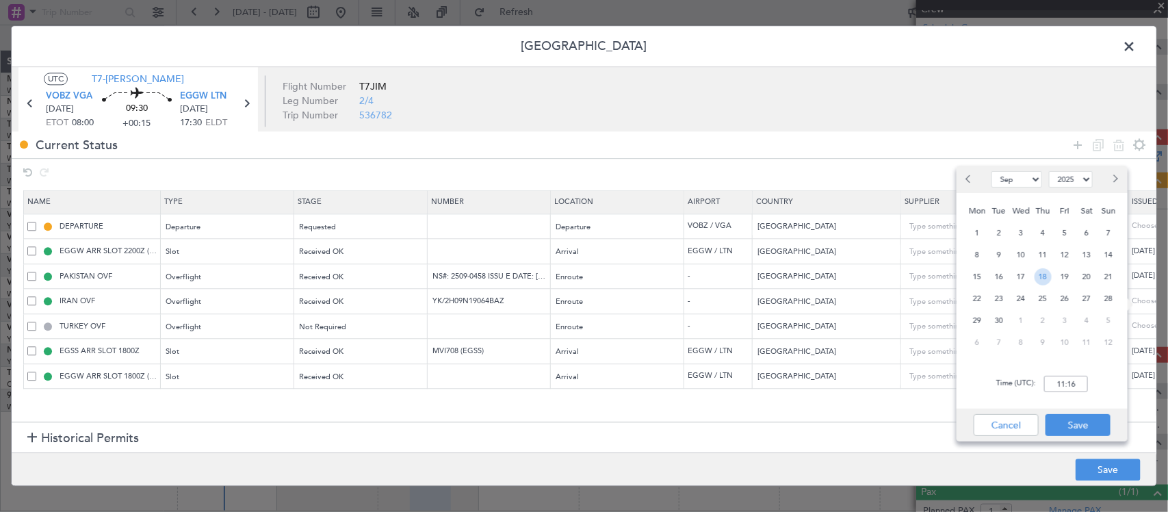
click at [1035, 276] on span "18" at bounding box center [1043, 276] width 17 height 17
click at [1072, 376] on input "00:00" at bounding box center [1066, 384] width 44 height 16
type input "08:00"
click at [1083, 423] on button "Save" at bounding box center [1078, 425] width 65 height 22
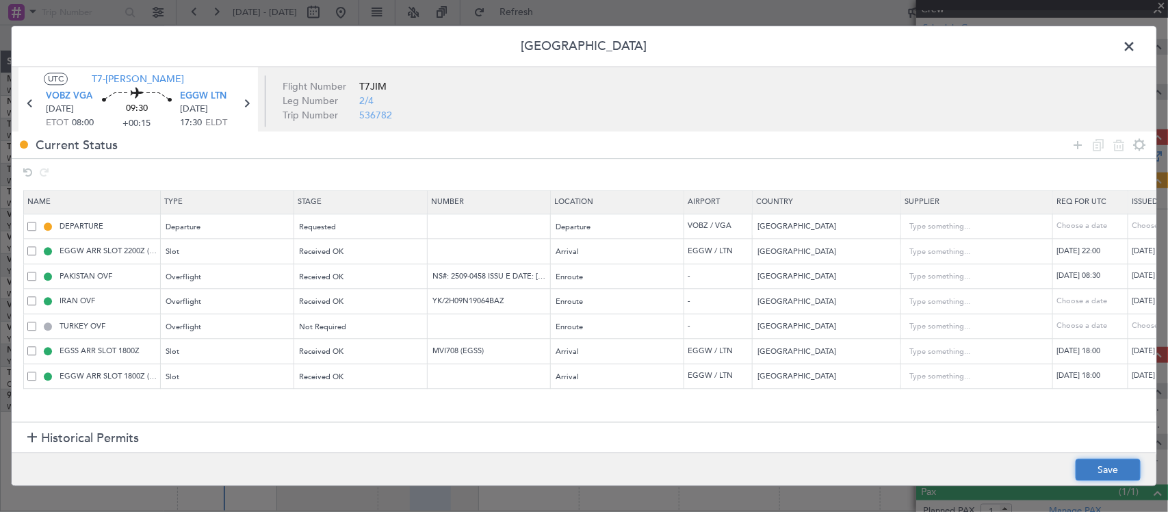
click at [1104, 474] on button "Save" at bounding box center [1108, 470] width 65 height 22
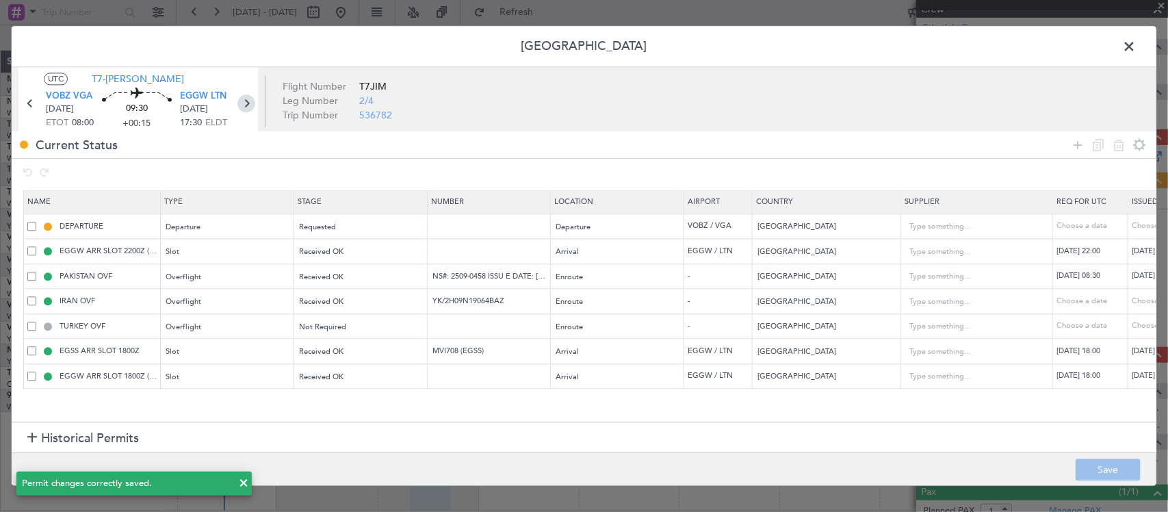
click at [244, 103] on icon at bounding box center [246, 104] width 18 height 18
type input "-00:25"
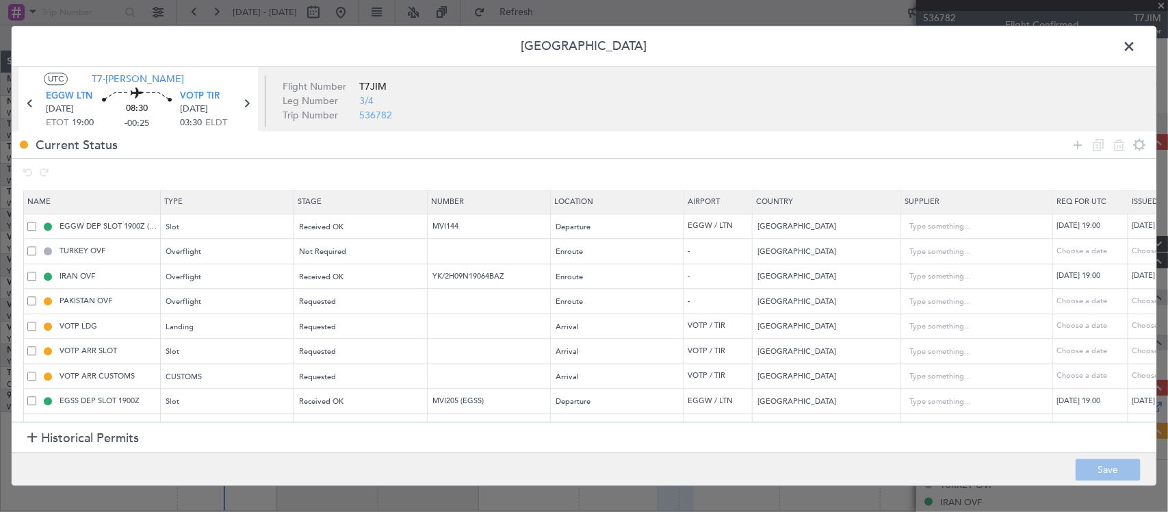
click at [1136, 38] on span at bounding box center [1136, 49] width 0 height 27
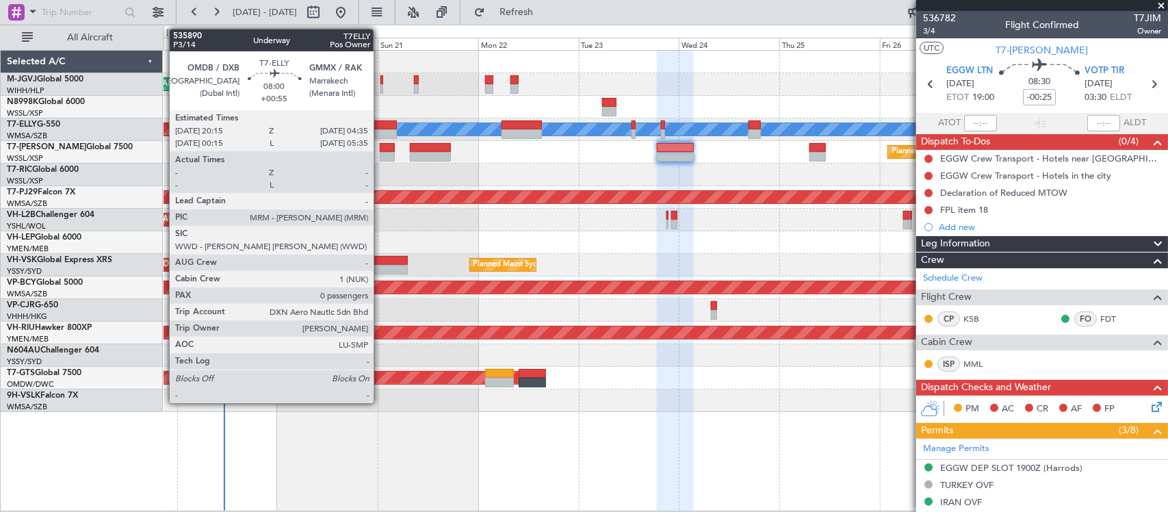
click at [380, 131] on div at bounding box center [378, 134] width 35 height 10
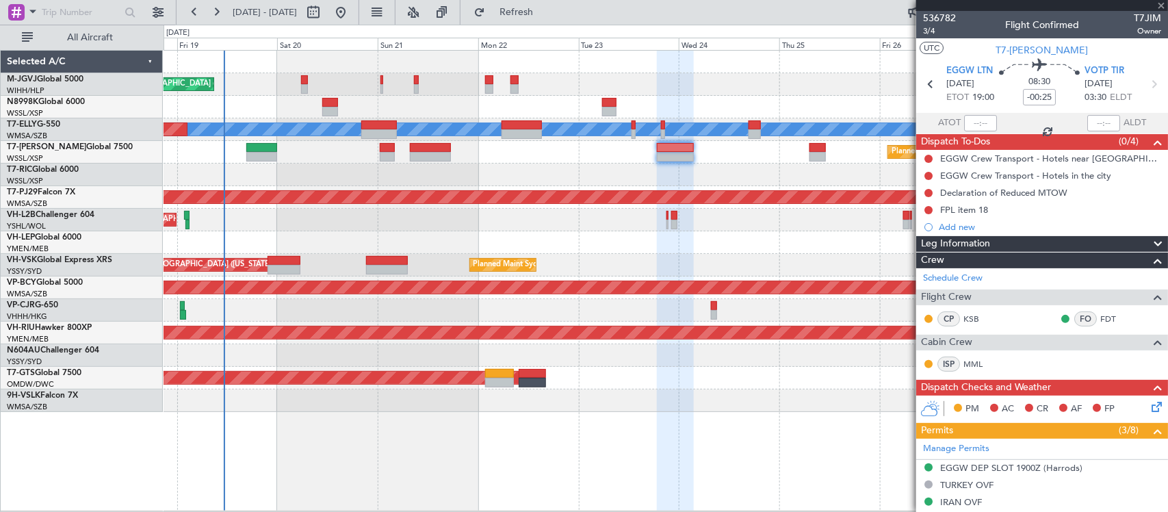
type input "+00:55"
type input "0"
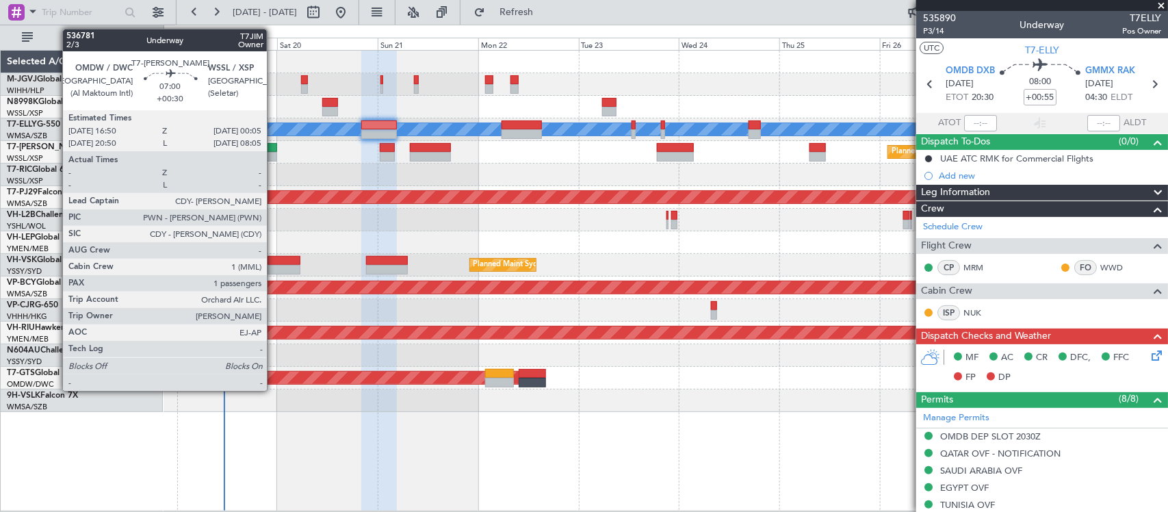
click at [274, 155] on div at bounding box center [261, 157] width 31 height 10
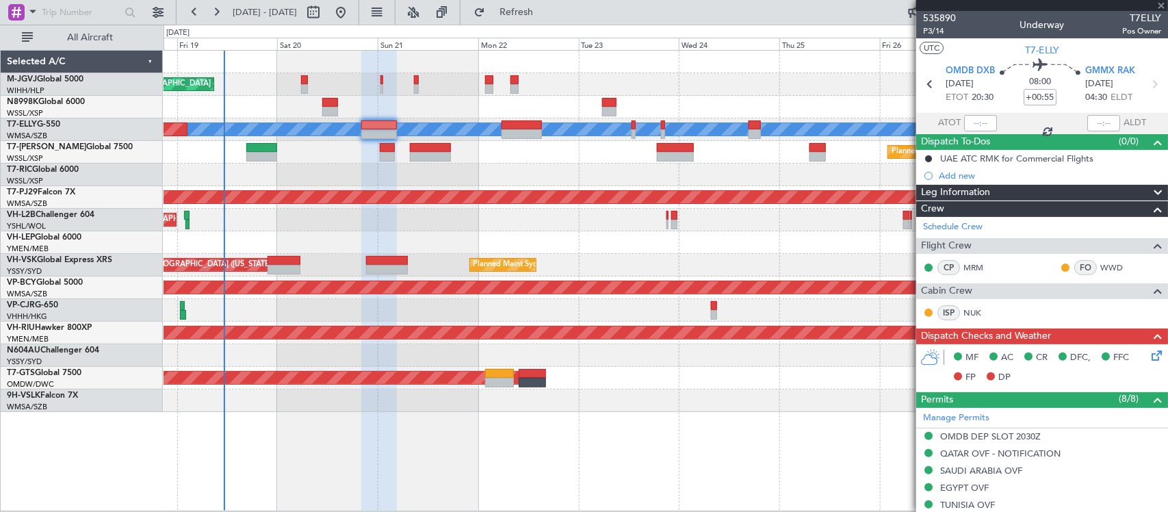
type input "+00:30"
type input "1"
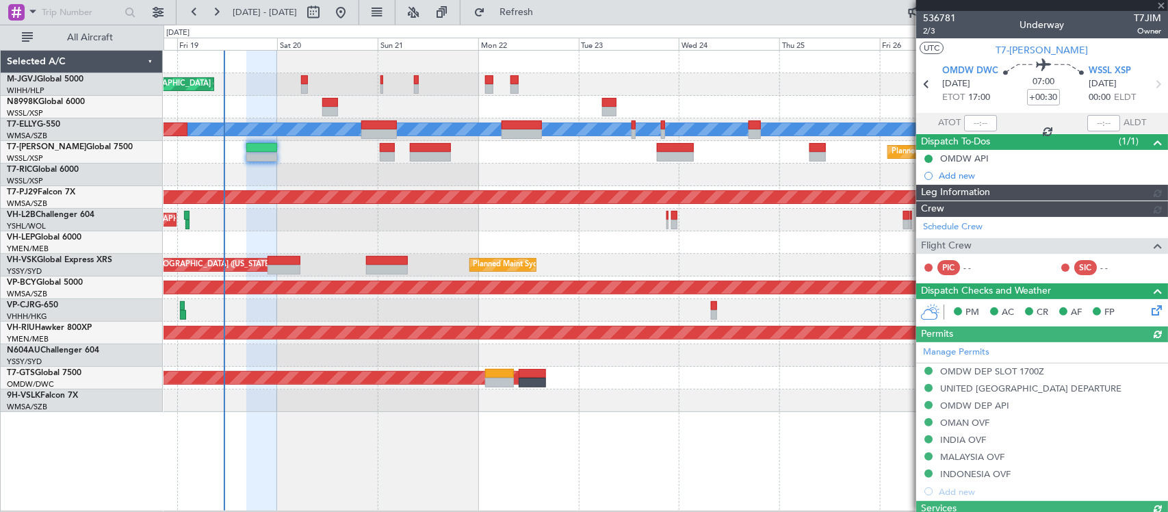
type input "[PERSON_NAME] (BTA)"
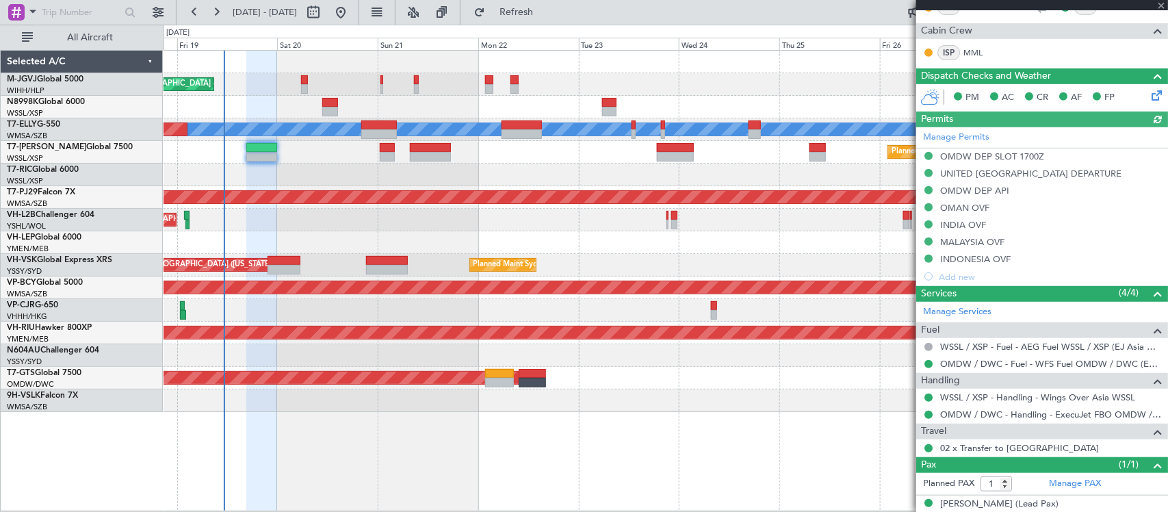
scroll to position [275, 0]
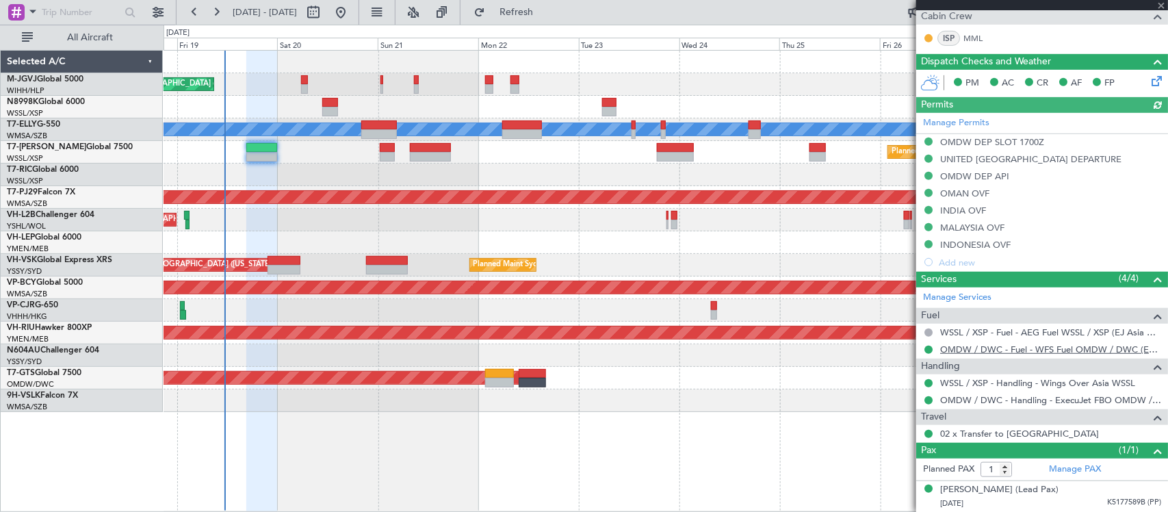
type input "[PERSON_NAME] (BTA)"
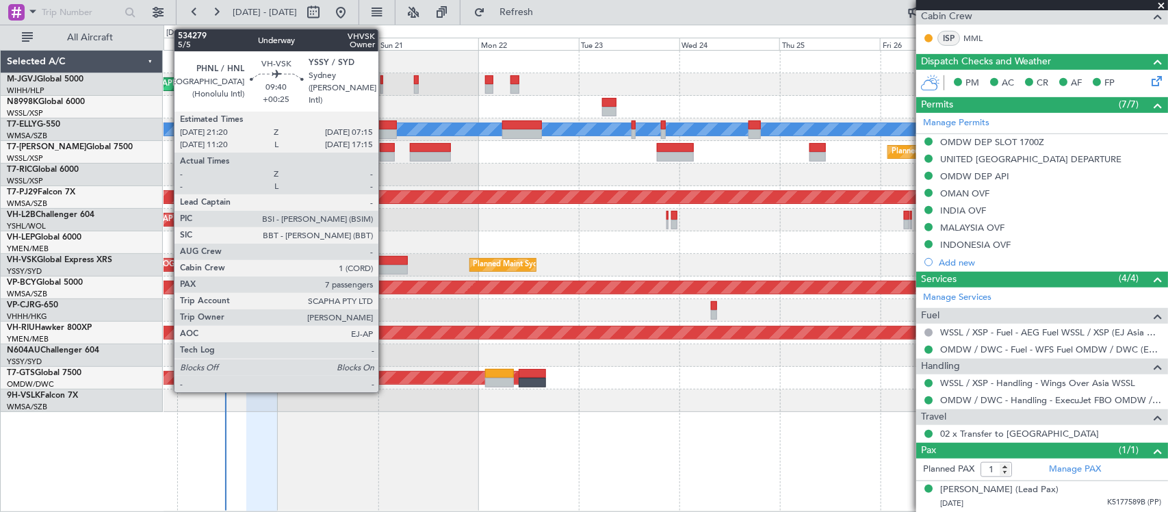
click at [385, 265] on div at bounding box center [387, 270] width 42 height 10
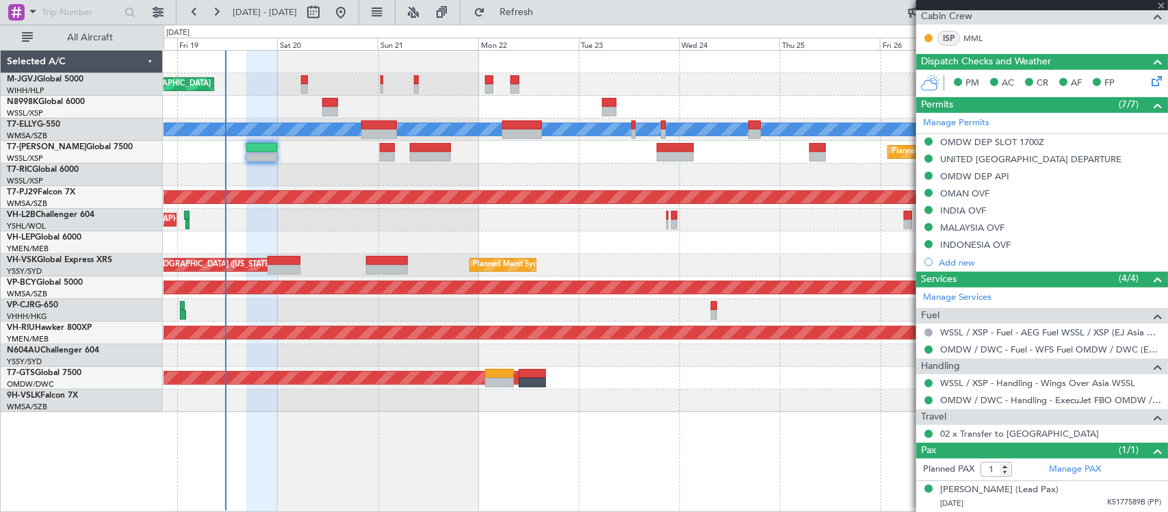
type input "+00:25"
type input "7"
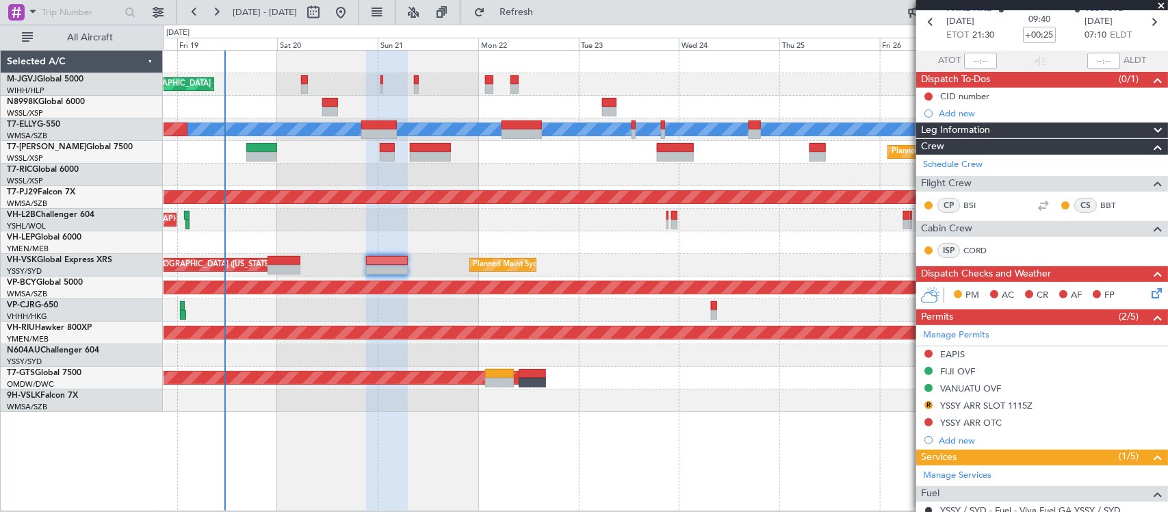
scroll to position [0, 0]
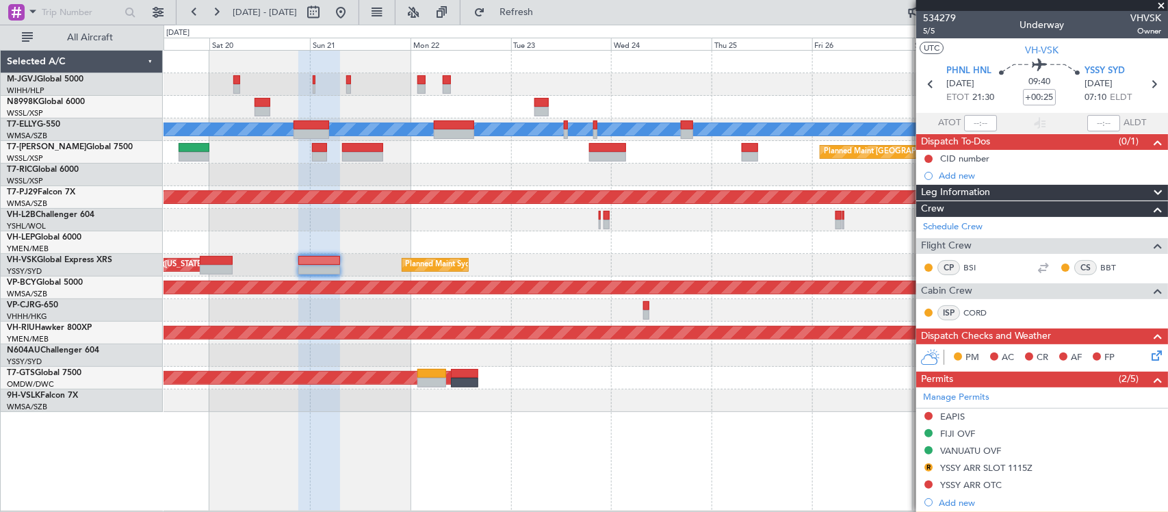
click at [701, 372] on div "AOG Maint [GEOGRAPHIC_DATA] (Seletar)" at bounding box center [666, 378] width 1004 height 23
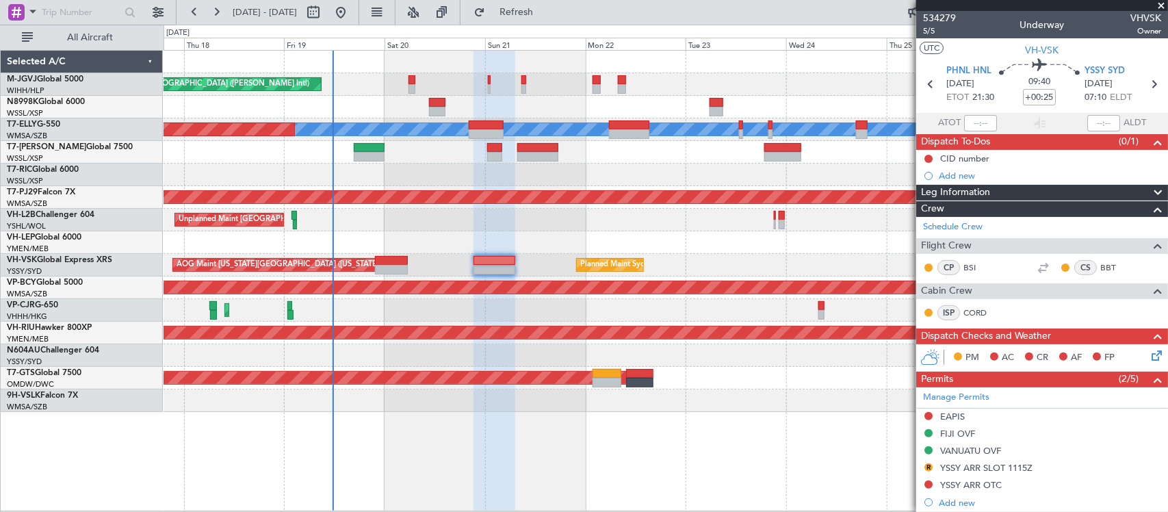
click at [760, 237] on div at bounding box center [666, 242] width 1004 height 23
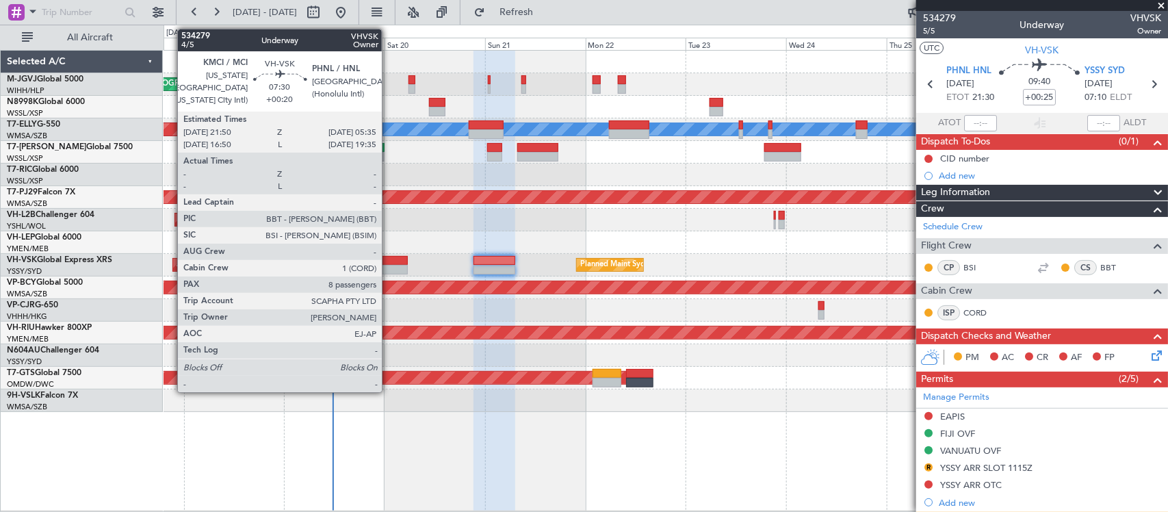
click at [389, 266] on div at bounding box center [391, 270] width 33 height 10
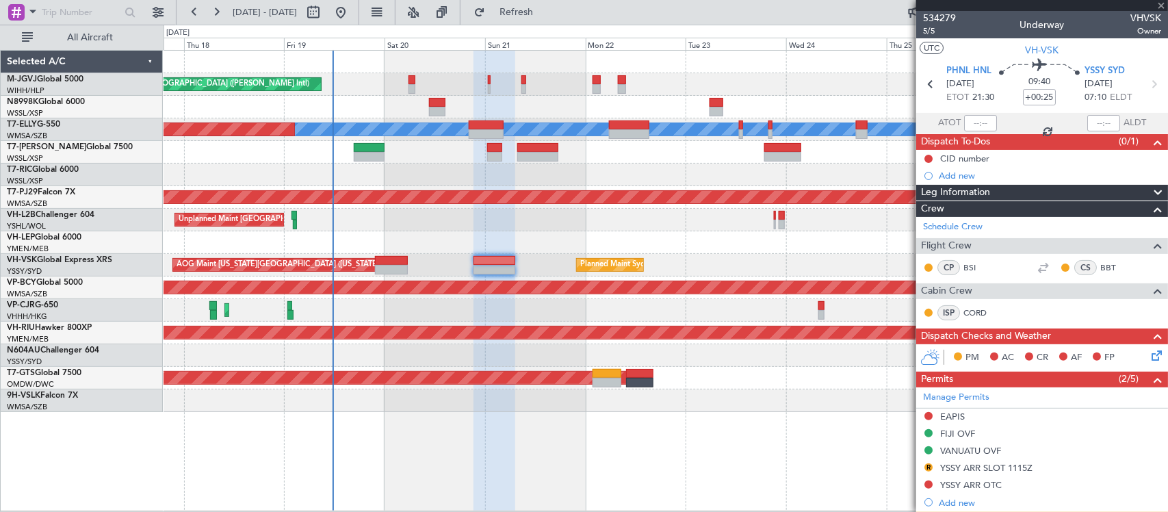
type input "+00:20"
type input "8"
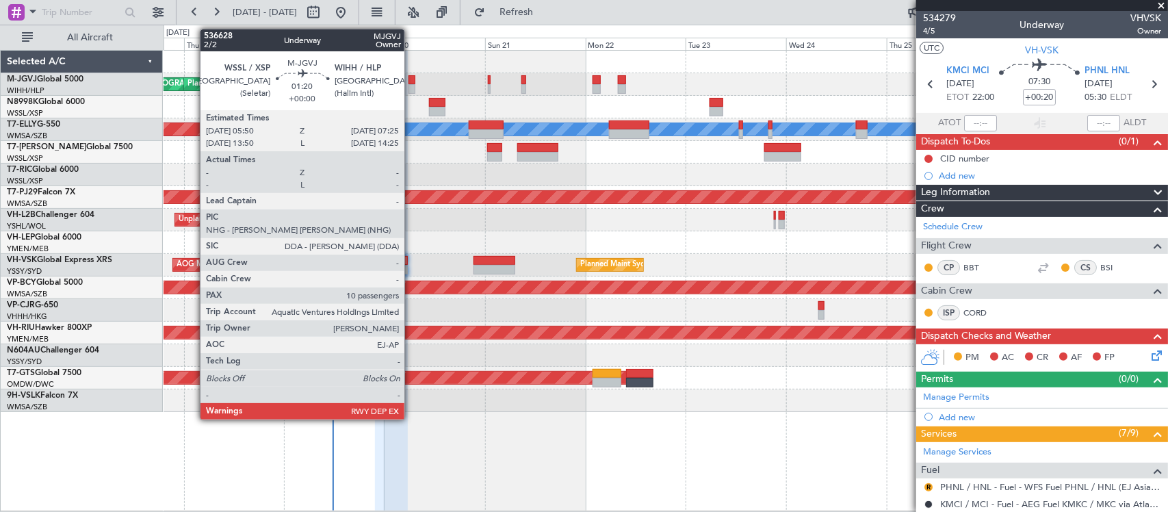
click at [411, 86] on div at bounding box center [412, 89] width 7 height 10
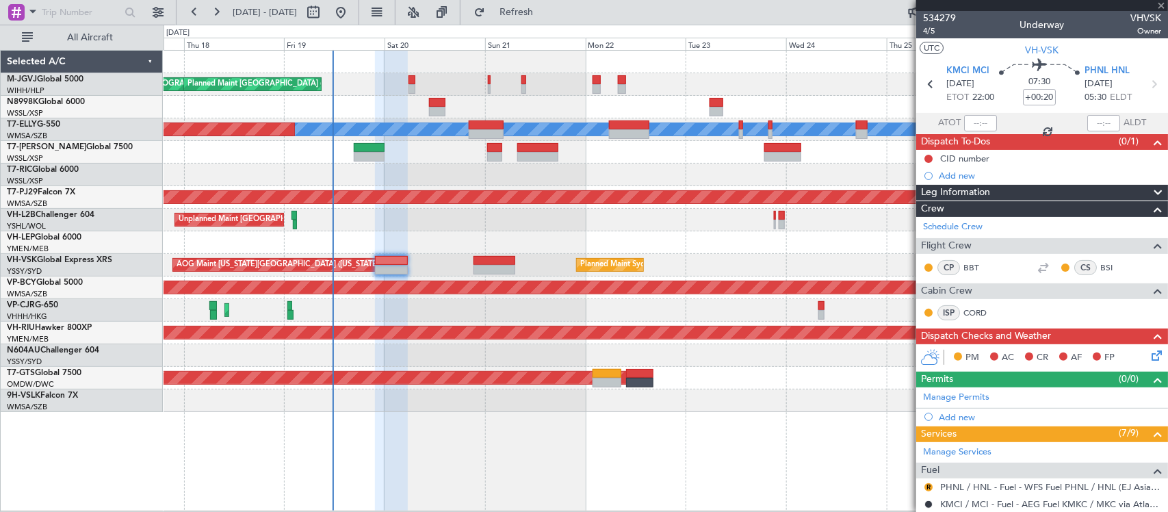
type input "10"
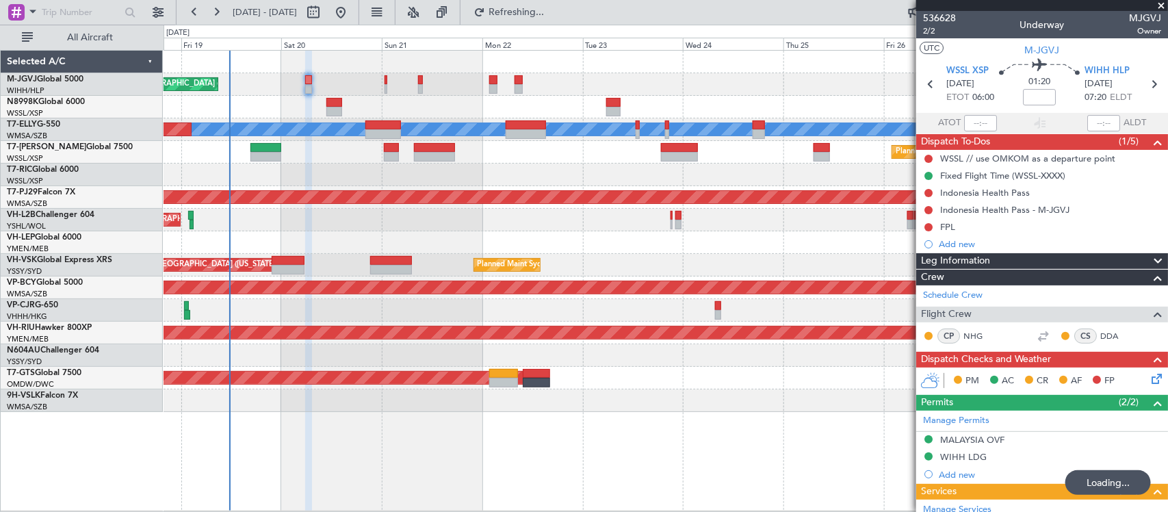
click at [365, 155] on div "Planned Maint Singapore (Seletar) Planned Maint Singapore (Seletar)" at bounding box center [666, 152] width 1004 height 23
click at [715, 166] on div at bounding box center [666, 175] width 1004 height 23
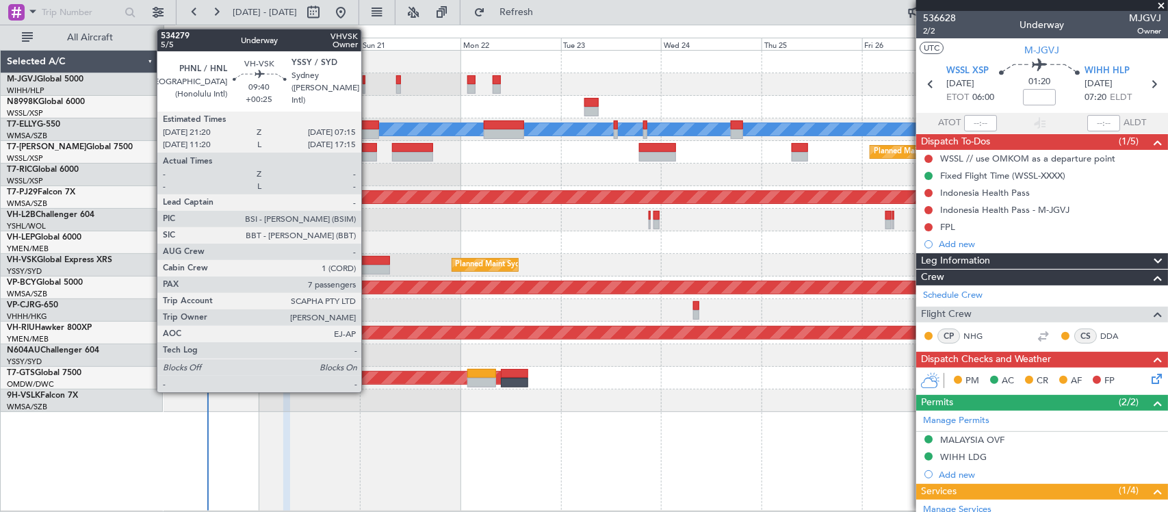
click at [368, 267] on div at bounding box center [369, 270] width 42 height 10
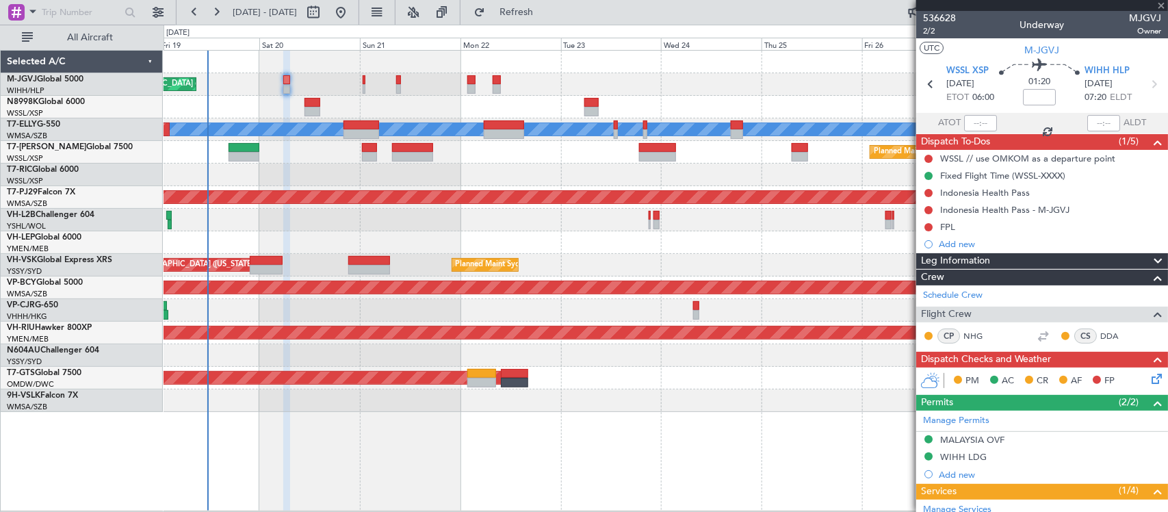
type input "+00:25"
type input "7"
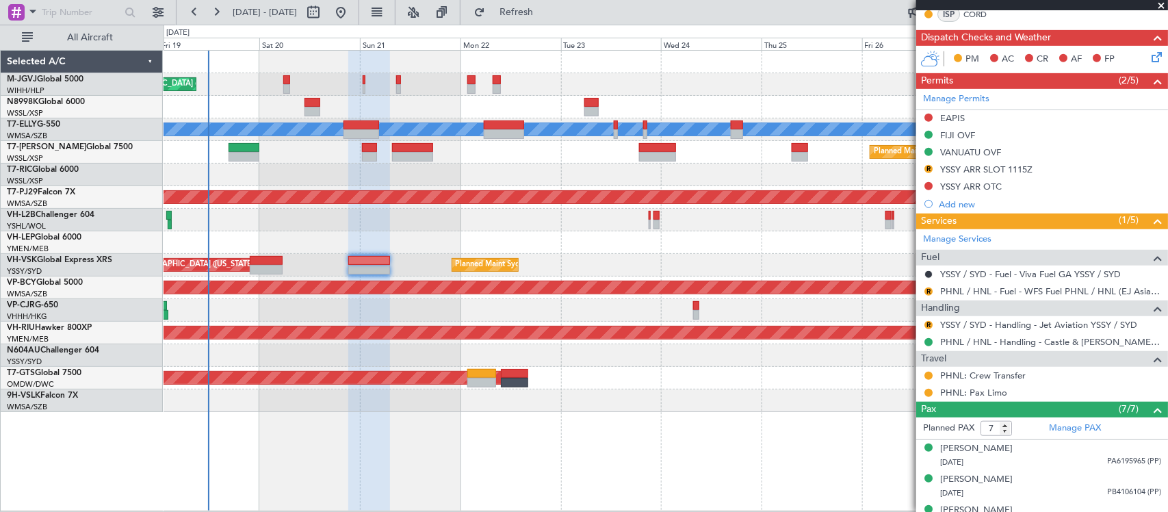
scroll to position [443, 0]
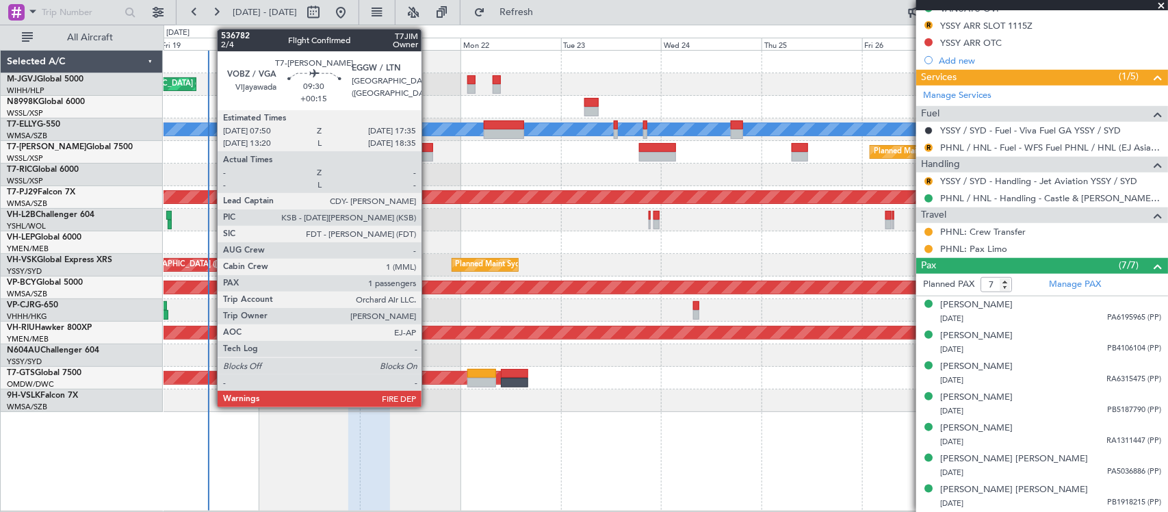
click at [428, 148] on div at bounding box center [412, 148] width 41 height 10
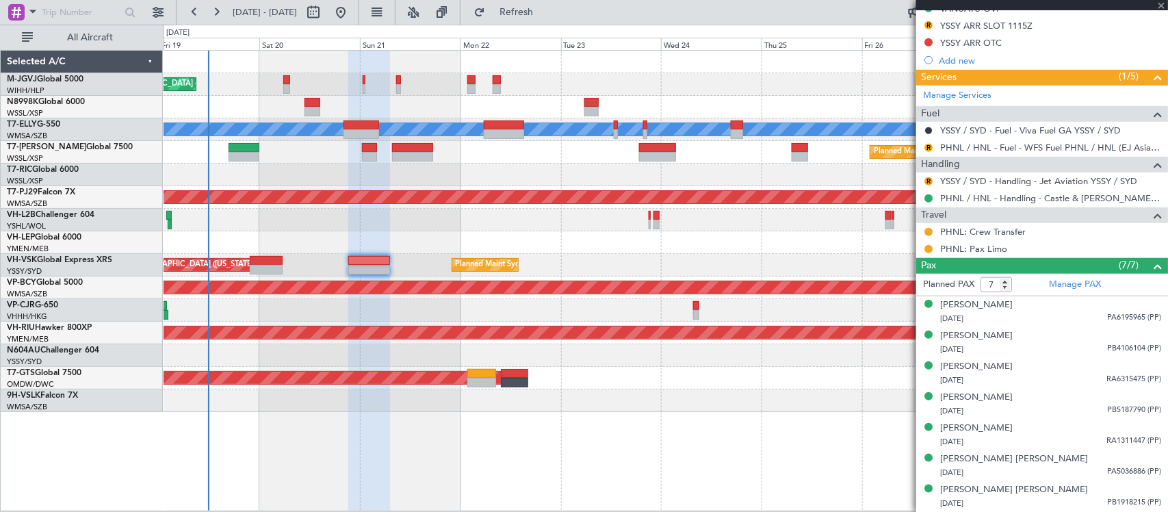
type input "+00:15"
type input "1"
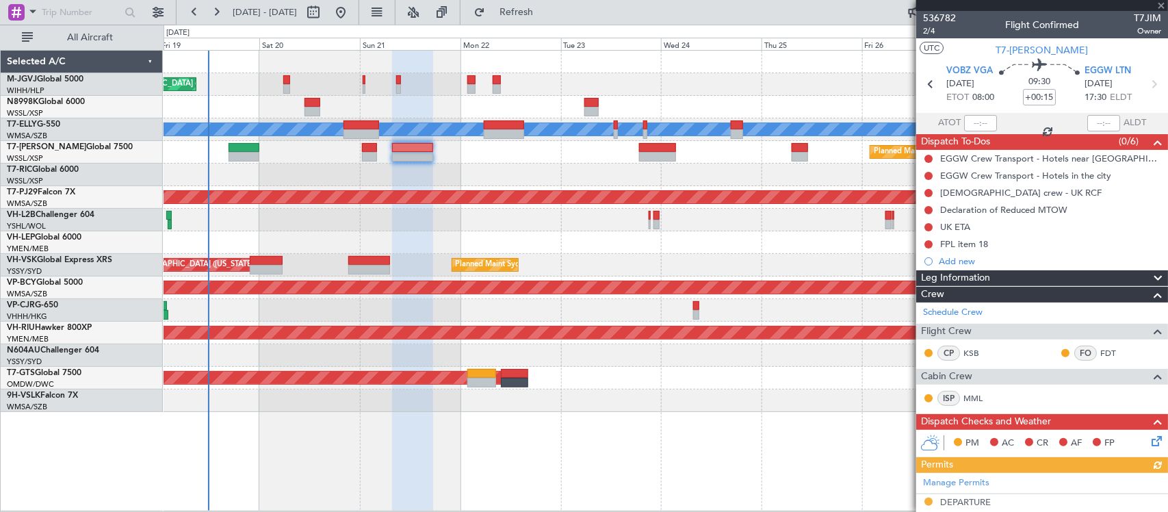
scroll to position [327, 0]
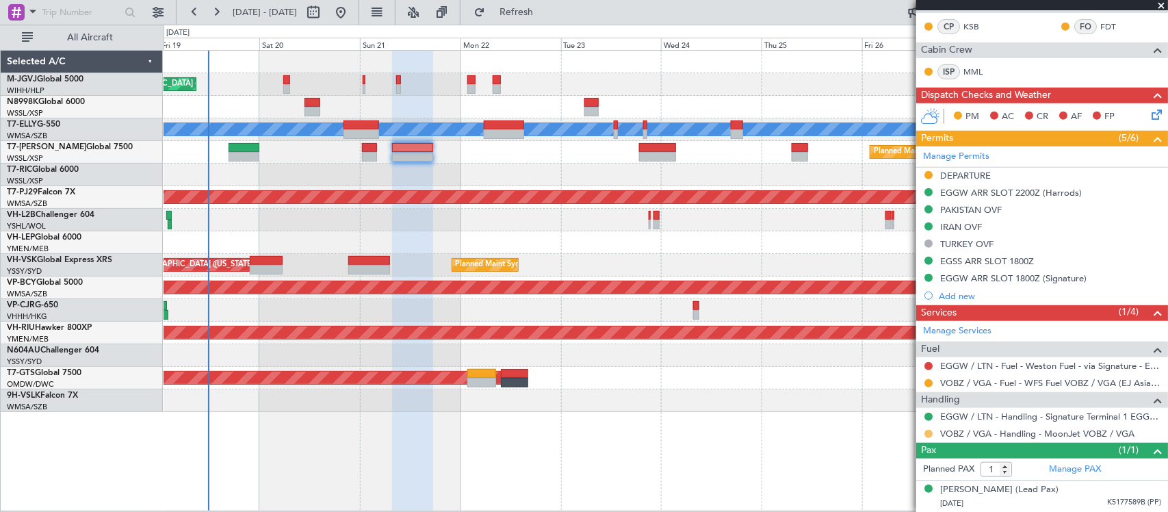
click at [927, 433] on button at bounding box center [929, 434] width 8 height 8
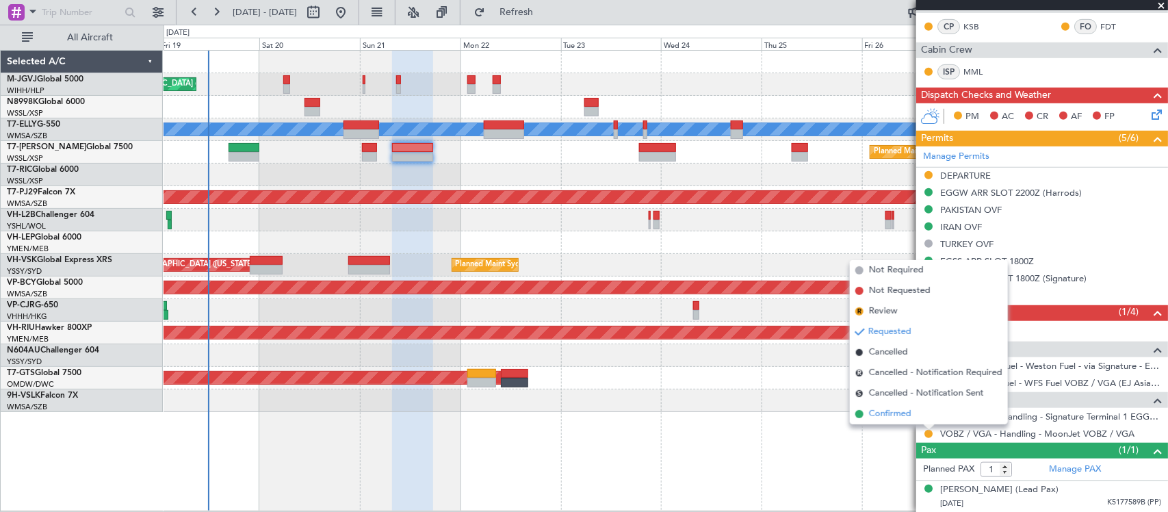
click at [921, 415] on li "Confirmed" at bounding box center [929, 414] width 158 height 21
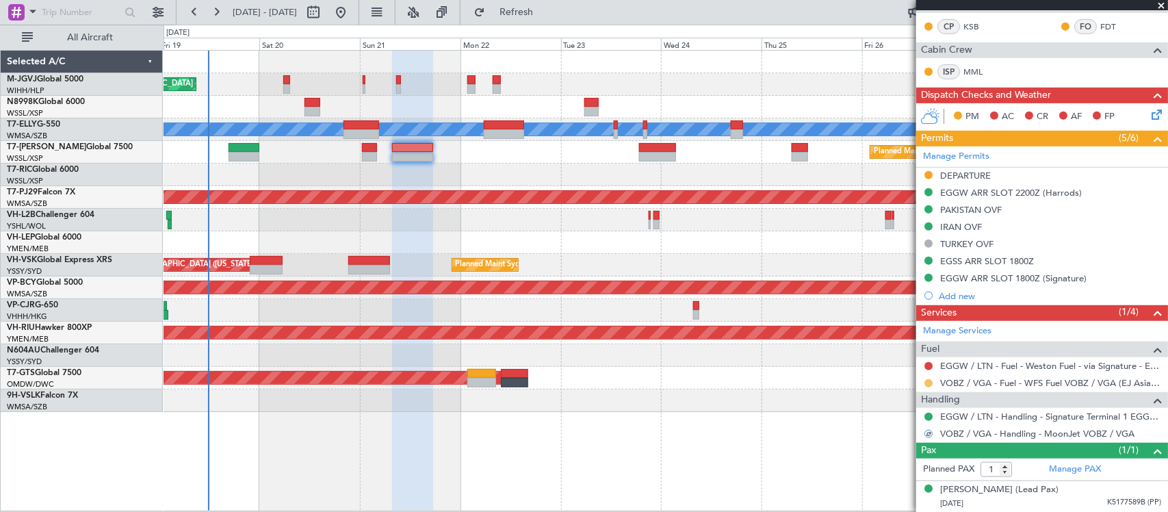
click at [929, 380] on button at bounding box center [929, 383] width 8 height 8
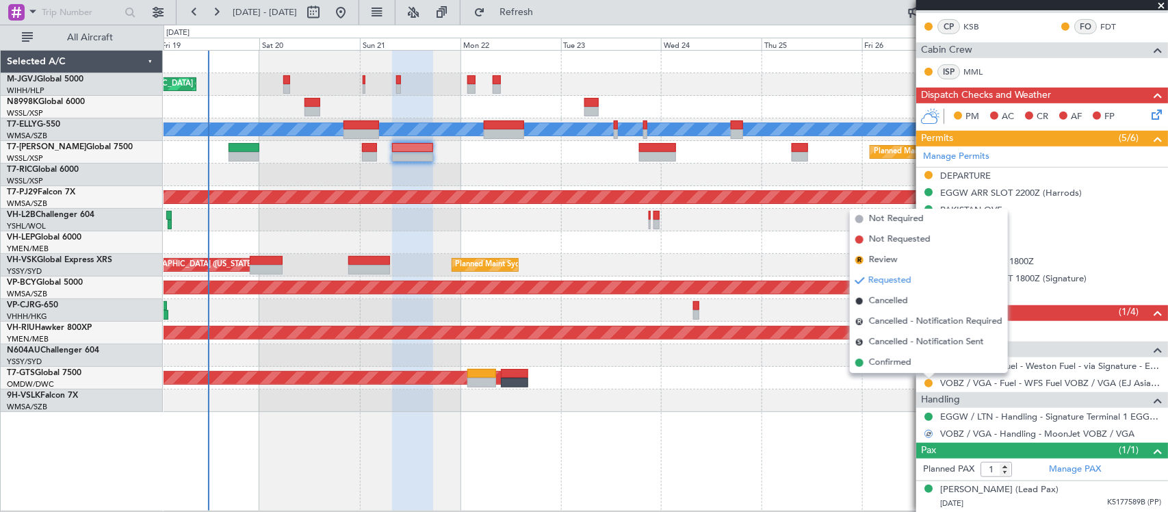
click at [905, 366] on span "Confirmed" at bounding box center [890, 363] width 42 height 14
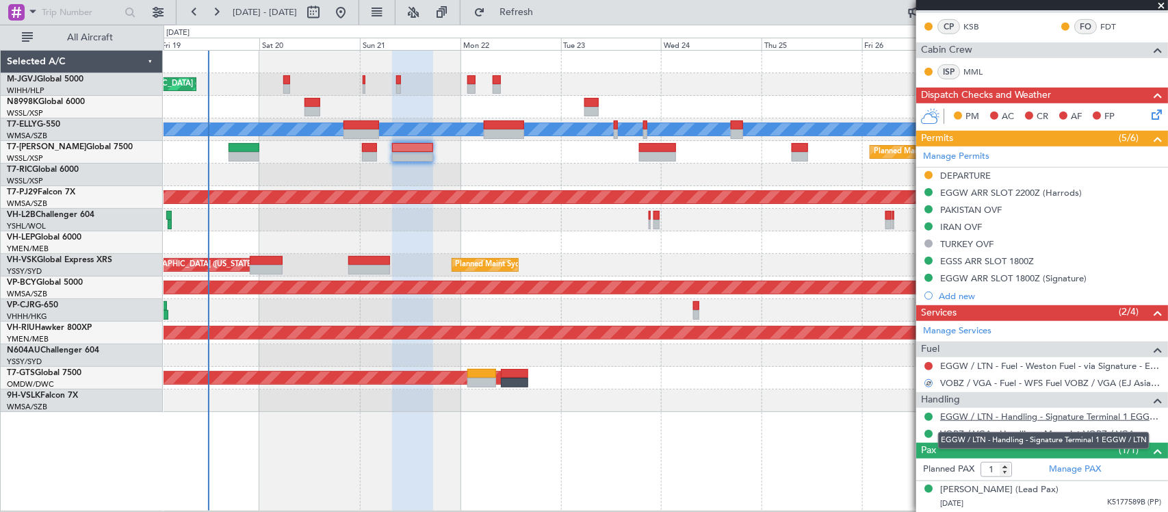
click at [980, 417] on link "EGGW / LTN - Handling - Signature Terminal 1 EGGW / LTN" at bounding box center [1050, 417] width 221 height 12
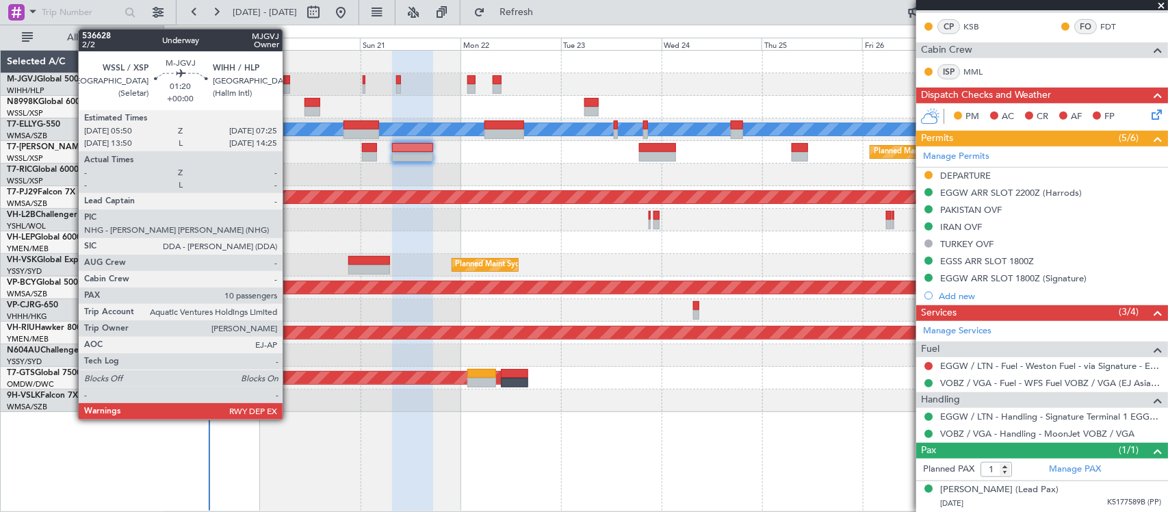
click at [289, 88] on div at bounding box center [286, 89] width 7 height 10
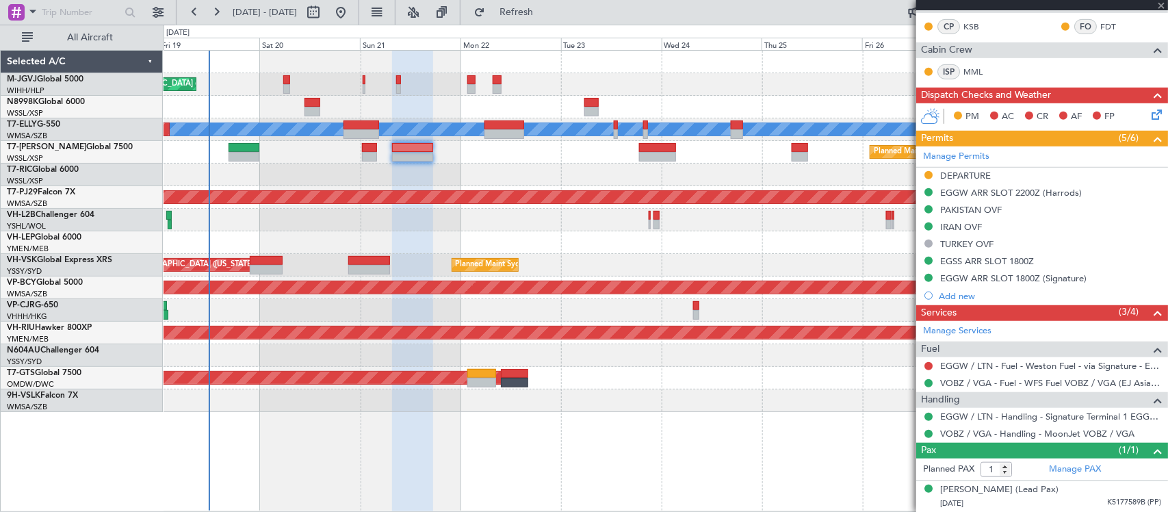
type input "10"
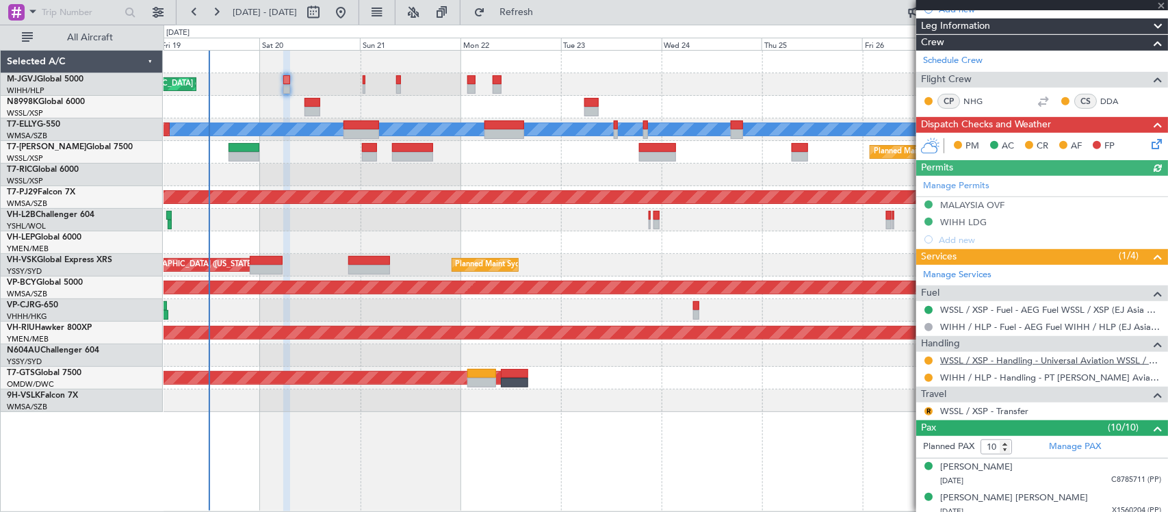
scroll to position [490, 0]
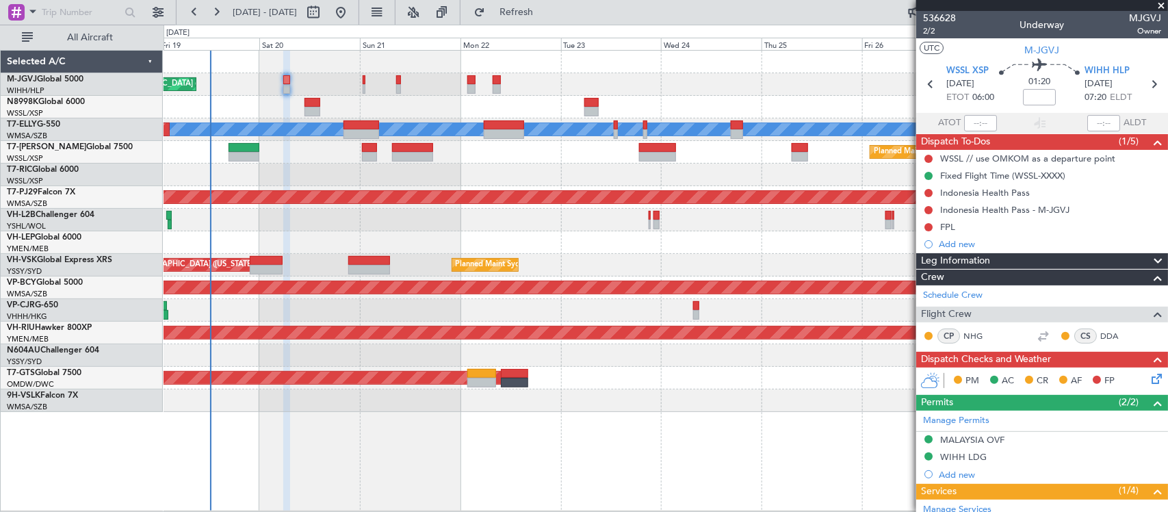
scroll to position [490, 0]
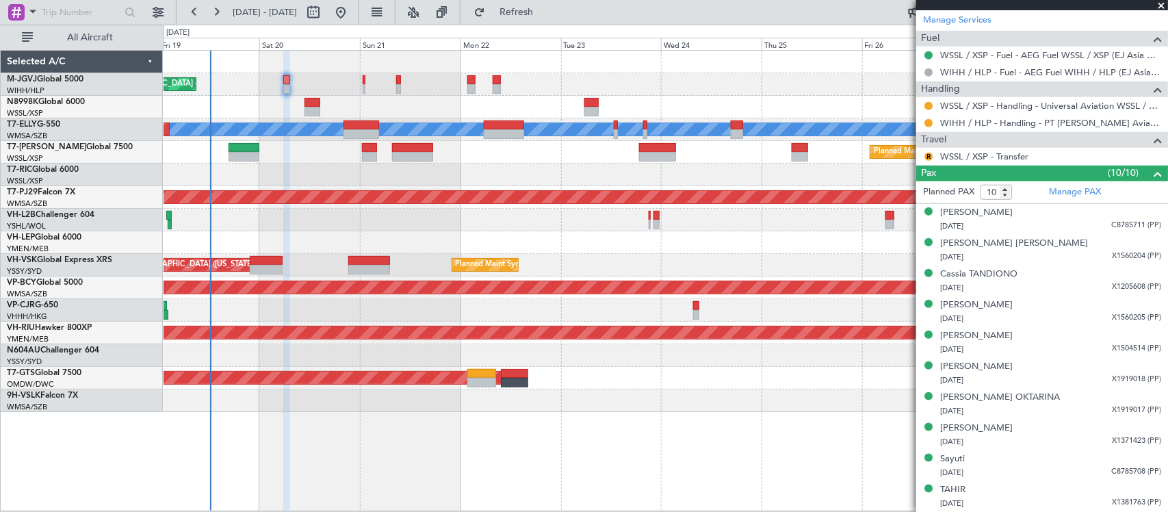
click at [302, 400] on div at bounding box center [666, 400] width 1004 height 23
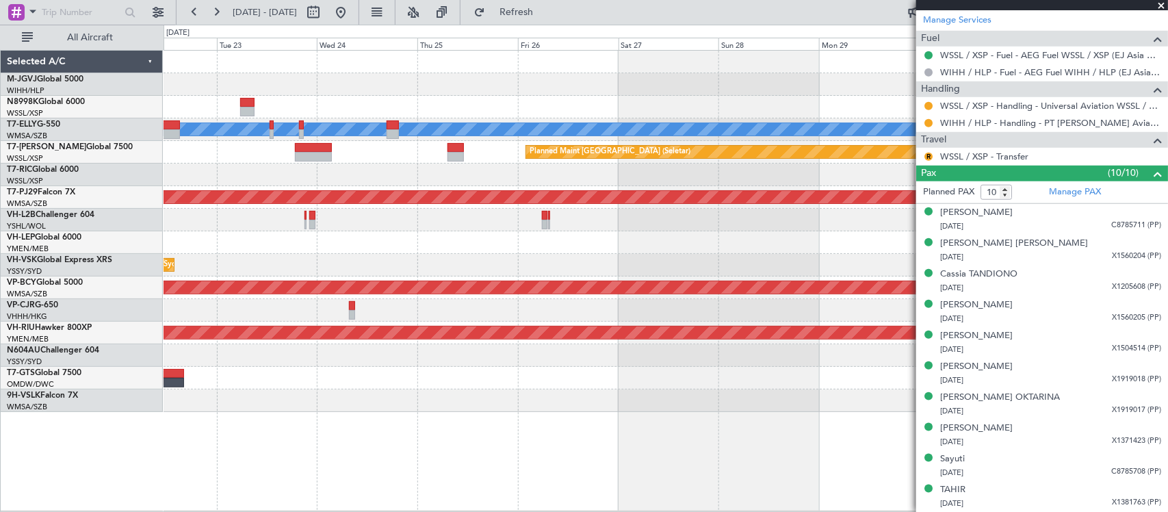
click at [703, 367] on div "[PERSON_NAME] Planned Maint [GEOGRAPHIC_DATA] (Seletar) Planned Maint [GEOGRAPH…" at bounding box center [666, 231] width 1004 height 361
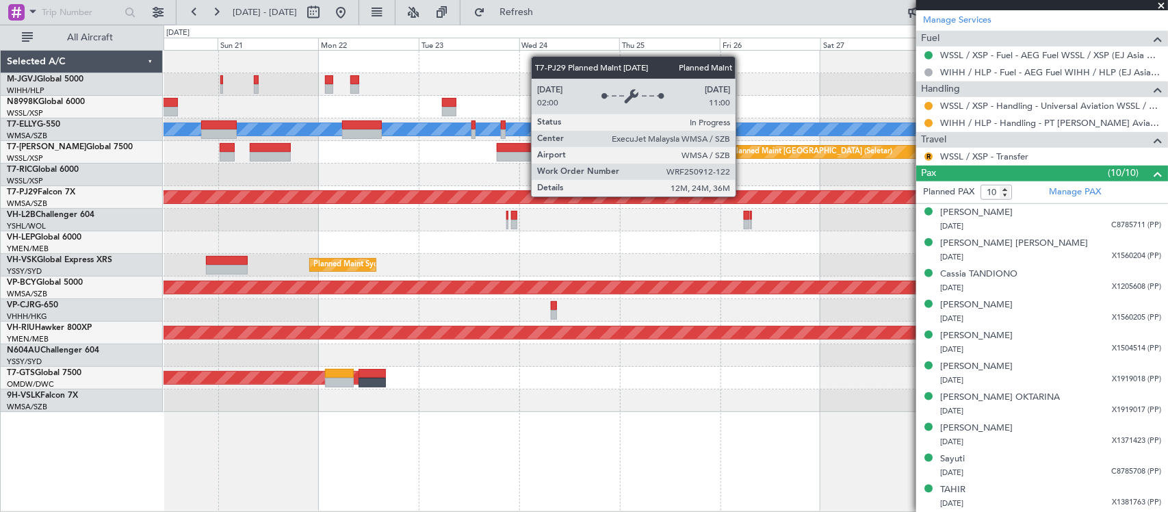
click at [372, 257] on div "Planned Maint Singapore (Seletar) MEL Jakarta (Halim Intl) MEL Jakarta (Halim I…" at bounding box center [666, 231] width 1004 height 361
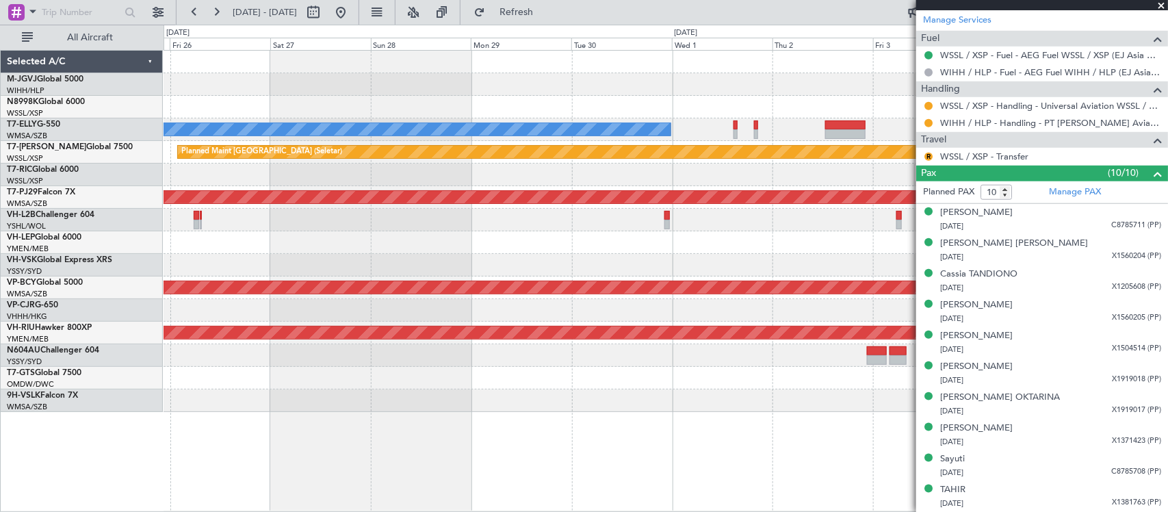
click at [440, 238] on div "[PERSON_NAME] Planned Maint [GEOGRAPHIC_DATA] (Seletar) Planned Maint [GEOGRAPH…" at bounding box center [666, 231] width 1004 height 361
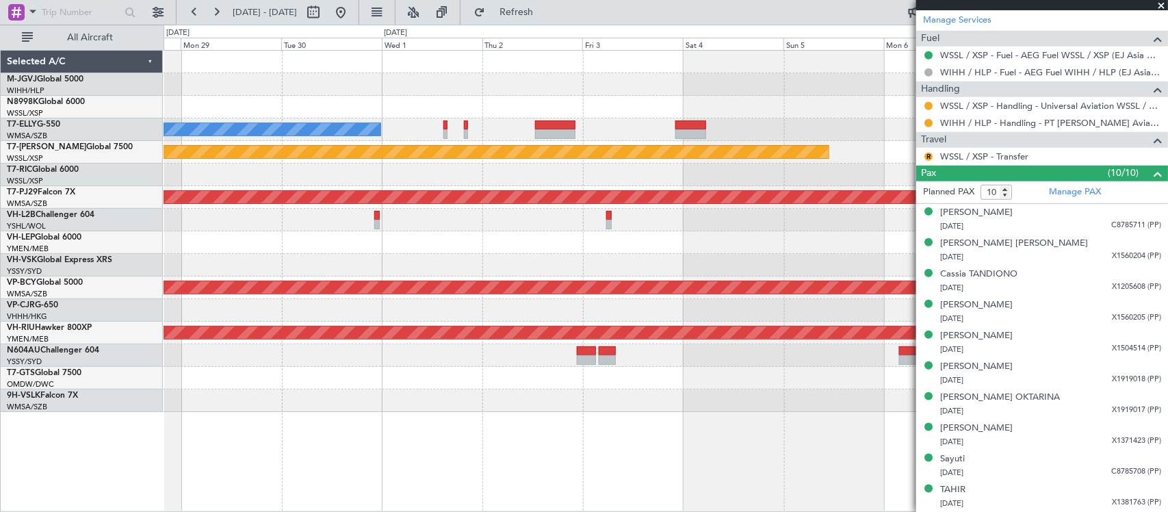
click at [453, 248] on div at bounding box center [666, 242] width 1004 height 23
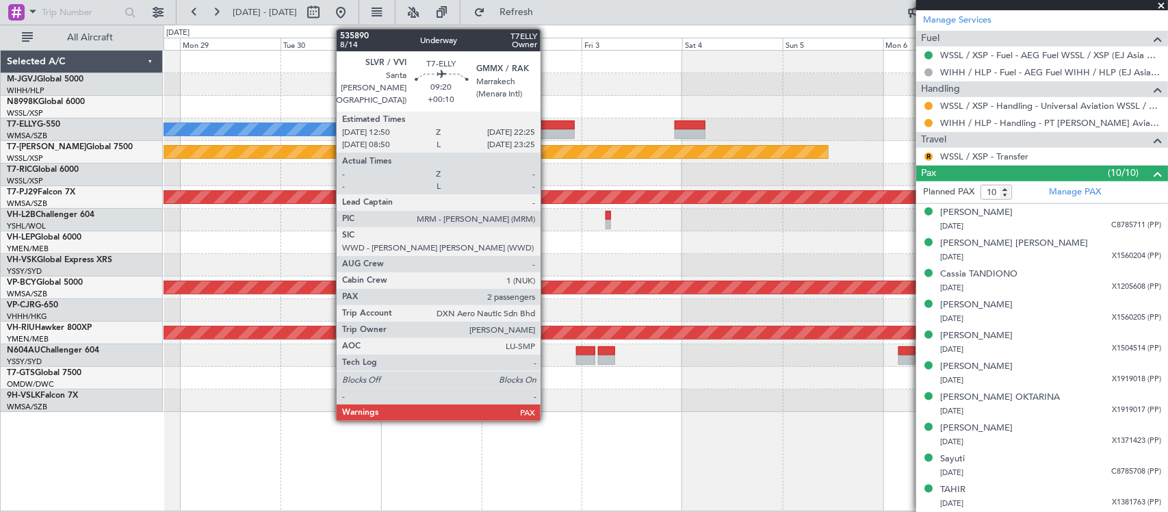
click at [547, 128] on div at bounding box center [554, 125] width 40 height 10
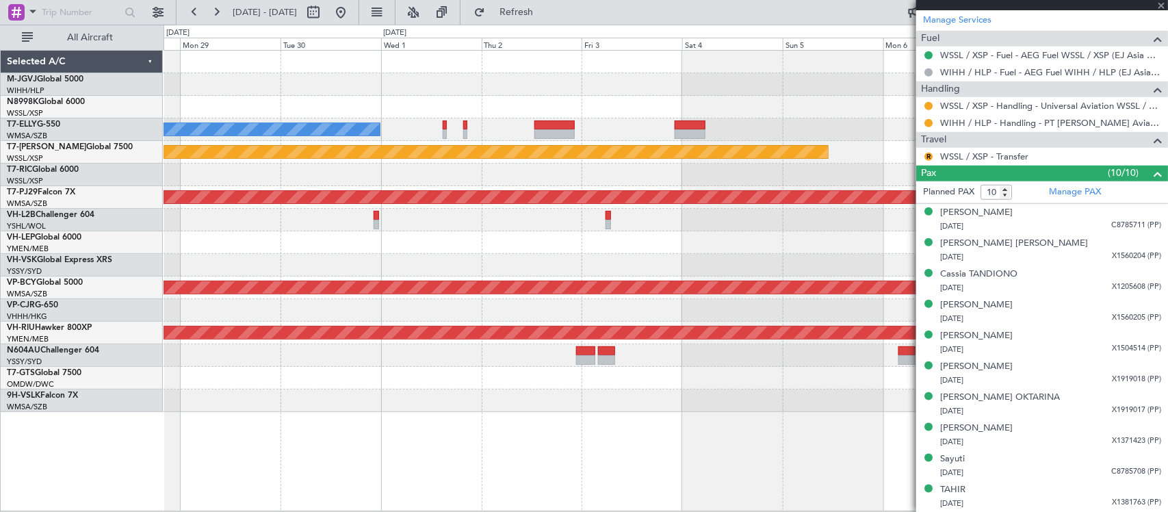
click at [553, 241] on div at bounding box center [666, 242] width 1004 height 23
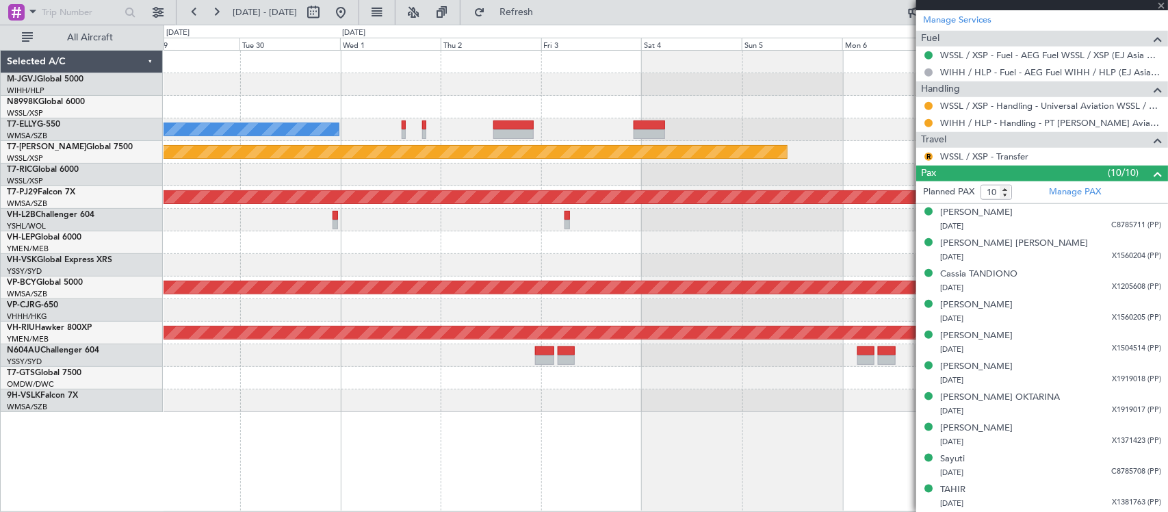
type input "+00:10"
type input "2"
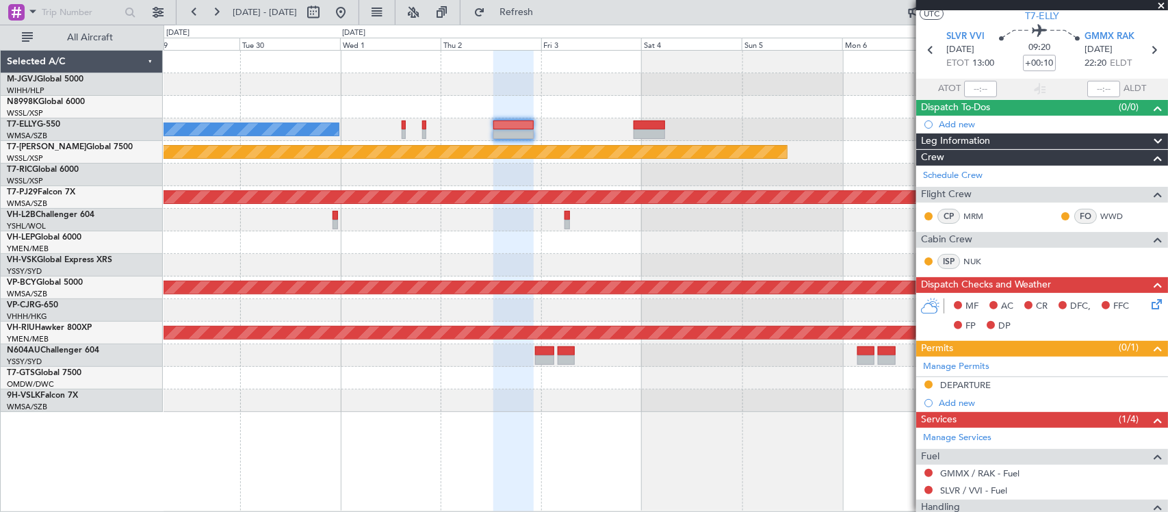
scroll to position [0, 0]
